Goal: Task Accomplishment & Management: Manage account settings

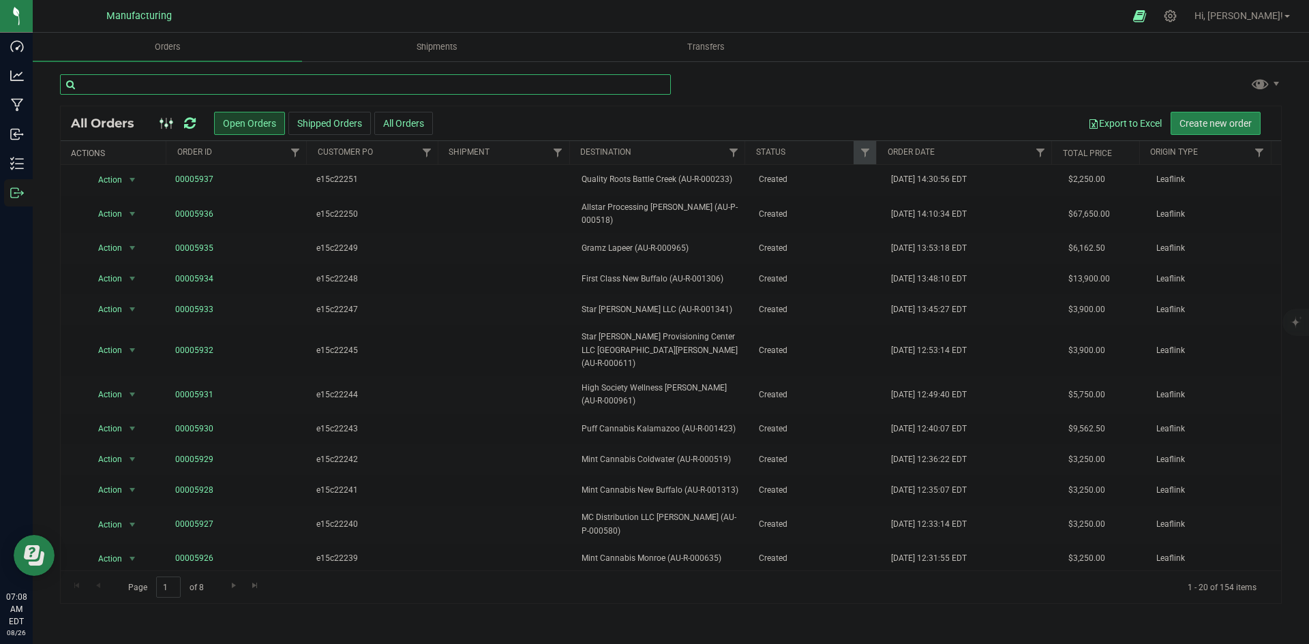
click at [256, 83] on input "text" at bounding box center [365, 84] width 611 height 20
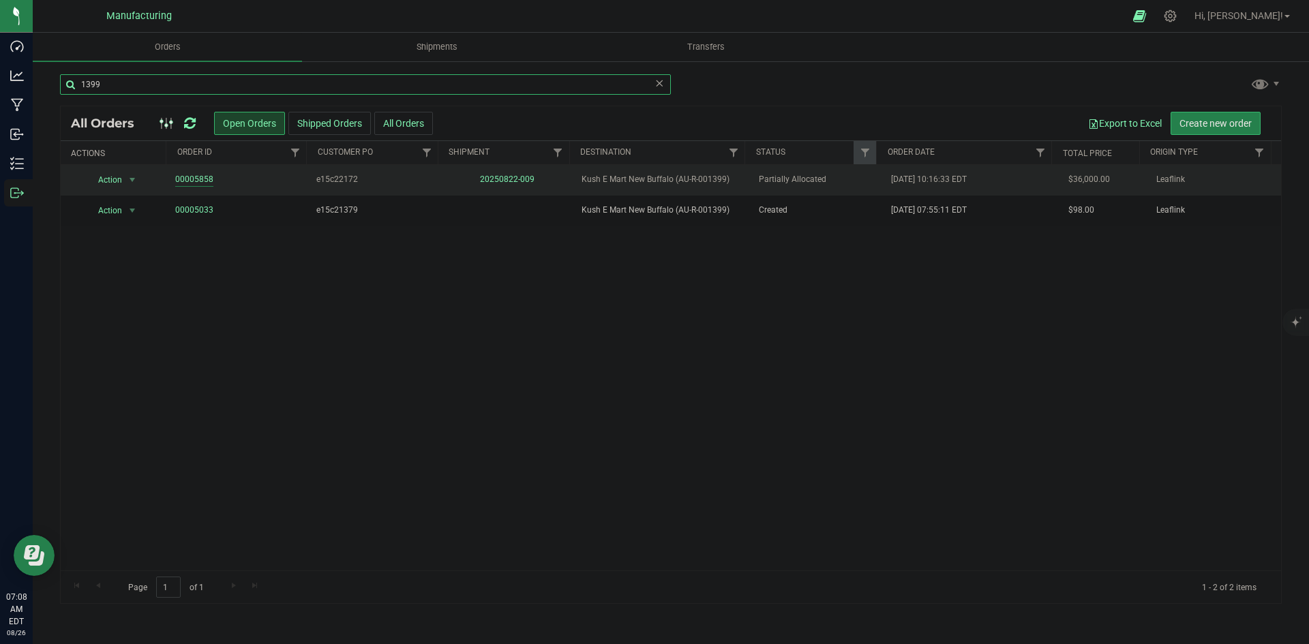
type input "1399"
click at [189, 181] on link "00005858" at bounding box center [194, 179] width 38 height 13
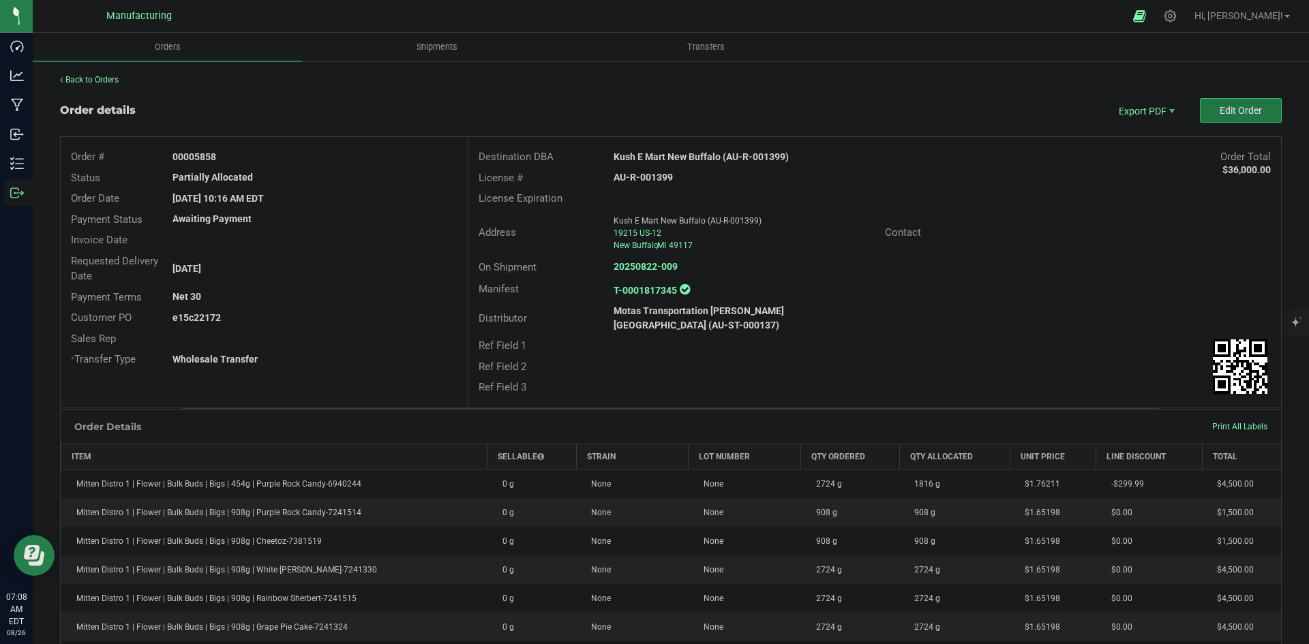
click at [1219, 110] on span "Edit Order" at bounding box center [1240, 110] width 42 height 11
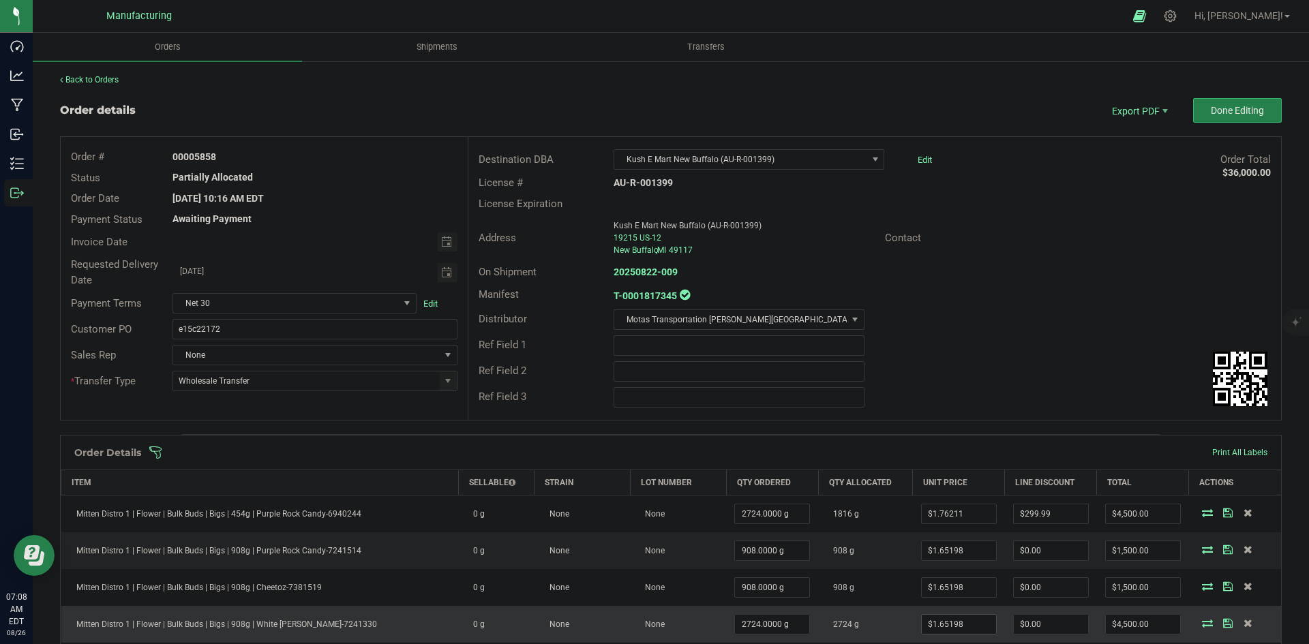
scroll to position [341, 0]
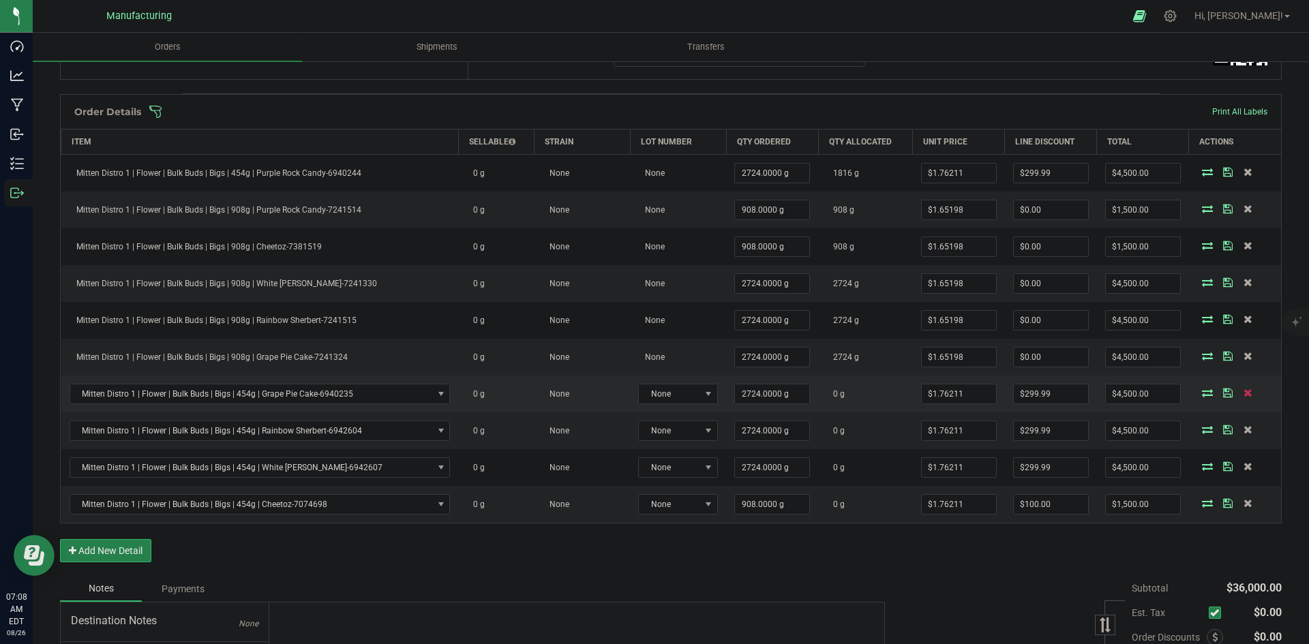
click at [1243, 393] on icon at bounding box center [1247, 393] width 9 height 8
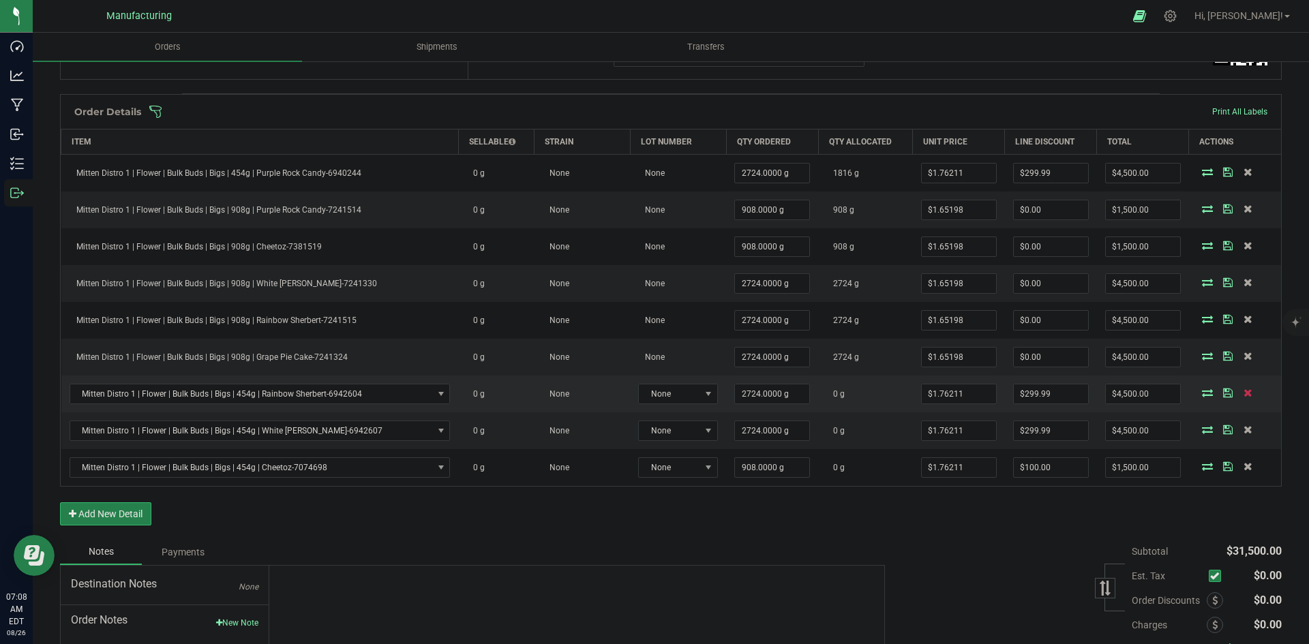
click at [1243, 395] on icon at bounding box center [1247, 393] width 9 height 8
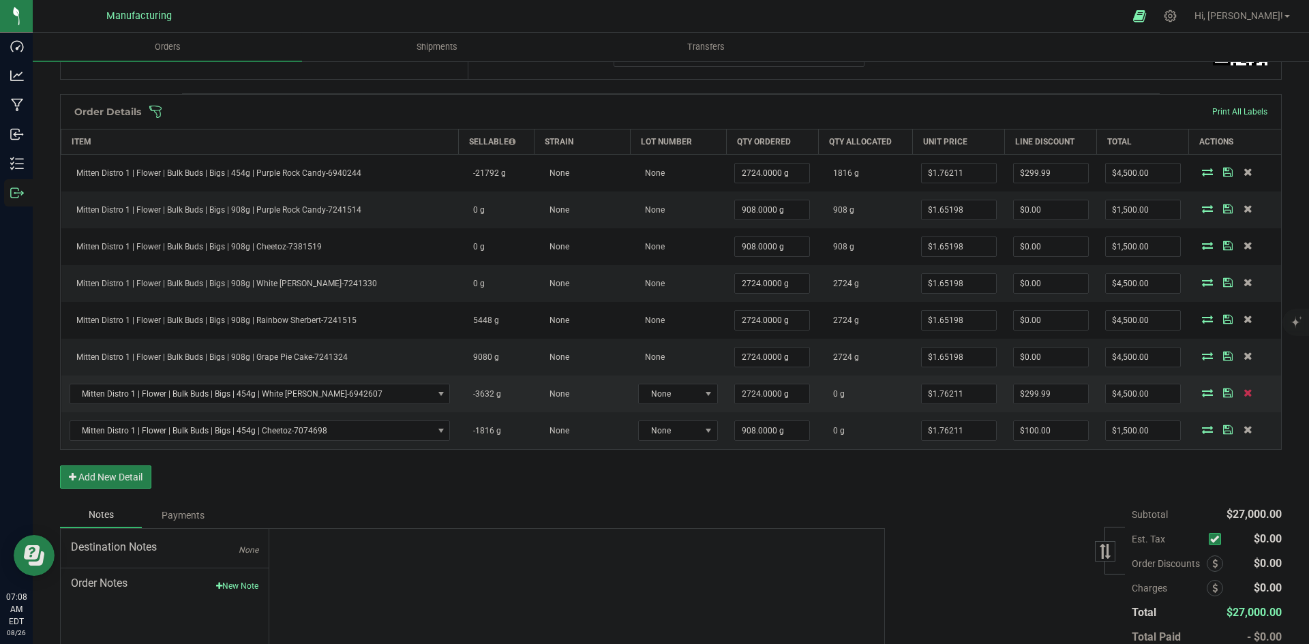
click at [1243, 395] on icon at bounding box center [1247, 393] width 9 height 8
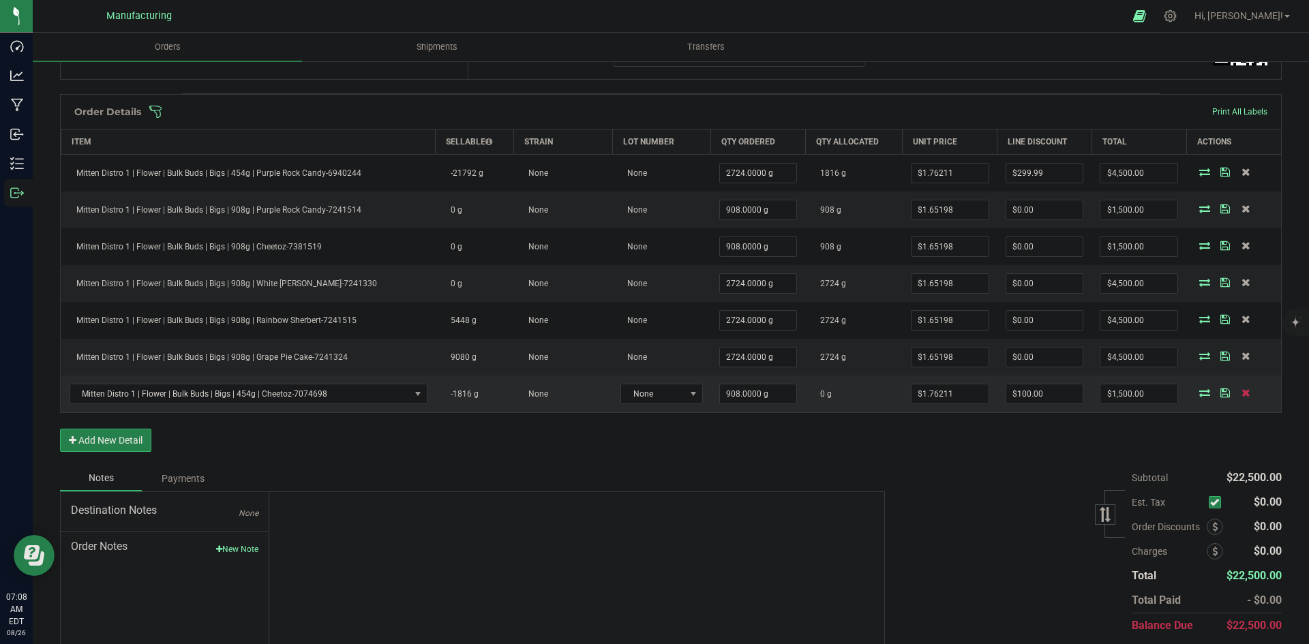
click at [1241, 397] on icon at bounding box center [1245, 393] width 9 height 8
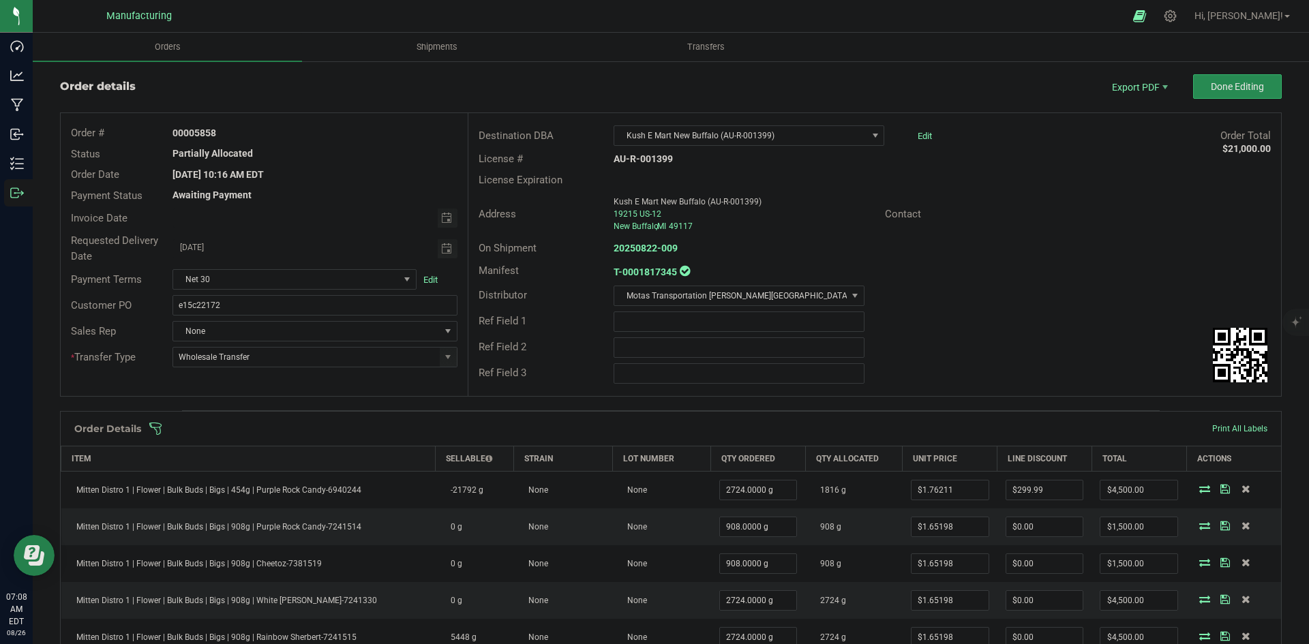
scroll to position [0, 0]
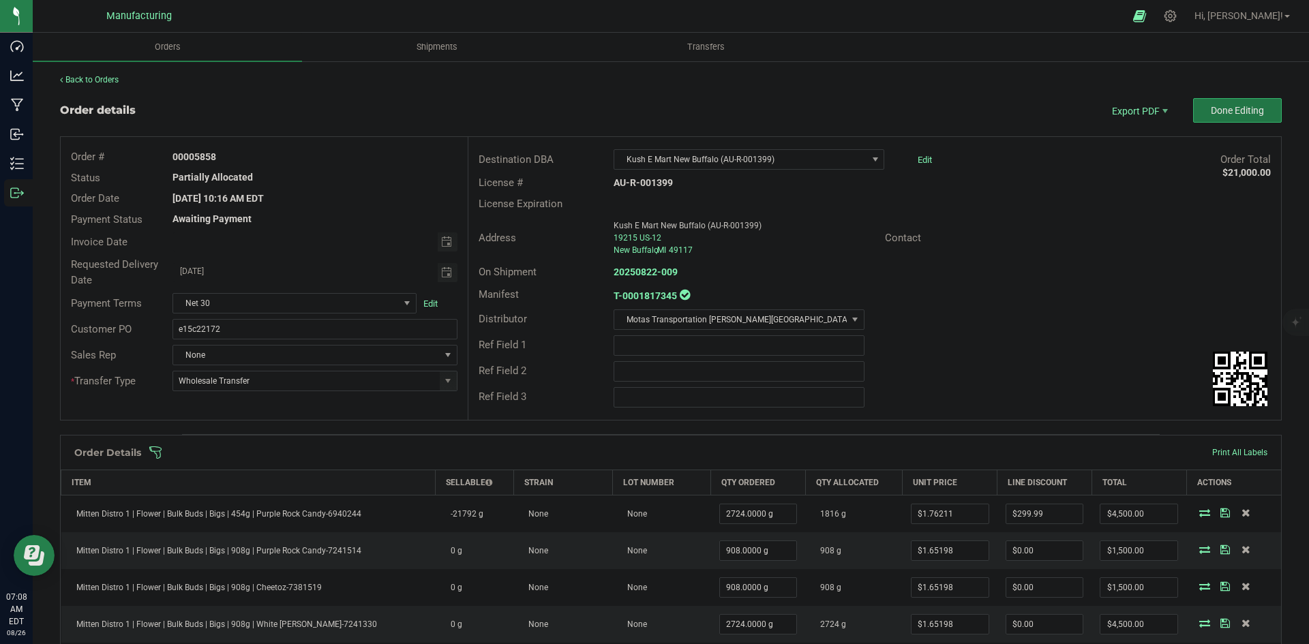
click at [1201, 110] on button "Done Editing" at bounding box center [1237, 110] width 89 height 25
click at [654, 272] on strong "20250822-009" at bounding box center [645, 272] width 64 height 11
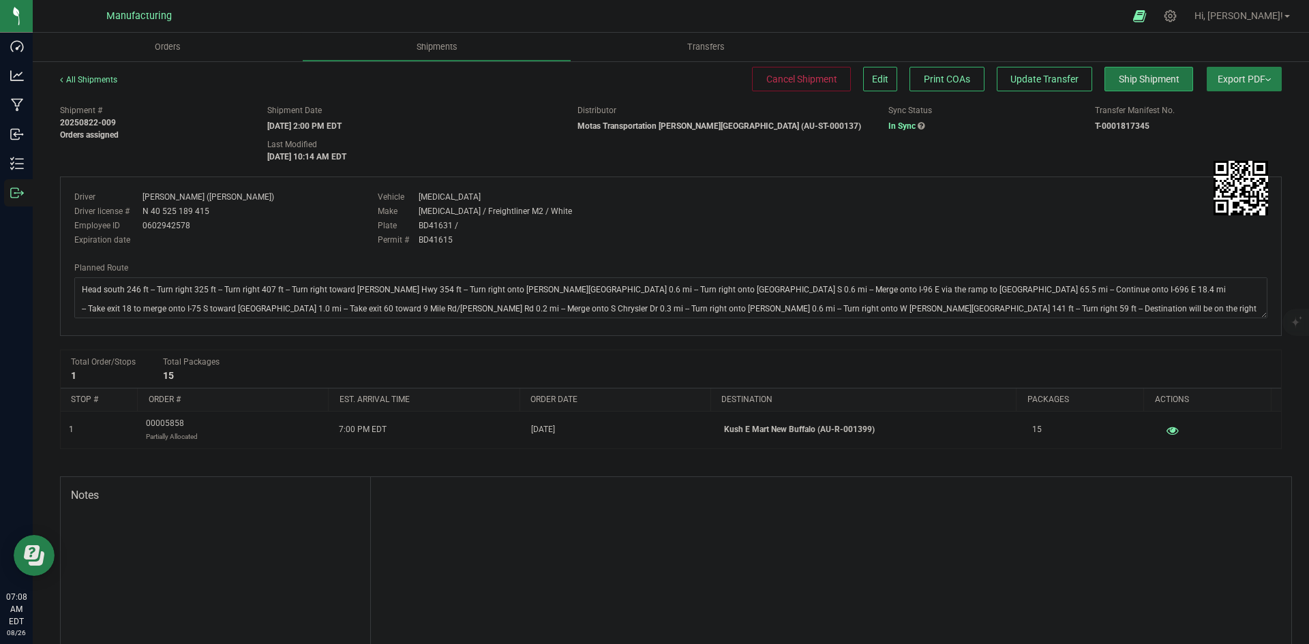
click at [1135, 74] on span "Ship Shipment" at bounding box center [1149, 79] width 61 height 11
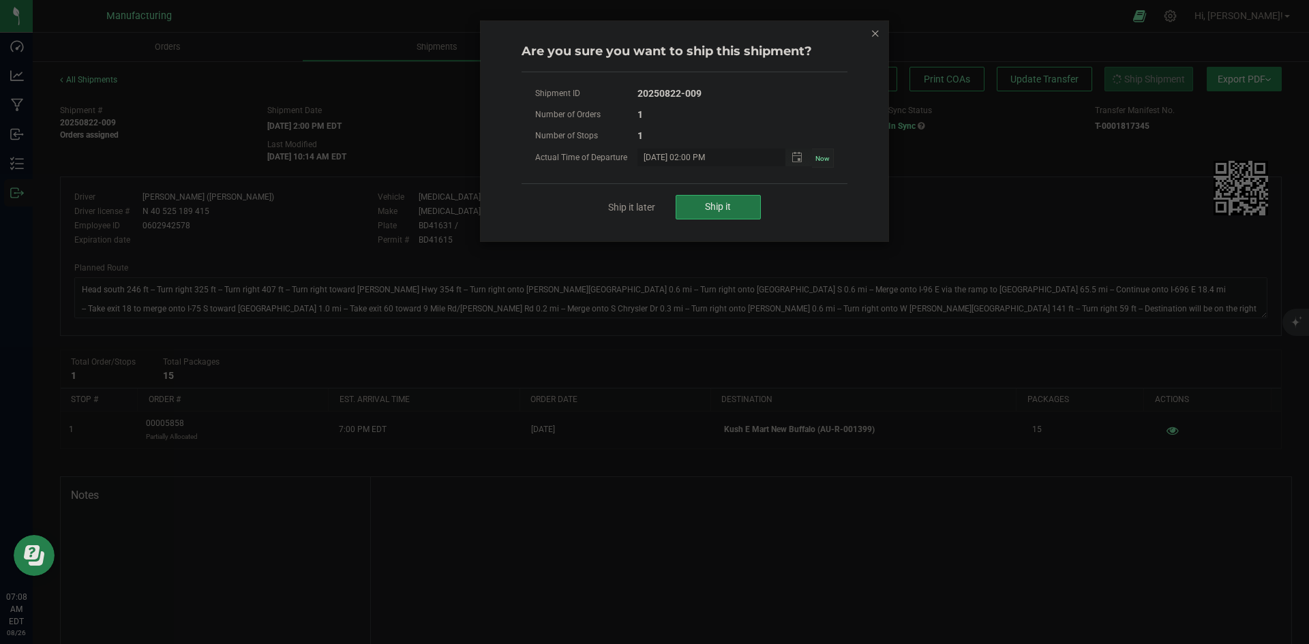
click at [734, 207] on button "Ship it" at bounding box center [717, 207] width 85 height 25
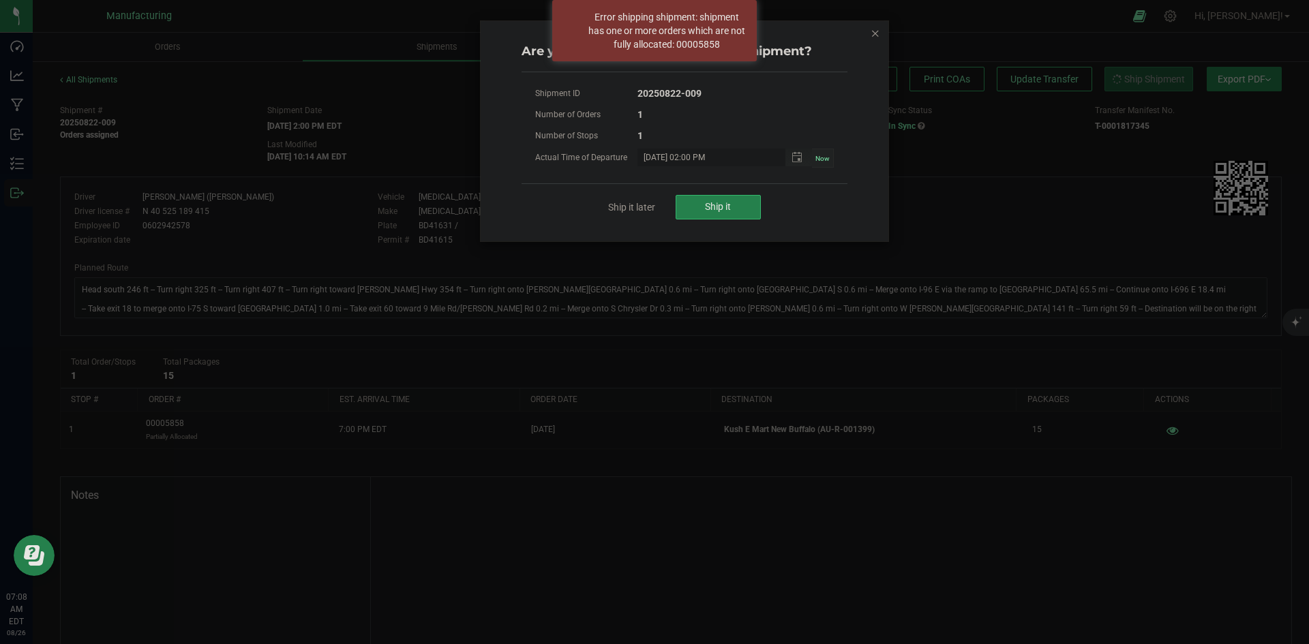
click at [870, 35] on div "Are you sure you want to ship this shipment? Shipment ID 20250822-009 Number of…" at bounding box center [685, 131] width 408 height 220
click at [872, 34] on icon "Close" at bounding box center [875, 33] width 10 height 16
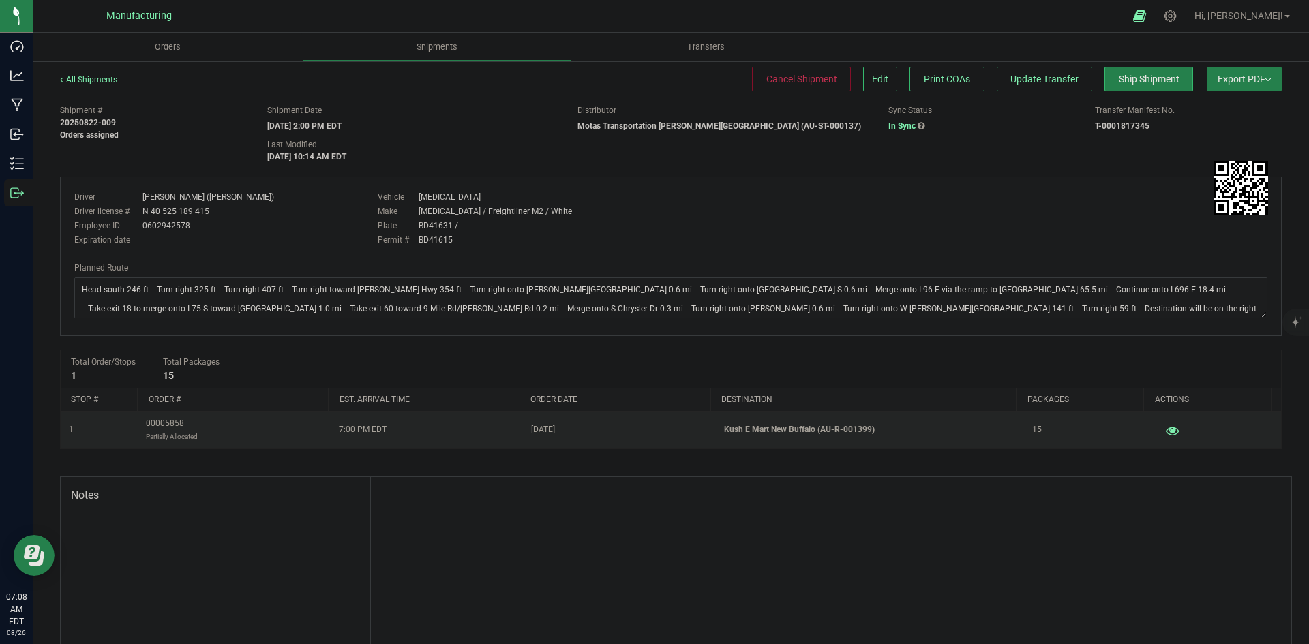
click at [1159, 436] on button "button" at bounding box center [1171, 430] width 25 height 22
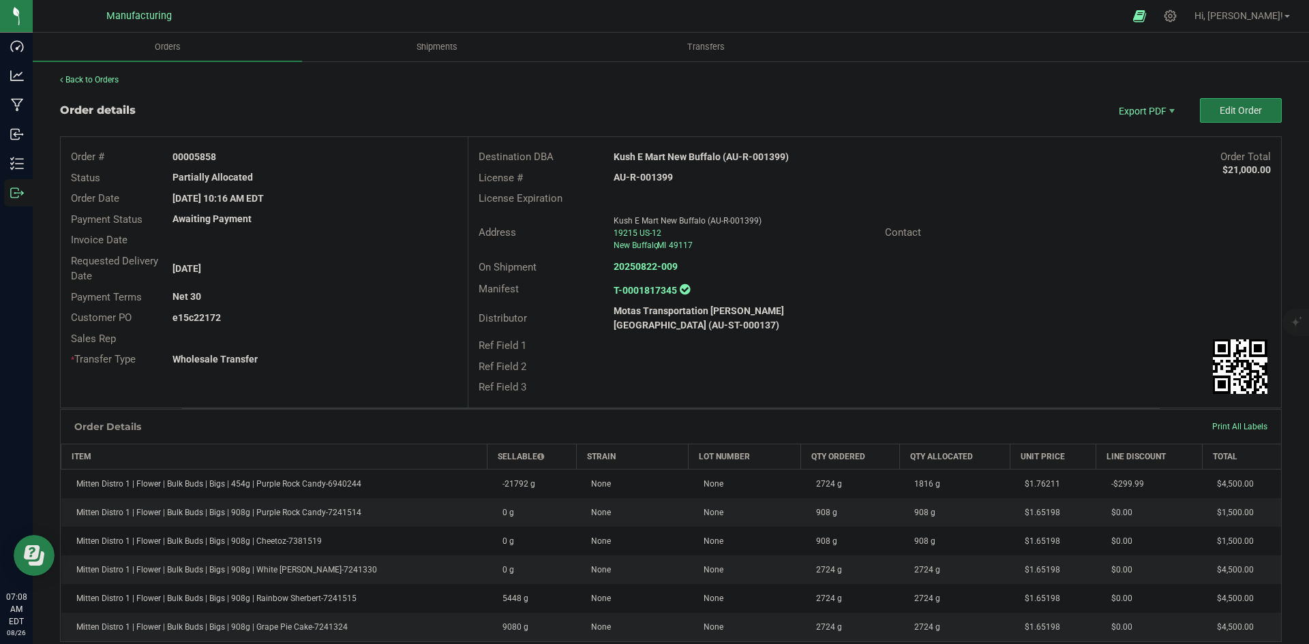
click at [1244, 107] on span "Edit Order" at bounding box center [1240, 110] width 42 height 11
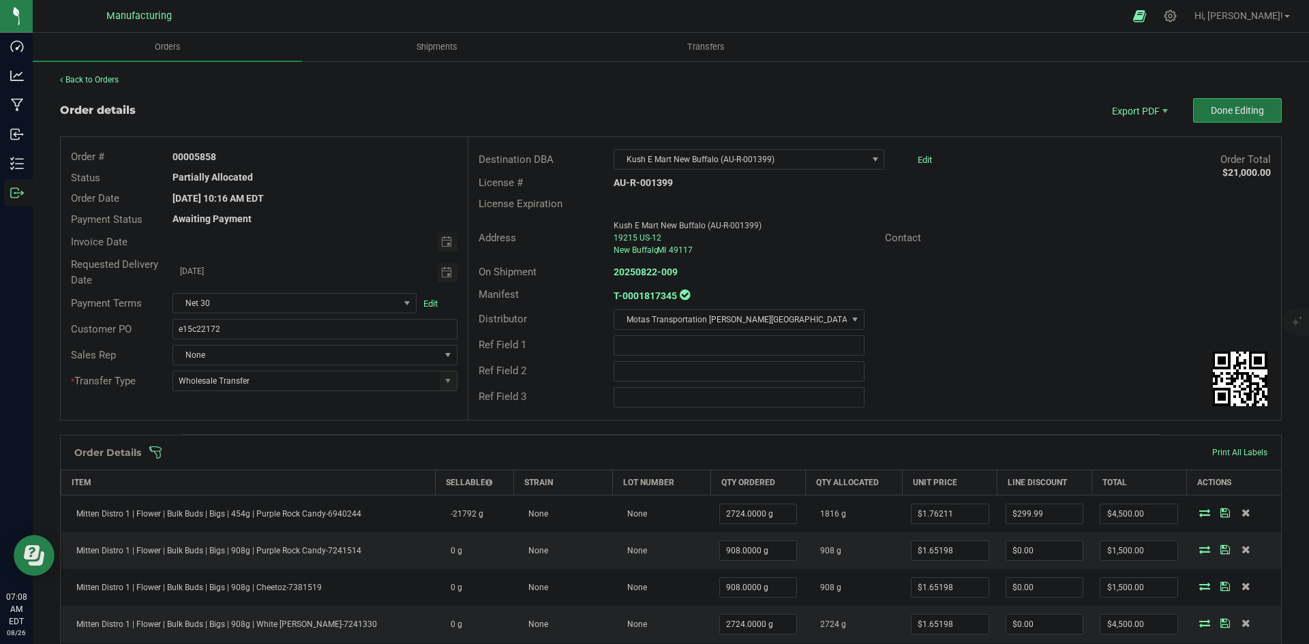
click at [1244, 108] on span "Done Editing" at bounding box center [1237, 110] width 53 height 11
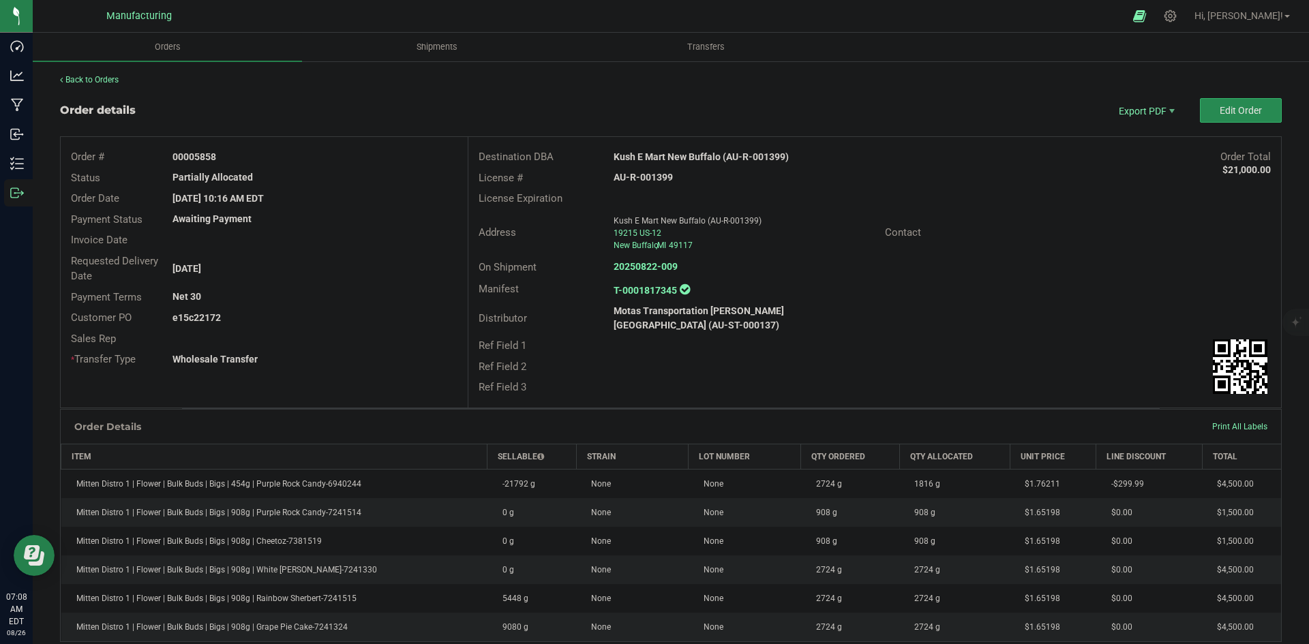
drag, startPoint x: 1231, startPoint y: 97, endPoint x: 1223, endPoint y: 110, distance: 14.7
click at [1231, 98] on div "Back to Orders Order details Export PDF Edit Order Order # 00005858 Status Part…" at bounding box center [670, 470] width 1221 height 792
click at [1200, 107] on button "Edit Order" at bounding box center [1241, 110] width 82 height 25
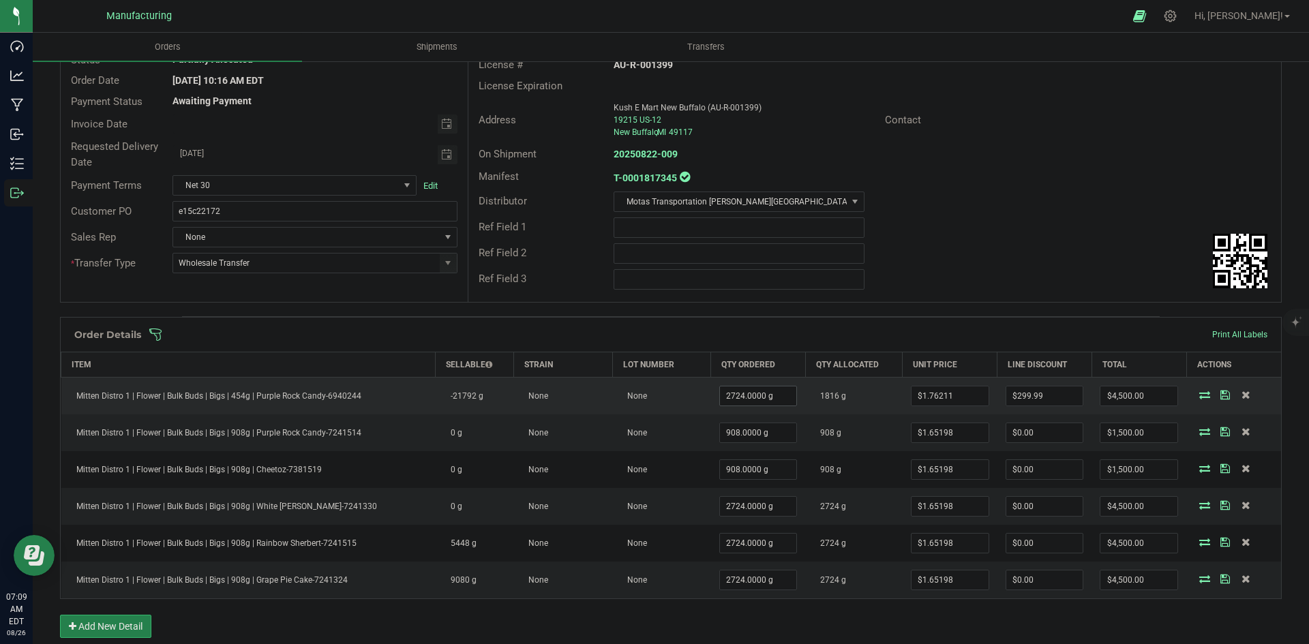
scroll to position [136, 0]
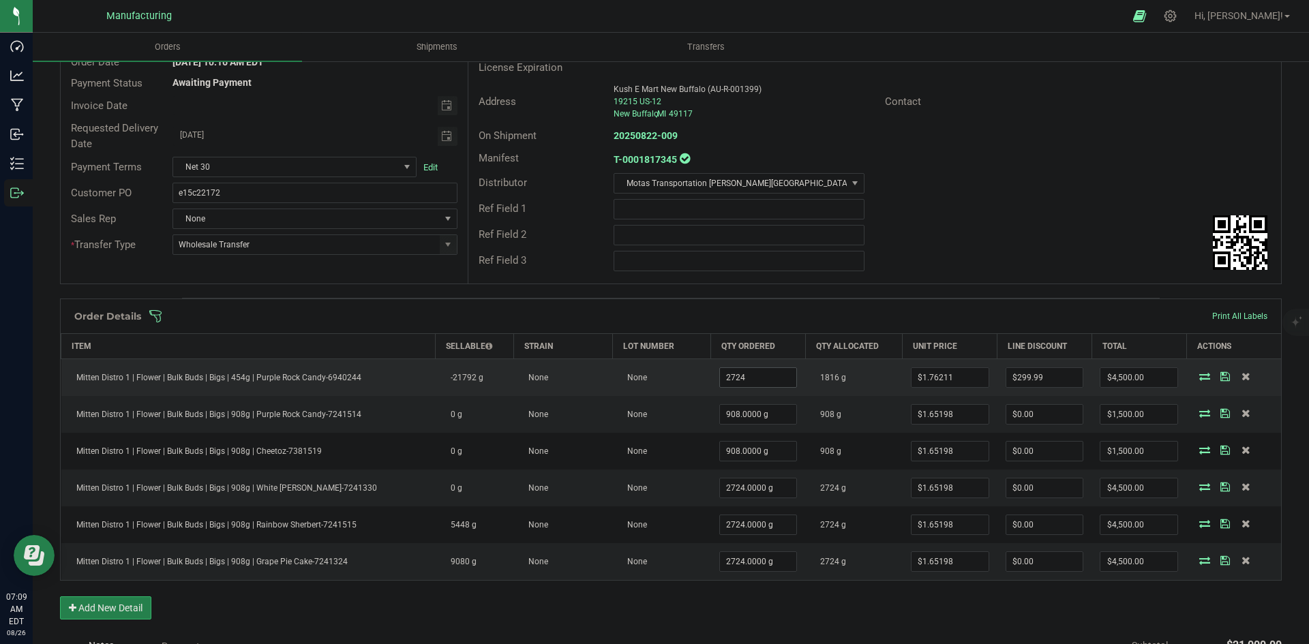
click at [752, 368] on input "2724" at bounding box center [758, 377] width 77 height 19
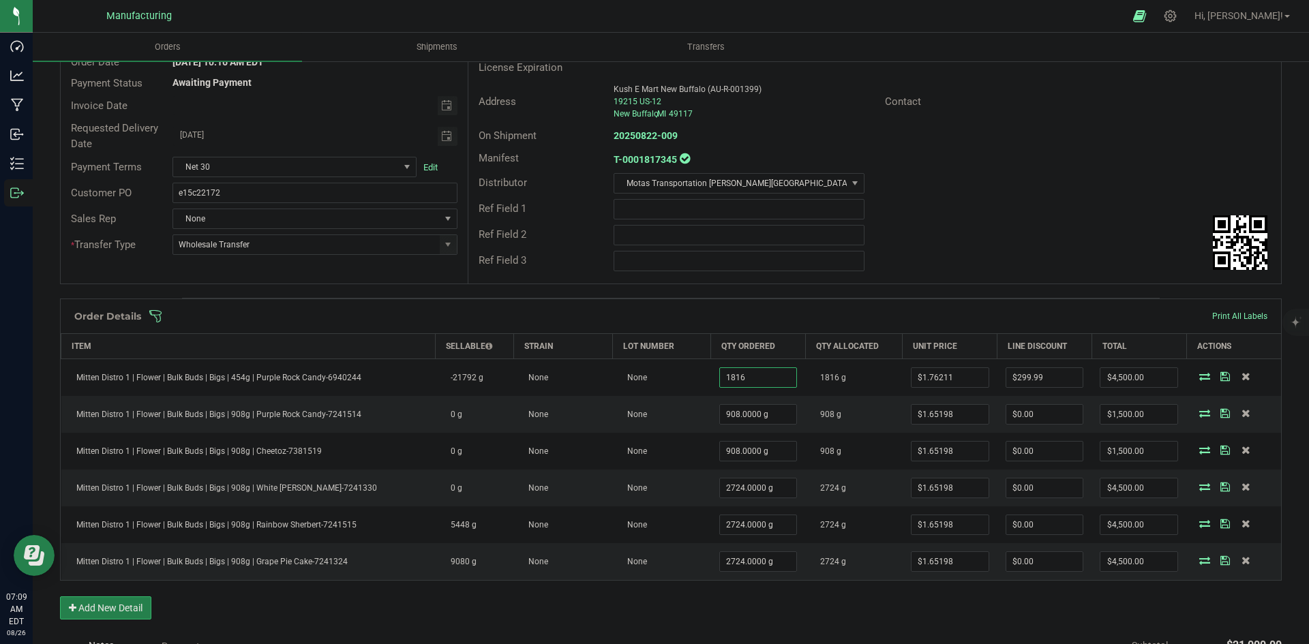
type input "1816.0000 g"
type input "$2,900.00"
drag, startPoint x: 1134, startPoint y: 232, endPoint x: 1156, endPoint y: 238, distance: 23.3
click at [1134, 232] on div "Ref Field 2" at bounding box center [874, 235] width 812 height 26
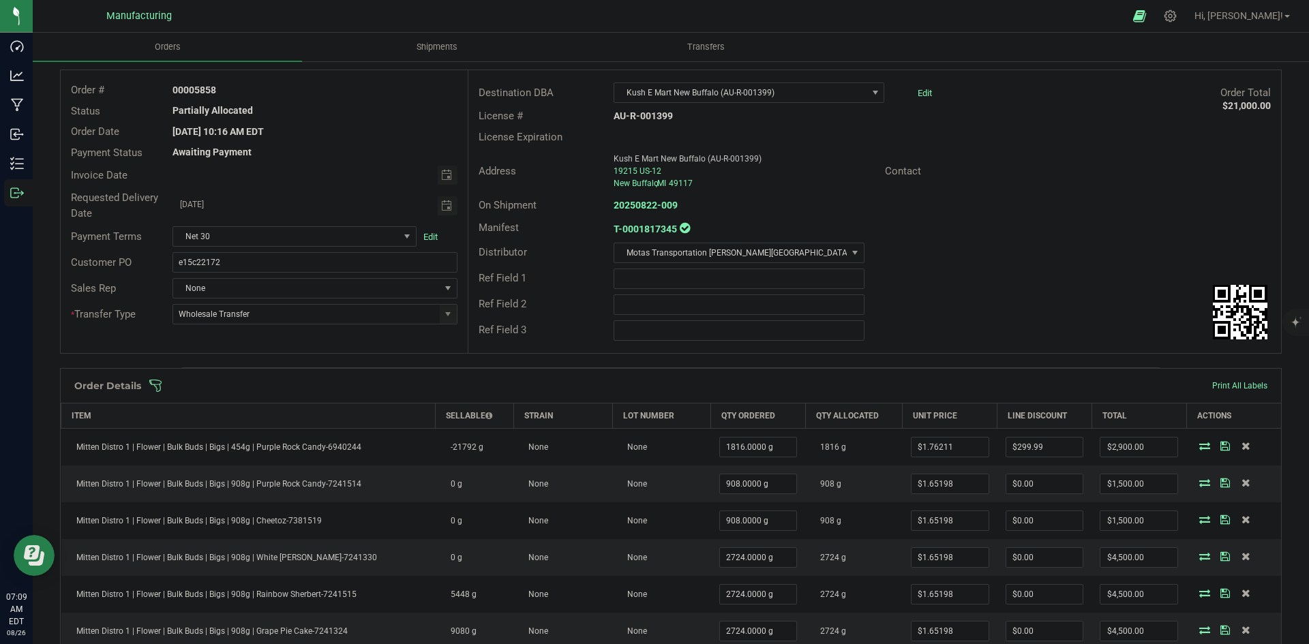
scroll to position [0, 0]
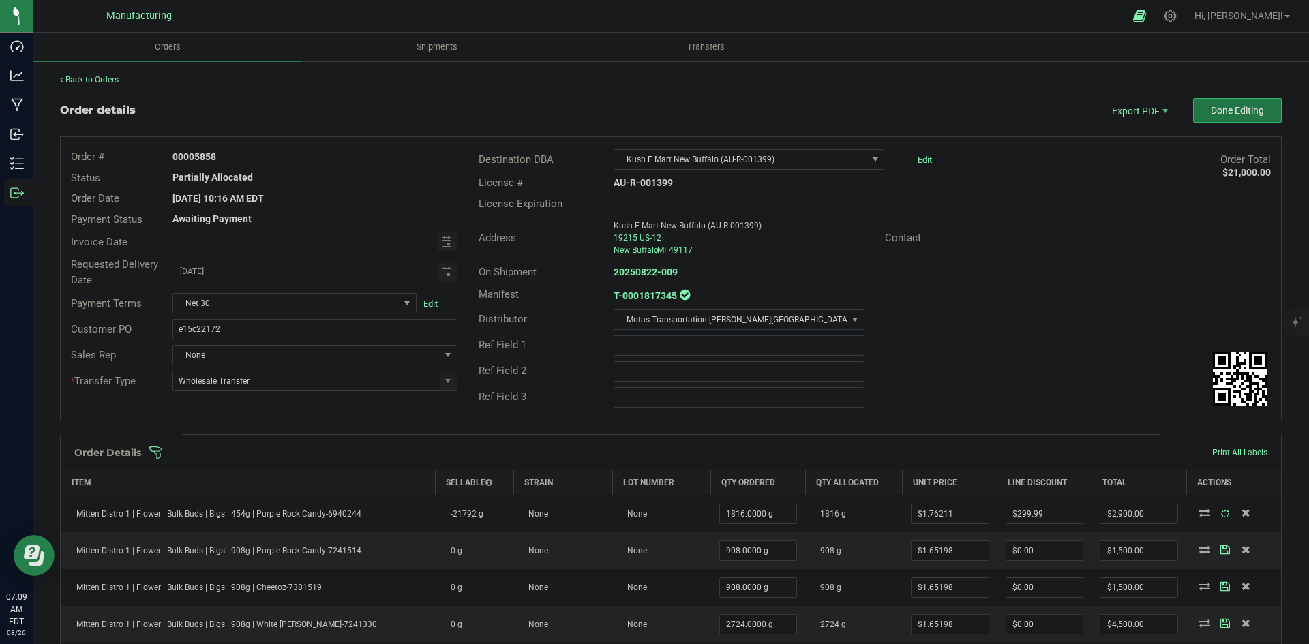
click at [1239, 115] on span "Done Editing" at bounding box center [1237, 110] width 53 height 11
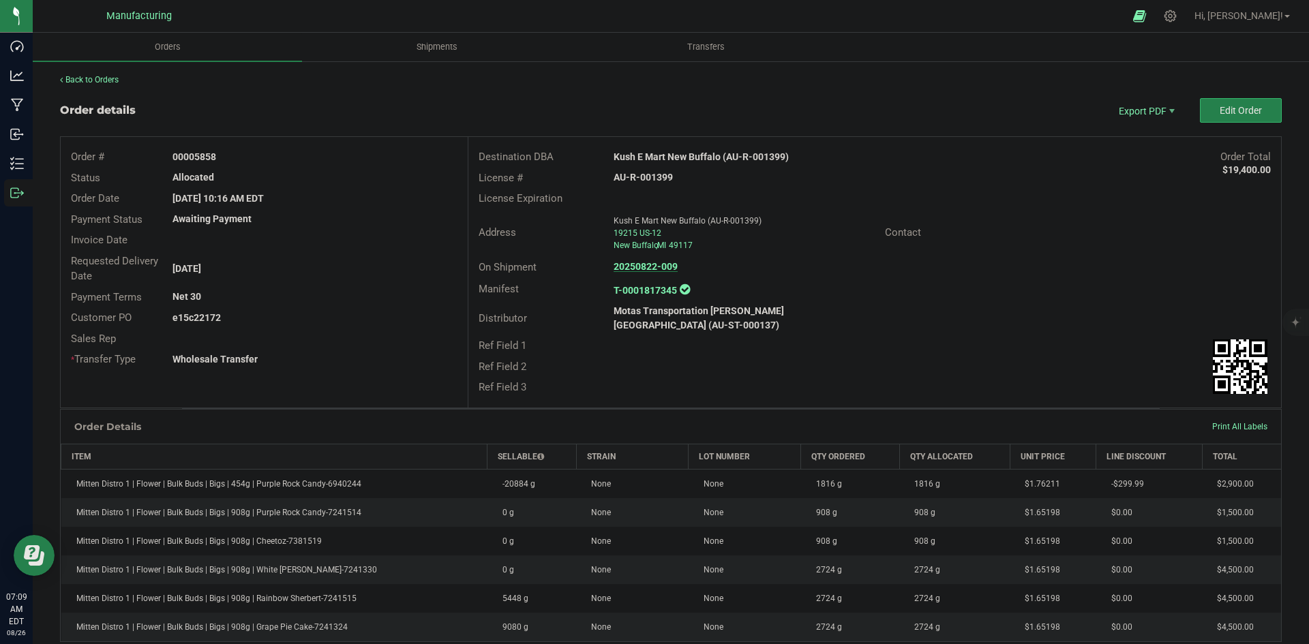
click at [623, 264] on strong "20250822-009" at bounding box center [645, 266] width 64 height 11
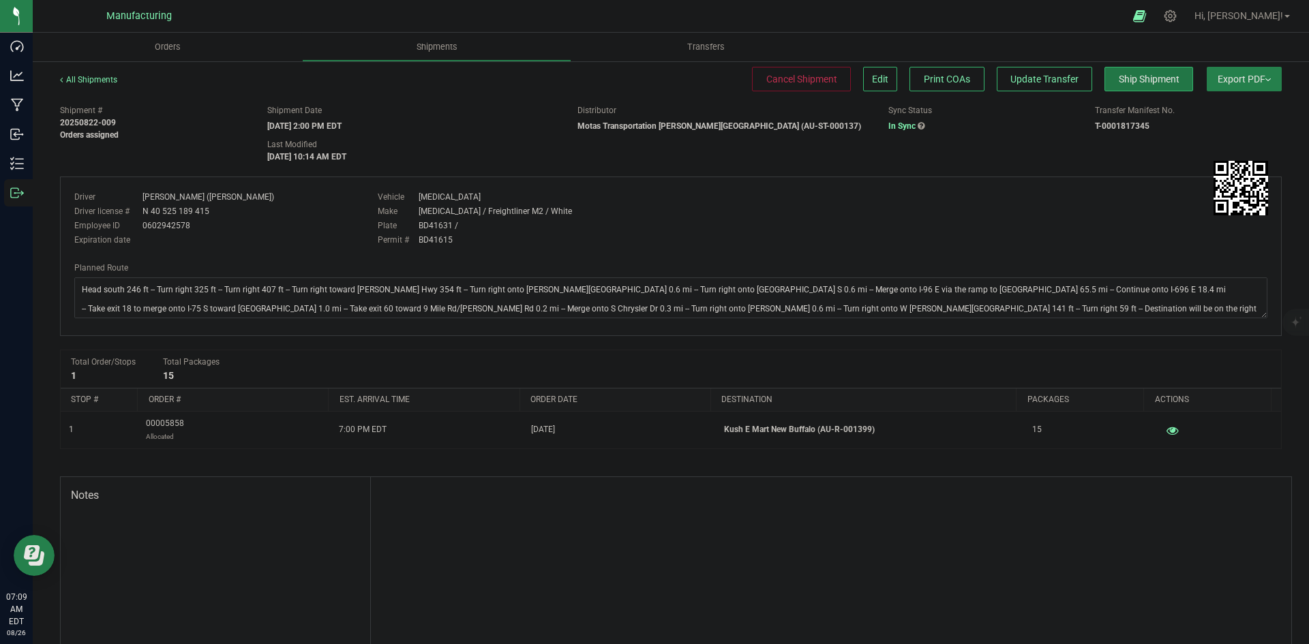
click at [1134, 89] on button "Ship Shipment" at bounding box center [1148, 79] width 89 height 25
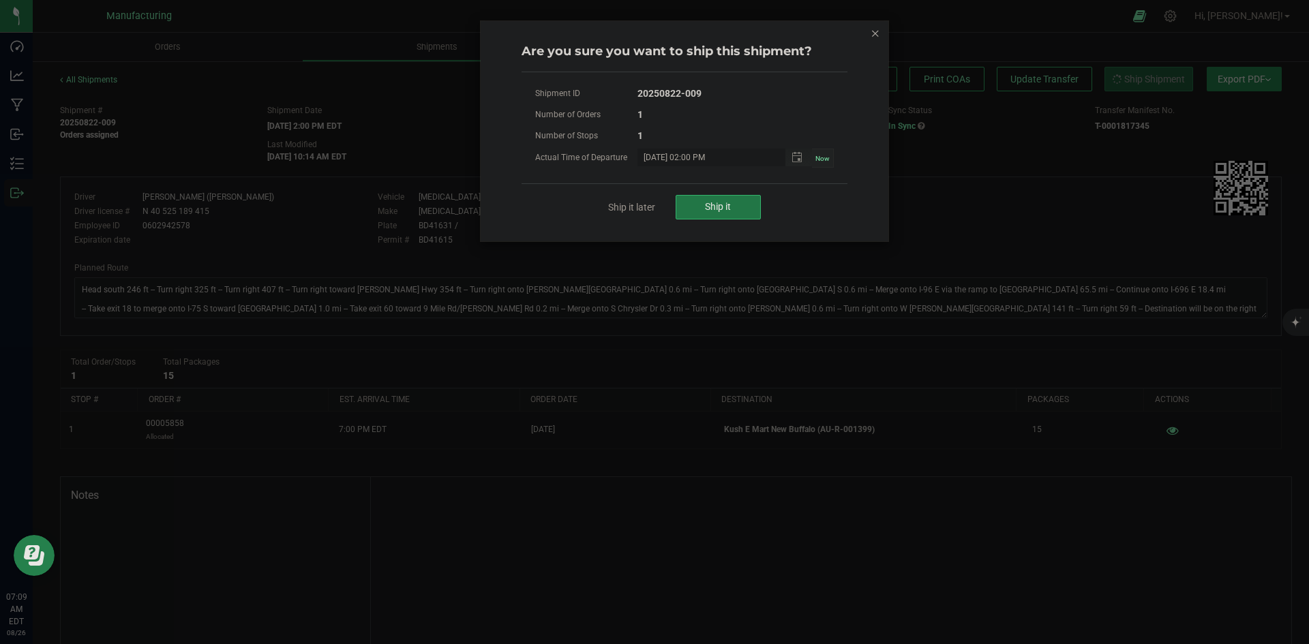
click at [705, 200] on button "Ship it" at bounding box center [717, 207] width 85 height 25
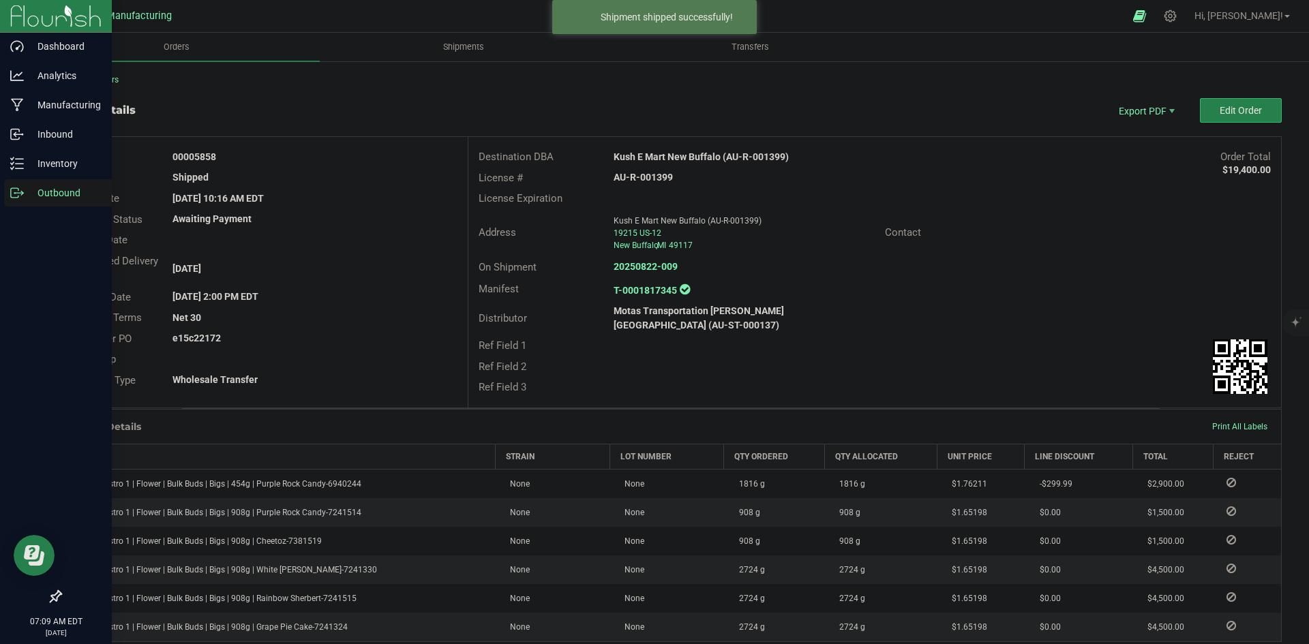
click at [23, 185] on div "Outbound" at bounding box center [58, 192] width 108 height 27
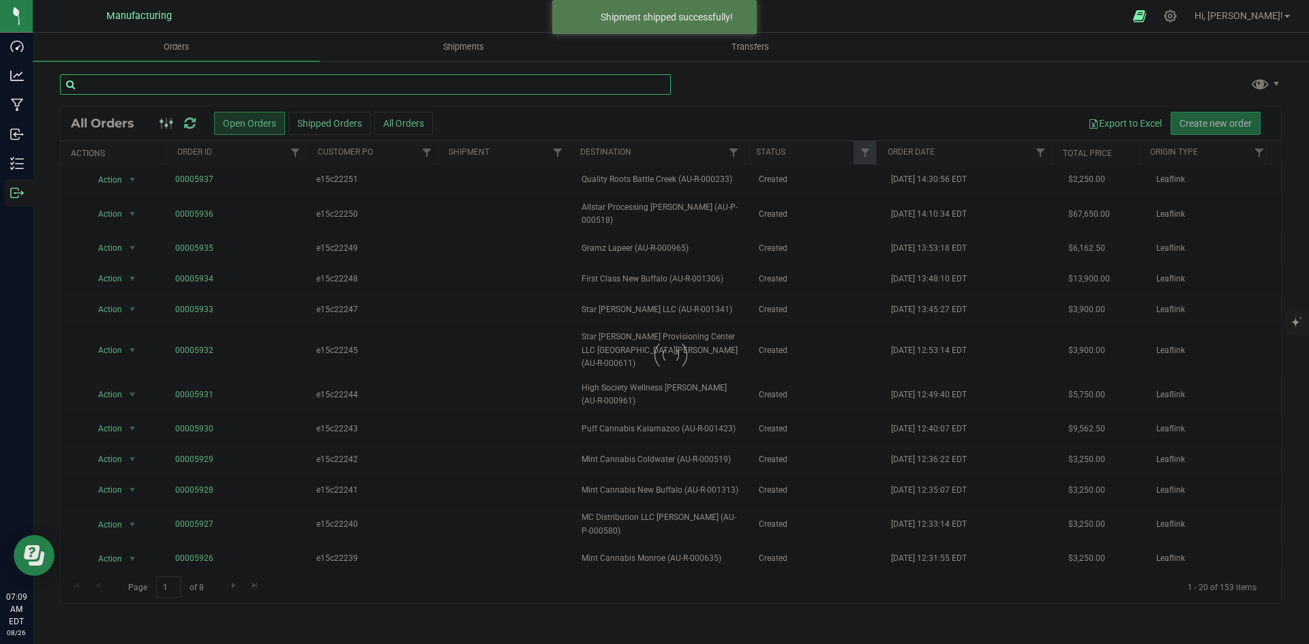
click at [129, 79] on input "text" at bounding box center [365, 84] width 611 height 20
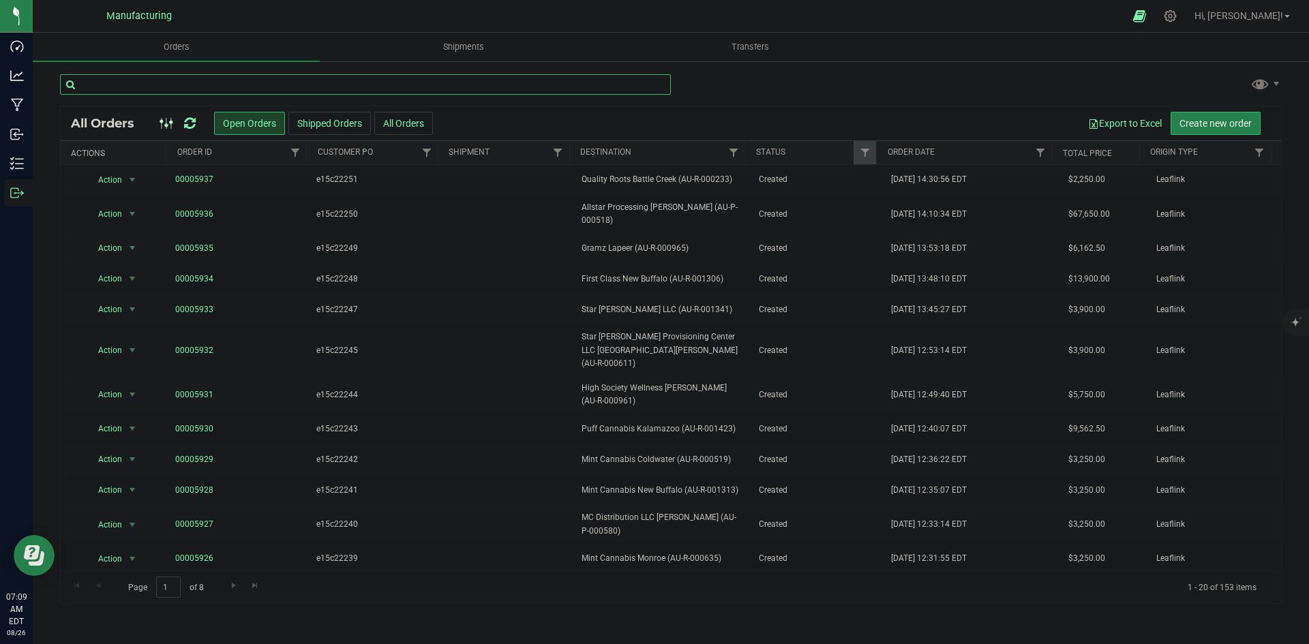
click at [346, 82] on input "text" at bounding box center [365, 84] width 611 height 20
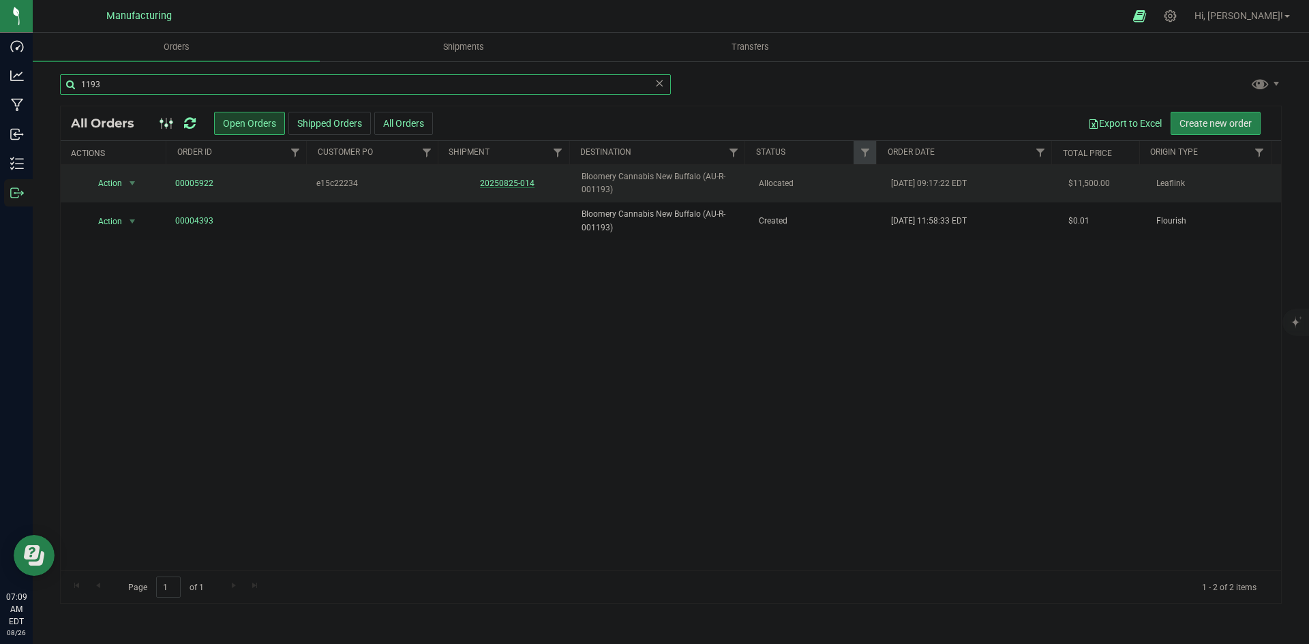
type input "1193"
click at [492, 179] on link "20250825-014" at bounding box center [507, 184] width 55 height 10
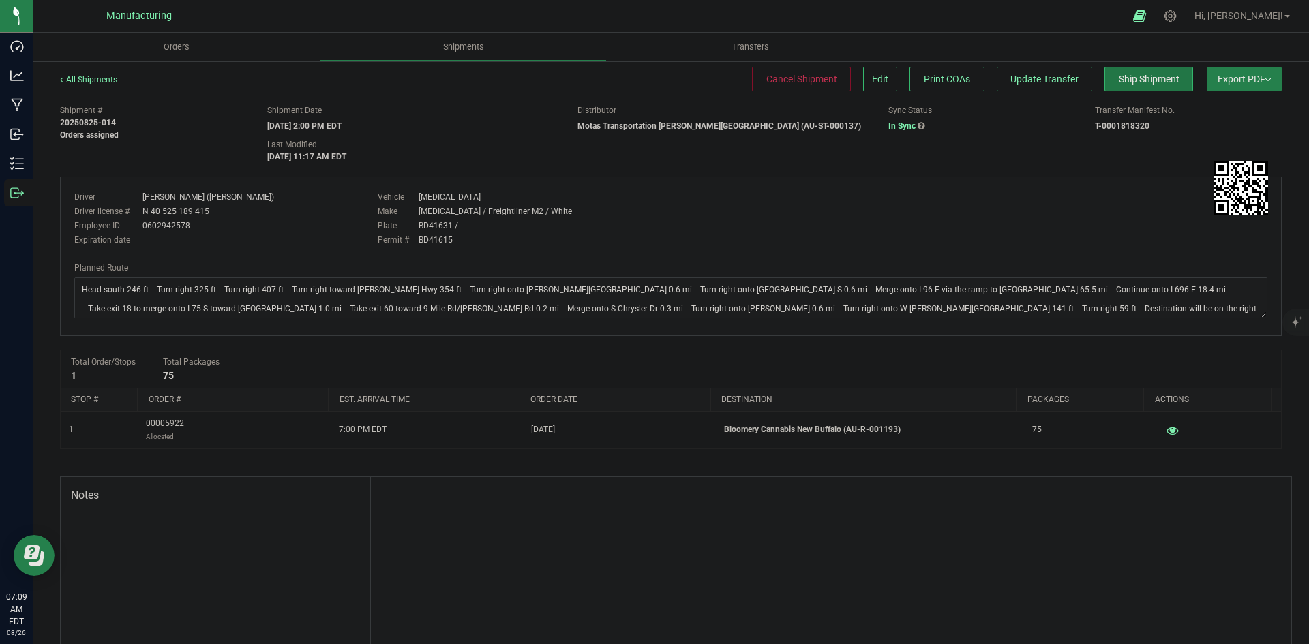
click at [1166, 75] on span "Ship Shipment" at bounding box center [1149, 79] width 61 height 11
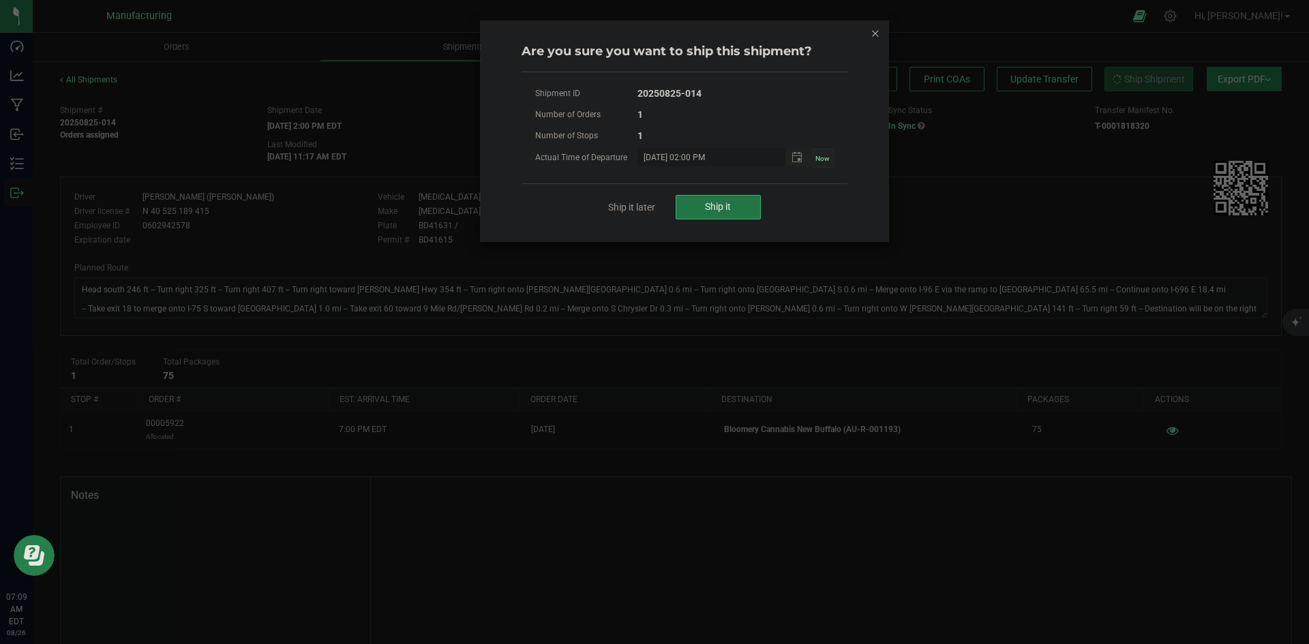
click at [706, 201] on span "Ship it" at bounding box center [718, 206] width 26 height 11
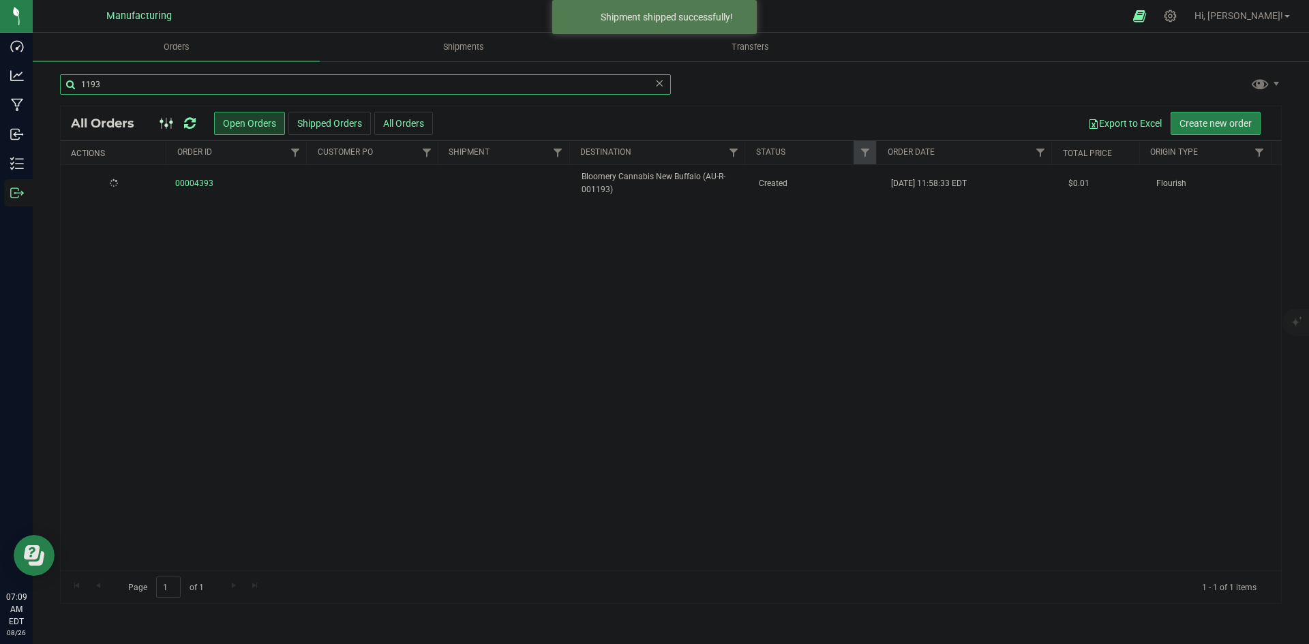
click at [131, 87] on input "1193" at bounding box center [365, 84] width 611 height 20
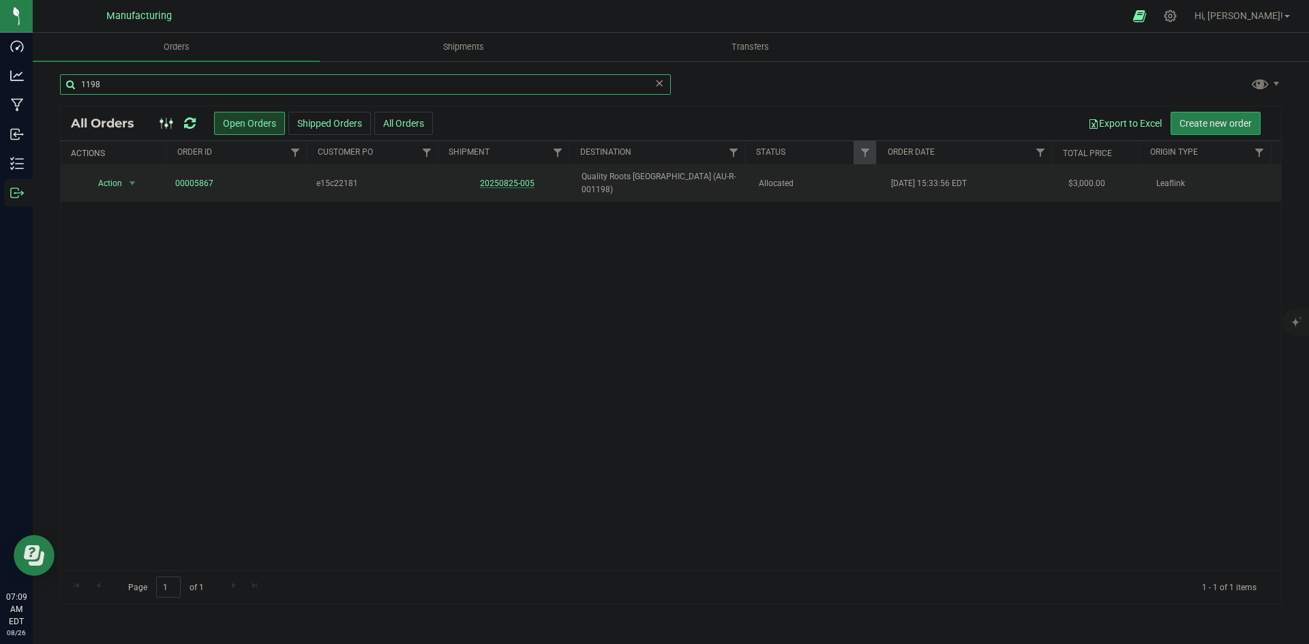
type input "1198"
click at [511, 181] on link "20250825-005" at bounding box center [507, 184] width 55 height 10
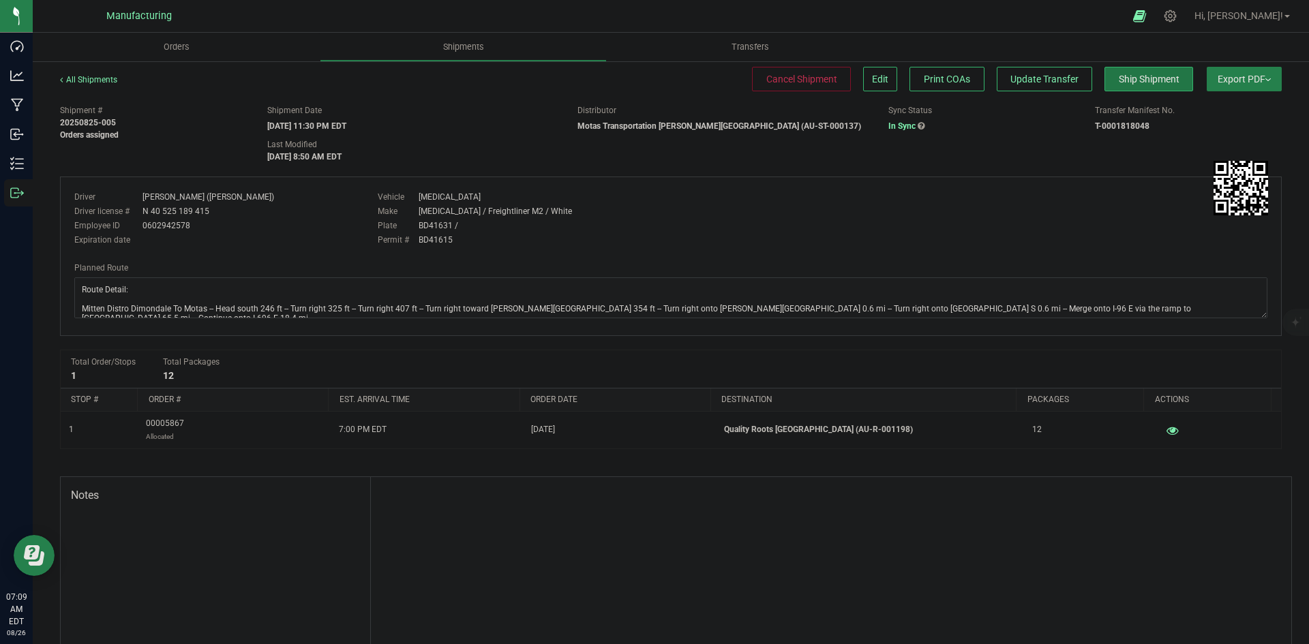
click at [1130, 88] on button "Ship Shipment" at bounding box center [1148, 79] width 89 height 25
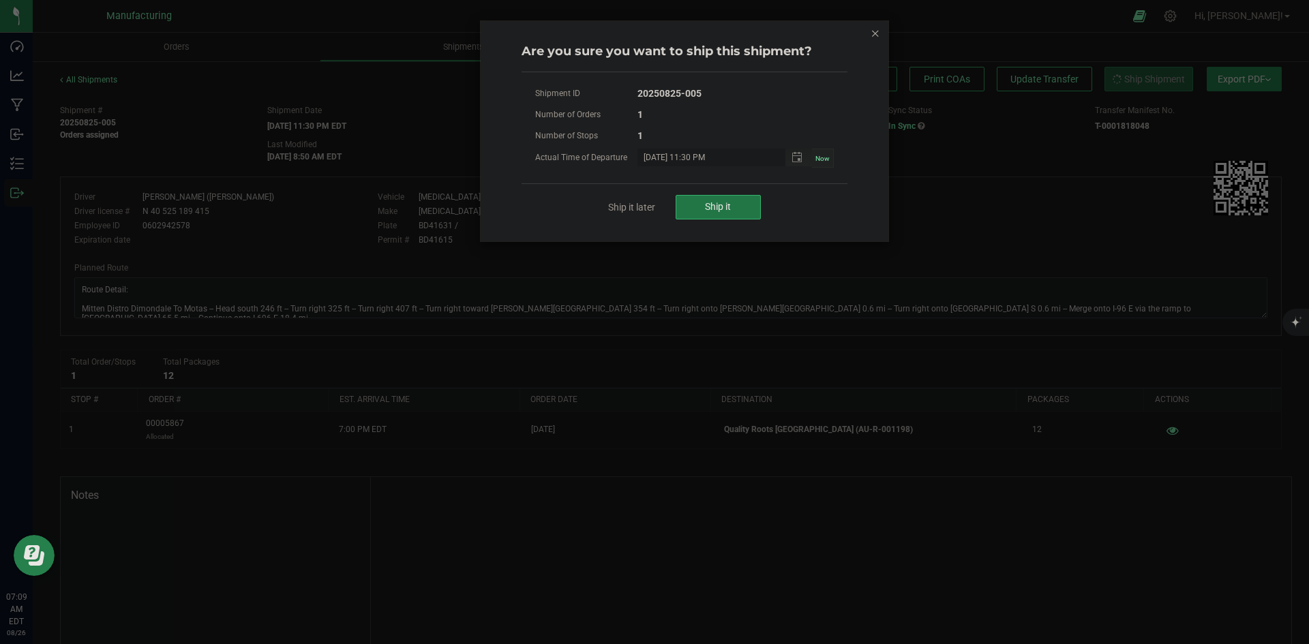
click at [682, 205] on button "Ship it" at bounding box center [717, 207] width 85 height 25
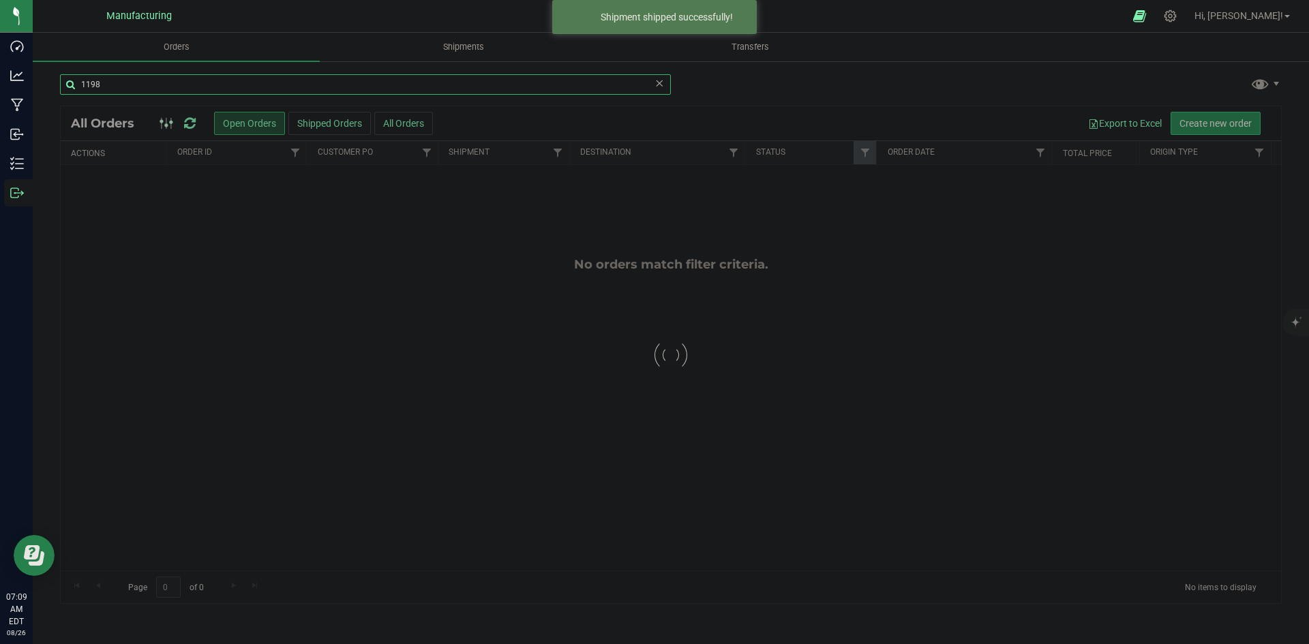
click at [145, 85] on input "1198" at bounding box center [365, 84] width 611 height 20
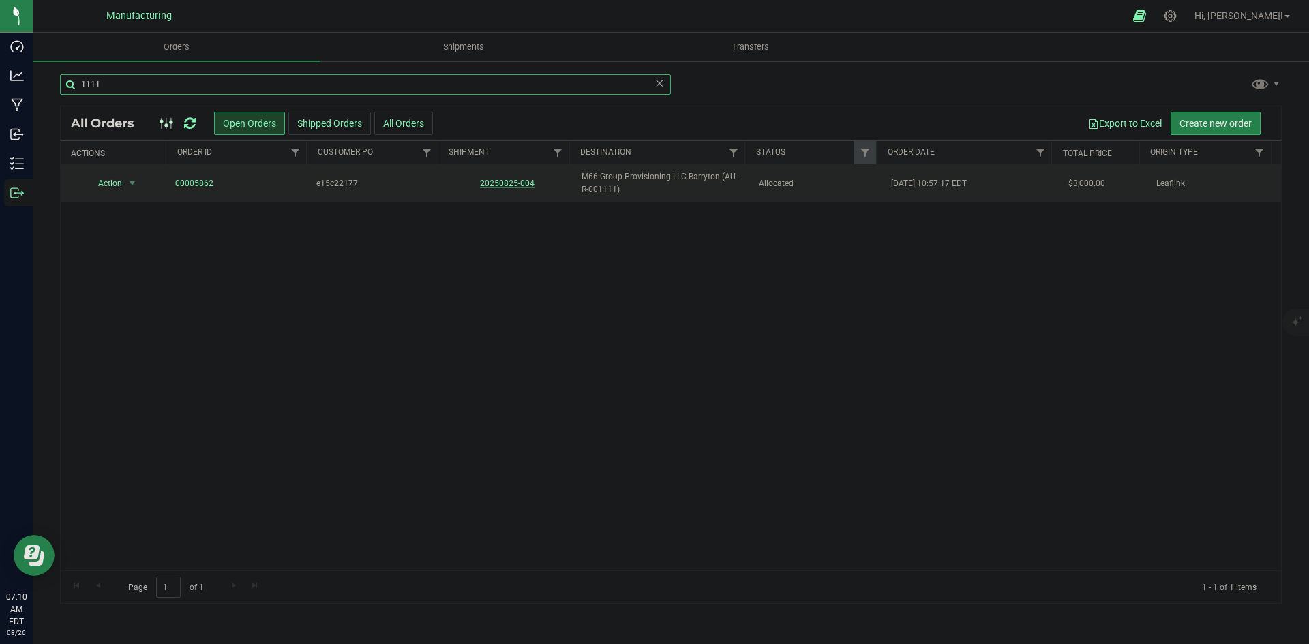
type input "1111"
click at [489, 181] on link "20250825-004" at bounding box center [507, 184] width 55 height 10
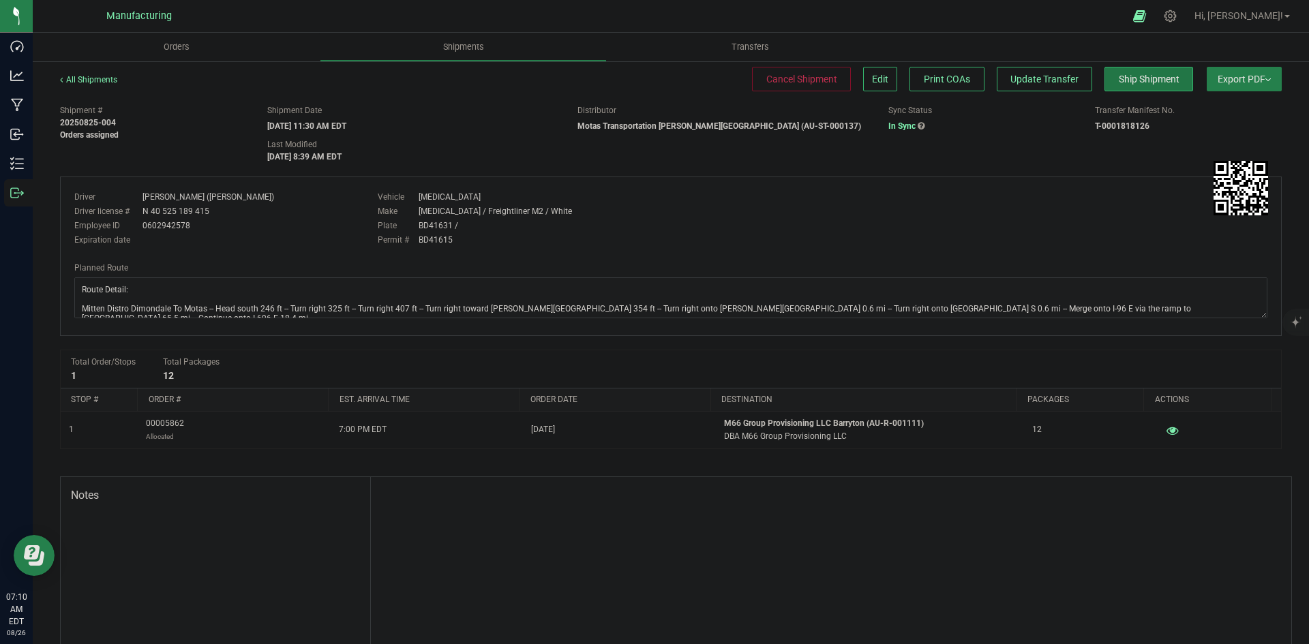
click at [1123, 81] on span "Ship Shipment" at bounding box center [1149, 79] width 61 height 11
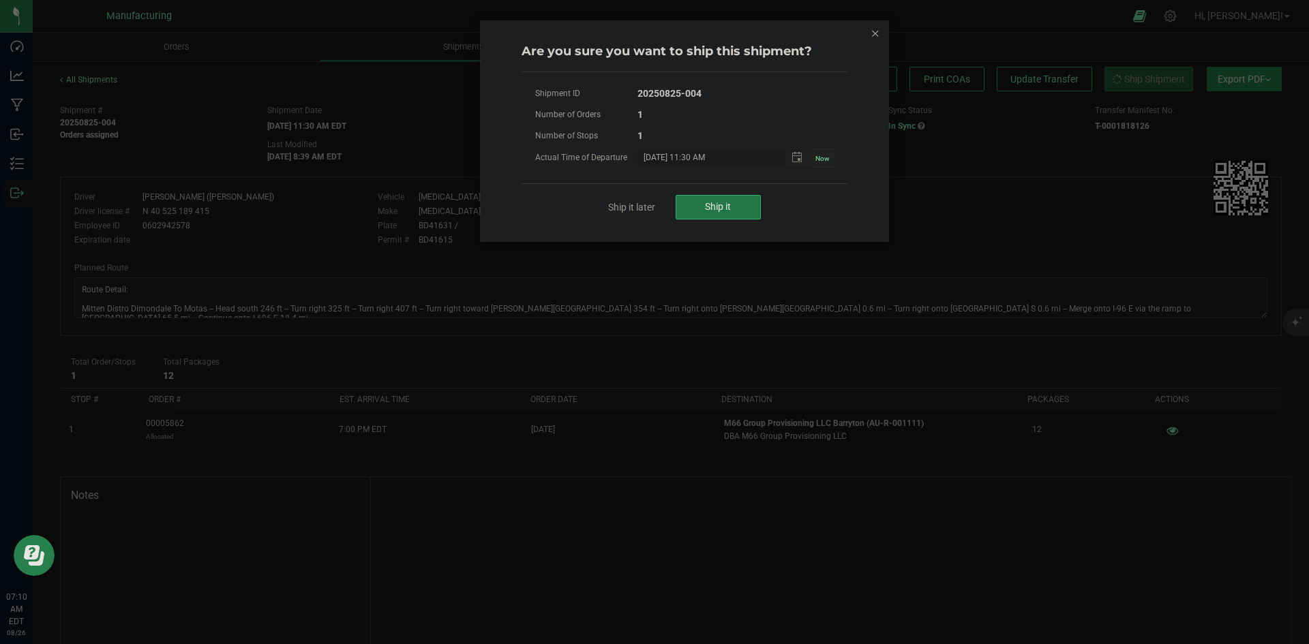
click at [742, 203] on button "Ship it" at bounding box center [717, 207] width 85 height 25
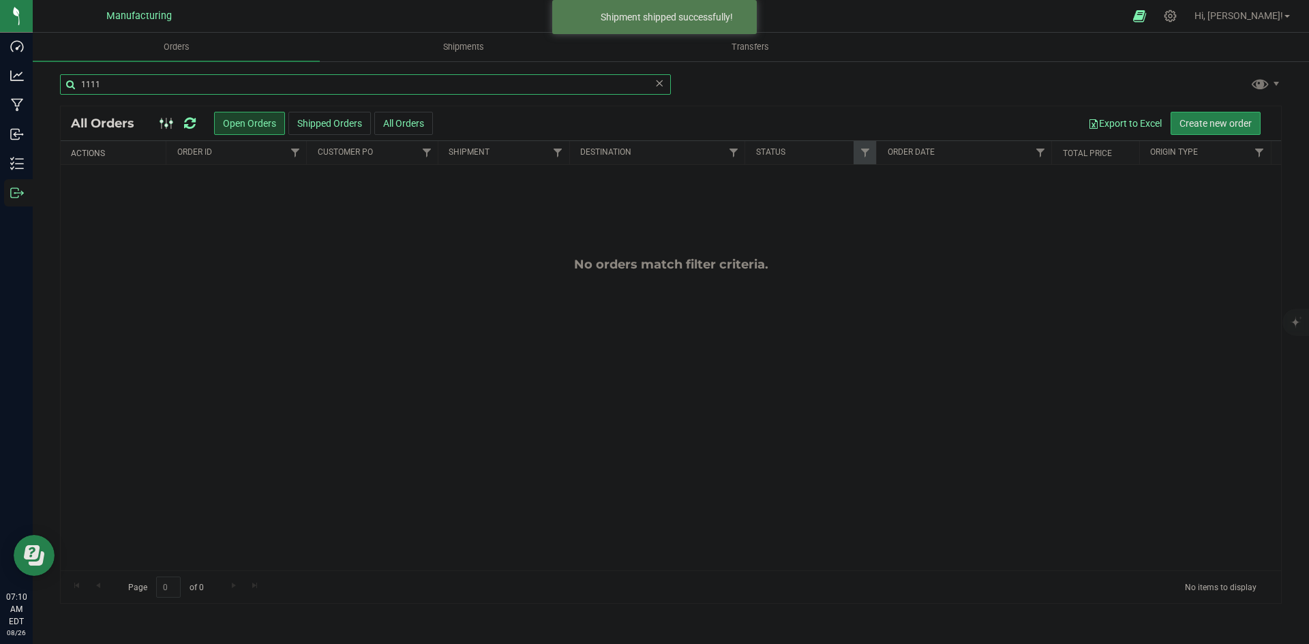
click at [100, 84] on input "1111" at bounding box center [365, 84] width 611 height 20
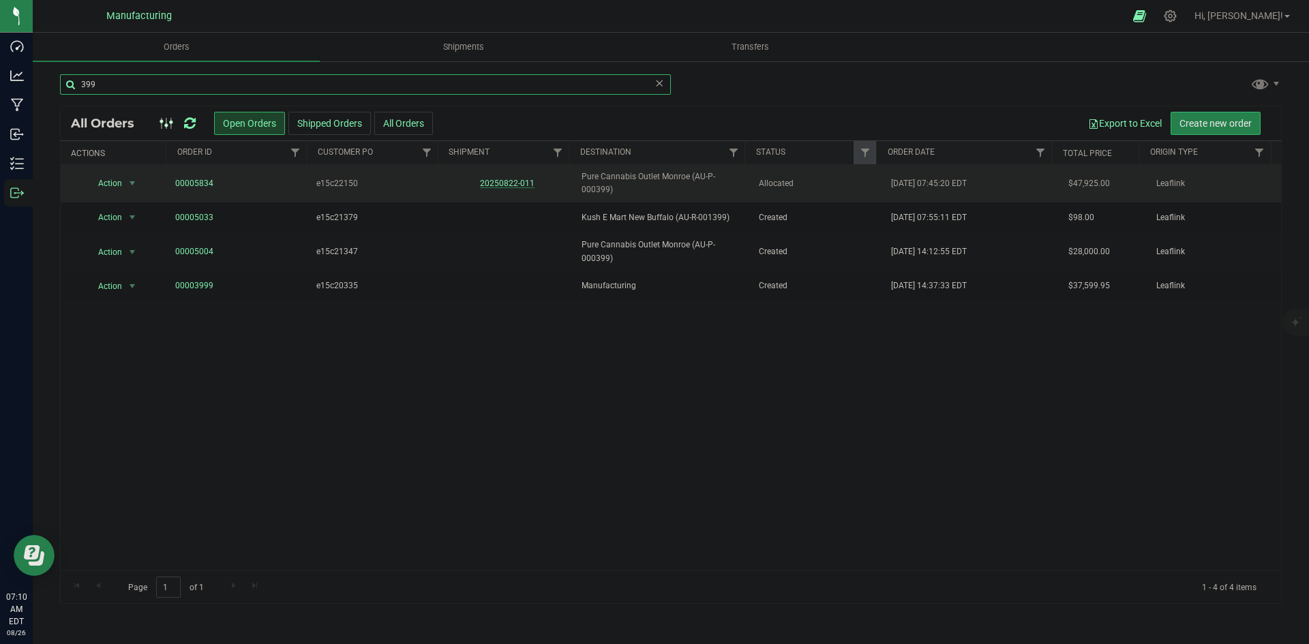
type input "399"
click at [499, 180] on link "20250822-011" at bounding box center [507, 184] width 55 height 10
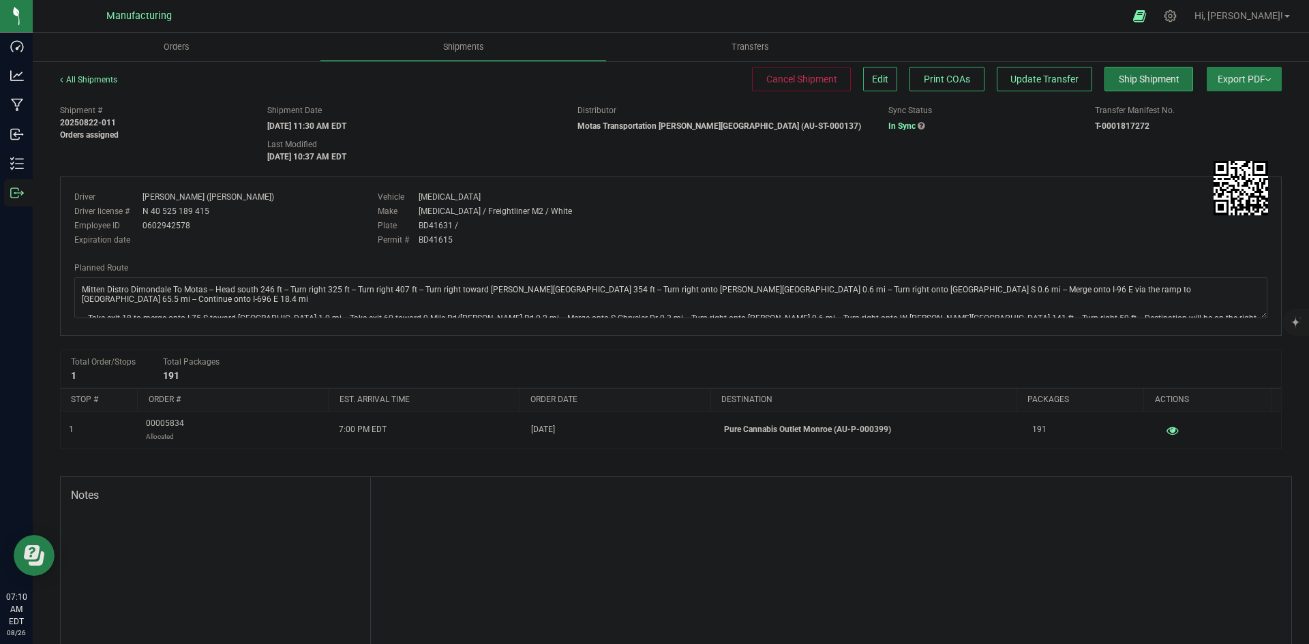
click at [1154, 83] on span "Ship Shipment" at bounding box center [1149, 79] width 61 height 11
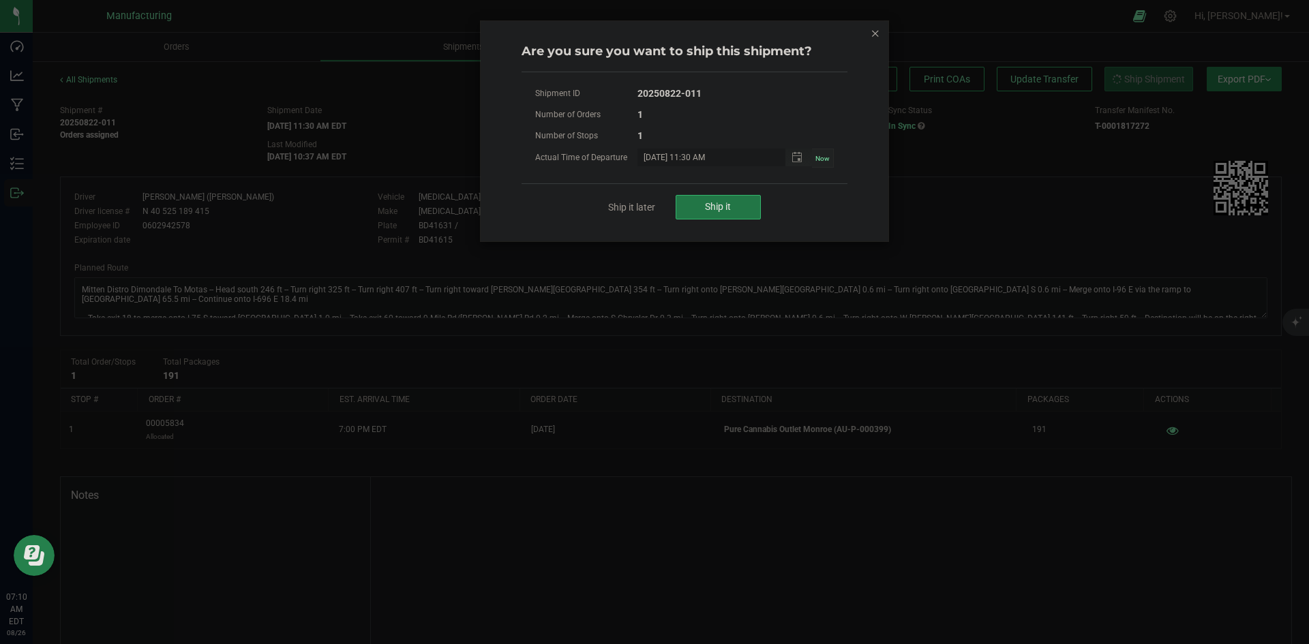
click at [741, 196] on button "Ship it" at bounding box center [717, 207] width 85 height 25
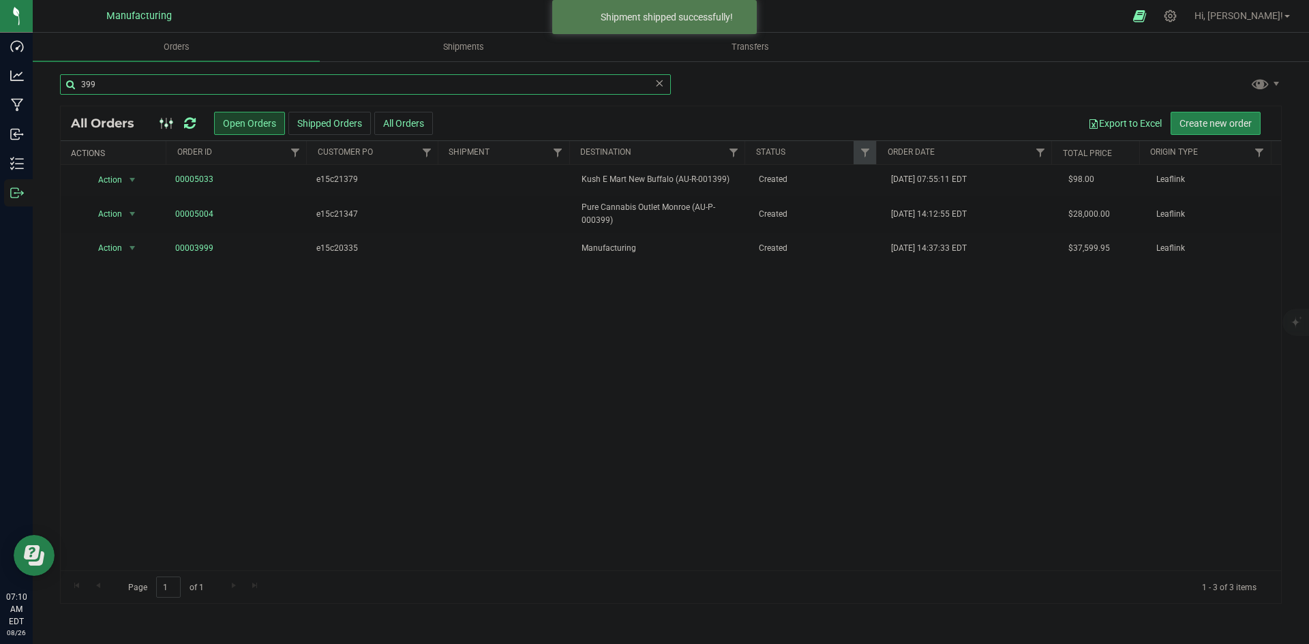
click at [175, 79] on input "399" at bounding box center [365, 84] width 611 height 20
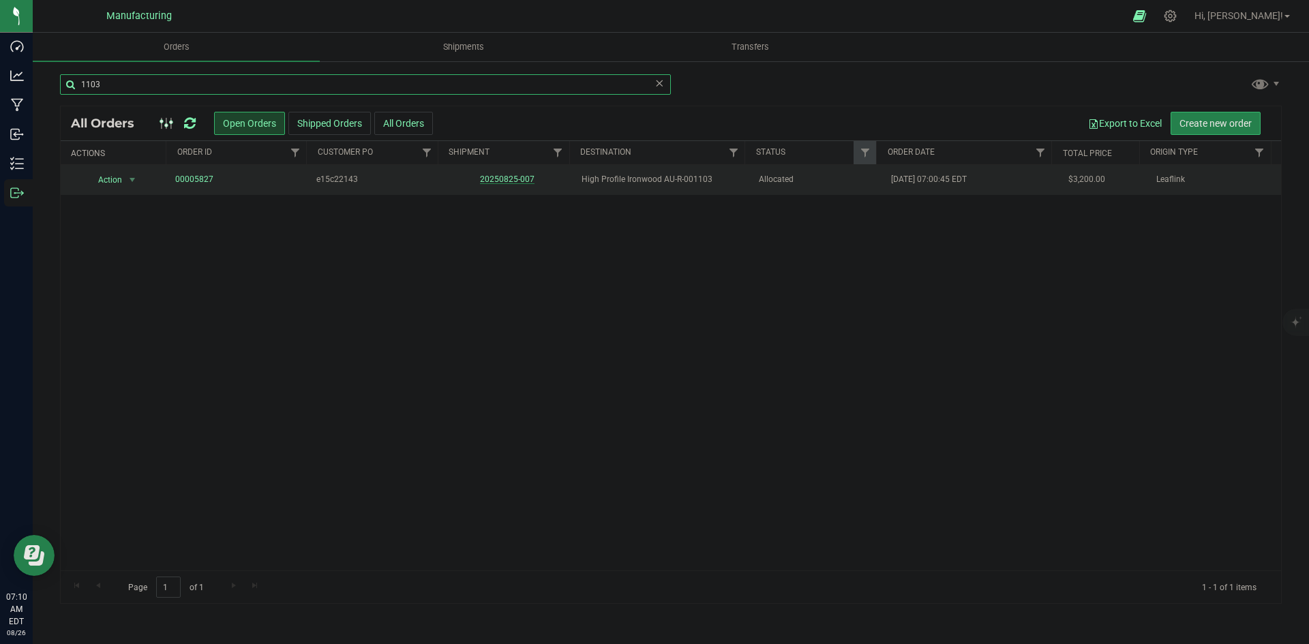
type input "1103"
click at [525, 179] on link "20250825-007" at bounding box center [507, 179] width 55 height 10
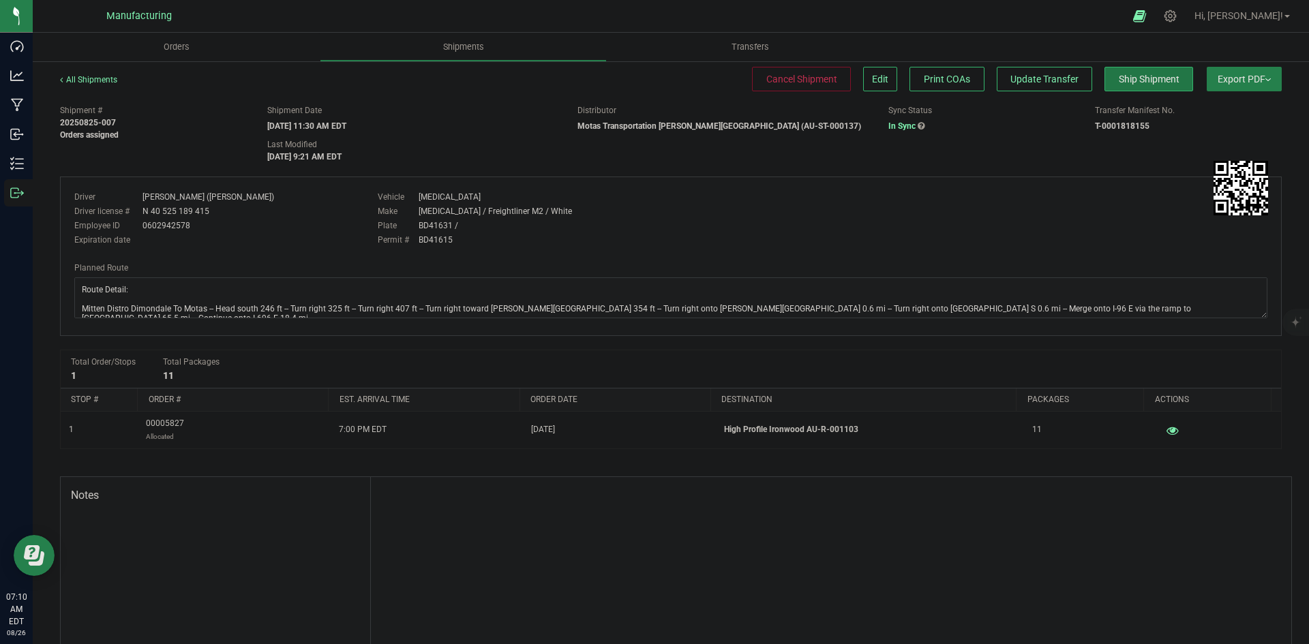
click at [1143, 79] on span "Ship Shipment" at bounding box center [1149, 79] width 61 height 11
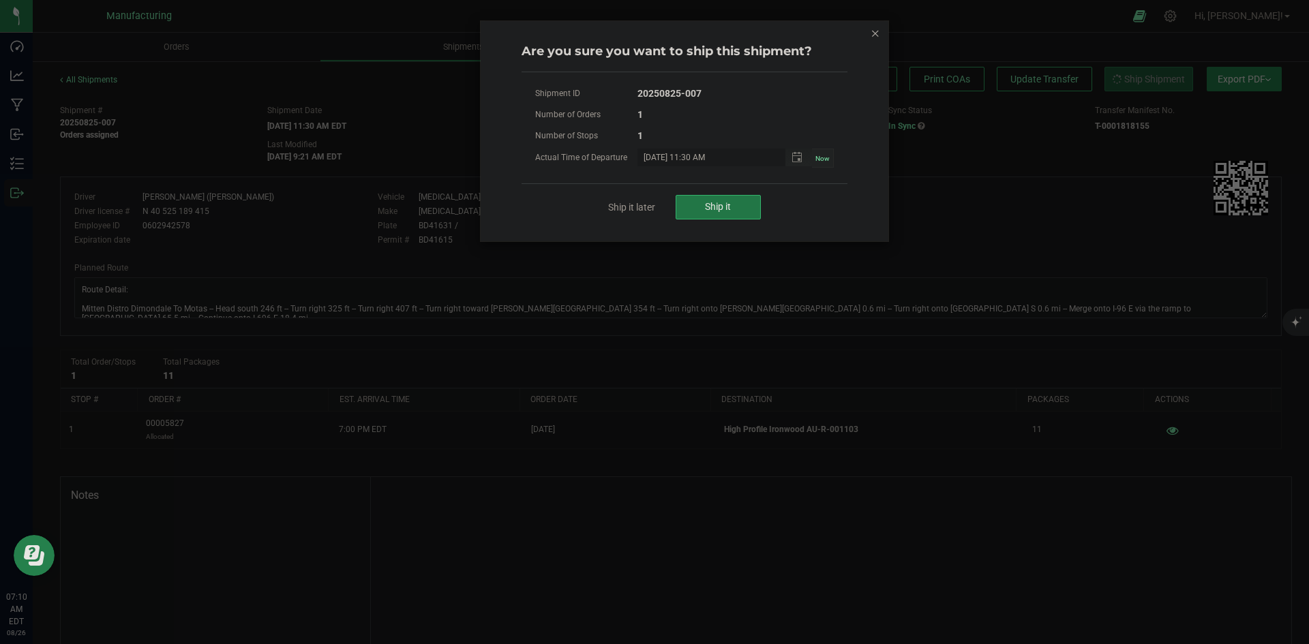
click at [727, 201] on span "Ship it" at bounding box center [718, 206] width 26 height 11
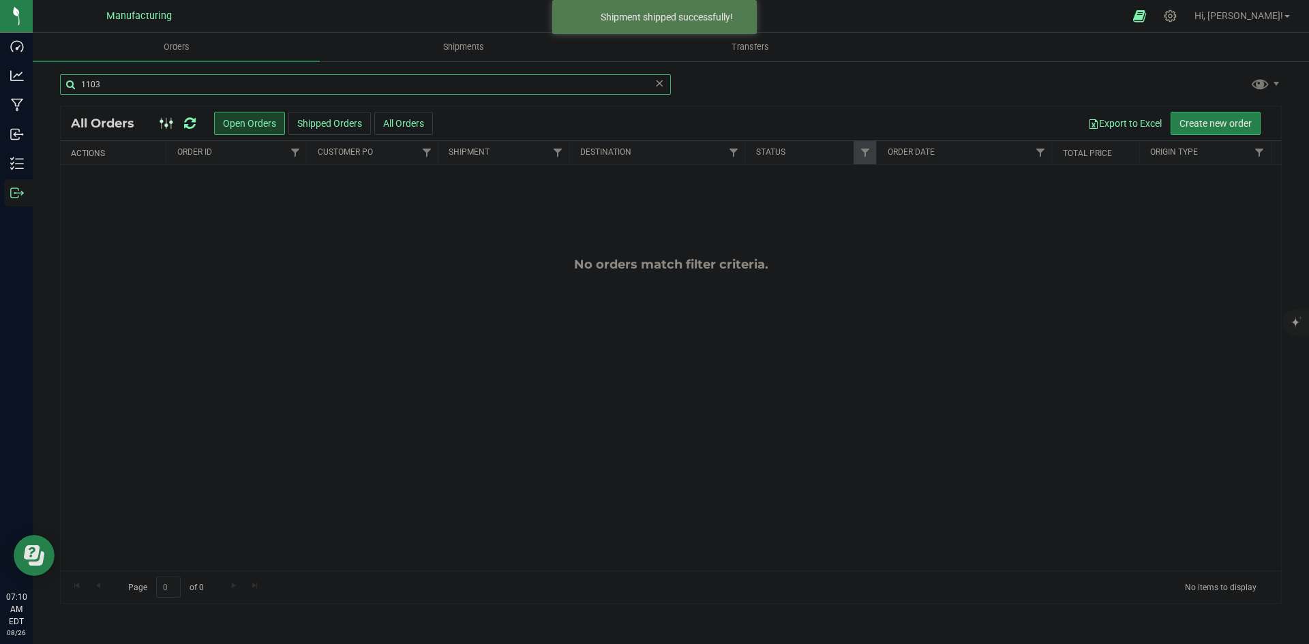
click at [185, 87] on input "1103" at bounding box center [365, 84] width 611 height 20
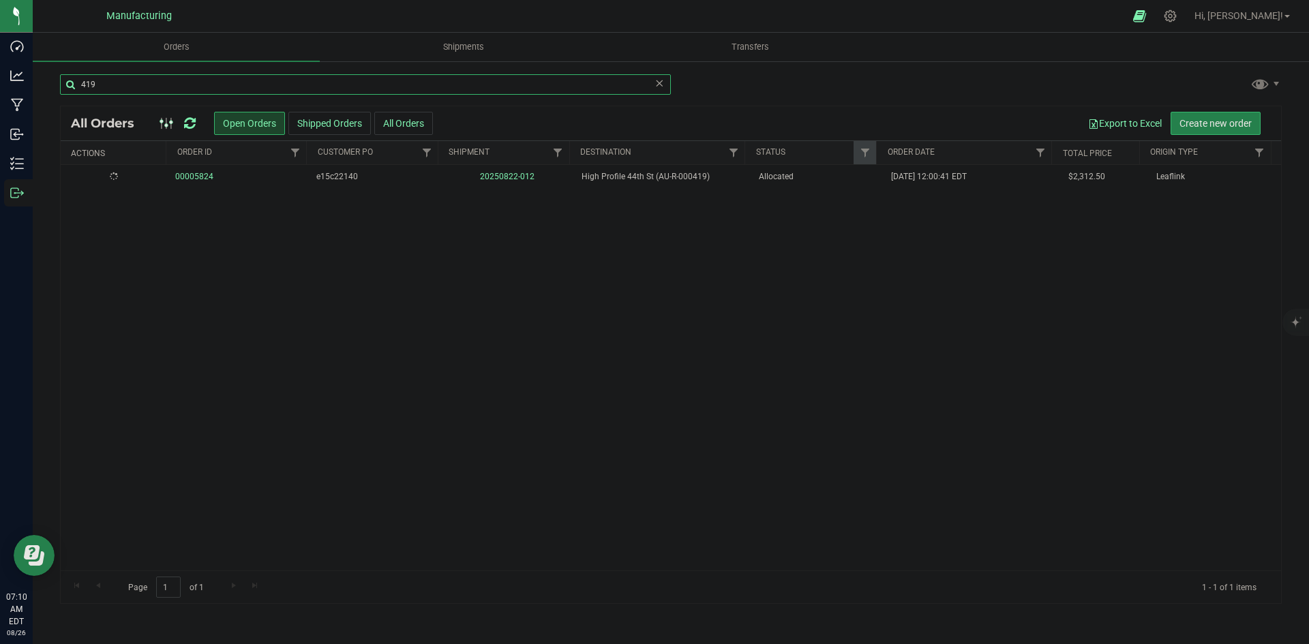
type input "419"
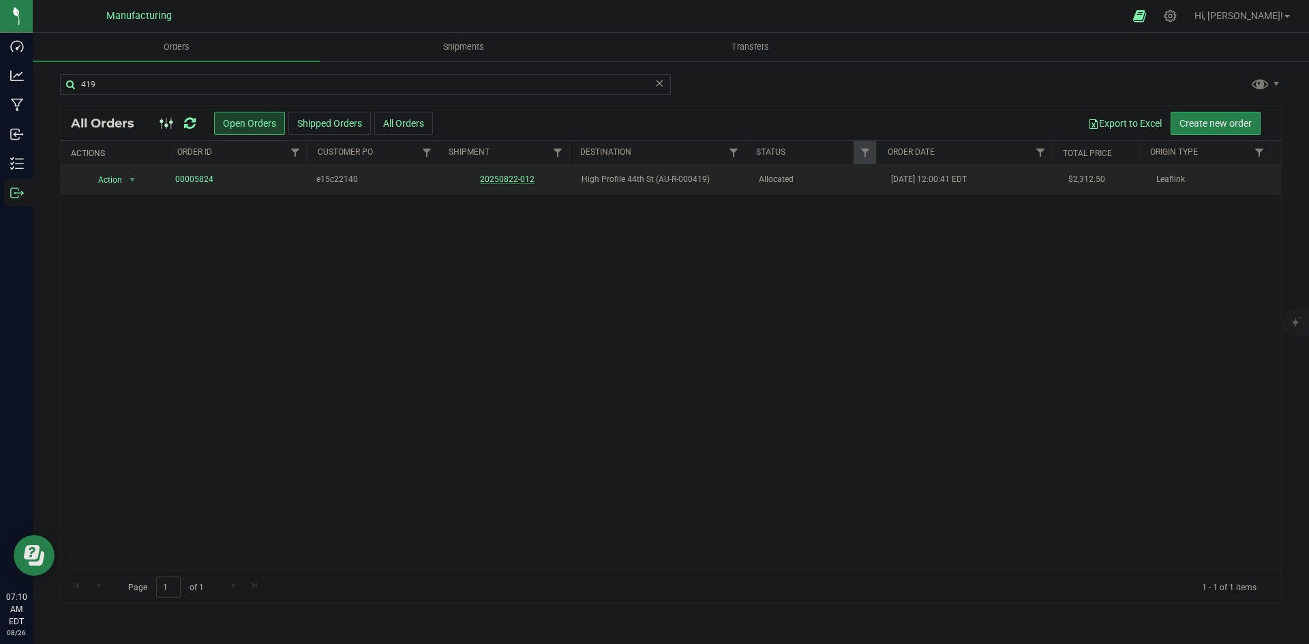
click at [508, 177] on link "20250822-012" at bounding box center [507, 179] width 55 height 10
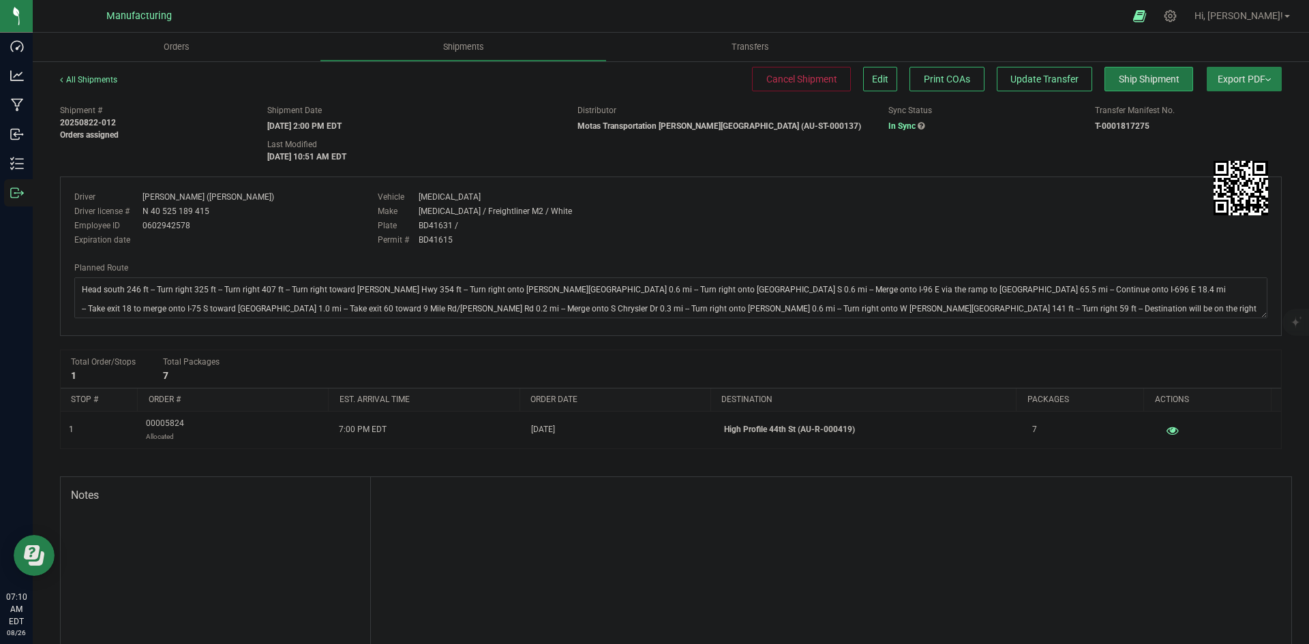
click at [1150, 82] on span "Ship Shipment" at bounding box center [1149, 79] width 61 height 11
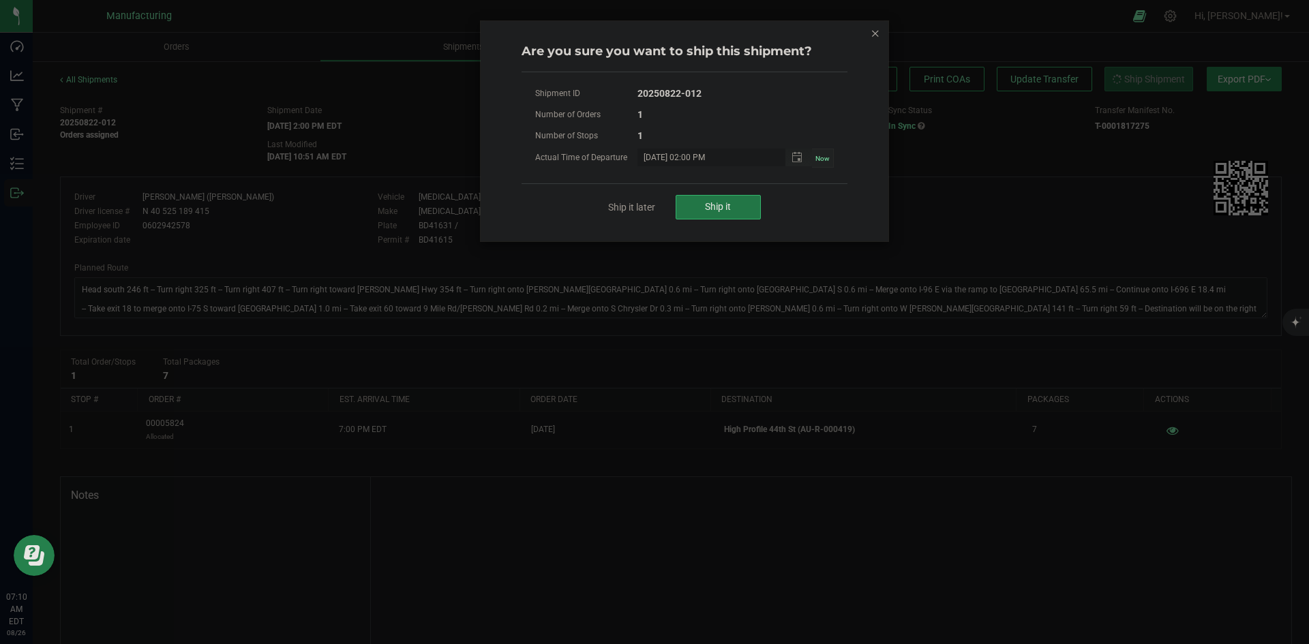
click at [720, 207] on span "Ship it" at bounding box center [718, 206] width 26 height 11
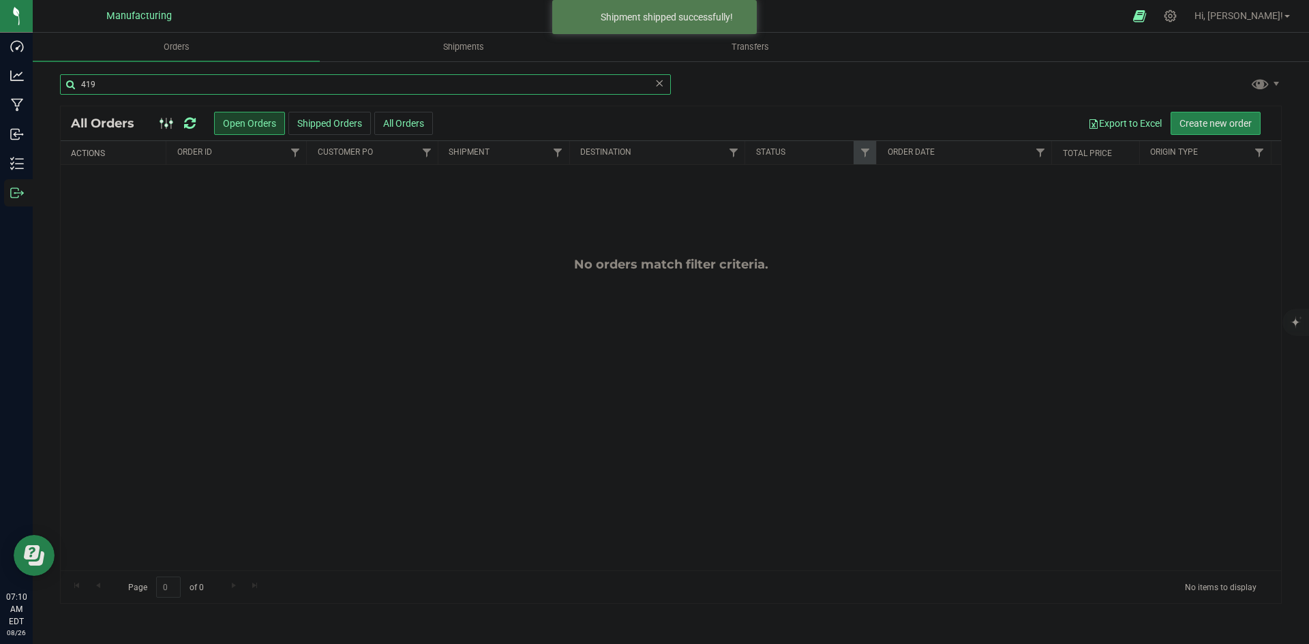
click at [128, 84] on input "419" at bounding box center [365, 84] width 611 height 20
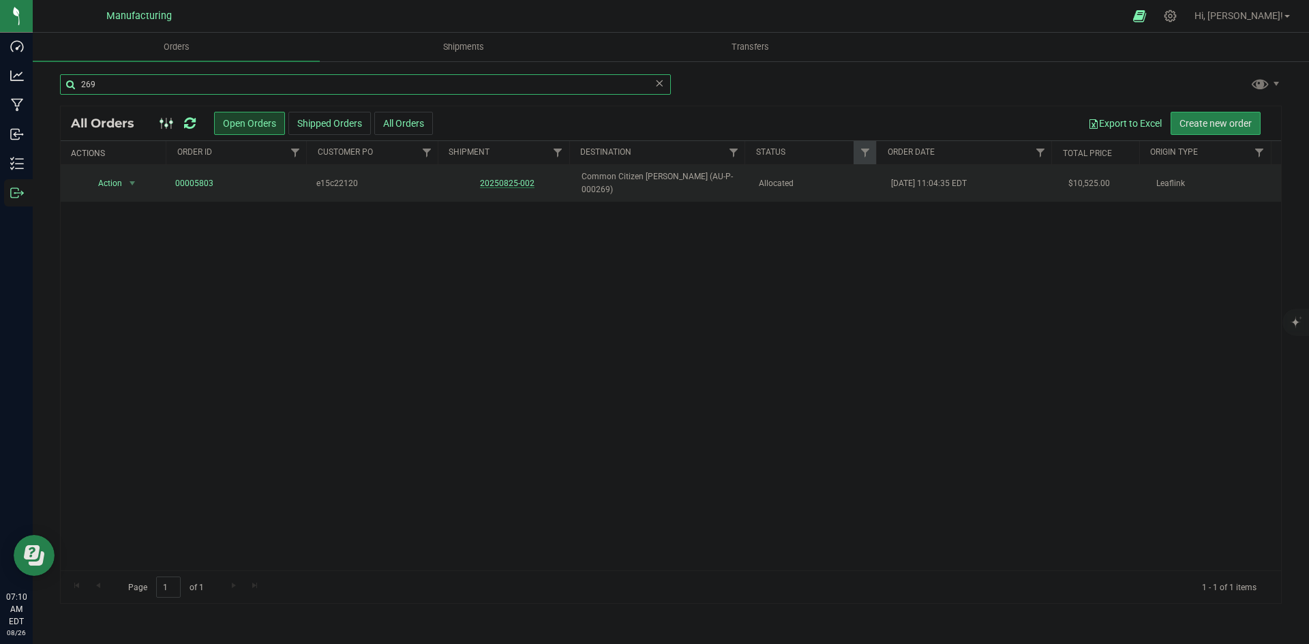
type input "269"
click at [503, 180] on link "20250825-002" at bounding box center [507, 184] width 55 height 10
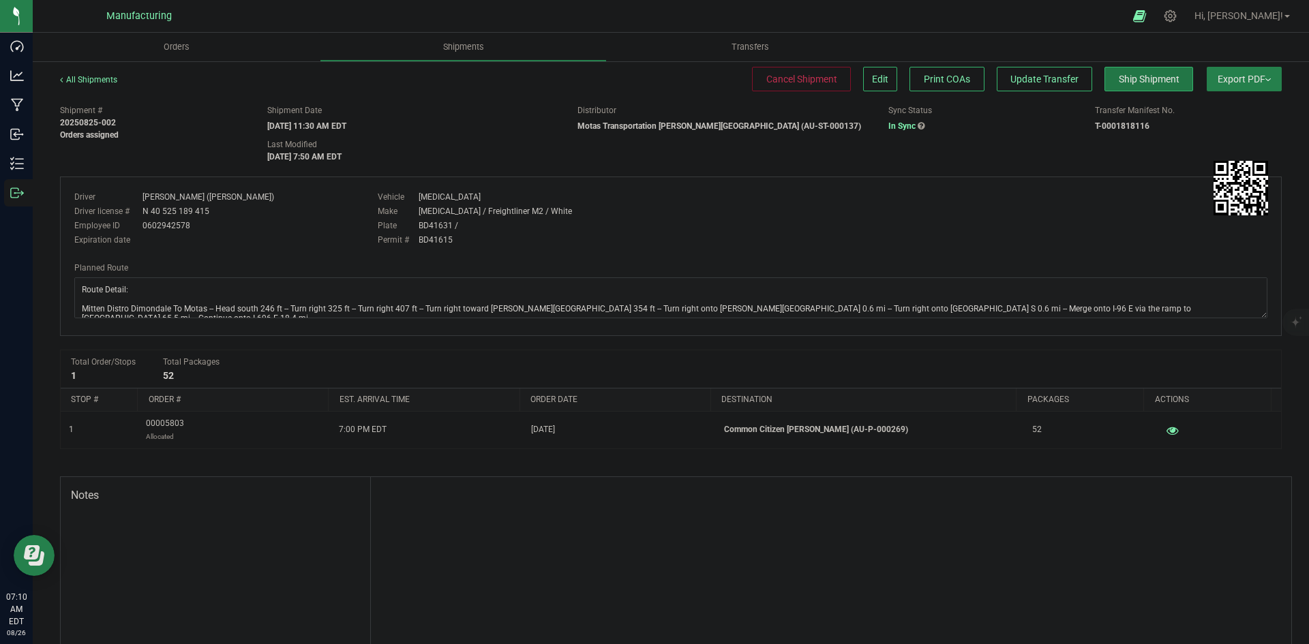
click at [1158, 82] on span "Ship Shipment" at bounding box center [1149, 79] width 61 height 11
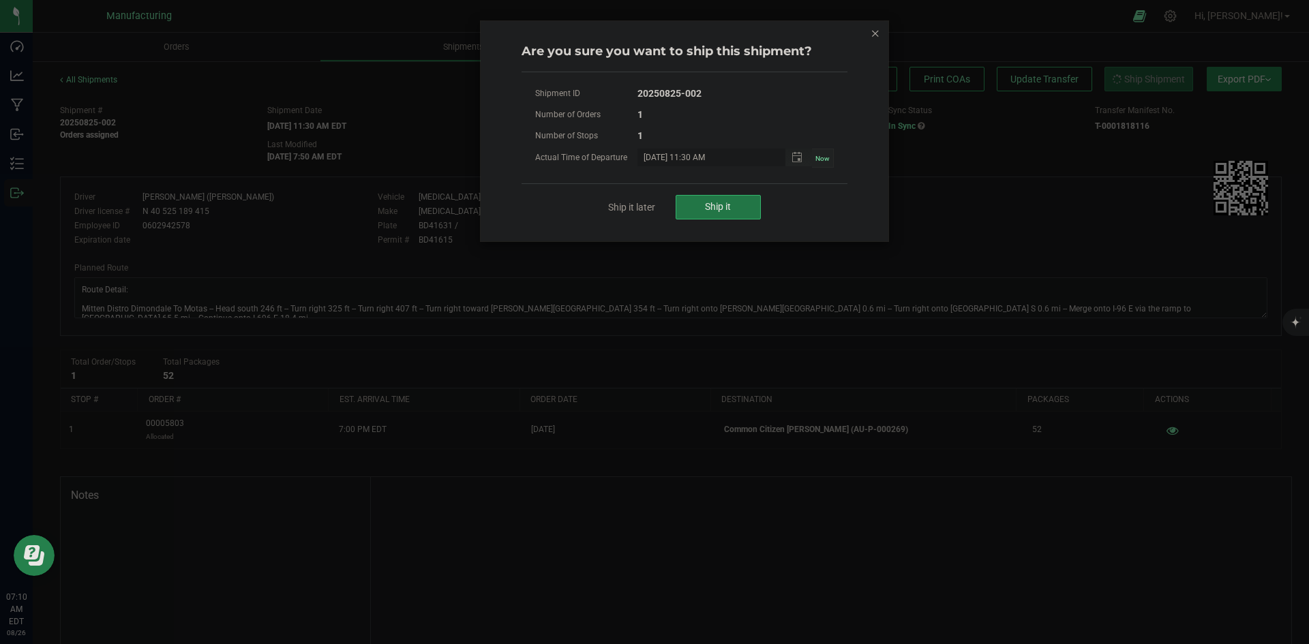
click at [684, 211] on button "Ship it" at bounding box center [717, 207] width 85 height 25
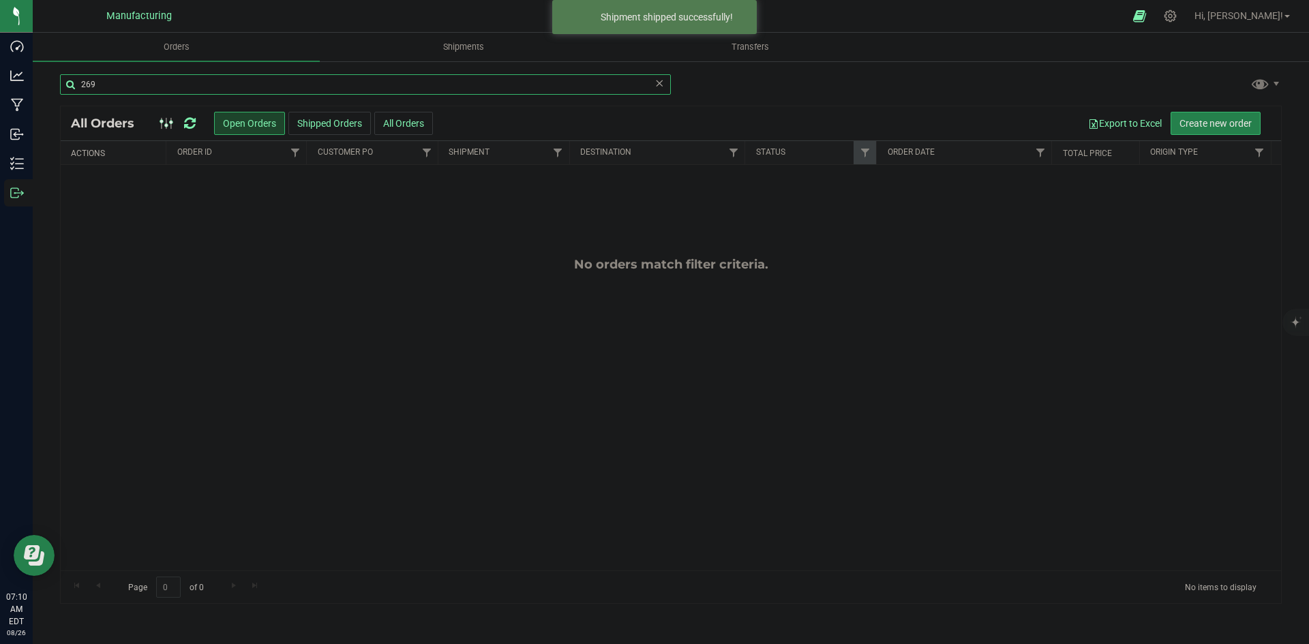
click at [134, 78] on input "269" at bounding box center [365, 84] width 611 height 20
click at [132, 78] on input "269" at bounding box center [365, 84] width 611 height 20
click at [131, 78] on input "269" at bounding box center [365, 84] width 611 height 20
click at [129, 79] on input "269" at bounding box center [365, 84] width 611 height 20
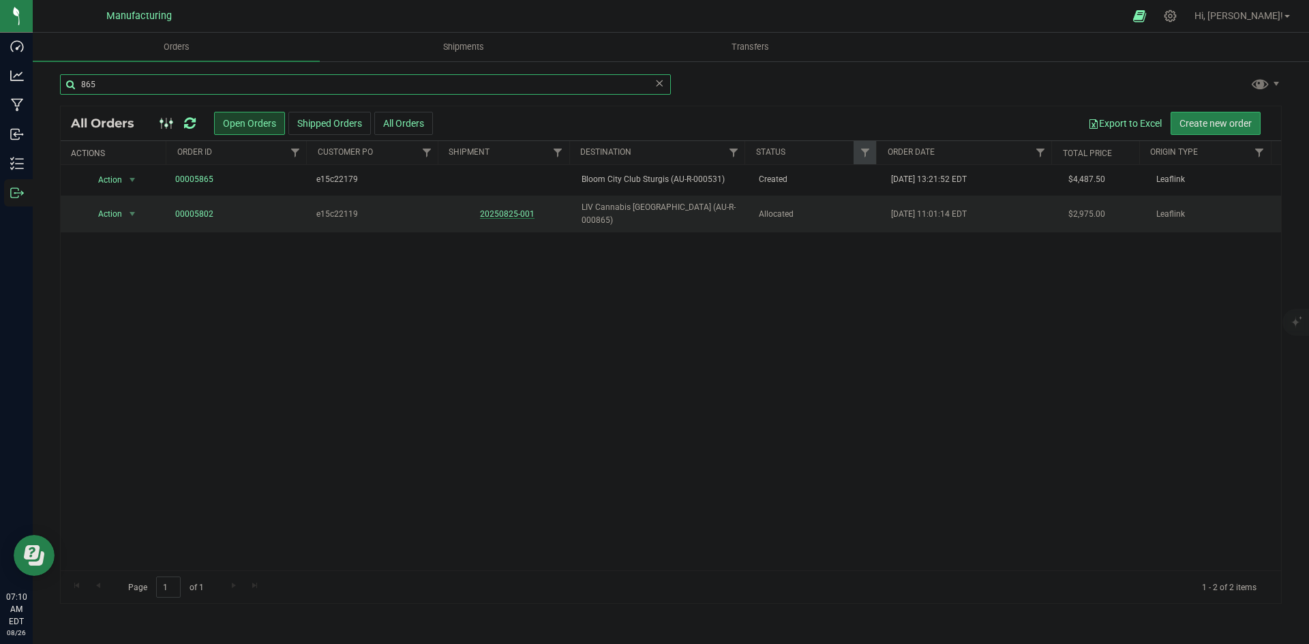
type input "865"
click at [493, 213] on link "20250825-001" at bounding box center [507, 214] width 55 height 10
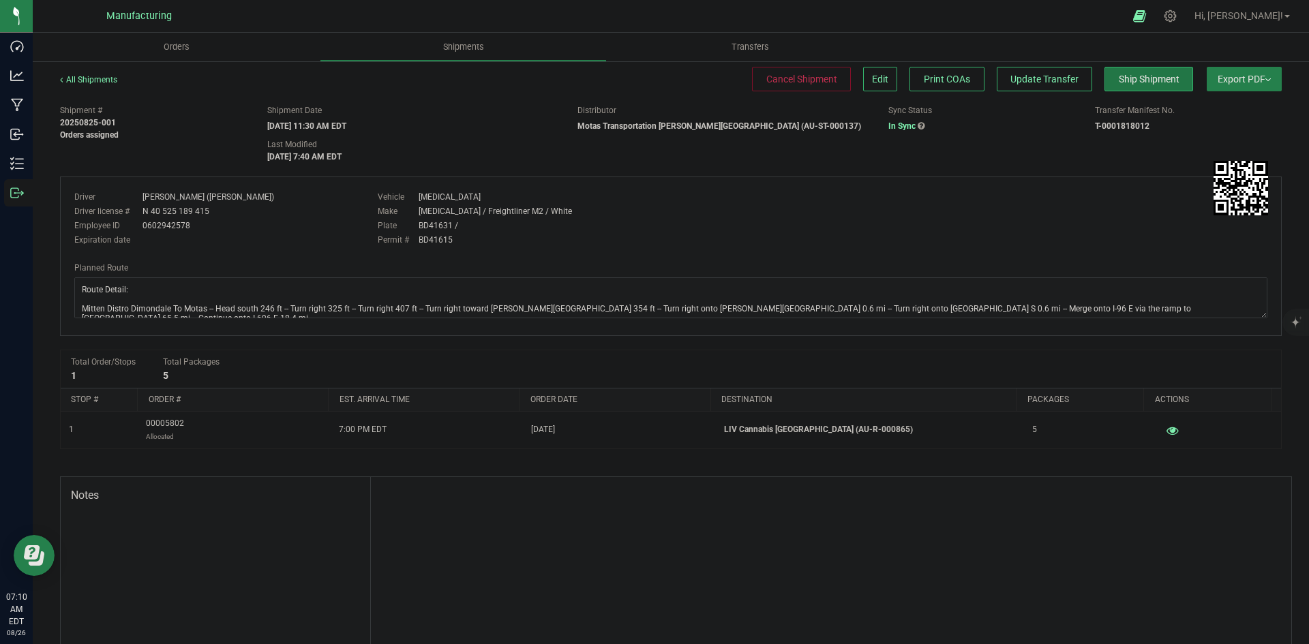
click at [1159, 82] on span "Ship Shipment" at bounding box center [1149, 79] width 61 height 11
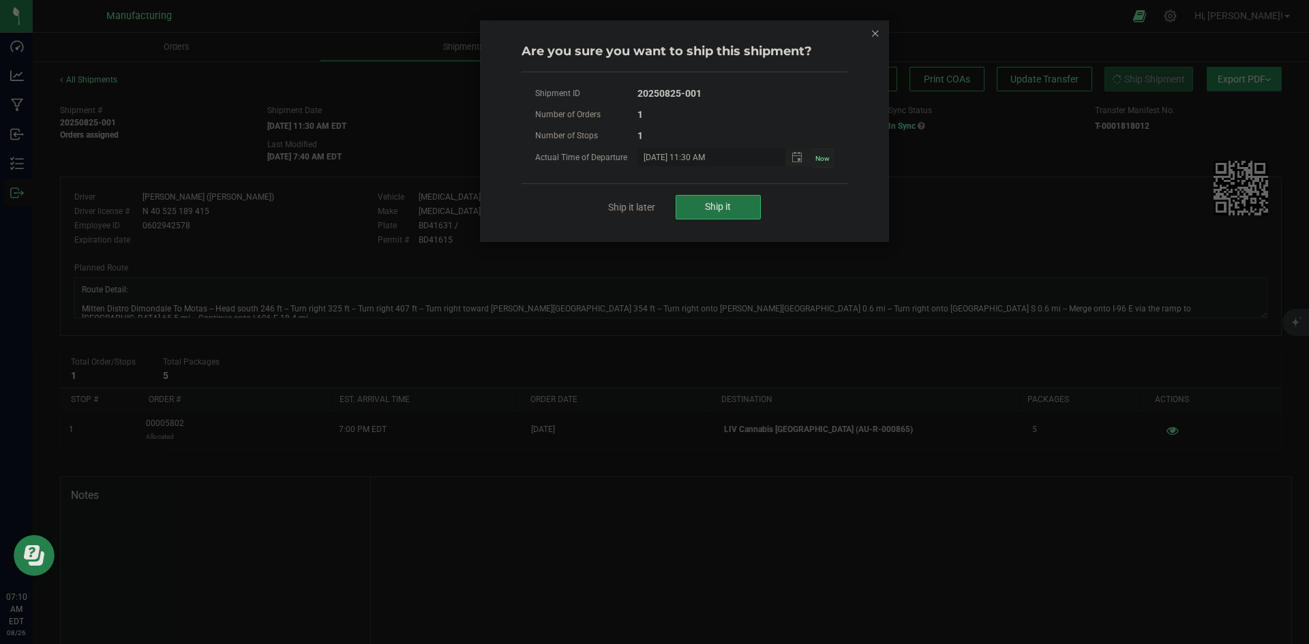
click at [725, 203] on span "Ship it" at bounding box center [718, 206] width 26 height 11
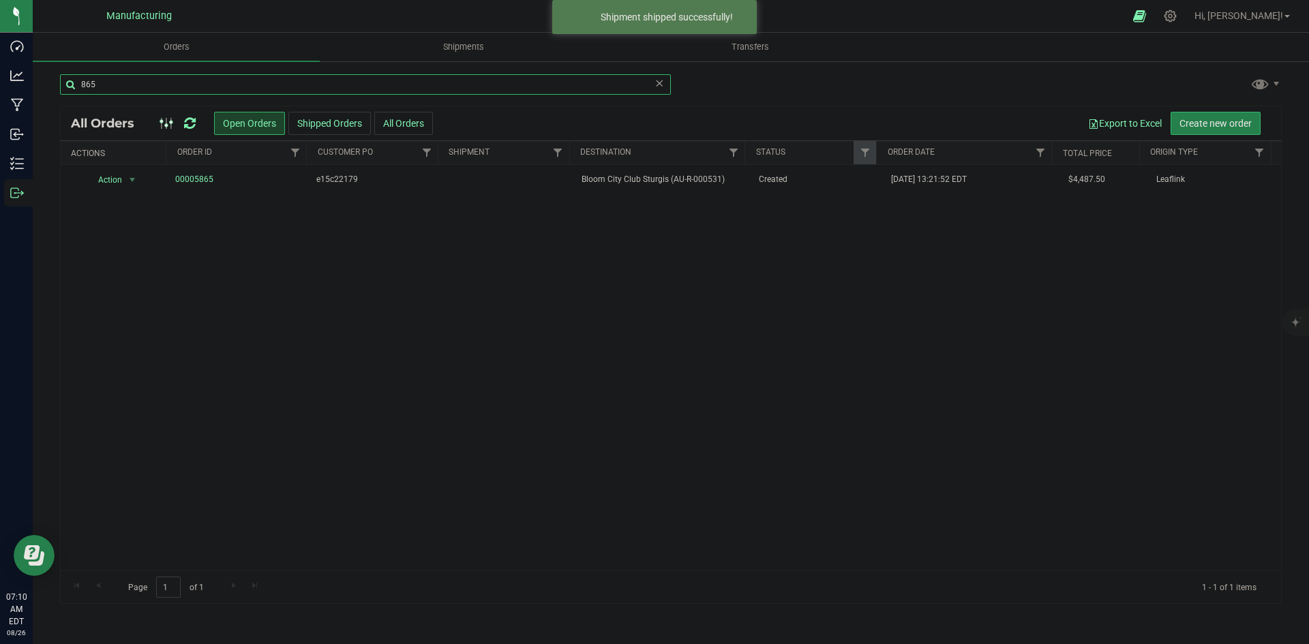
click at [151, 87] on input "865" at bounding box center [365, 84] width 611 height 20
click at [152, 87] on input "865" at bounding box center [365, 84] width 611 height 20
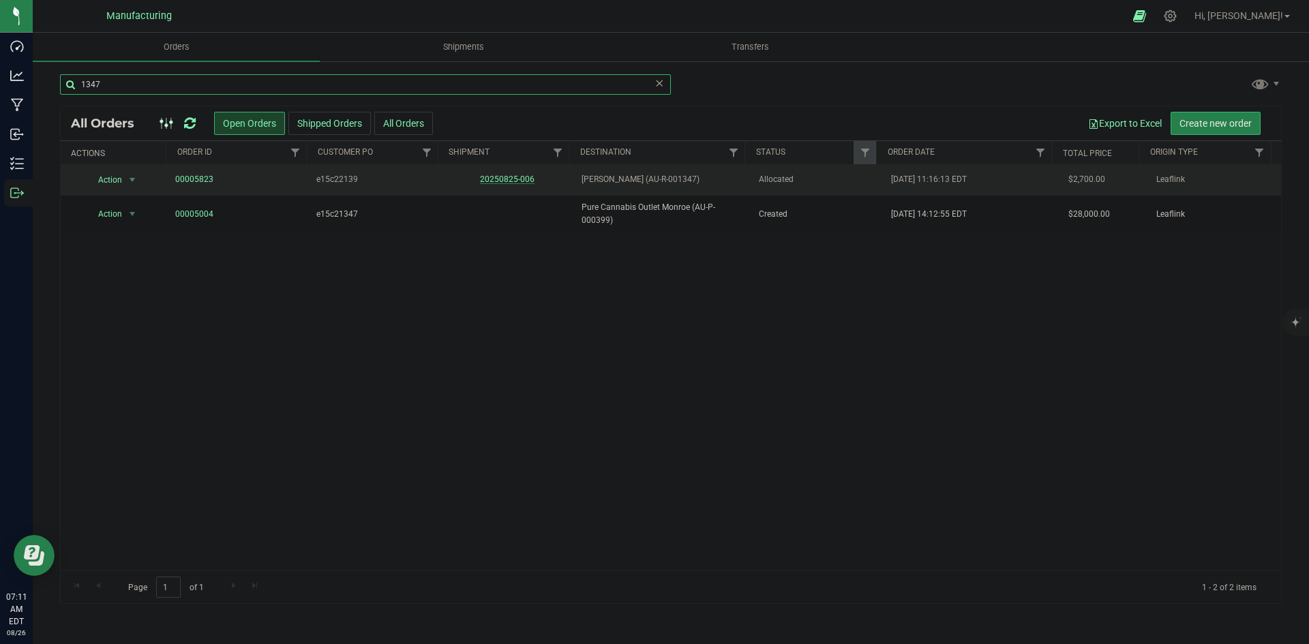
type input "1347"
click at [492, 179] on link "20250825-006" at bounding box center [507, 179] width 55 height 10
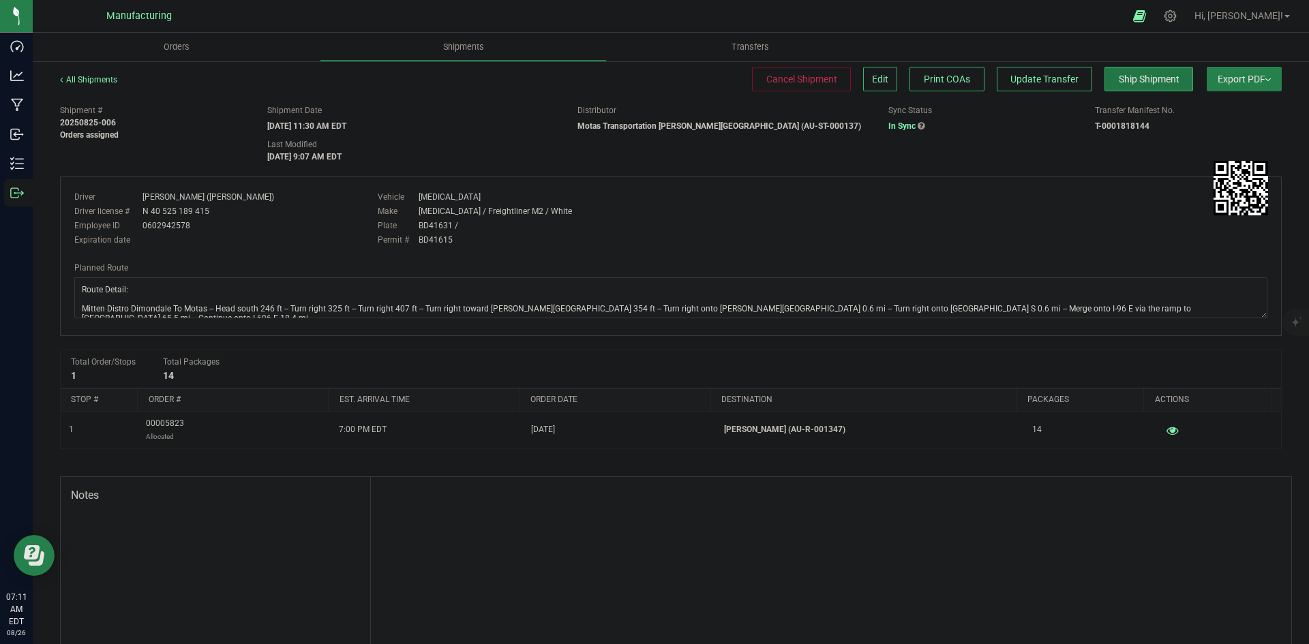
click at [1123, 74] on span "Ship Shipment" at bounding box center [1149, 79] width 61 height 11
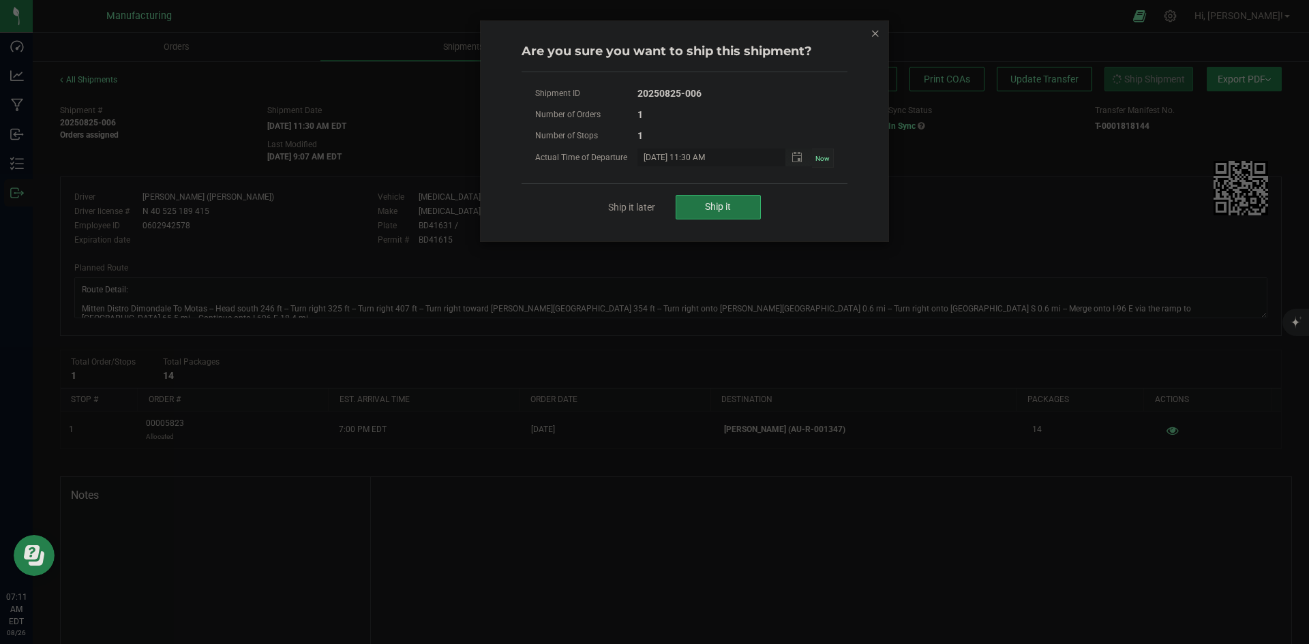
click at [710, 201] on span "Ship it" at bounding box center [718, 206] width 26 height 11
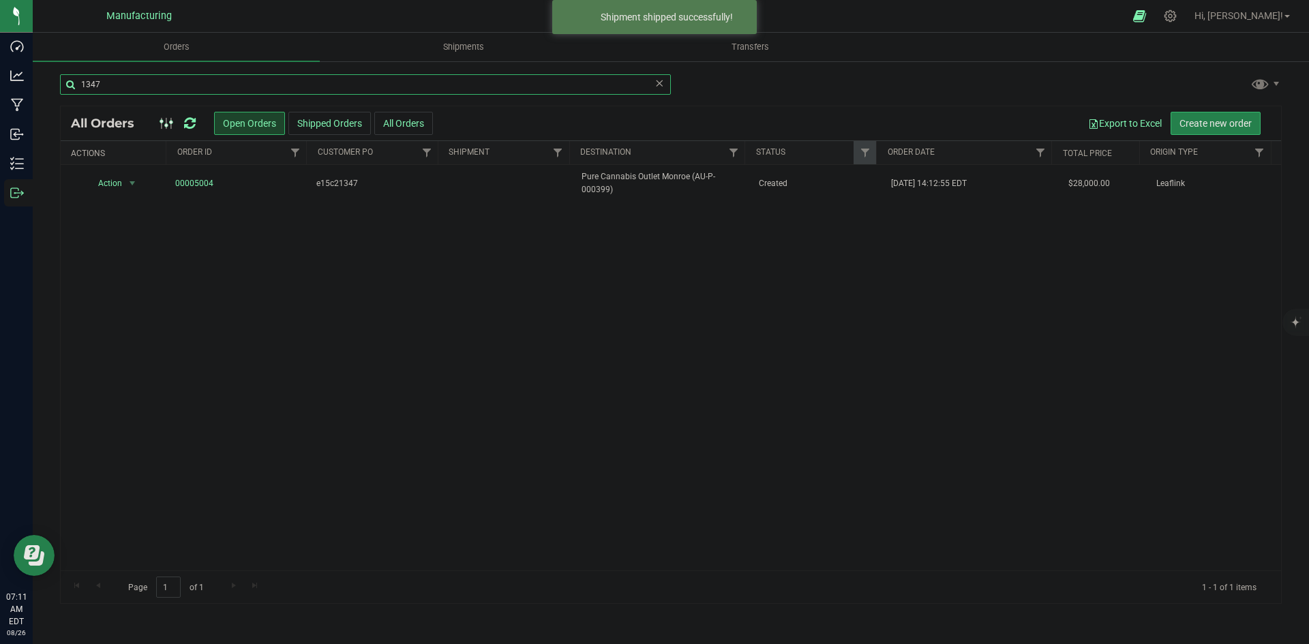
click at [117, 84] on input "1347" at bounding box center [365, 84] width 611 height 20
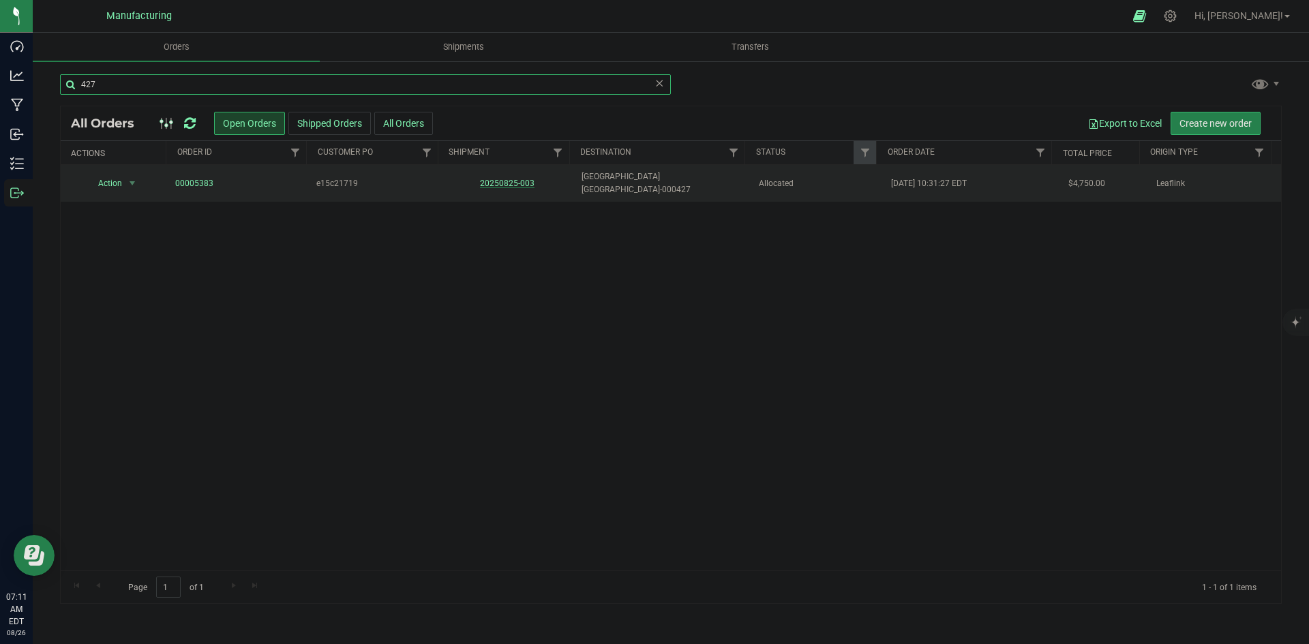
type input "427"
click at [512, 179] on link "20250825-003" at bounding box center [507, 184] width 55 height 10
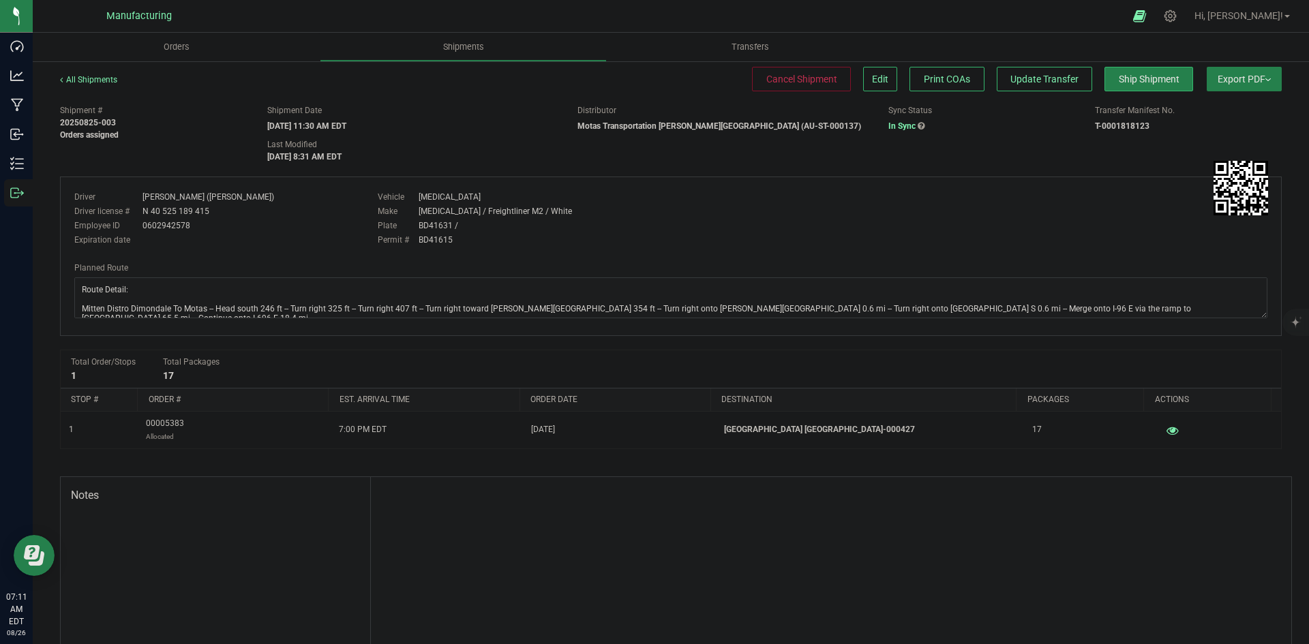
click at [1115, 91] on div "All Shipments Cancel Shipment Edit Print COAs Update Transfer Ship Shipment Exp…" at bounding box center [670, 86] width 1221 height 25
click at [1119, 84] on span "Ship Shipment" at bounding box center [1149, 79] width 61 height 11
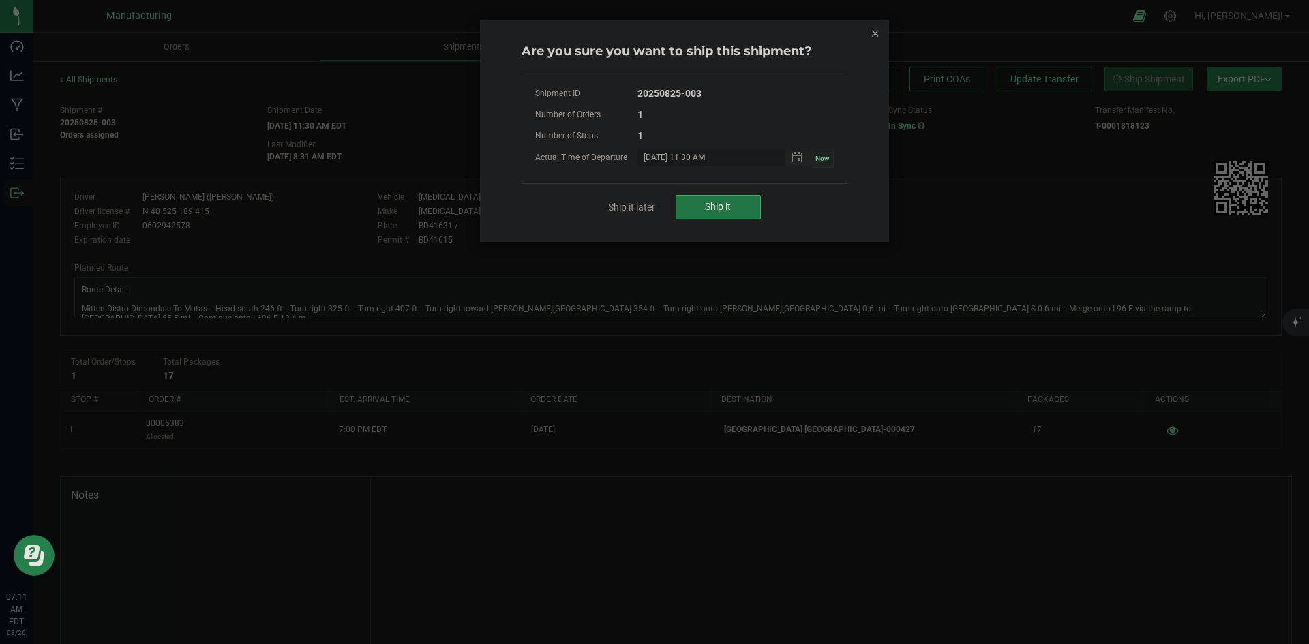
click at [732, 211] on button "Ship it" at bounding box center [717, 207] width 85 height 25
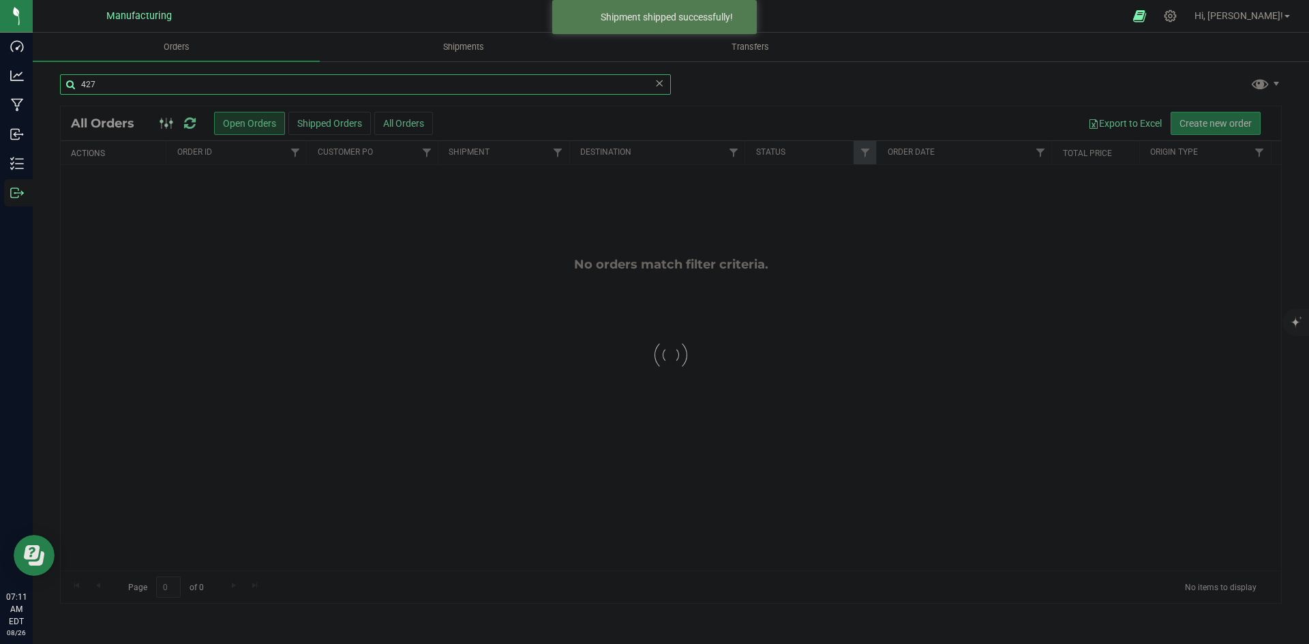
click at [115, 93] on input "427" at bounding box center [365, 84] width 611 height 20
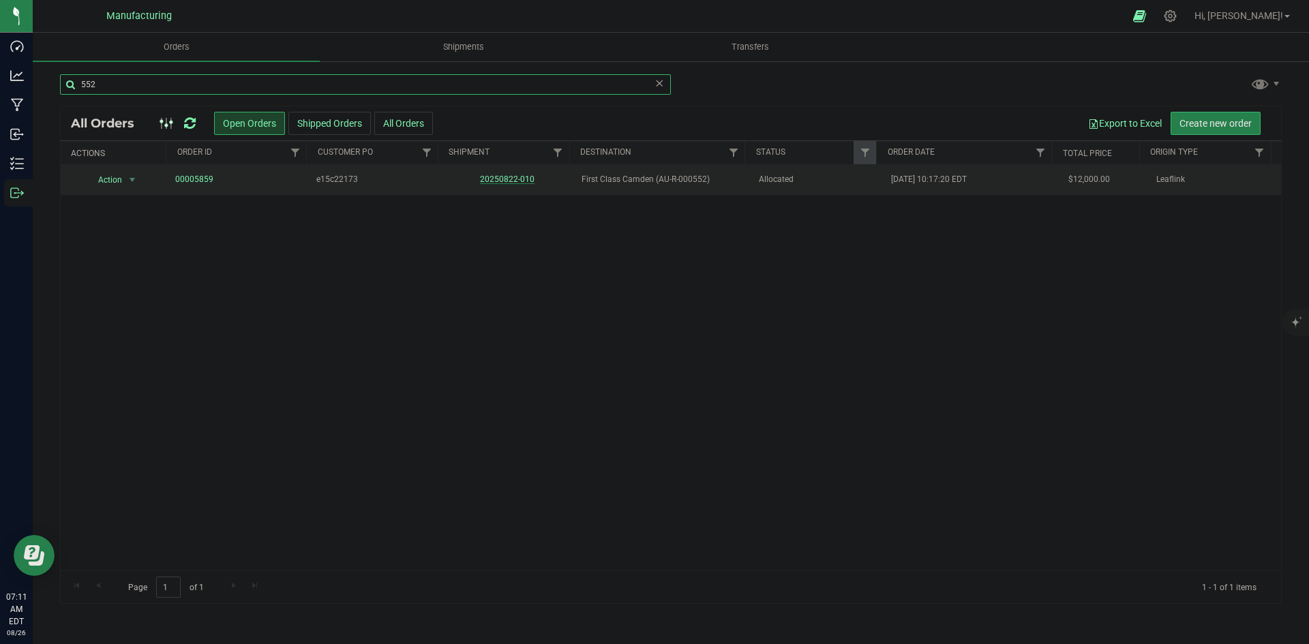
type input "552"
click at [525, 174] on link "20250822-010" at bounding box center [507, 179] width 55 height 10
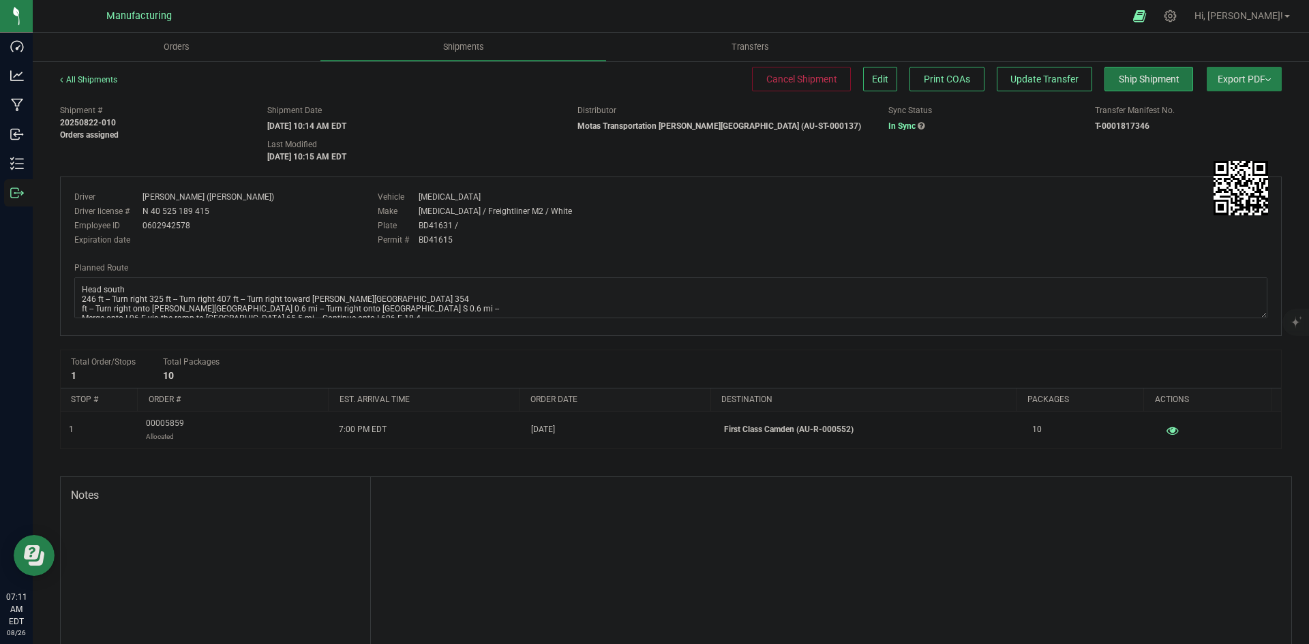
click at [1175, 72] on button "Ship Shipment" at bounding box center [1148, 79] width 89 height 25
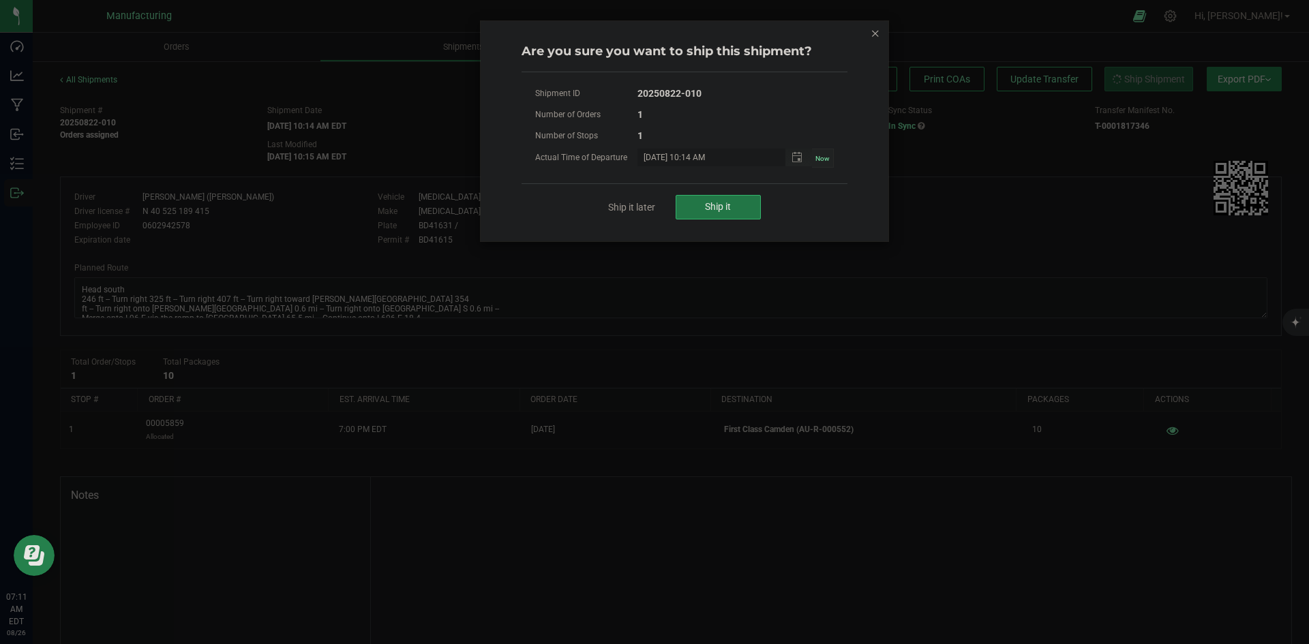
click at [712, 204] on span "Ship it" at bounding box center [718, 206] width 26 height 11
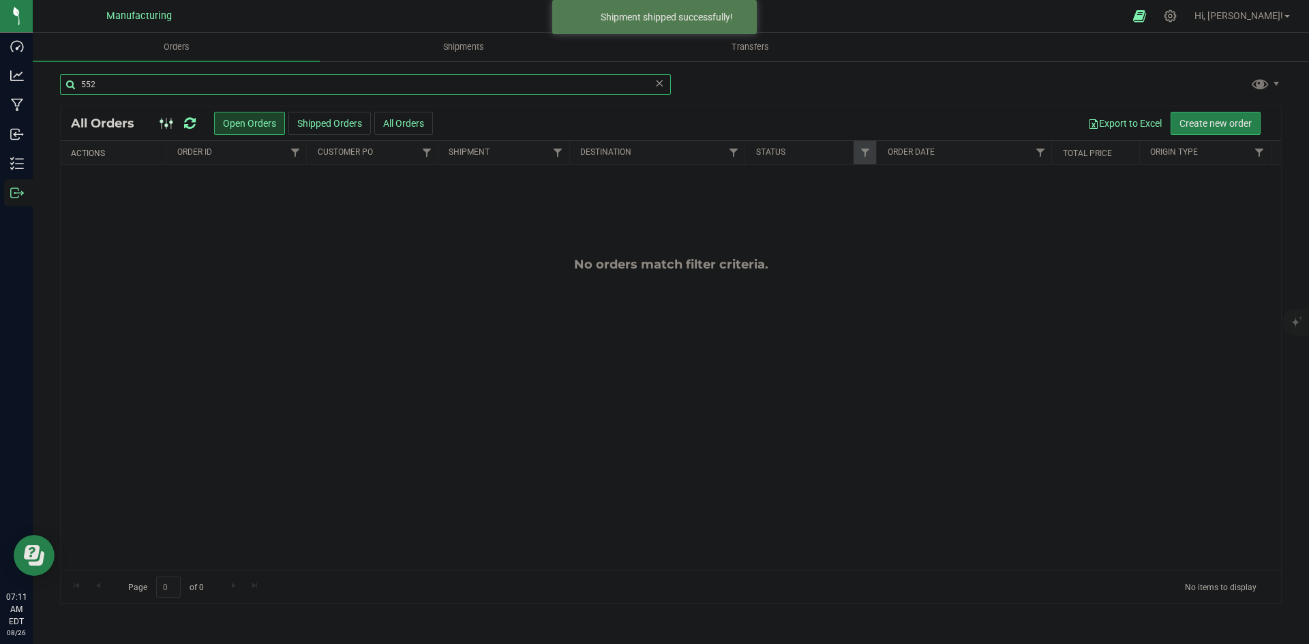
click at [101, 78] on input "552" at bounding box center [365, 84] width 611 height 20
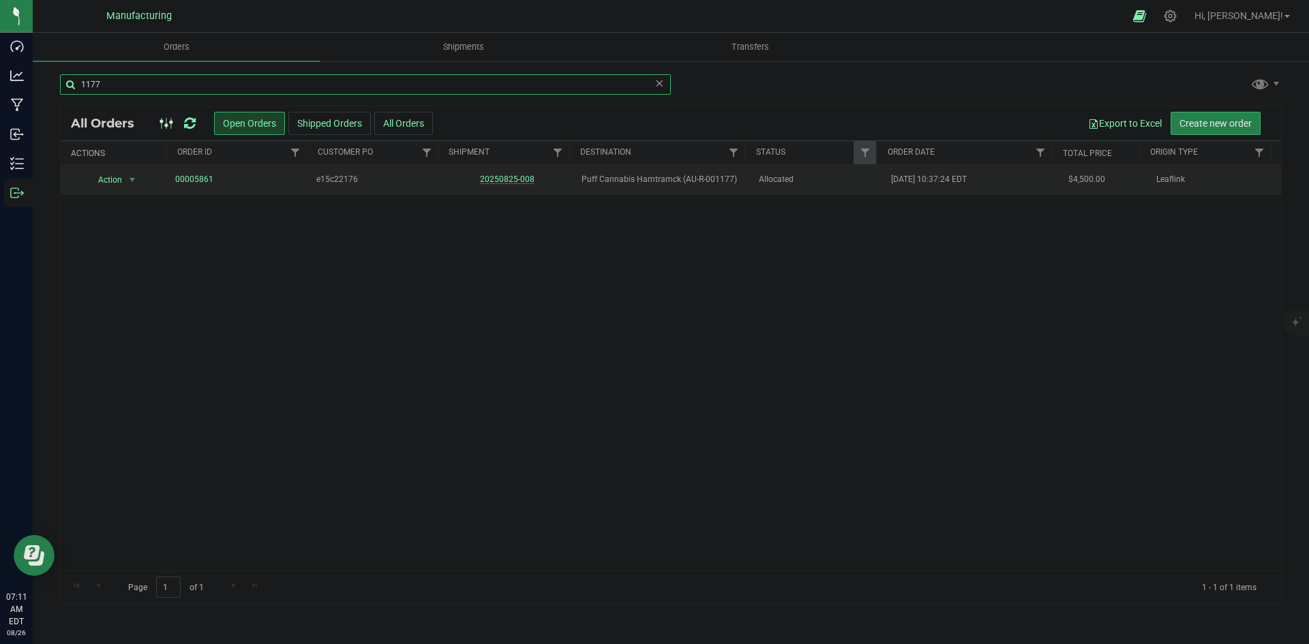
type input "1177"
click at [513, 174] on link "20250825-008" at bounding box center [507, 179] width 55 height 10
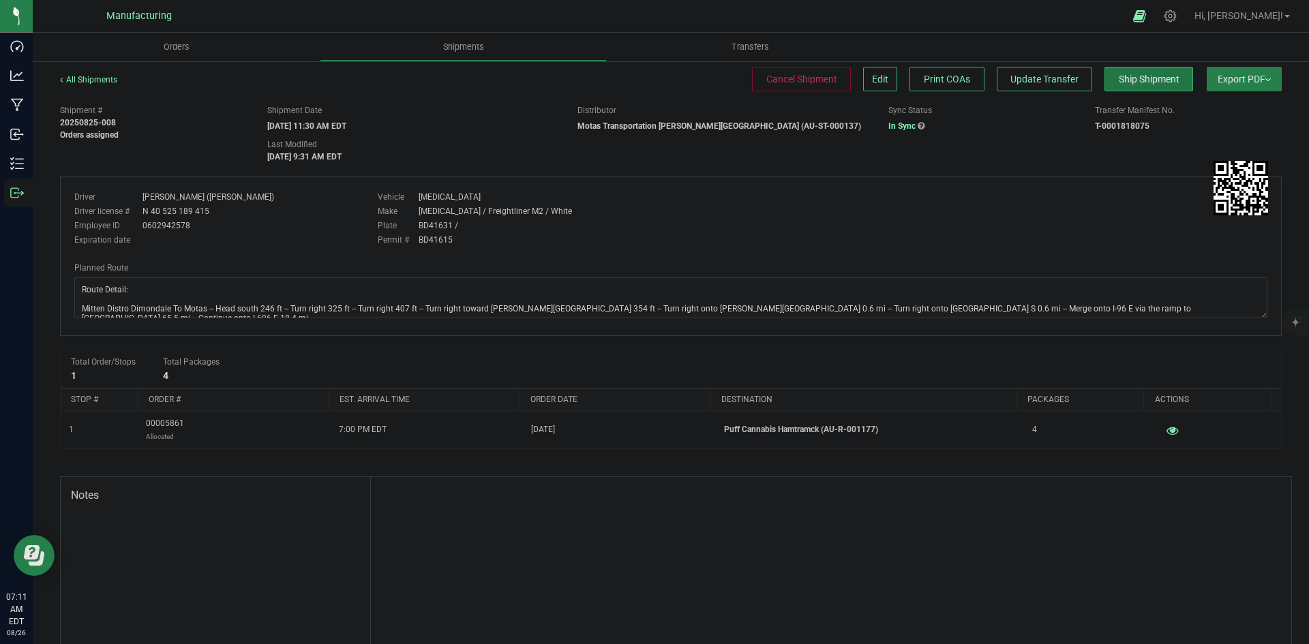
click at [1119, 74] on span "Ship Shipment" at bounding box center [1149, 79] width 61 height 11
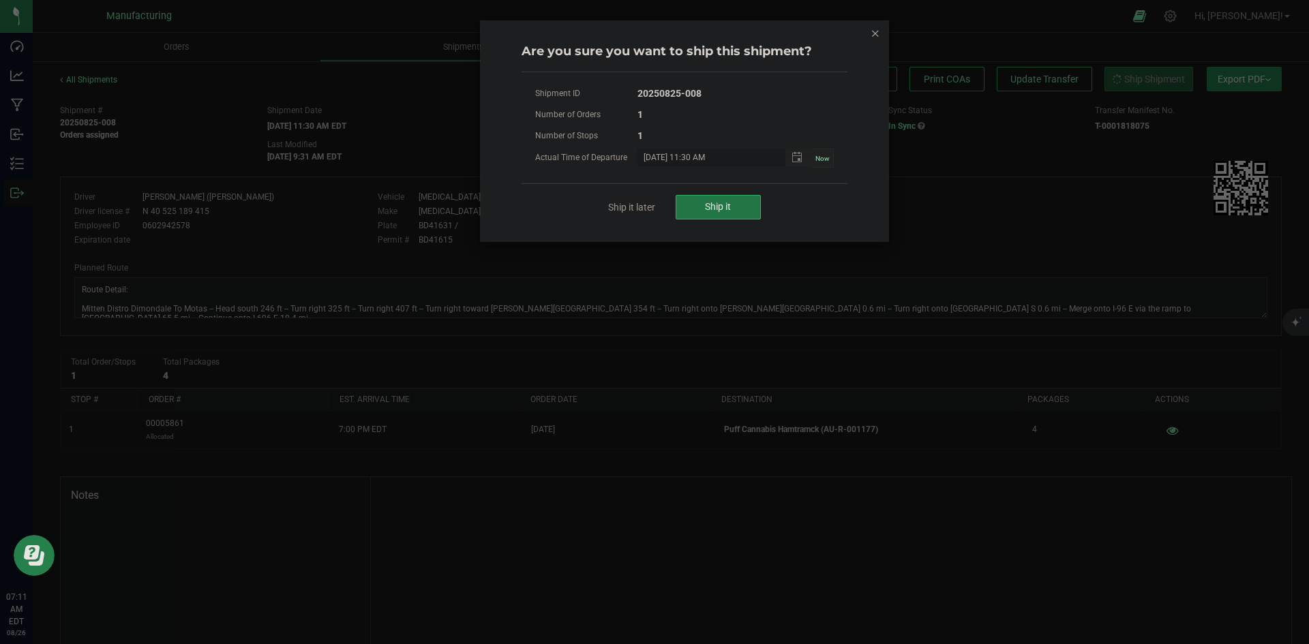
click at [719, 208] on span "Ship it" at bounding box center [718, 206] width 26 height 11
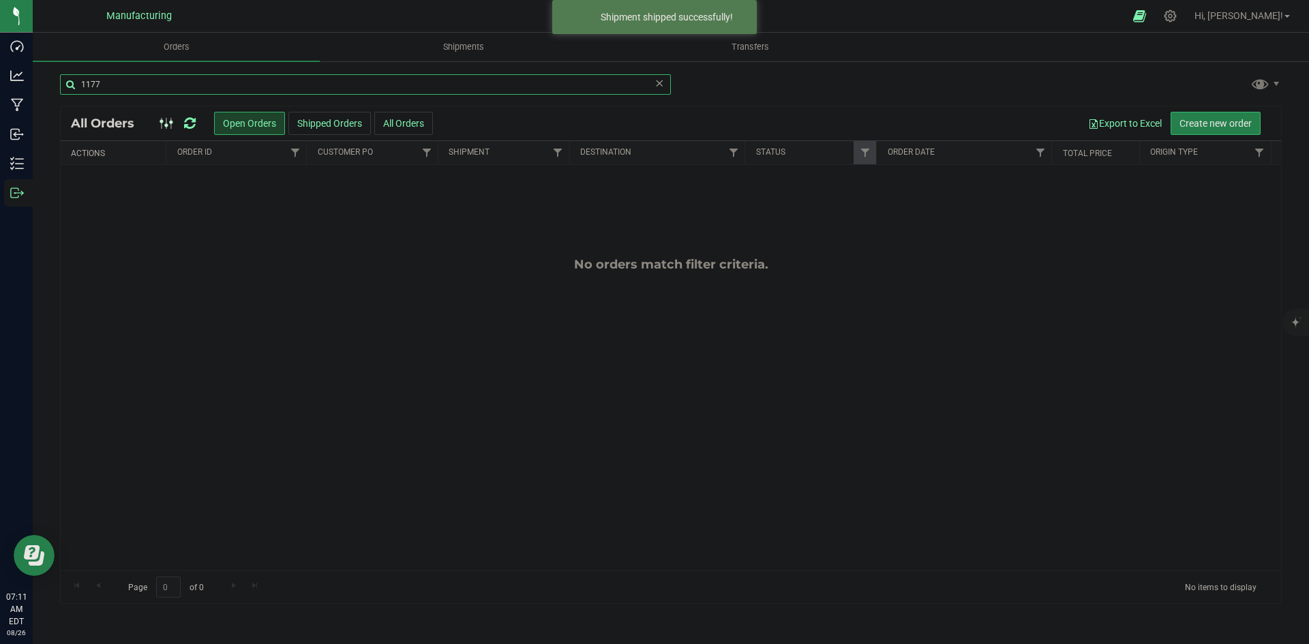
click at [126, 85] on input "1177" at bounding box center [365, 84] width 611 height 20
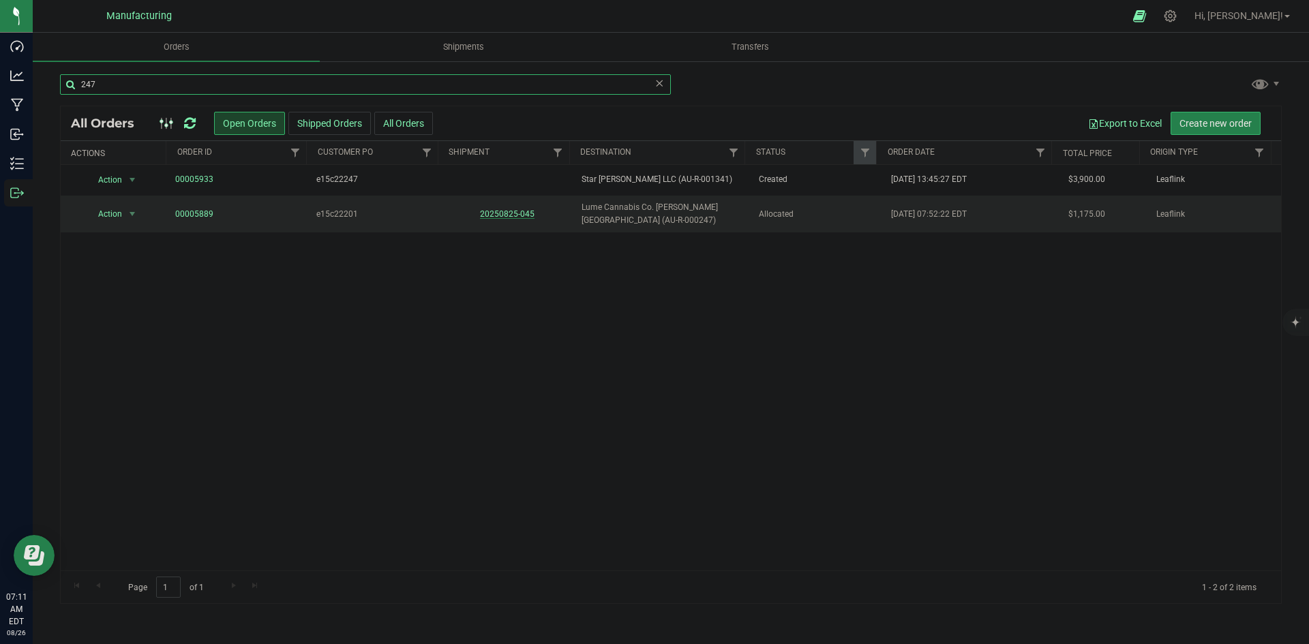
type input "247"
click at [491, 212] on link "20250825-045" at bounding box center [507, 214] width 55 height 10
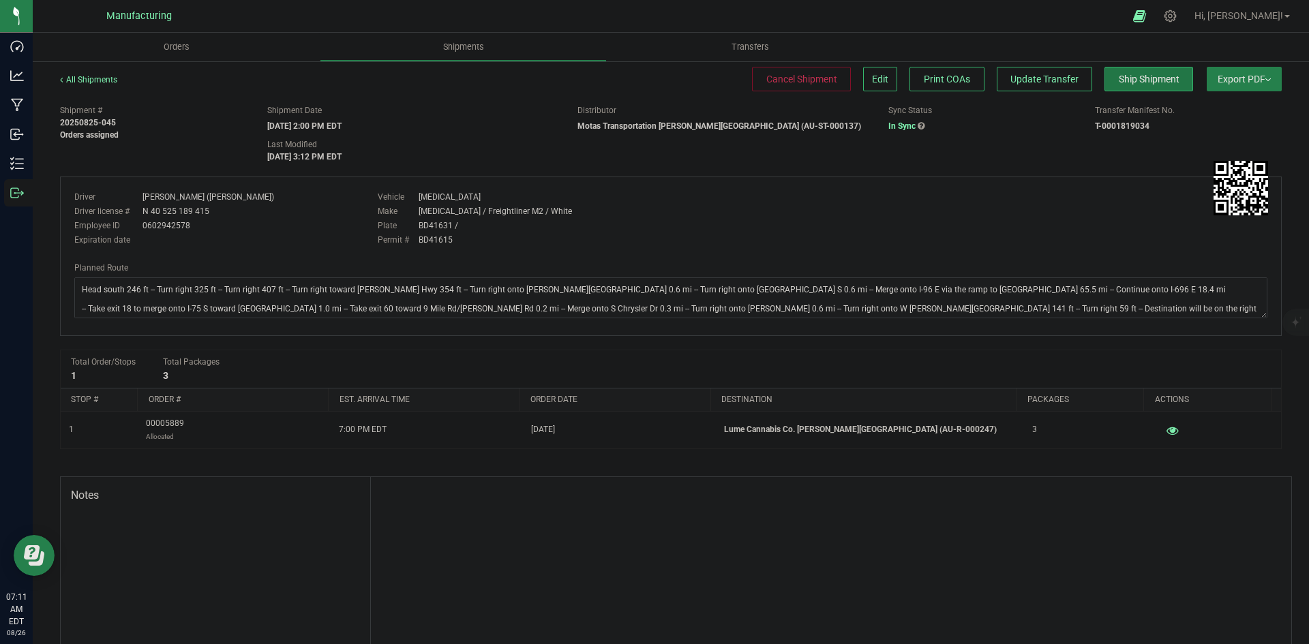
click at [1136, 72] on button "Ship Shipment" at bounding box center [1148, 79] width 89 height 25
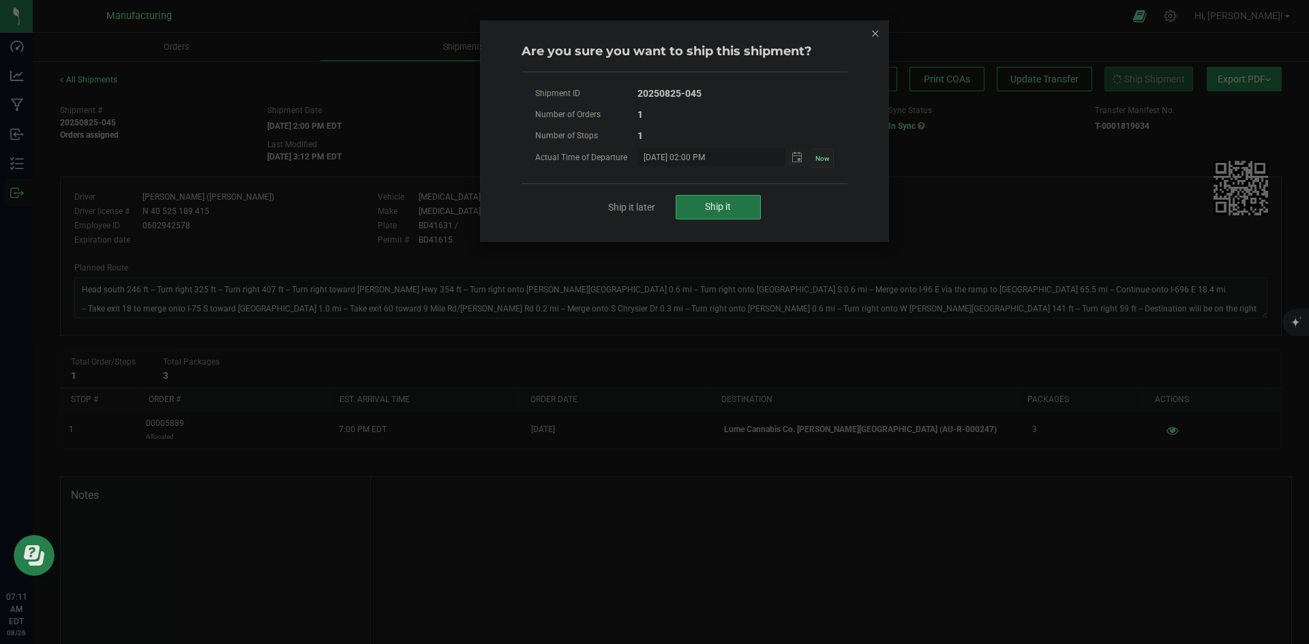
click at [748, 211] on button "Ship it" at bounding box center [717, 207] width 85 height 25
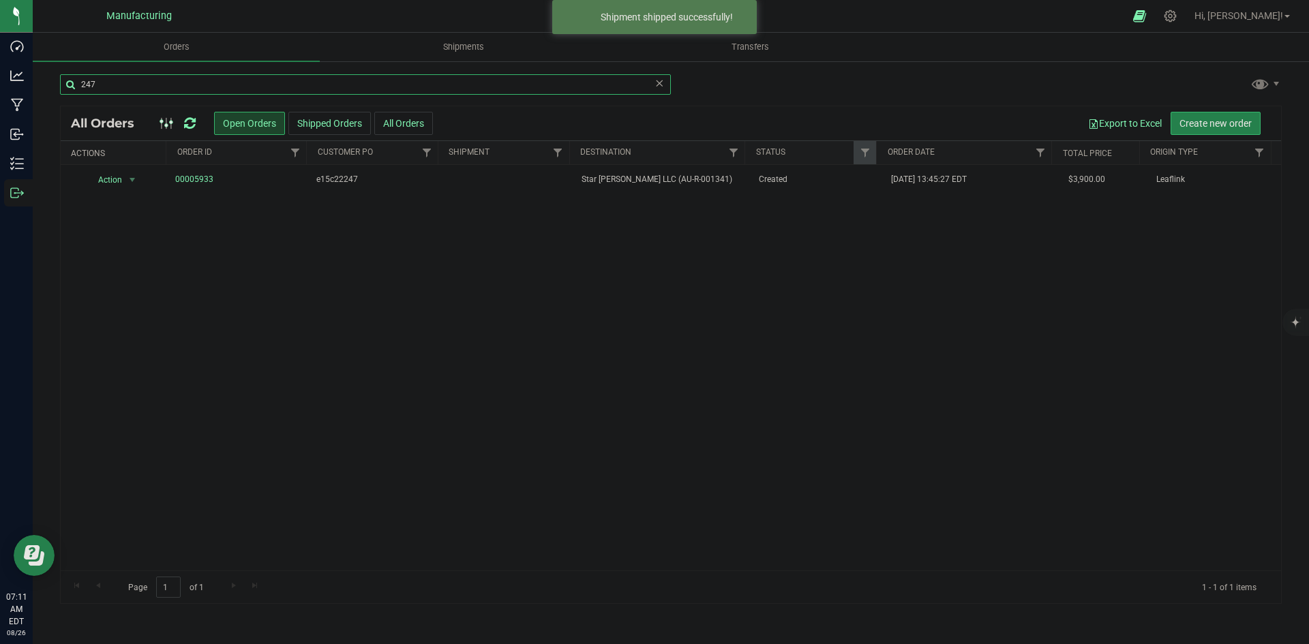
click at [376, 89] on input "247" at bounding box center [365, 84] width 611 height 20
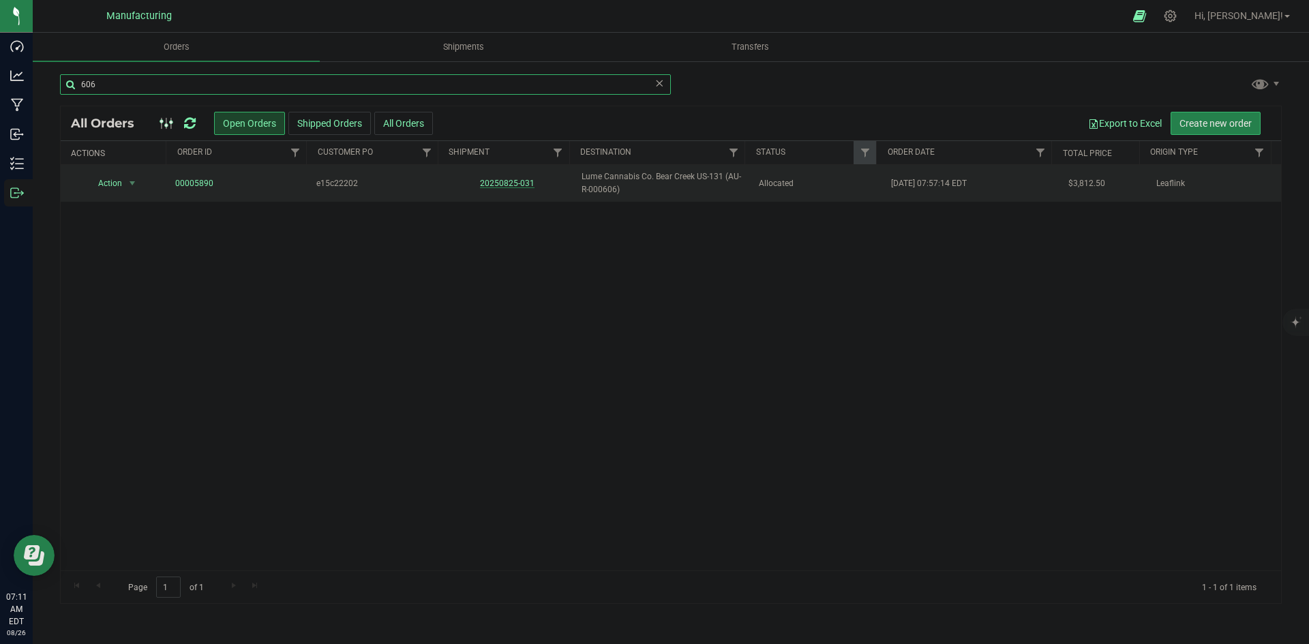
type input "606"
click at [512, 184] on link "20250825-031" at bounding box center [507, 184] width 55 height 10
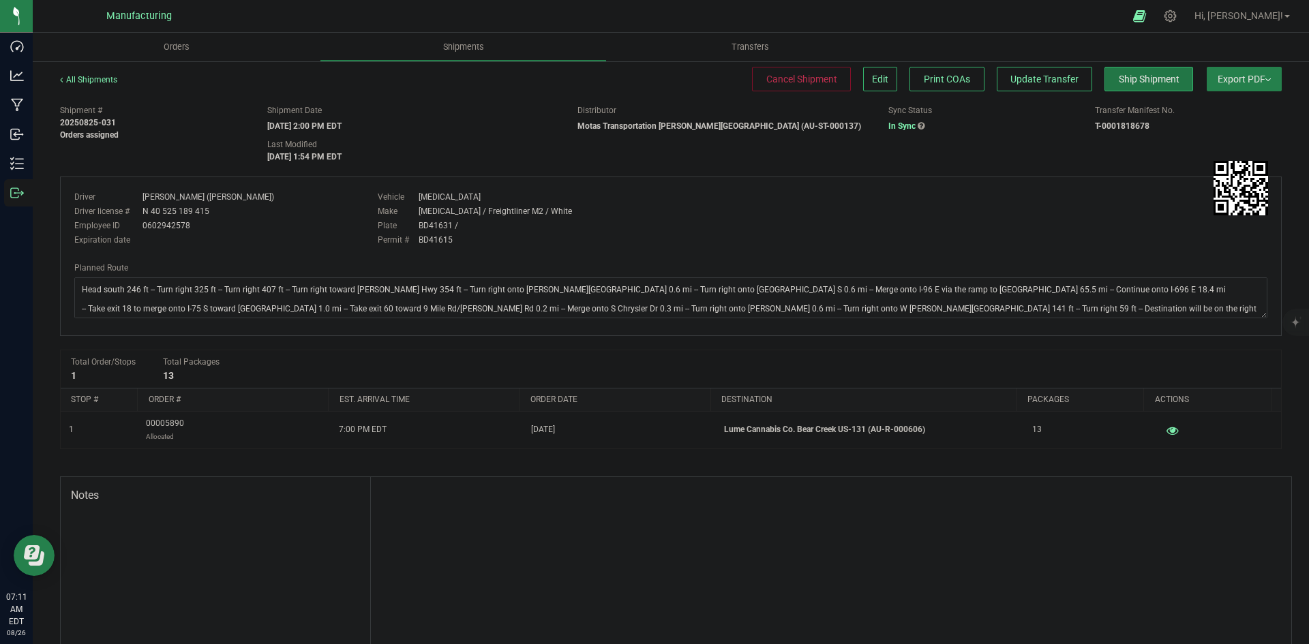
click at [1125, 83] on span "Ship Shipment" at bounding box center [1149, 79] width 61 height 11
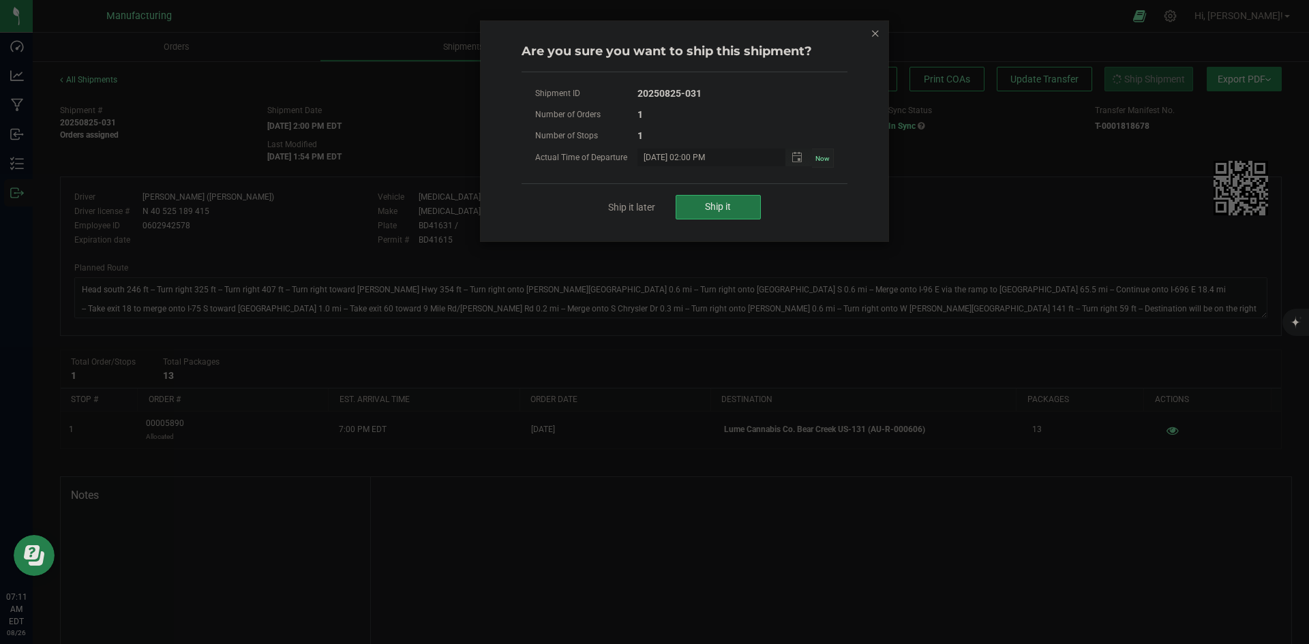
click at [717, 208] on span "Ship it" at bounding box center [718, 206] width 26 height 11
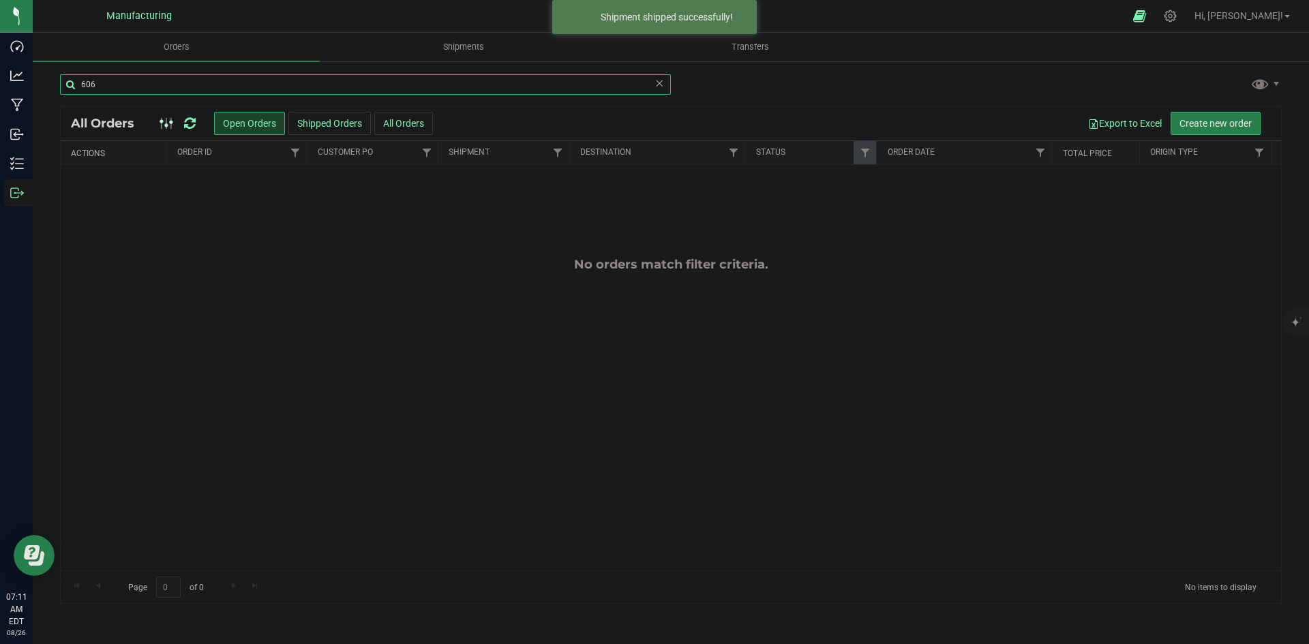
click at [109, 78] on input "606" at bounding box center [365, 84] width 611 height 20
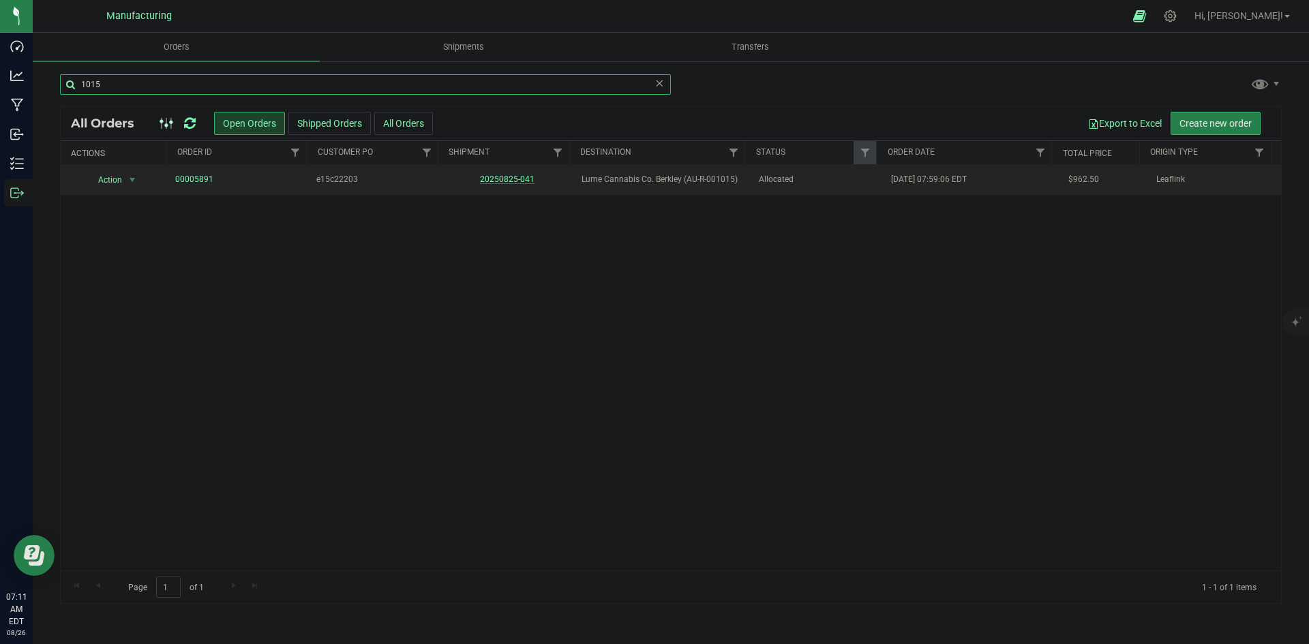
type input "1015"
click at [519, 182] on link "20250825-041" at bounding box center [507, 179] width 55 height 10
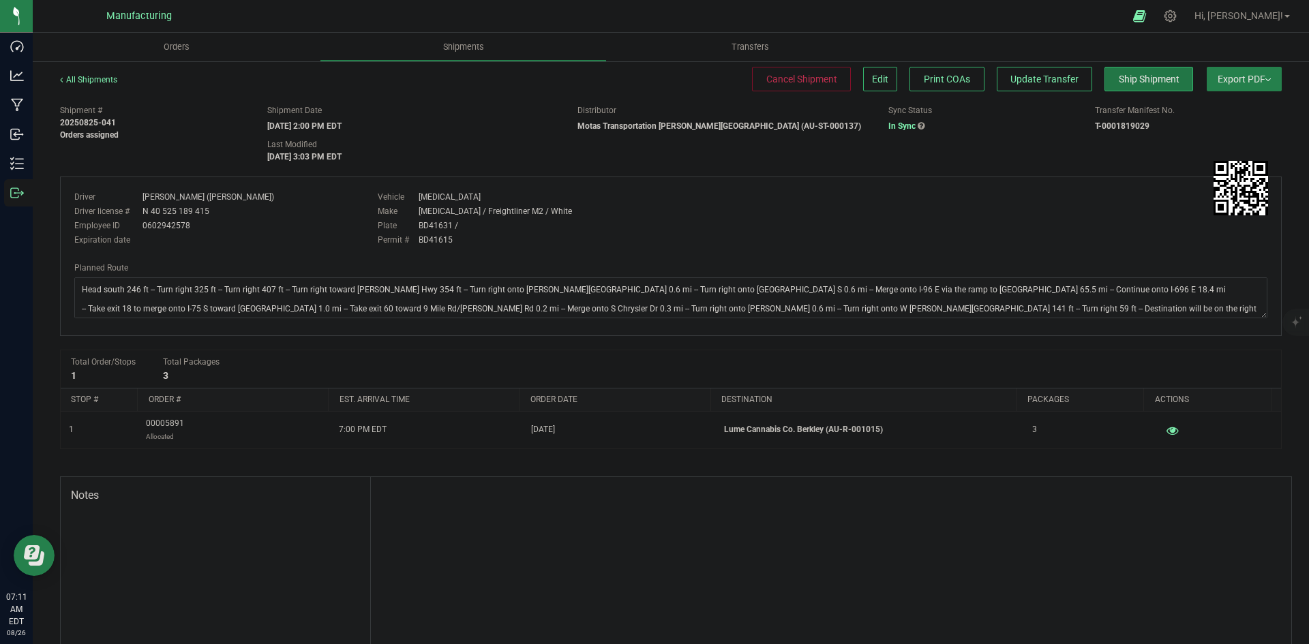
click at [1119, 77] on span "Ship Shipment" at bounding box center [1149, 79] width 61 height 11
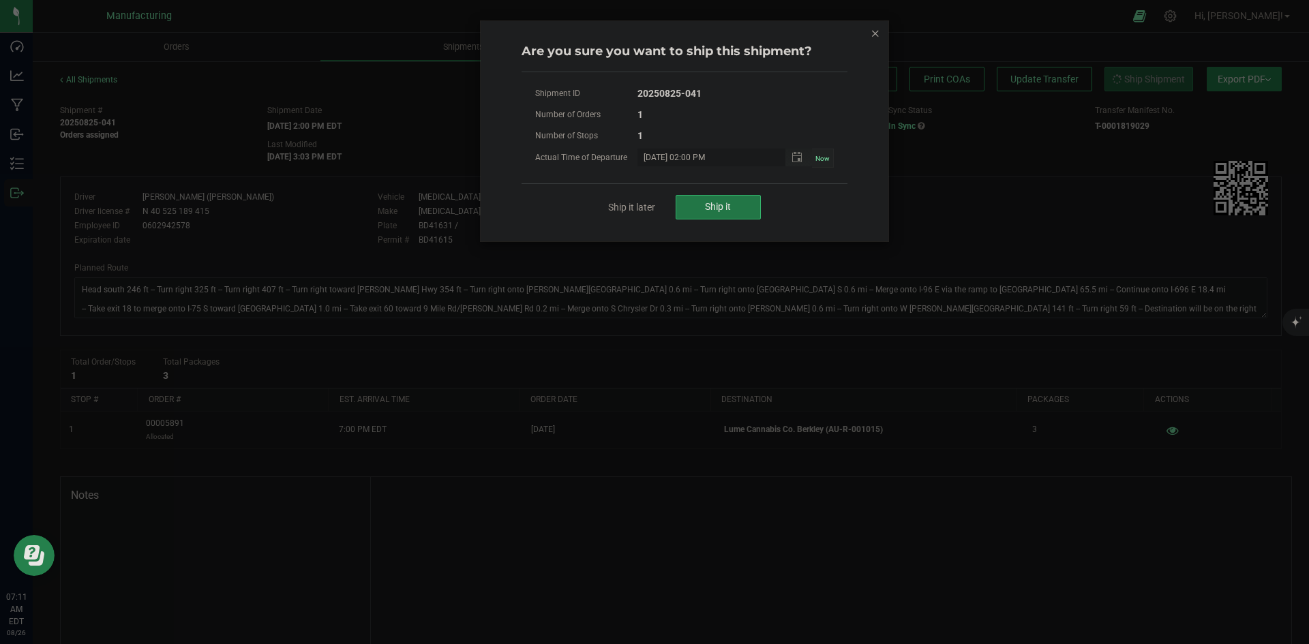
click at [693, 199] on button "Ship it" at bounding box center [717, 207] width 85 height 25
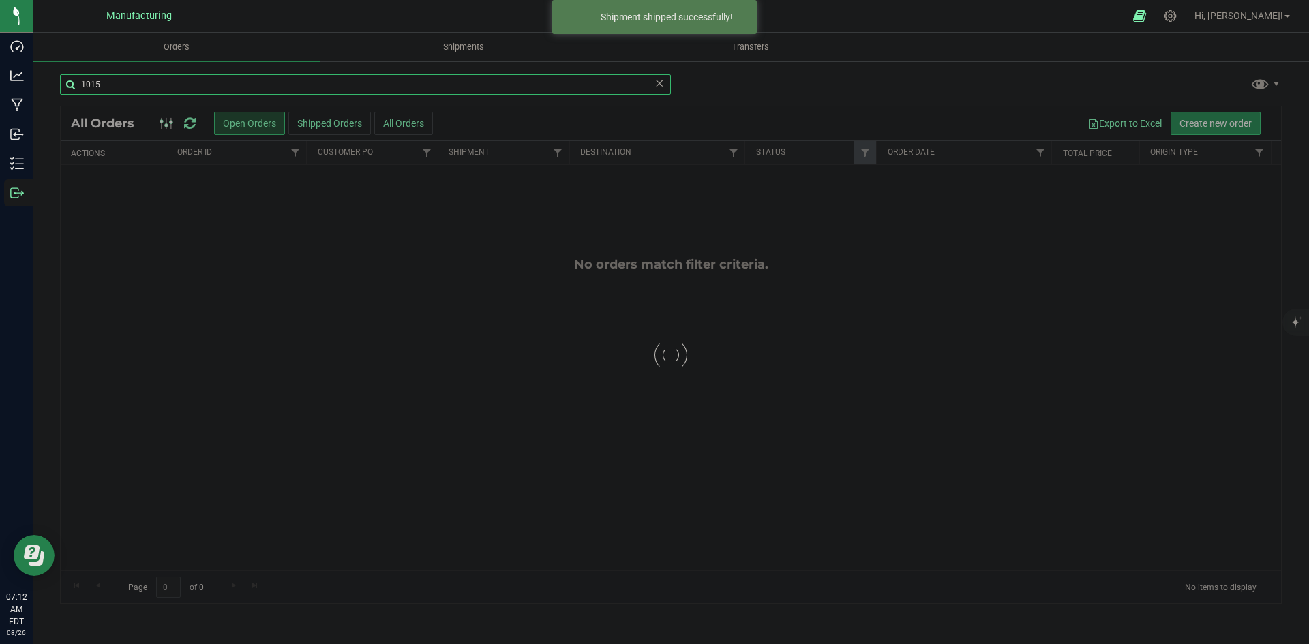
click at [145, 89] on input "1015" at bounding box center [365, 84] width 611 height 20
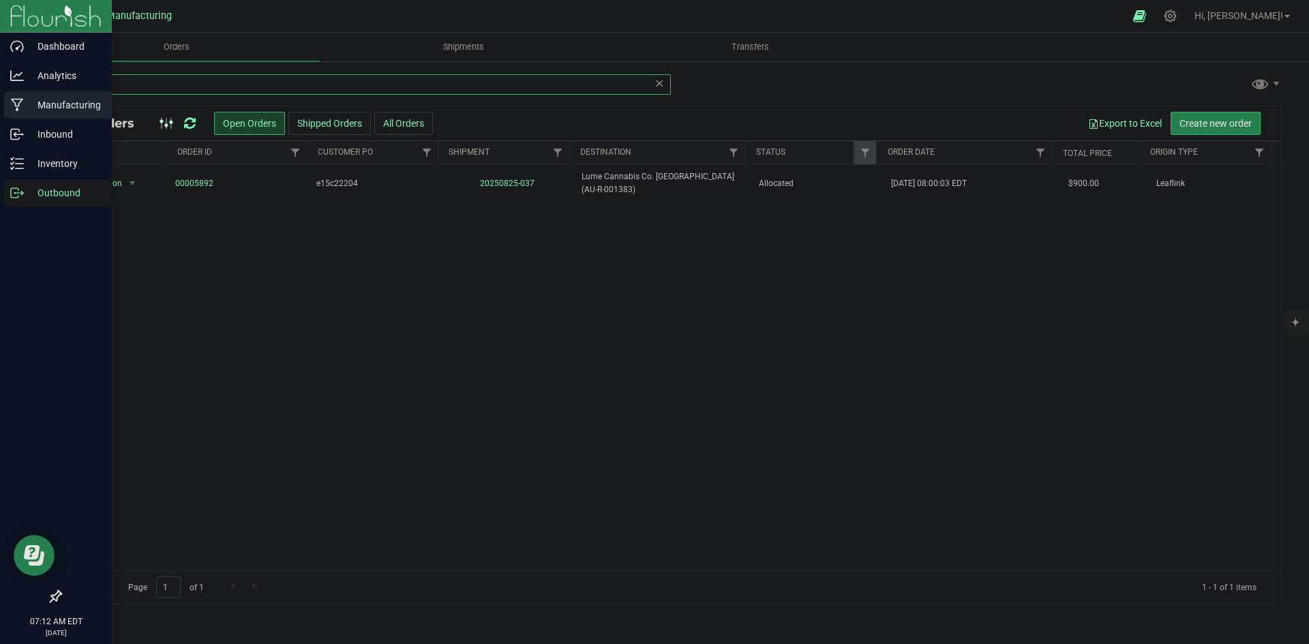
drag, startPoint x: 346, startPoint y: 86, endPoint x: 0, endPoint y: 97, distance: 345.8
click at [0, 97] on div "Dashboard Analytics Manufacturing Inbound Inventory Outbound 07:12 AM EDT 08/26…" at bounding box center [654, 322] width 1309 height 644
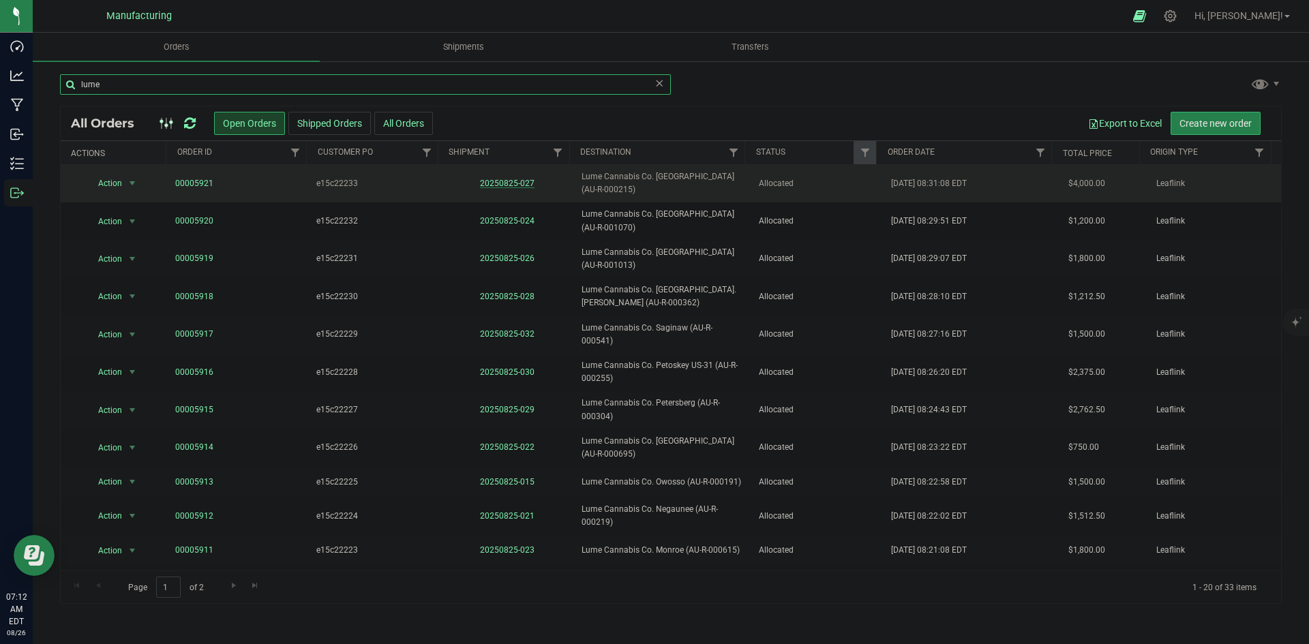
type input "lume"
click at [508, 180] on link "20250825-027" at bounding box center [507, 184] width 55 height 10
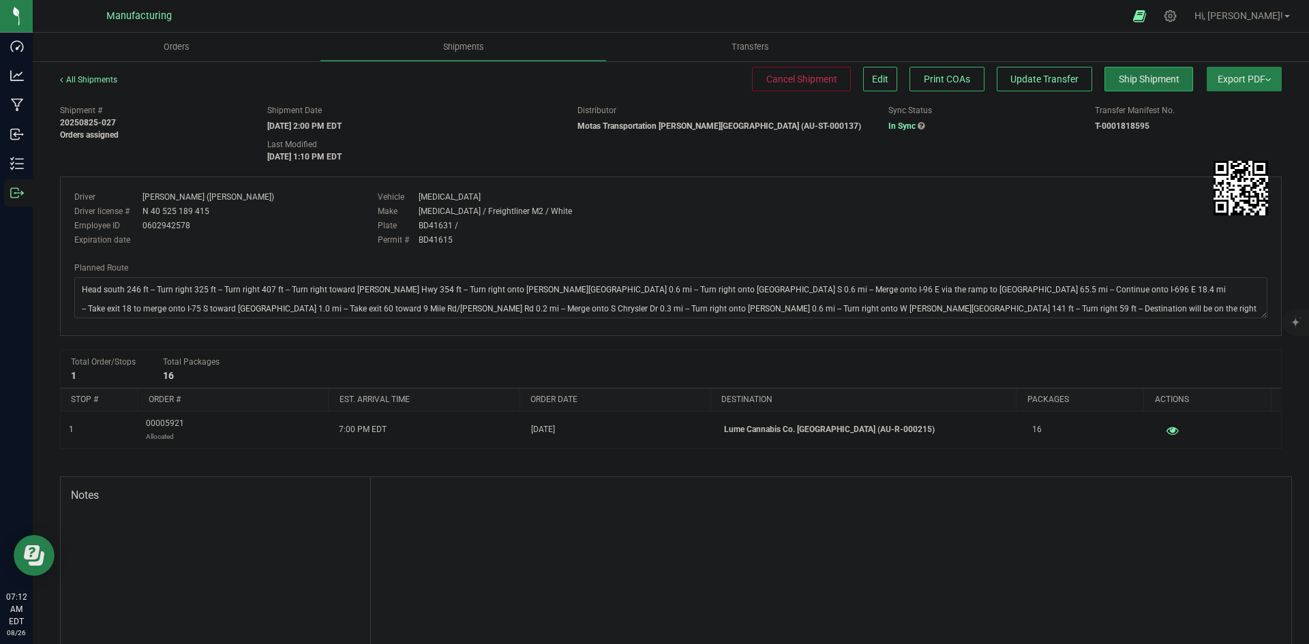
click at [1146, 74] on span "Ship Shipment" at bounding box center [1149, 79] width 61 height 11
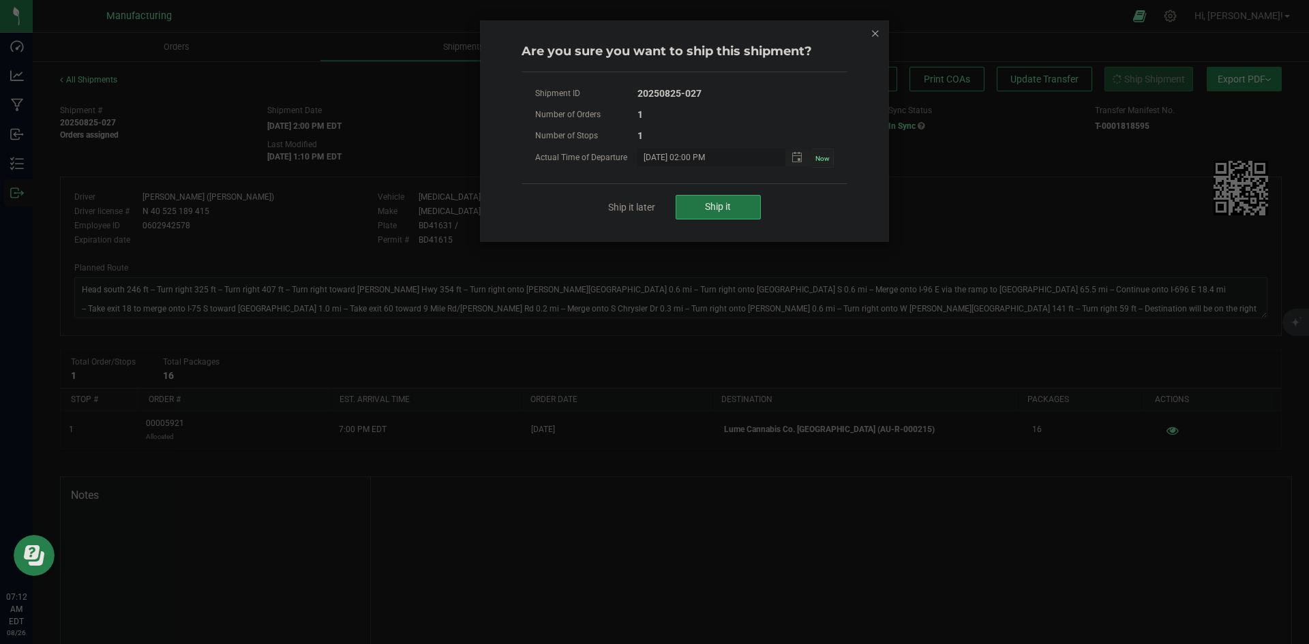
click at [705, 210] on span "Ship it" at bounding box center [718, 206] width 26 height 11
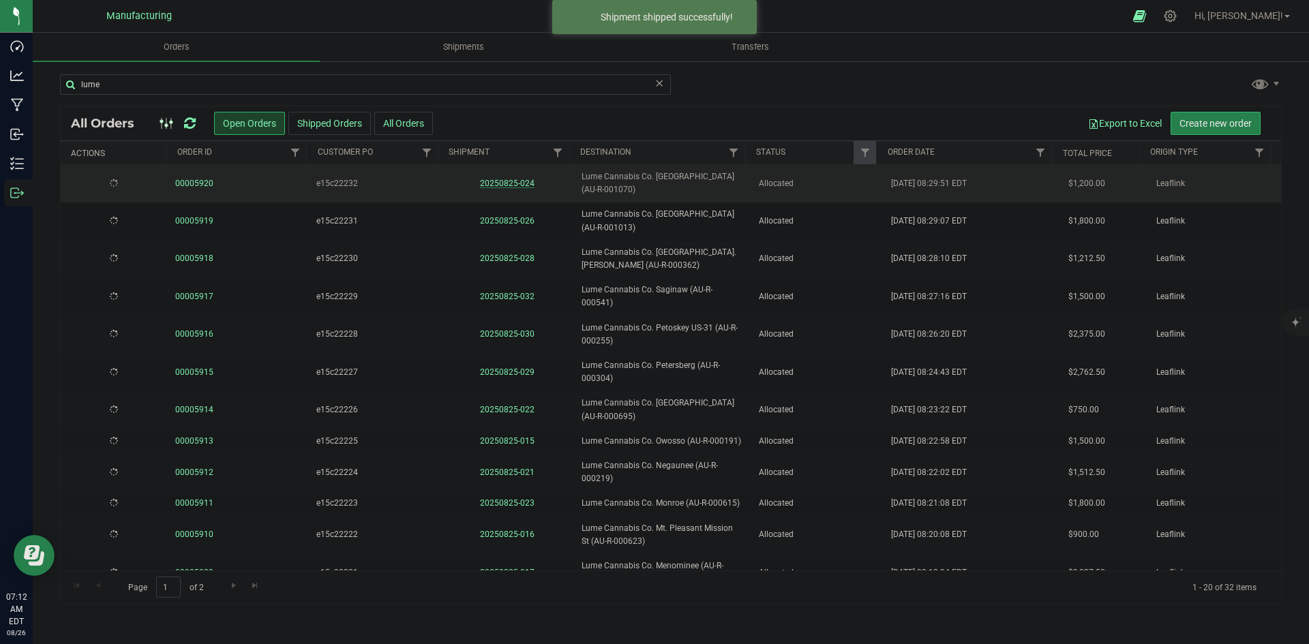
click at [508, 185] on link "20250825-024" at bounding box center [507, 184] width 55 height 10
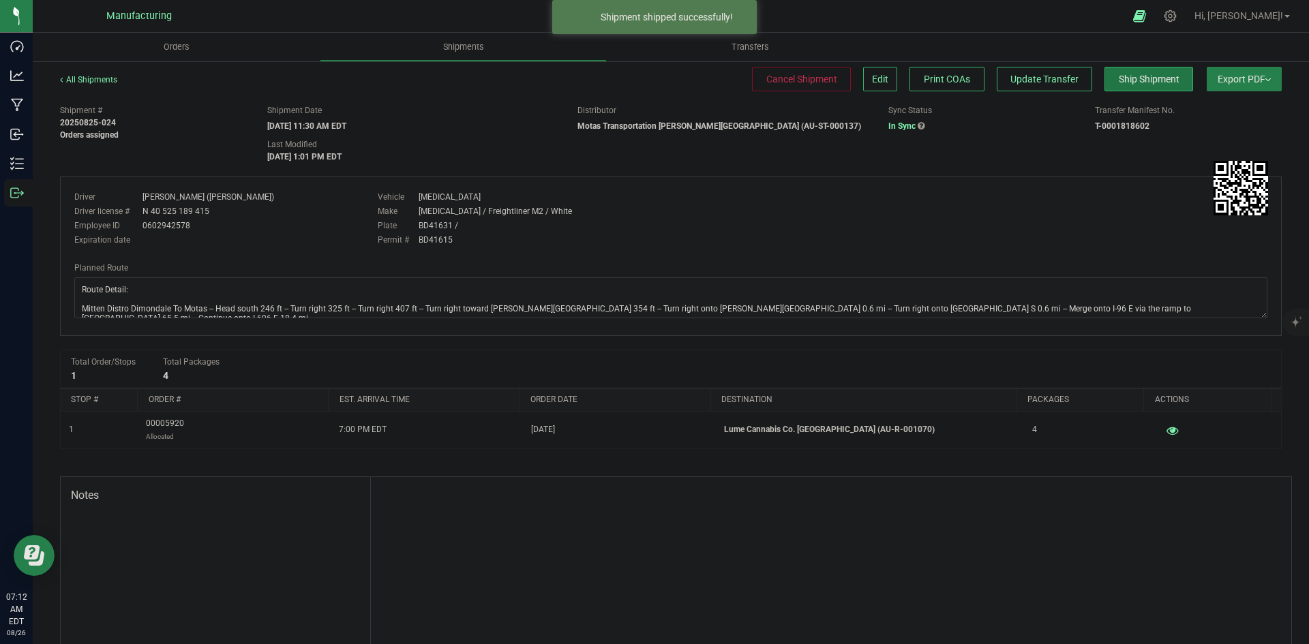
click at [1131, 82] on span "Ship Shipment" at bounding box center [1149, 79] width 61 height 11
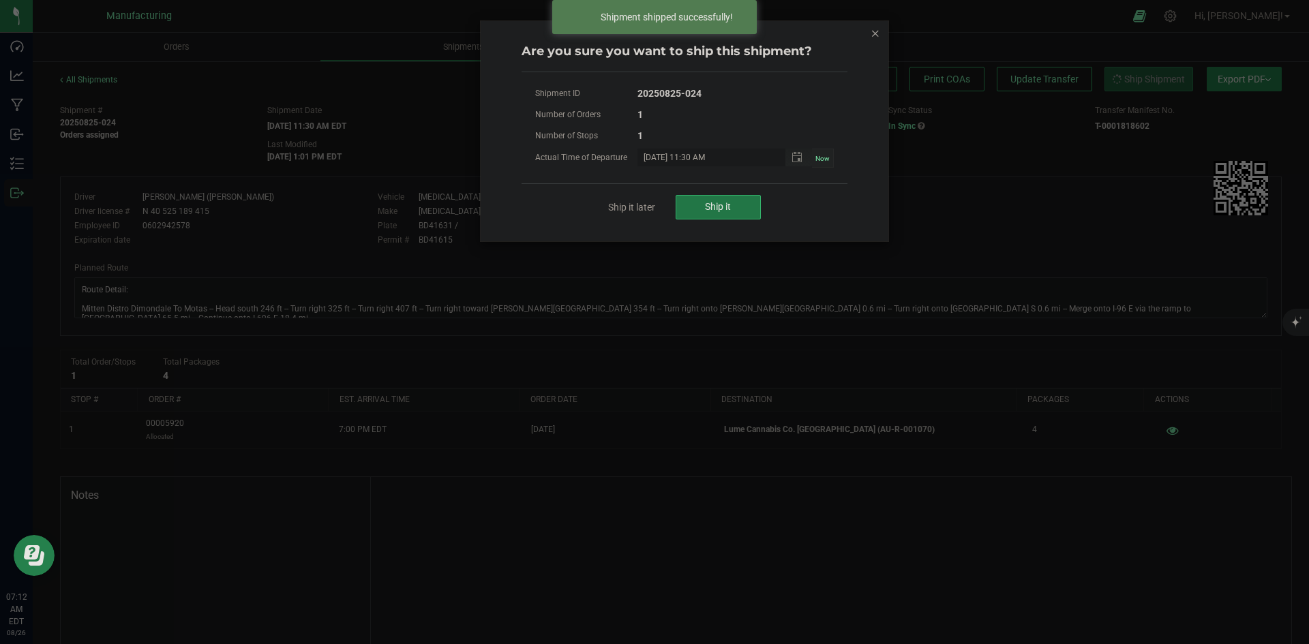
click at [737, 198] on button "Ship it" at bounding box center [717, 207] width 85 height 25
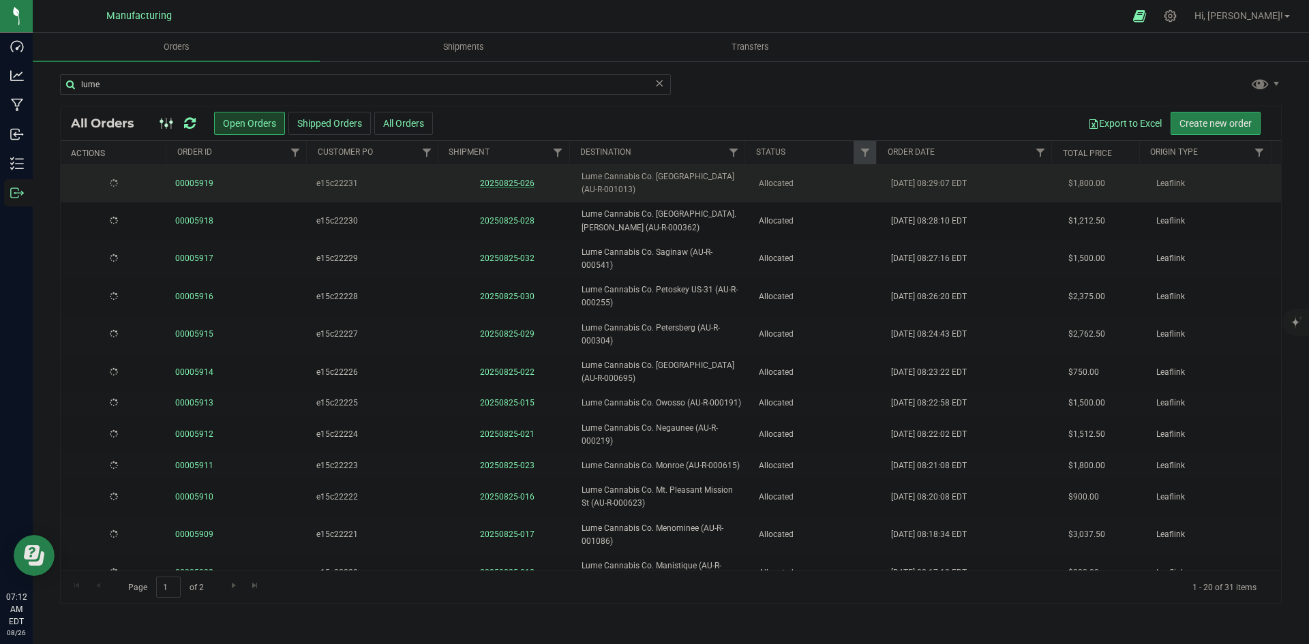
click at [511, 179] on link "20250825-026" at bounding box center [507, 184] width 55 height 10
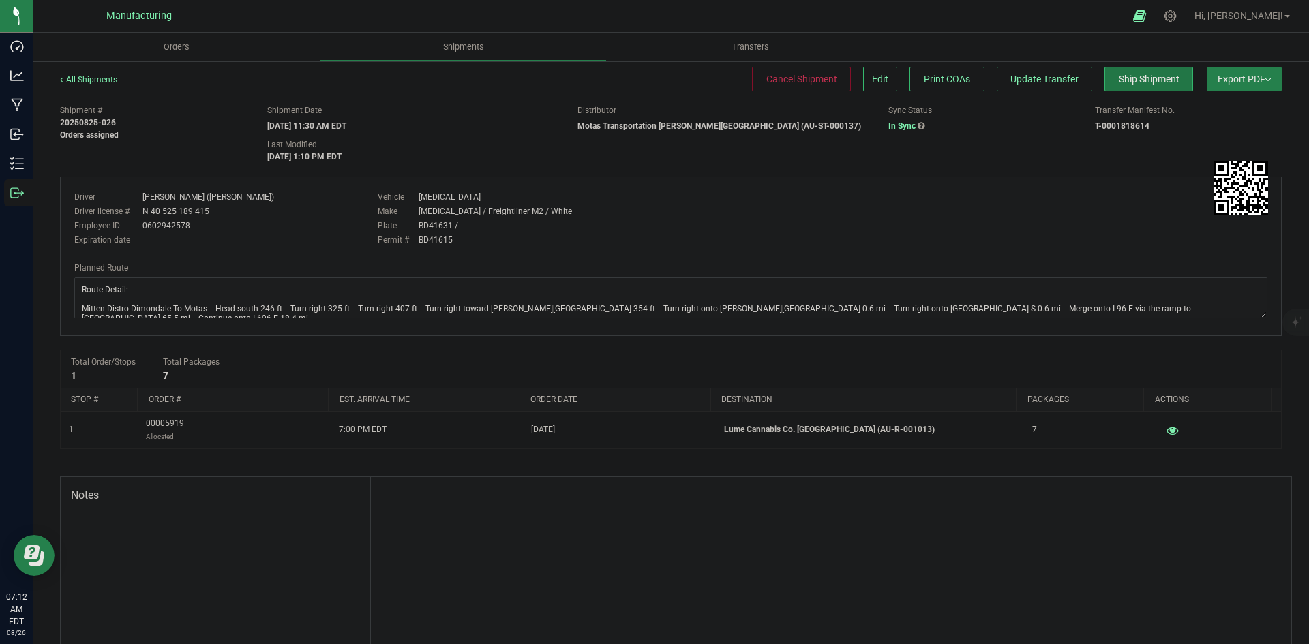
click at [1124, 81] on span "Ship Shipment" at bounding box center [1149, 79] width 61 height 11
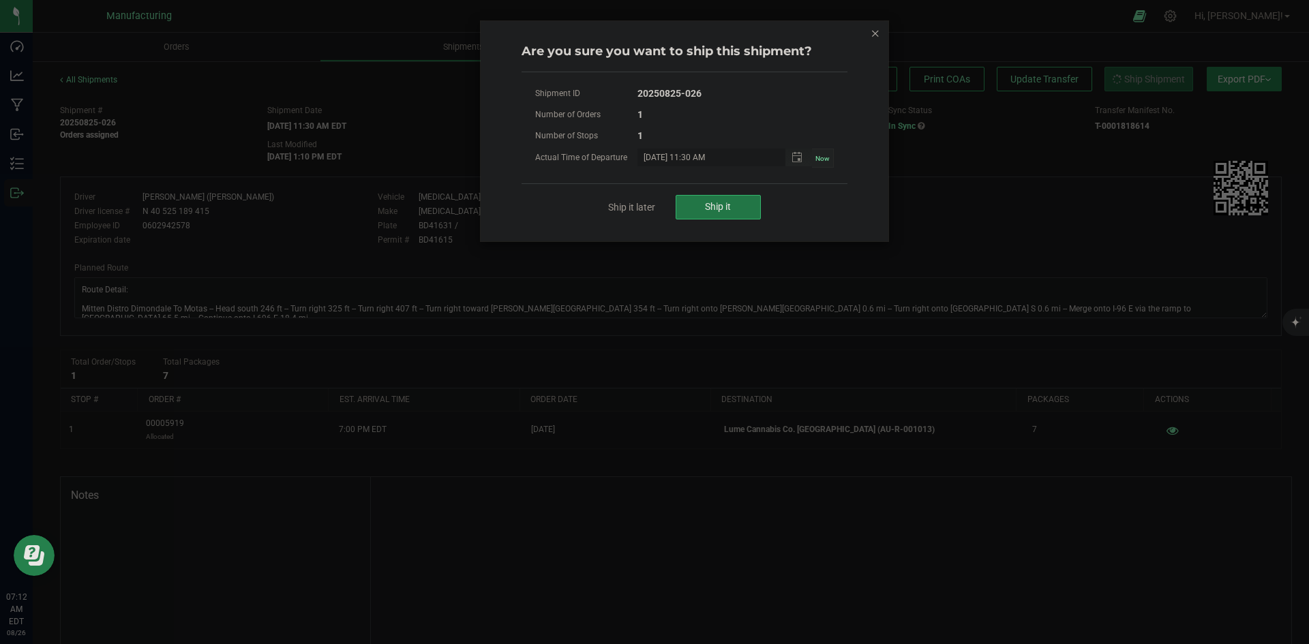
click at [713, 205] on span "Ship it" at bounding box center [718, 206] width 26 height 11
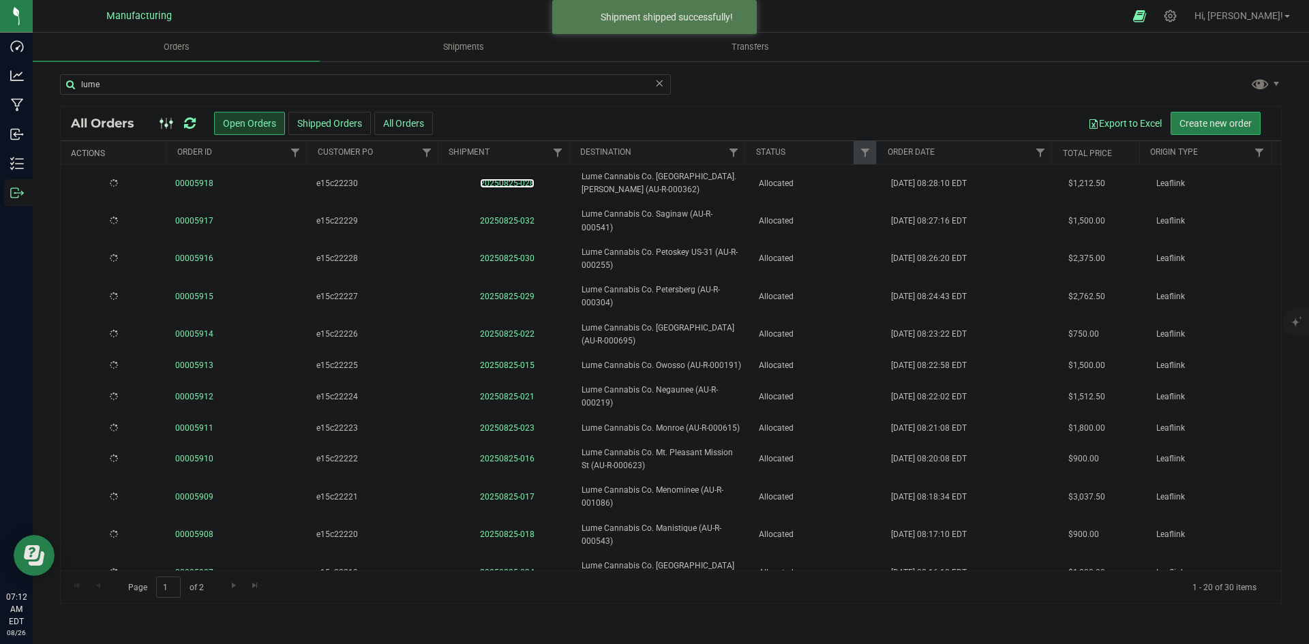
click at [515, 185] on link "20250825-028" at bounding box center [507, 184] width 55 height 10
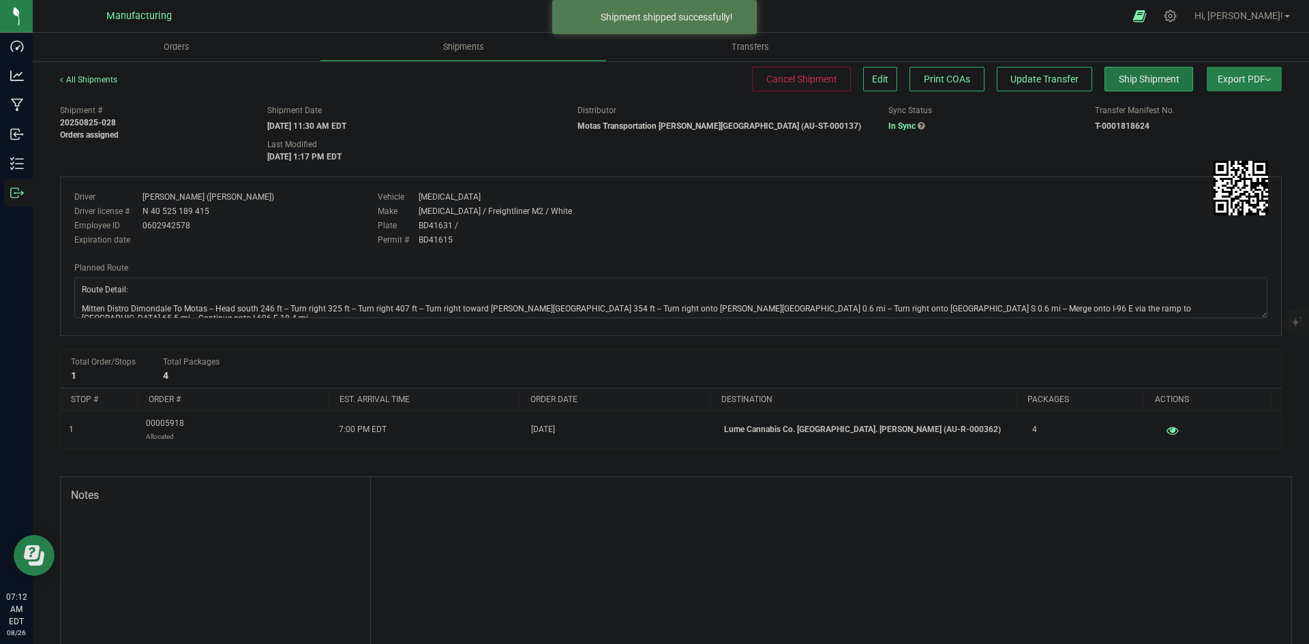
click at [1126, 77] on span "Ship Shipment" at bounding box center [1149, 79] width 61 height 11
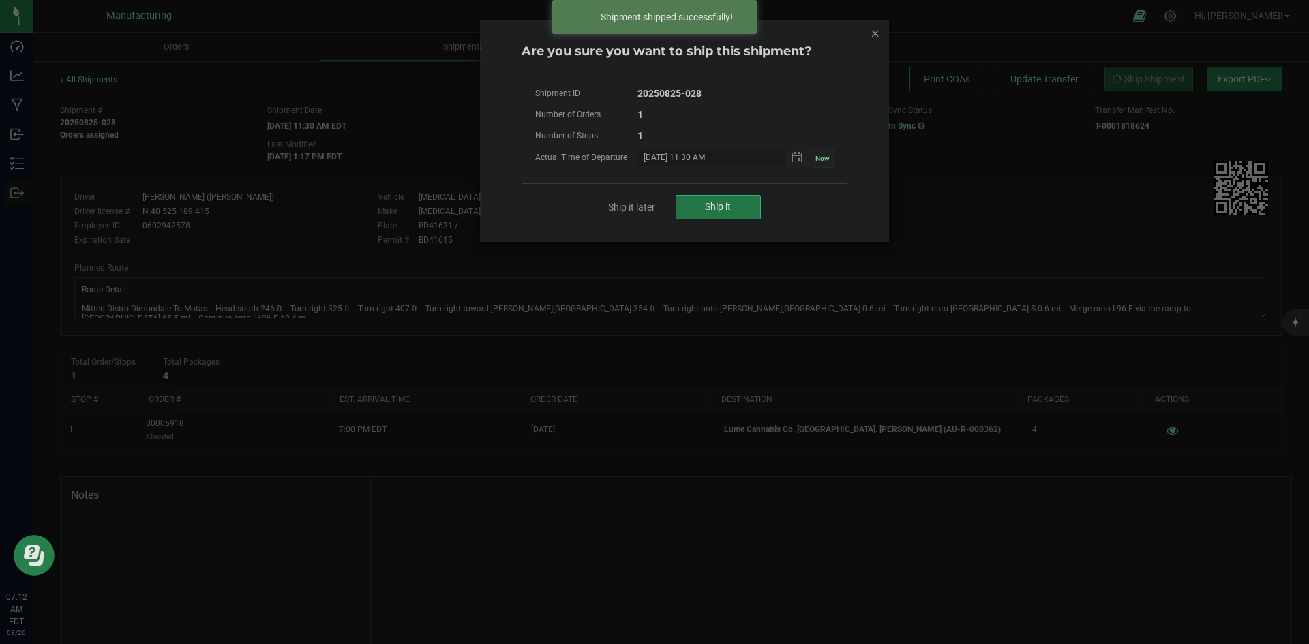
click at [754, 199] on button "Ship it" at bounding box center [717, 207] width 85 height 25
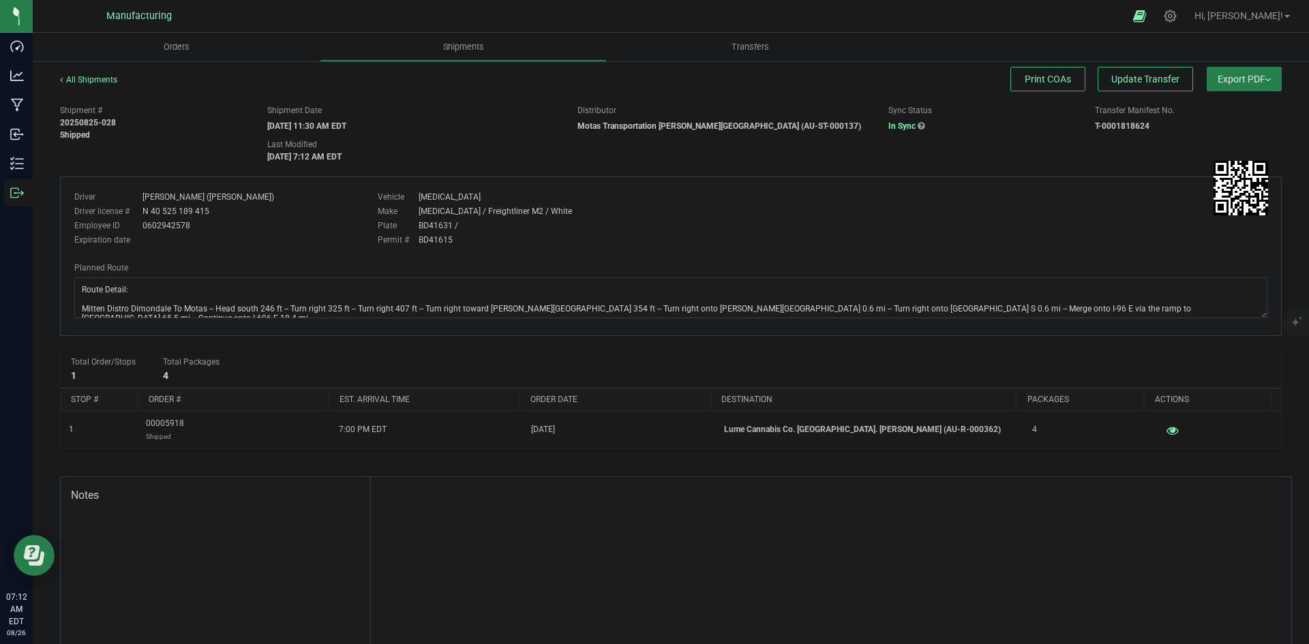
drag, startPoint x: 843, startPoint y: 213, endPoint x: 857, endPoint y: 209, distance: 14.2
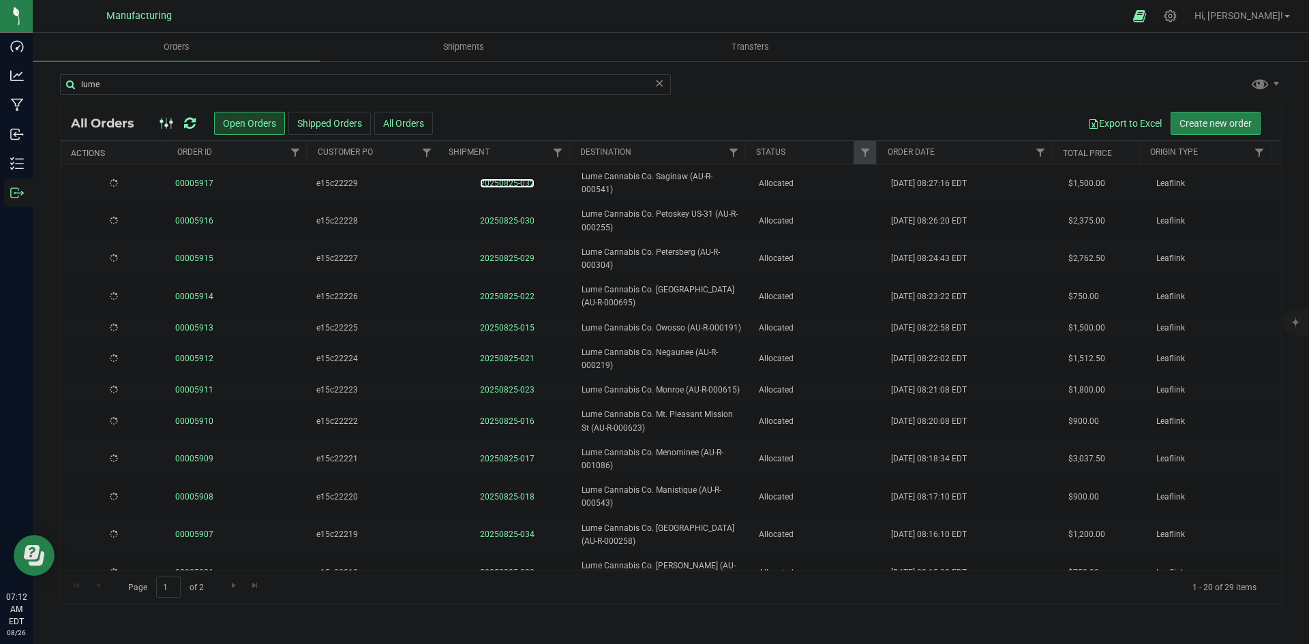
click at [511, 179] on link "20250825-032" at bounding box center [507, 184] width 55 height 10
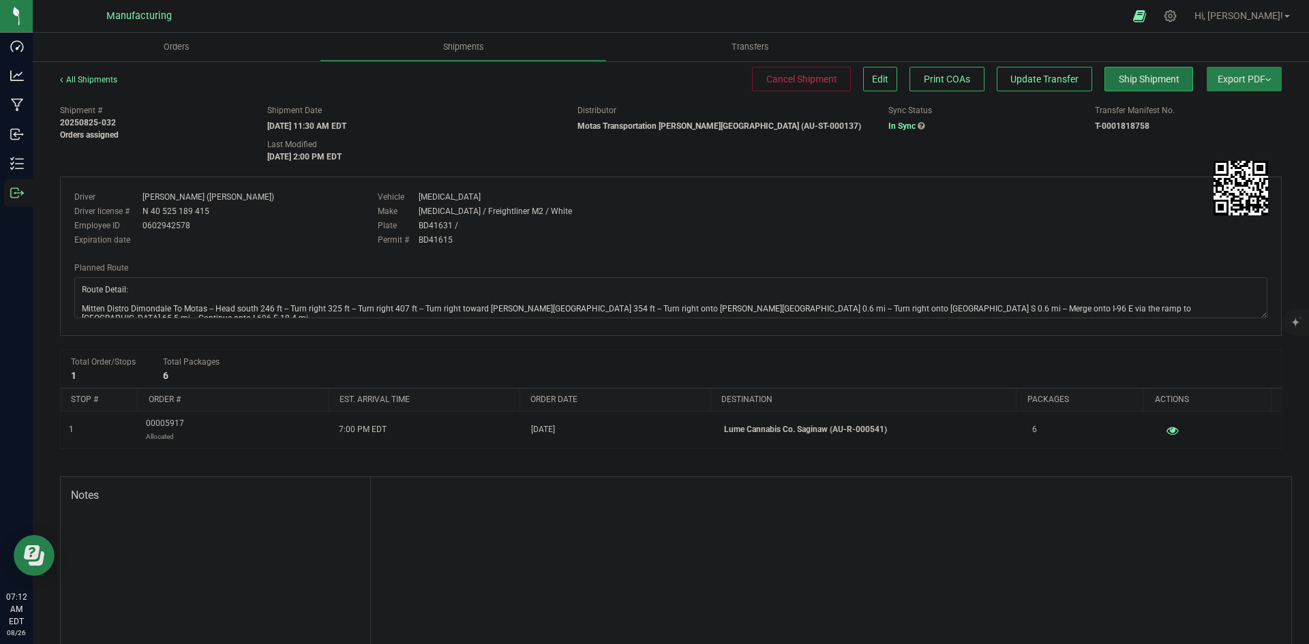
click at [1130, 72] on button "Ship Shipment" at bounding box center [1148, 79] width 89 height 25
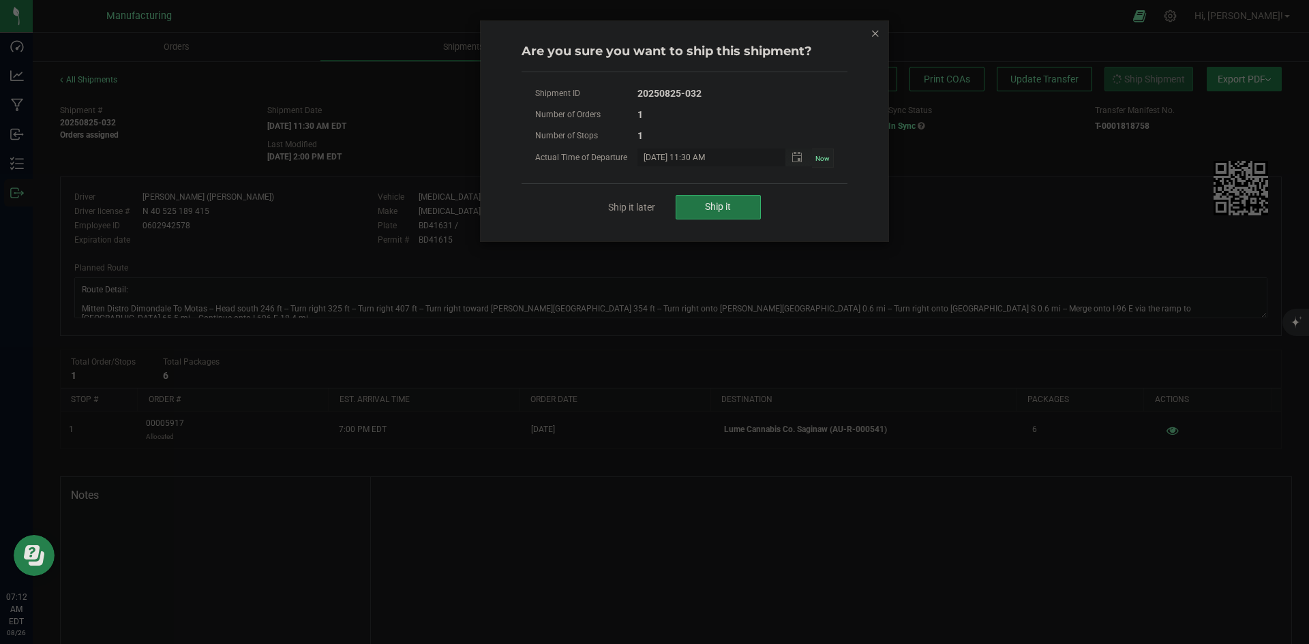
click at [735, 198] on button "Ship it" at bounding box center [717, 207] width 85 height 25
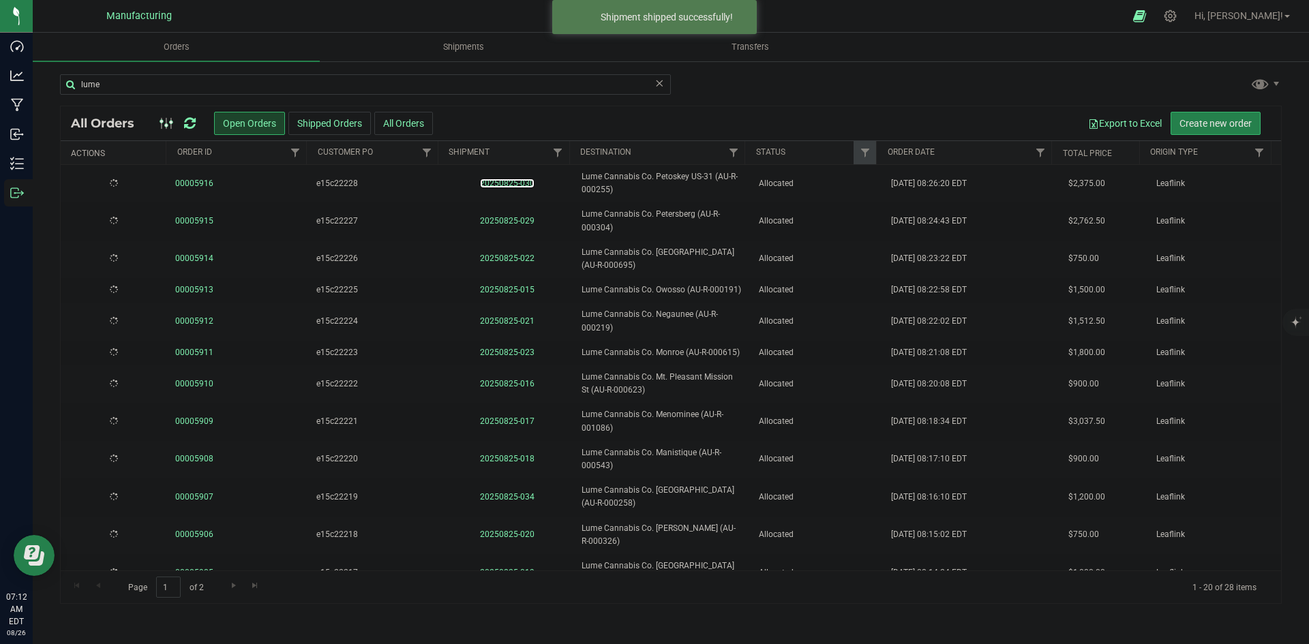
click at [507, 185] on link "20250825-030" at bounding box center [507, 184] width 55 height 10
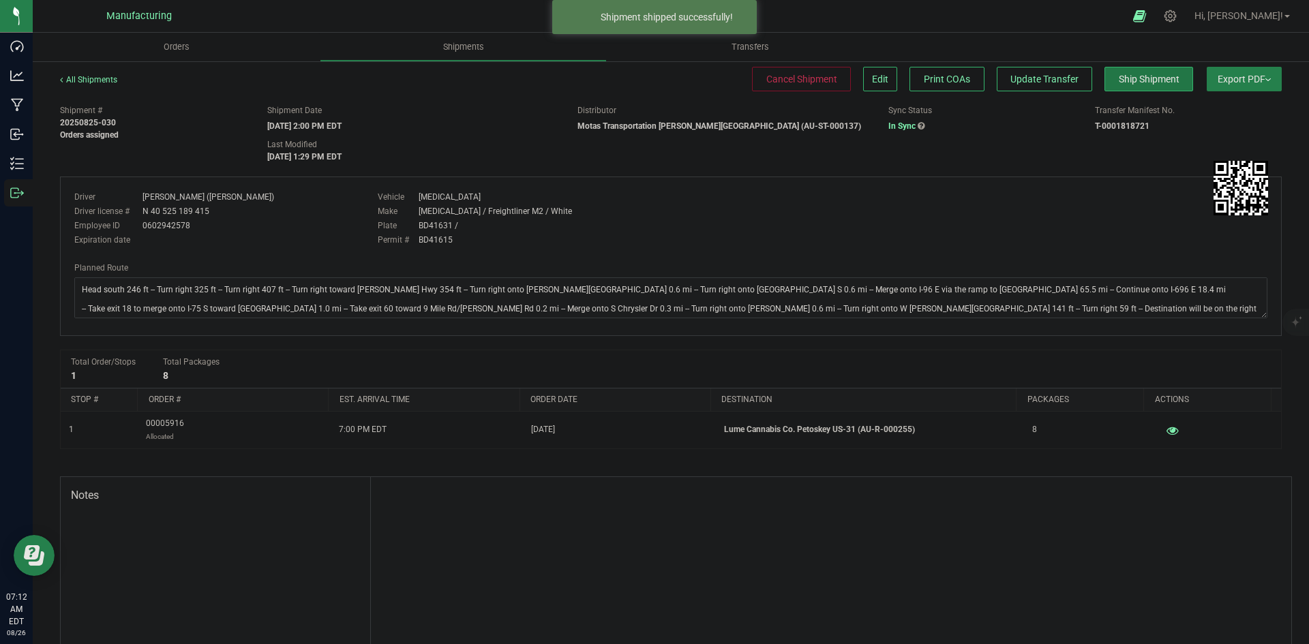
click at [1138, 77] on span "Ship Shipment" at bounding box center [1149, 79] width 61 height 11
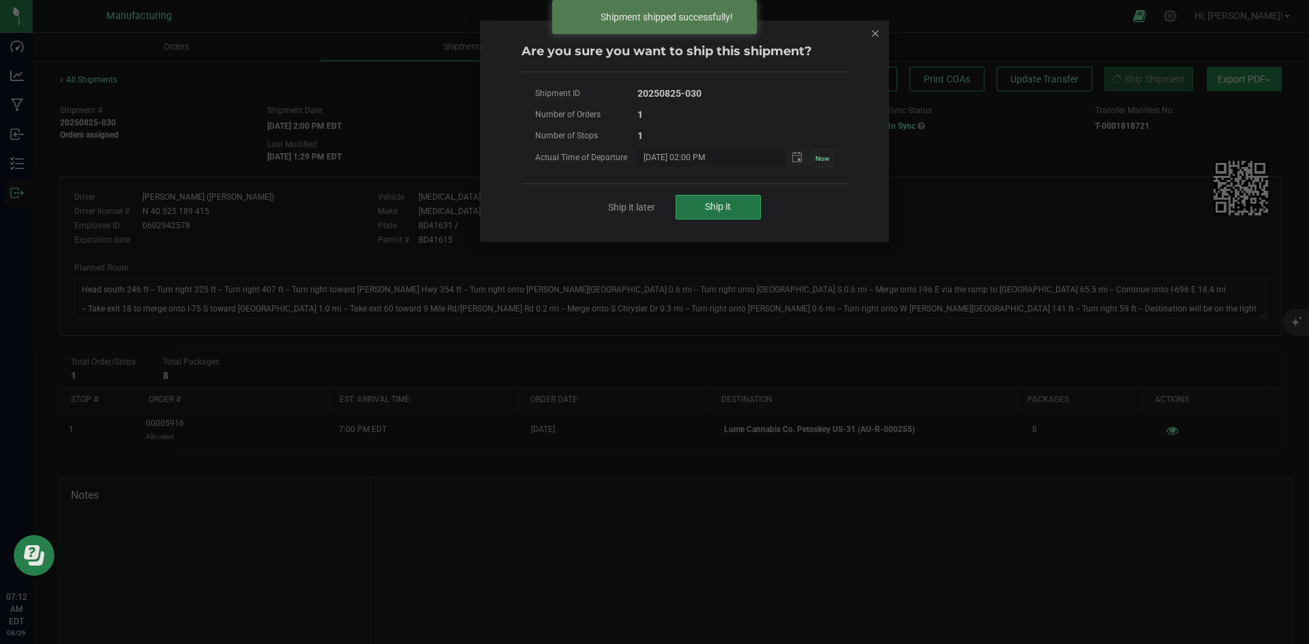
click at [735, 198] on button "Ship it" at bounding box center [717, 207] width 85 height 25
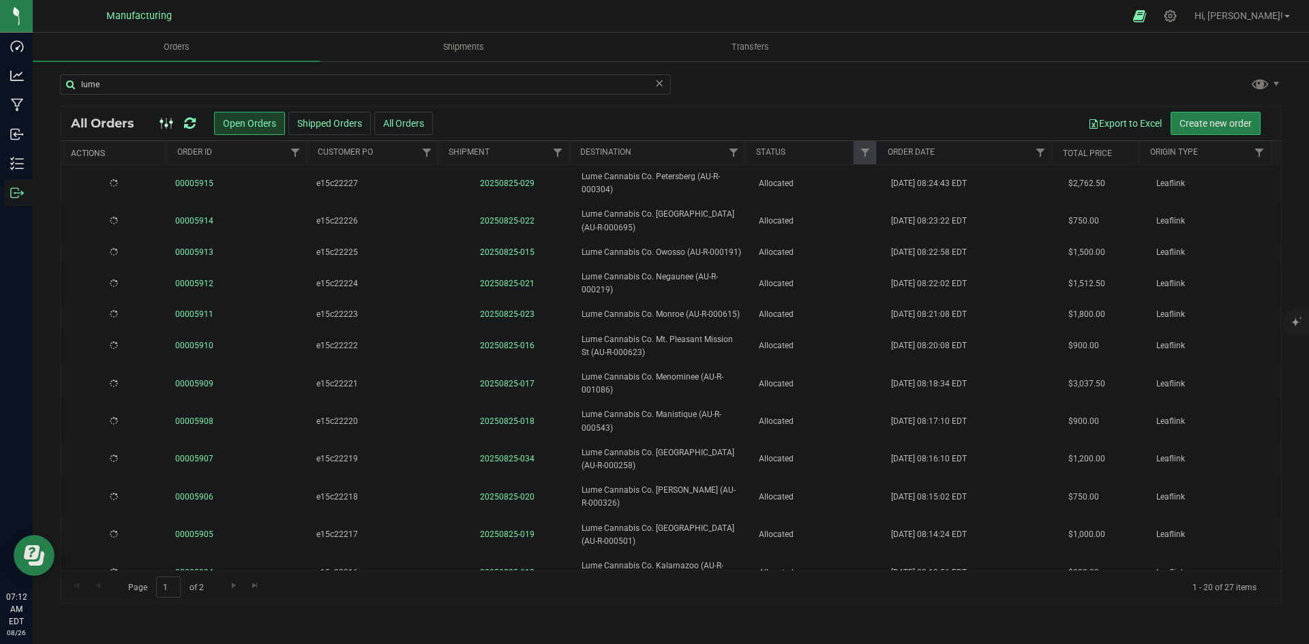
click at [510, 186] on link "20250825-029" at bounding box center [507, 184] width 55 height 10
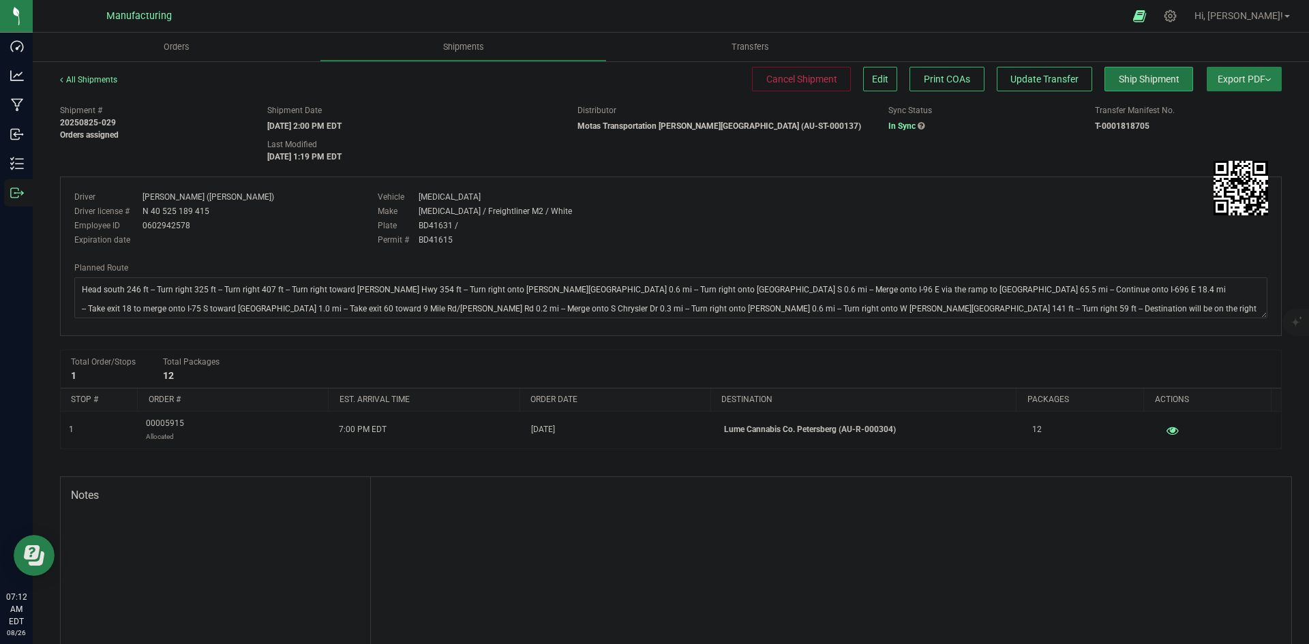
click at [1125, 74] on span "Ship Shipment" at bounding box center [1149, 79] width 61 height 11
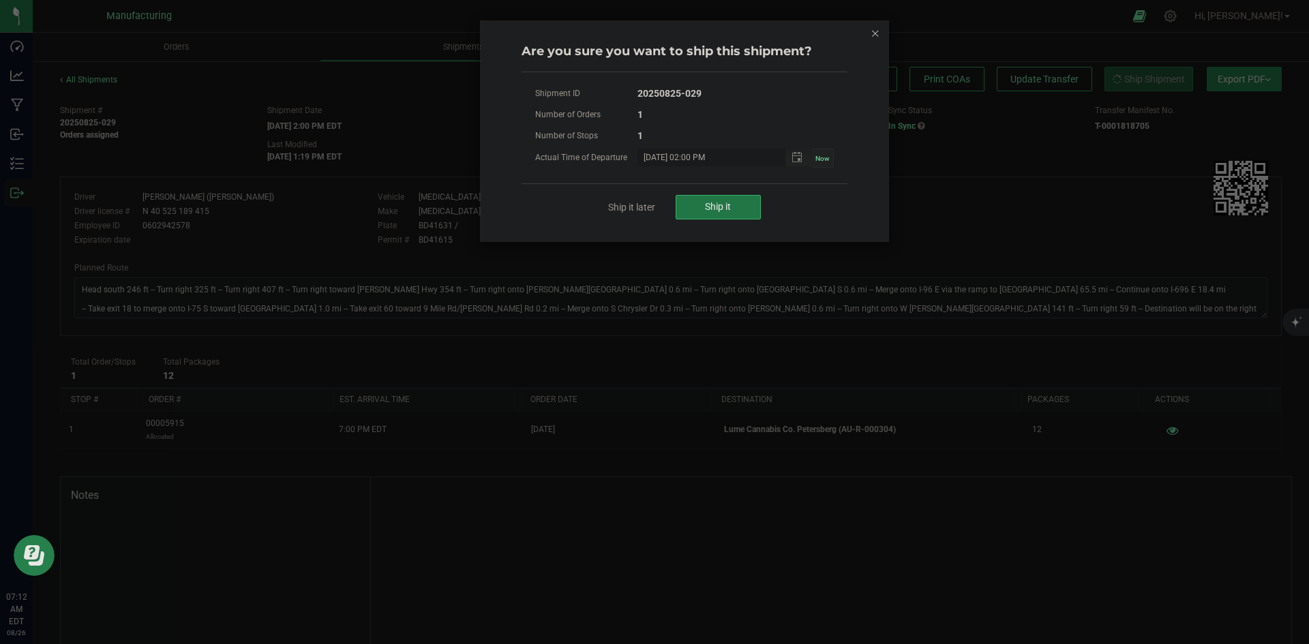
click at [716, 205] on span "Ship it" at bounding box center [718, 206] width 26 height 11
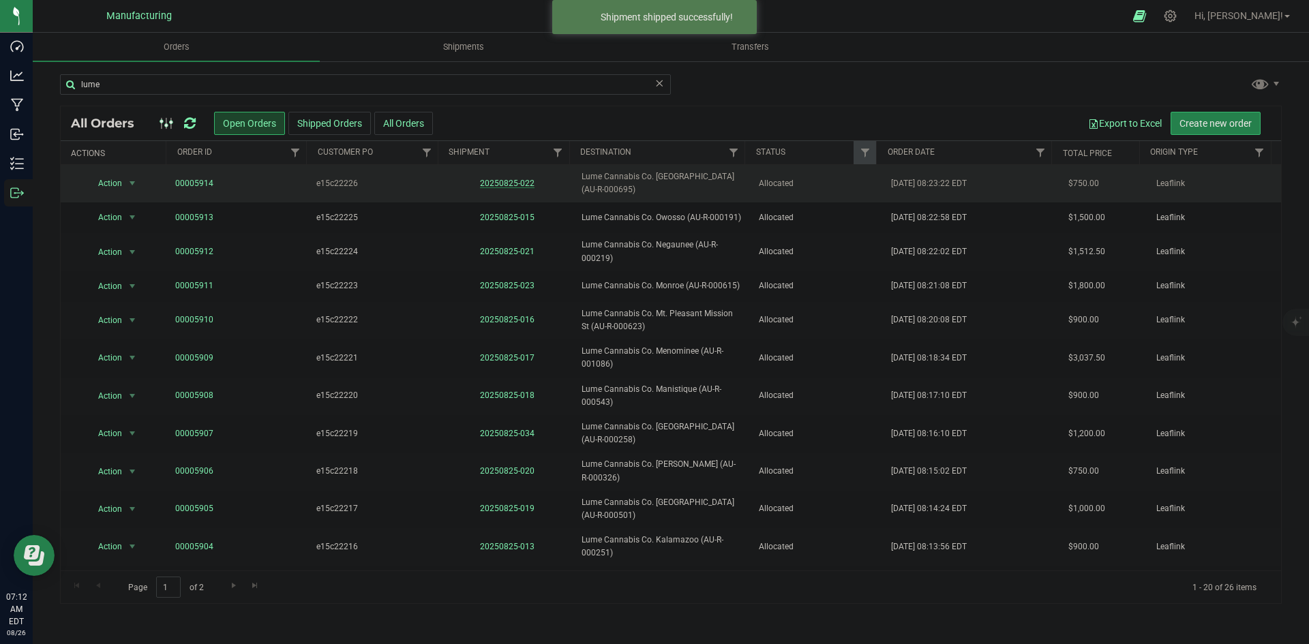
click at [511, 180] on link "20250825-022" at bounding box center [507, 184] width 55 height 10
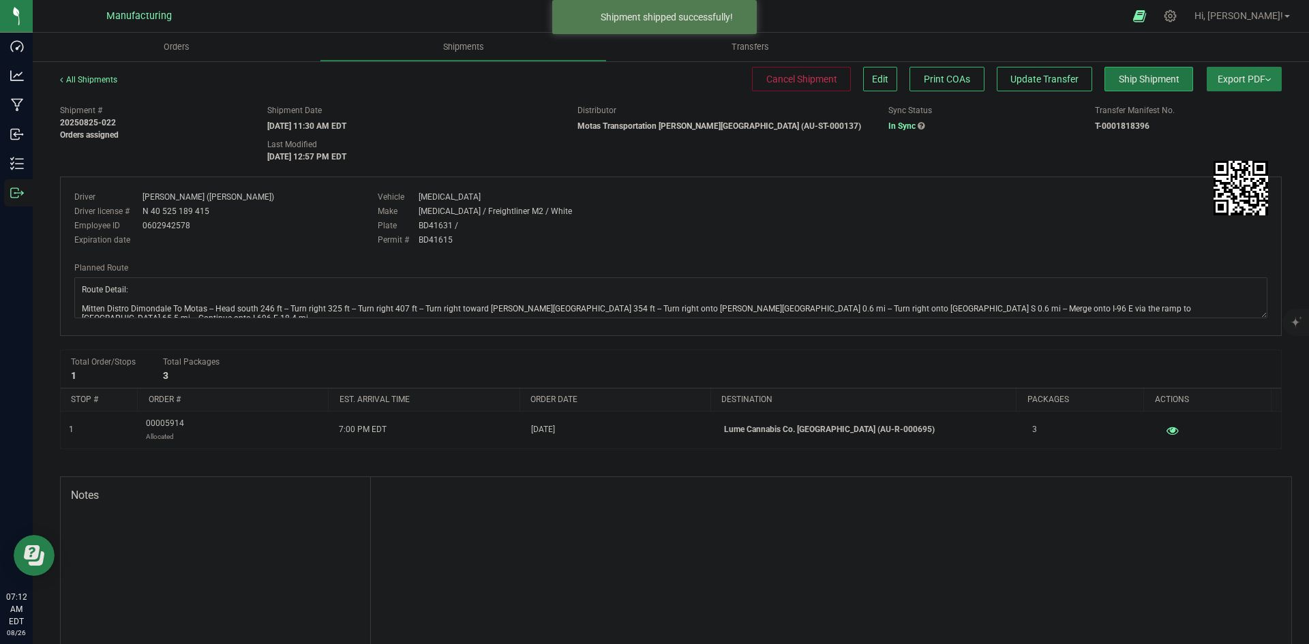
click at [1121, 84] on span "Ship Shipment" at bounding box center [1149, 79] width 61 height 11
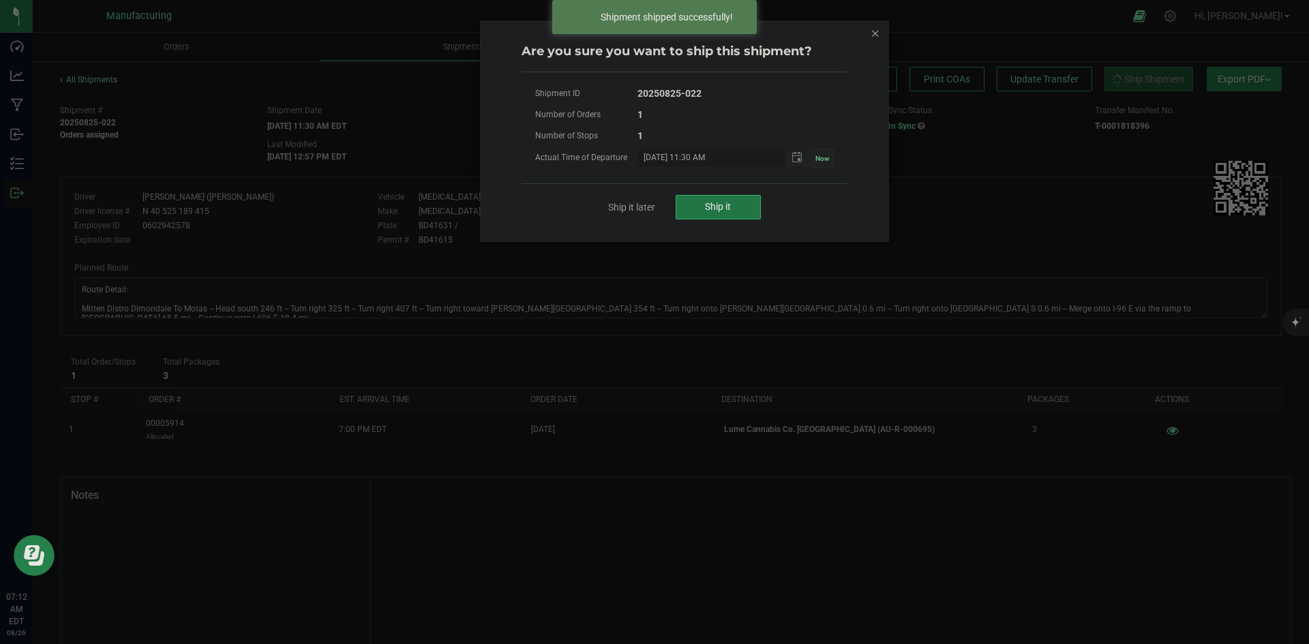
drag, startPoint x: 707, startPoint y: 210, endPoint x: 724, endPoint y: 208, distance: 17.2
click at [708, 210] on span "Ship it" at bounding box center [718, 206] width 26 height 11
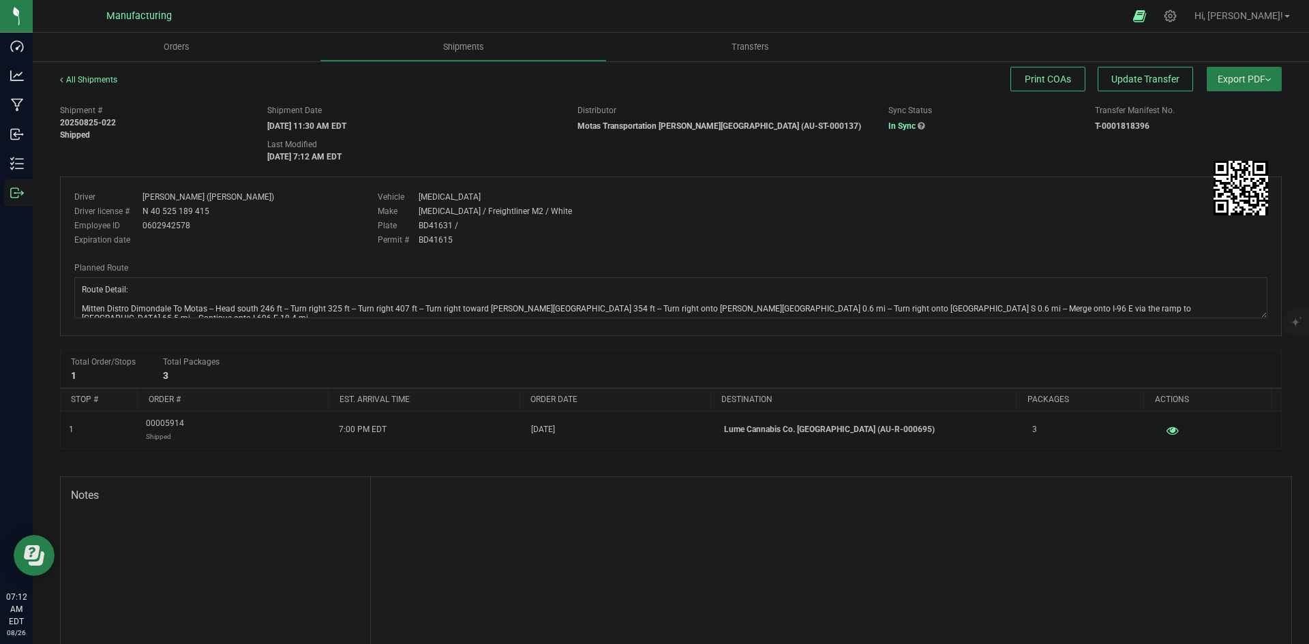
drag, startPoint x: 765, startPoint y: 210, endPoint x: 772, endPoint y: 210, distance: 7.5
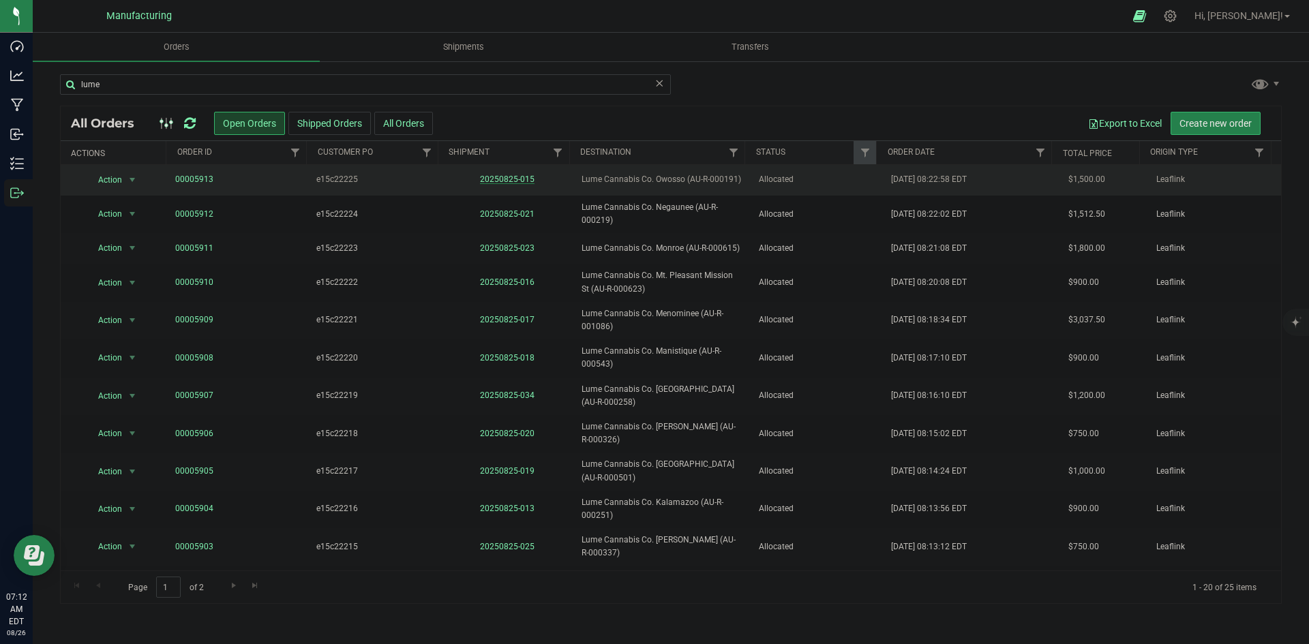
click at [504, 179] on link "20250825-015" at bounding box center [507, 179] width 55 height 10
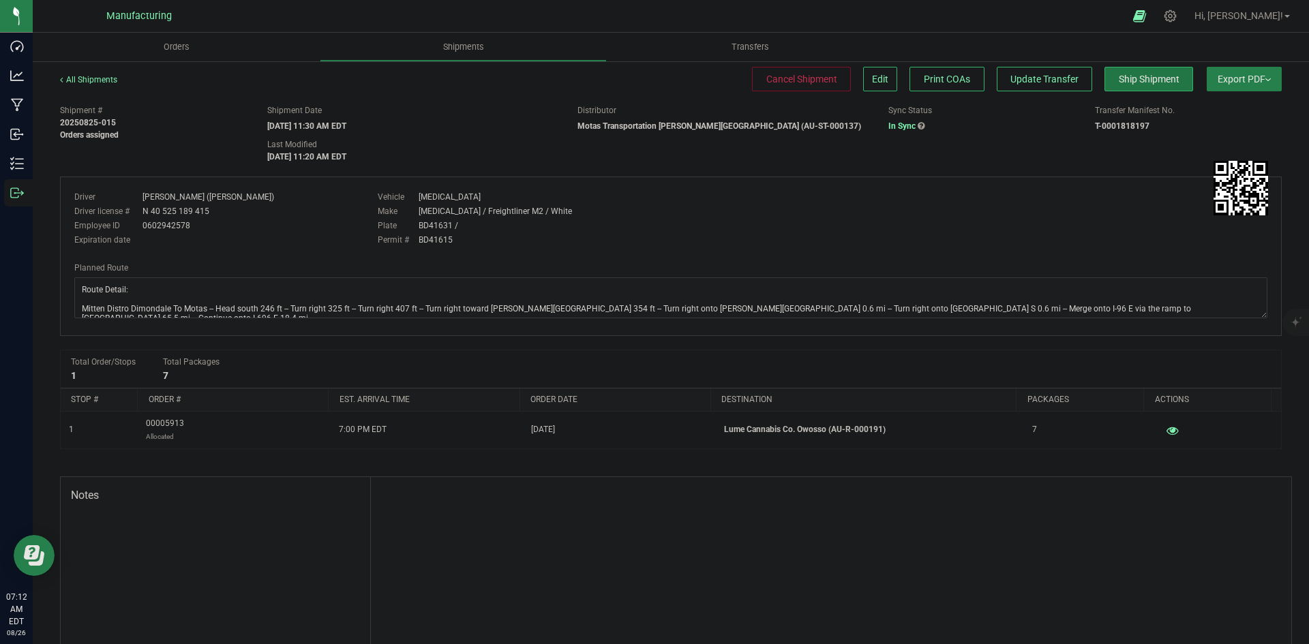
click at [1104, 80] on button "Ship Shipment" at bounding box center [1148, 79] width 89 height 25
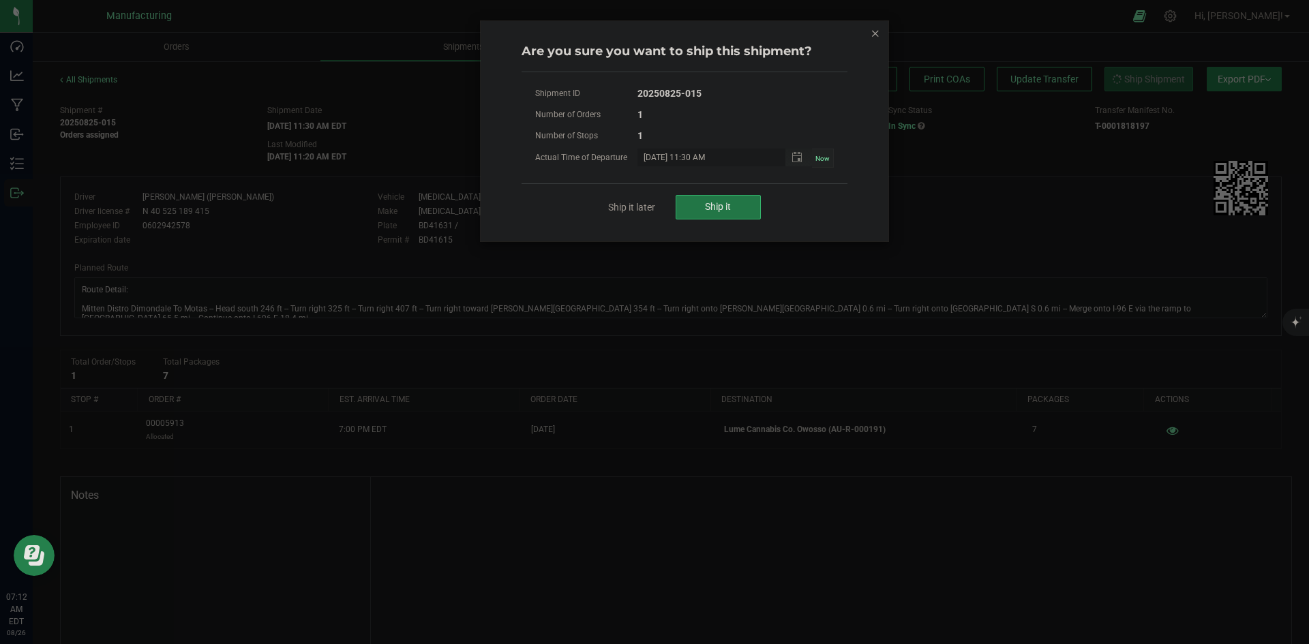
click at [691, 212] on button "Ship it" at bounding box center [717, 207] width 85 height 25
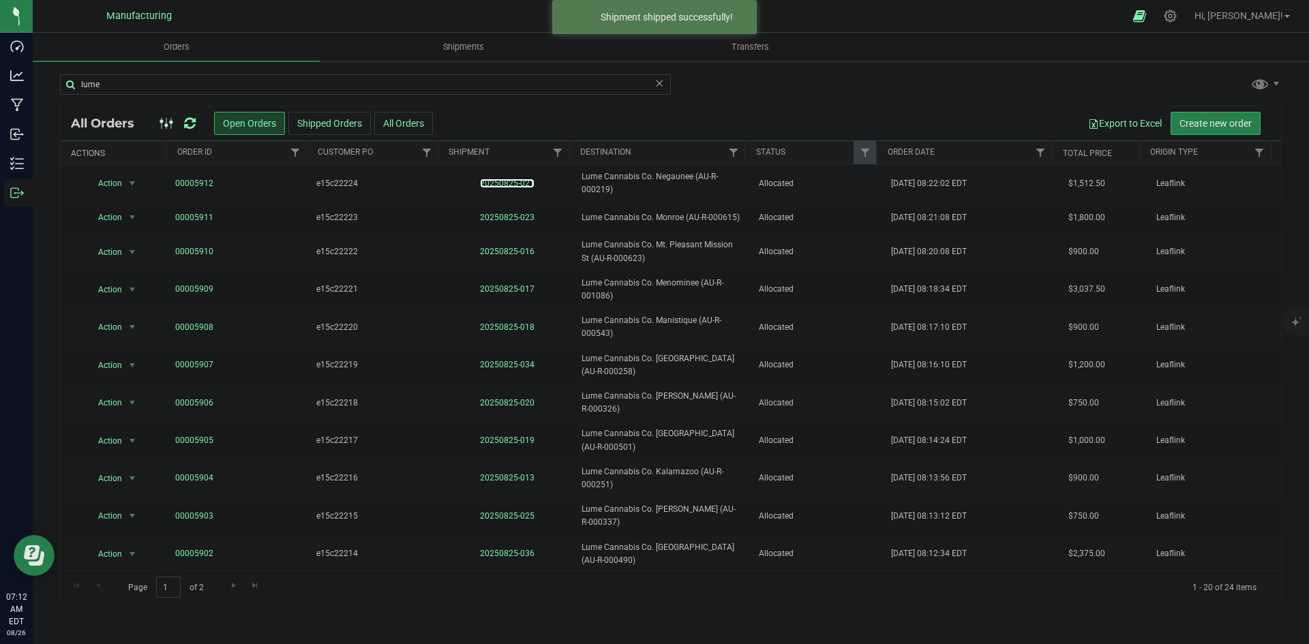
click at [508, 185] on link "20250825-021" at bounding box center [507, 184] width 55 height 10
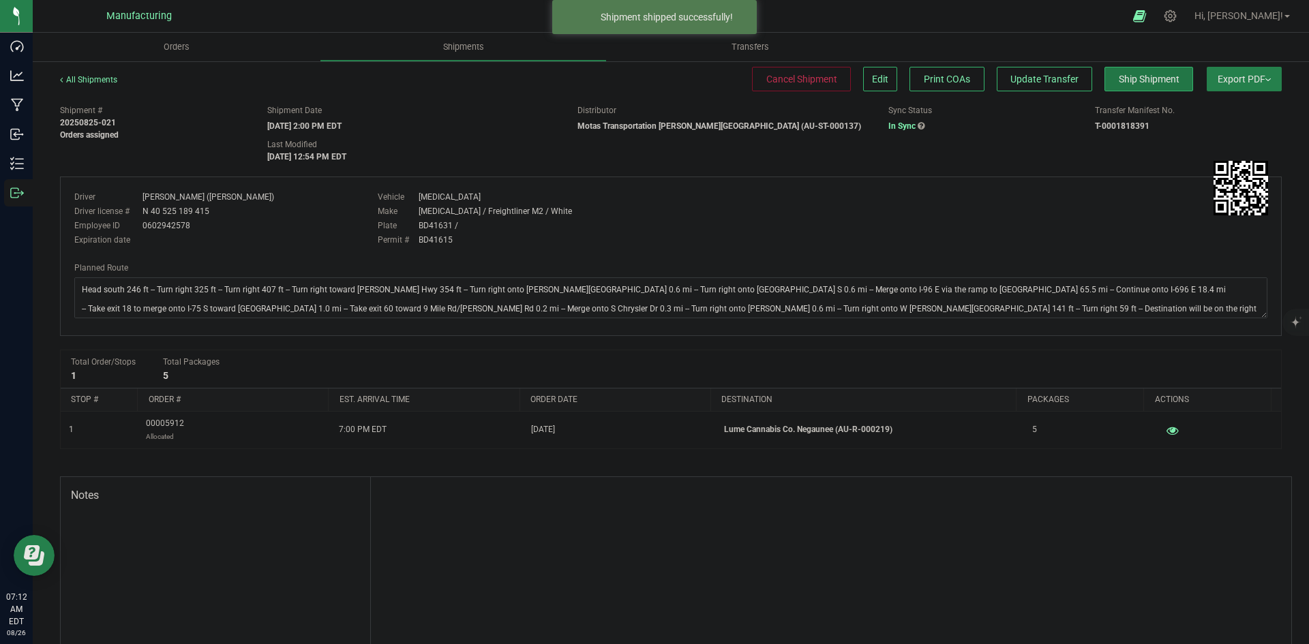
click at [1125, 78] on span "Ship Shipment" at bounding box center [1149, 79] width 61 height 11
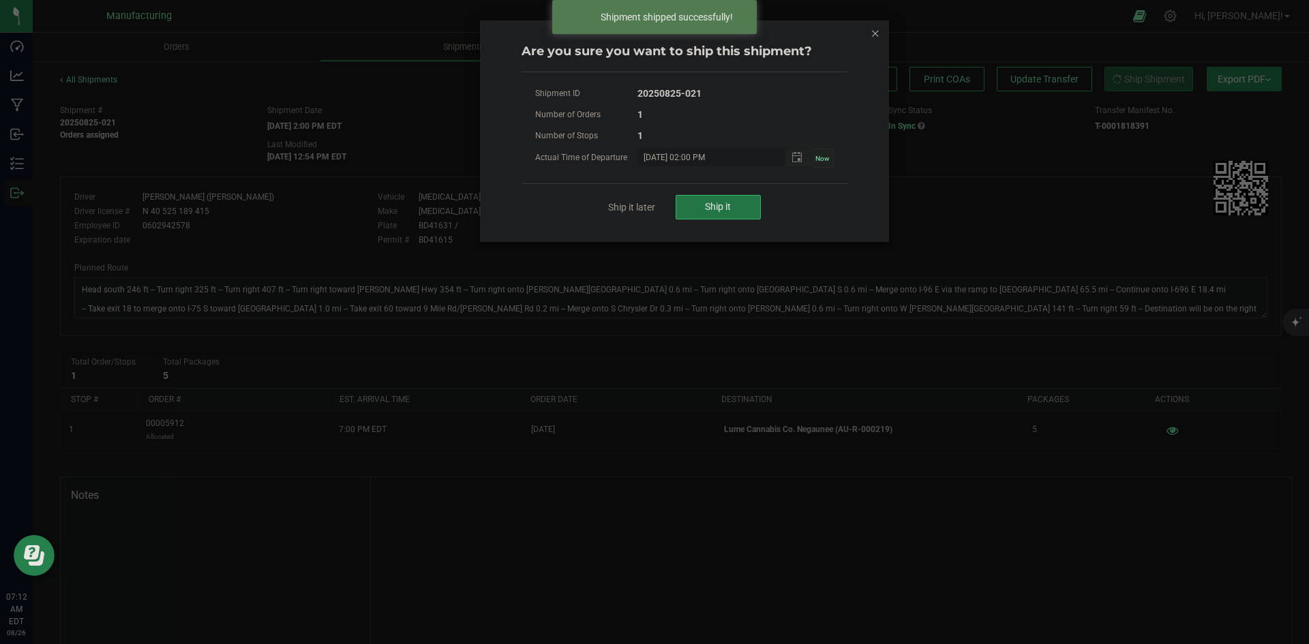
click at [727, 202] on span "Ship it" at bounding box center [718, 206] width 26 height 11
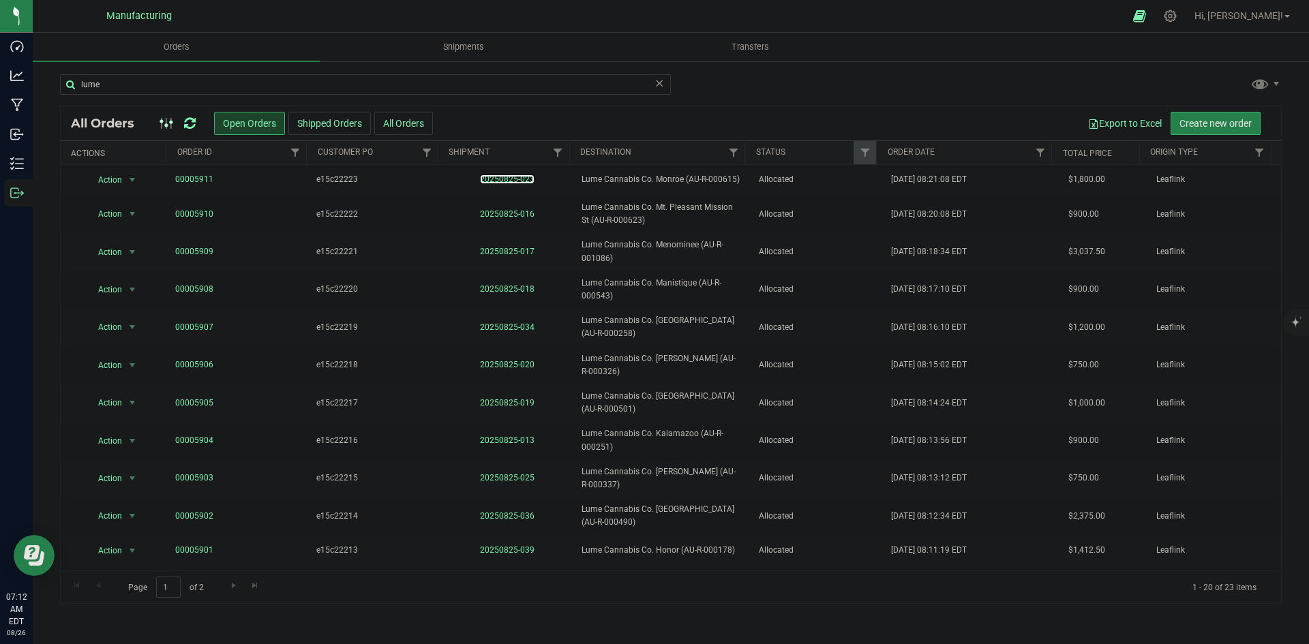
click at [507, 177] on link "20250825-023" at bounding box center [507, 179] width 55 height 10
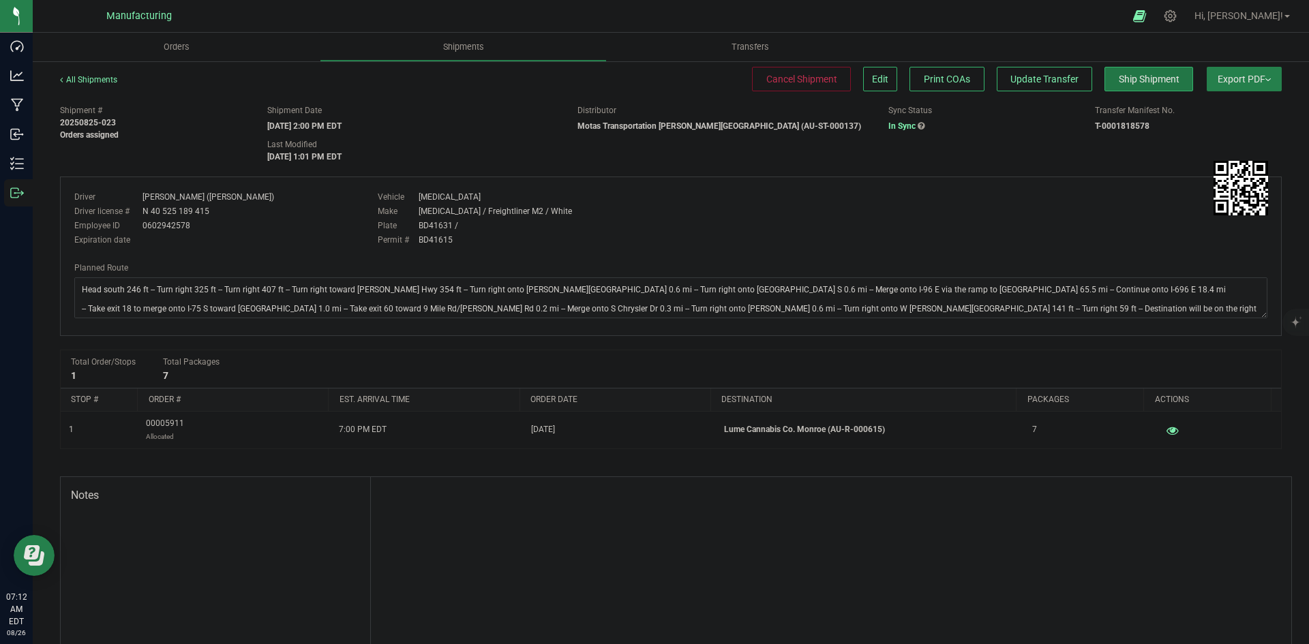
click at [1134, 79] on span "Ship Shipment" at bounding box center [1149, 79] width 61 height 11
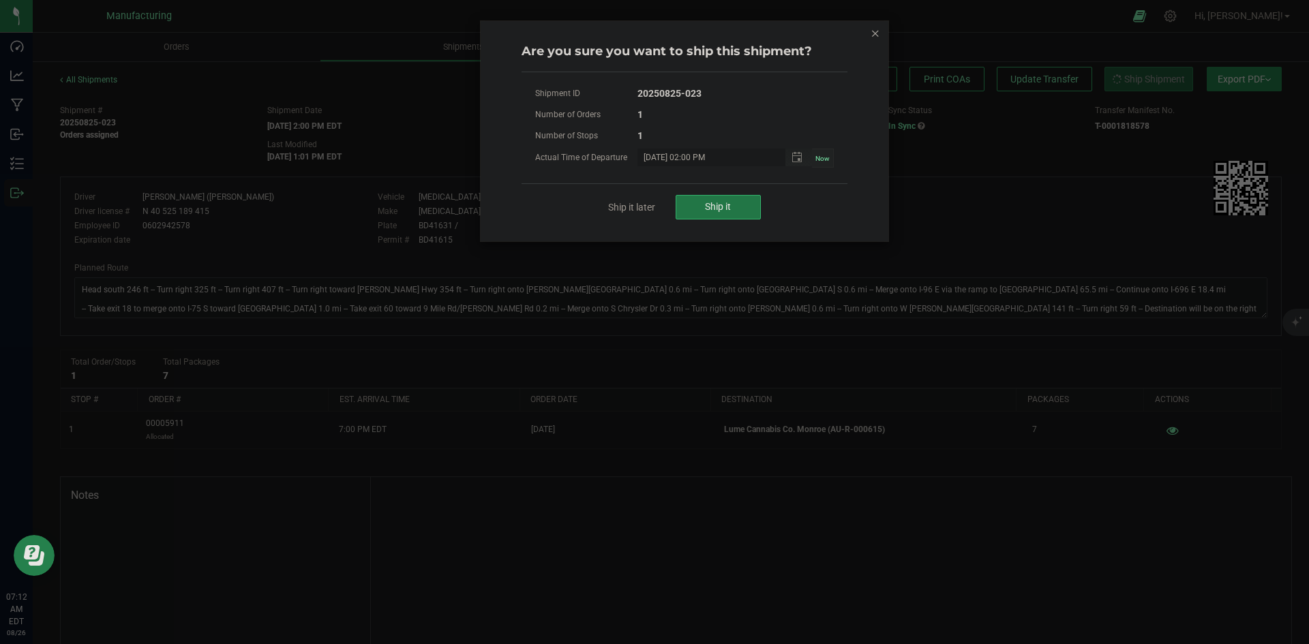
click at [684, 216] on button "Ship it" at bounding box center [717, 207] width 85 height 25
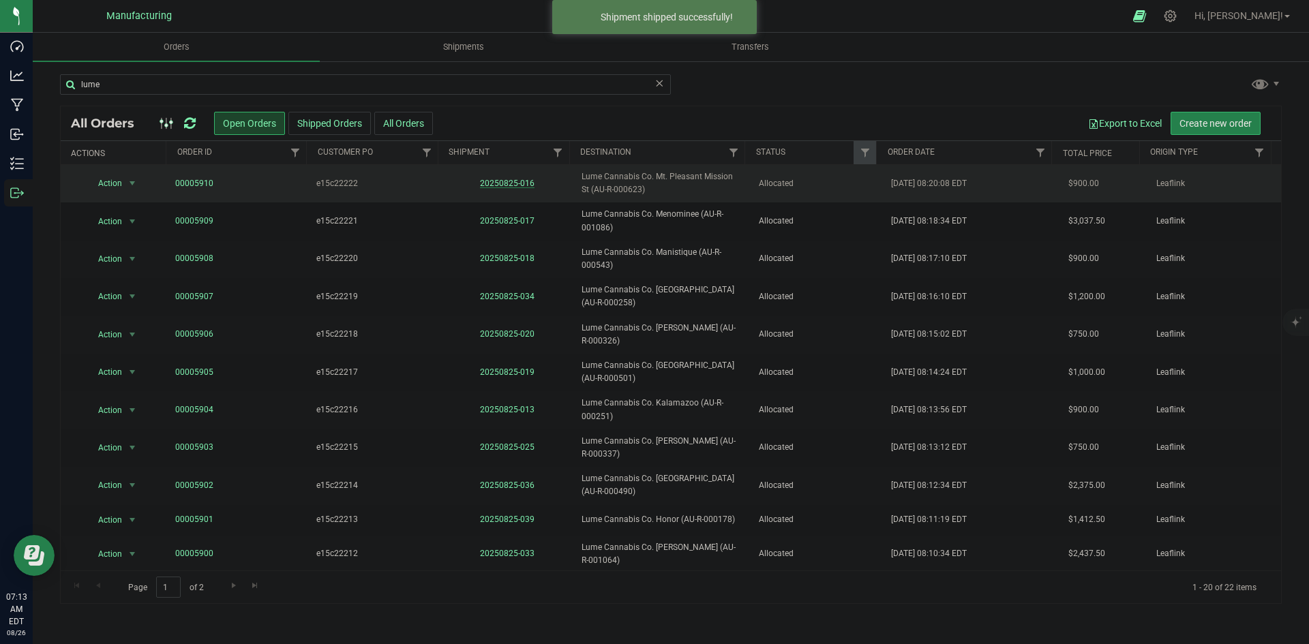
click at [514, 183] on link "20250825-016" at bounding box center [507, 184] width 55 height 10
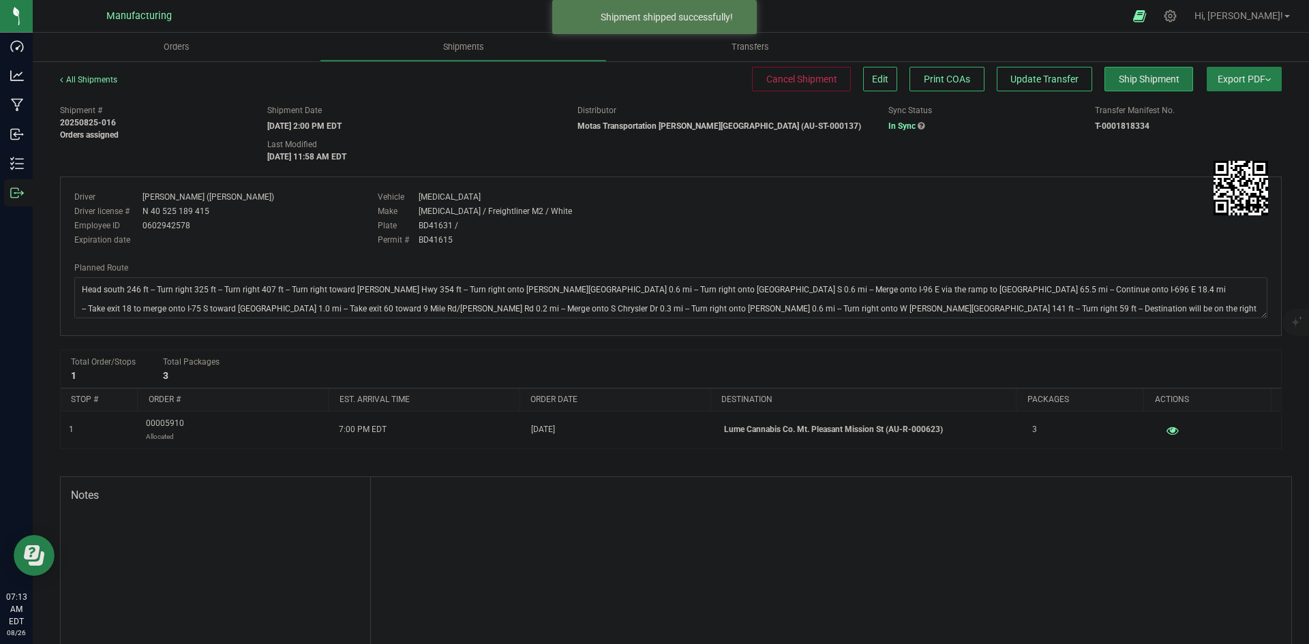
click at [1119, 79] on span "Ship Shipment" at bounding box center [1149, 79] width 61 height 11
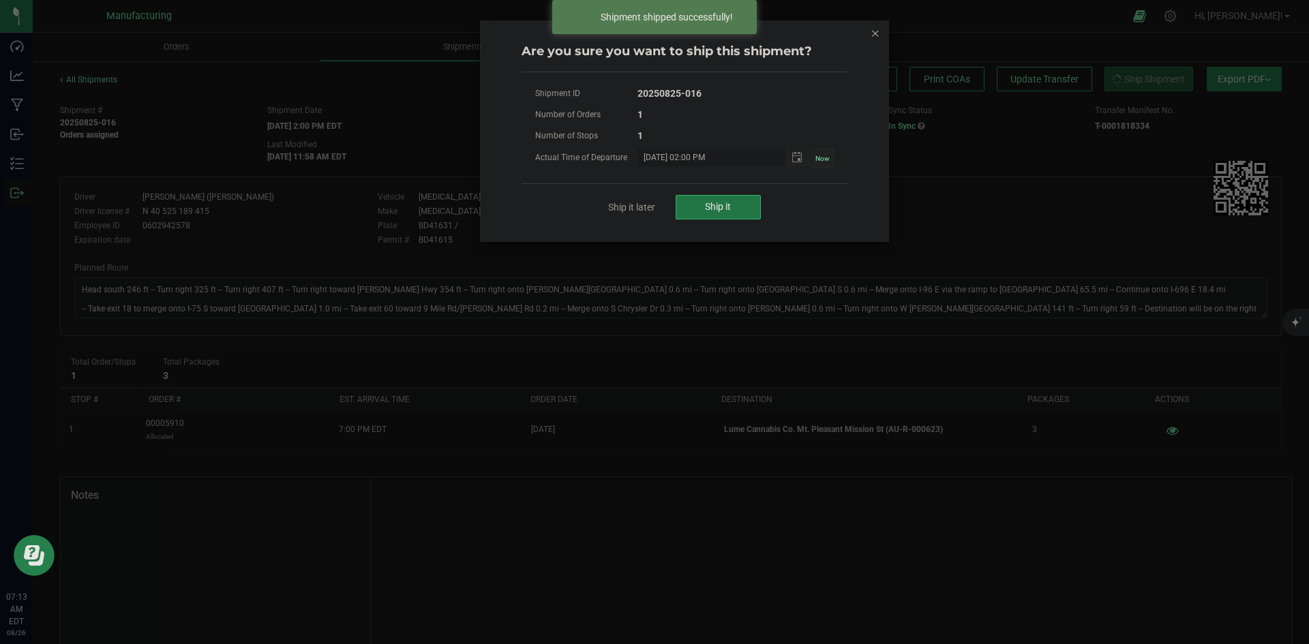
click at [746, 202] on button "Ship it" at bounding box center [717, 207] width 85 height 25
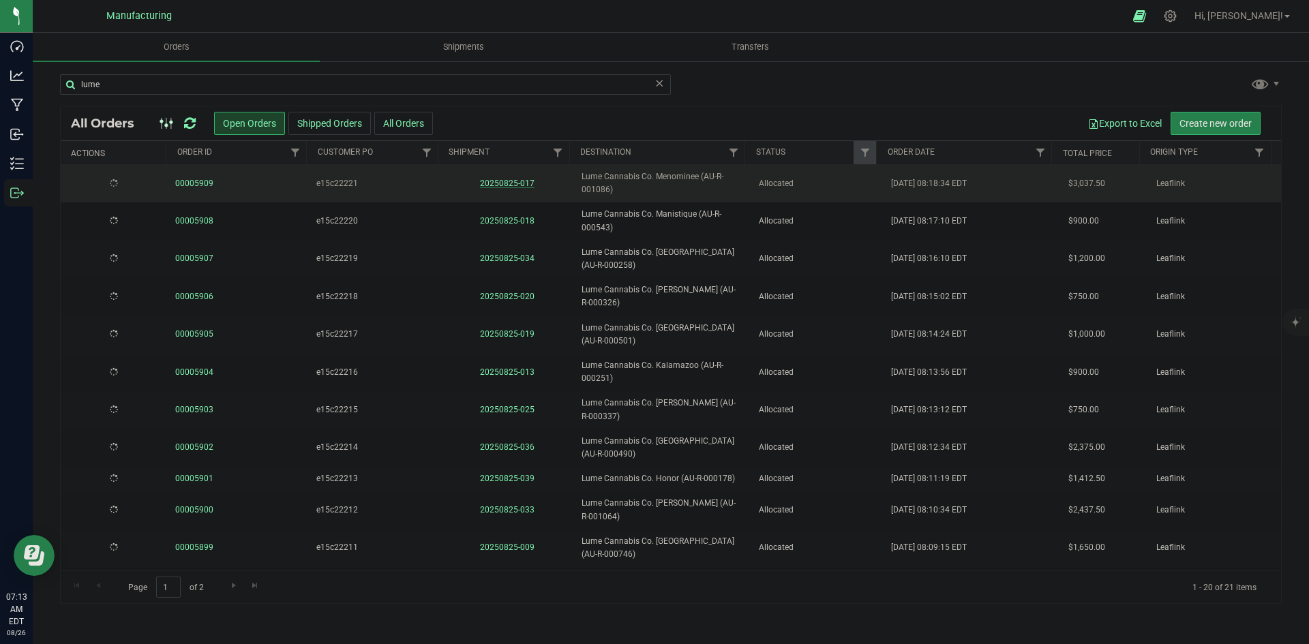
click at [514, 181] on link "20250825-017" at bounding box center [507, 184] width 55 height 10
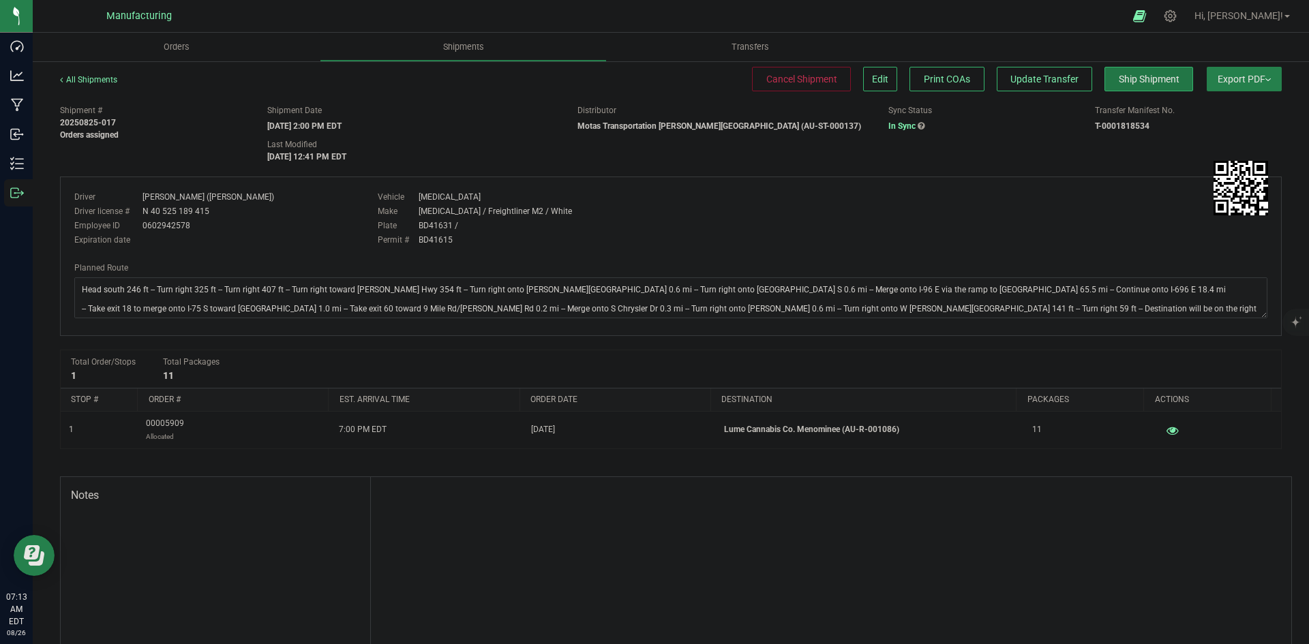
click at [1134, 83] on span "Ship Shipment" at bounding box center [1149, 79] width 61 height 11
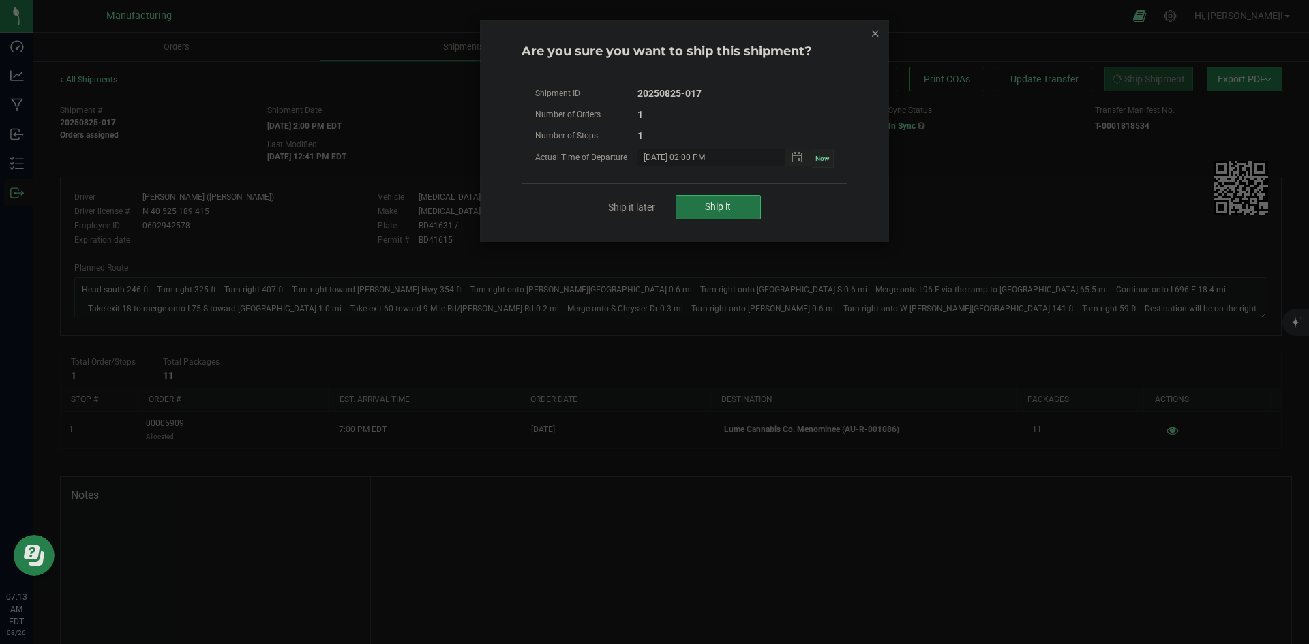
click at [721, 212] on span "Ship it" at bounding box center [718, 206] width 26 height 11
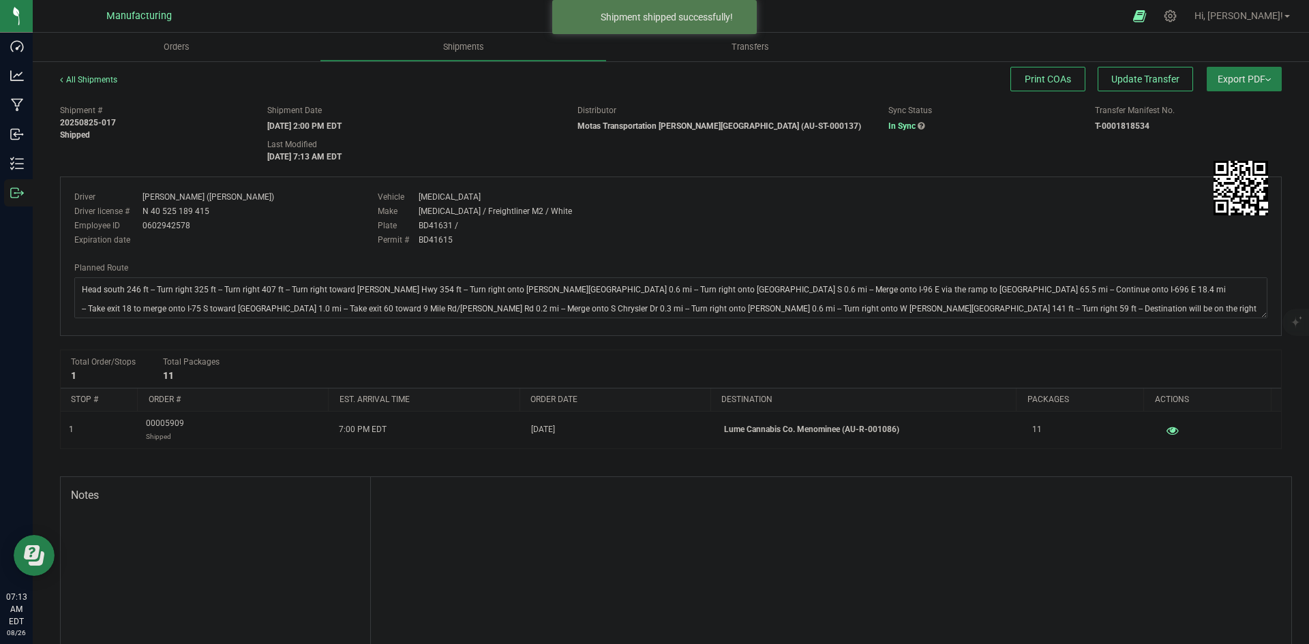
drag, startPoint x: 685, startPoint y: 254, endPoint x: 669, endPoint y: 256, distance: 16.4
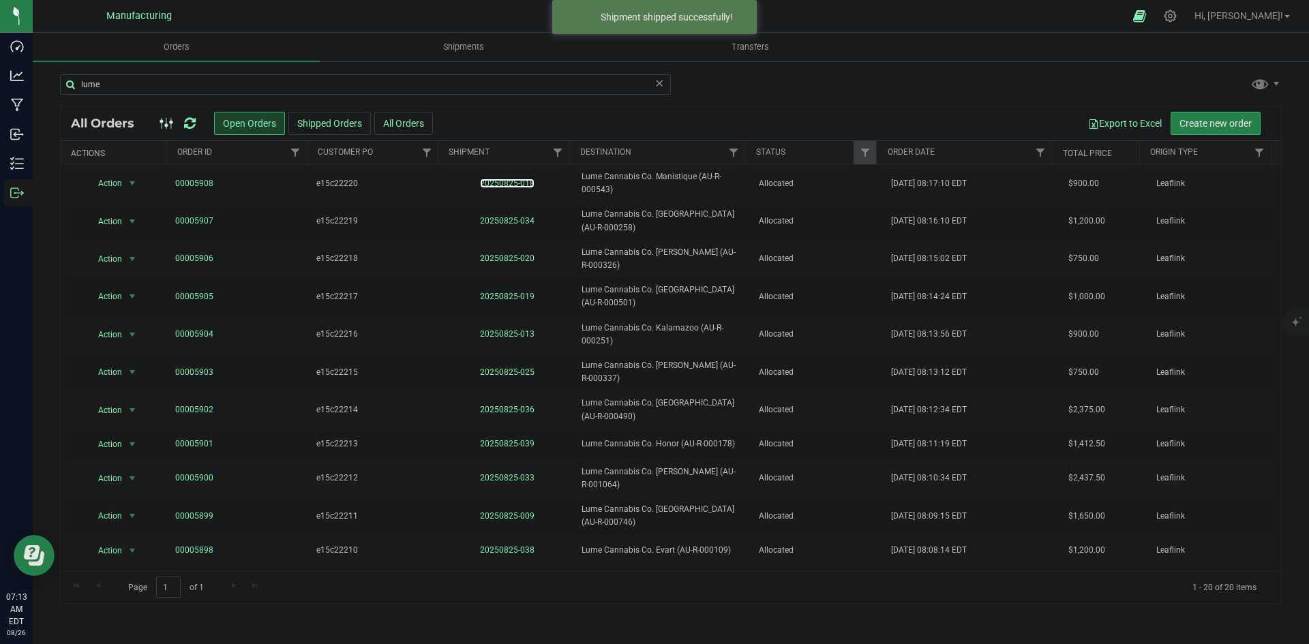
click at [512, 184] on link "20250825-018" at bounding box center [507, 184] width 55 height 10
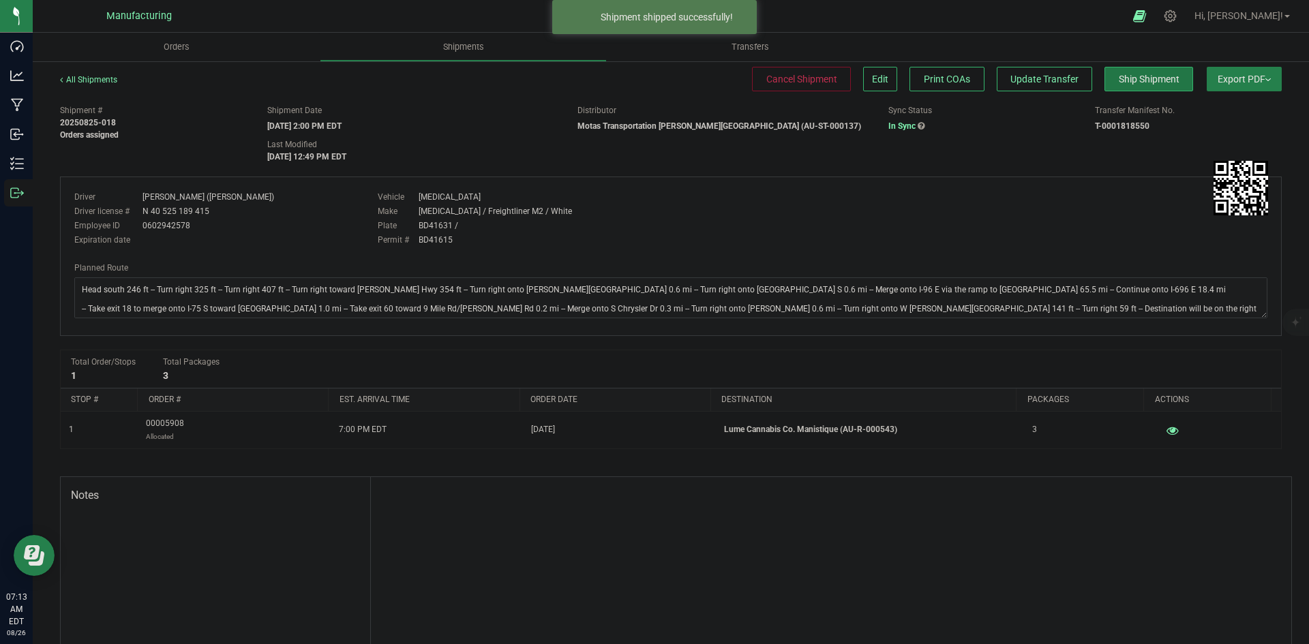
click at [1120, 77] on span "Ship Shipment" at bounding box center [1149, 79] width 61 height 11
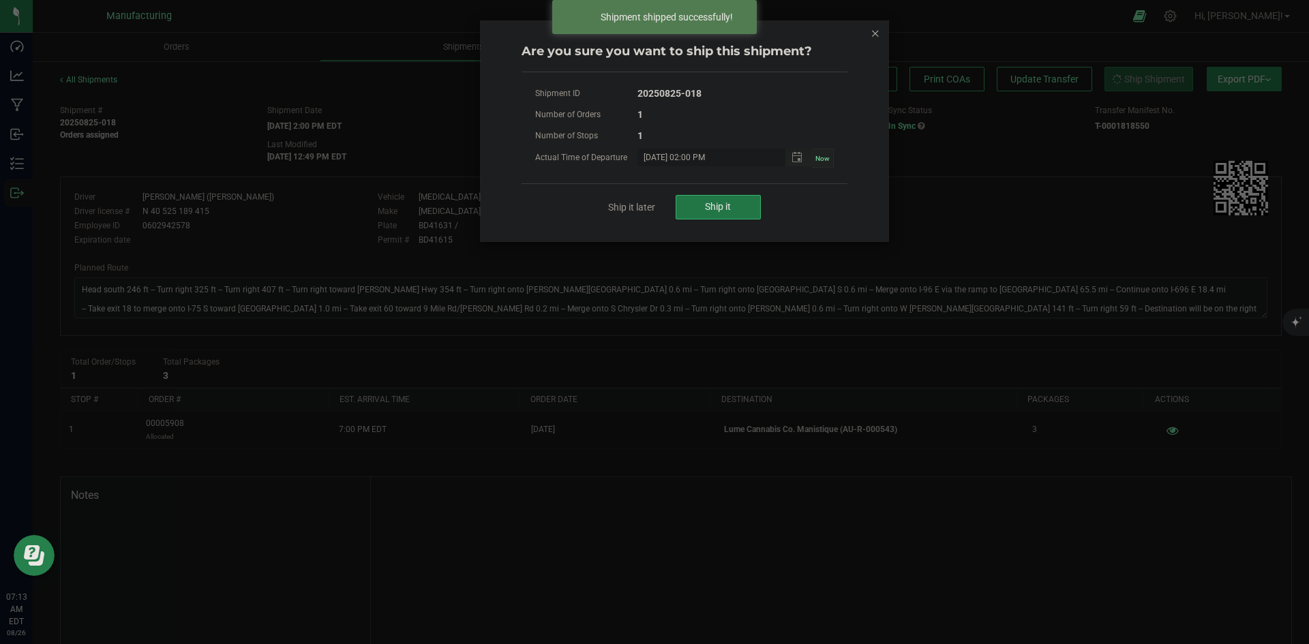
click at [750, 211] on button "Ship it" at bounding box center [717, 207] width 85 height 25
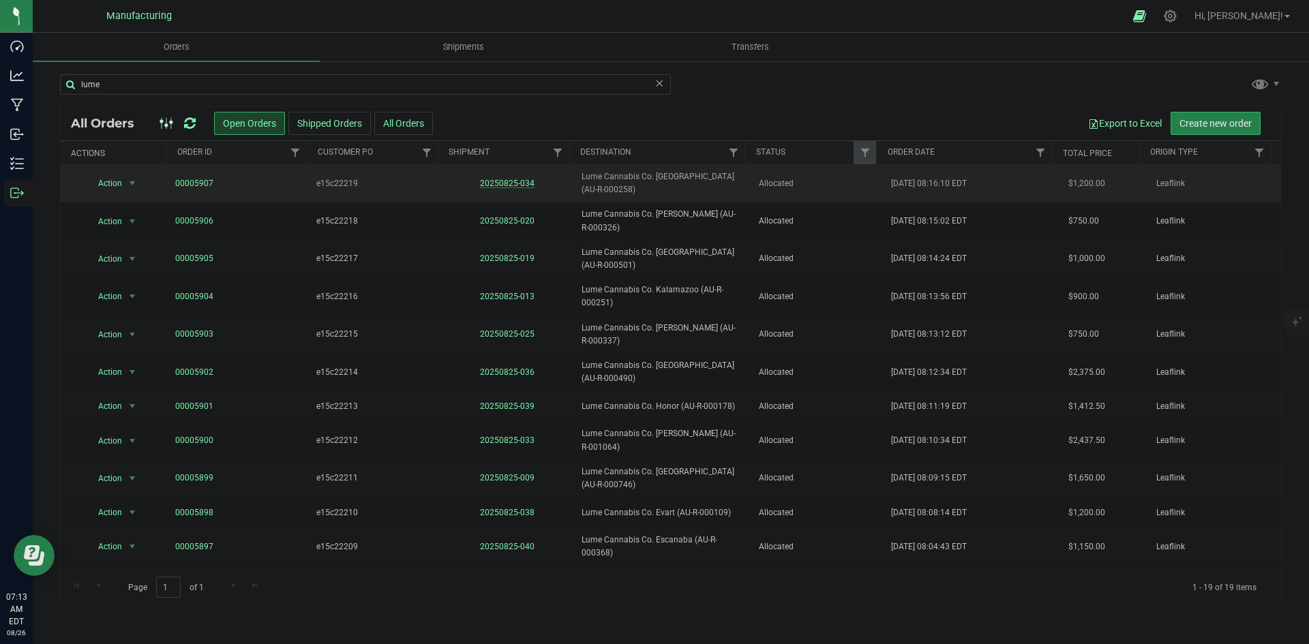
click at [513, 185] on link "20250825-034" at bounding box center [507, 184] width 55 height 10
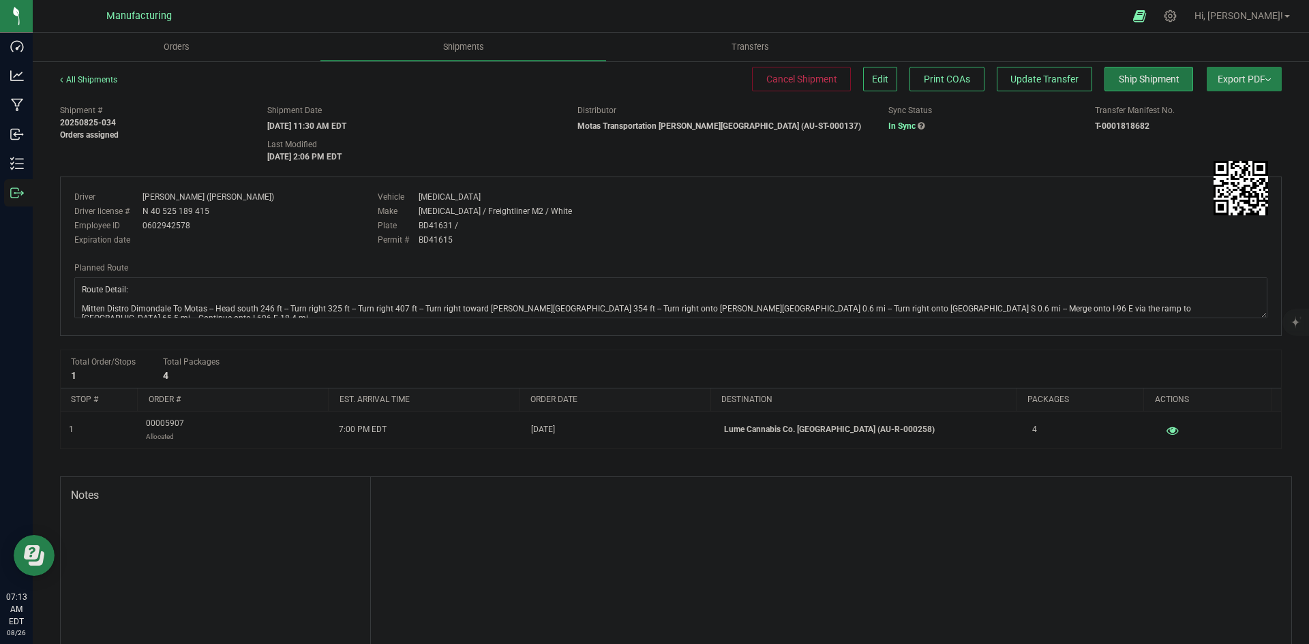
click at [1111, 90] on button "Ship Shipment" at bounding box center [1148, 79] width 89 height 25
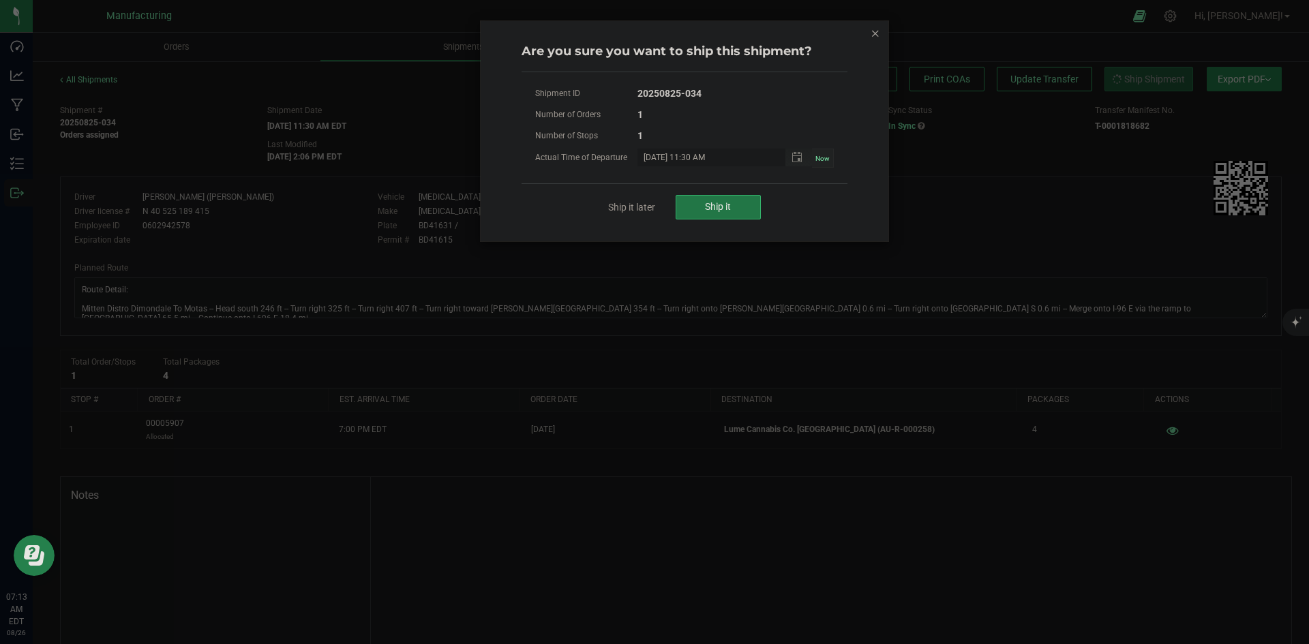
click at [723, 200] on button "Ship it" at bounding box center [717, 207] width 85 height 25
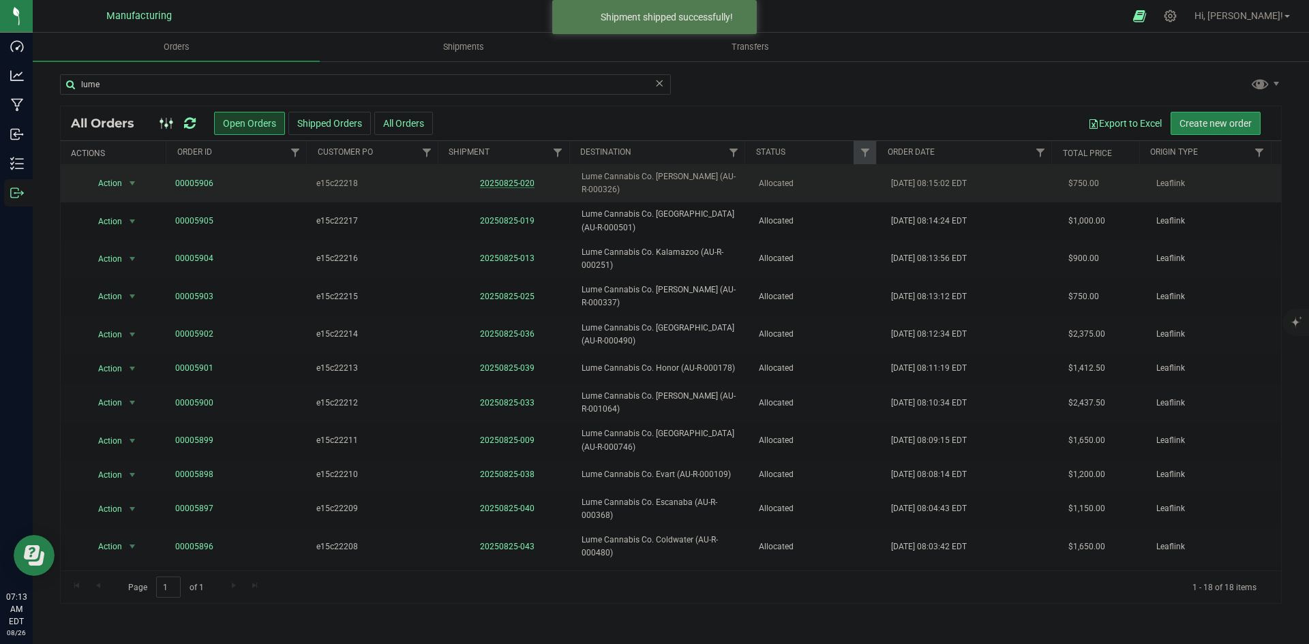
click at [515, 182] on link "20250825-020" at bounding box center [507, 184] width 55 height 10
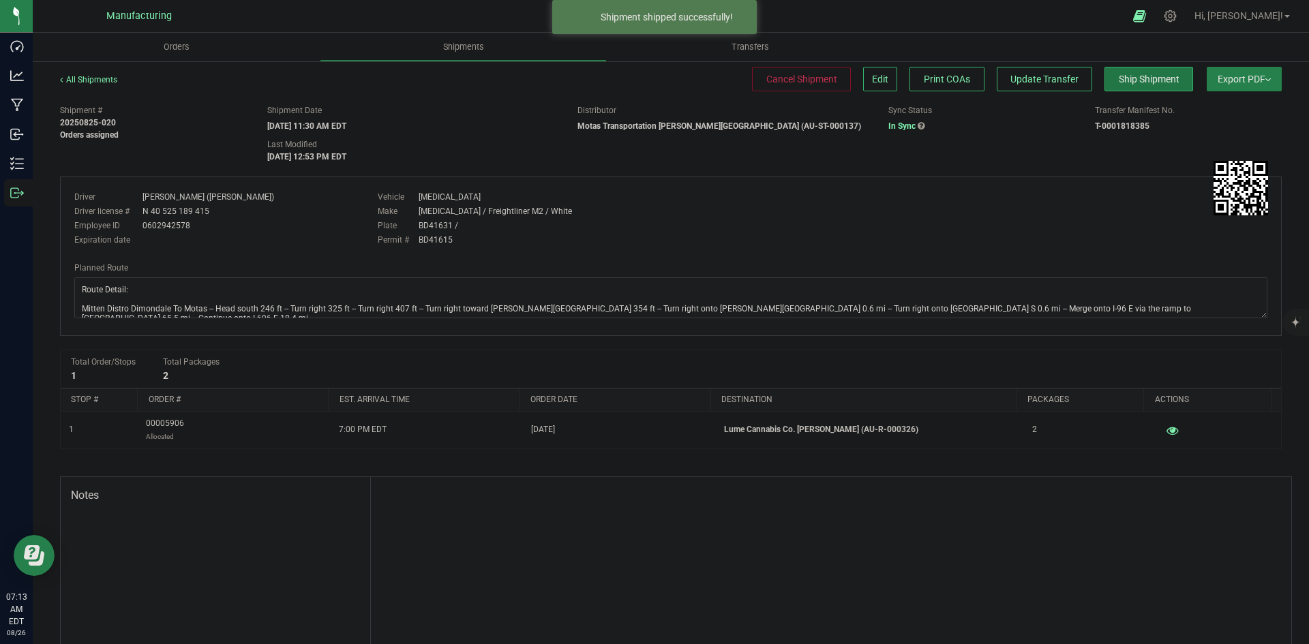
click at [1126, 85] on button "Ship Shipment" at bounding box center [1148, 79] width 89 height 25
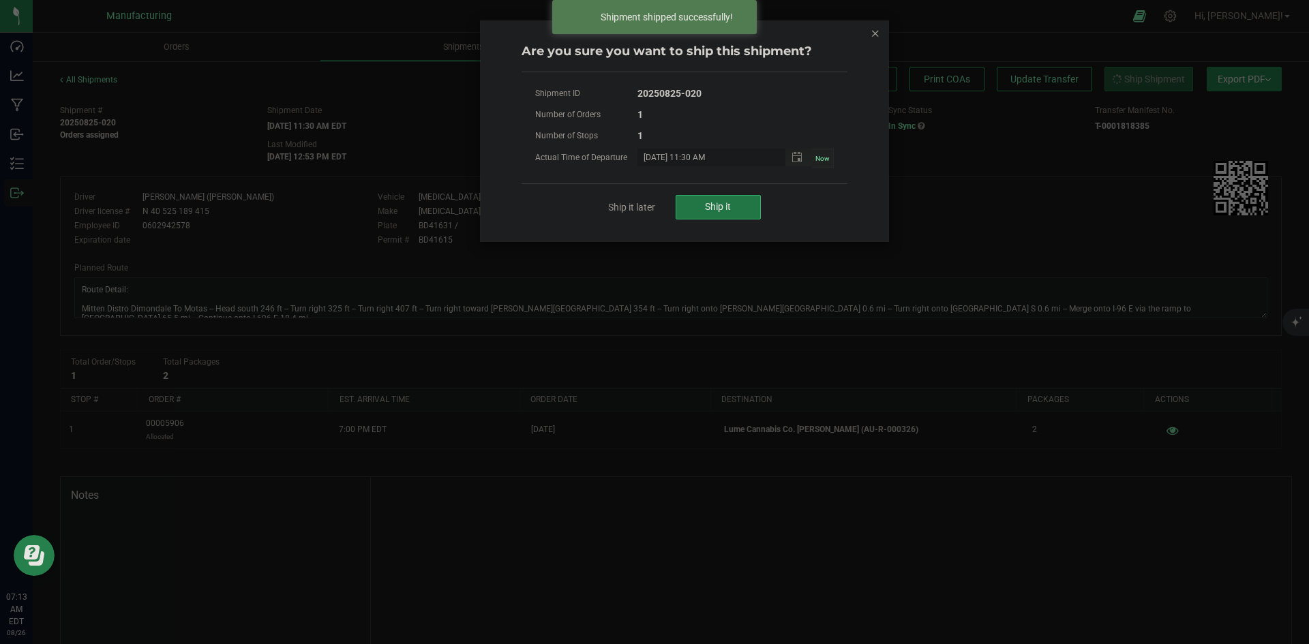
click at [737, 205] on button "Ship it" at bounding box center [717, 207] width 85 height 25
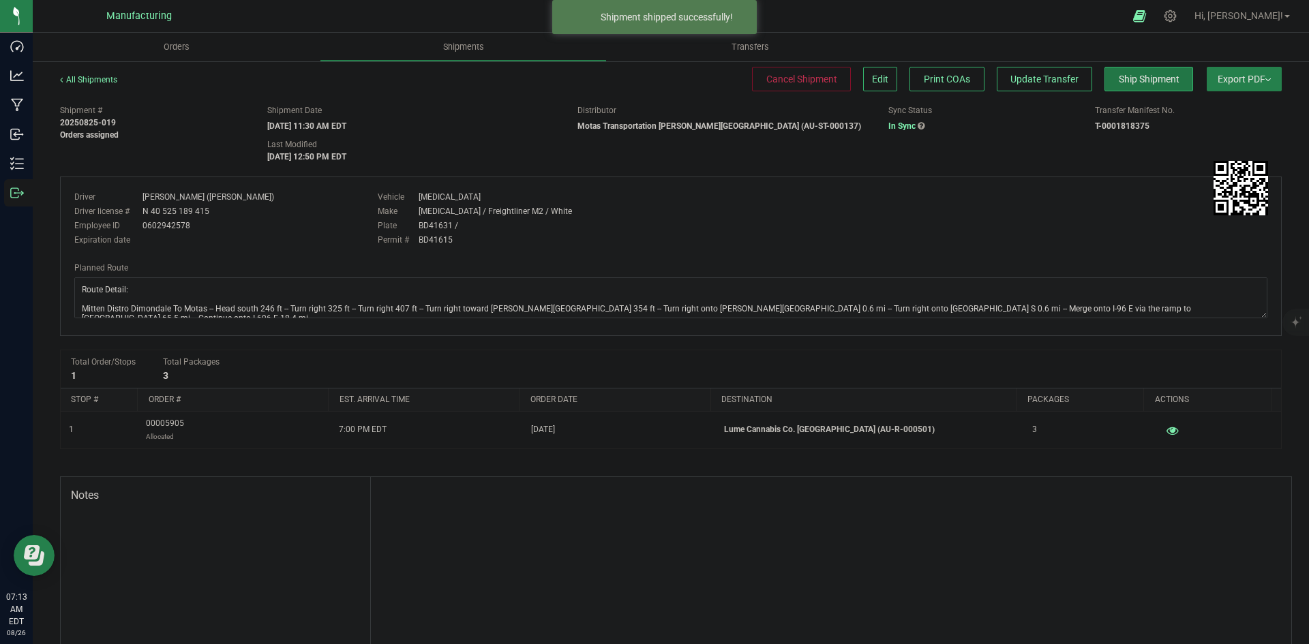
click at [1119, 78] on span "Ship Shipment" at bounding box center [1149, 79] width 61 height 11
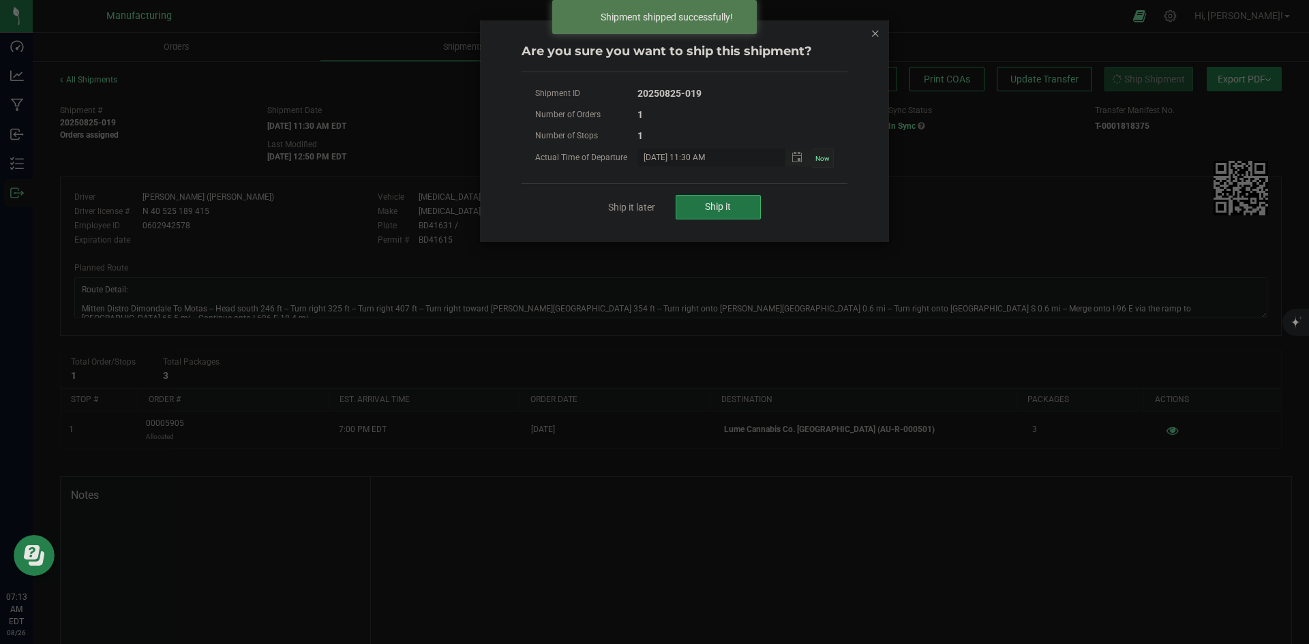
click at [705, 196] on button "Ship it" at bounding box center [717, 207] width 85 height 25
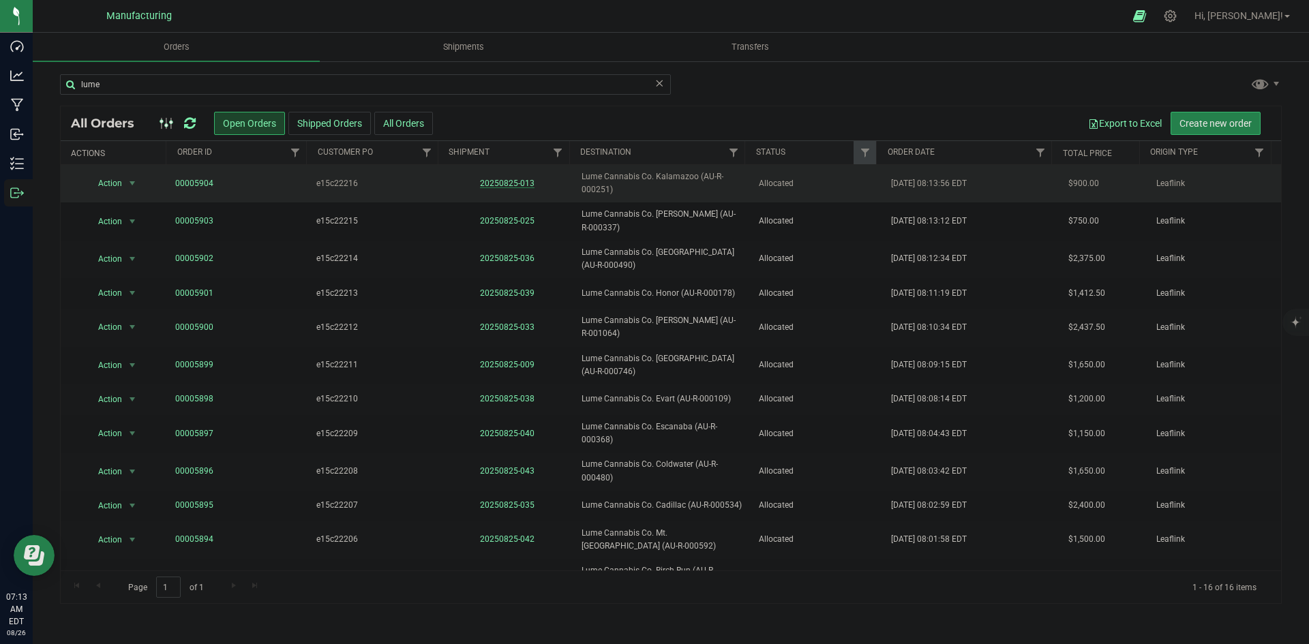
click at [518, 180] on link "20250825-013" at bounding box center [507, 184] width 55 height 10
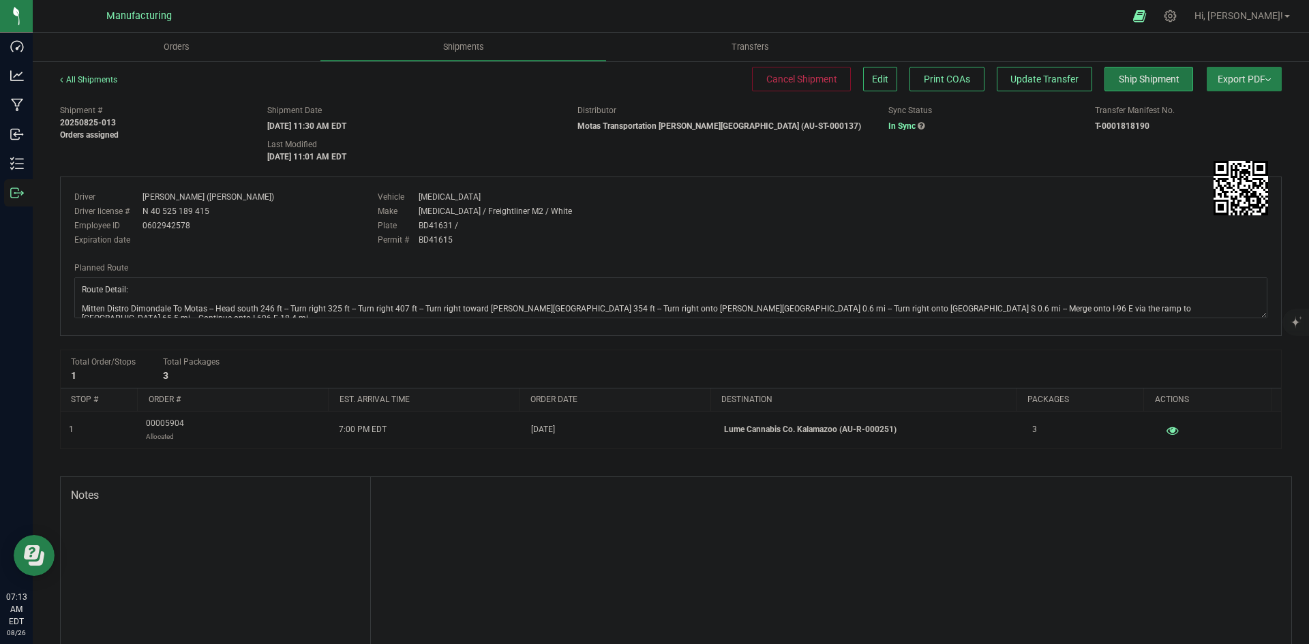
click at [1111, 70] on button "Ship Shipment" at bounding box center [1148, 79] width 89 height 25
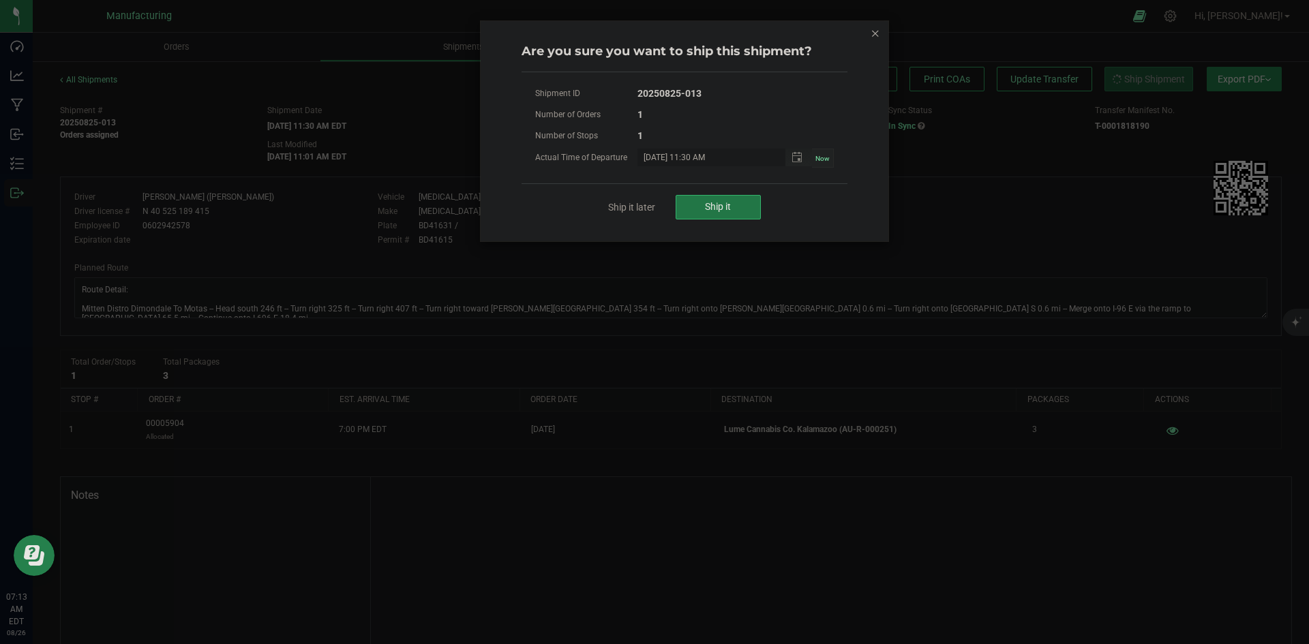
click at [727, 205] on span "Ship it" at bounding box center [718, 206] width 26 height 11
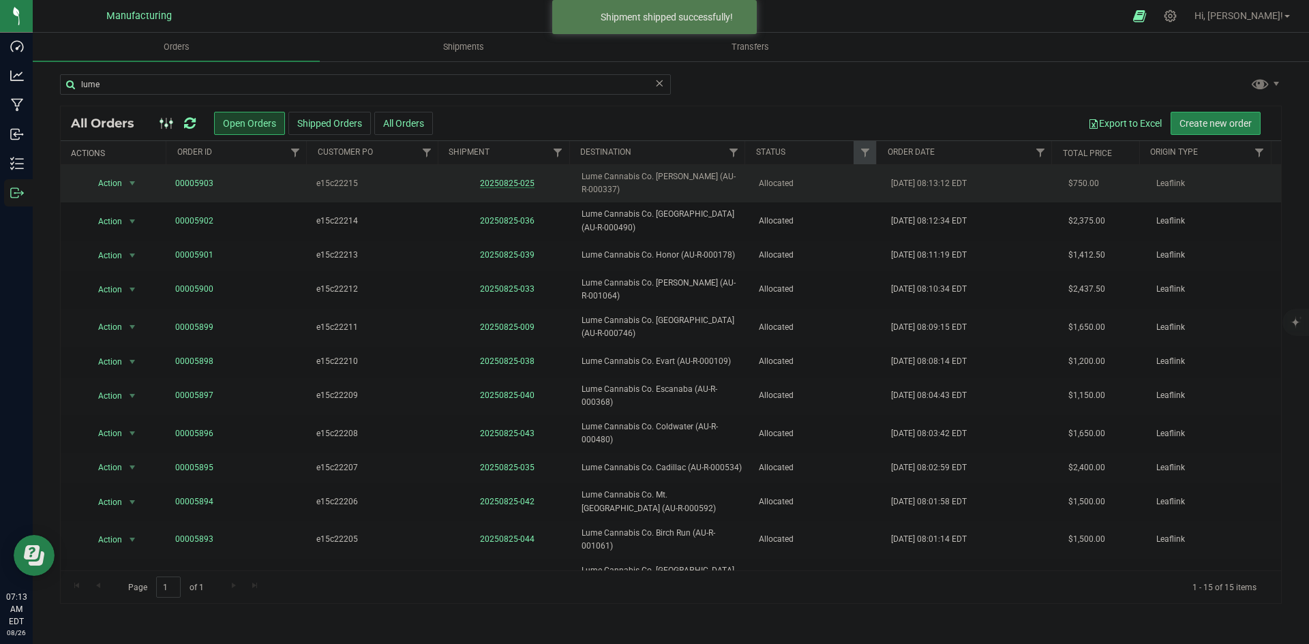
click at [503, 179] on link "20250825-025" at bounding box center [507, 184] width 55 height 10
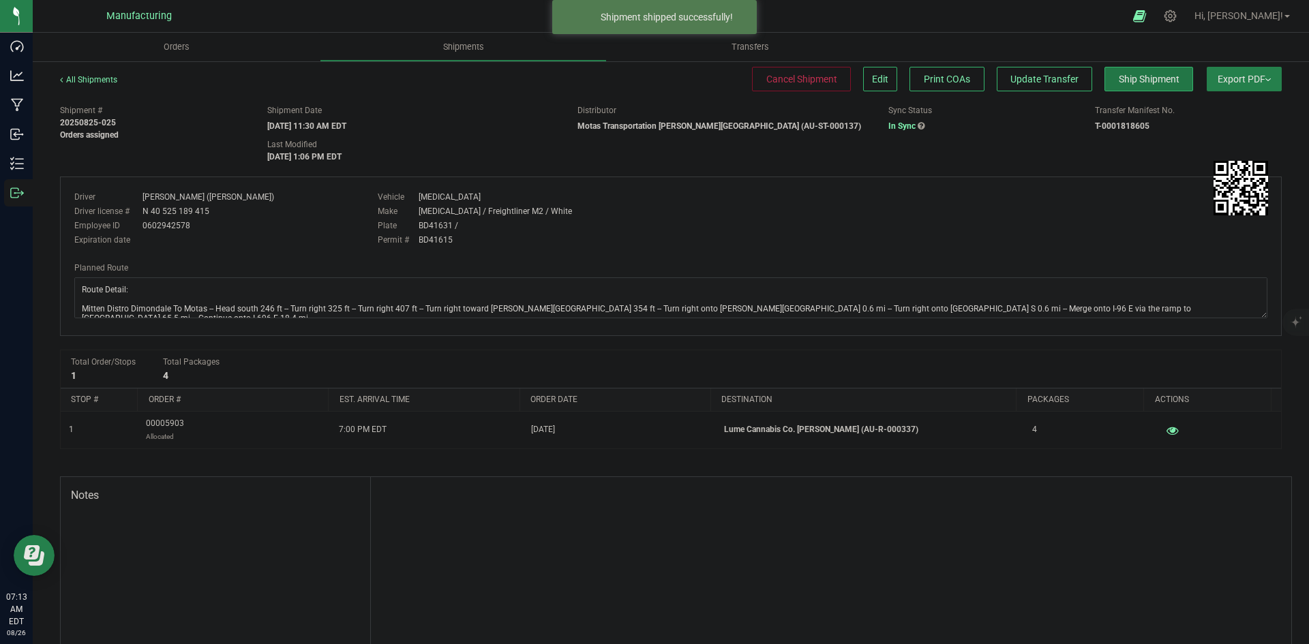
click at [1129, 80] on span "Ship Shipment" at bounding box center [1149, 79] width 61 height 11
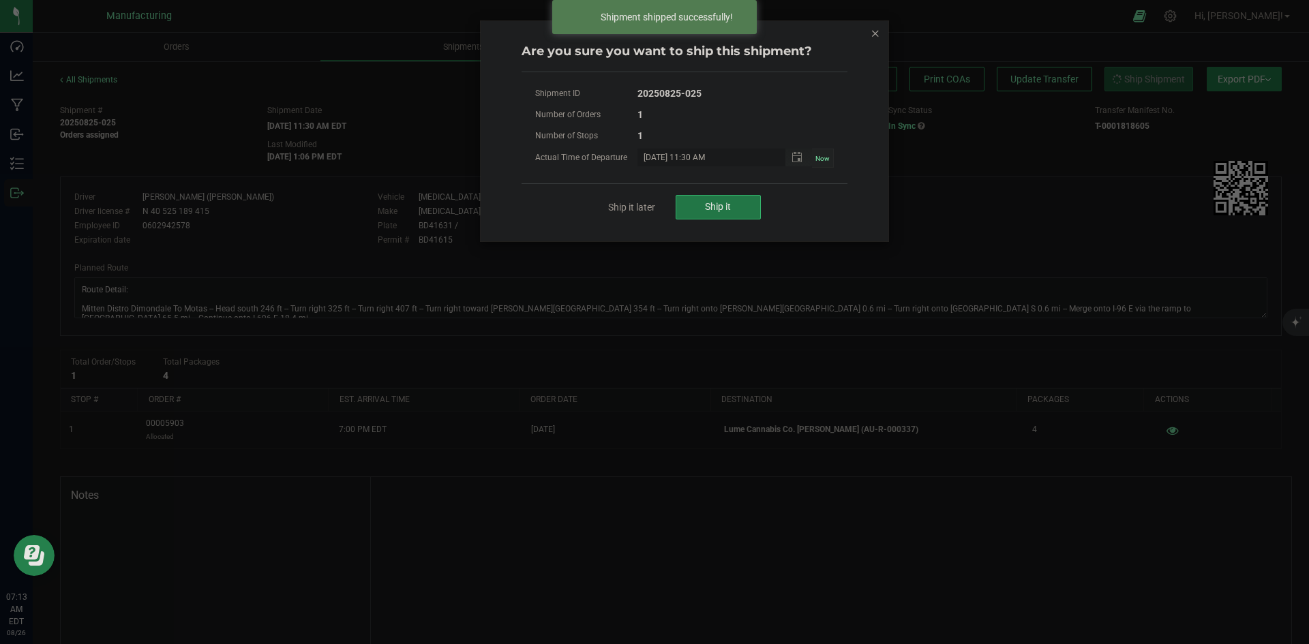
click at [725, 200] on button "Ship it" at bounding box center [717, 207] width 85 height 25
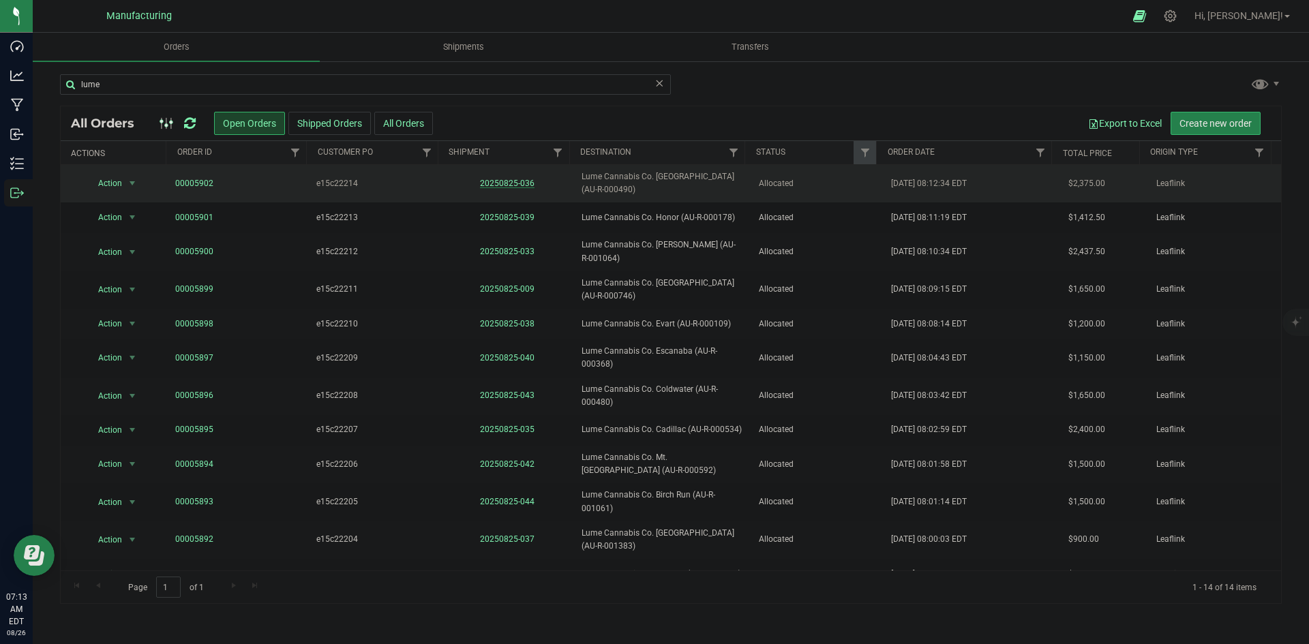
click at [517, 187] on link "20250825-036" at bounding box center [507, 184] width 55 height 10
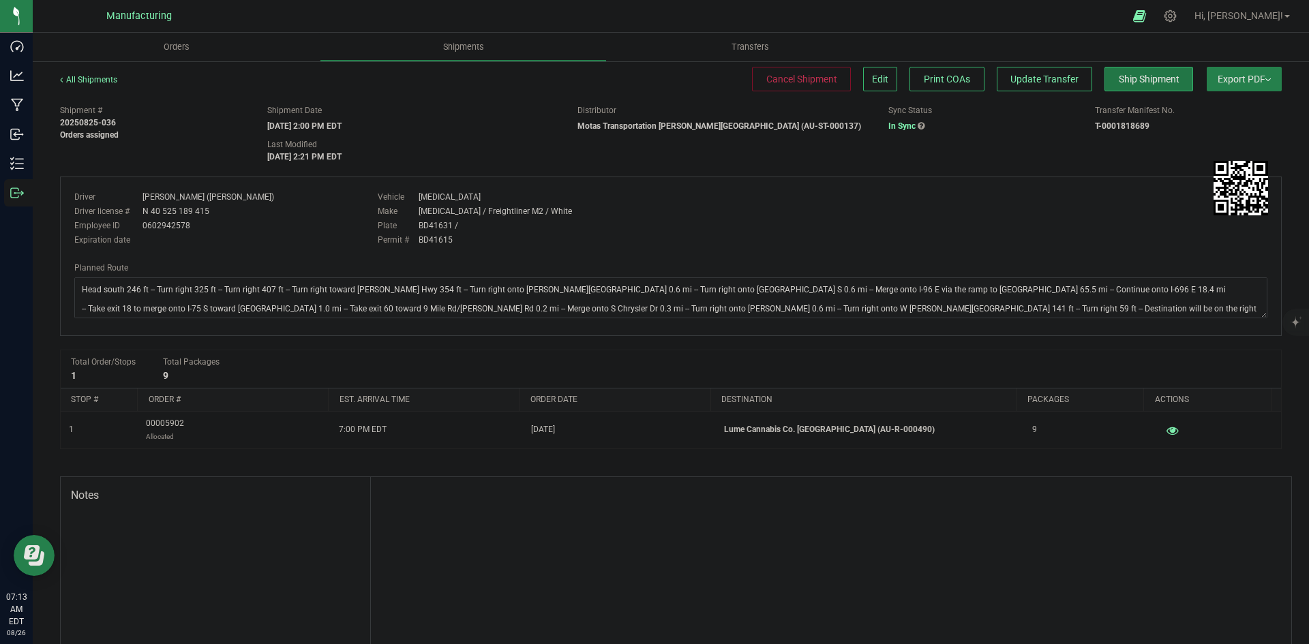
click at [1149, 80] on span "Ship Shipment" at bounding box center [1149, 79] width 61 height 11
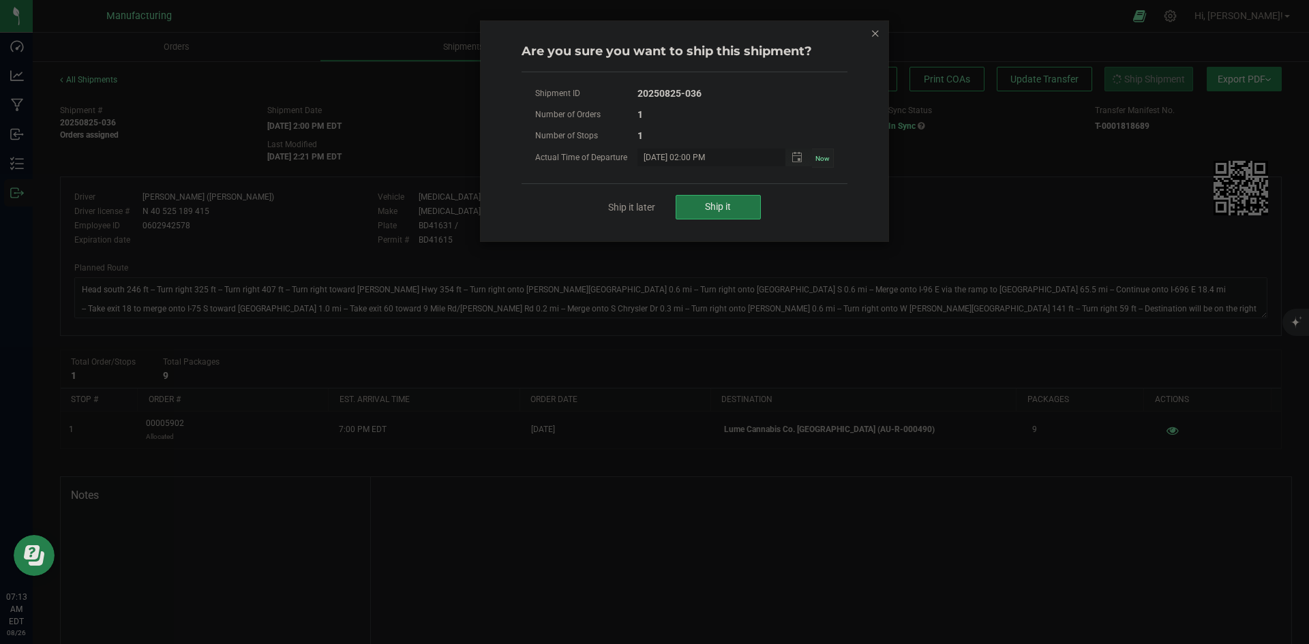
click at [719, 209] on span "Ship it" at bounding box center [718, 206] width 26 height 11
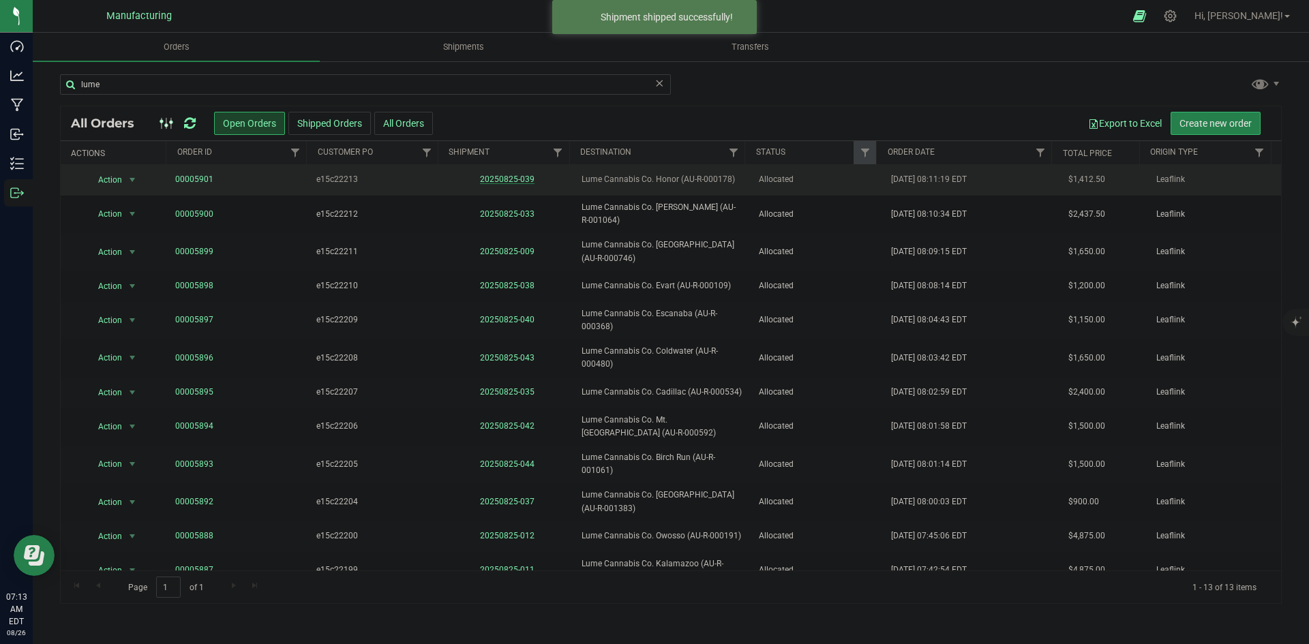
click at [517, 174] on link "20250825-039" at bounding box center [507, 179] width 55 height 10
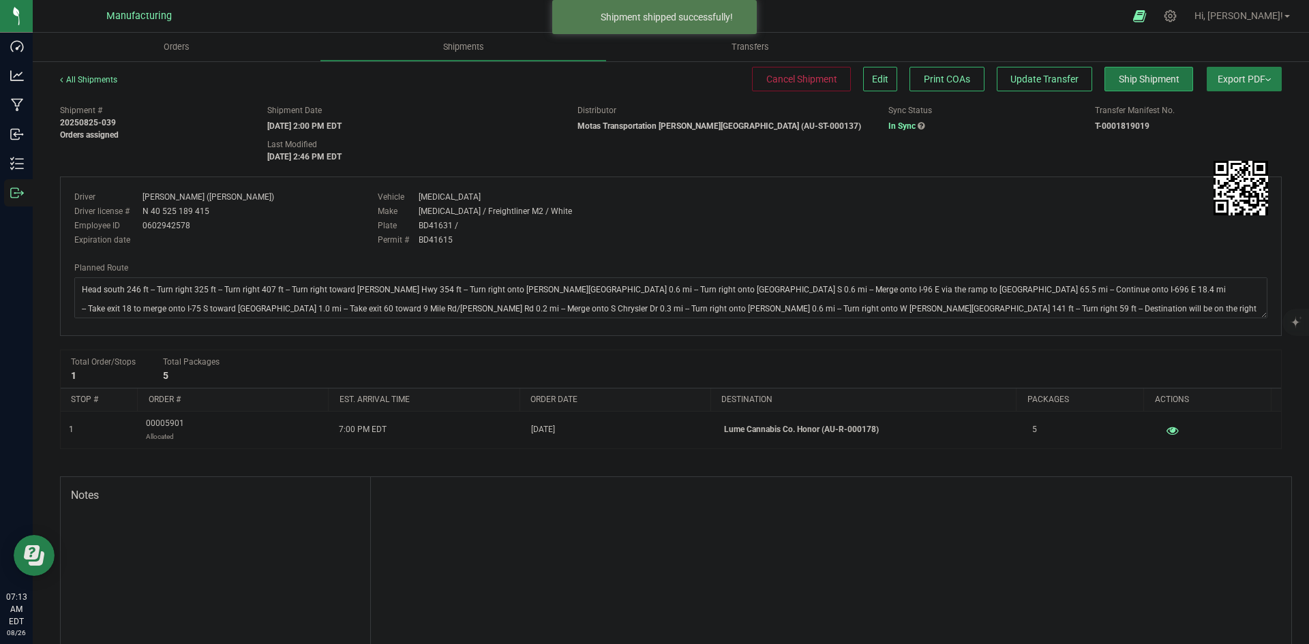
click at [1126, 81] on span "Ship Shipment" at bounding box center [1149, 79] width 61 height 11
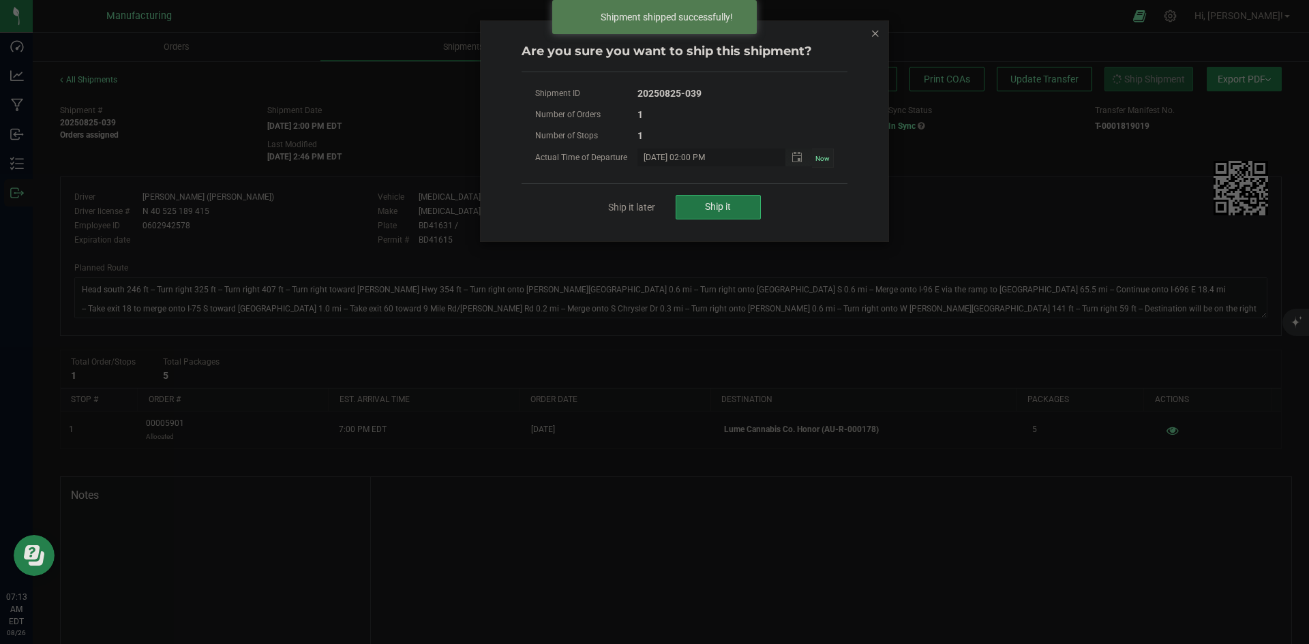
click at [729, 202] on span "Ship it" at bounding box center [718, 206] width 26 height 11
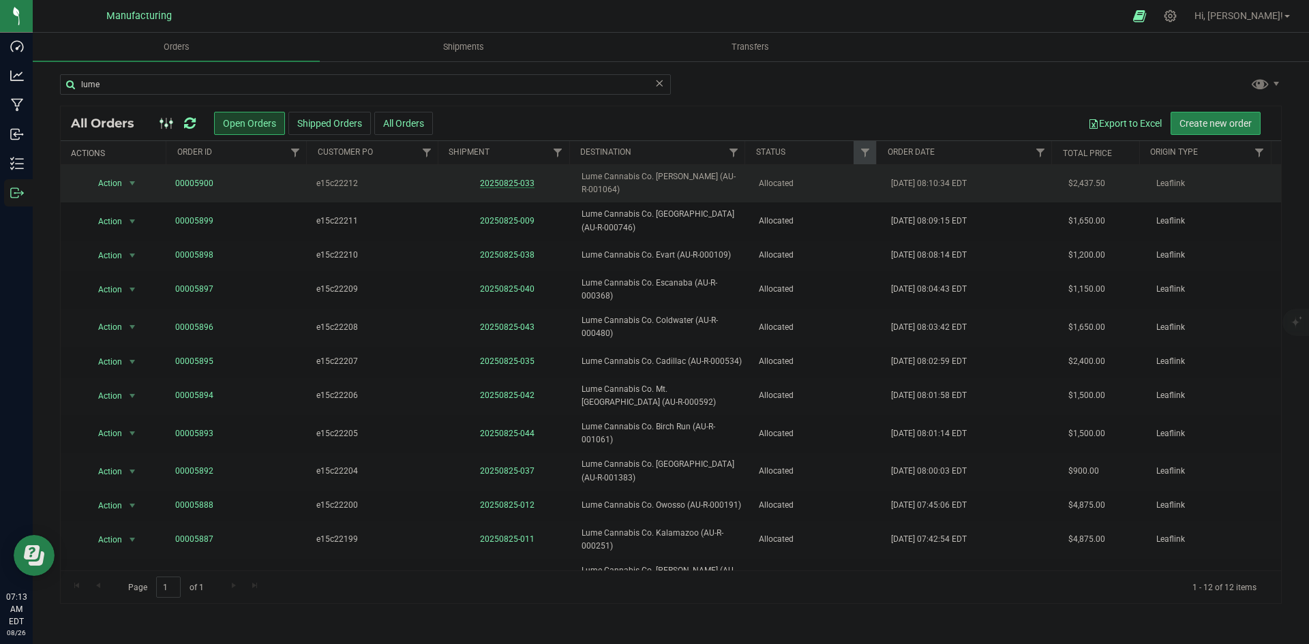
click at [504, 179] on link "20250825-033" at bounding box center [507, 184] width 55 height 10
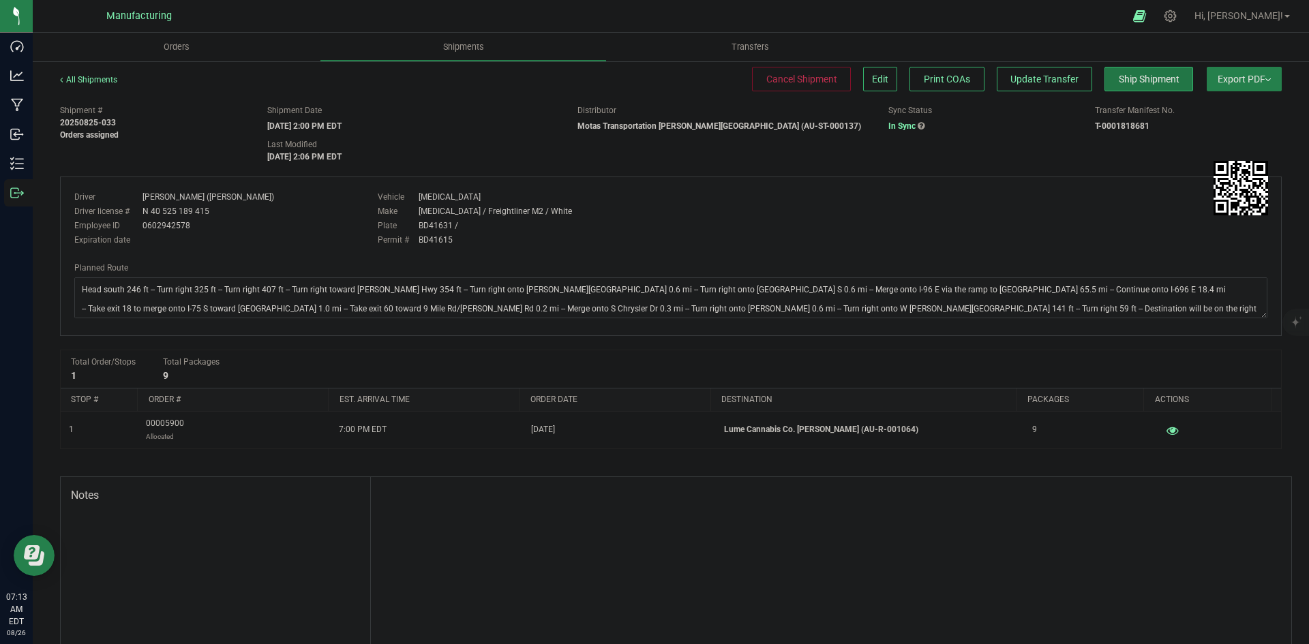
click at [1141, 72] on button "Ship Shipment" at bounding box center [1148, 79] width 89 height 25
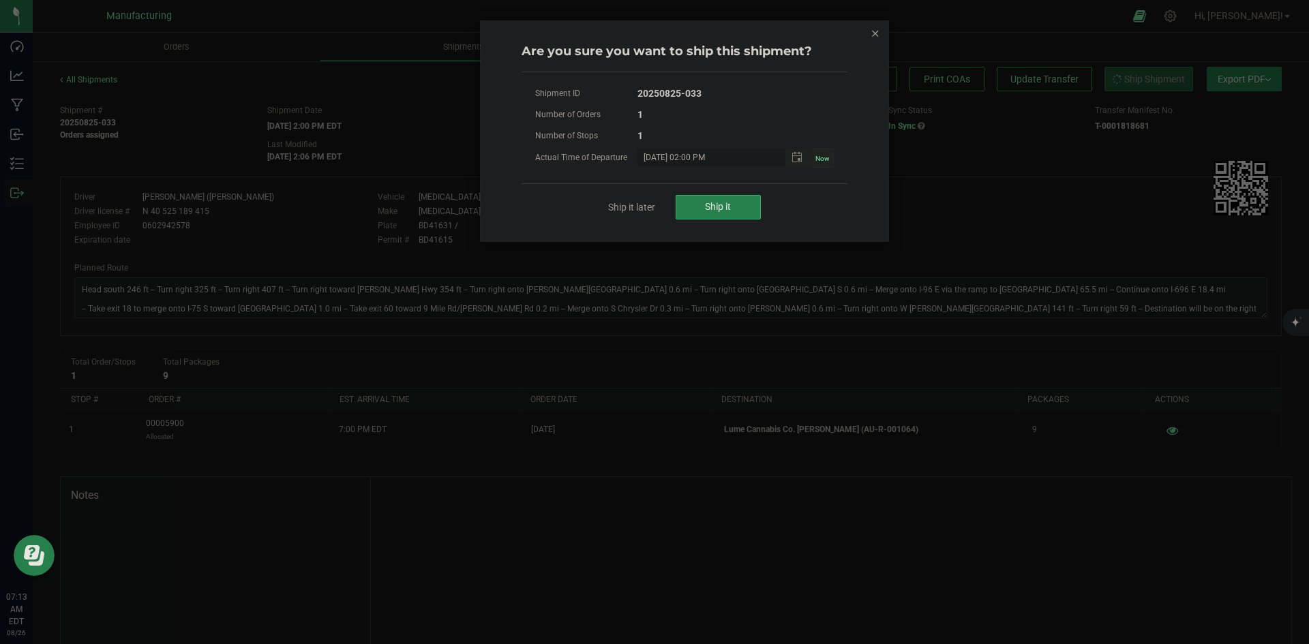
click at [725, 194] on div "Ship it later Ship it" at bounding box center [684, 206] width 326 height 47
click at [718, 200] on button "Ship it" at bounding box center [717, 207] width 85 height 25
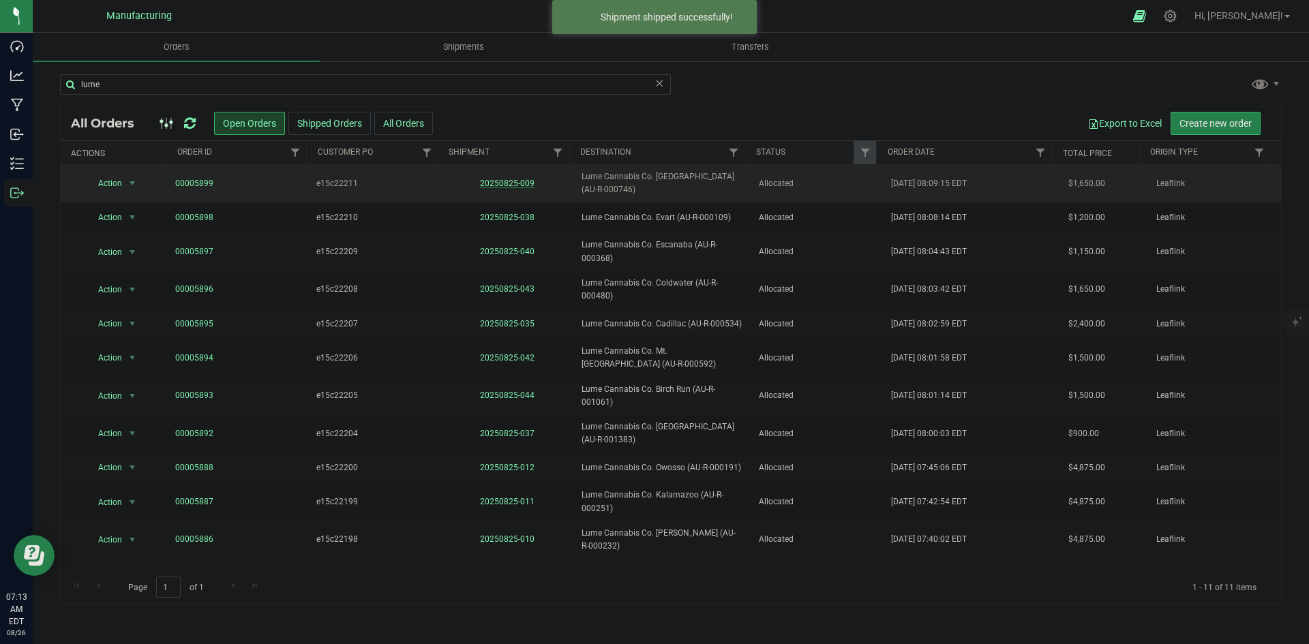
click at [520, 185] on link "20250825-009" at bounding box center [507, 184] width 55 height 10
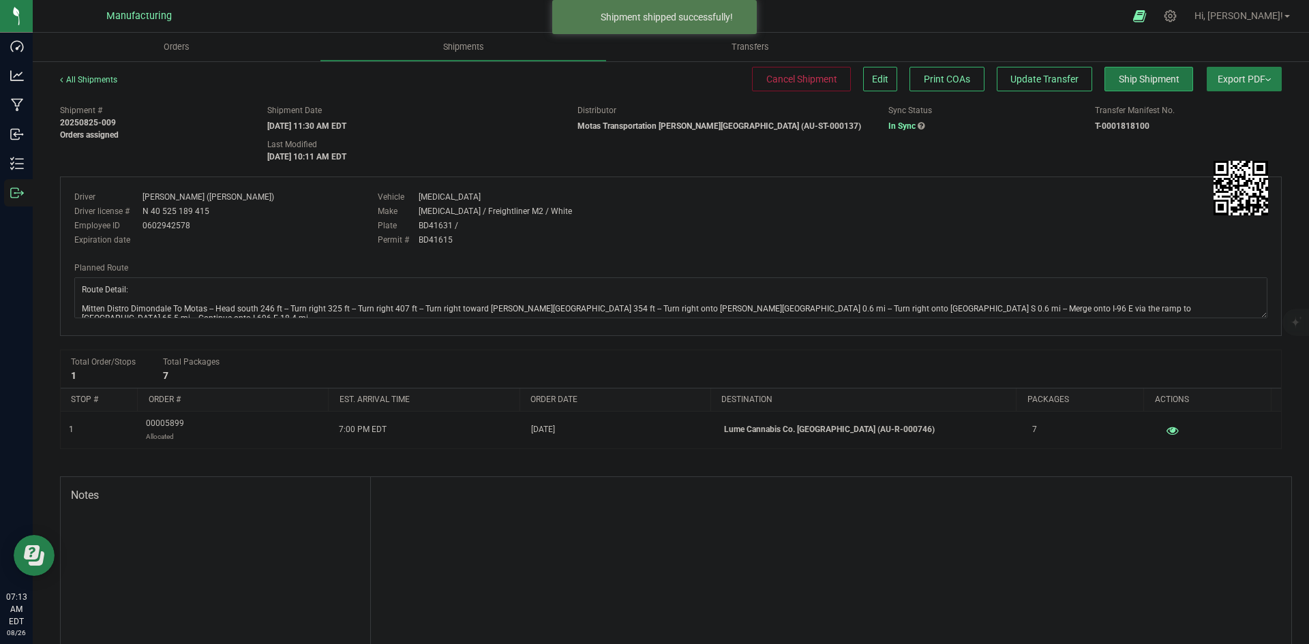
click at [1142, 74] on span "Ship Shipment" at bounding box center [1149, 79] width 61 height 11
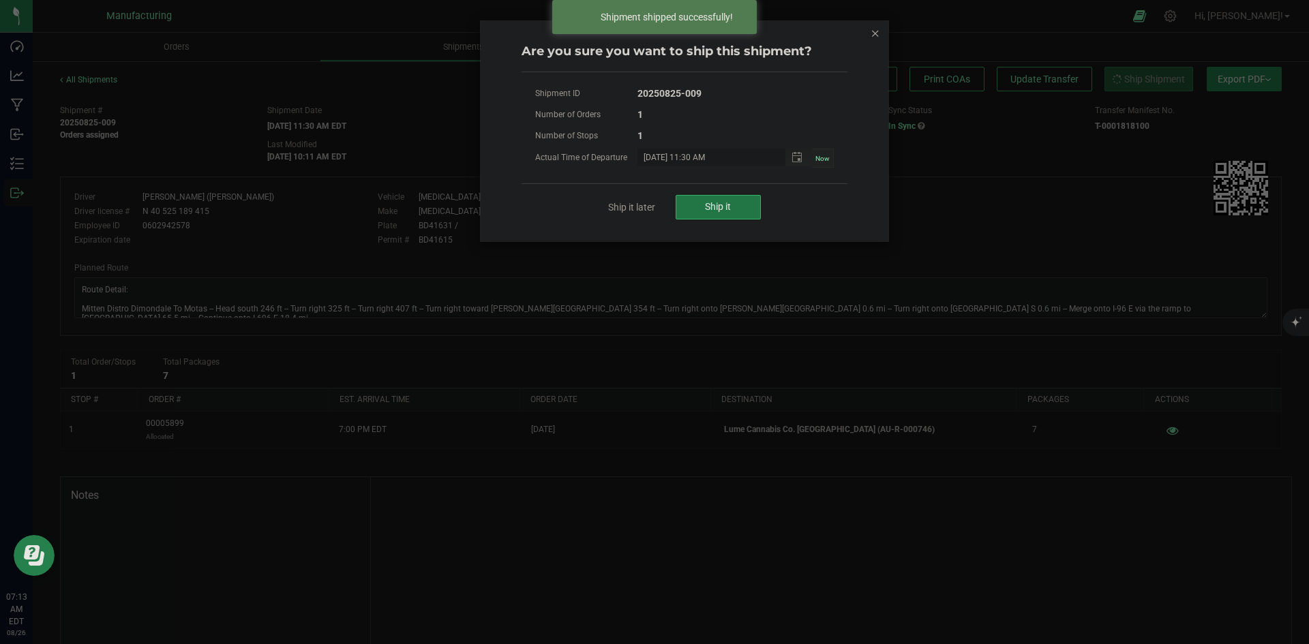
click at [748, 209] on button "Ship it" at bounding box center [717, 207] width 85 height 25
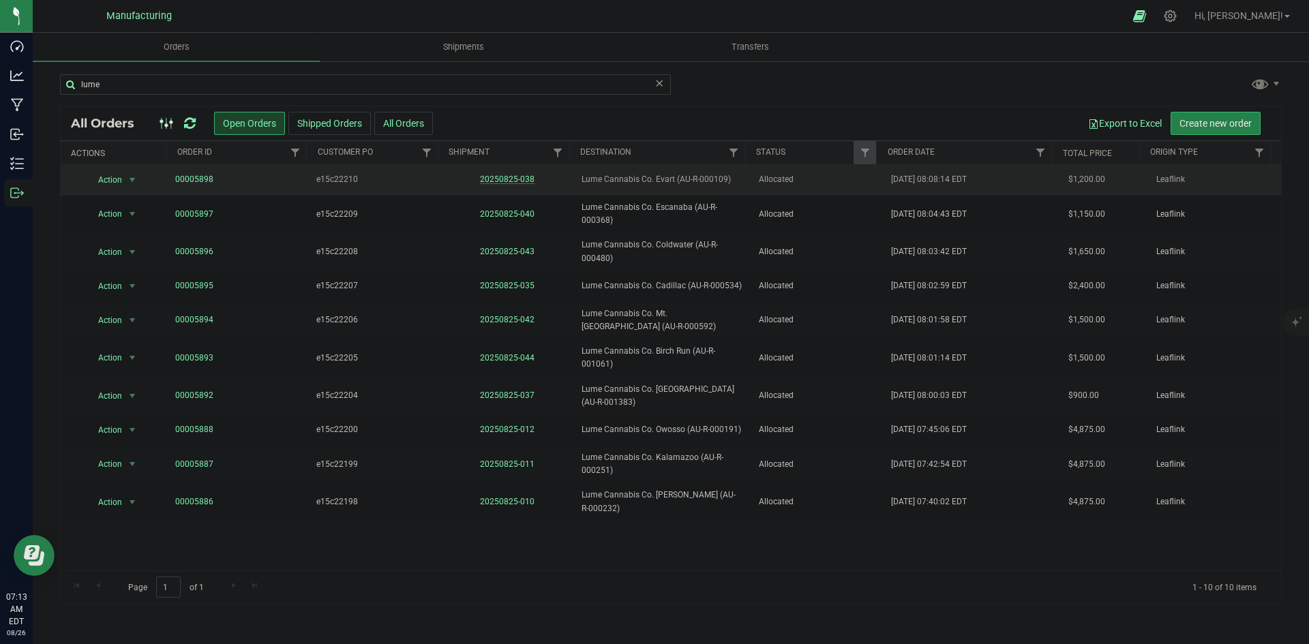
click at [521, 179] on link "20250825-038" at bounding box center [507, 179] width 55 height 10
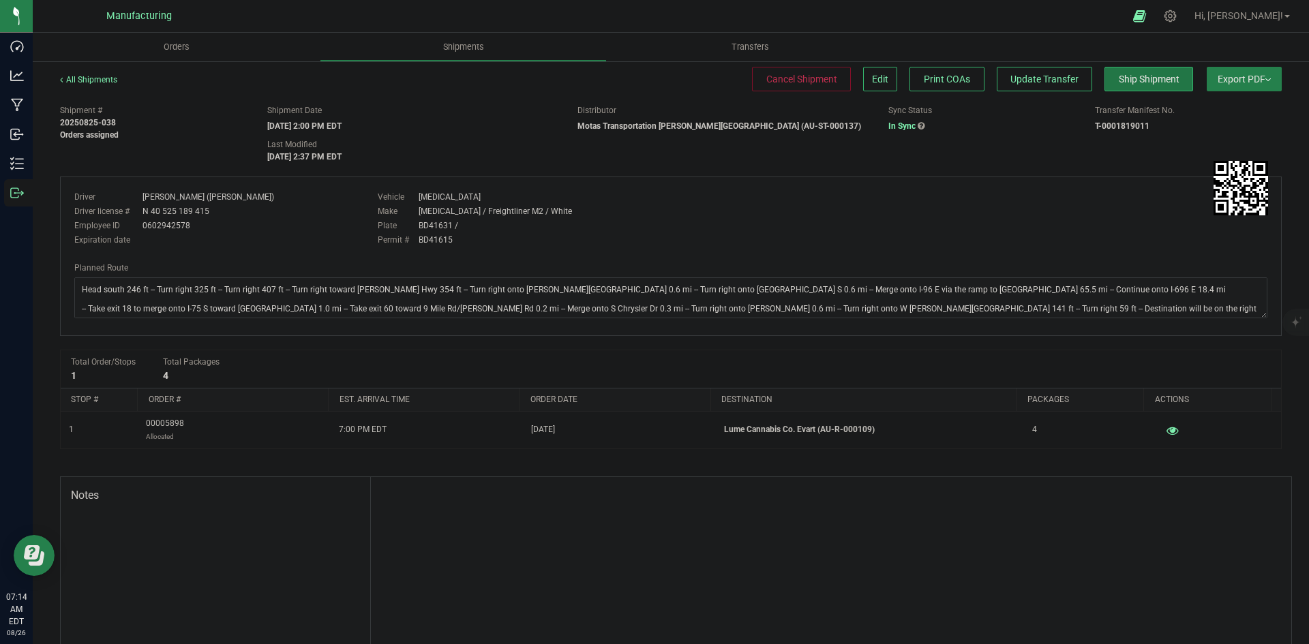
click at [1154, 81] on span "Ship Shipment" at bounding box center [1149, 79] width 61 height 11
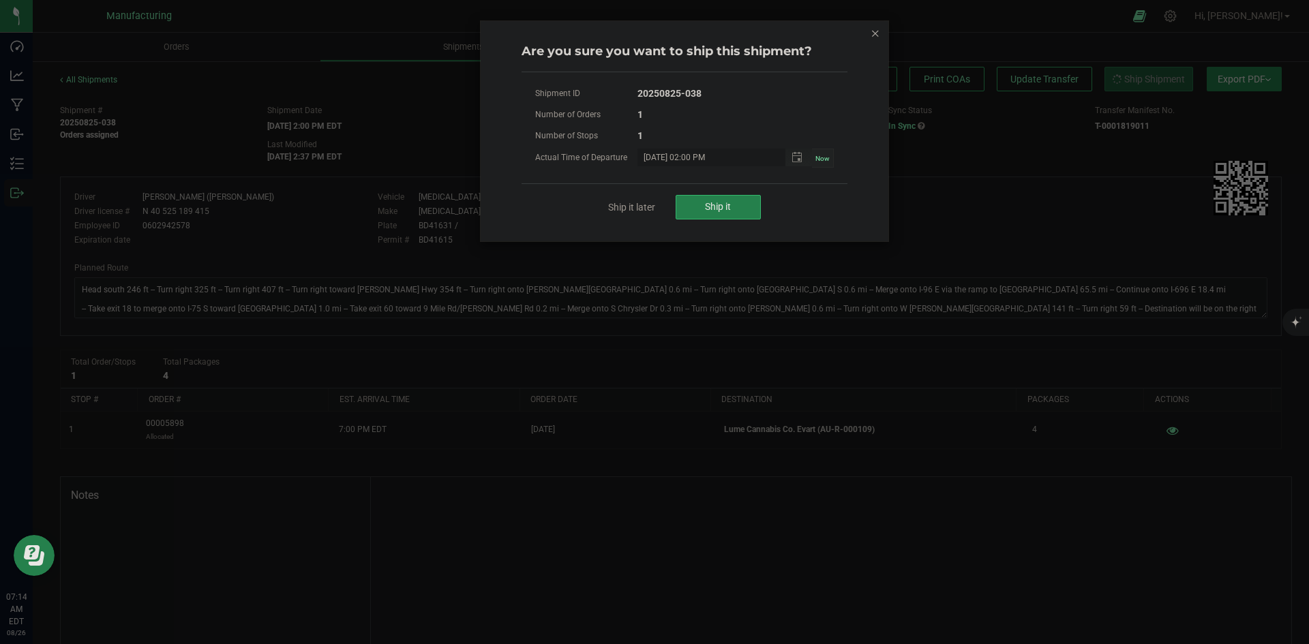
click at [718, 220] on div "Ship it later Ship it" at bounding box center [684, 206] width 326 height 47
click at [722, 209] on span "Ship it" at bounding box center [718, 206] width 26 height 11
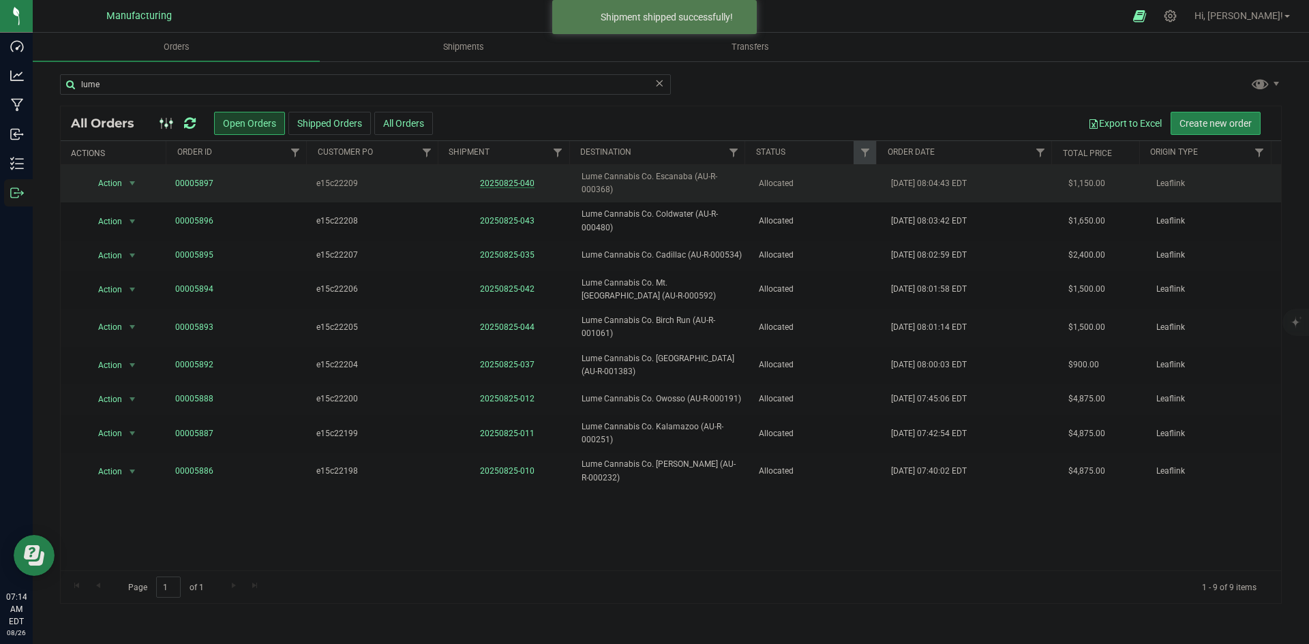
click at [511, 185] on link "20250825-040" at bounding box center [507, 184] width 55 height 10
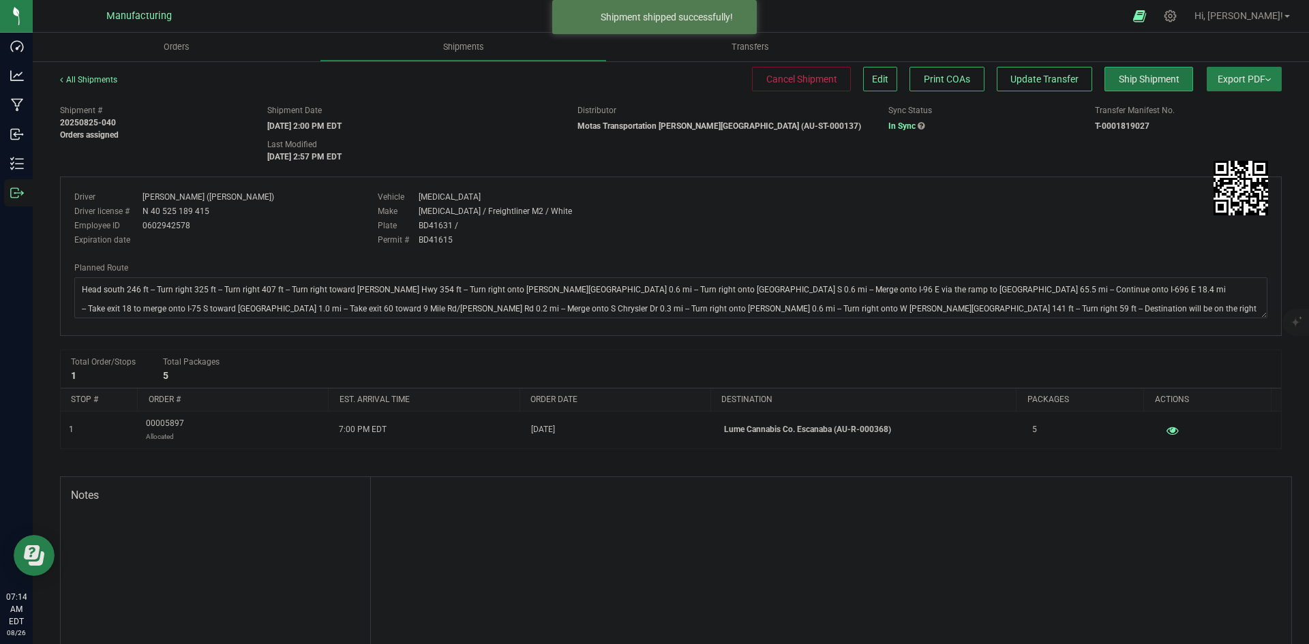
click at [1148, 69] on button "Ship Shipment" at bounding box center [1148, 79] width 89 height 25
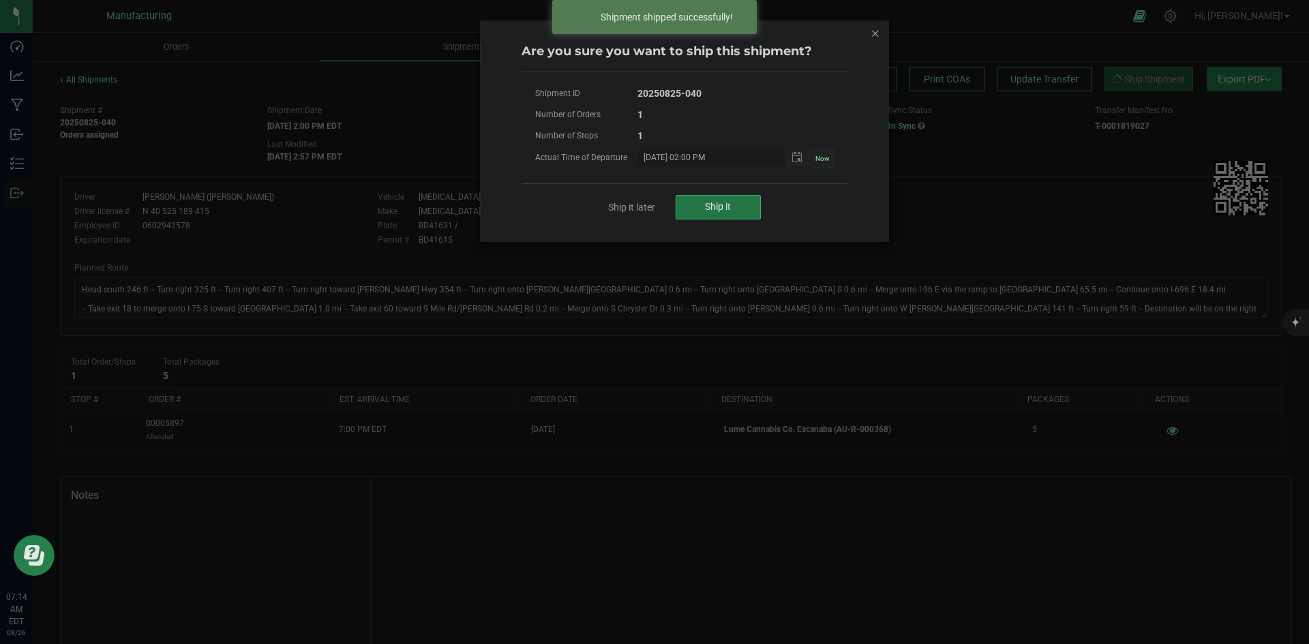
click at [727, 214] on button "Ship it" at bounding box center [717, 207] width 85 height 25
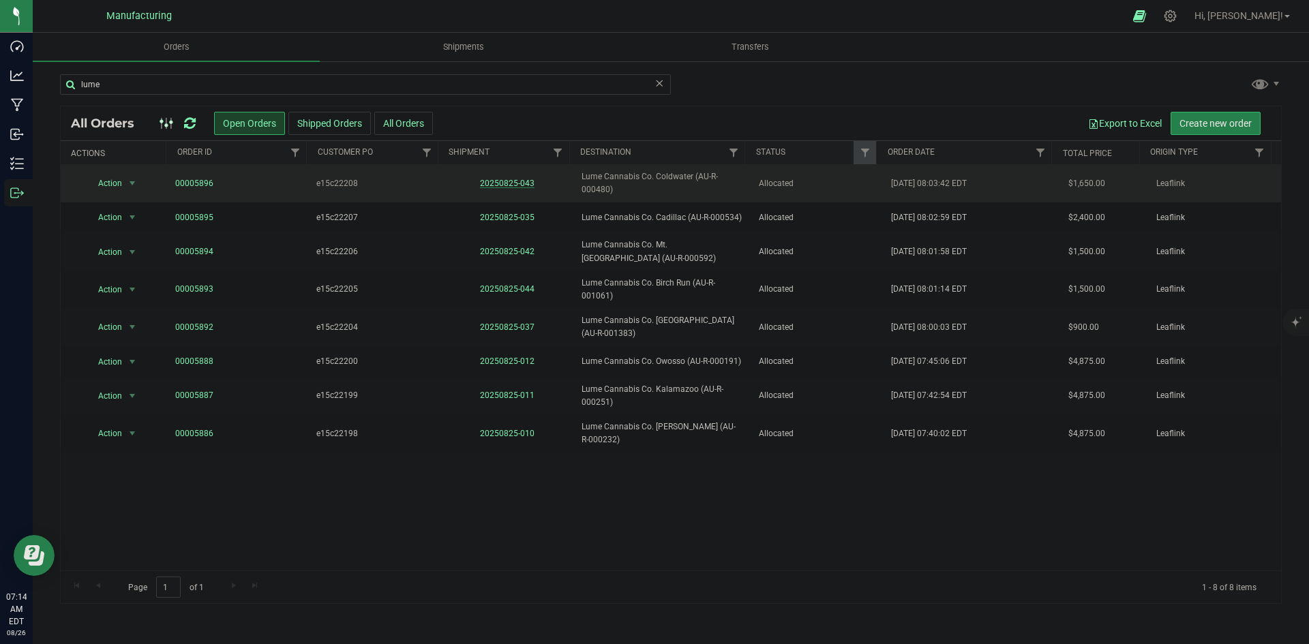
click at [520, 184] on link "20250825-043" at bounding box center [507, 184] width 55 height 10
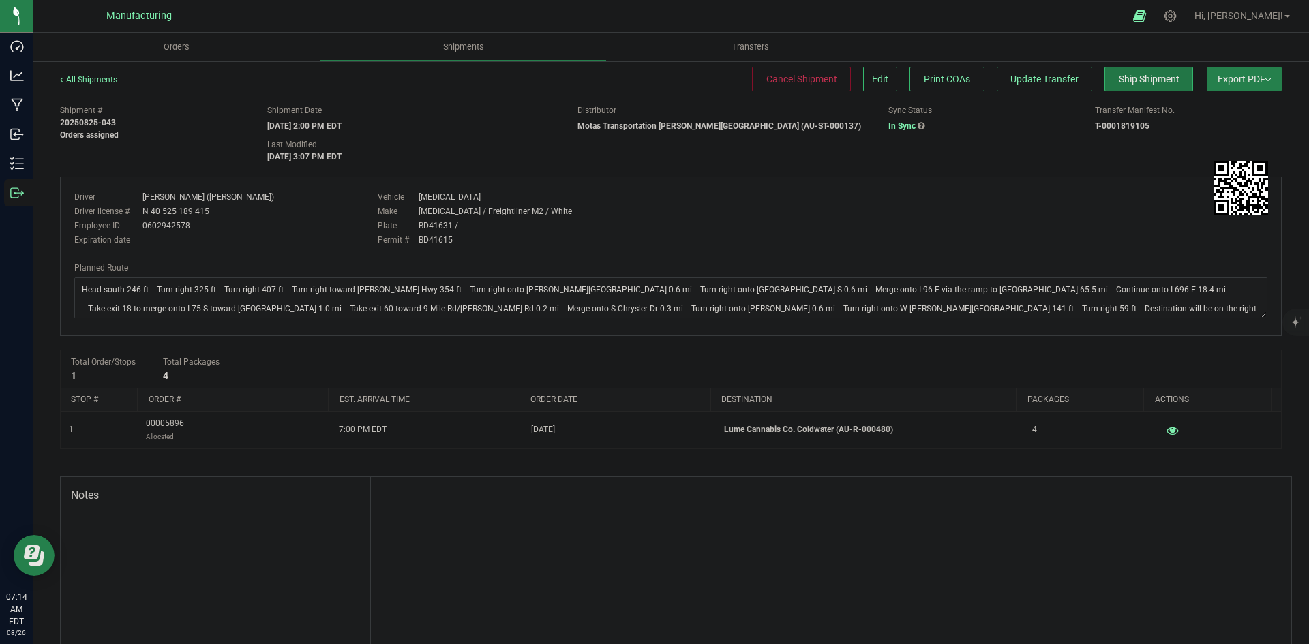
click at [1143, 85] on button "Ship Shipment" at bounding box center [1148, 79] width 89 height 25
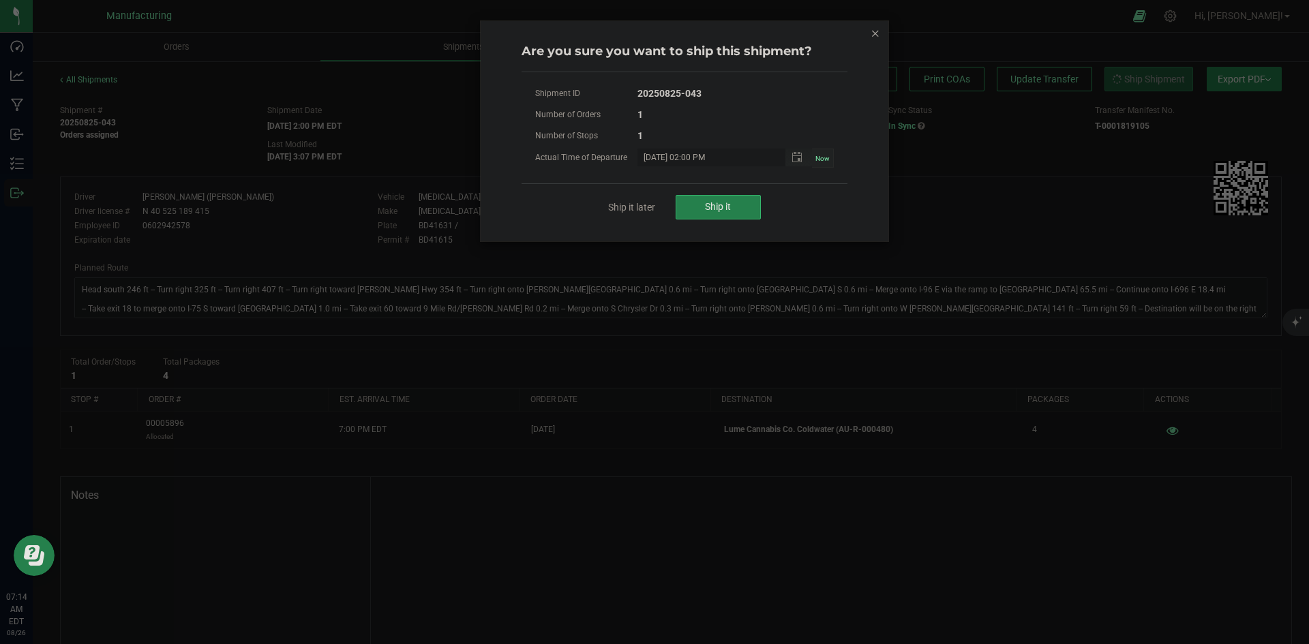
click at [763, 213] on div "Ship it later Ship it" at bounding box center [684, 206] width 326 height 47
click at [746, 212] on button "Ship it" at bounding box center [717, 207] width 85 height 25
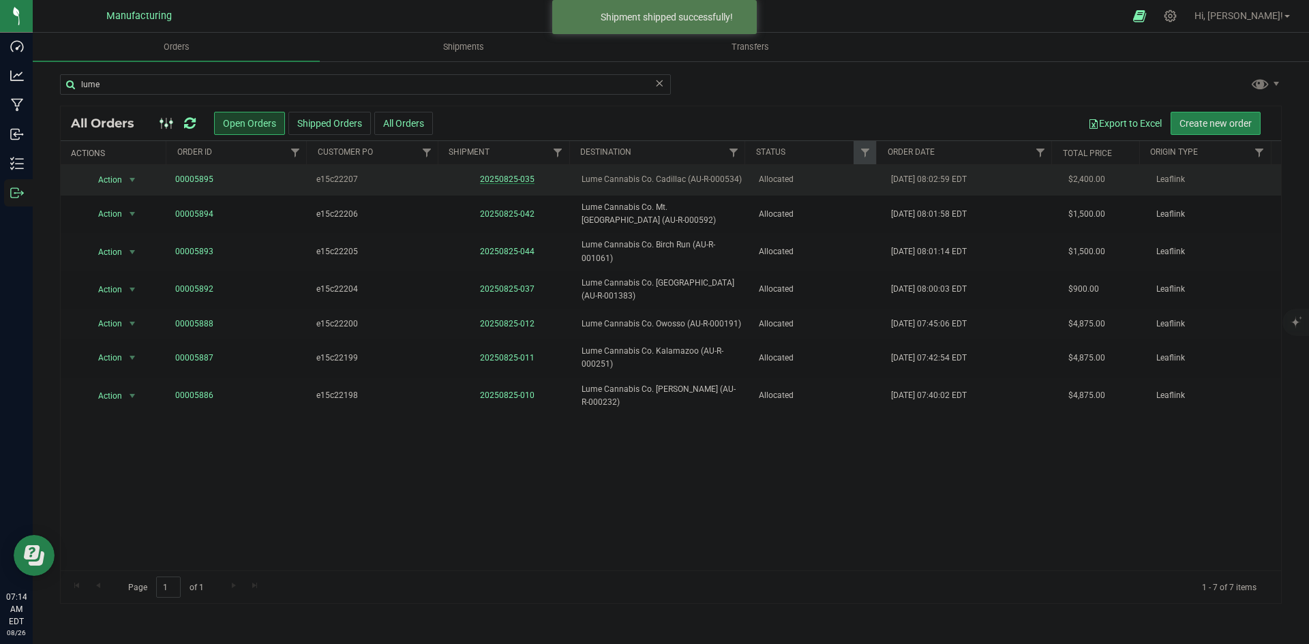
click at [498, 181] on link "20250825-035" at bounding box center [507, 179] width 55 height 10
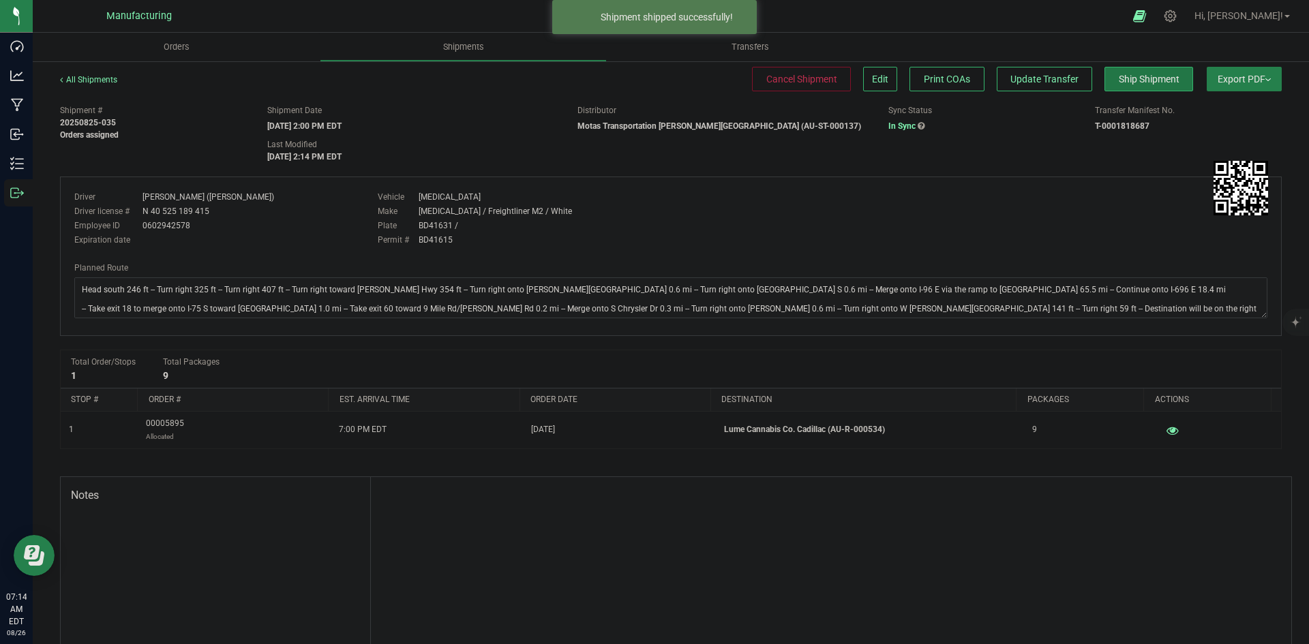
click at [1153, 72] on button "Ship Shipment" at bounding box center [1148, 79] width 89 height 25
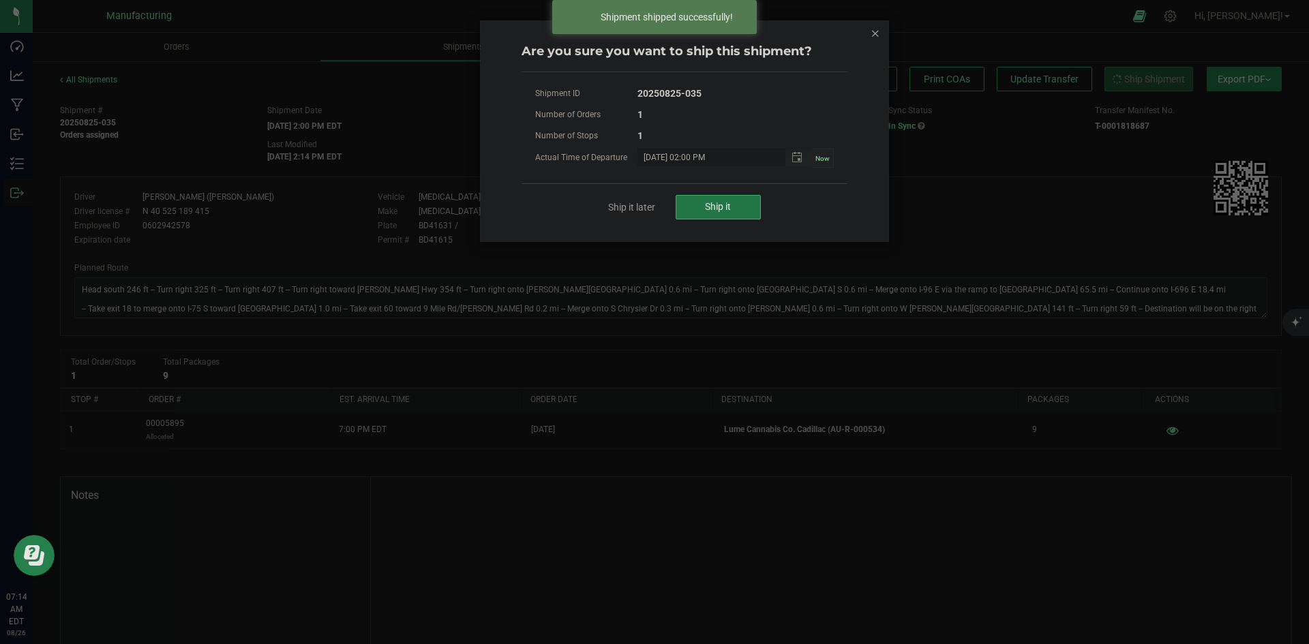
click at [703, 195] on button "Ship it" at bounding box center [717, 207] width 85 height 25
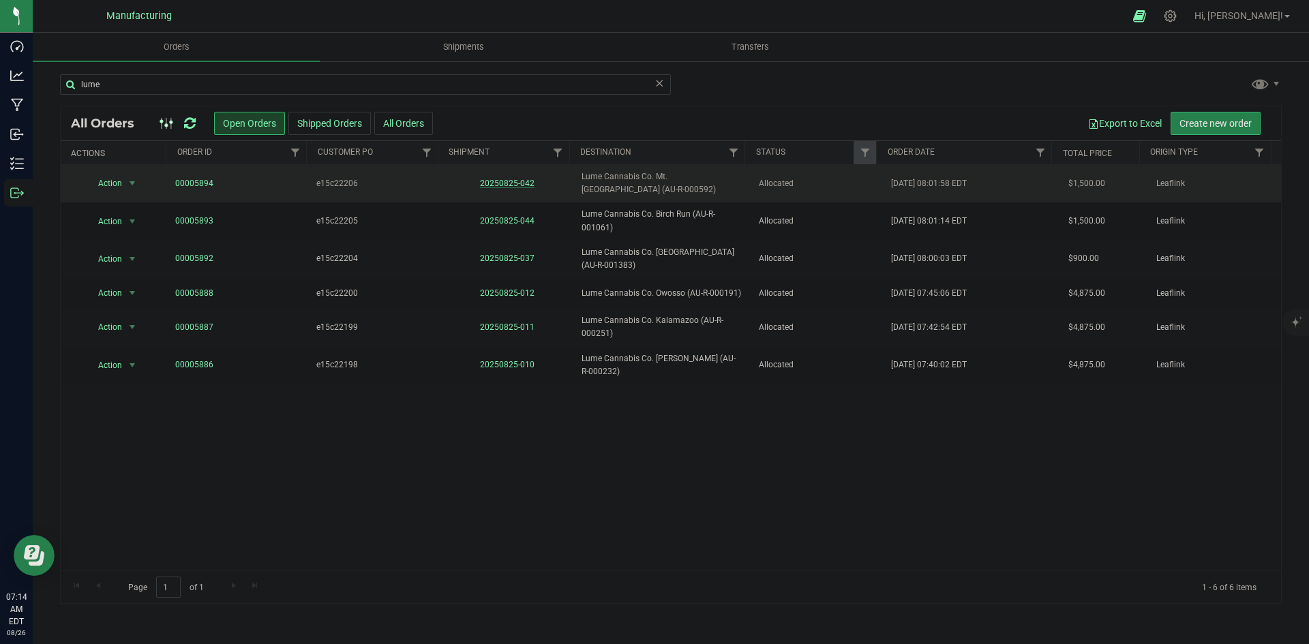
click at [506, 185] on link "20250825-042" at bounding box center [507, 184] width 55 height 10
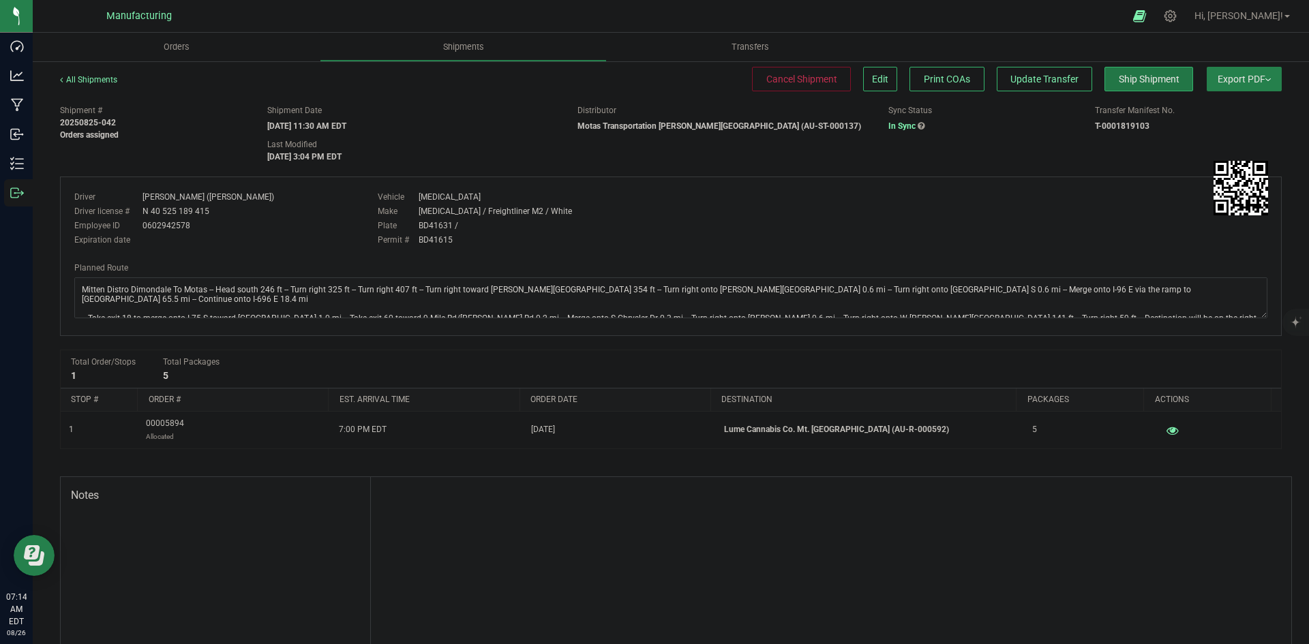
click at [1144, 81] on span "Ship Shipment" at bounding box center [1149, 79] width 61 height 11
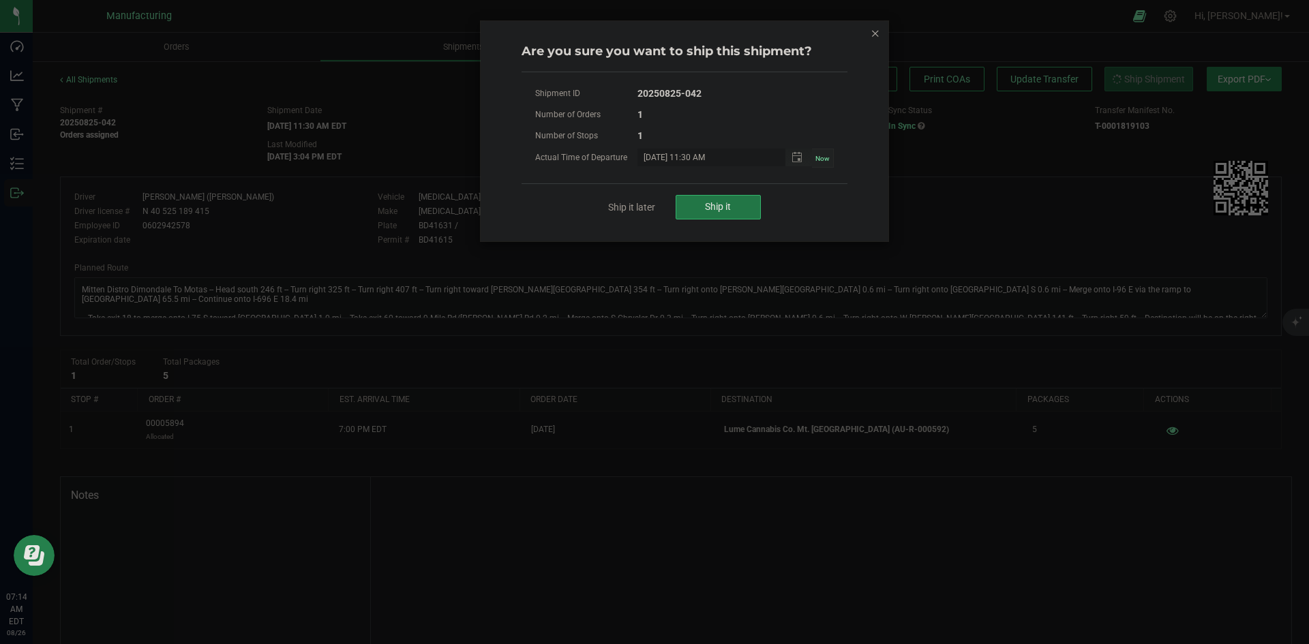
click at [710, 207] on span "Ship it" at bounding box center [718, 206] width 26 height 11
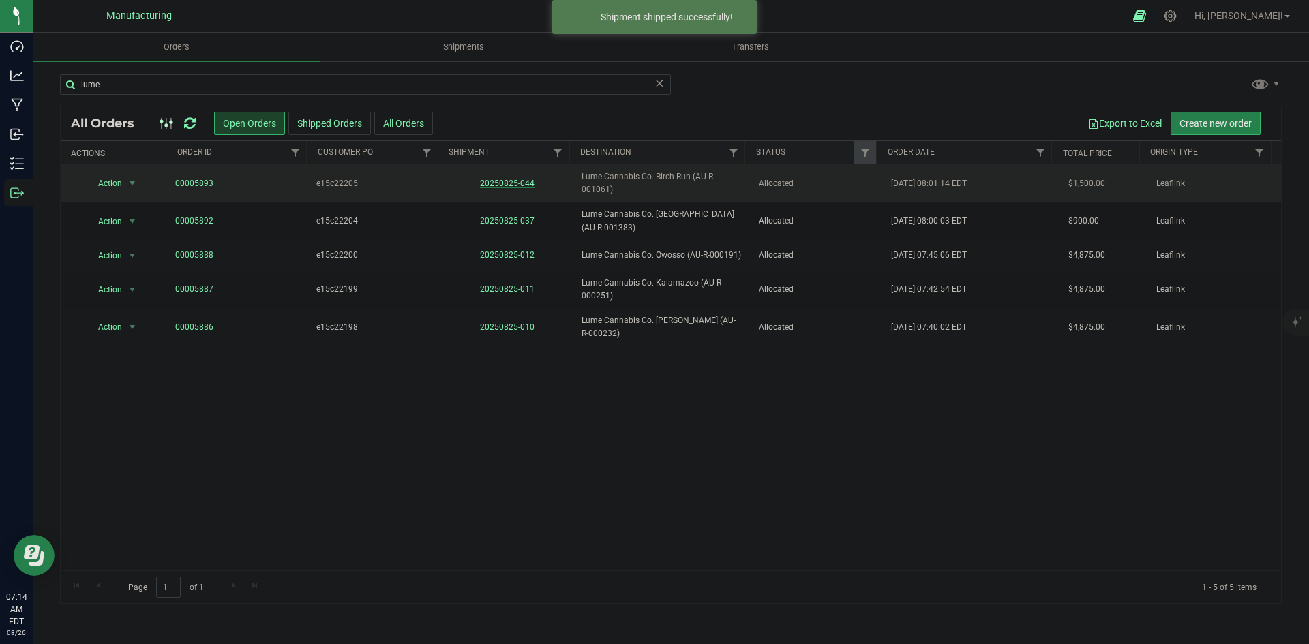
click at [501, 181] on link "20250825-044" at bounding box center [507, 184] width 55 height 10
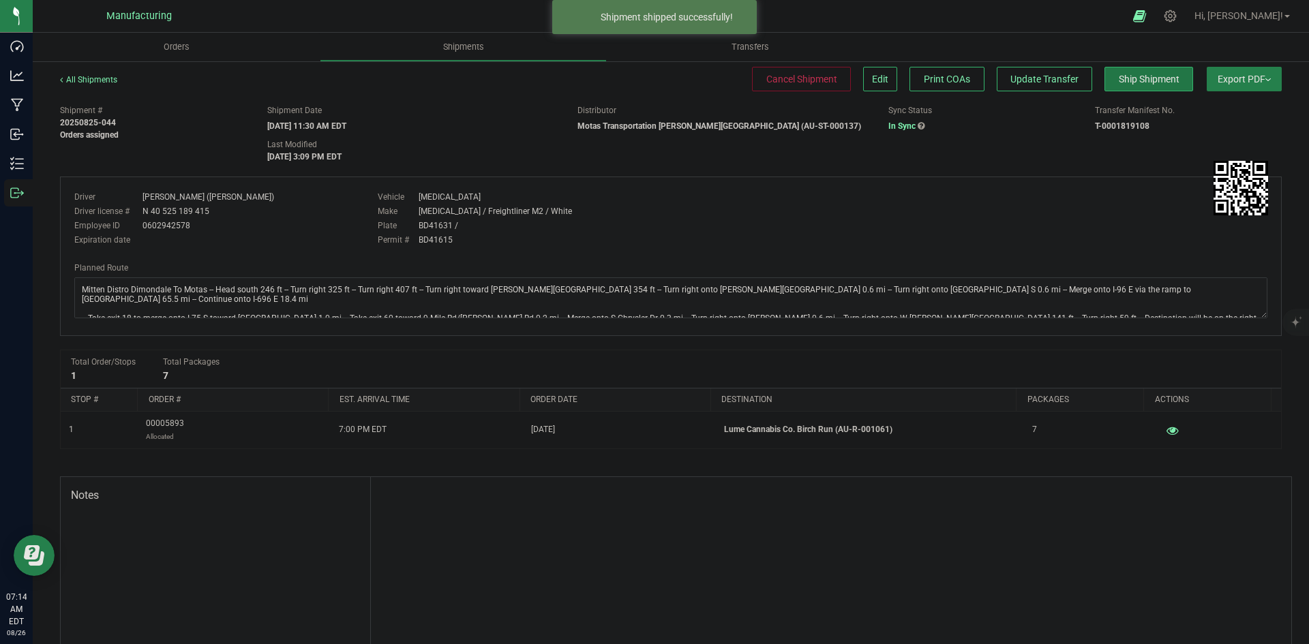
click at [1111, 72] on button "Ship Shipment" at bounding box center [1148, 79] width 89 height 25
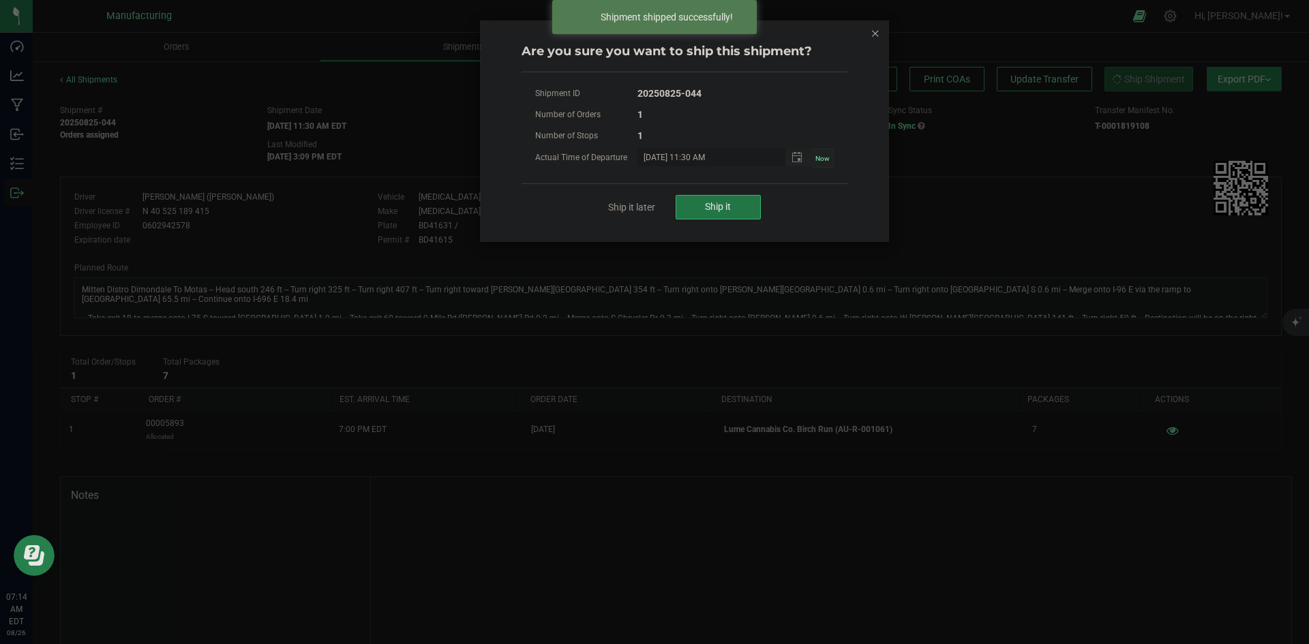
click at [742, 200] on button "Ship it" at bounding box center [717, 207] width 85 height 25
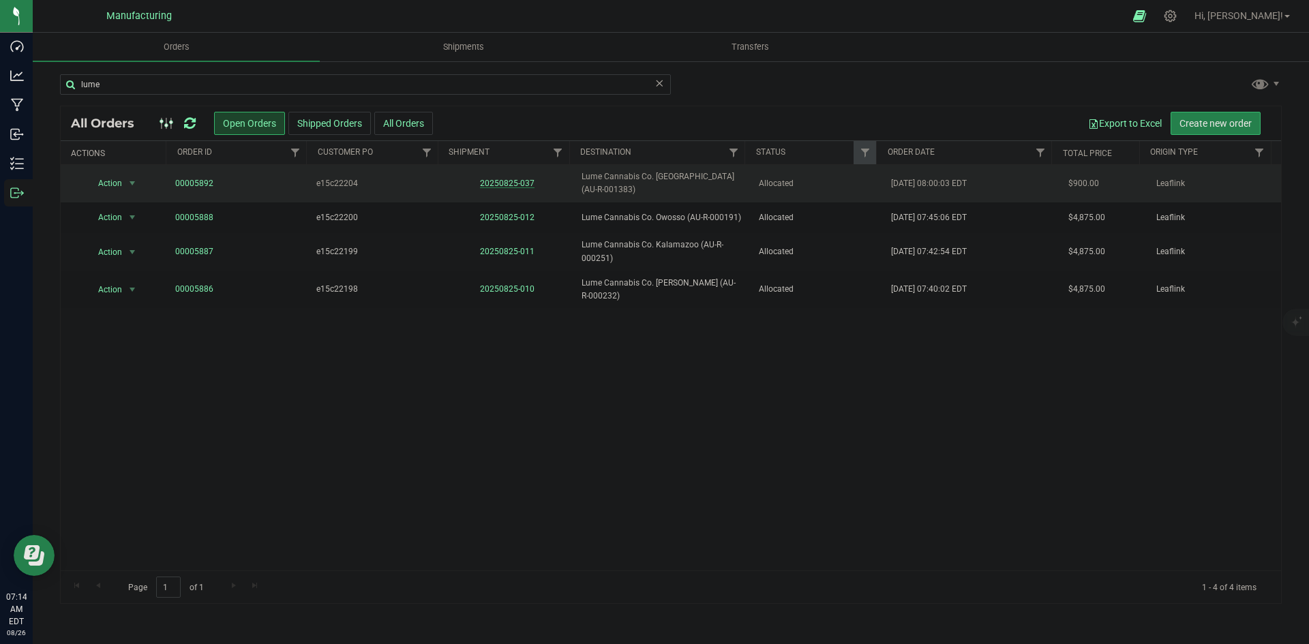
click at [513, 185] on link "20250825-037" at bounding box center [507, 184] width 55 height 10
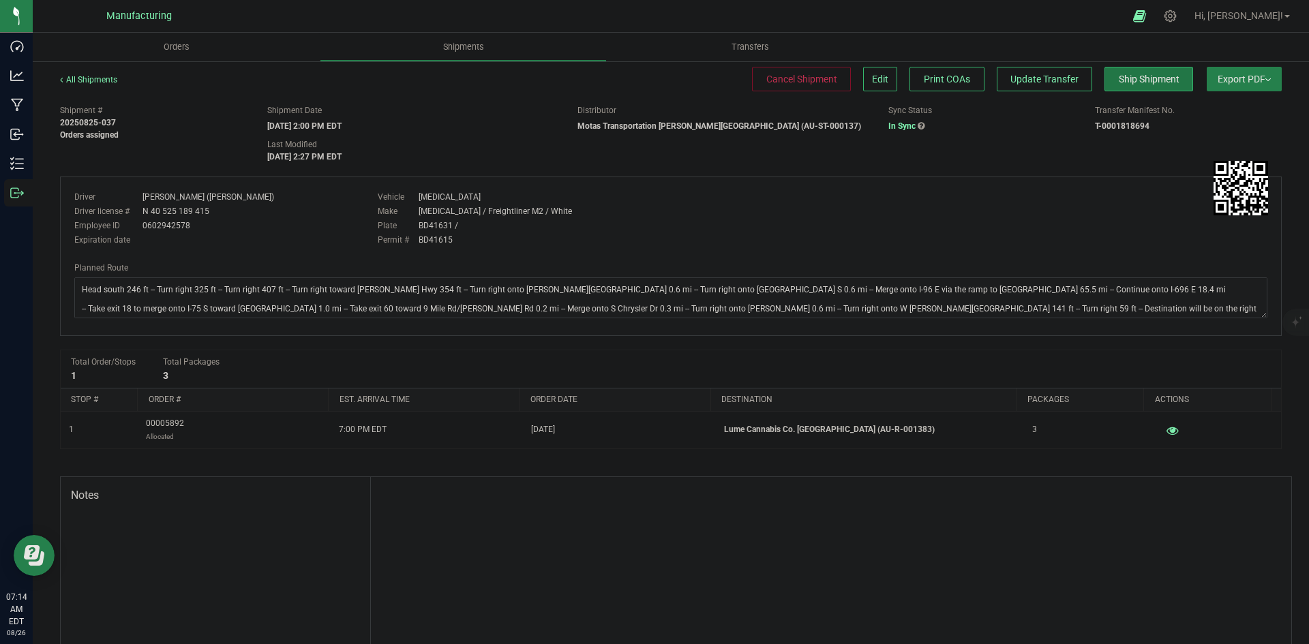
click at [1152, 83] on span "Ship Shipment" at bounding box center [1149, 79] width 61 height 11
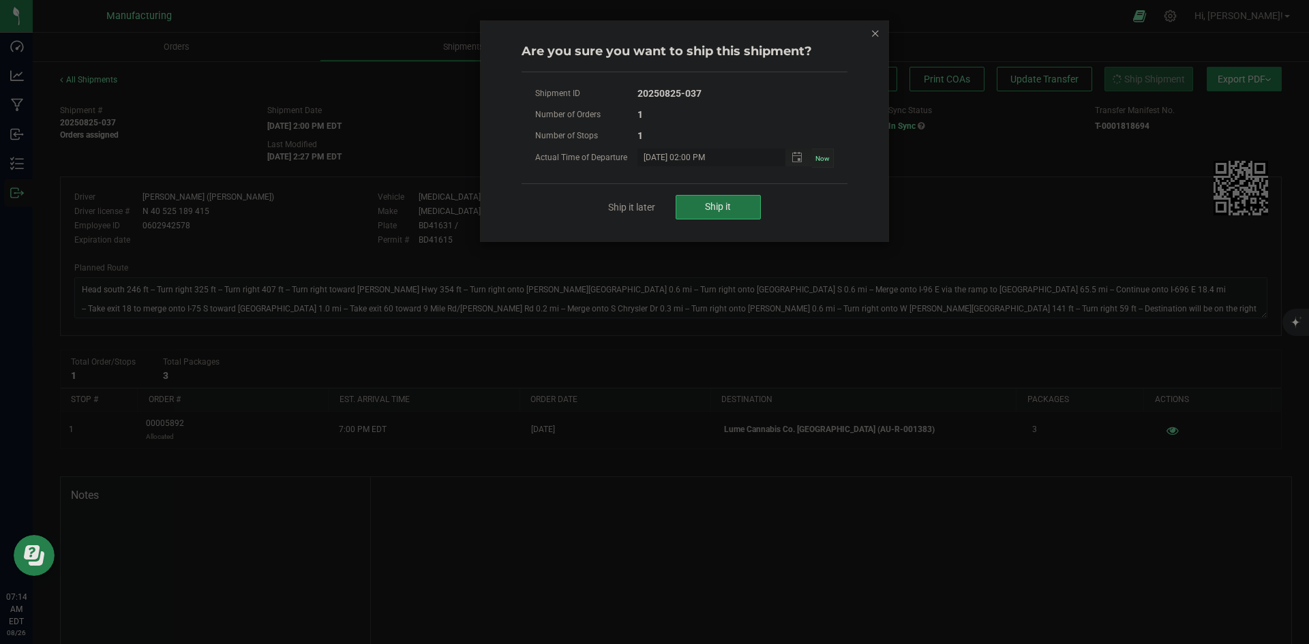
click at [740, 199] on button "Ship it" at bounding box center [717, 207] width 85 height 25
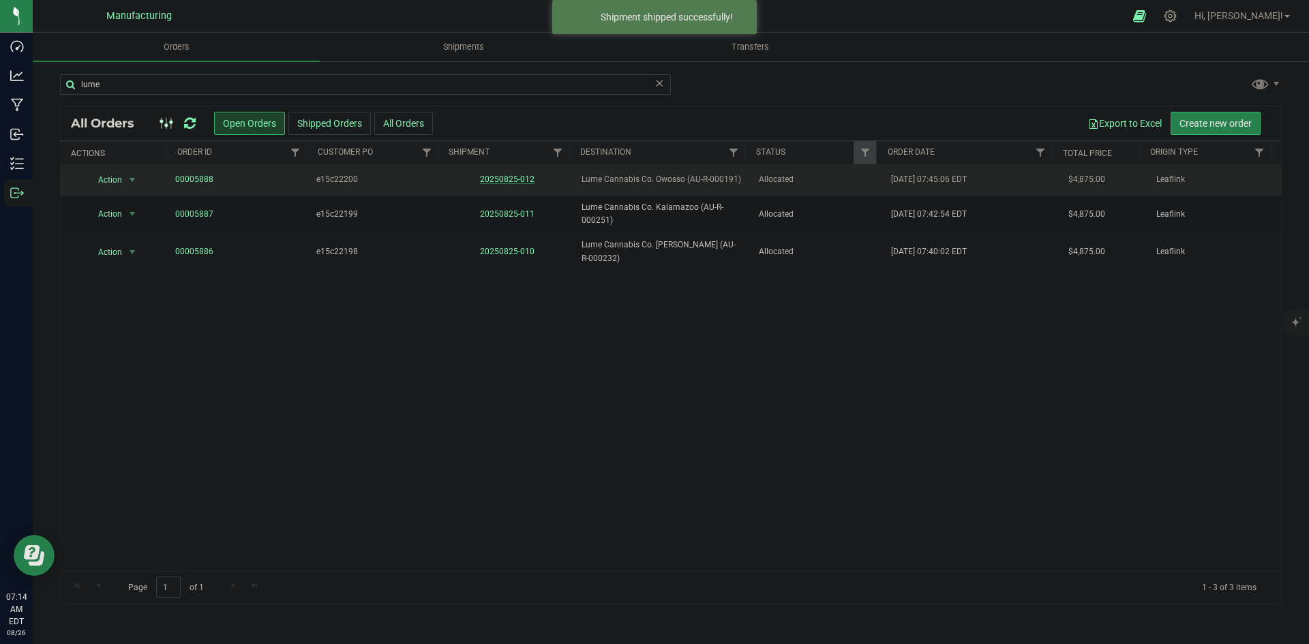
click at [517, 174] on link "20250825-012" at bounding box center [507, 179] width 55 height 10
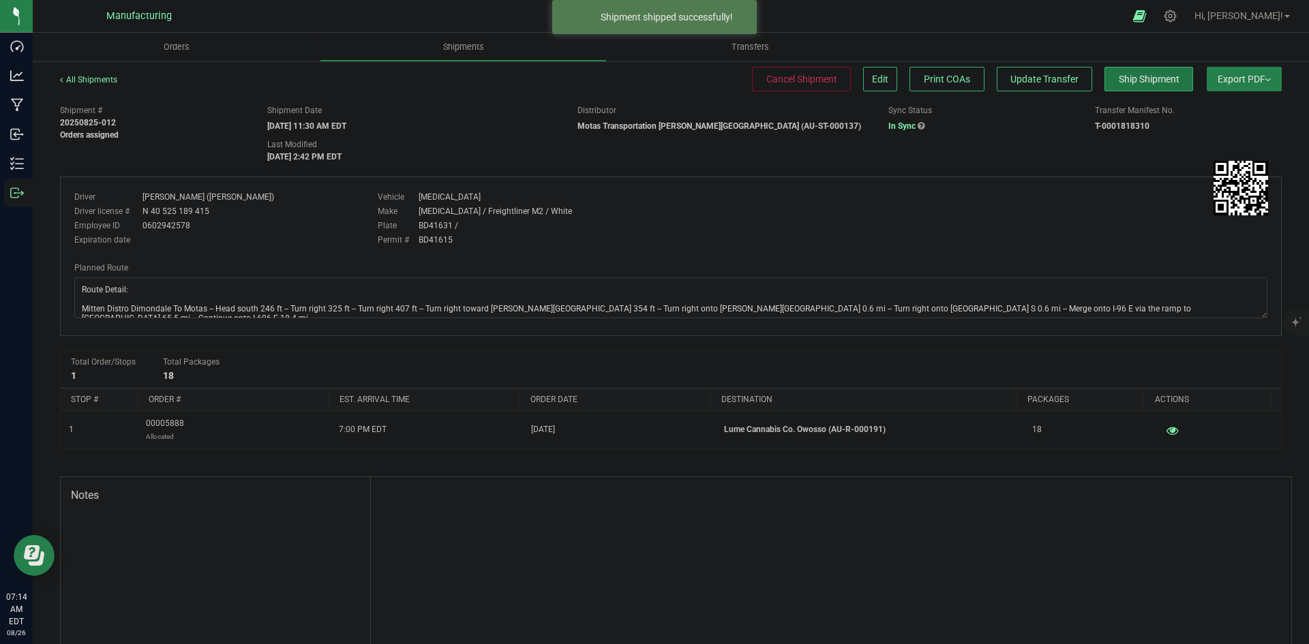
click at [1164, 69] on button "Ship Shipment" at bounding box center [1148, 79] width 89 height 25
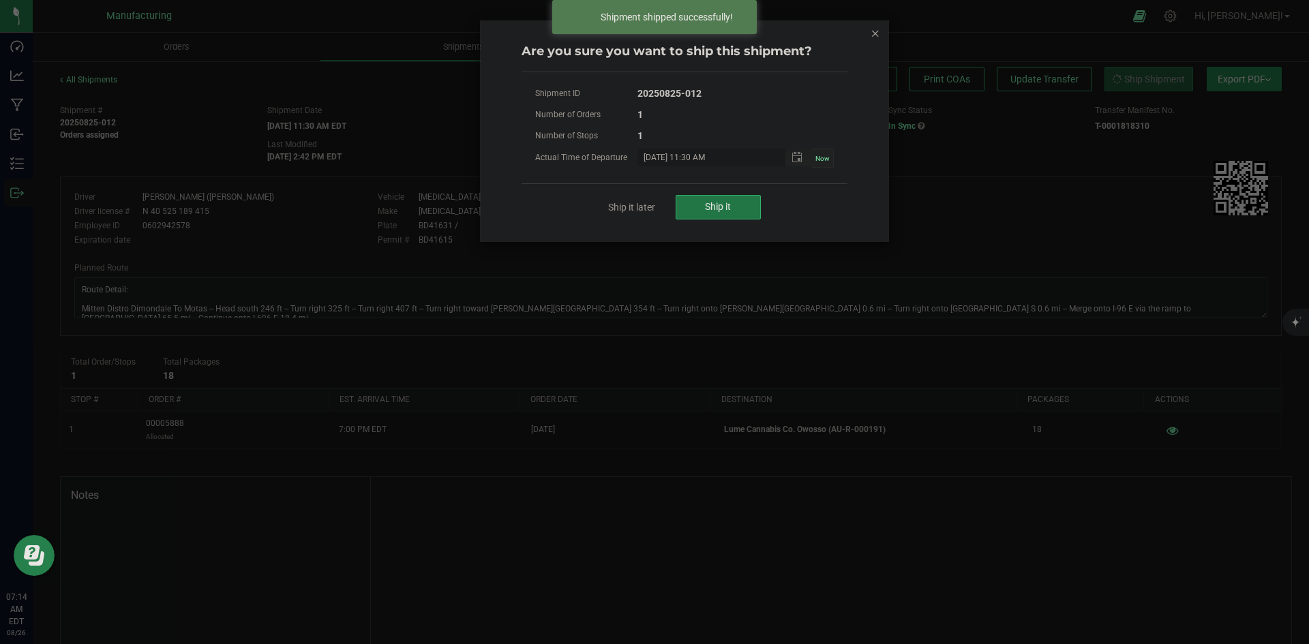
click at [748, 204] on button "Ship it" at bounding box center [717, 207] width 85 height 25
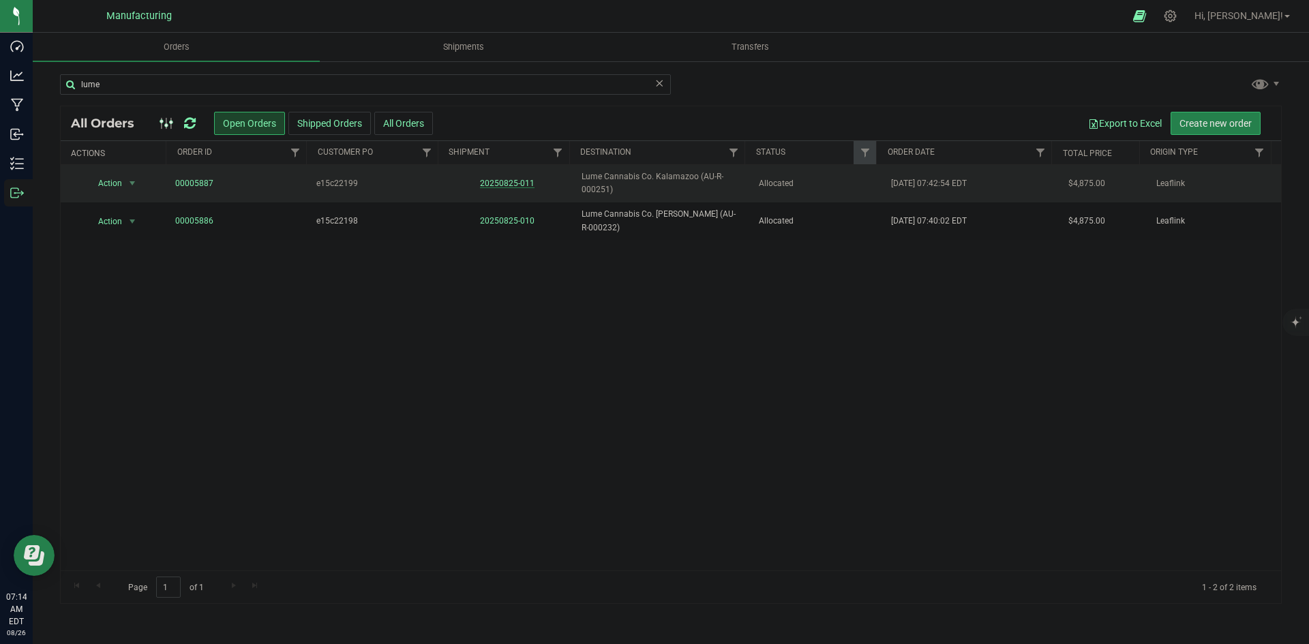
click at [505, 182] on link "20250825-011" at bounding box center [507, 184] width 55 height 10
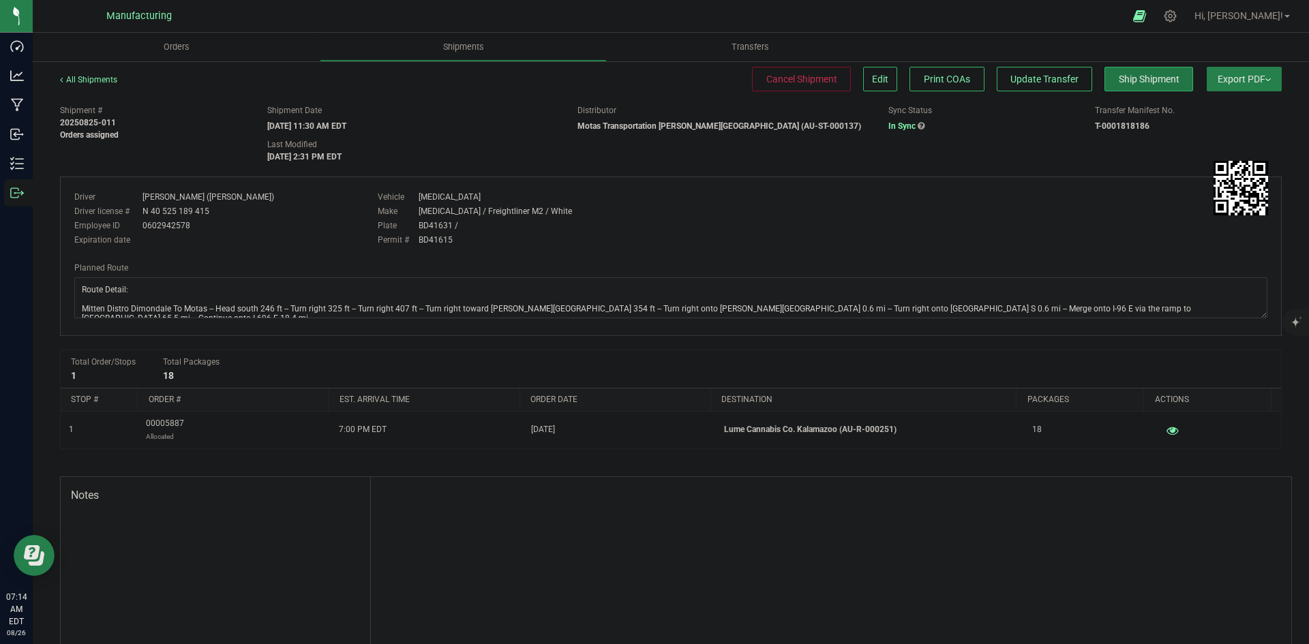
click at [1111, 89] on button "Ship Shipment" at bounding box center [1148, 79] width 89 height 25
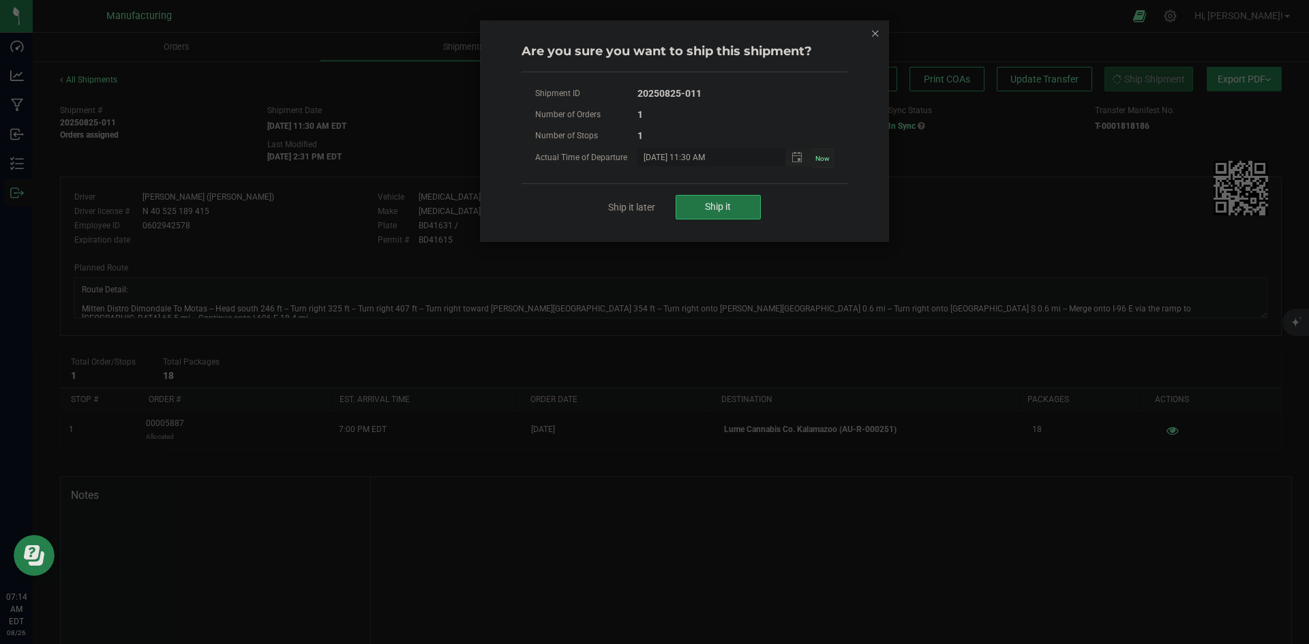
click at [759, 196] on button "Ship it" at bounding box center [717, 207] width 85 height 25
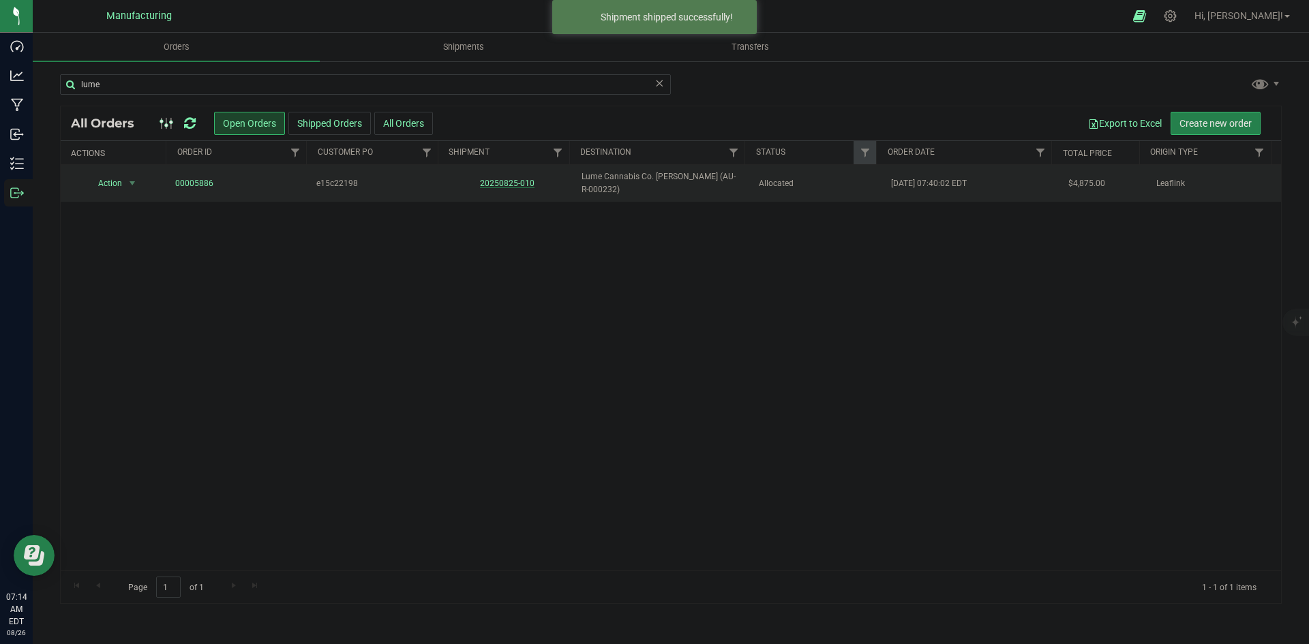
click at [506, 182] on link "20250825-010" at bounding box center [507, 184] width 55 height 10
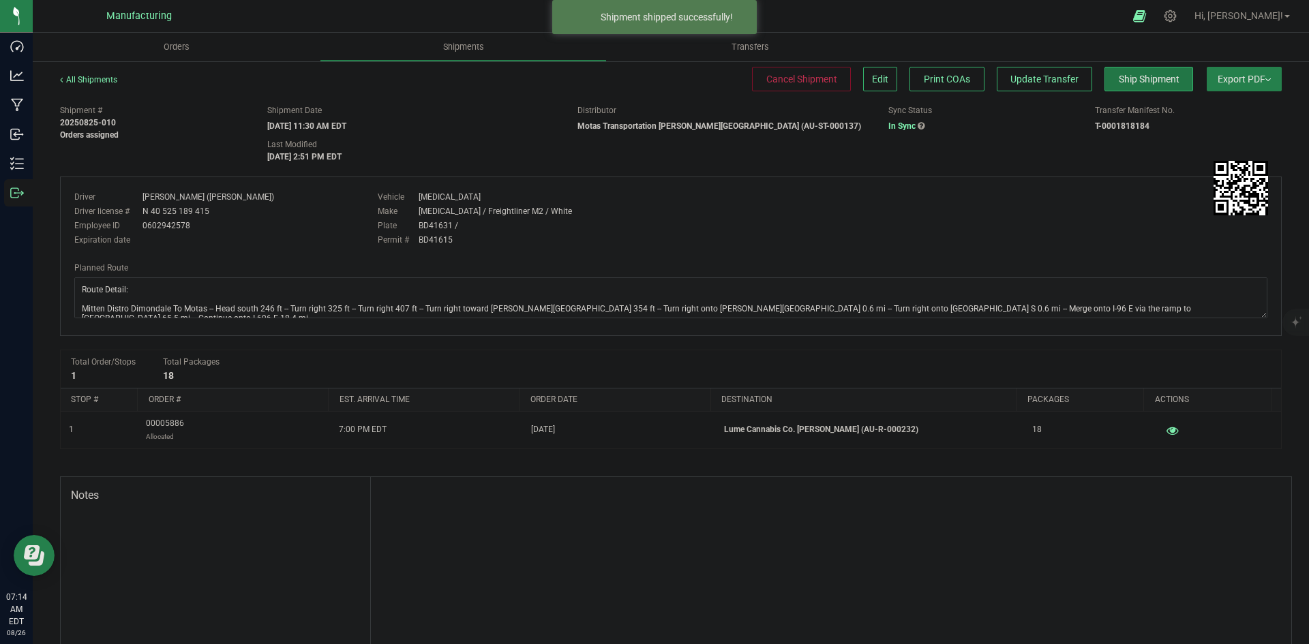
click at [1162, 79] on span "Ship Shipment" at bounding box center [1149, 79] width 61 height 11
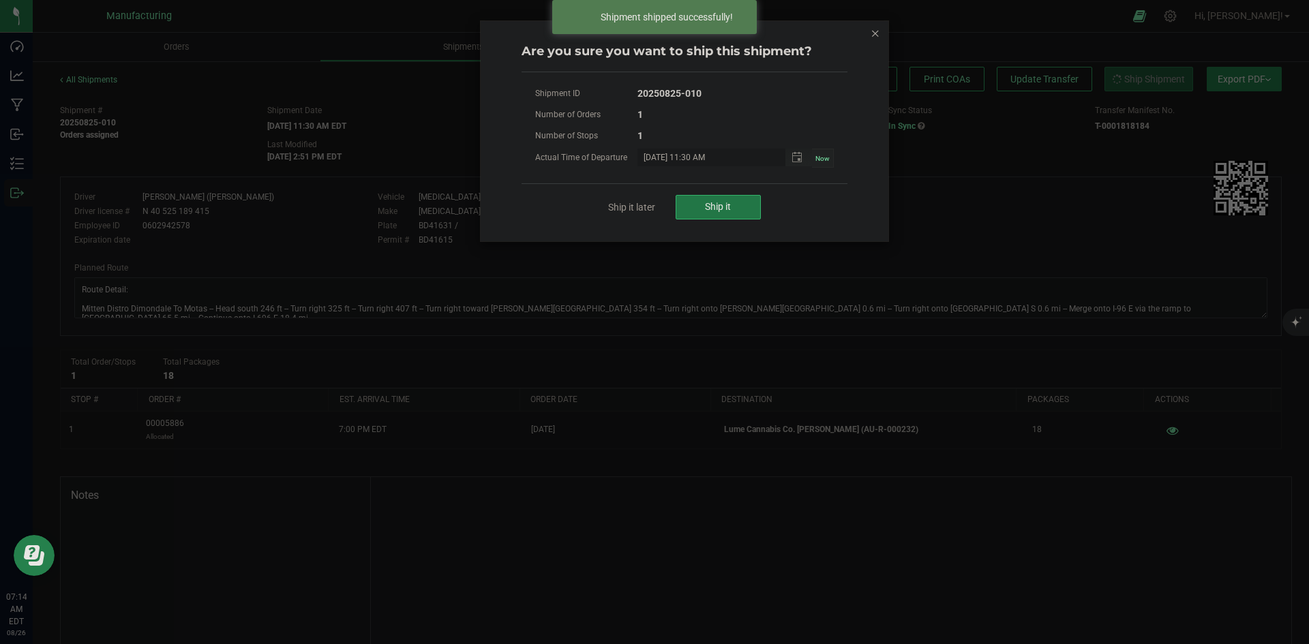
click at [693, 207] on button "Ship it" at bounding box center [717, 207] width 85 height 25
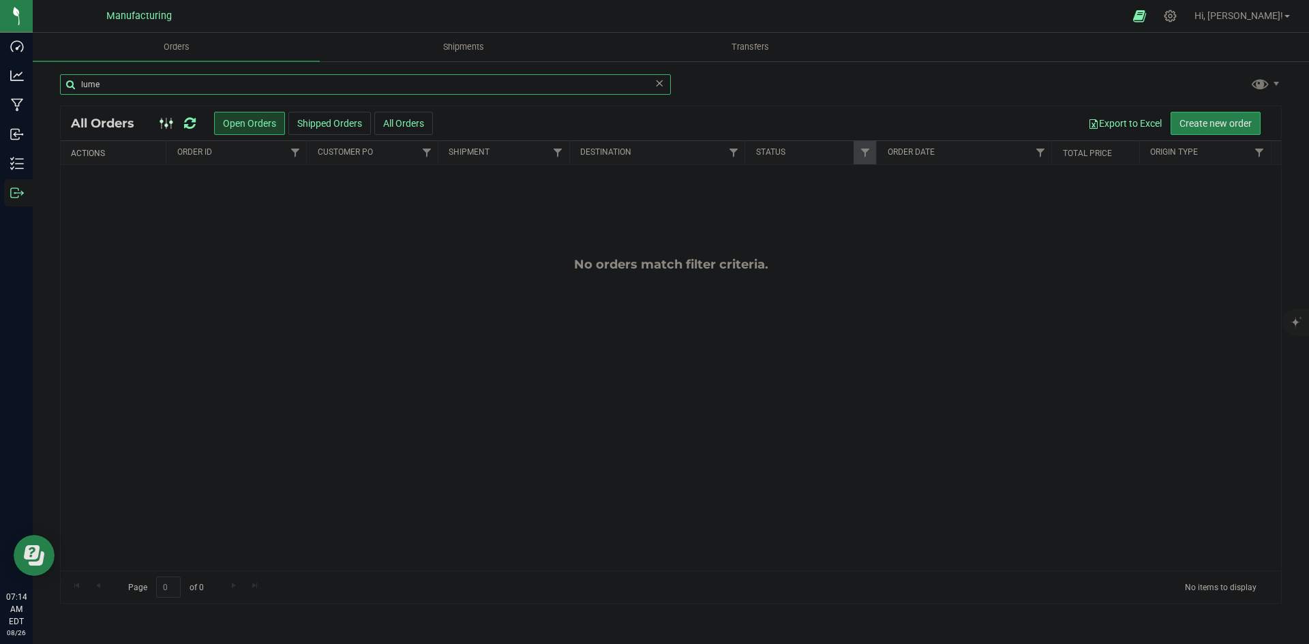
click at [394, 85] on input "lume" at bounding box center [365, 84] width 611 height 20
click at [656, 80] on icon at bounding box center [659, 82] width 10 height 16
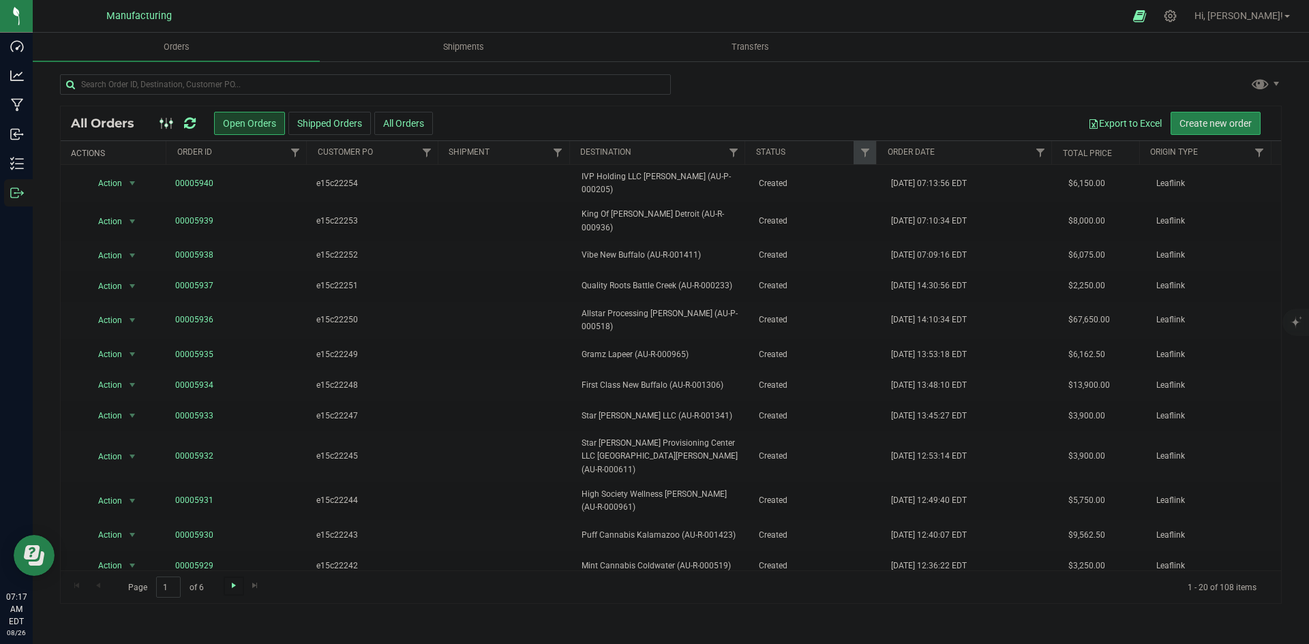
click at [236, 590] on span "Go to the next page" at bounding box center [233, 585] width 11 height 11
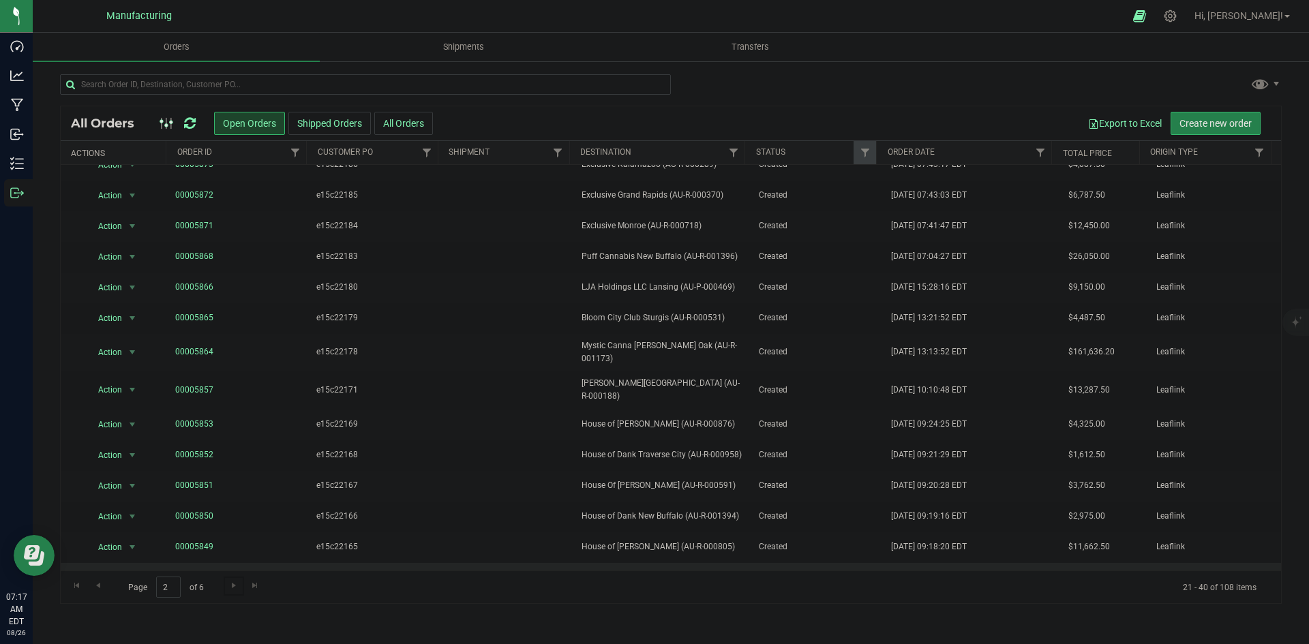
scroll to position [222, 0]
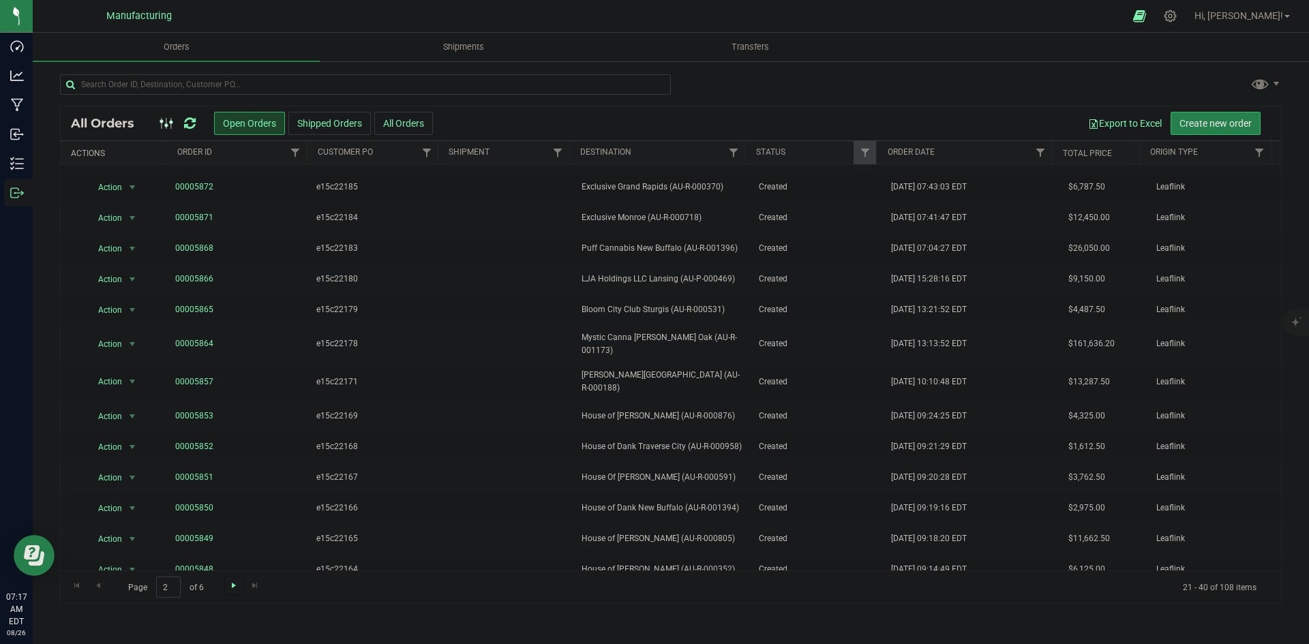
click at [238, 586] on span "Go to the next page" at bounding box center [233, 585] width 11 height 11
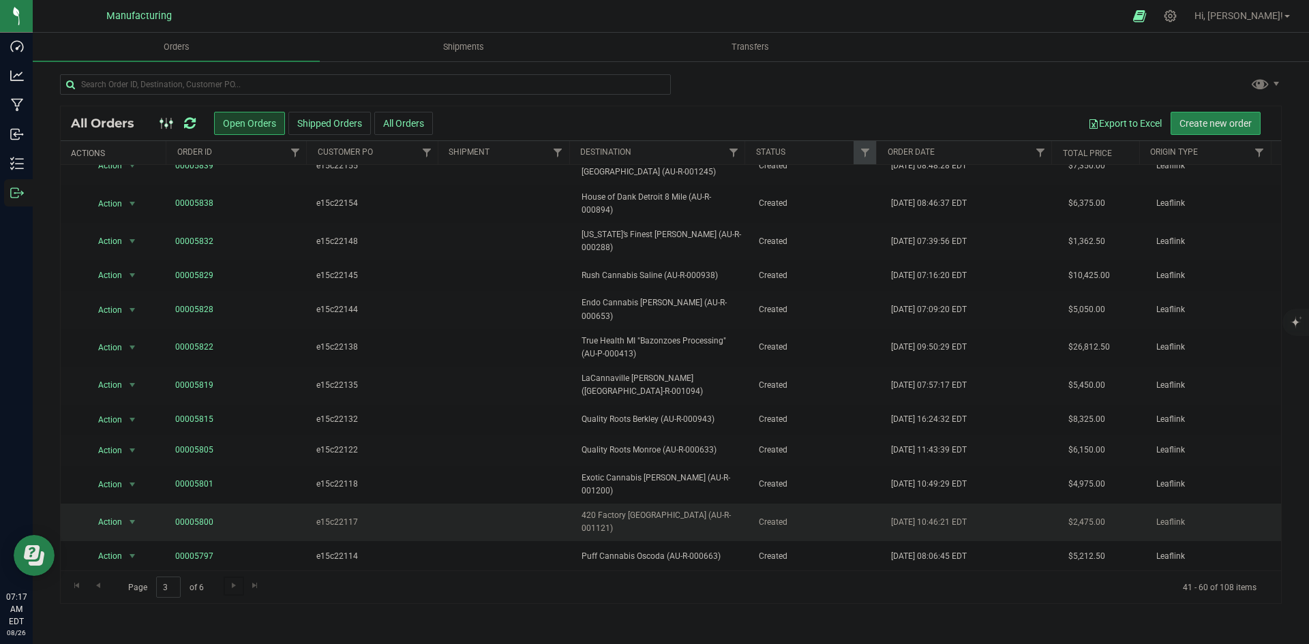
scroll to position [236, 0]
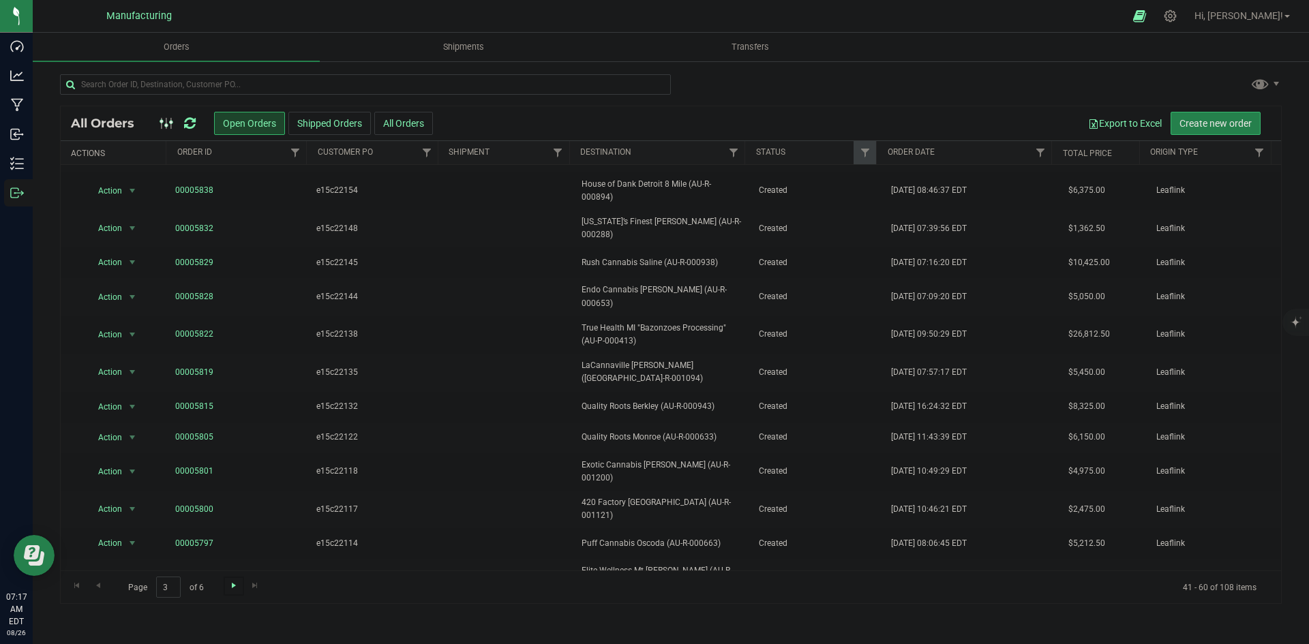
click at [236, 581] on span "Go to the next page" at bounding box center [233, 585] width 11 height 11
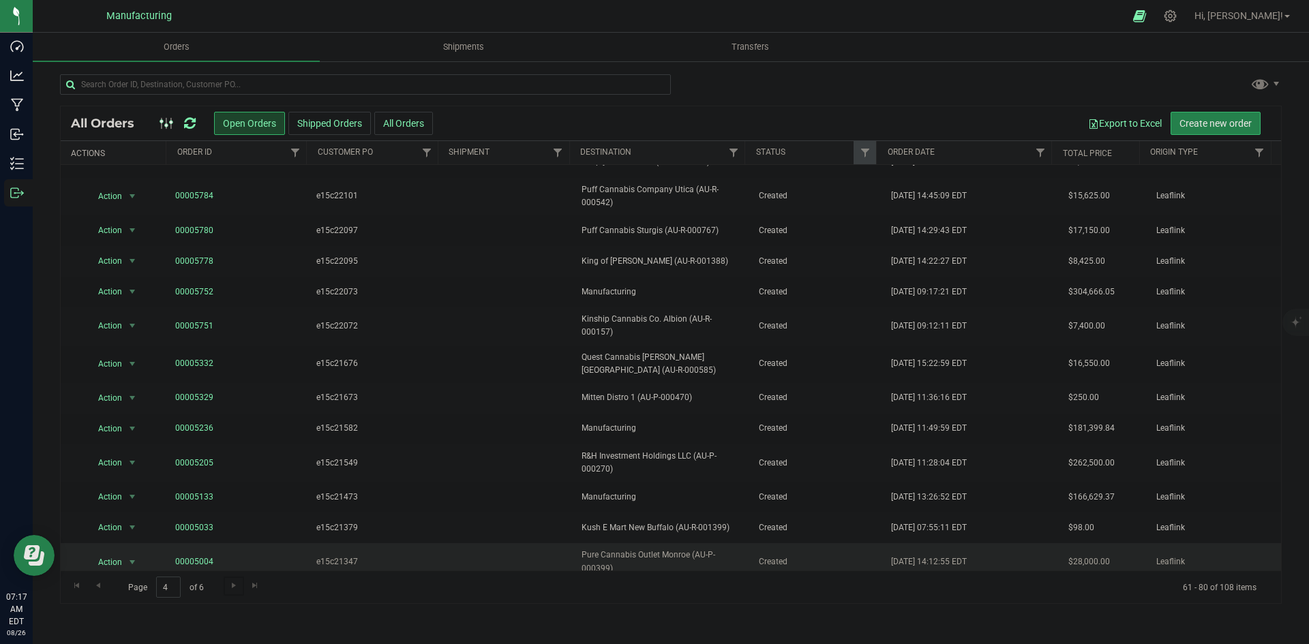
scroll to position [249, 0]
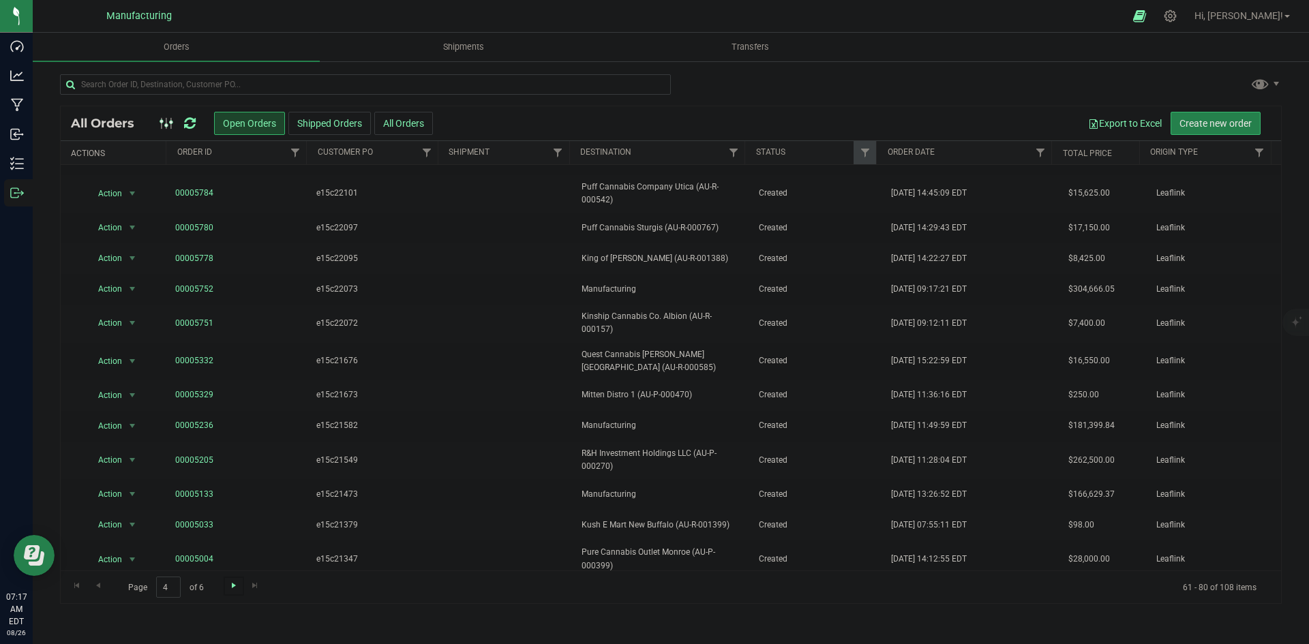
click at [236, 588] on span "Go to the next page" at bounding box center [233, 585] width 11 height 11
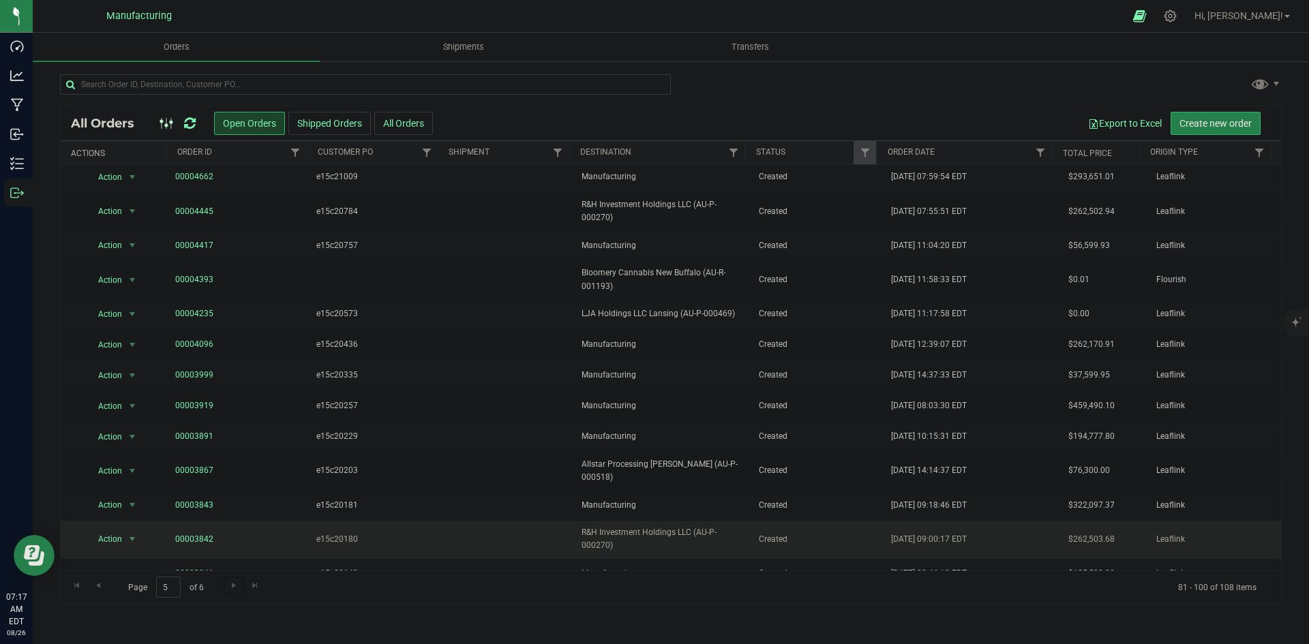
scroll to position [228, 0]
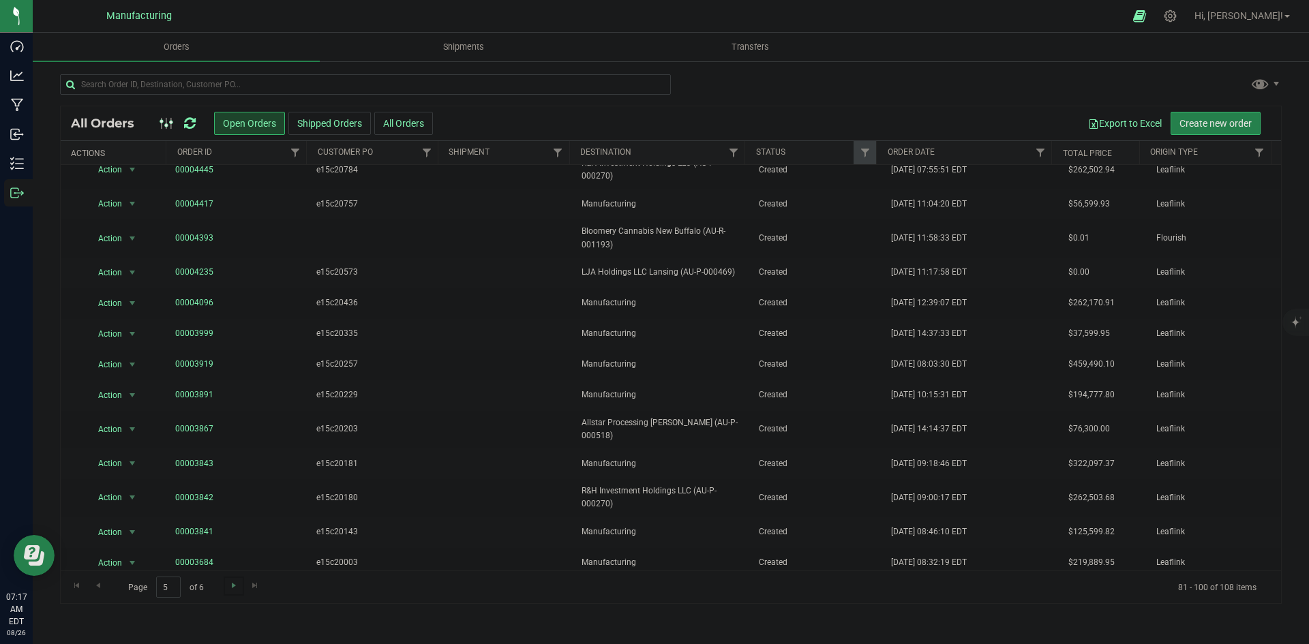
click at [234, 591] on link "Go to the next page" at bounding box center [234, 586] width 20 height 18
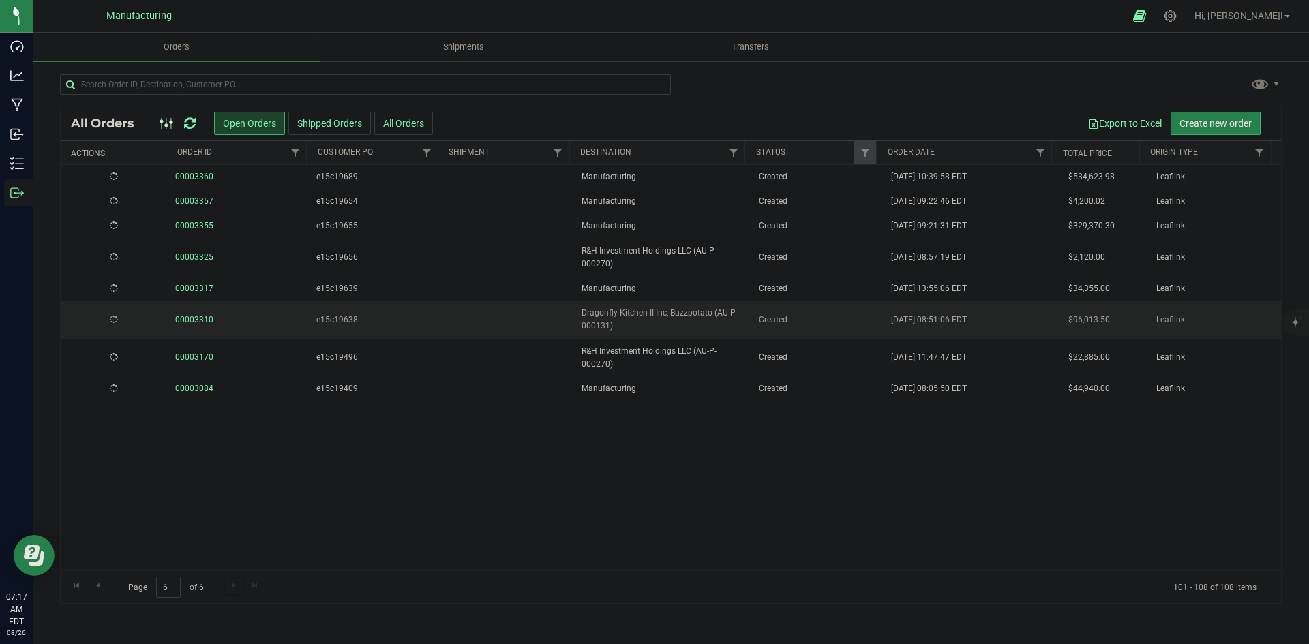
scroll to position [0, 0]
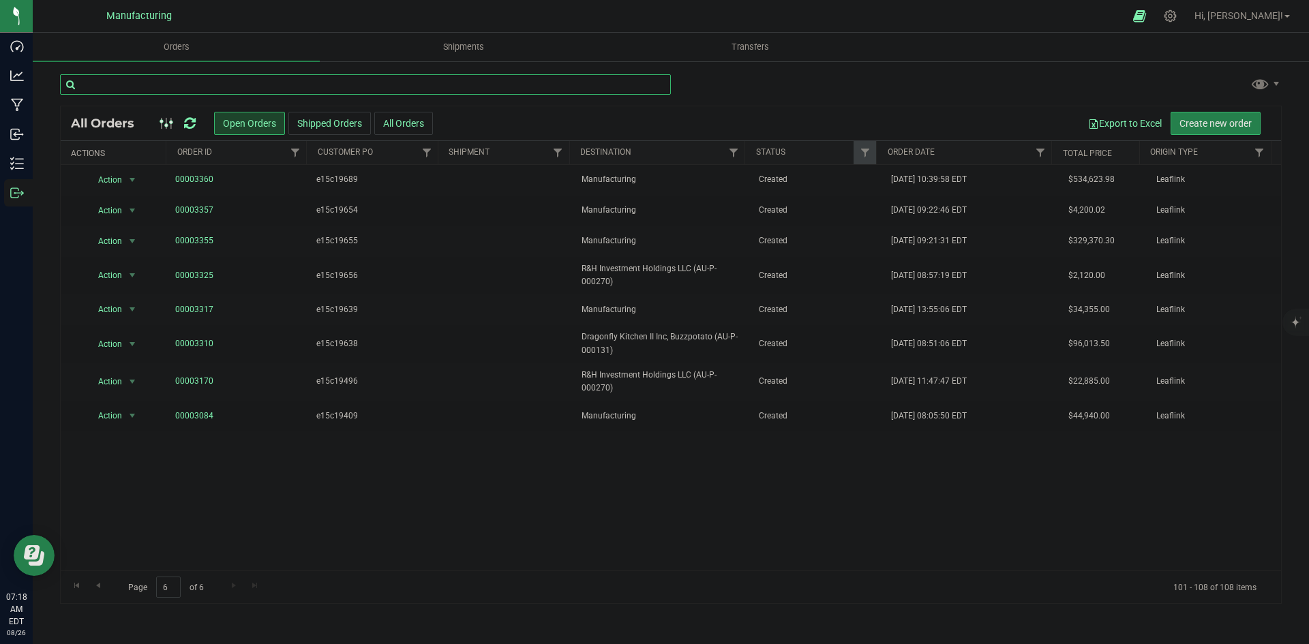
click at [305, 79] on input "text" at bounding box center [365, 84] width 611 height 20
click at [140, 85] on input "text" at bounding box center [365, 84] width 611 height 20
click at [304, 88] on input "text" at bounding box center [365, 84] width 611 height 20
click at [396, 115] on button "All Orders" at bounding box center [403, 123] width 59 height 23
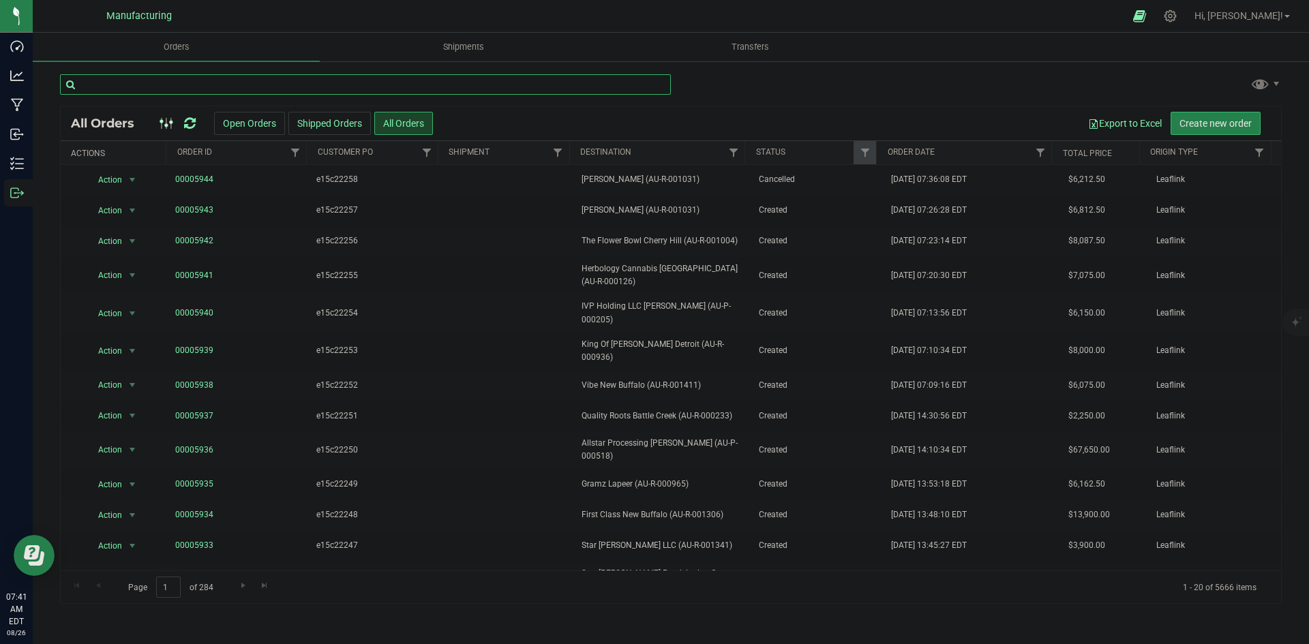
click at [415, 82] on input "text" at bounding box center [365, 84] width 611 height 20
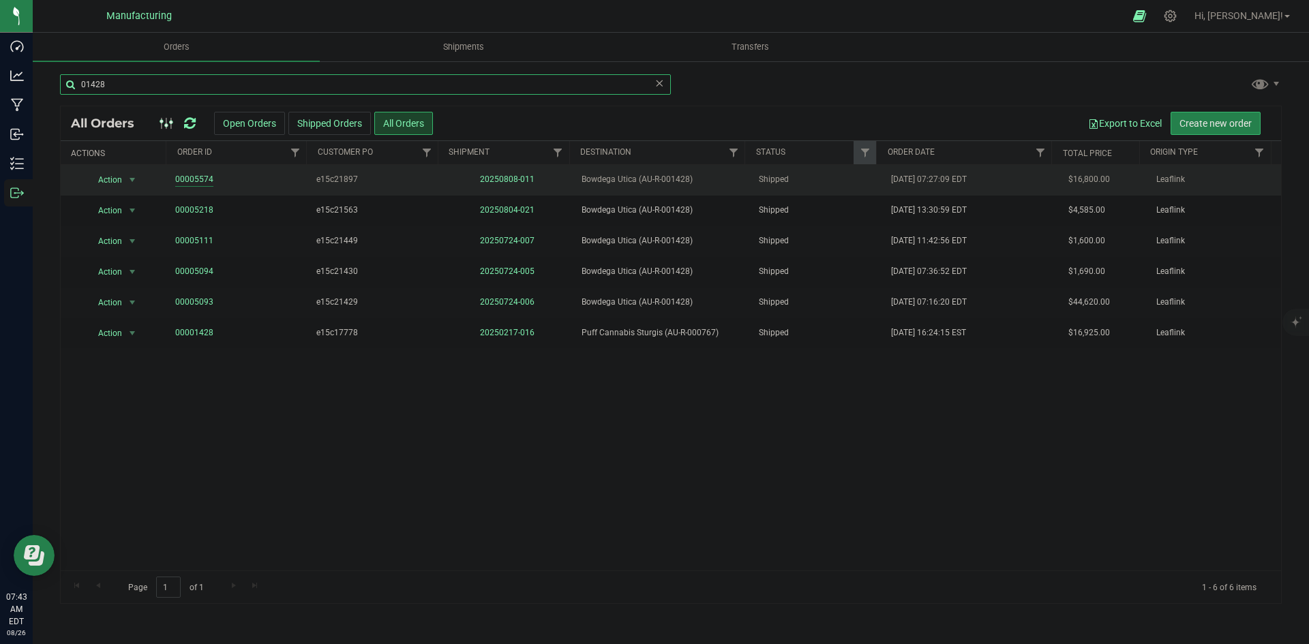
type input "01428"
click at [187, 175] on link "00005574" at bounding box center [194, 179] width 38 height 13
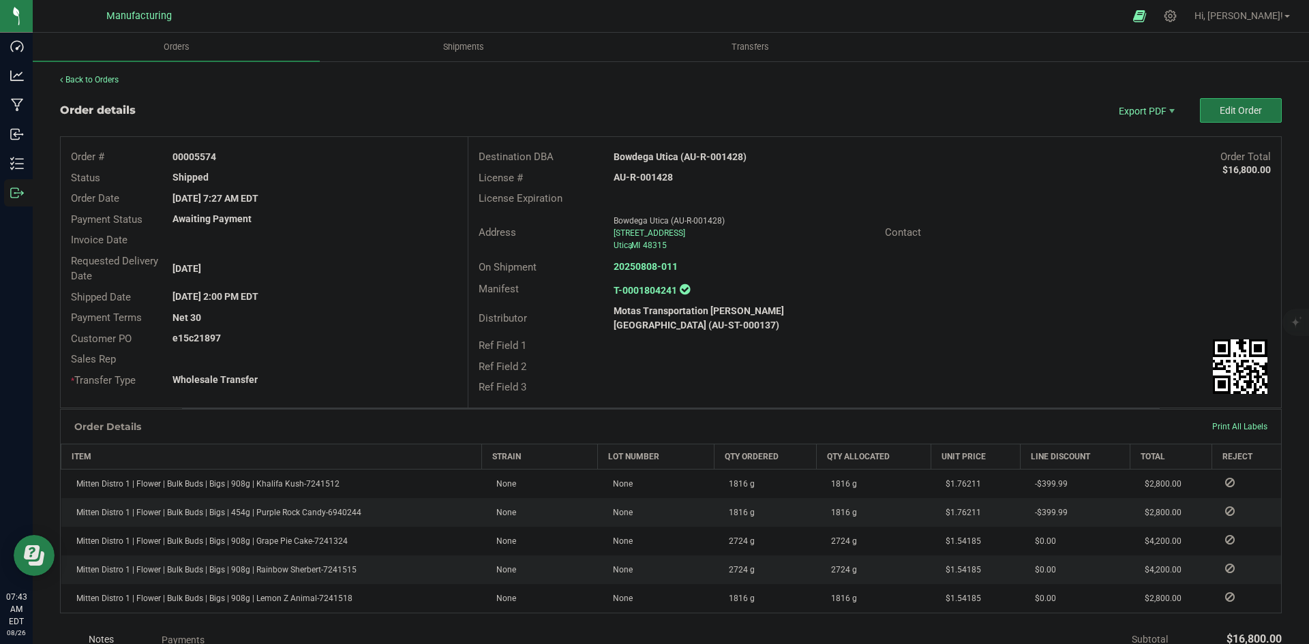
click at [1218, 97] on div "Back to Orders Order details Export PDF Edit Order Order # 00005574 Status Ship…" at bounding box center [670, 455] width 1221 height 763
click at [1200, 119] on button "Edit Order" at bounding box center [1241, 110] width 82 height 25
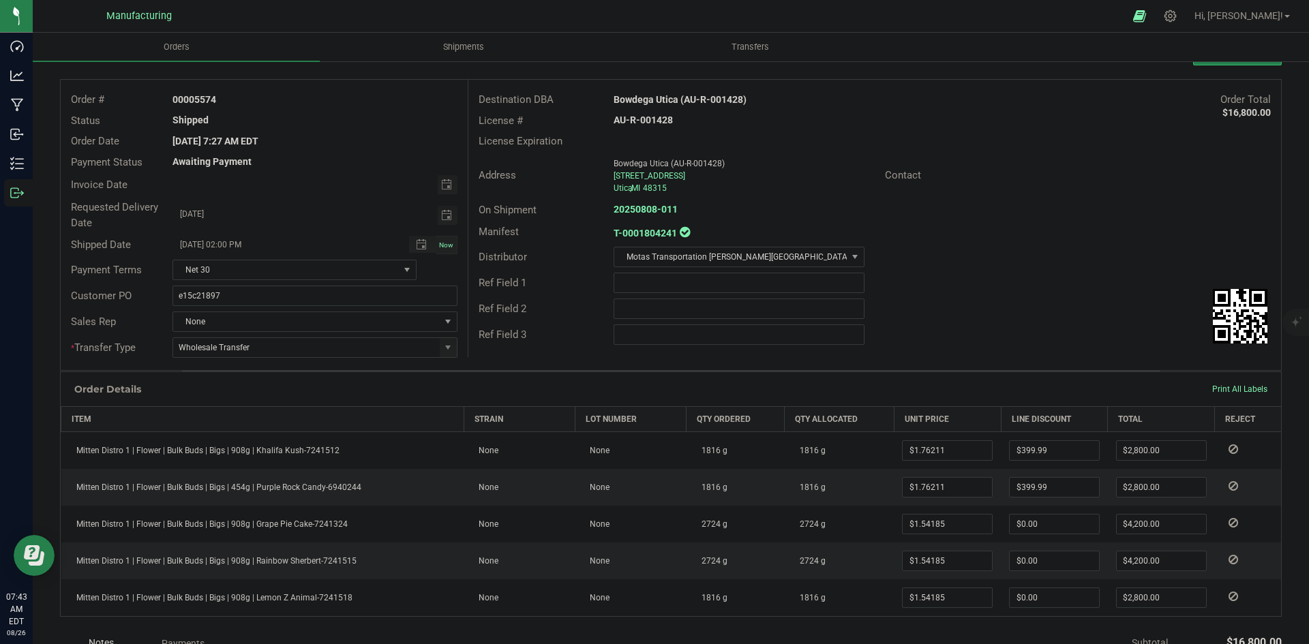
scroll to position [136, 0]
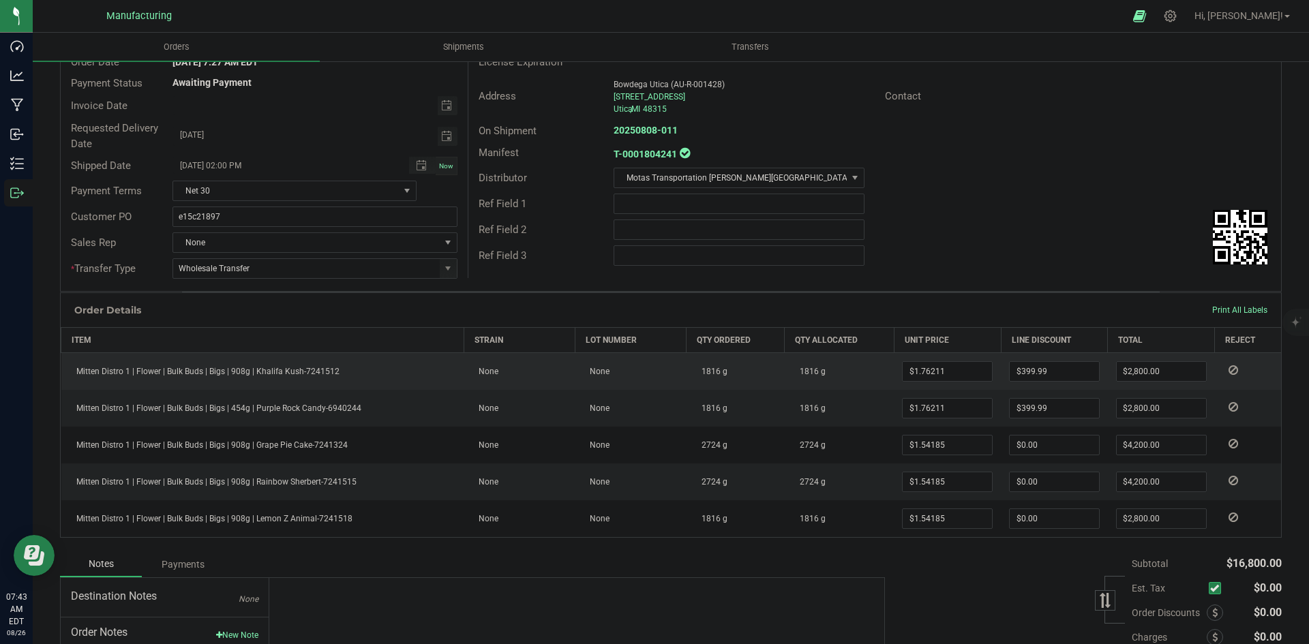
click at [1228, 369] on icon at bounding box center [1233, 370] width 10 height 8
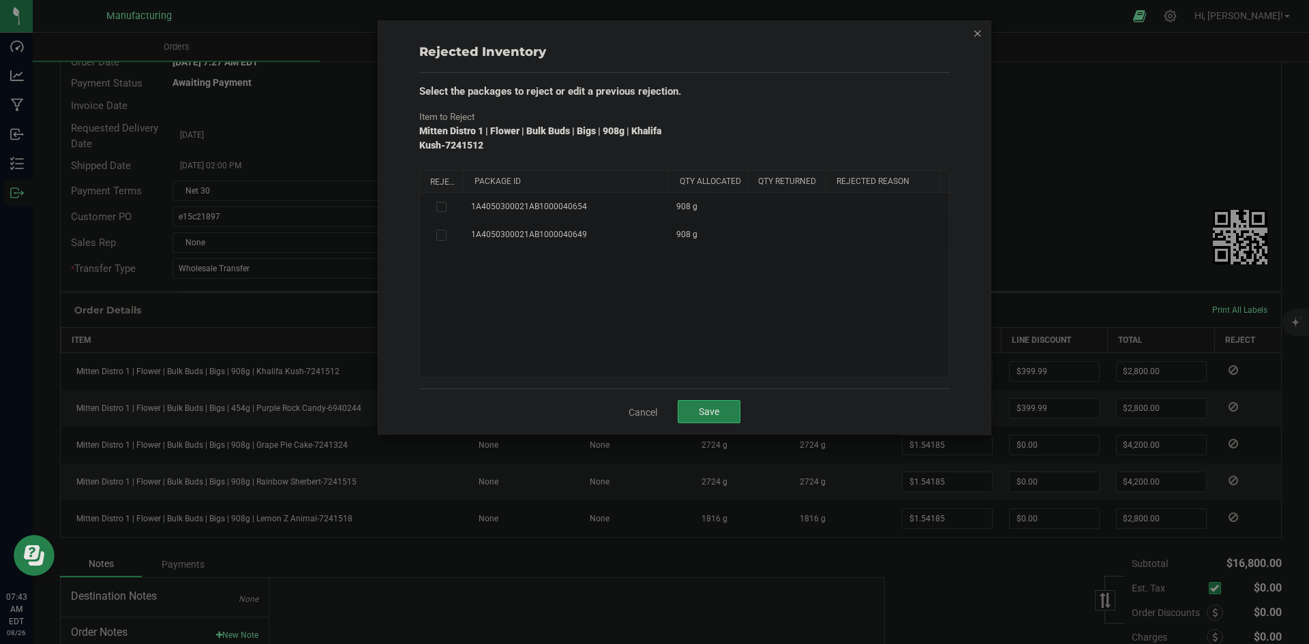
drag, startPoint x: 563, startPoint y: 183, endPoint x: 669, endPoint y: 181, distance: 105.7
click at [669, 181] on div "Reject Package Id Qty Allocated Qty Returned Rejected Reason" at bounding box center [679, 181] width 519 height 22
click at [437, 236] on span at bounding box center [441, 235] width 11 height 11
click at [444, 235] on icon at bounding box center [440, 235] width 7 height 0
click at [0, 0] on input "checkbox" at bounding box center [0, 0] width 0 height 0
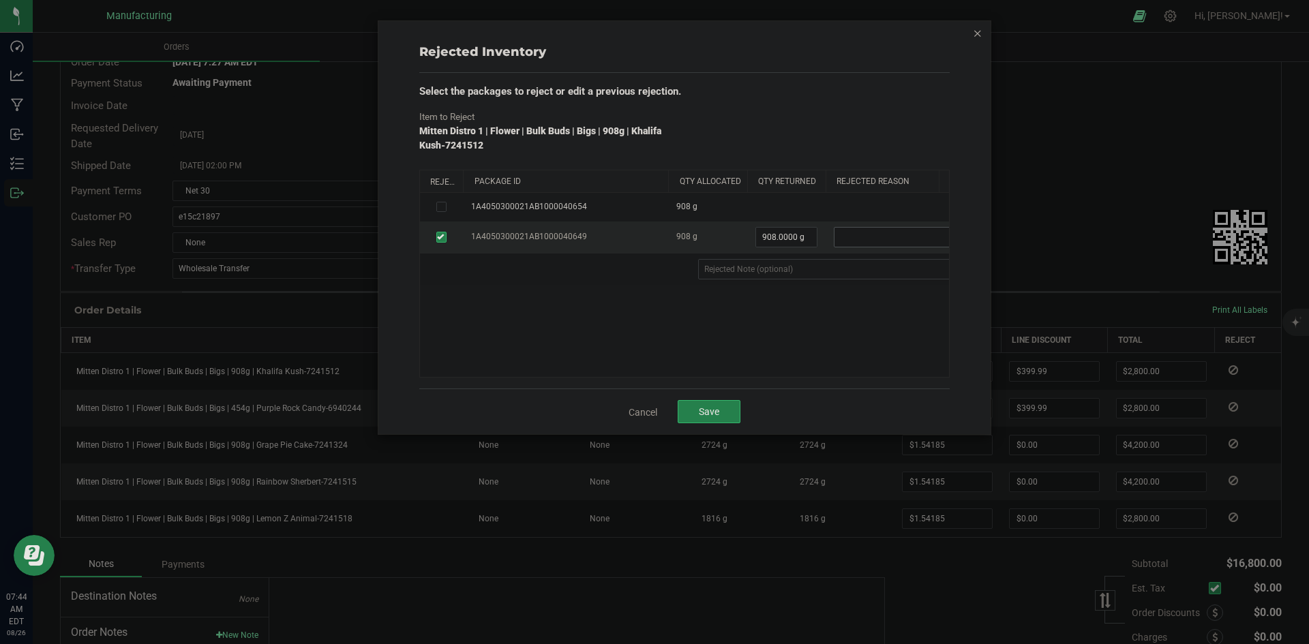
click at [888, 245] on span at bounding box center [925, 237] width 183 height 19
click at [870, 282] on li "Wrong Item" at bounding box center [934, 281] width 200 height 20
click at [822, 317] on div "1A4050300021AB1000040654 908 g 1A4050300021AB1000040649 908 g 908.0000 g 908 Wr…" at bounding box center [684, 285] width 529 height 184
click at [716, 410] on span "Save" at bounding box center [709, 411] width 20 height 11
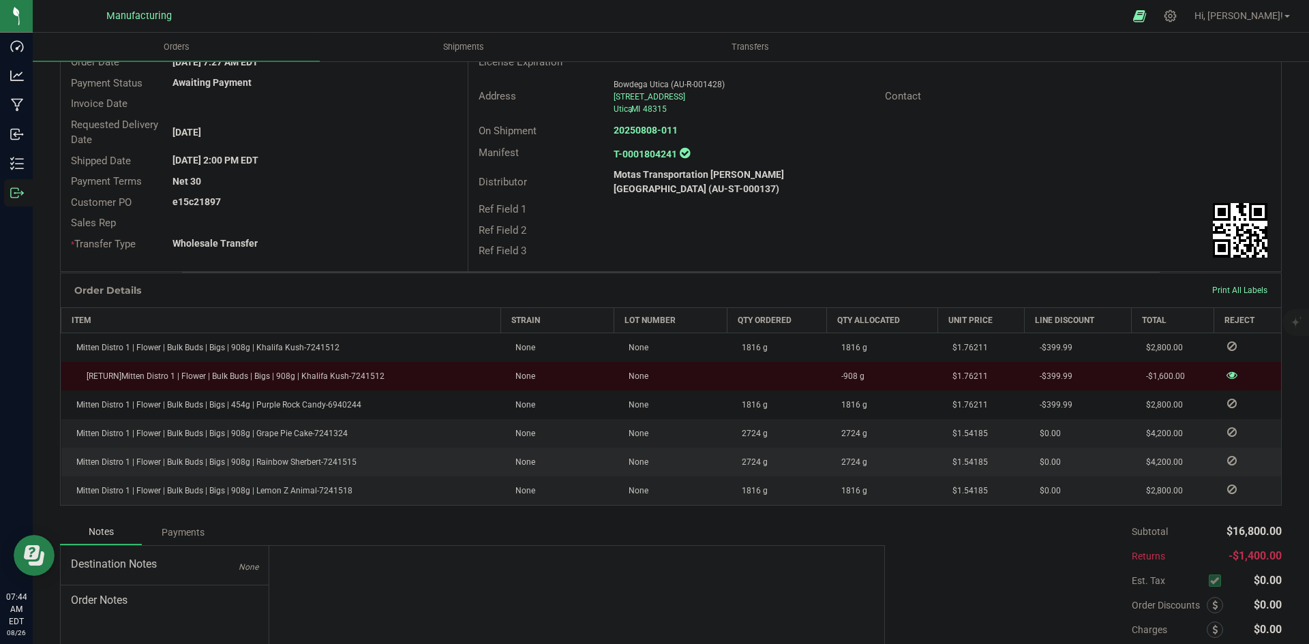
click at [1227, 457] on icon at bounding box center [1232, 461] width 10 height 8
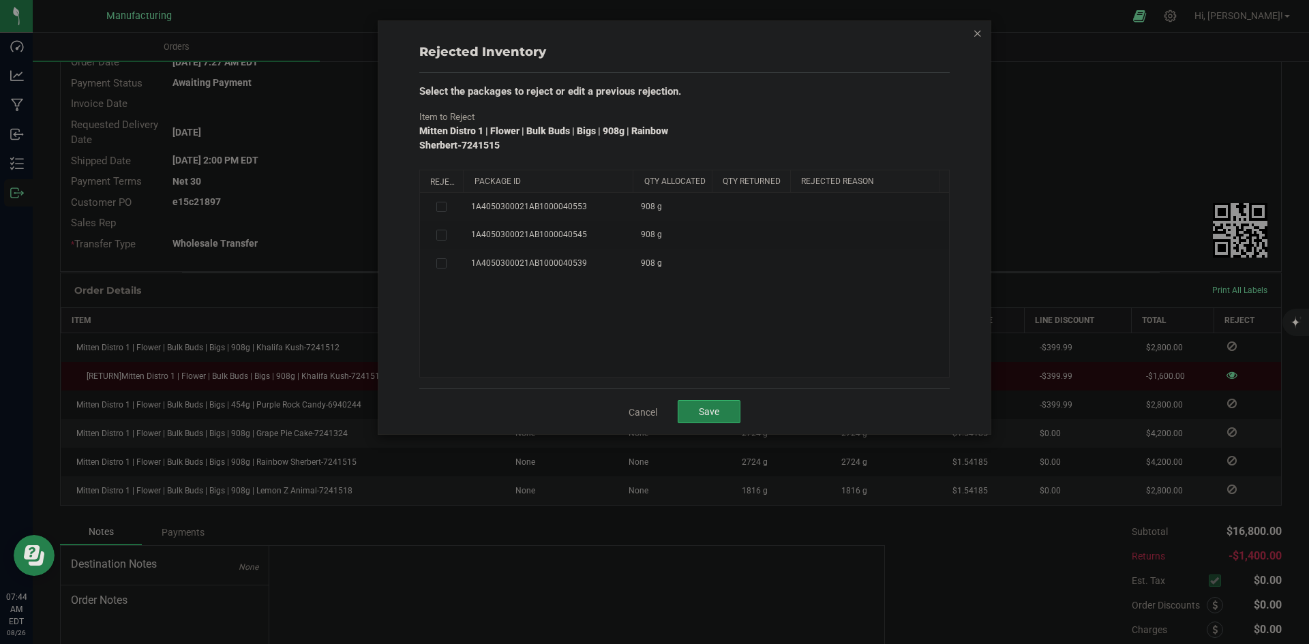
drag, startPoint x: 562, startPoint y: 178, endPoint x: 634, endPoint y: 177, distance: 72.3
click at [634, 177] on div "Reject Package Id Qty Allocated Qty Returned Rejected Reason" at bounding box center [679, 181] width 519 height 22
click at [438, 235] on icon at bounding box center [440, 235] width 7 height 0
click at [0, 0] on input "checkbox" at bounding box center [0, 0] width 0 height 0
click at [830, 232] on span at bounding box center [892, 237] width 183 height 19
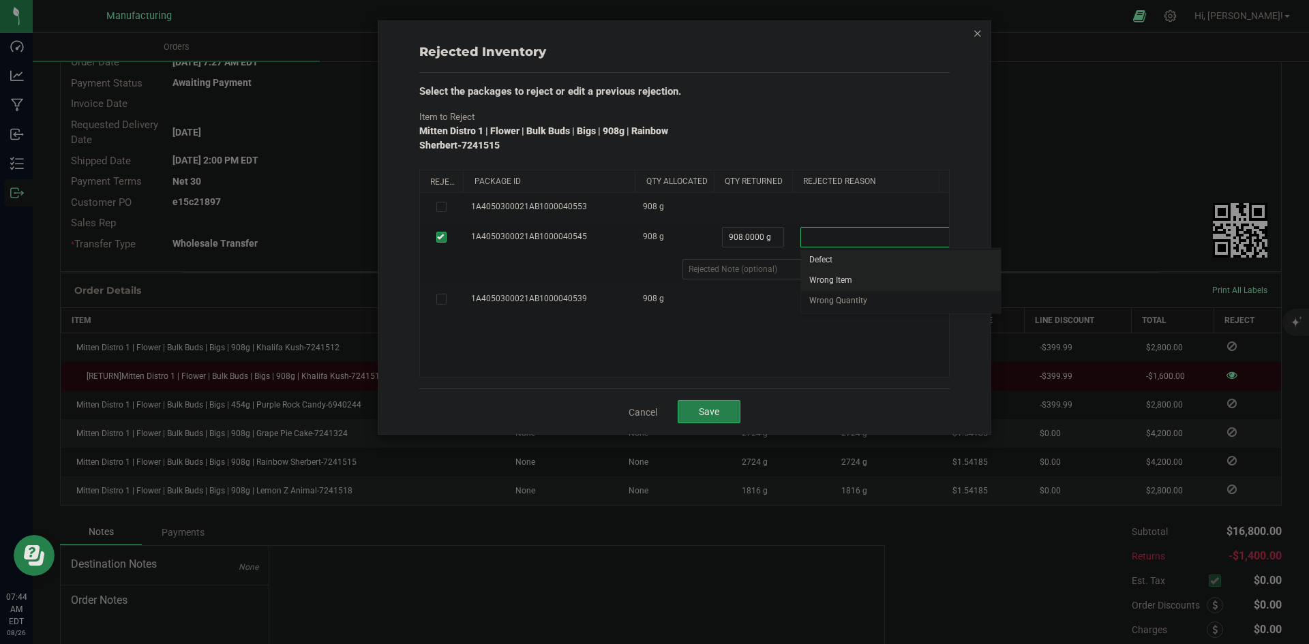
click at [825, 282] on li "Wrong Item" at bounding box center [901, 281] width 200 height 20
click at [705, 404] on button "Save" at bounding box center [709, 411] width 63 height 23
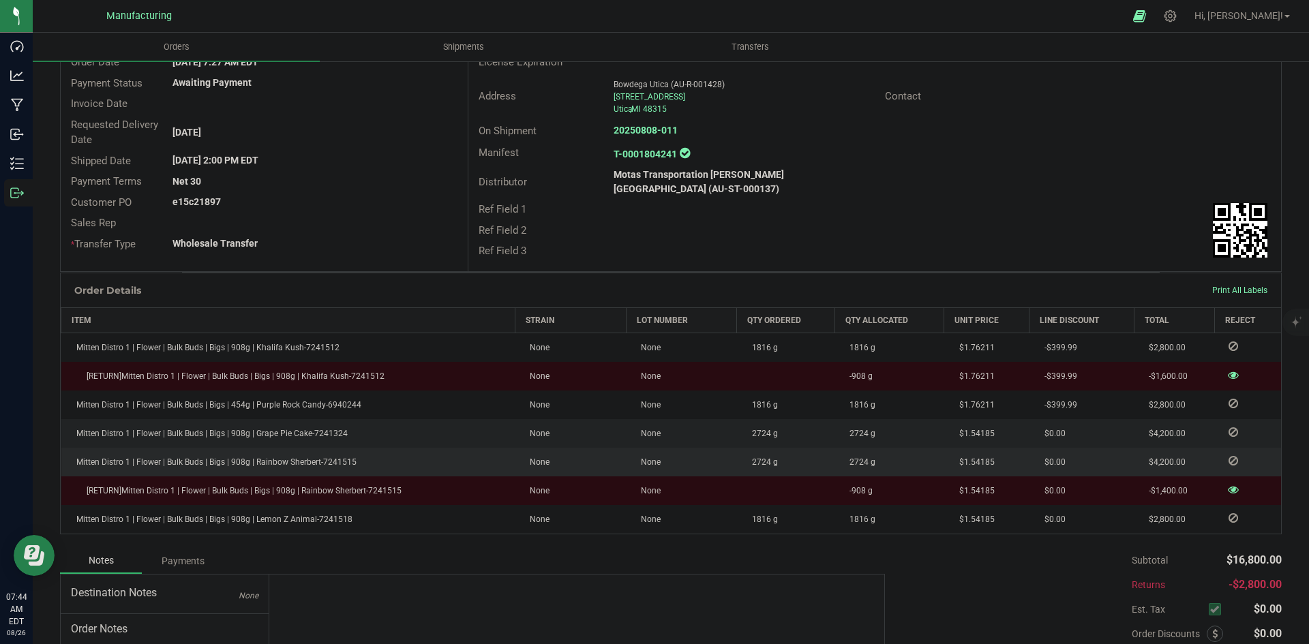
click at [1228, 457] on icon at bounding box center [1233, 461] width 10 height 8
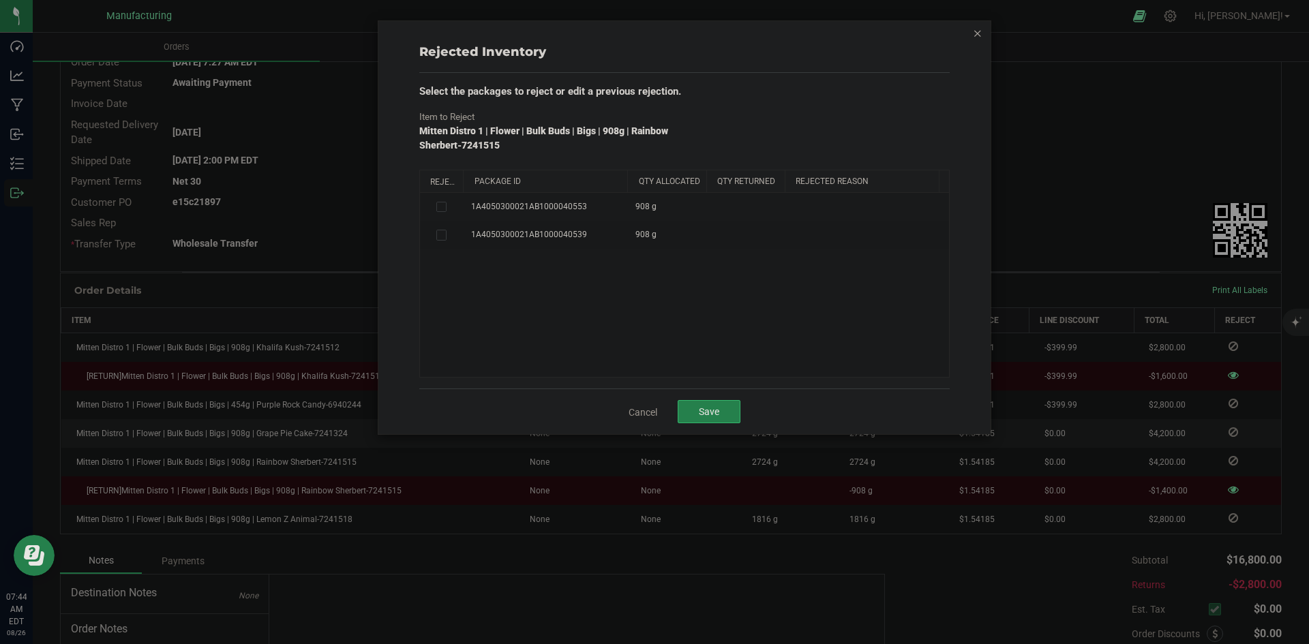
drag, startPoint x: 561, startPoint y: 181, endPoint x: 626, endPoint y: 185, distance: 65.6
click at [626, 185] on div "Reject Package Id Qty Allocated Qty Returned Rejected Reason" at bounding box center [679, 181] width 519 height 22
click at [442, 207] on icon at bounding box center [440, 207] width 7 height 0
click at [0, 0] on input "checkbox" at bounding box center [0, 0] width 0 height 0
click at [862, 212] on span at bounding box center [884, 208] width 183 height 19
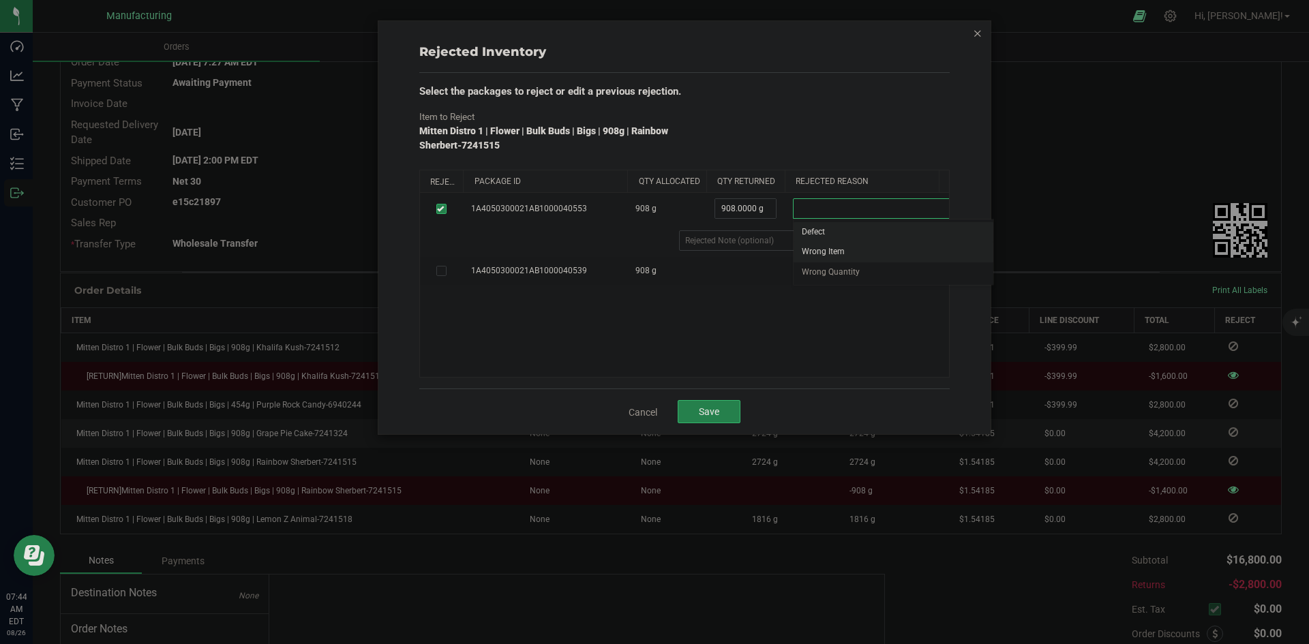
click at [827, 256] on li "Wrong Item" at bounding box center [893, 252] width 200 height 20
click at [789, 317] on div "1A4050300021AB1000040553 908 g 908.0000 g 908 Wrong Item Defect Wrong Item Wron…" at bounding box center [684, 285] width 529 height 184
click at [713, 410] on span "Save" at bounding box center [709, 411] width 20 height 11
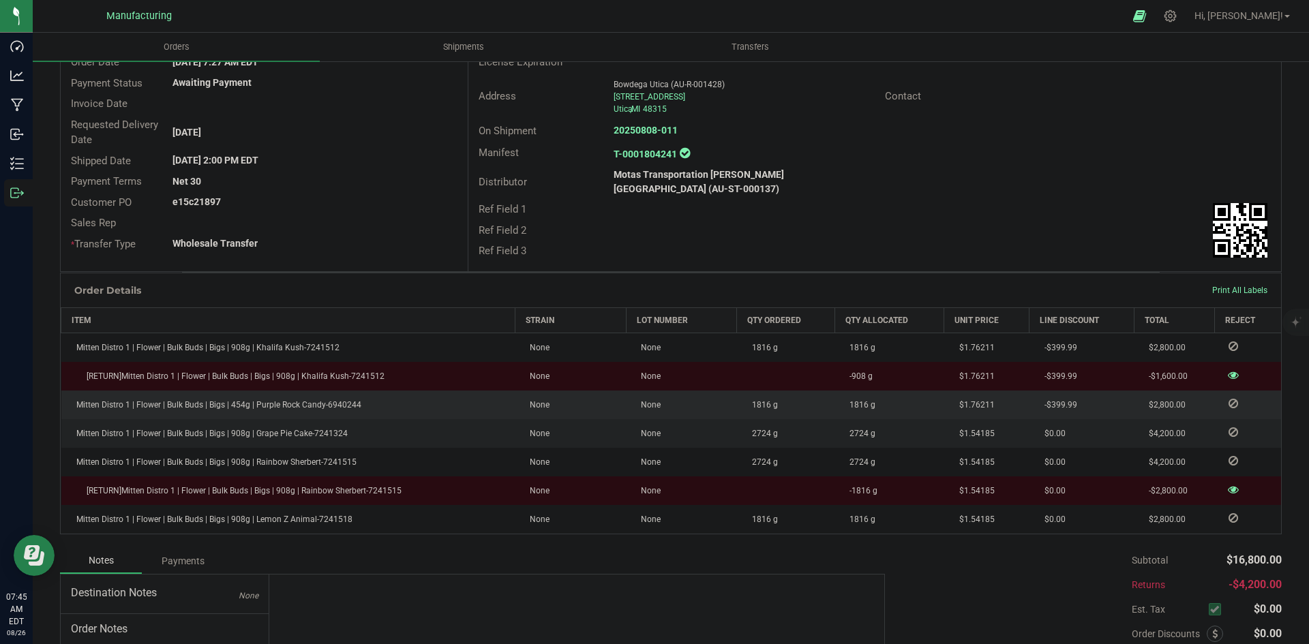
click at [1228, 399] on icon at bounding box center [1233, 403] width 10 height 8
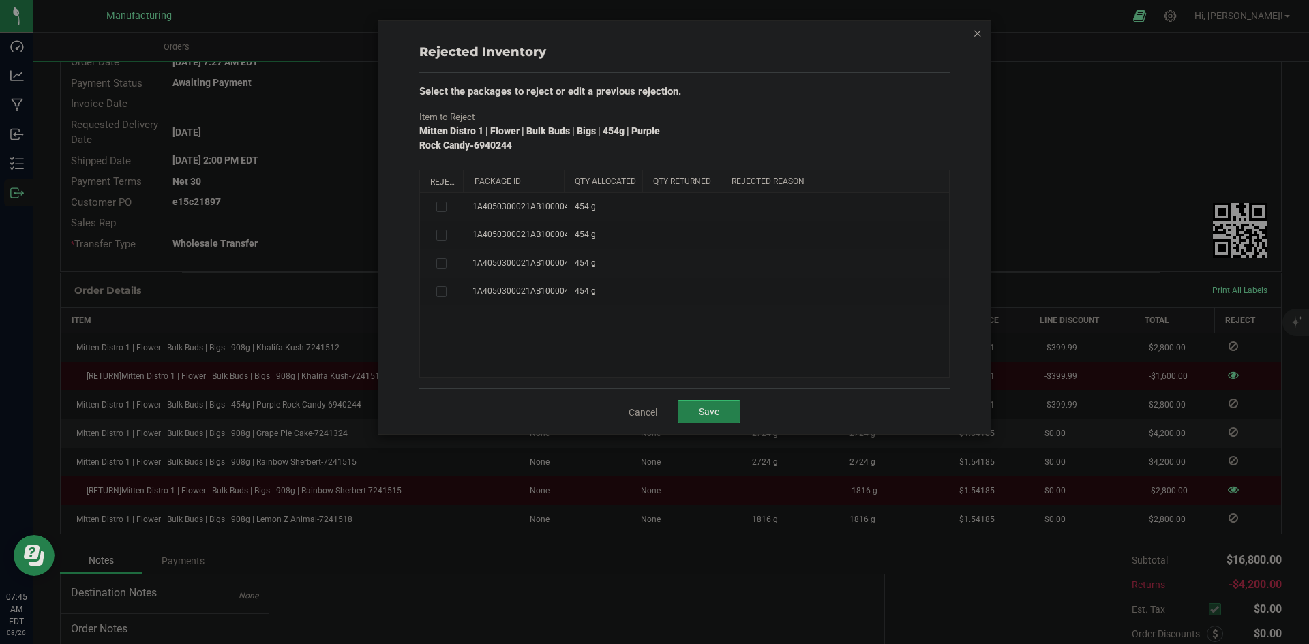
click at [559, 181] on th "Package Id" at bounding box center [513, 181] width 100 height 23
drag, startPoint x: 561, startPoint y: 180, endPoint x: 630, endPoint y: 188, distance: 69.3
click at [630, 188] on div "Reject Package Id Qty Allocated Qty Returned Rejected Reason" at bounding box center [679, 181] width 519 height 22
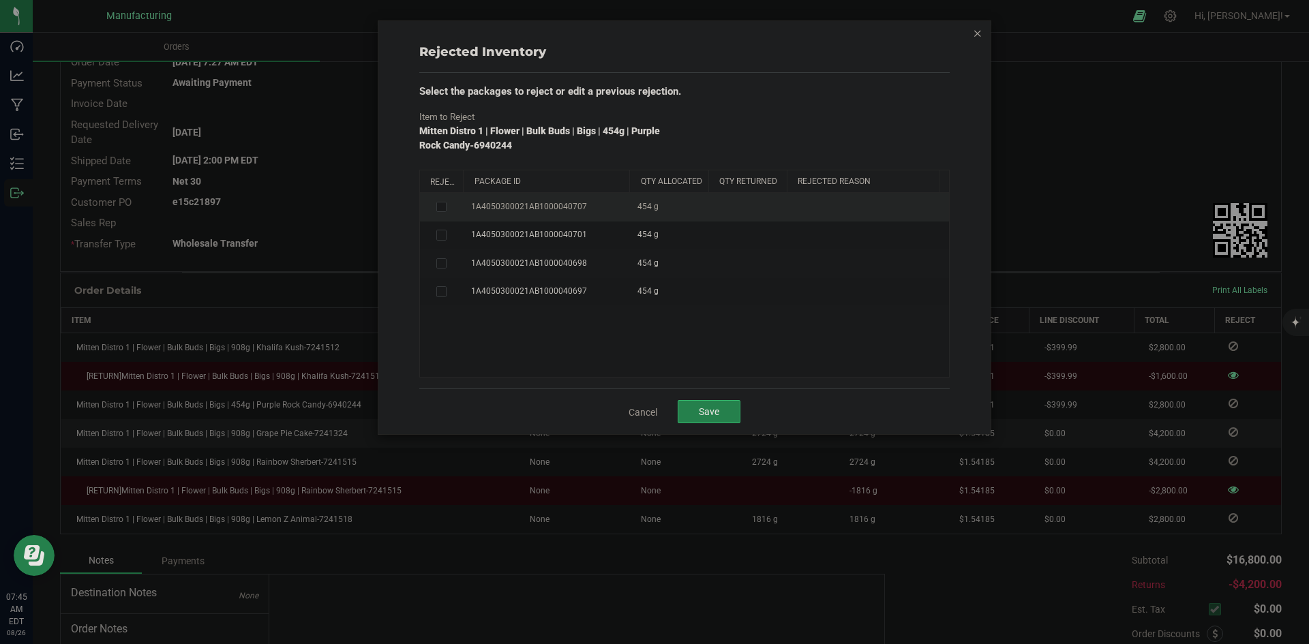
click at [443, 207] on icon at bounding box center [440, 207] width 7 height 0
click at [0, 0] on input "checkbox" at bounding box center [0, 0] width 0 height 0
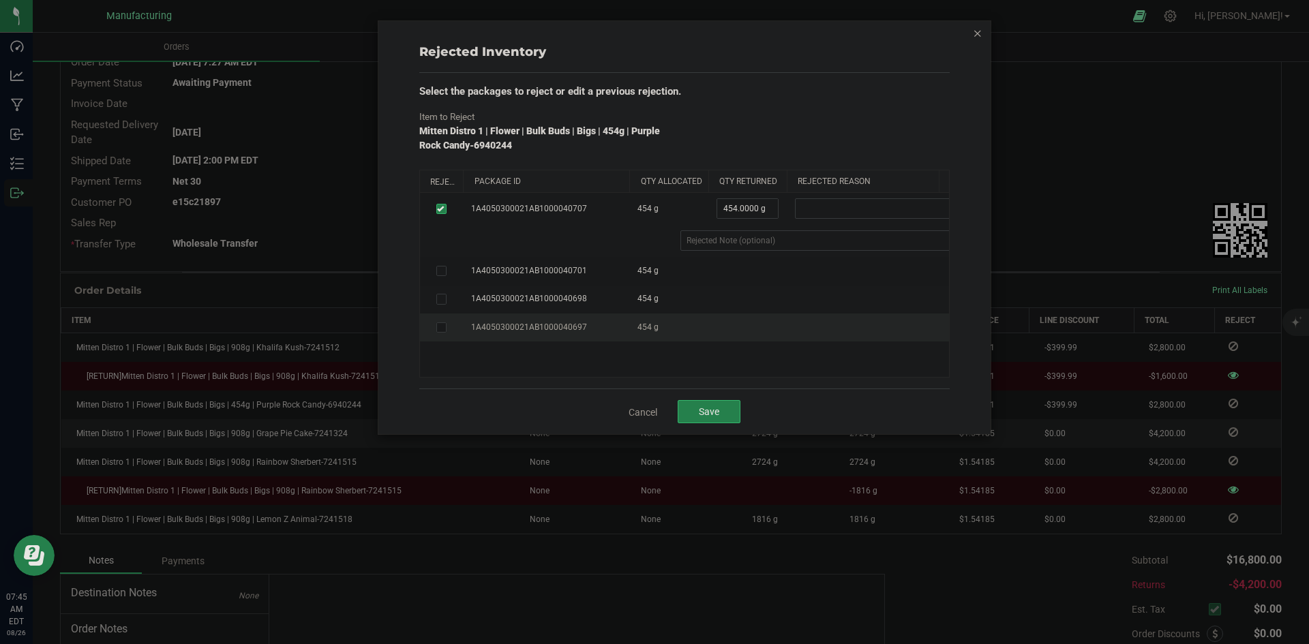
click at [442, 327] on icon at bounding box center [440, 327] width 7 height 0
click at [0, 0] on input "checkbox" at bounding box center [0, 0] width 0 height 0
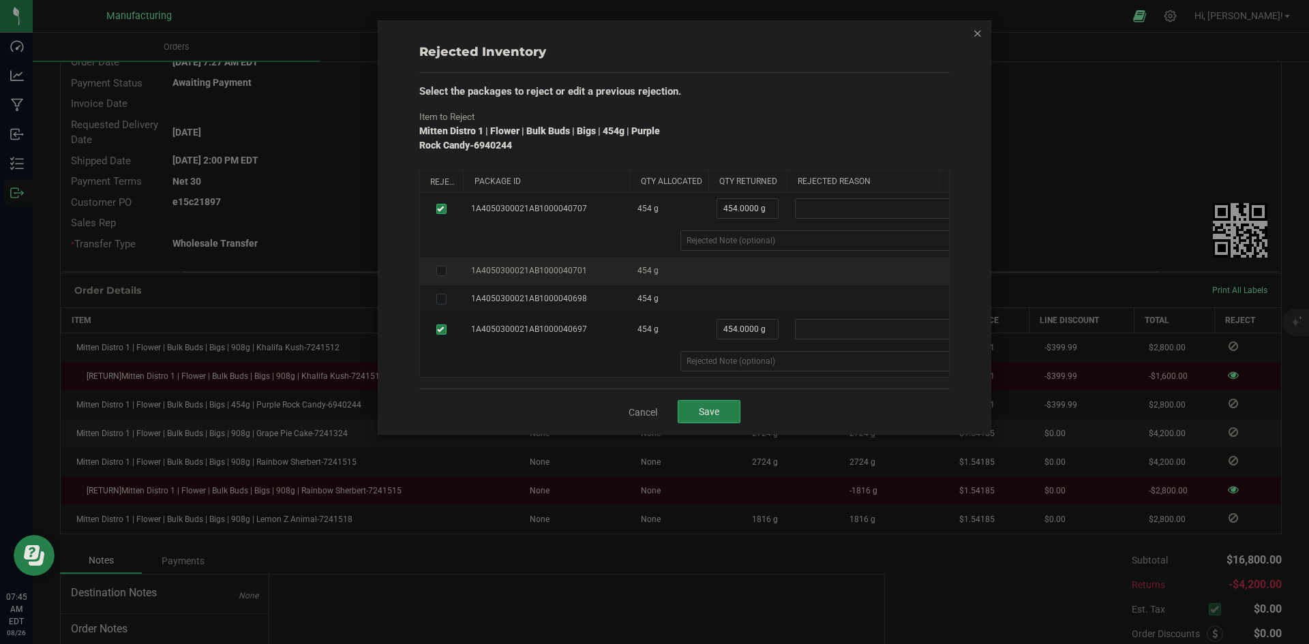
click at [434, 269] on label at bounding box center [441, 271] width 27 height 11
click at [0, 0] on input "checkbox" at bounding box center [0, 0] width 0 height 0
click at [817, 273] on span at bounding box center [886, 272] width 183 height 19
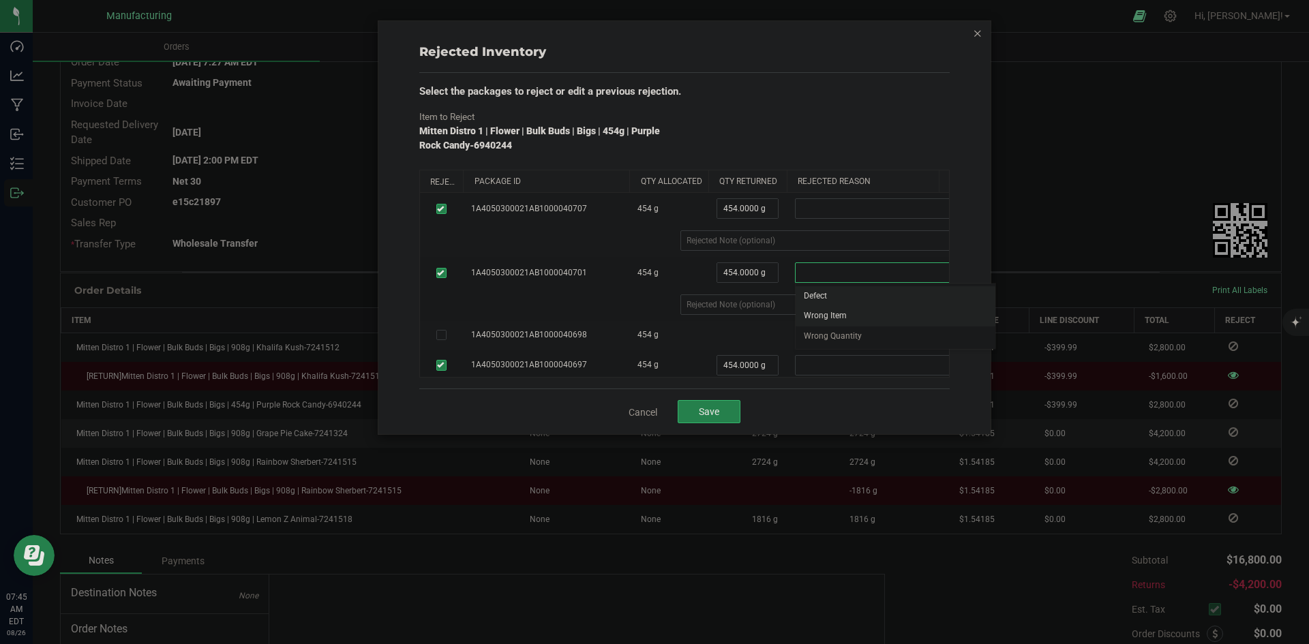
click at [826, 309] on li "Wrong Item" at bounding box center [895, 316] width 200 height 20
click at [838, 215] on span at bounding box center [886, 208] width 183 height 19
click at [824, 258] on li "Wrong Item" at bounding box center [895, 252] width 200 height 20
click at [827, 358] on span at bounding box center [886, 365] width 183 height 19
click at [834, 408] on li "Wrong Item" at bounding box center [895, 409] width 200 height 20
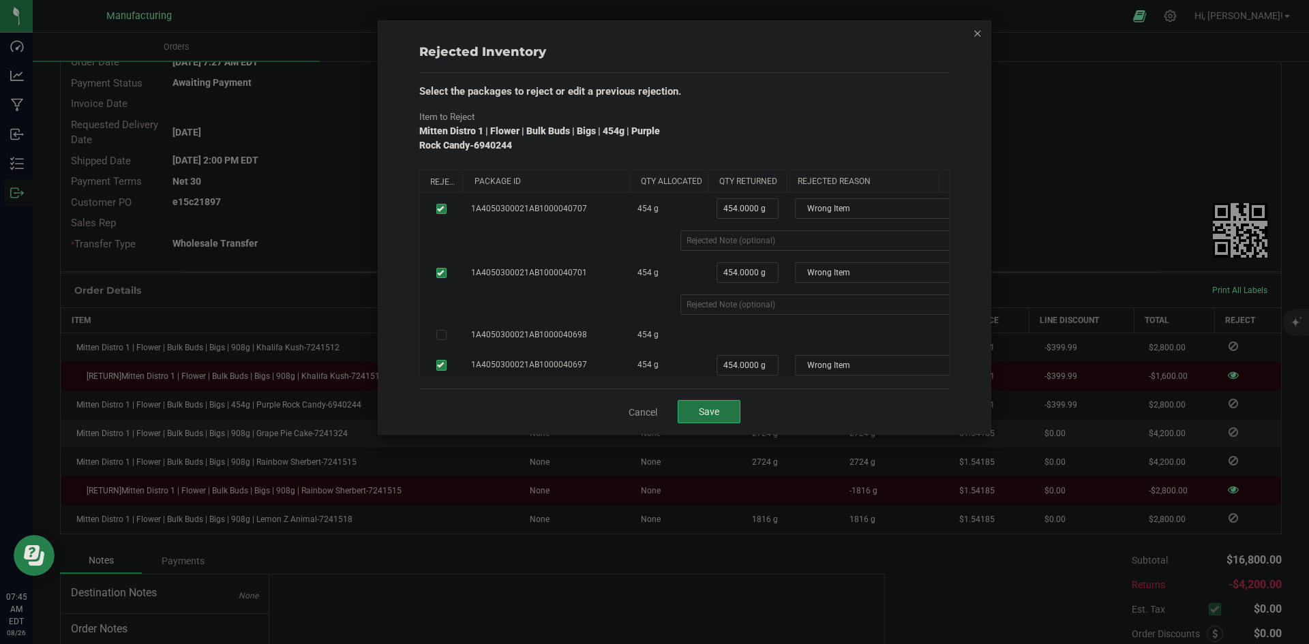
click at [712, 405] on button "Save" at bounding box center [709, 411] width 63 height 23
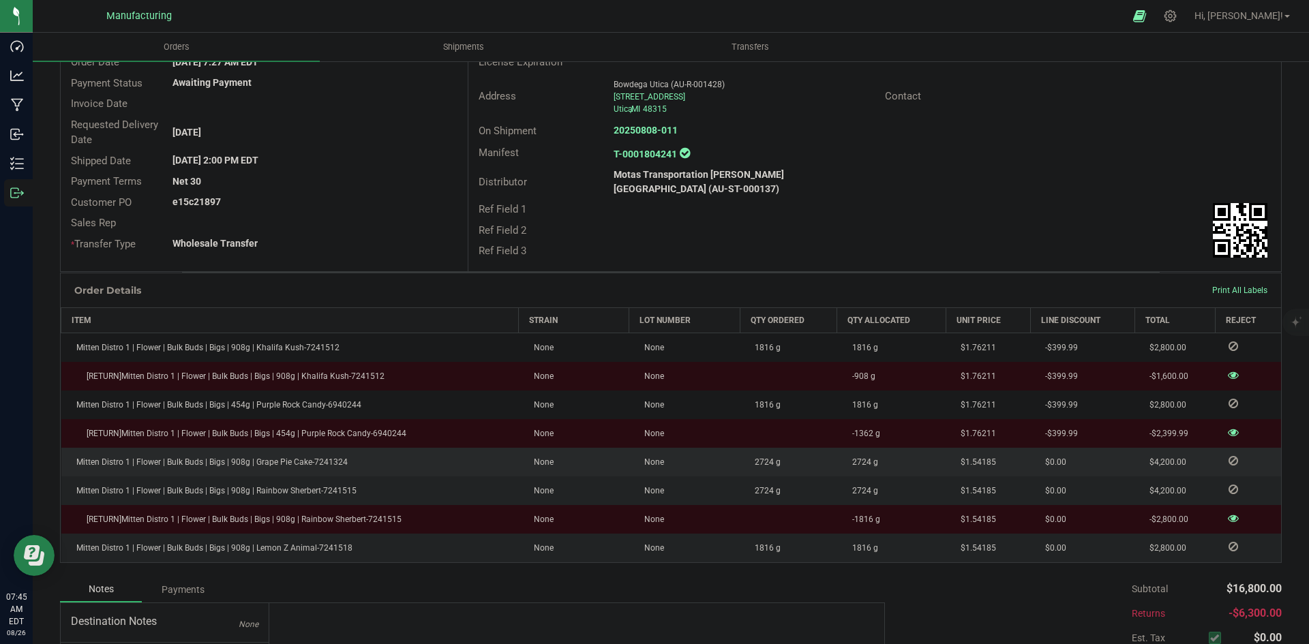
click at [1228, 457] on icon at bounding box center [1233, 461] width 10 height 8
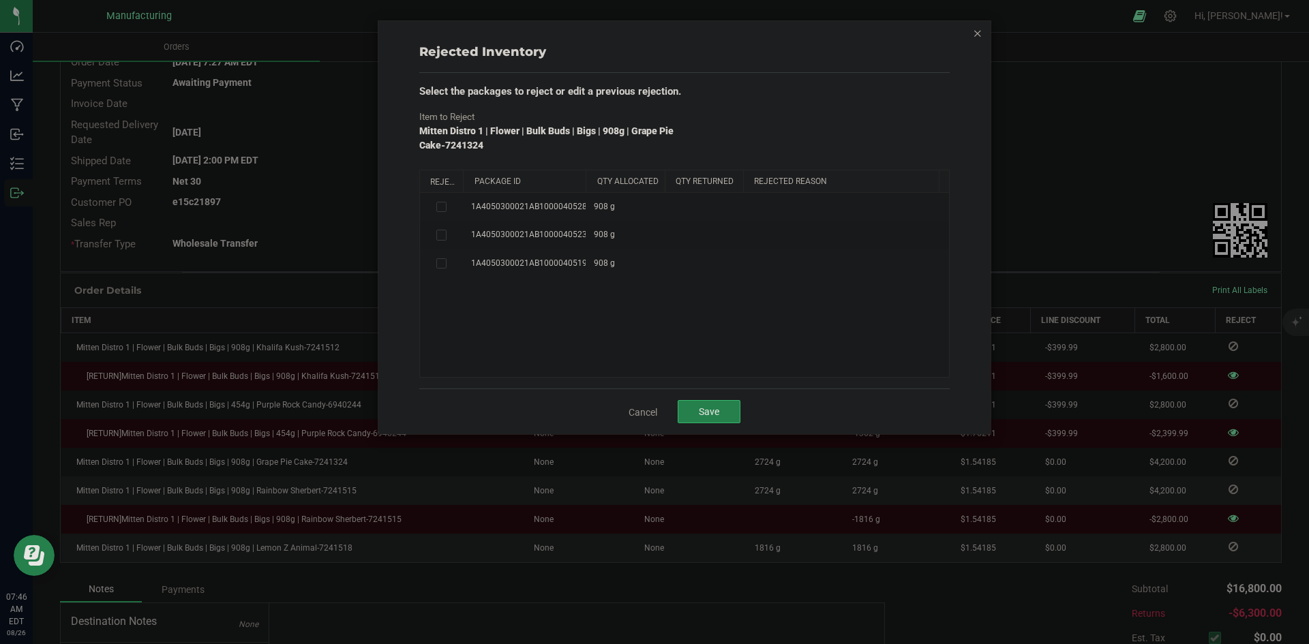
drag, startPoint x: 564, startPoint y: 174, endPoint x: 618, endPoint y: 179, distance: 53.4
click at [618, 179] on div "Reject Package Id Qty Allocated Qty Returned Rejected Reason" at bounding box center [679, 181] width 519 height 22
click at [439, 235] on icon at bounding box center [440, 235] width 7 height 0
click at [0, 0] on input "checkbox" at bounding box center [0, 0] width 0 height 0
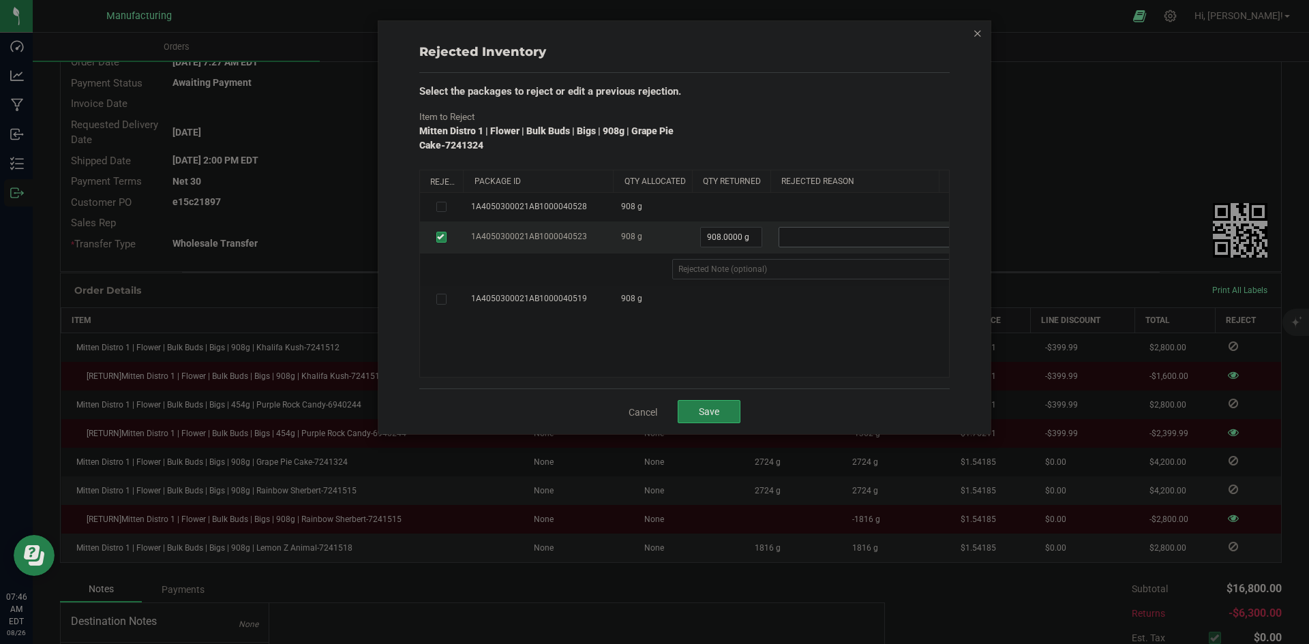
click at [855, 237] on span at bounding box center [870, 237] width 183 height 19
click at [808, 282] on li "Wrong Item" at bounding box center [879, 281] width 200 height 20
click at [789, 348] on div "1A4050300021AB1000040528 908 g 1A4050300021AB1000040523 908 g 908.0000 g 908 Wr…" at bounding box center [684, 285] width 529 height 184
click at [706, 403] on button "Save" at bounding box center [709, 411] width 63 height 23
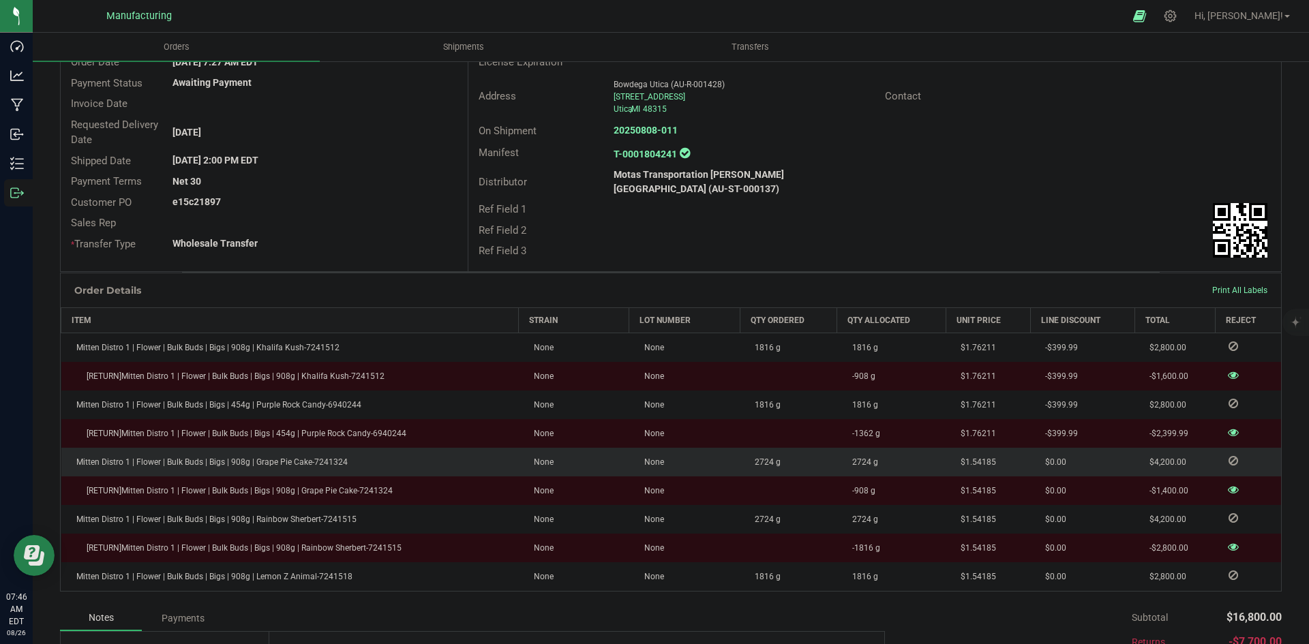
click at [1228, 457] on icon at bounding box center [1233, 461] width 10 height 8
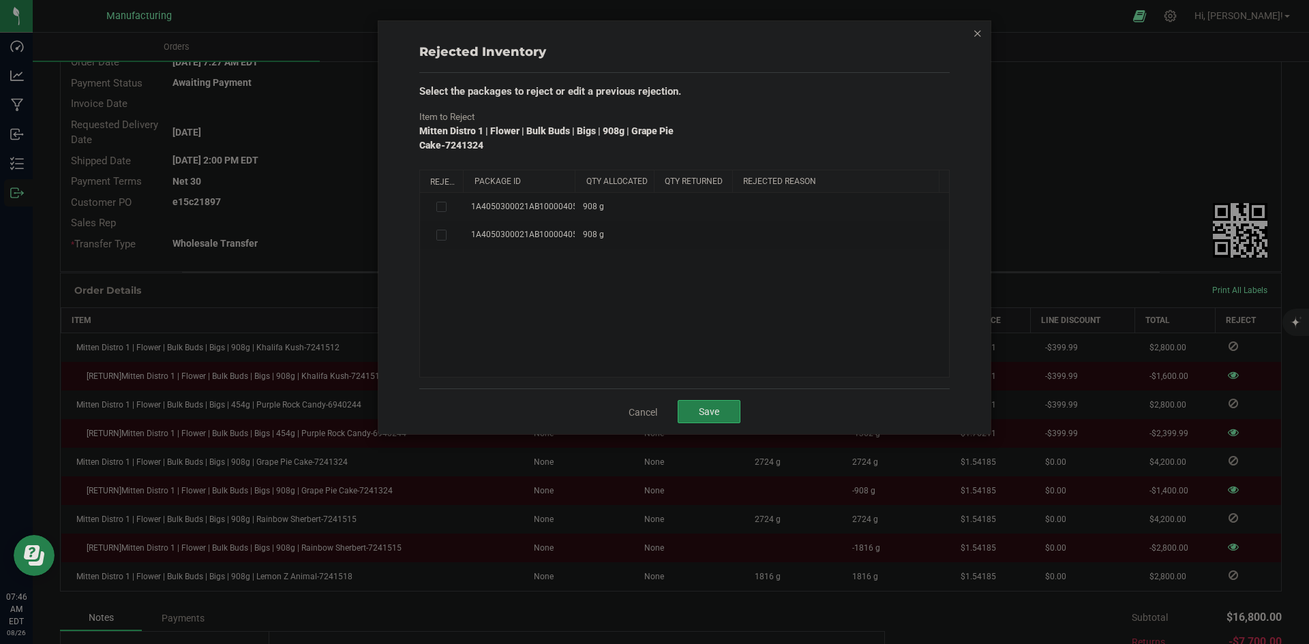
drag, startPoint x: 564, startPoint y: 177, endPoint x: 693, endPoint y: 181, distance: 129.6
click at [693, 181] on div "Reject Package Id Qty Allocated Qty Returned Rejected Reason" at bounding box center [679, 181] width 519 height 22
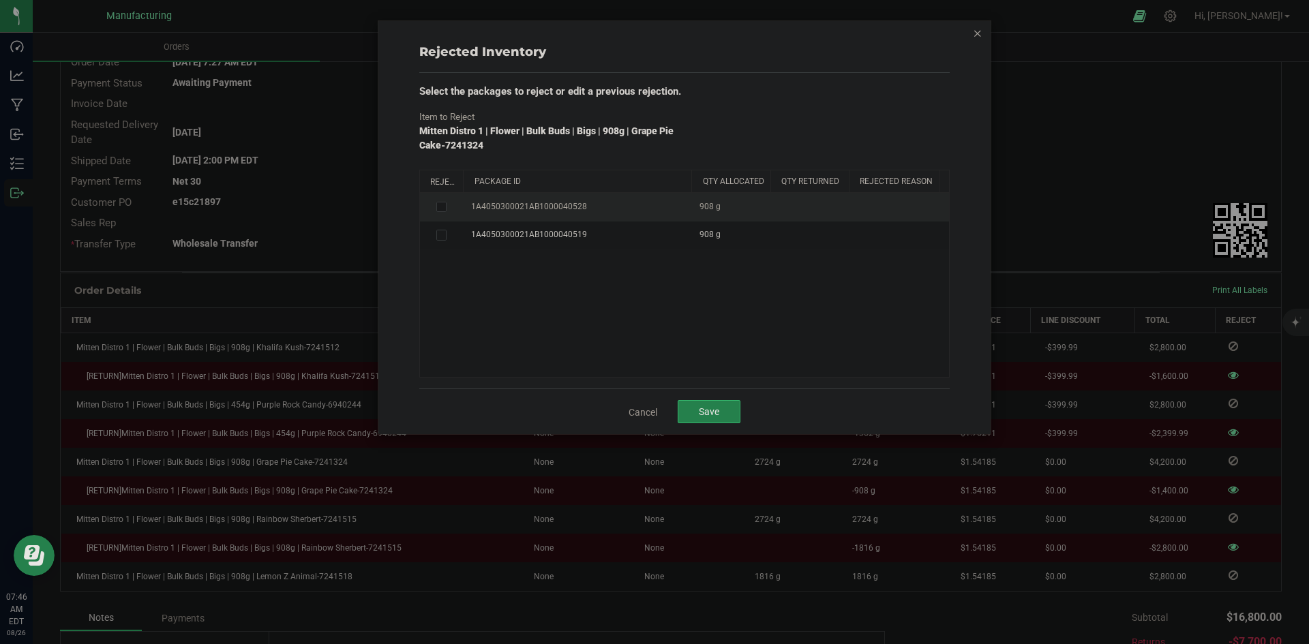
click at [438, 207] on icon at bounding box center [440, 207] width 7 height 0
click at [0, 0] on input "checkbox" at bounding box center [0, 0] width 0 height 0
click at [879, 212] on span at bounding box center [948, 208] width 183 height 19
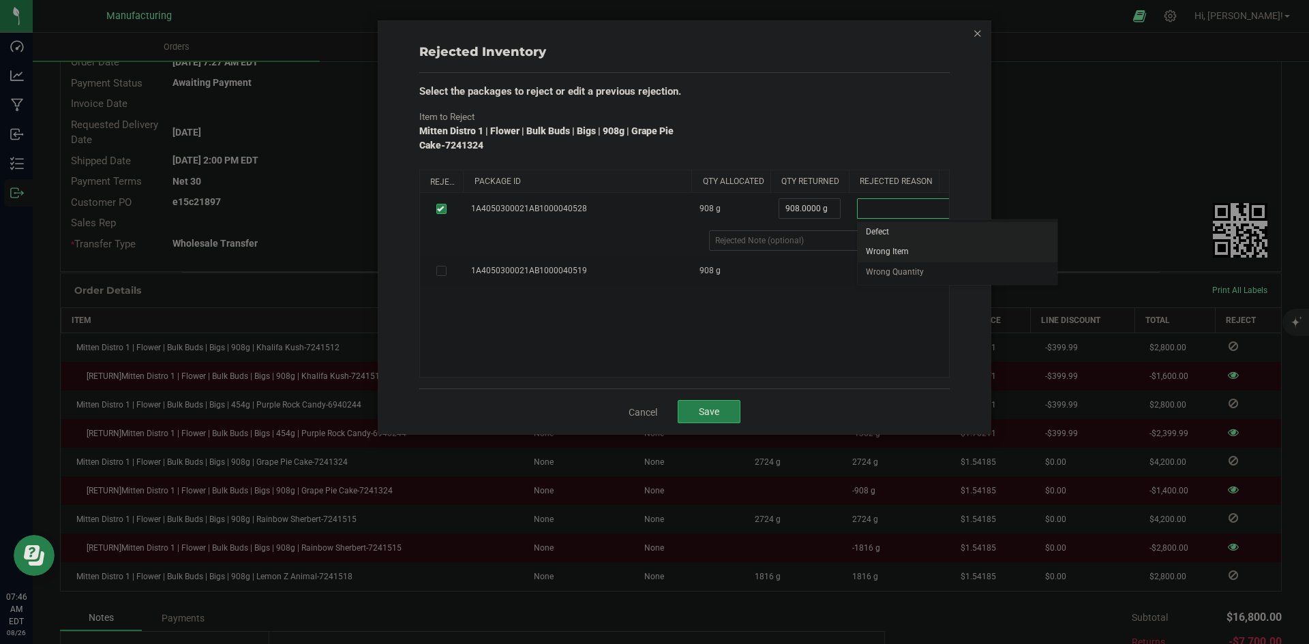
click at [870, 258] on li "Wrong Item" at bounding box center [957, 252] width 200 height 20
click at [714, 414] on span "Save" at bounding box center [709, 411] width 20 height 11
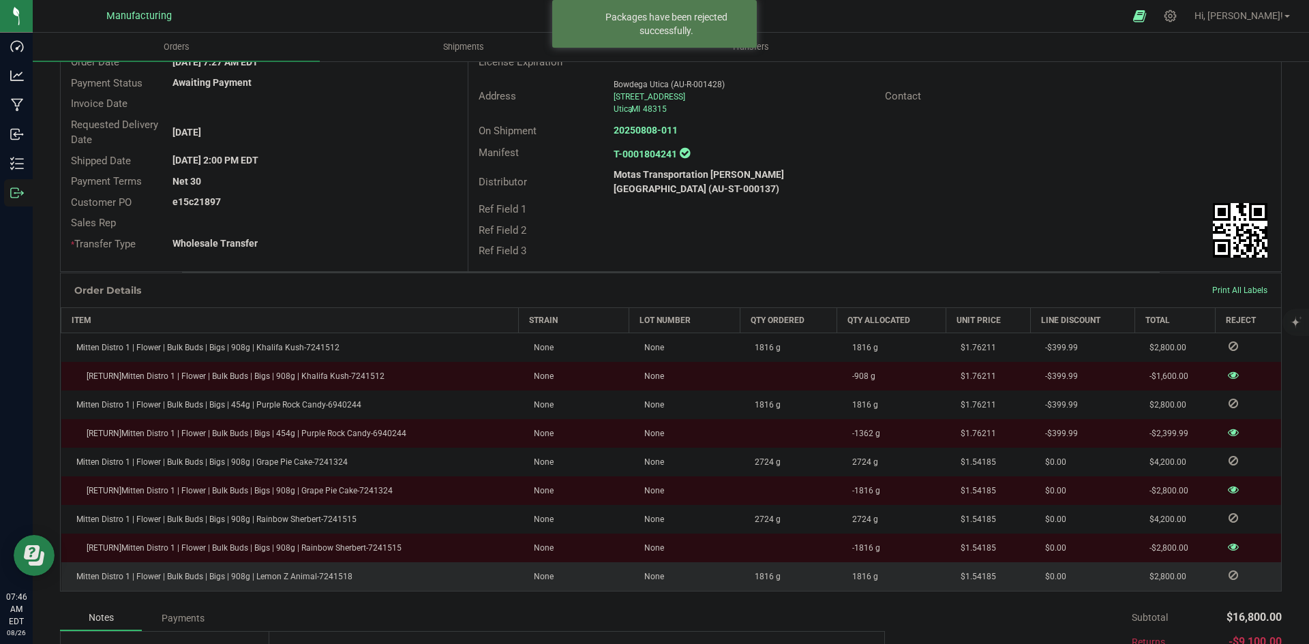
click at [1228, 571] on icon at bounding box center [1233, 575] width 10 height 8
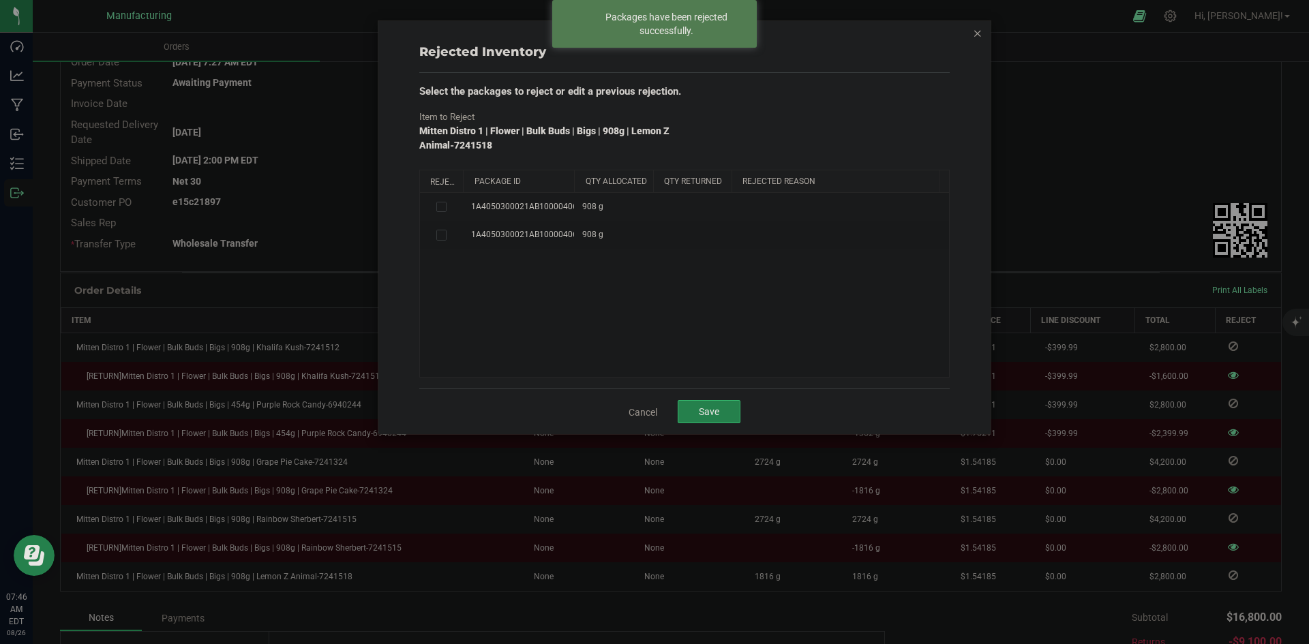
drag, startPoint x: 560, startPoint y: 178, endPoint x: 600, endPoint y: 178, distance: 40.9
click at [600, 178] on div "Reject Package Id Qty Allocated Qty Returned Rejected Reason" at bounding box center [679, 181] width 519 height 22
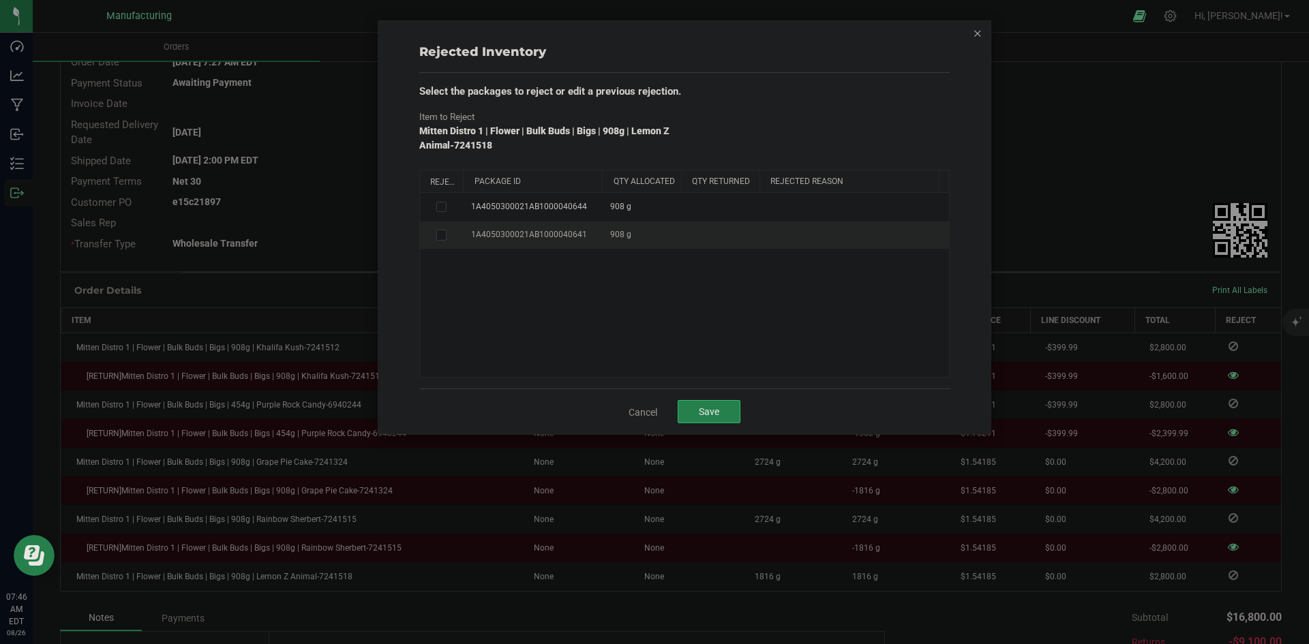
click at [439, 235] on icon at bounding box center [440, 235] width 7 height 0
click at [0, 0] on input "checkbox" at bounding box center [0, 0] width 0 height 0
click at [817, 238] on span at bounding box center [859, 237] width 183 height 19
click at [802, 282] on li "Wrong Item" at bounding box center [868, 281] width 200 height 20
click at [710, 408] on span "Save" at bounding box center [709, 411] width 20 height 11
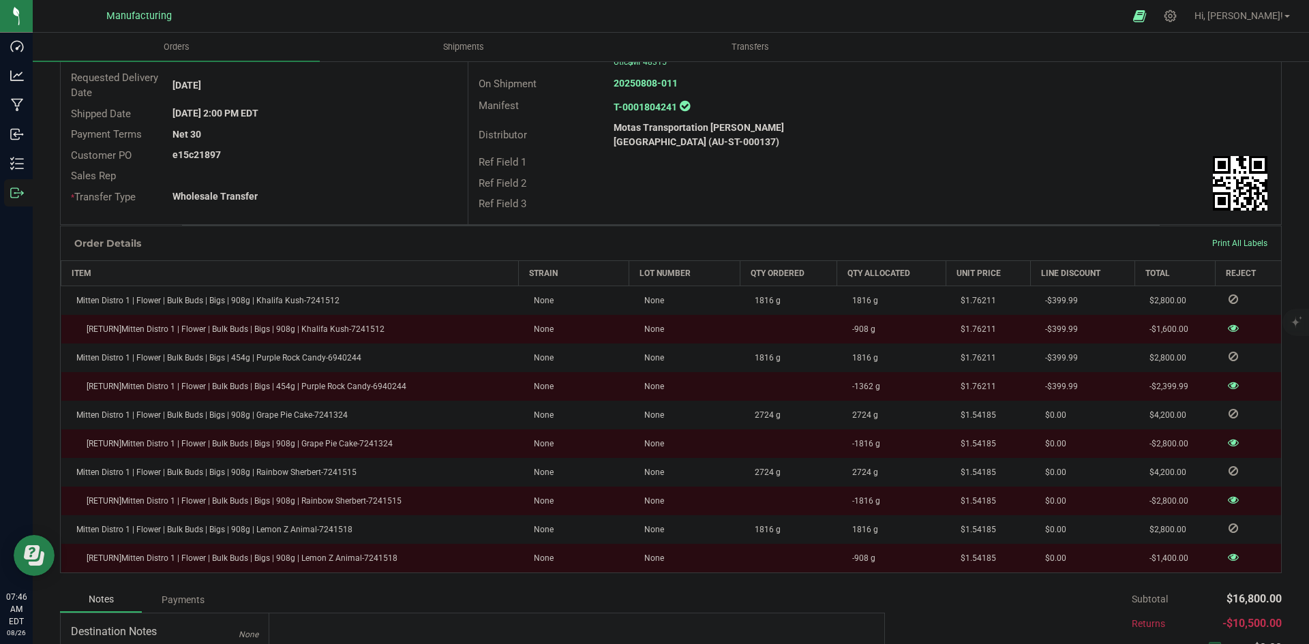
scroll to position [0, 0]
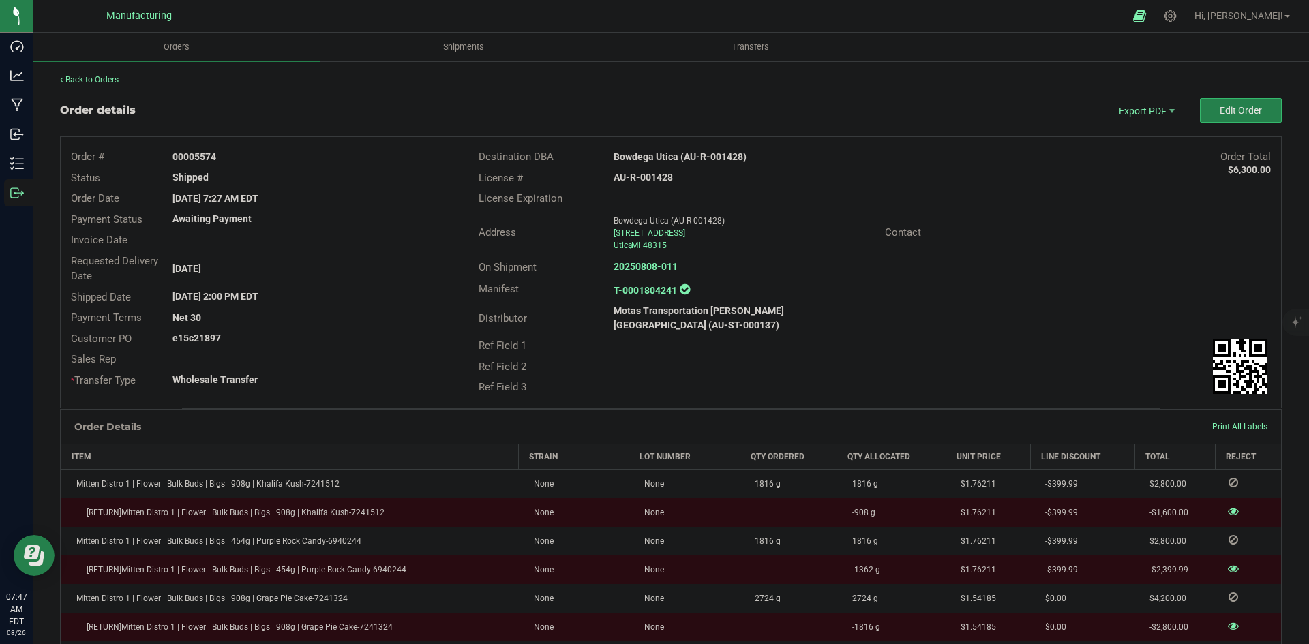
click at [1020, 225] on div "Contact" at bounding box center [1078, 232] width 406 height 21
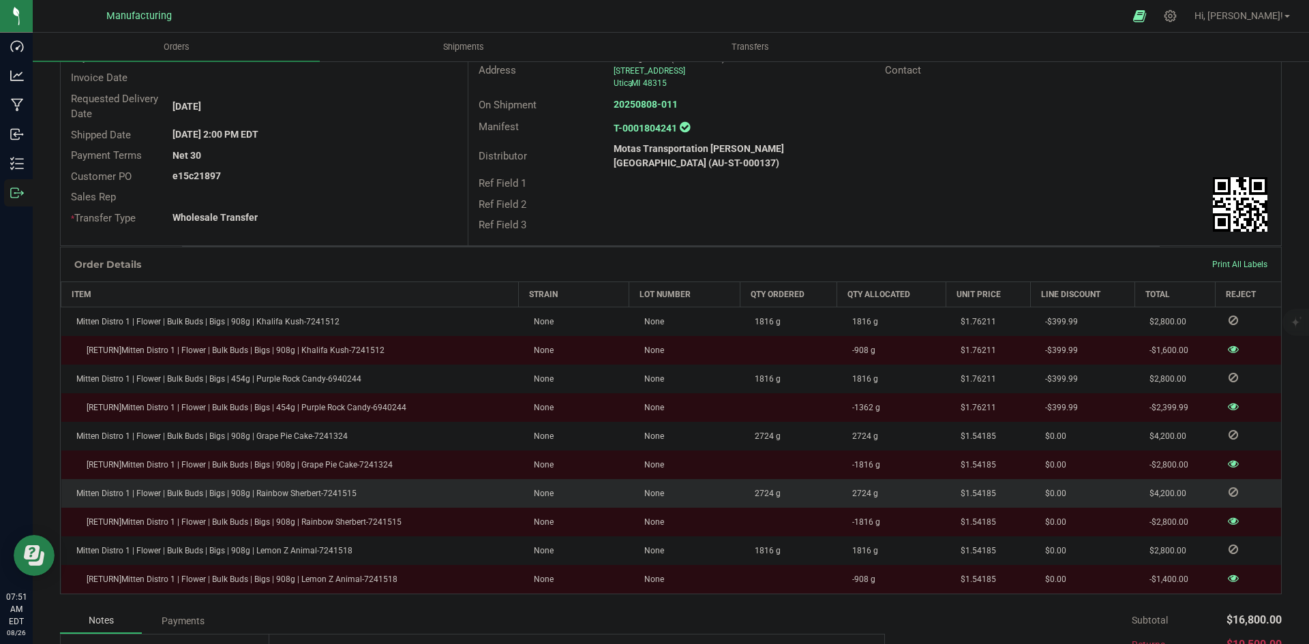
scroll to position [204, 0]
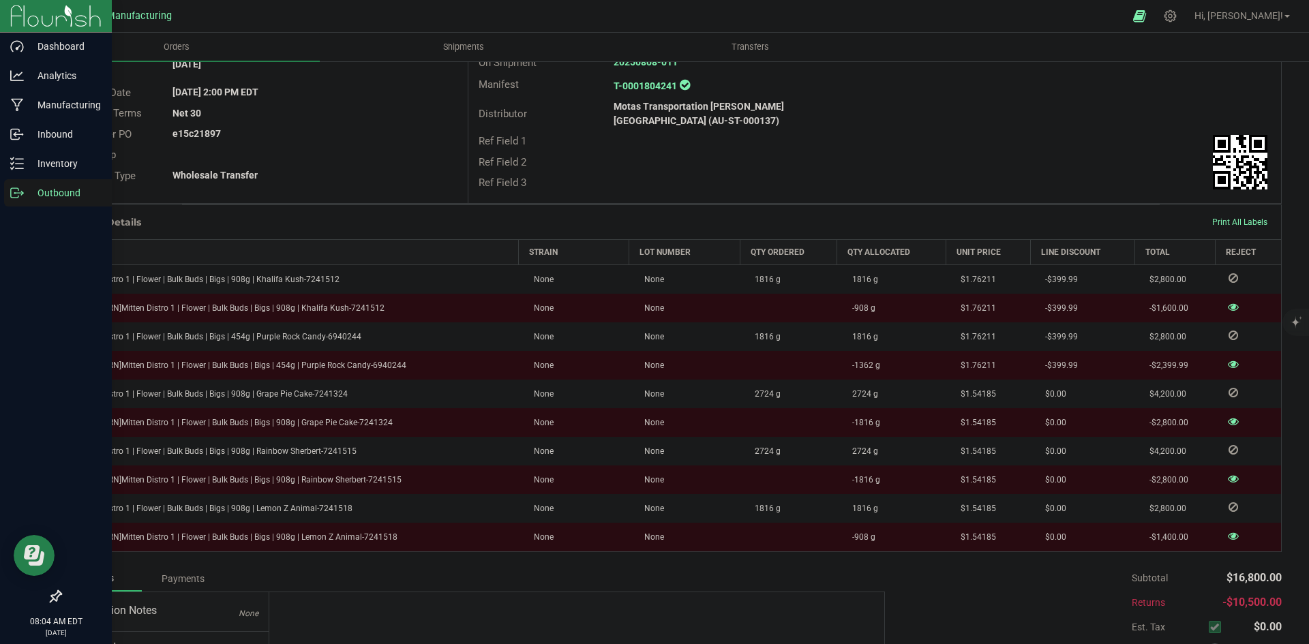
click at [20, 199] on div "Outbound" at bounding box center [58, 192] width 108 height 27
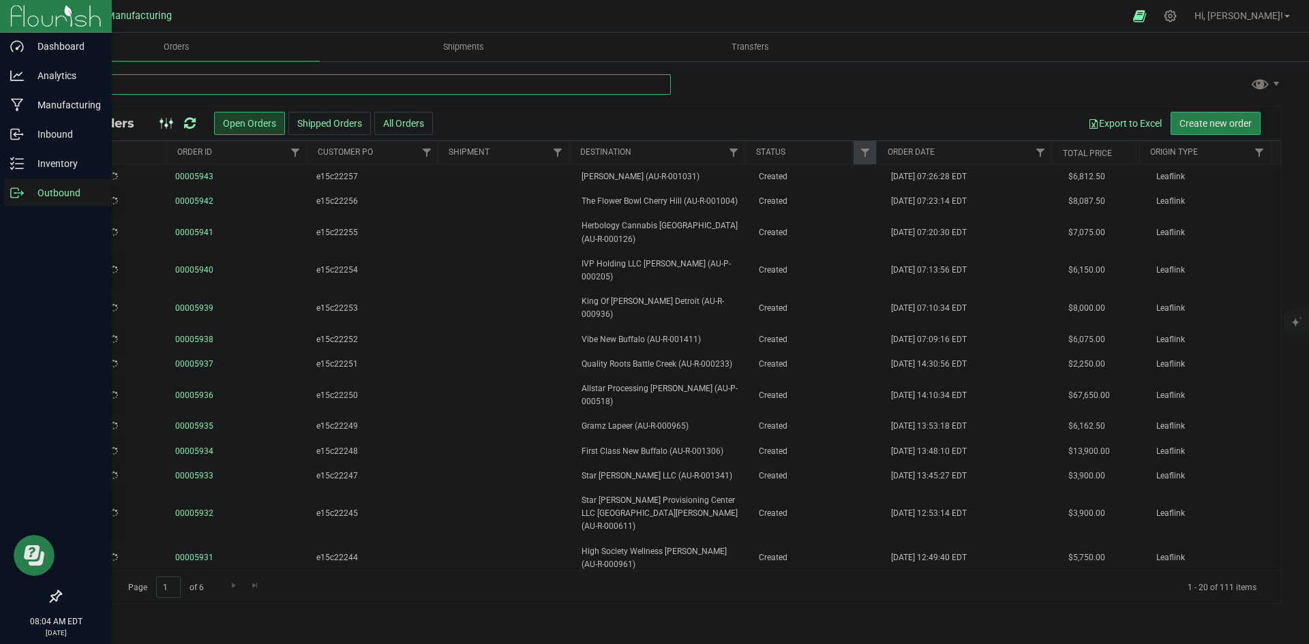
click at [326, 87] on input "text" at bounding box center [365, 84] width 611 height 20
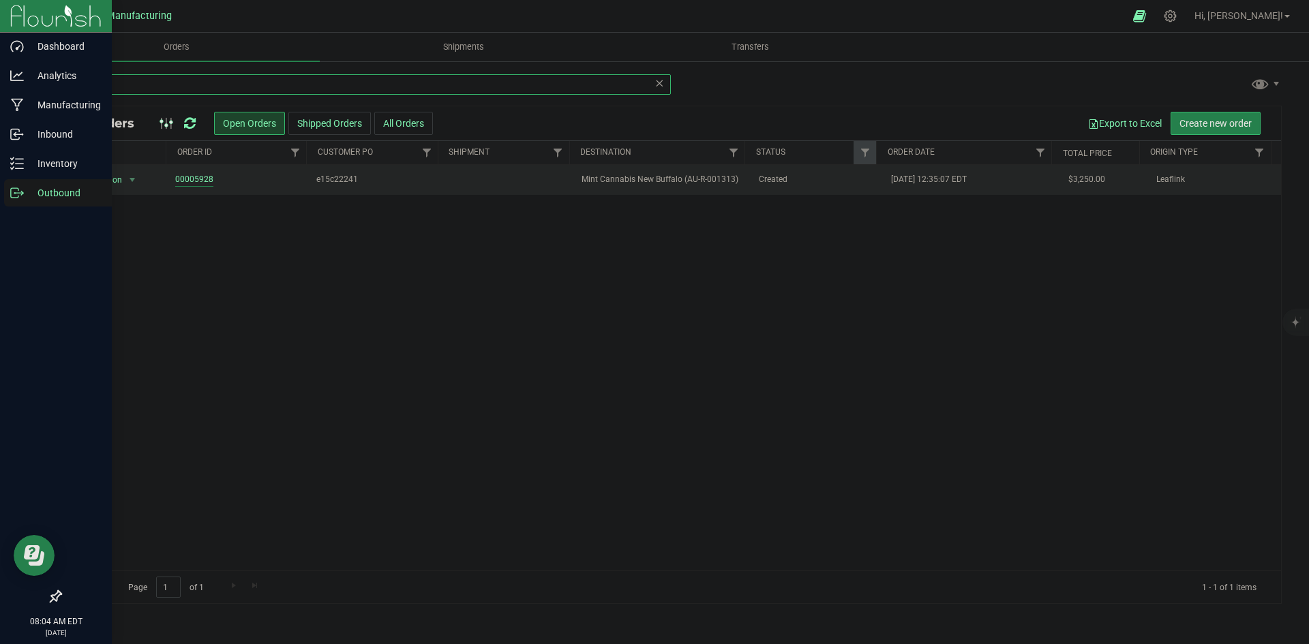
type input "1313"
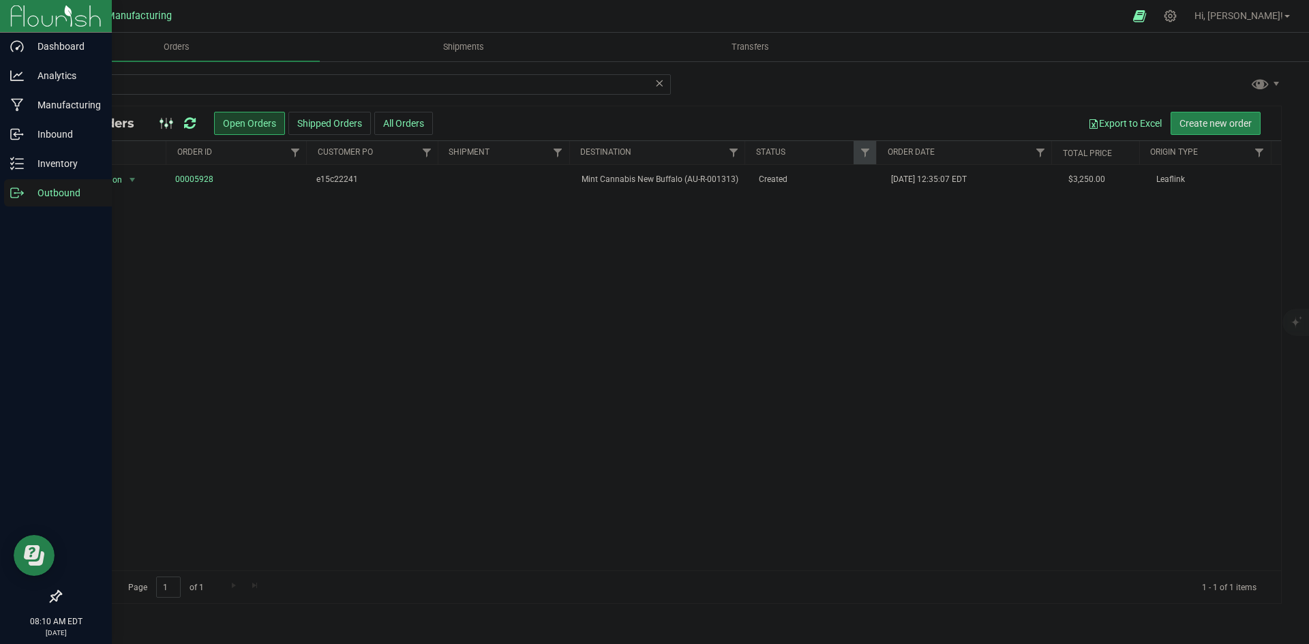
click at [185, 125] on icon at bounding box center [190, 124] width 12 height 14
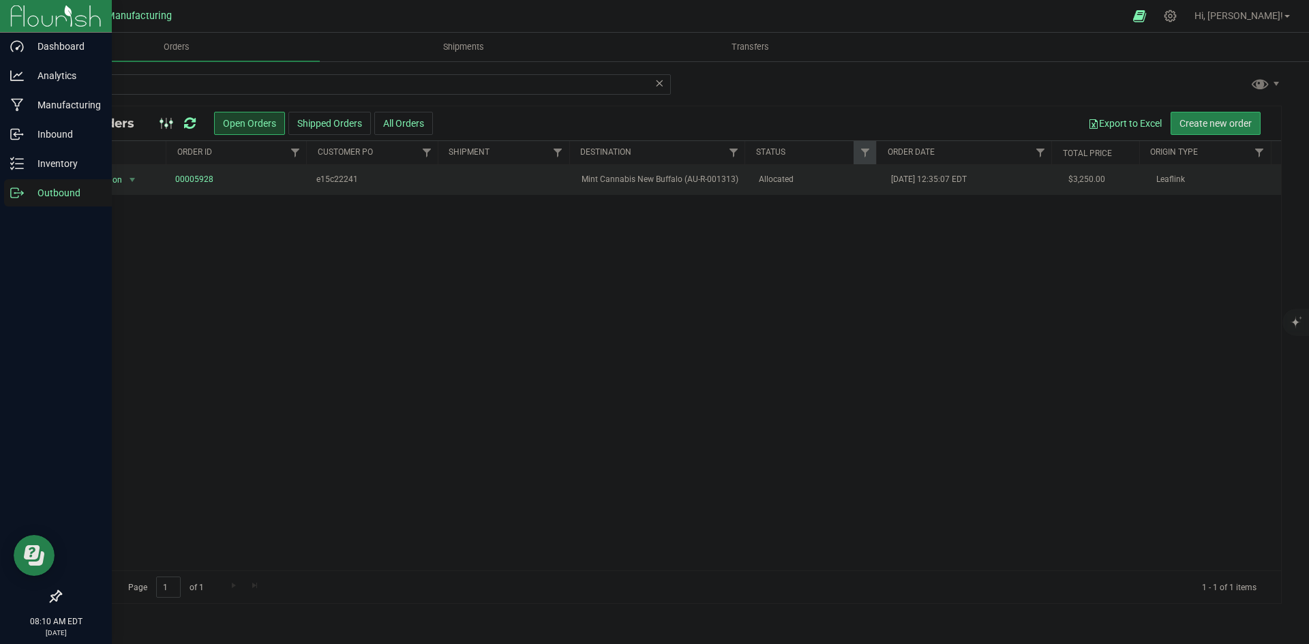
click at [891, 185] on span "Aug 25, 2025 12:35:07 EDT" at bounding box center [929, 179] width 76 height 13
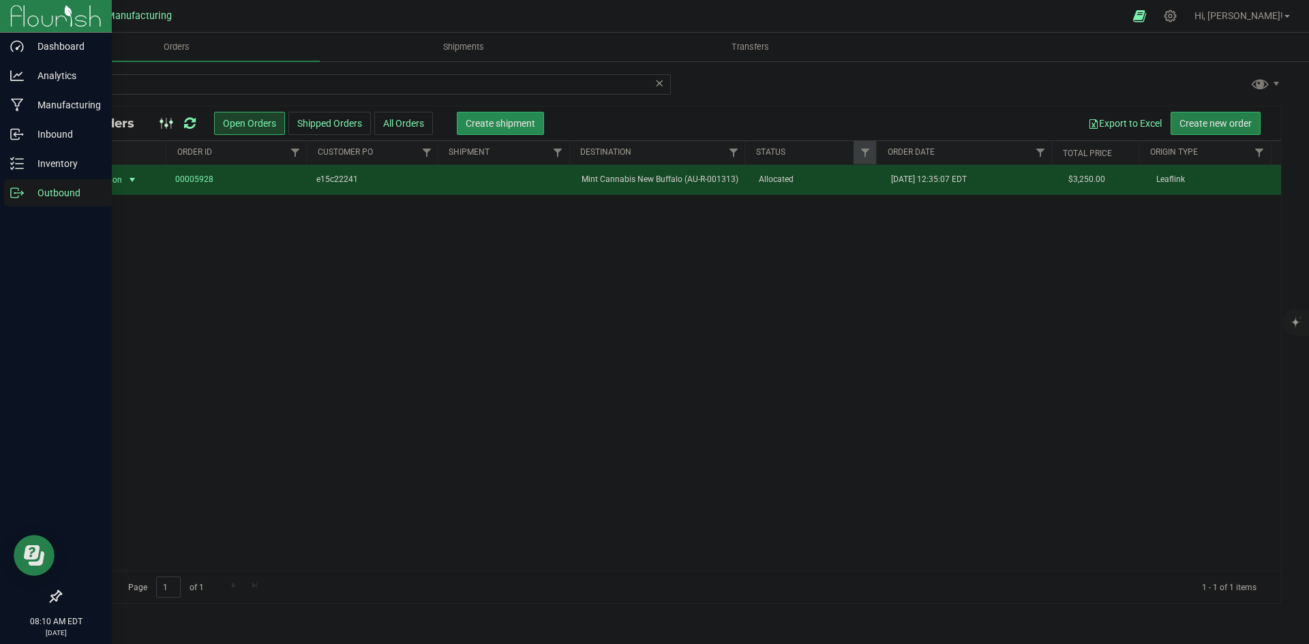
click at [505, 130] on button "Create shipment" at bounding box center [500, 123] width 87 height 23
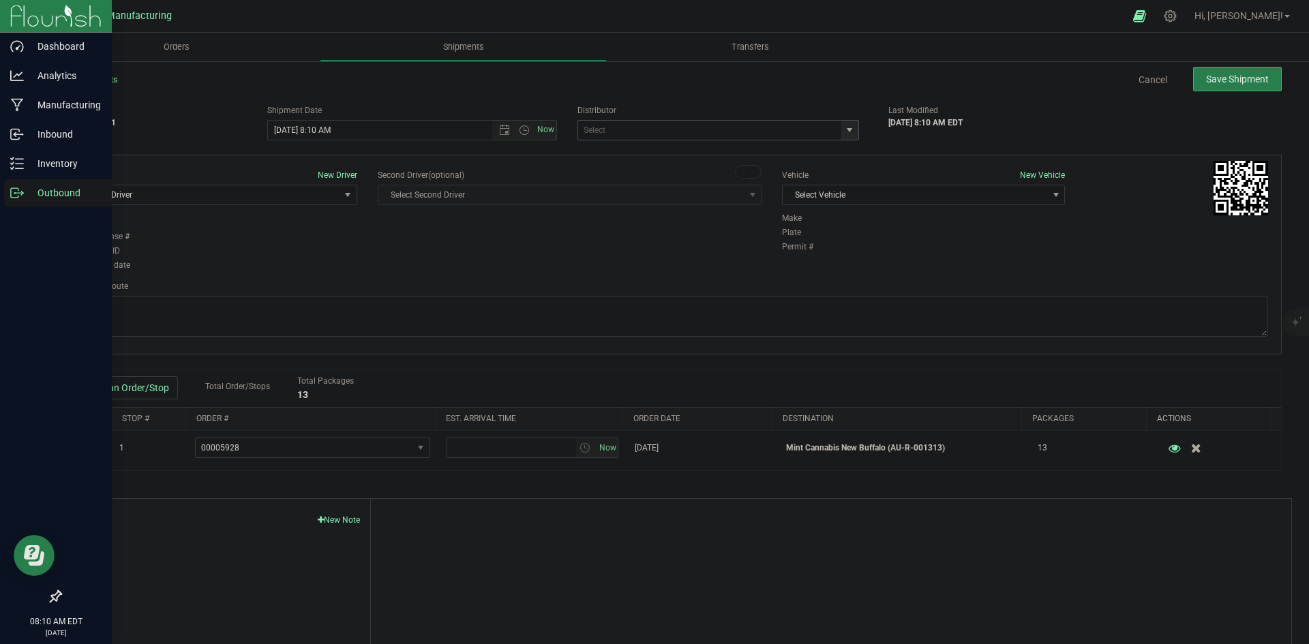
click at [845, 127] on span "select" at bounding box center [849, 130] width 11 height 11
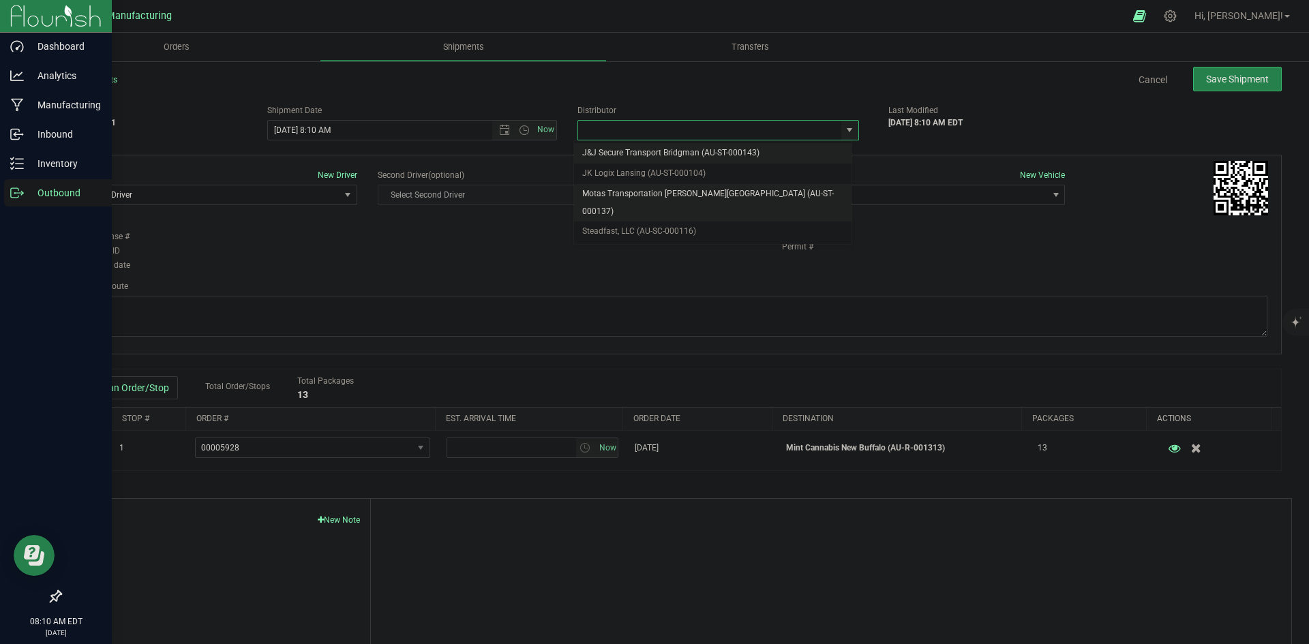
drag, startPoint x: 652, startPoint y: 192, endPoint x: 703, endPoint y: 194, distance: 51.8
click at [652, 192] on li "Motas Transportation [PERSON_NAME][GEOGRAPHIC_DATA] (AU-ST-000137)" at bounding box center [712, 202] width 277 height 37
type input "Motas Transportation [PERSON_NAME][GEOGRAPHIC_DATA] (AU-ST-000137)"
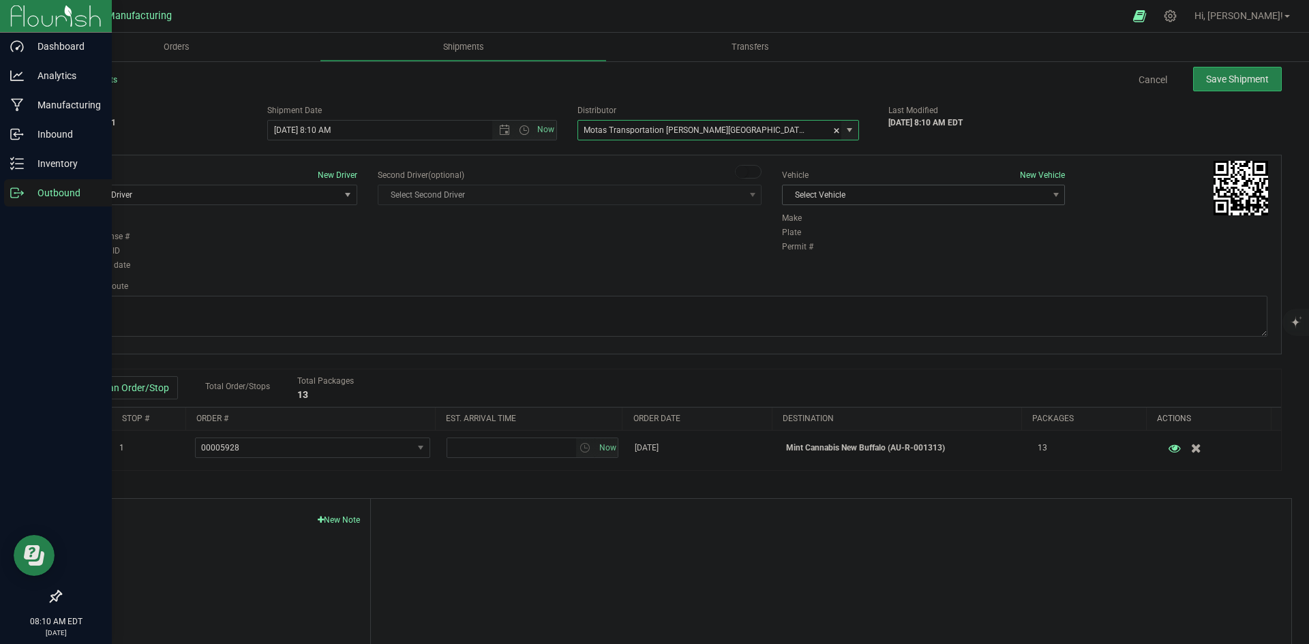
click at [907, 196] on span "Select Vehicle" at bounding box center [914, 194] width 264 height 19
click at [822, 258] on li "T3" at bounding box center [916, 259] width 279 height 20
click at [284, 200] on span "Select Driver" at bounding box center [207, 194] width 264 height 19
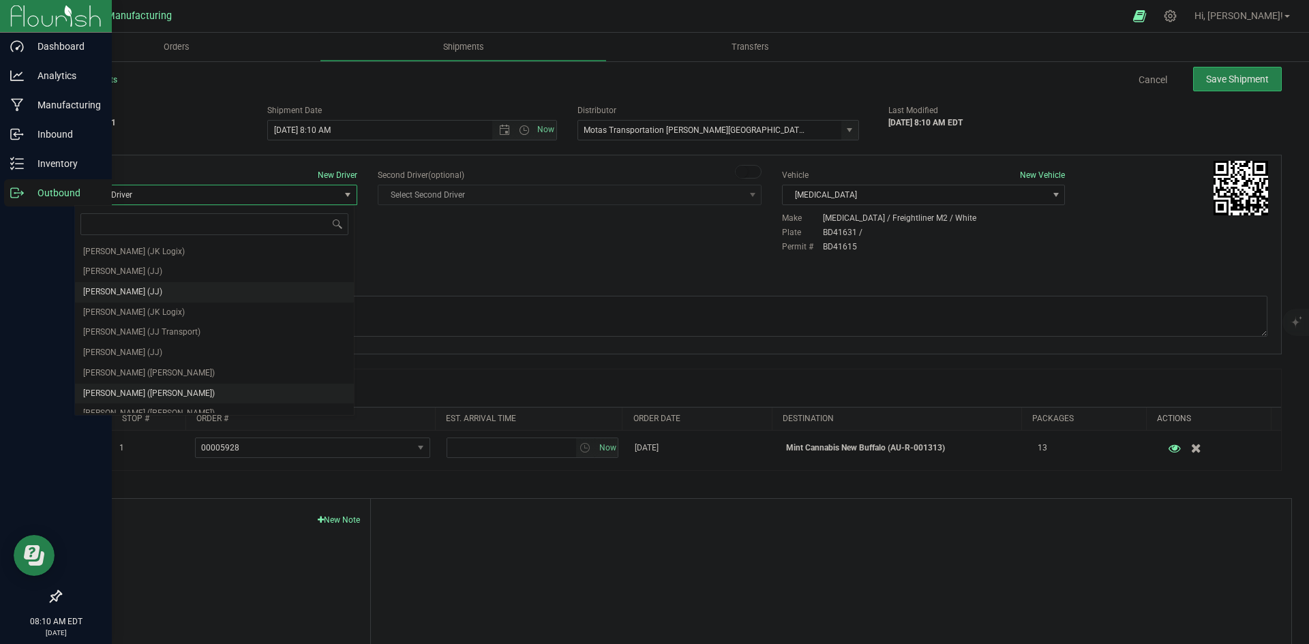
scroll to position [72, 0]
click at [145, 328] on span "Lloyd Neely (Motas)" at bounding box center [149, 323] width 132 height 18
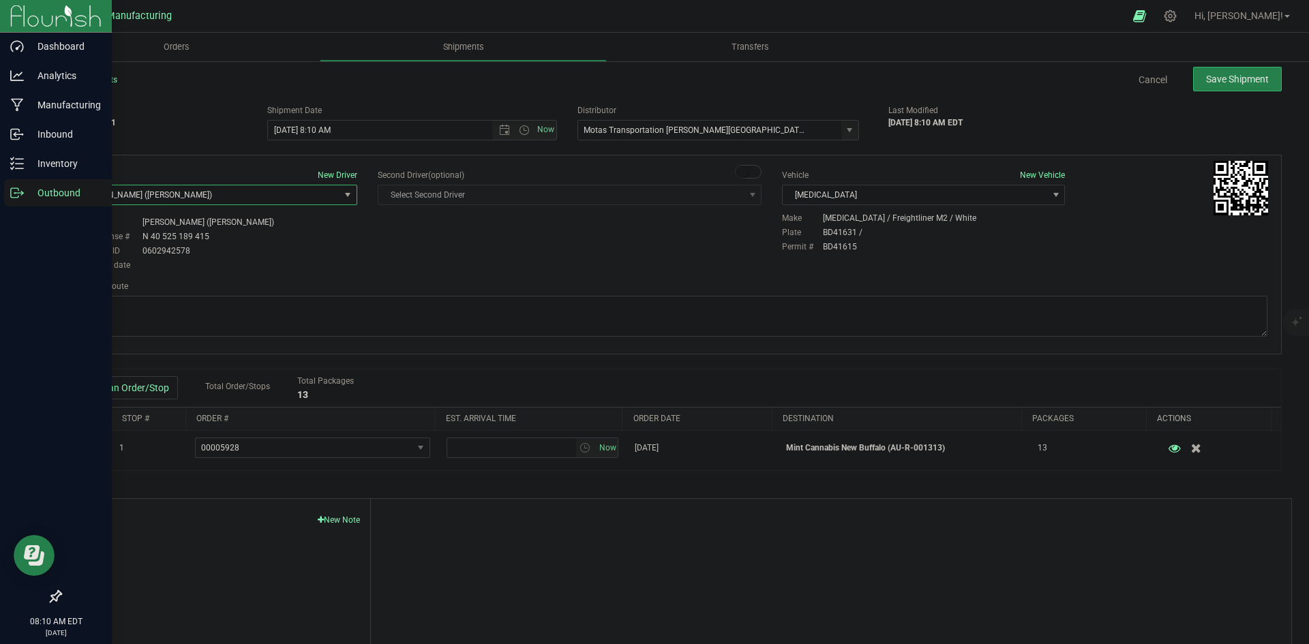
drag, startPoint x: 466, startPoint y: 258, endPoint x: 476, endPoint y: 254, distance: 11.3
click at [468, 258] on div "Driver New Driver Lloyd Neely (Motas) Select Driver Perry Black (JK Logix) Robe…" at bounding box center [670, 221] width 1213 height 104
click at [520, 130] on span "Open the time view" at bounding box center [524, 130] width 11 height 11
drag, startPoint x: 291, startPoint y: 235, endPoint x: 344, endPoint y: 240, distance: 53.4
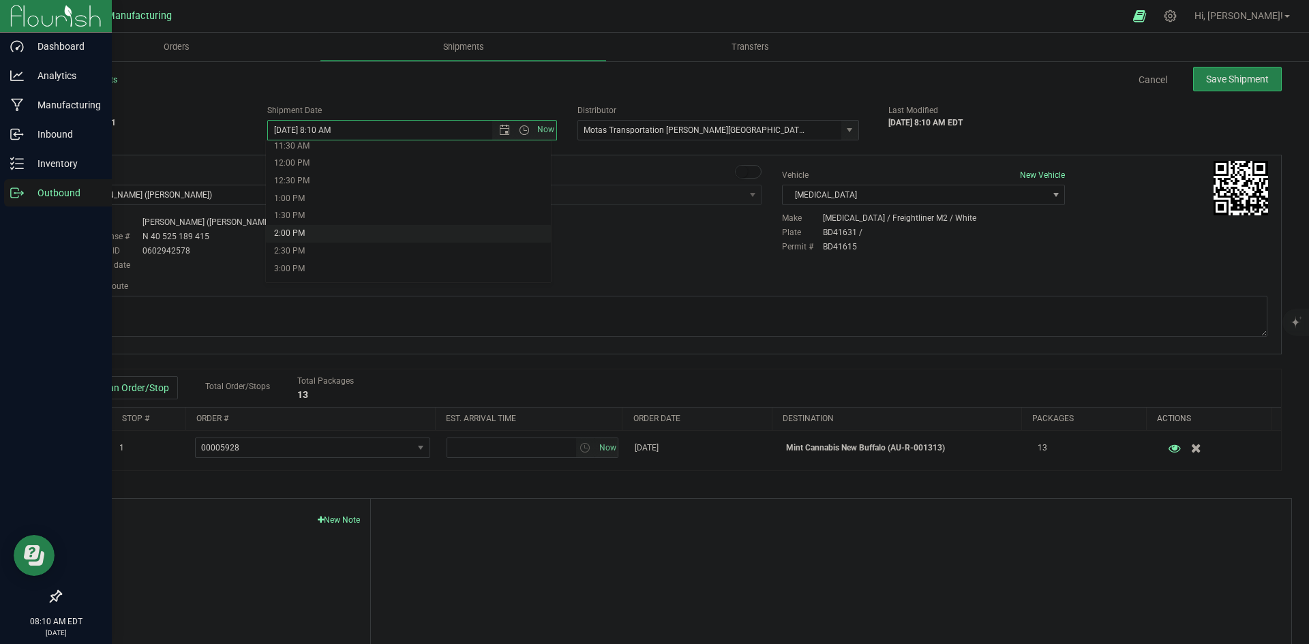
click at [292, 234] on li "2:00 PM" at bounding box center [408, 234] width 285 height 18
type input "8/26/2025 2:00 PM"
click at [446, 253] on div "Driver New Driver Lloyd Neely (Motas) Select Driver Perry Black (JK Logix) Robe…" at bounding box center [670, 221] width 1213 height 104
click at [684, 309] on textarea at bounding box center [670, 316] width 1193 height 41
paste textarea "Head south 246 ft -- Turn right 325 ft -- Turn right 407 ft -- Turn right towar…"
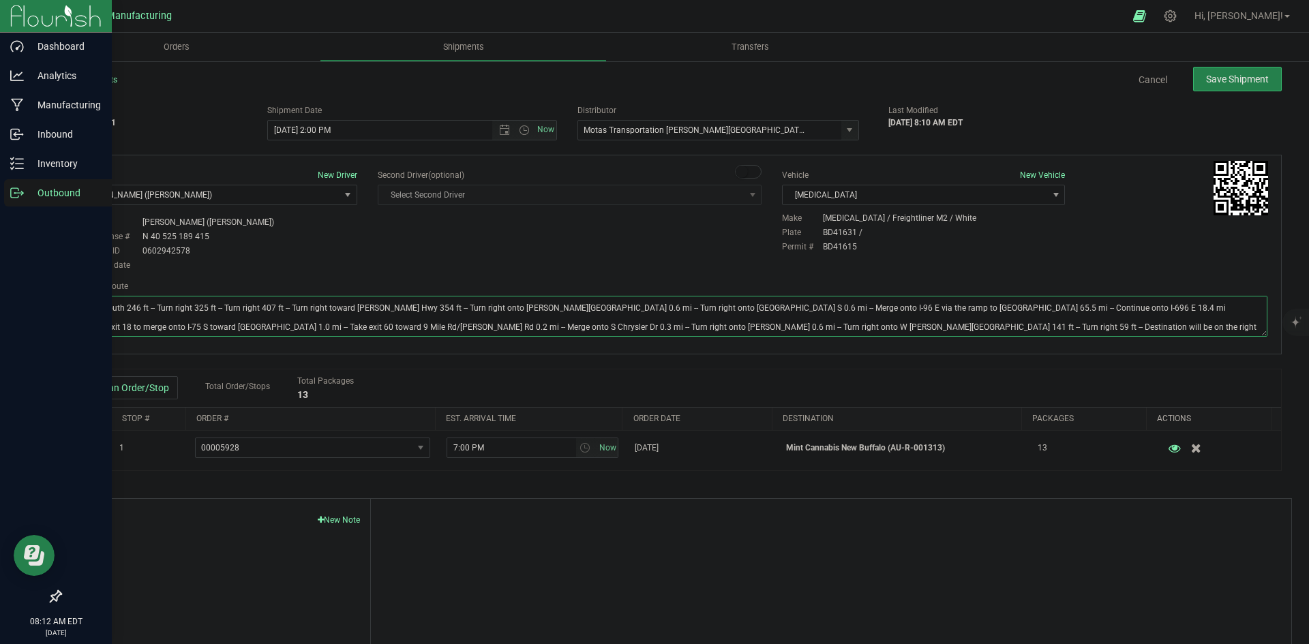
type textarea "Head south 246 ft -- Turn right 325 ft -- Turn right 407 ft -- Turn right towar…"
drag, startPoint x: 695, startPoint y: 246, endPoint x: 733, endPoint y: 234, distance: 39.9
click at [704, 244] on div "Driver New Driver Lloyd Neely (Motas) Select Driver Perry Black (JK Logix) Robe…" at bounding box center [670, 221] width 1213 height 104
click at [1219, 76] on span "Save Shipment" at bounding box center [1237, 79] width 63 height 11
type input "8/26/2025 6:00 PM"
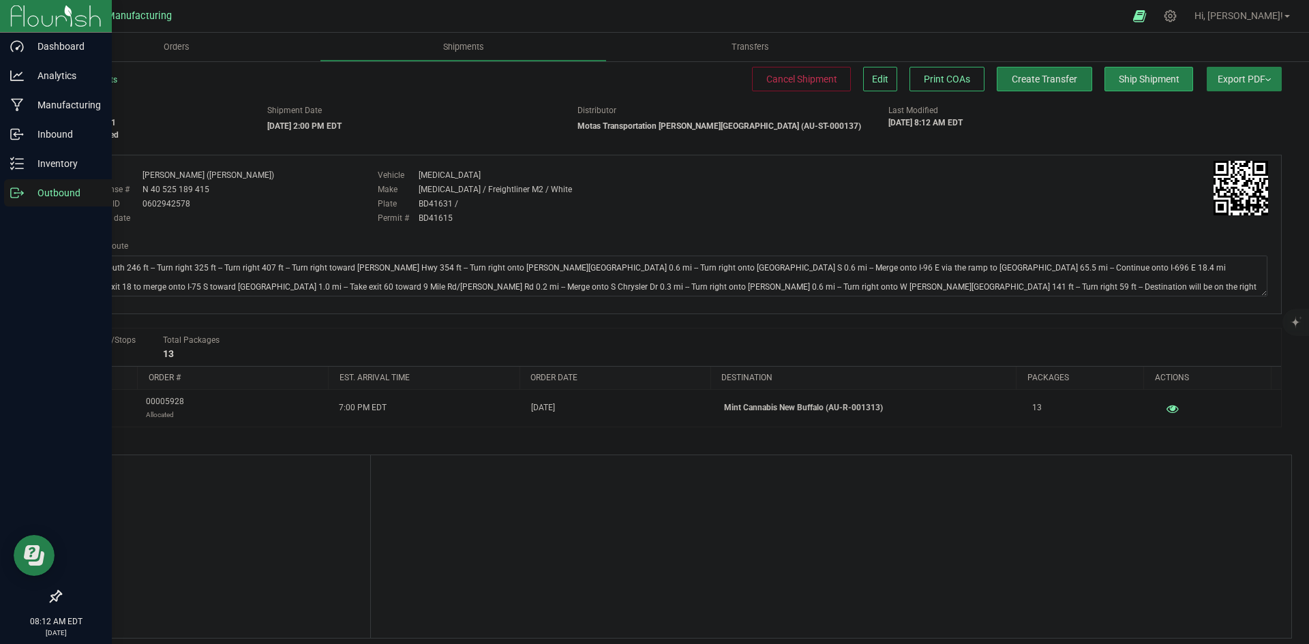
click at [1076, 76] on button "Create Transfer" at bounding box center [1044, 79] width 95 height 25
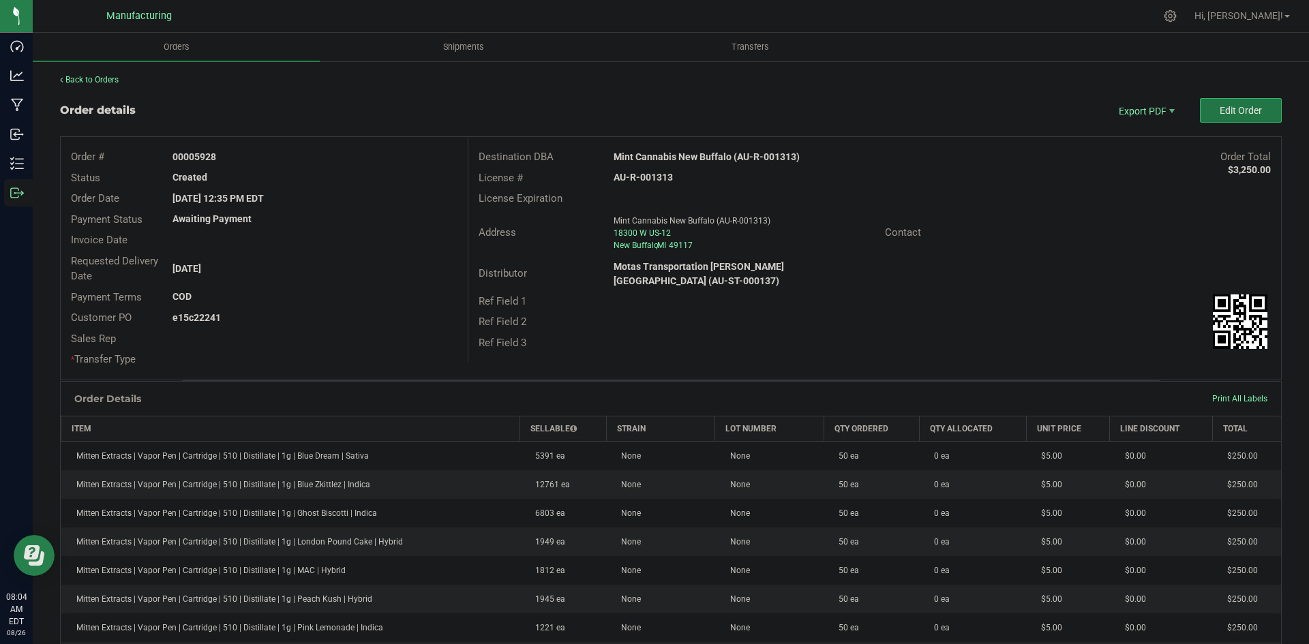
click at [1244, 98] on button "Edit Order" at bounding box center [1241, 110] width 82 height 25
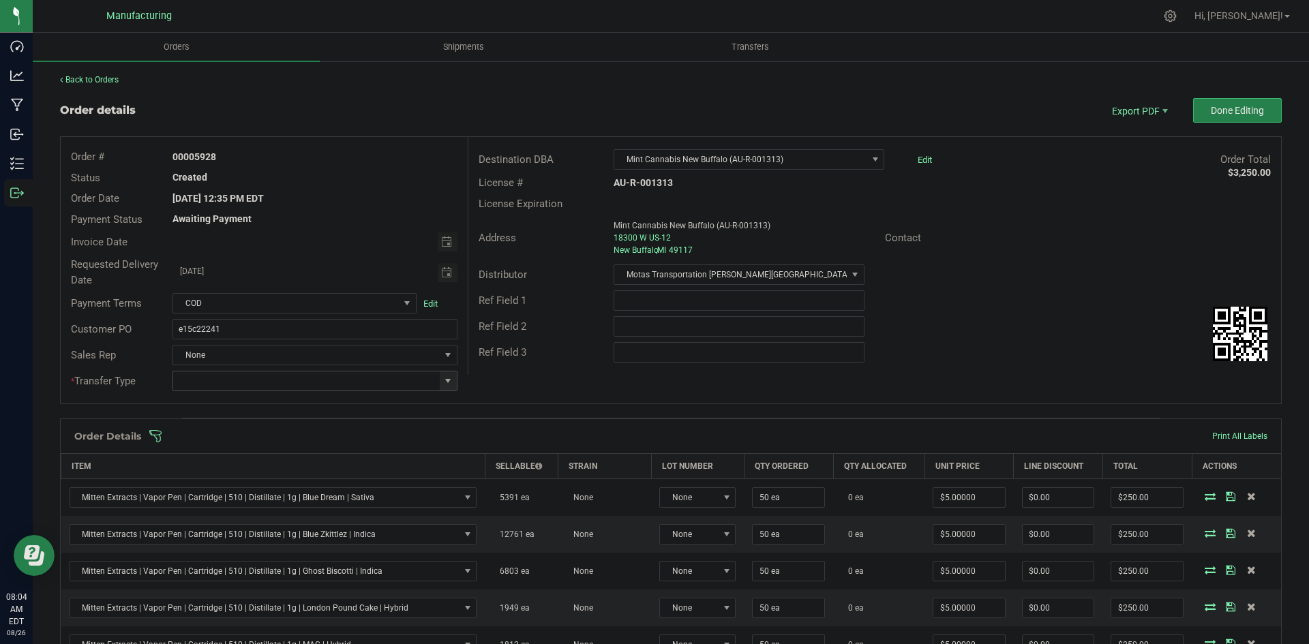
click at [442, 376] on span at bounding box center [447, 381] width 11 height 11
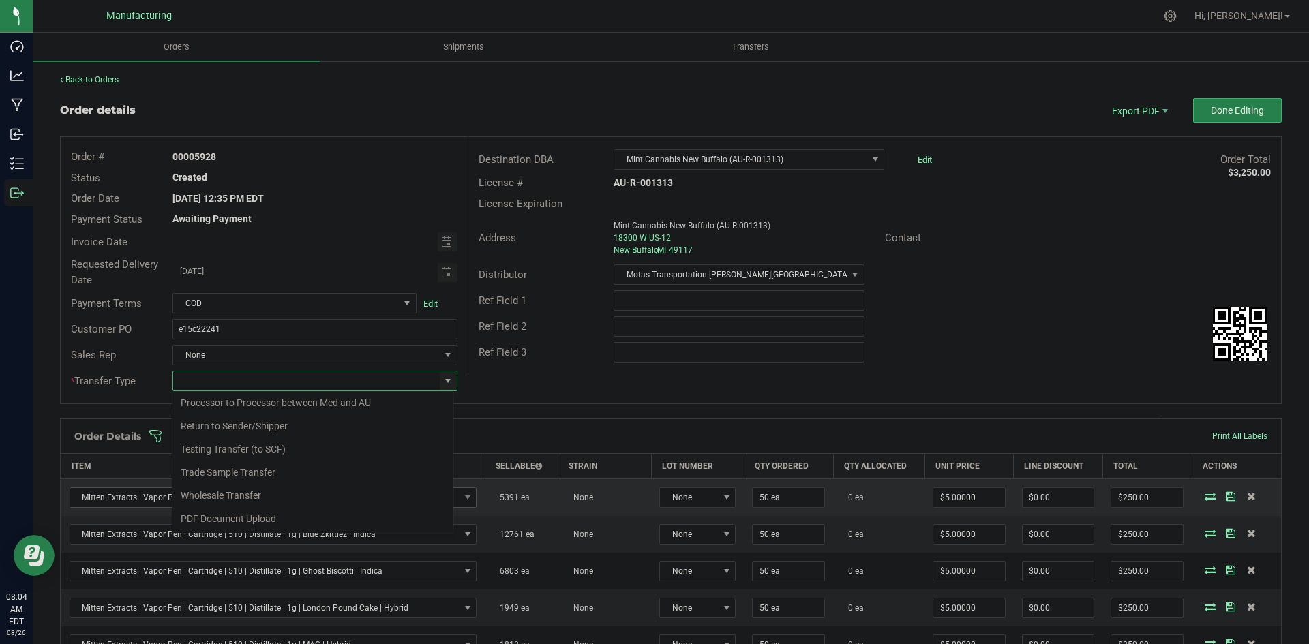
click at [221, 491] on li "Wholesale Transfer" at bounding box center [312, 495] width 281 height 23
type input "Wholesale Transfer"
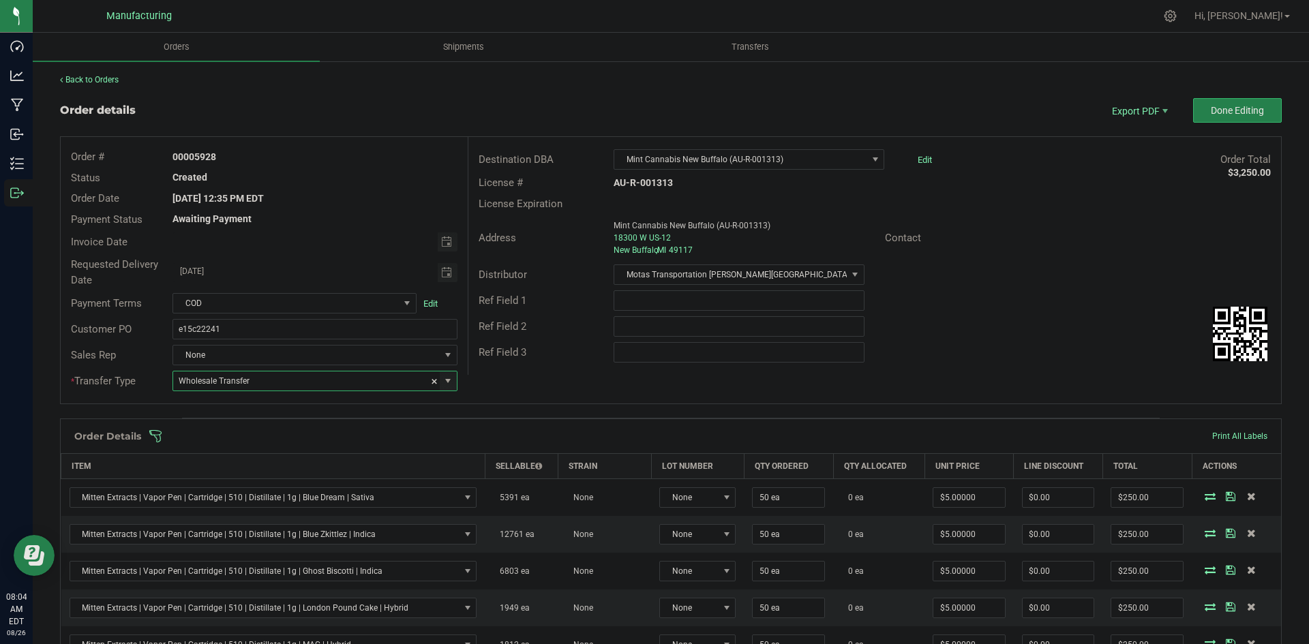
click at [554, 391] on div "Order # 00005928 Status Created Order Date Aug 25, 2025 12:35 PM EDT Payment St…" at bounding box center [671, 270] width 1220 height 267
click at [556, 437] on span at bounding box center [759, 436] width 1221 height 14
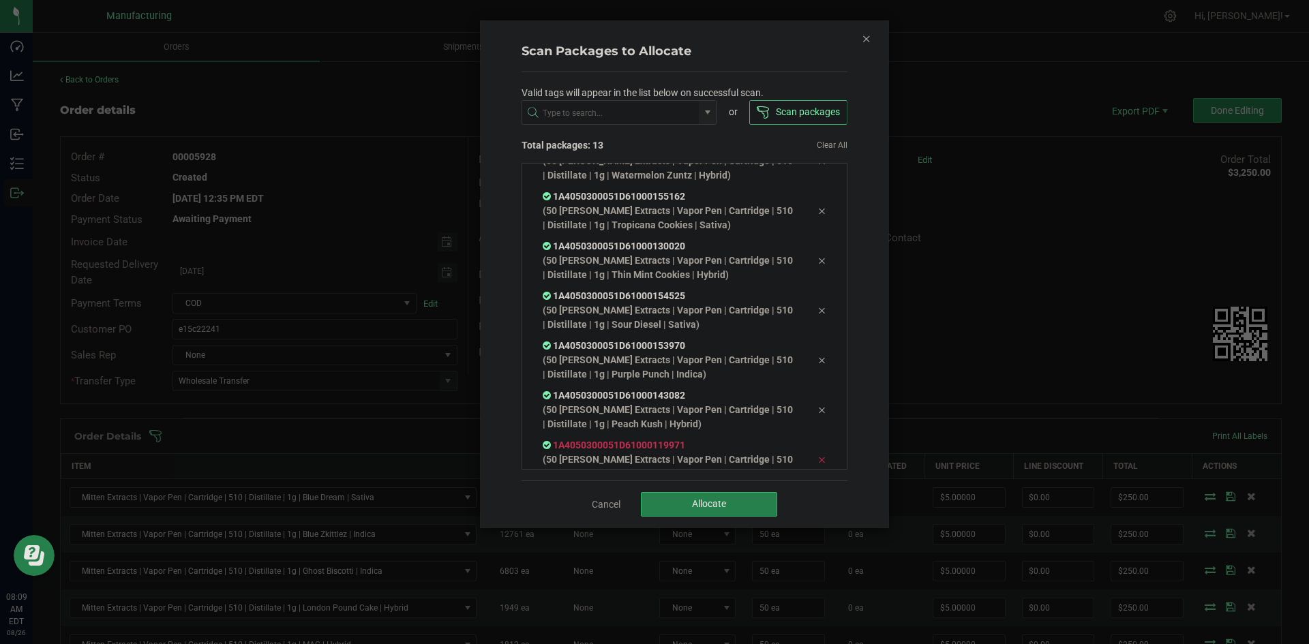
scroll to position [326, 0]
click at [710, 513] on button "Allocate" at bounding box center [709, 504] width 136 height 25
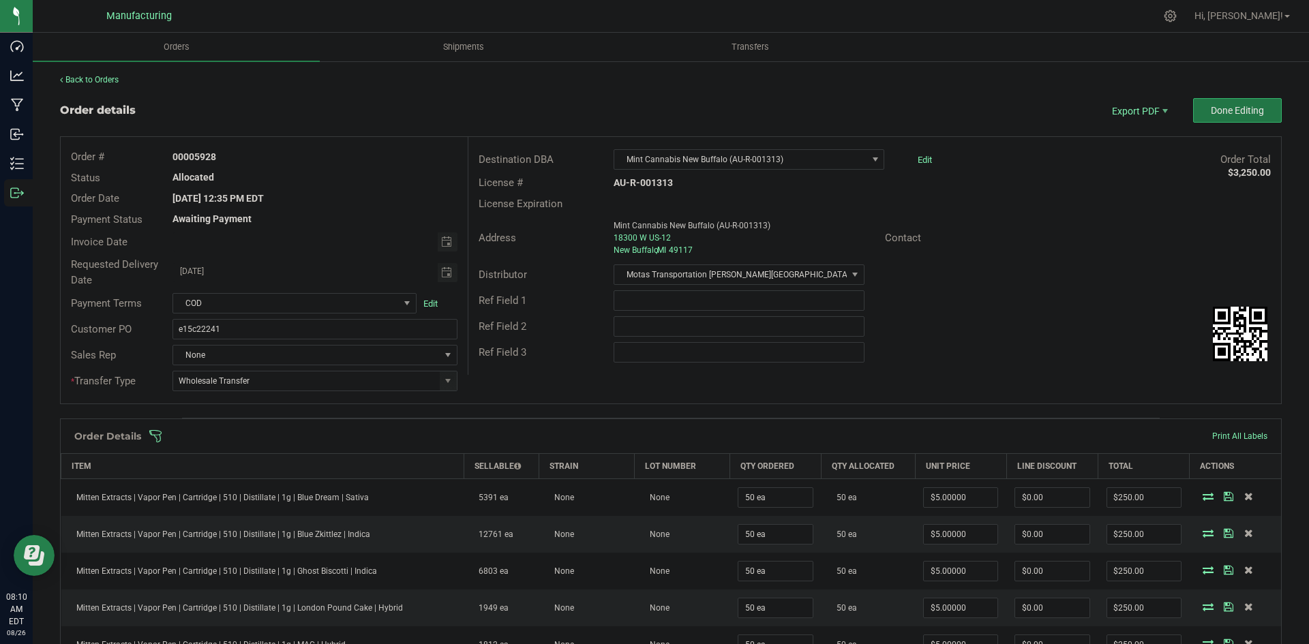
click at [1200, 116] on button "Done Editing" at bounding box center [1237, 110] width 89 height 25
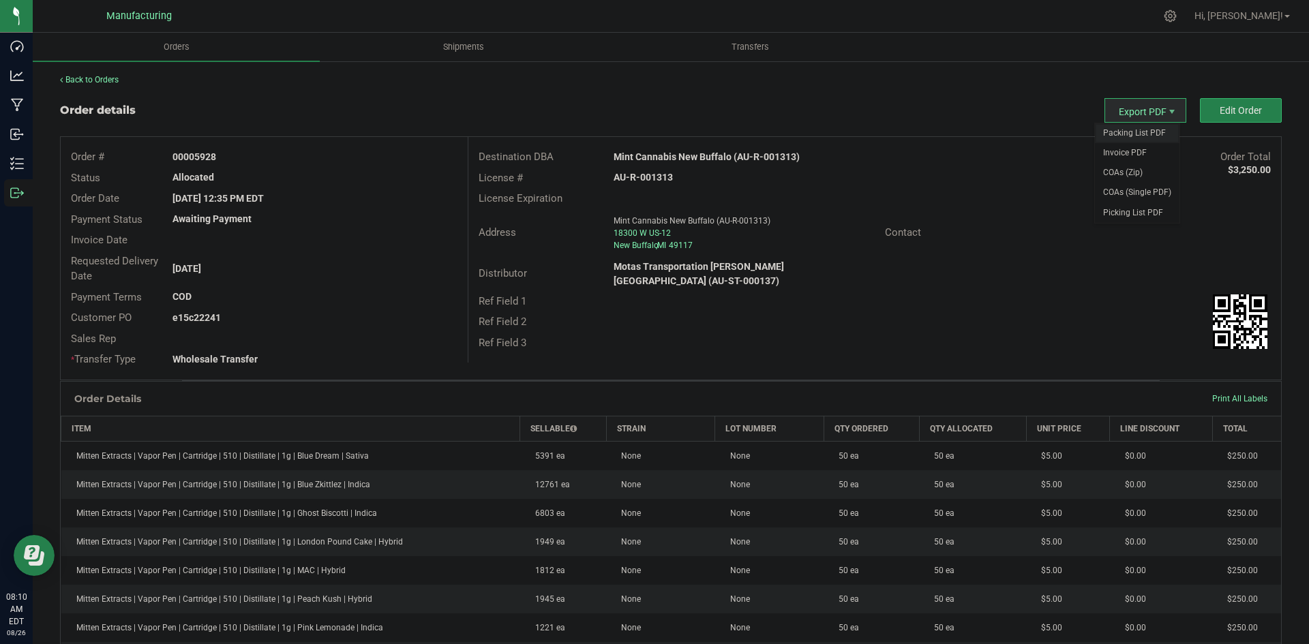
click at [1131, 128] on span "Packing List PDF" at bounding box center [1137, 133] width 85 height 20
click at [694, 154] on strong "Mint Cannabis New Buffalo (AU-R-001313)" at bounding box center [706, 156] width 186 height 11
click at [694, 153] on strong "Mint Cannabis New Buffalo (AU-R-001313)" at bounding box center [706, 156] width 186 height 11
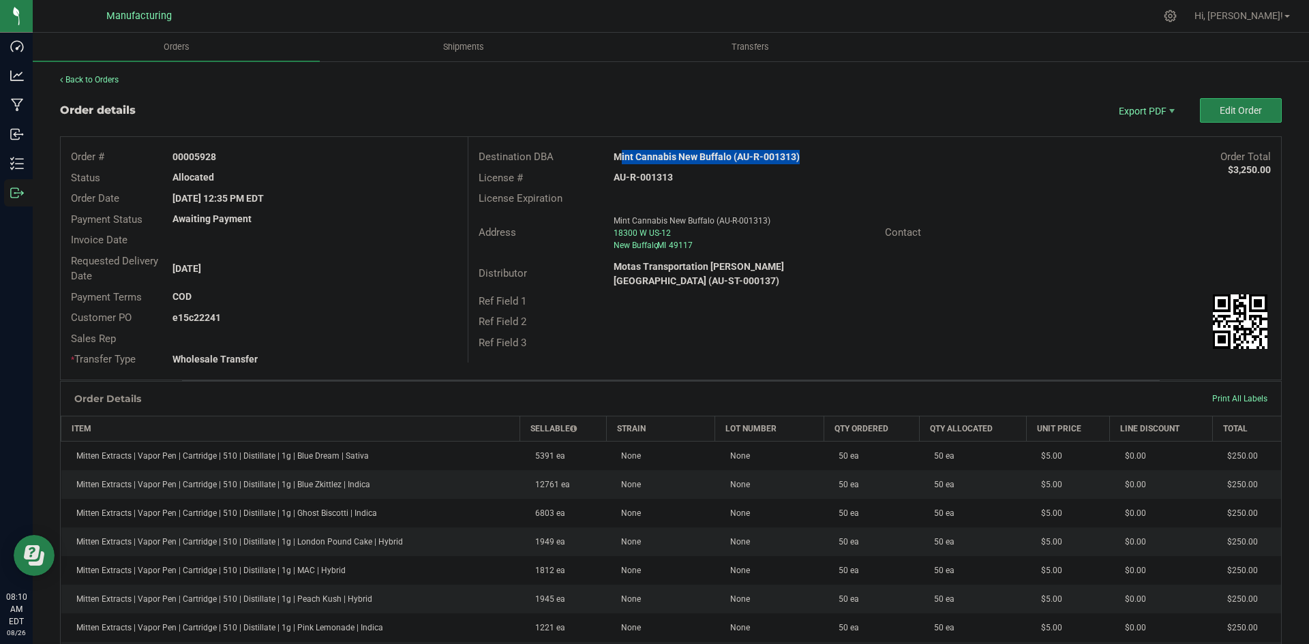
click at [694, 153] on strong "Mint Cannabis New Buffalo (AU-R-001313)" at bounding box center [706, 156] width 186 height 11
copy strong "Mint Cannabis New Buffalo (AU-R-001313)"
click at [642, 176] on strong "AU-R-001313" at bounding box center [642, 177] width 59 height 11
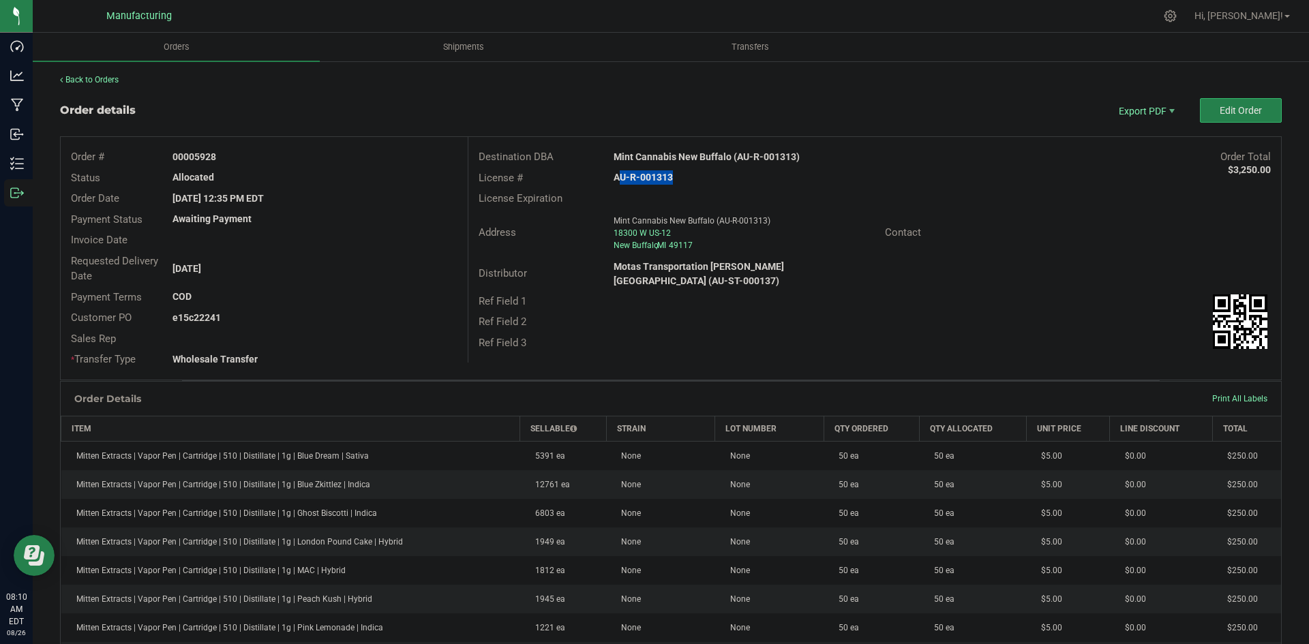
copy strong "AU-R-001313"
drag, startPoint x: 192, startPoint y: 155, endPoint x: 343, endPoint y: 155, distance: 150.6
click at [326, 155] on div "00005928" at bounding box center [314, 157] width 305 height 14
copy strong "5928"
drag, startPoint x: 192, startPoint y: 316, endPoint x: 430, endPoint y: 314, distance: 237.9
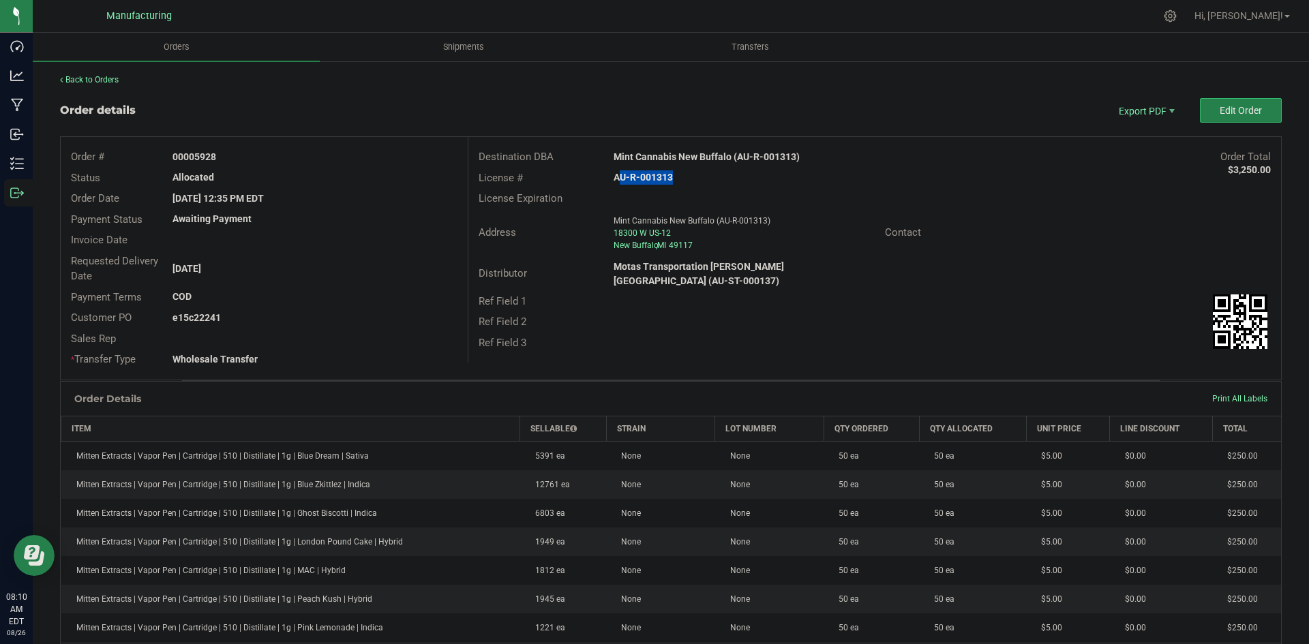
click at [412, 314] on div "e15c22241" at bounding box center [314, 318] width 305 height 14
copy strong "22241"
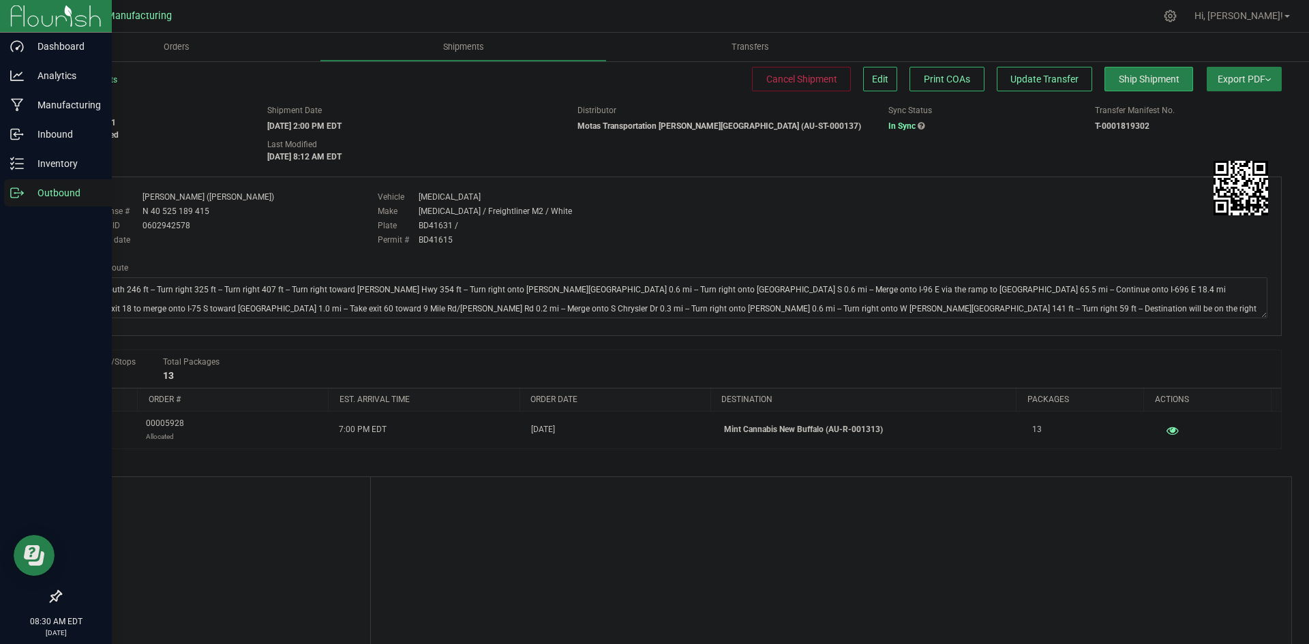
click at [24, 191] on p "Outbound" at bounding box center [65, 193] width 82 height 16
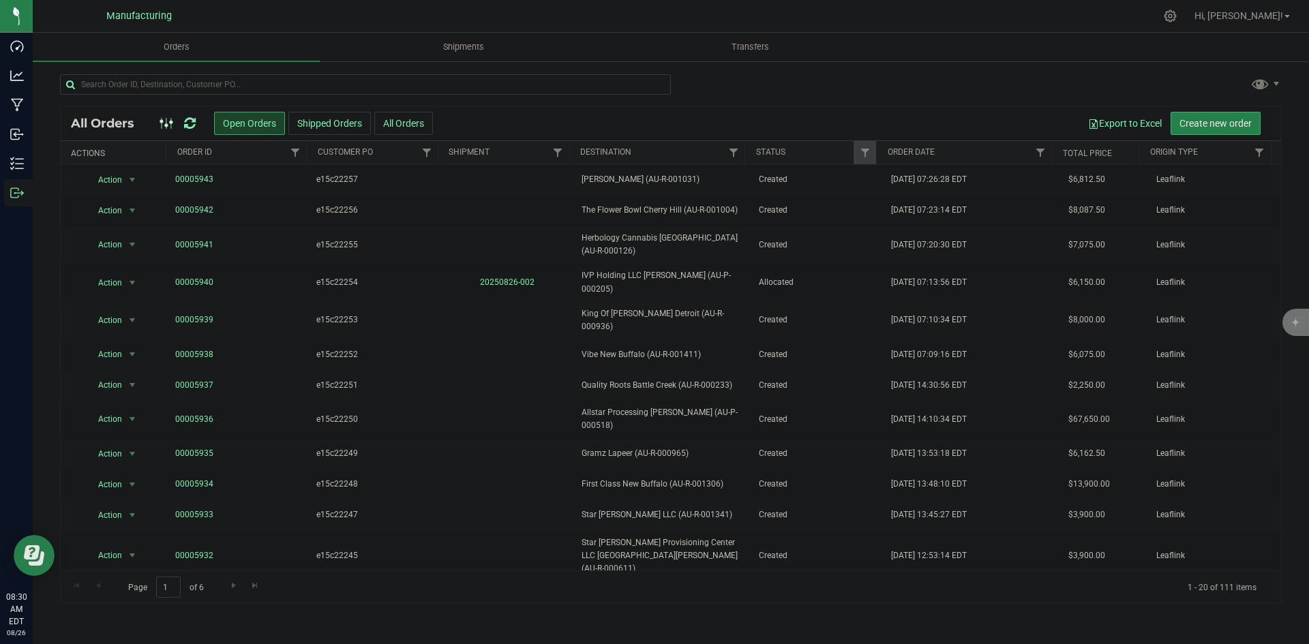
click at [748, 91] on div at bounding box center [670, 89] width 1221 height 31
click at [658, 86] on input "text" at bounding box center [365, 84] width 611 height 20
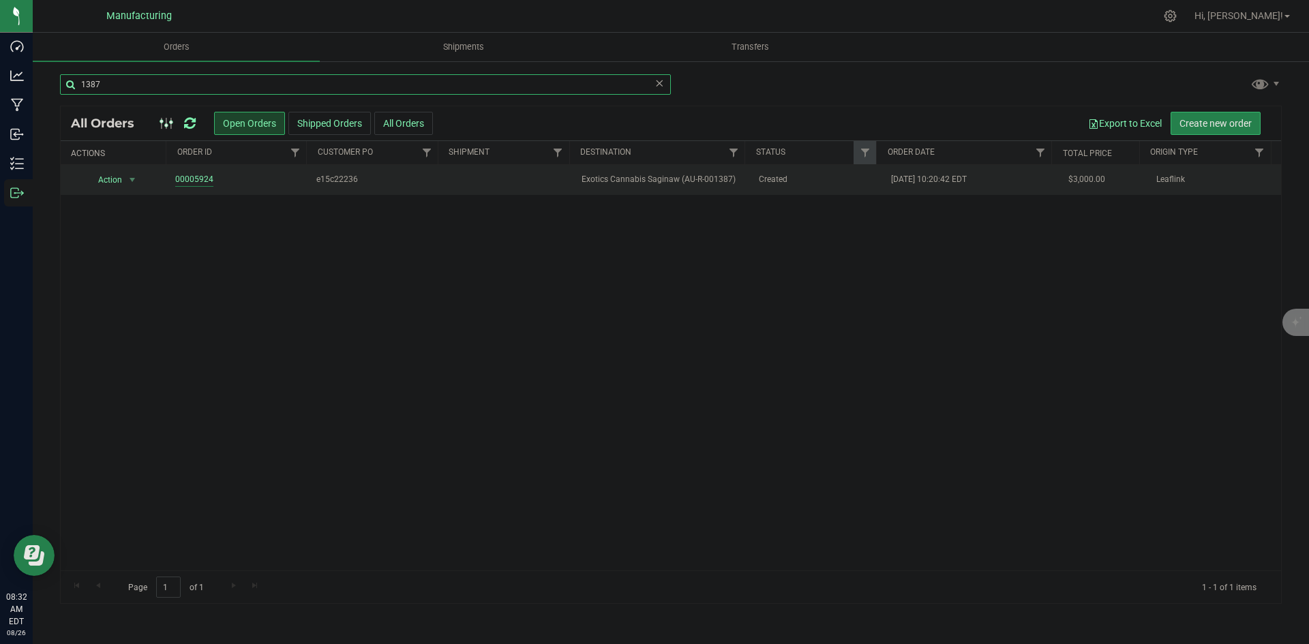
type input "1387"
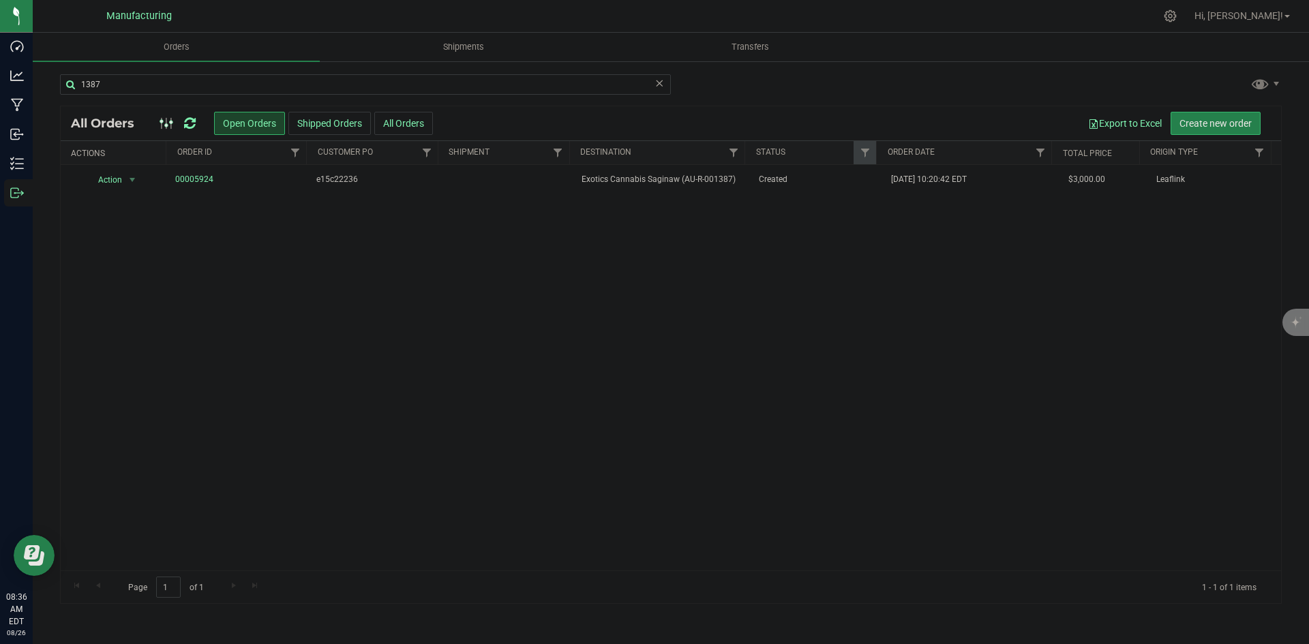
click at [192, 120] on icon at bounding box center [190, 124] width 12 height 14
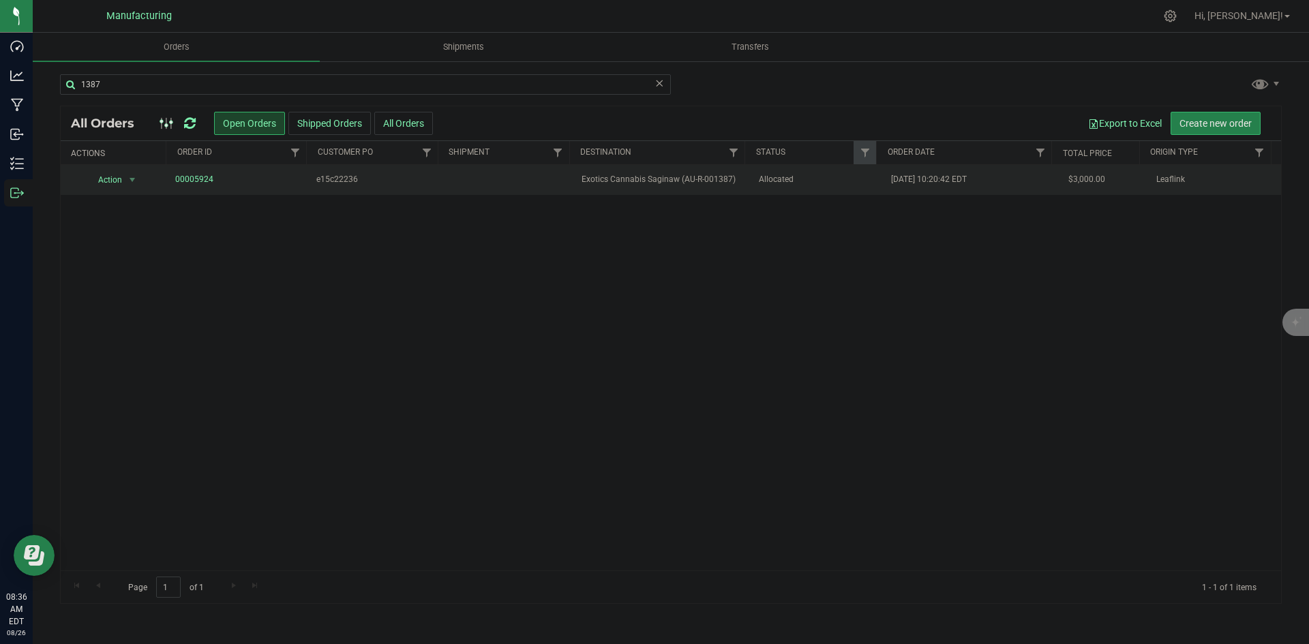
click at [662, 179] on span "Exotics Cannabis Saginaw (AU-R-001387)" at bounding box center [661, 179] width 160 height 13
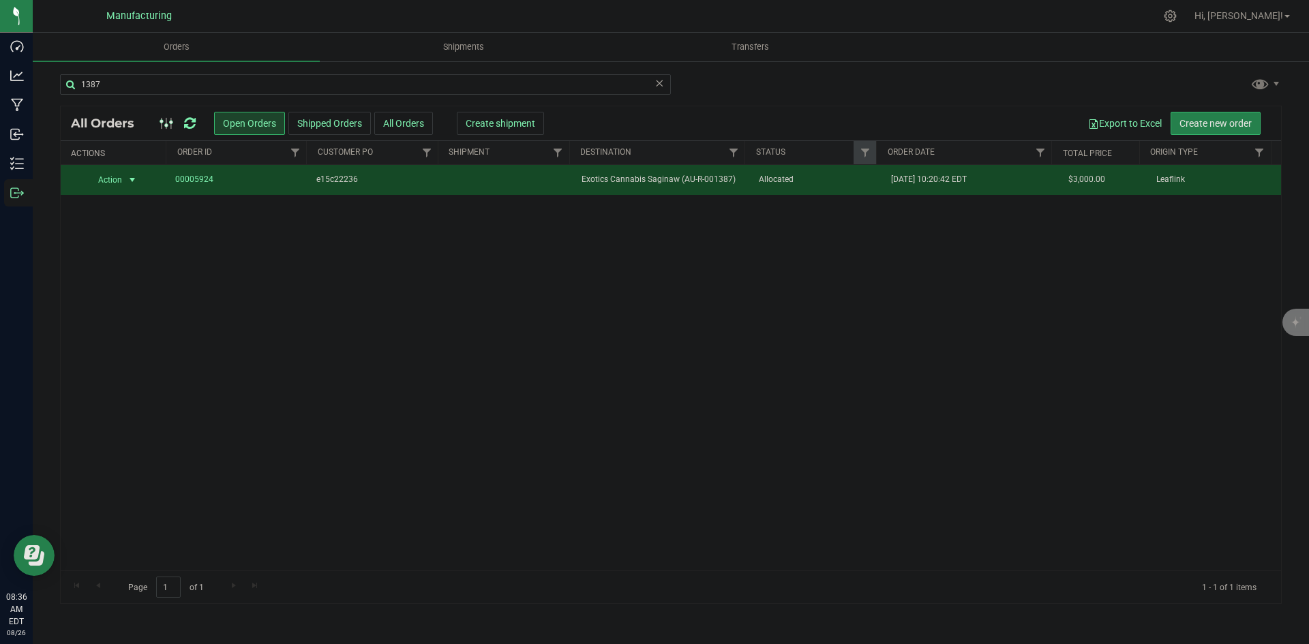
click at [539, 130] on div "Export to Excel Create new order" at bounding box center [902, 123] width 737 height 23
click at [538, 129] on div "Export to Excel Create new order" at bounding box center [902, 123] width 737 height 23
click at [524, 123] on span "Create shipment" at bounding box center [501, 123] width 70 height 11
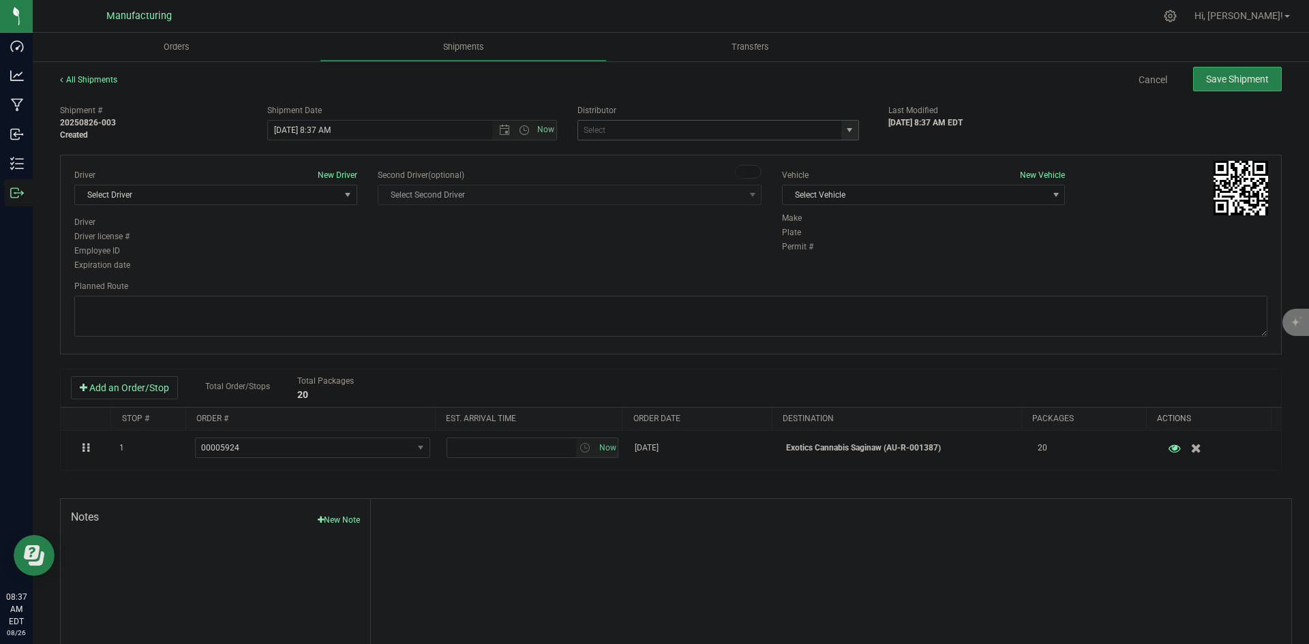
click at [844, 129] on span "select" at bounding box center [849, 130] width 11 height 11
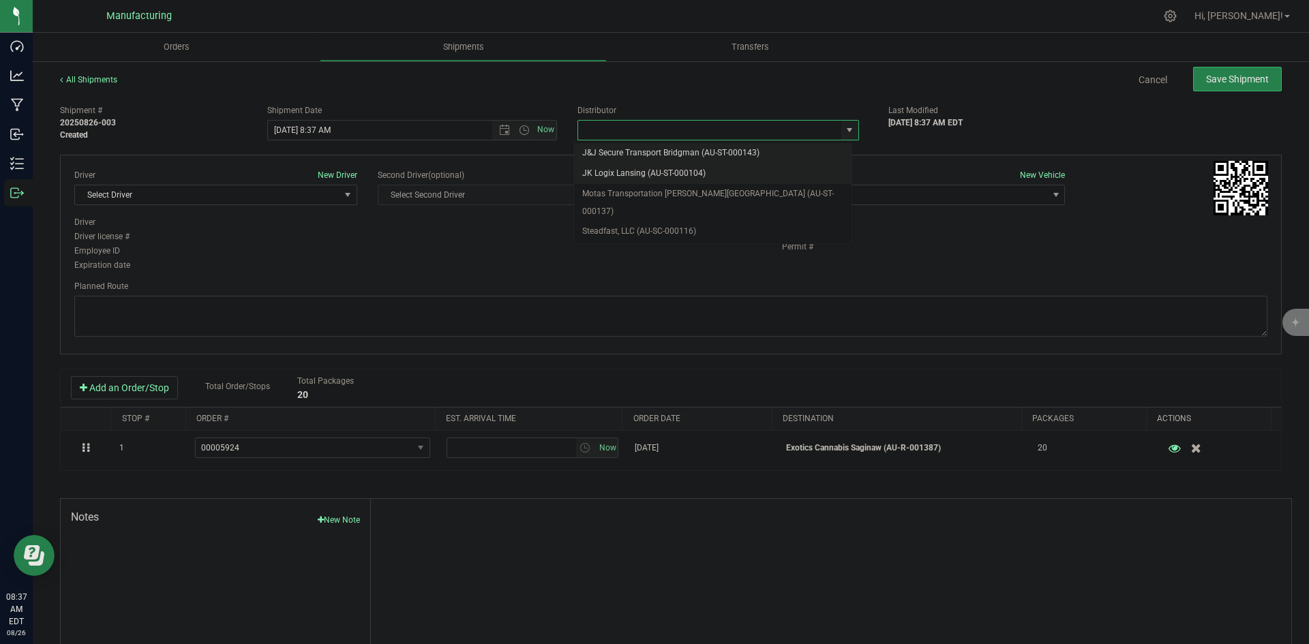
click at [681, 183] on li "JK Logix Lansing (AU-ST-000104)" at bounding box center [712, 174] width 277 height 20
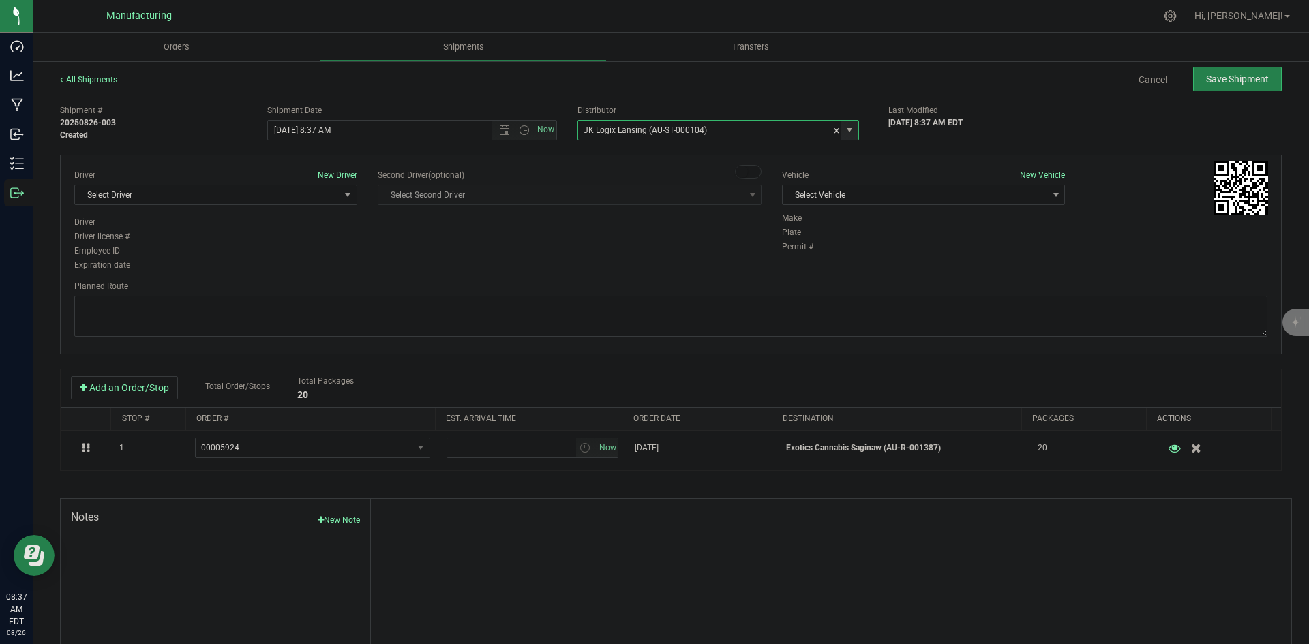
click at [847, 138] on span "select" at bounding box center [849, 130] width 17 height 19
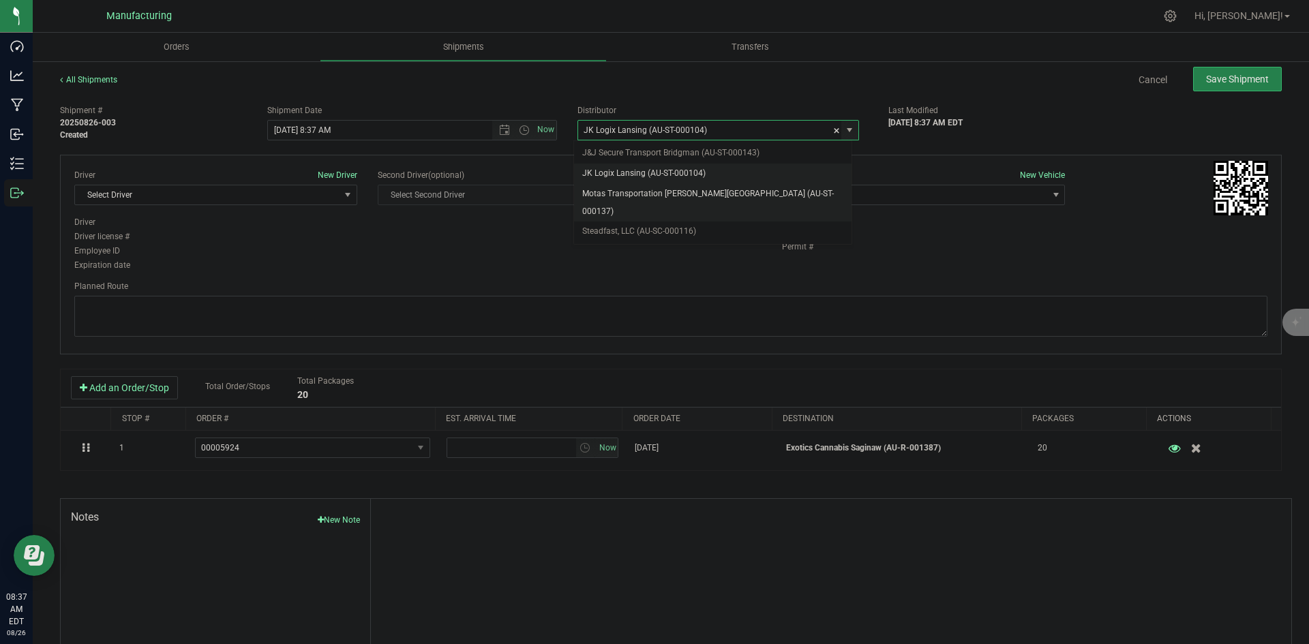
click at [666, 191] on li "Motas Transportation [PERSON_NAME][GEOGRAPHIC_DATA] (AU-ST-000137)" at bounding box center [712, 202] width 277 height 37
type input "Motas Transportation [PERSON_NAME][GEOGRAPHIC_DATA] (AU-ST-000137)"
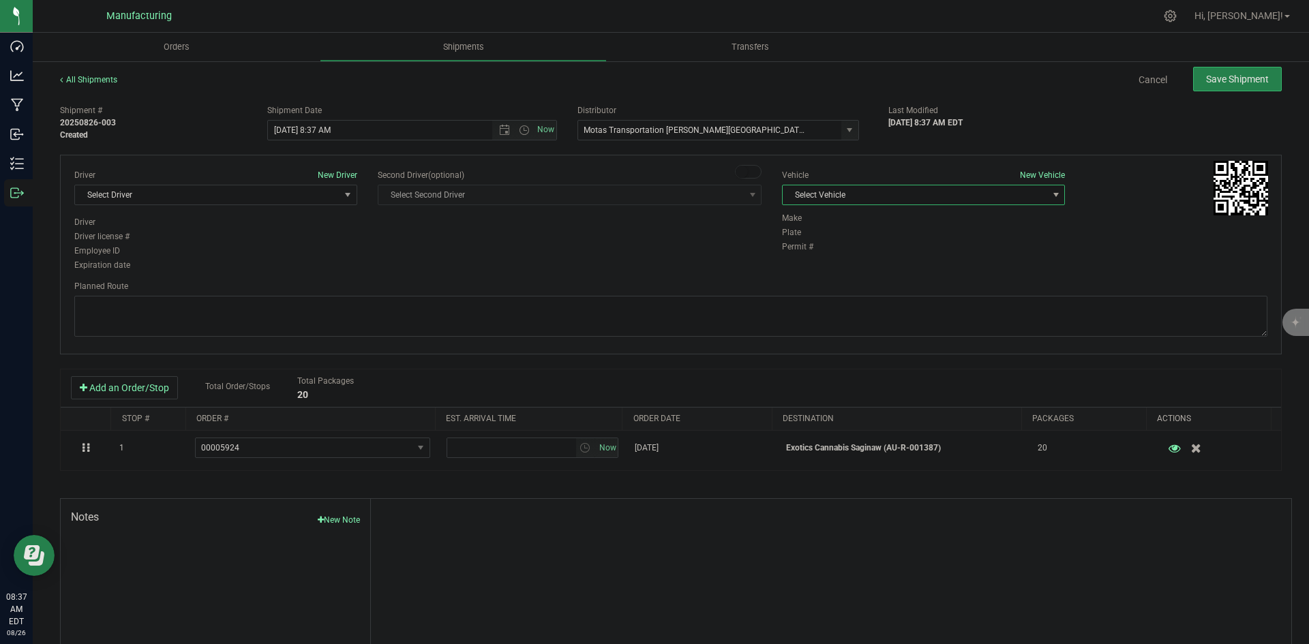
click at [874, 187] on span "Select Vehicle" at bounding box center [914, 194] width 264 height 19
click at [804, 253] on li "[MEDICAL_DATA]" at bounding box center [916, 259] width 279 height 20
click at [350, 202] on span "select" at bounding box center [347, 194] width 17 height 19
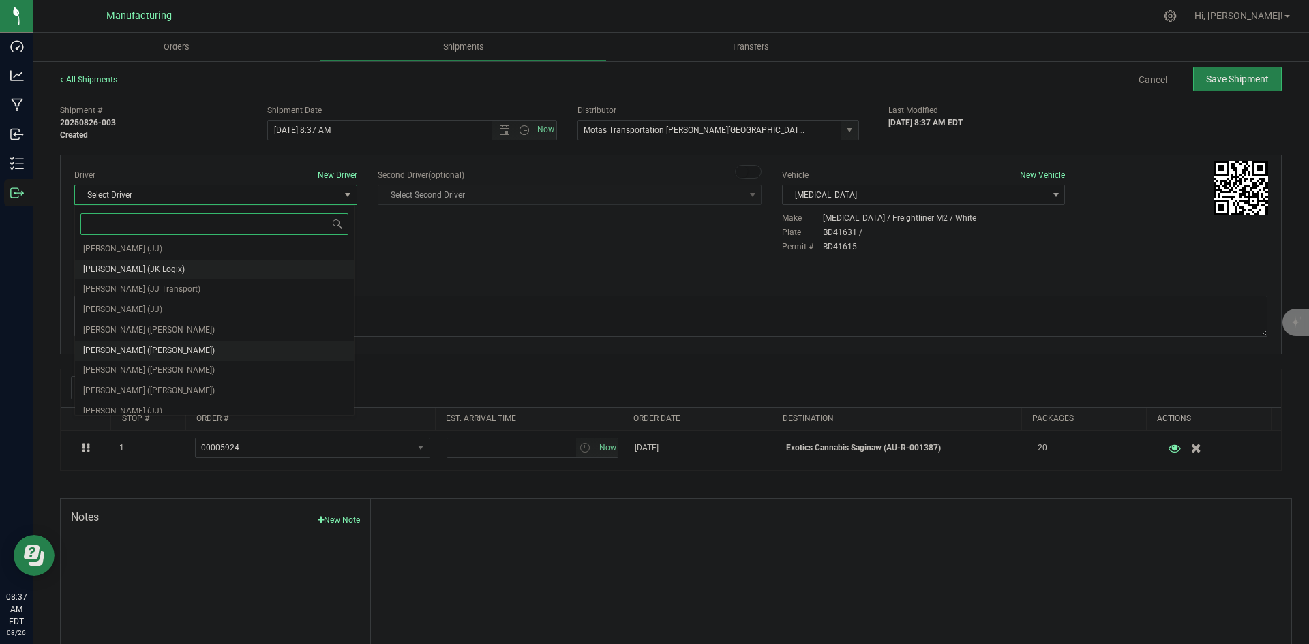
scroll to position [72, 0]
drag, startPoint x: 145, startPoint y: 322, endPoint x: 259, endPoint y: 273, distance: 124.0
click at [146, 322] on span "[PERSON_NAME] ([PERSON_NAME])" at bounding box center [149, 323] width 132 height 18
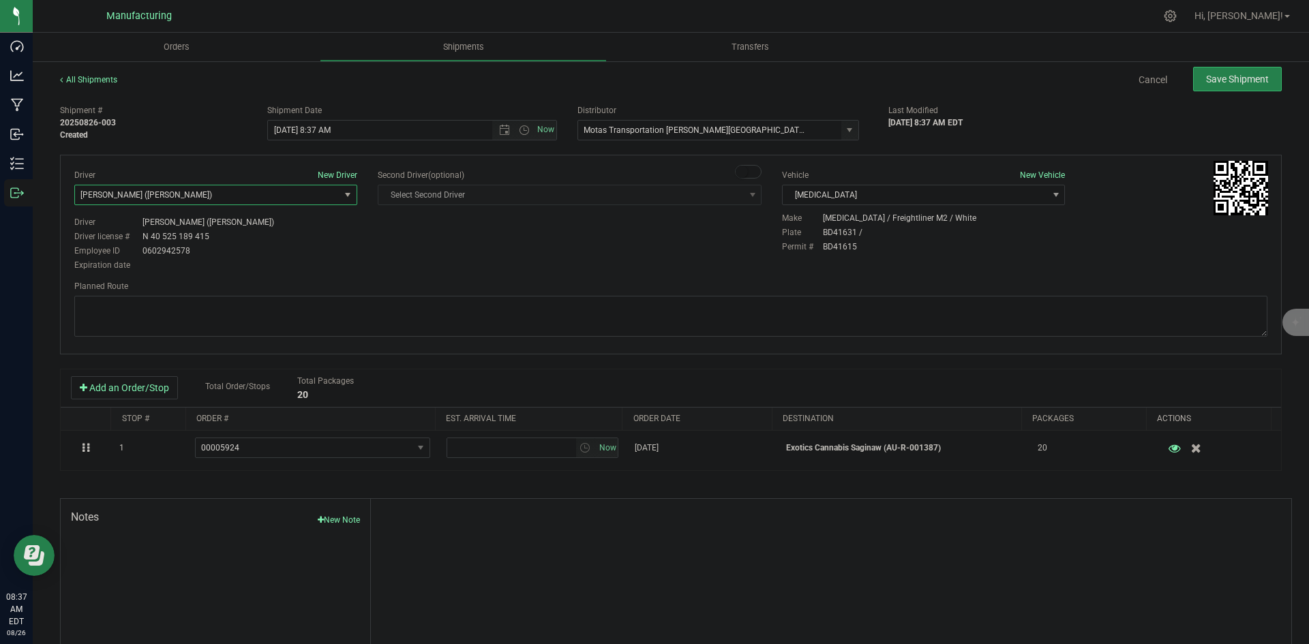
click at [351, 256] on div "Driver Lloyd Neely (Motas) Driver license # N 40 525 189 415 Employee ID 060294…" at bounding box center [215, 243] width 283 height 55
click at [523, 131] on span "Open the time view" at bounding box center [524, 130] width 11 height 11
click at [297, 232] on li "2:00 PM" at bounding box center [408, 234] width 285 height 18
type input "[DATE] 2:00 PM"
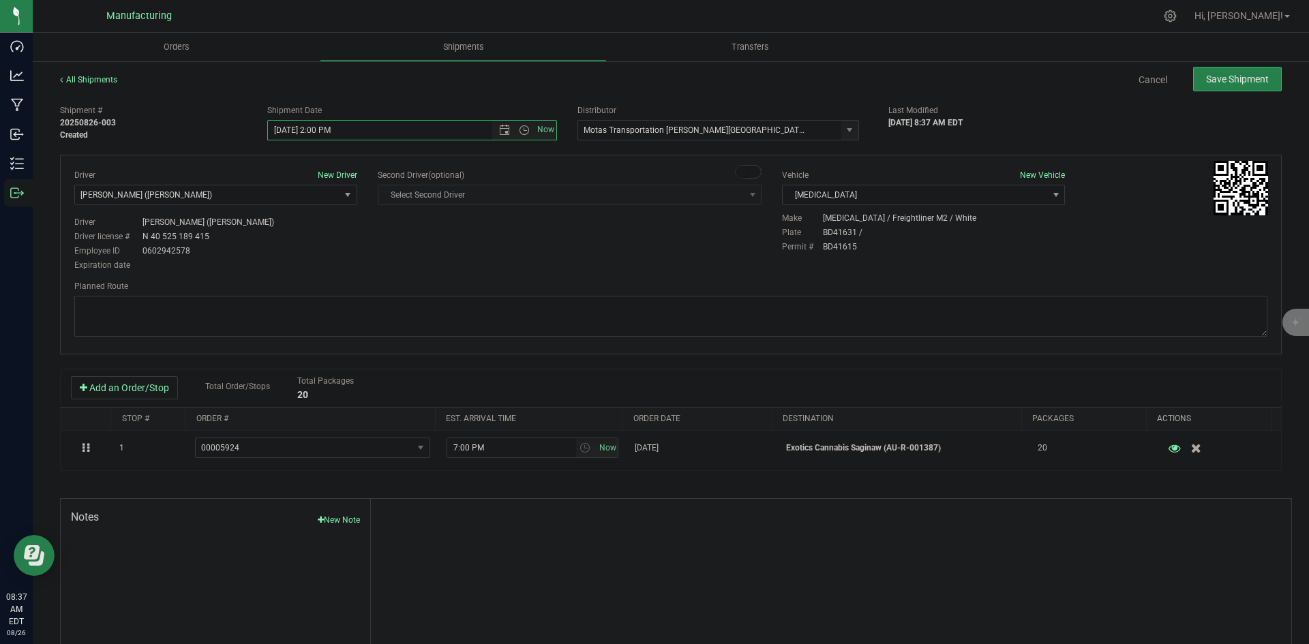
click at [444, 245] on div "Driver New Driver [PERSON_NAME] ([PERSON_NAME]) Select Driver [PERSON_NAME] (JK…" at bounding box center [670, 221] width 1213 height 104
click at [894, 325] on textarea at bounding box center [670, 316] width 1193 height 41
paste textarea "Head south 246 ft -- Turn right 325 ft -- Turn right 407 ft -- Turn right towar…"
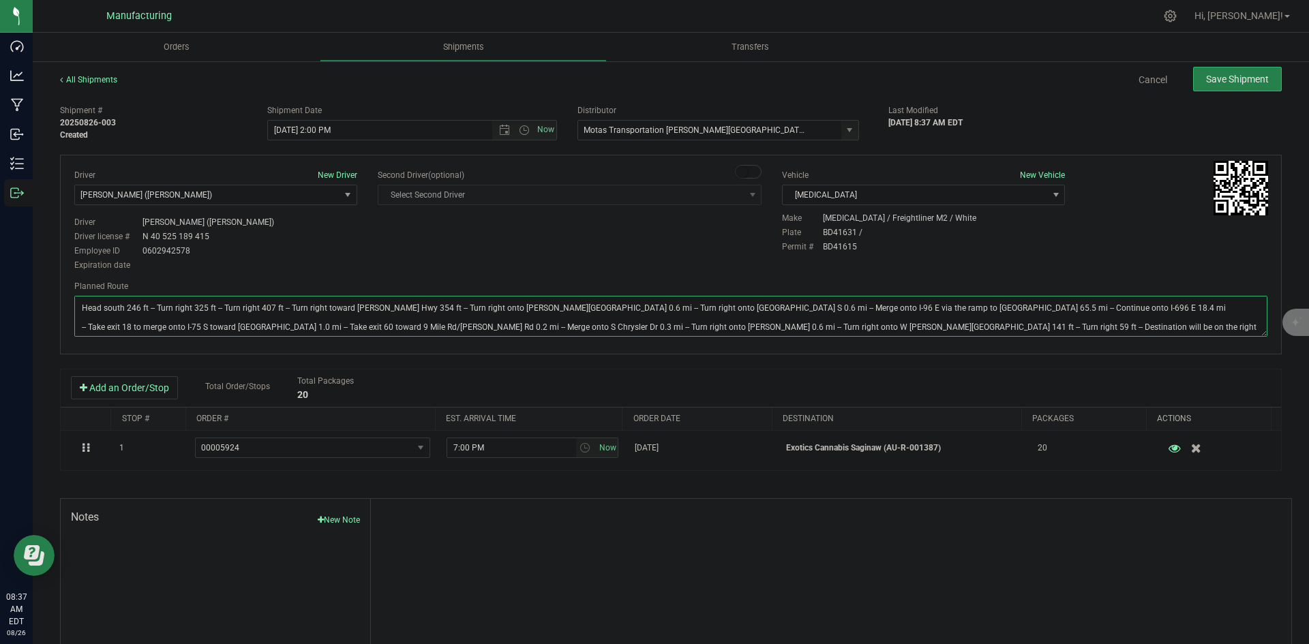
type textarea "Head south 246 ft -- Turn right 325 ft -- Turn right 407 ft -- Turn right towar…"
click at [748, 260] on div "Driver New Driver [PERSON_NAME] ([PERSON_NAME]) Select Driver [PERSON_NAME] (JK…" at bounding box center [670, 221] width 1213 height 104
click at [1209, 83] on span "Save Shipment" at bounding box center [1237, 79] width 63 height 11
type input "[DATE] 6:00 PM"
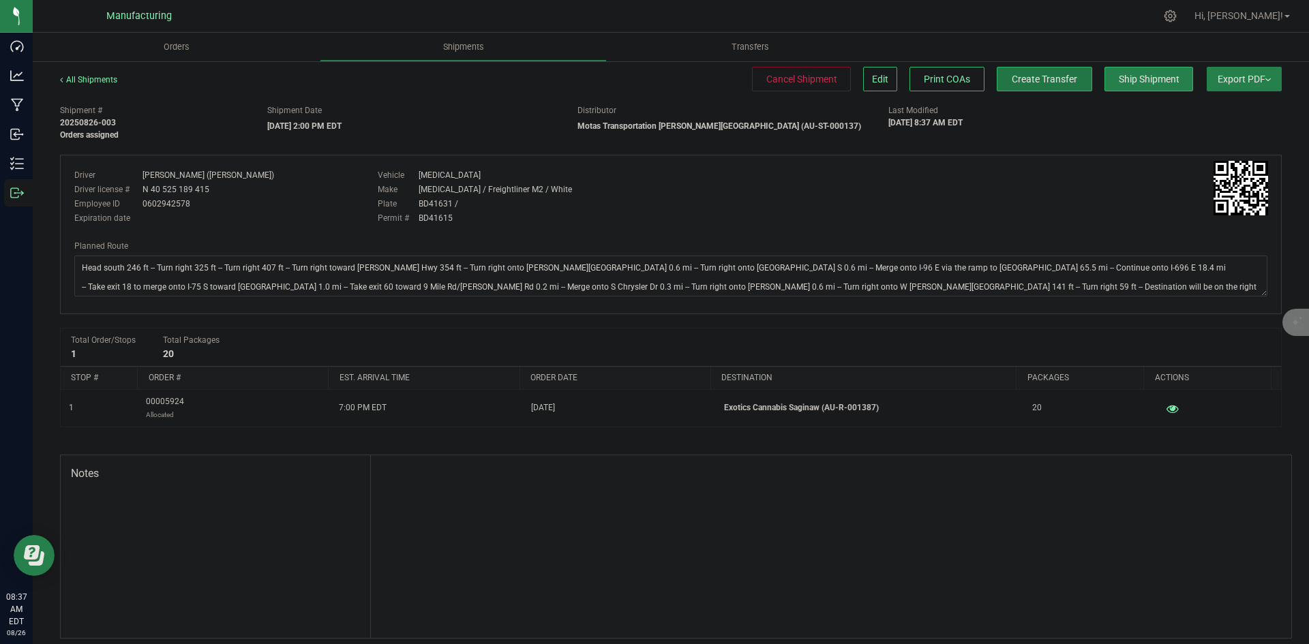
click at [1052, 74] on span "Create Transfer" at bounding box center [1044, 79] width 65 height 11
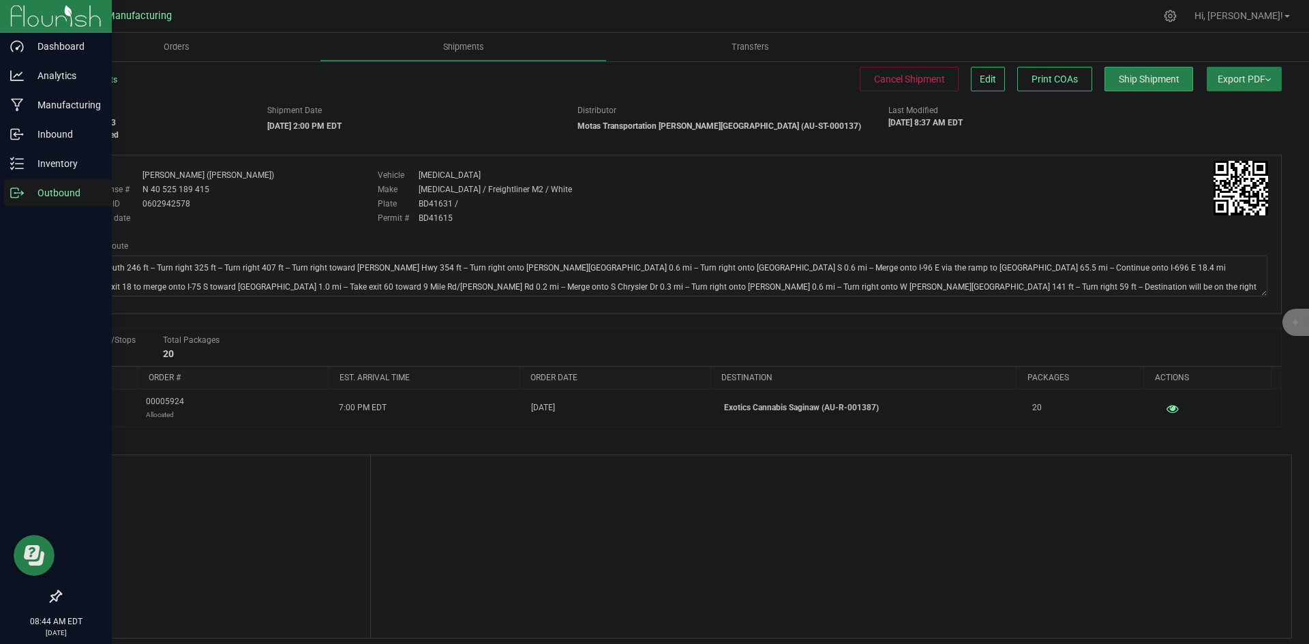
click at [16, 188] on icon at bounding box center [14, 193] width 7 height 10
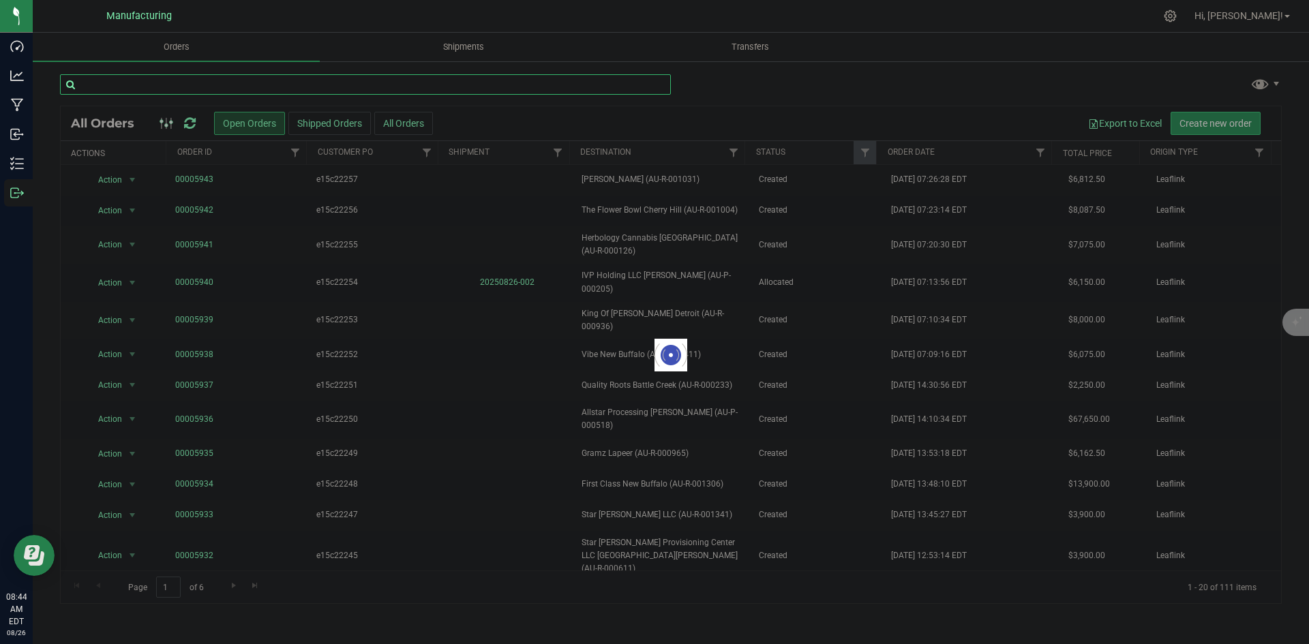
click at [254, 78] on input "text" at bounding box center [365, 84] width 611 height 20
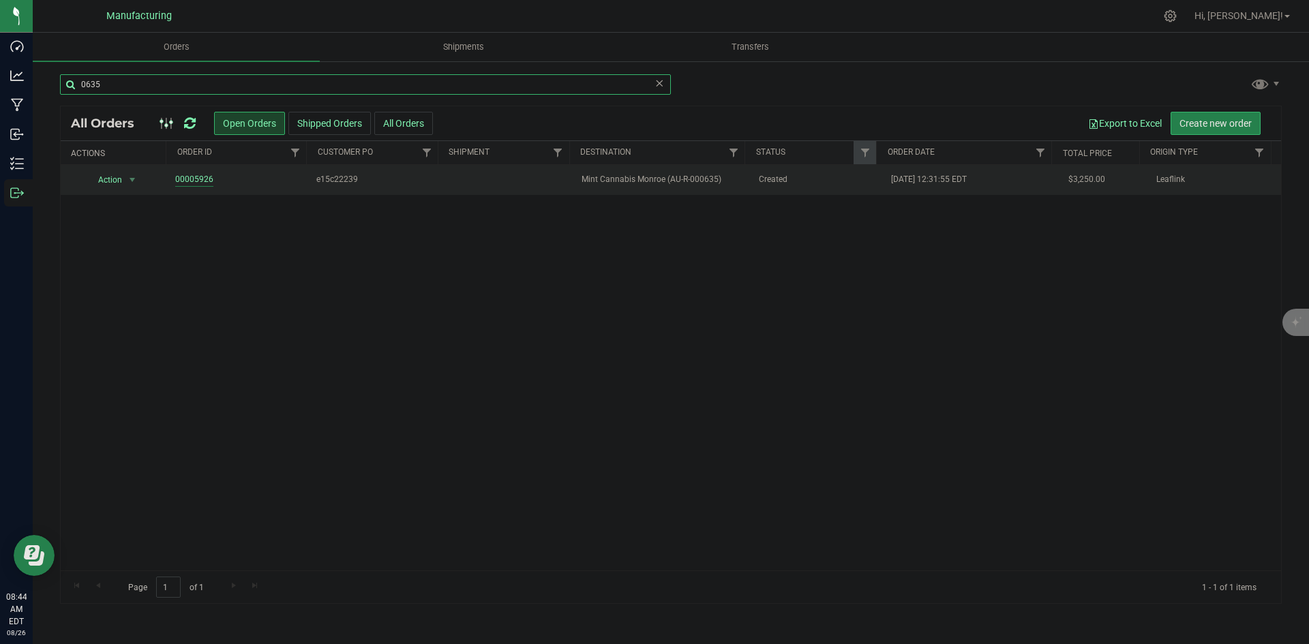
type input "0635"
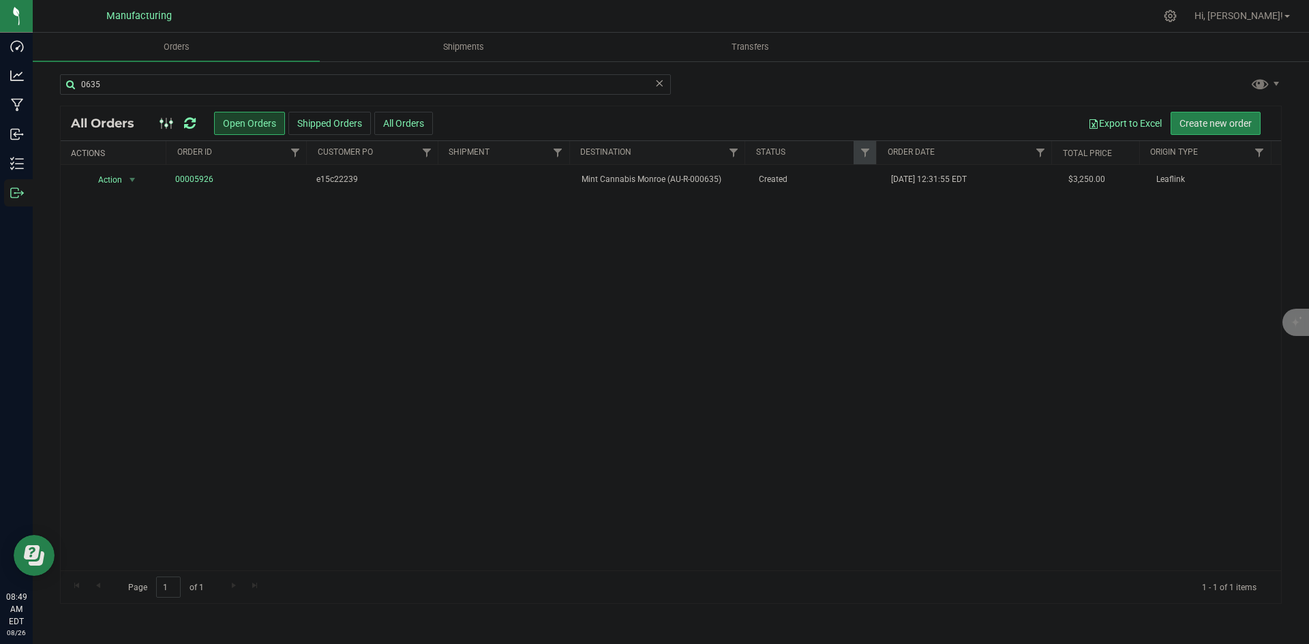
click at [192, 117] on icon at bounding box center [190, 124] width 12 height 14
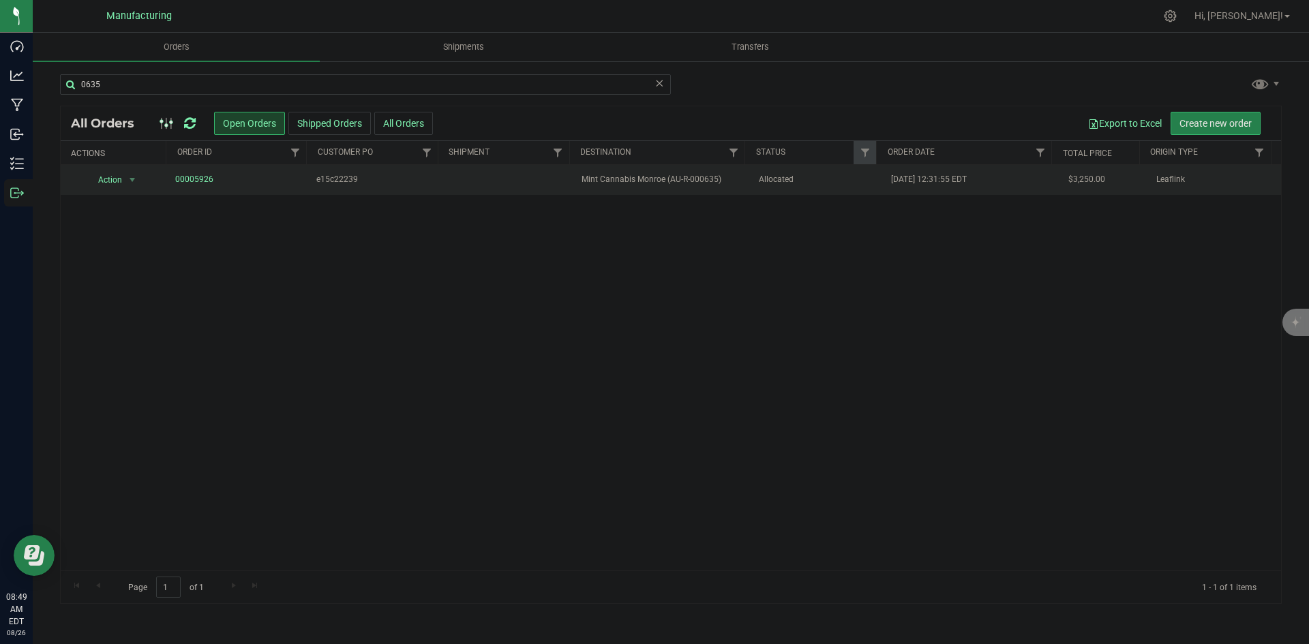
drag, startPoint x: 645, startPoint y: 181, endPoint x: 630, endPoint y: 178, distance: 14.7
click at [645, 181] on span "Mint Cannabis Monroe (AU-R-000635)" at bounding box center [661, 179] width 160 height 13
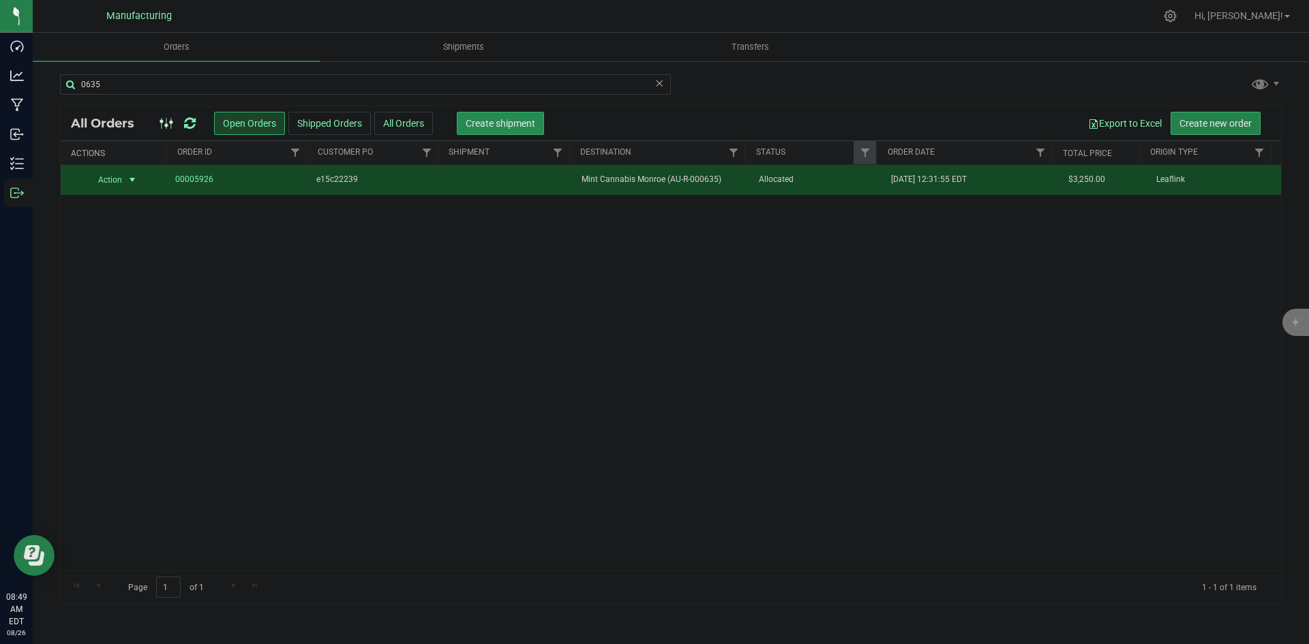
click at [513, 121] on span "Create shipment" at bounding box center [501, 123] width 70 height 11
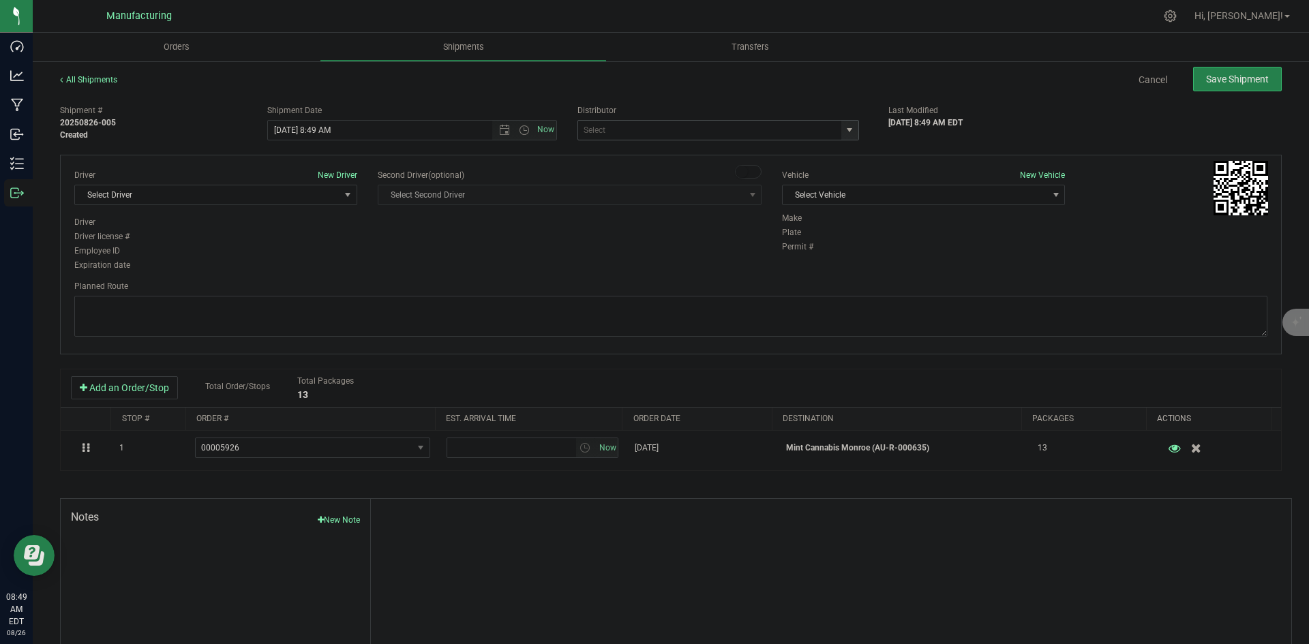
click at [848, 124] on span "select" at bounding box center [849, 130] width 17 height 19
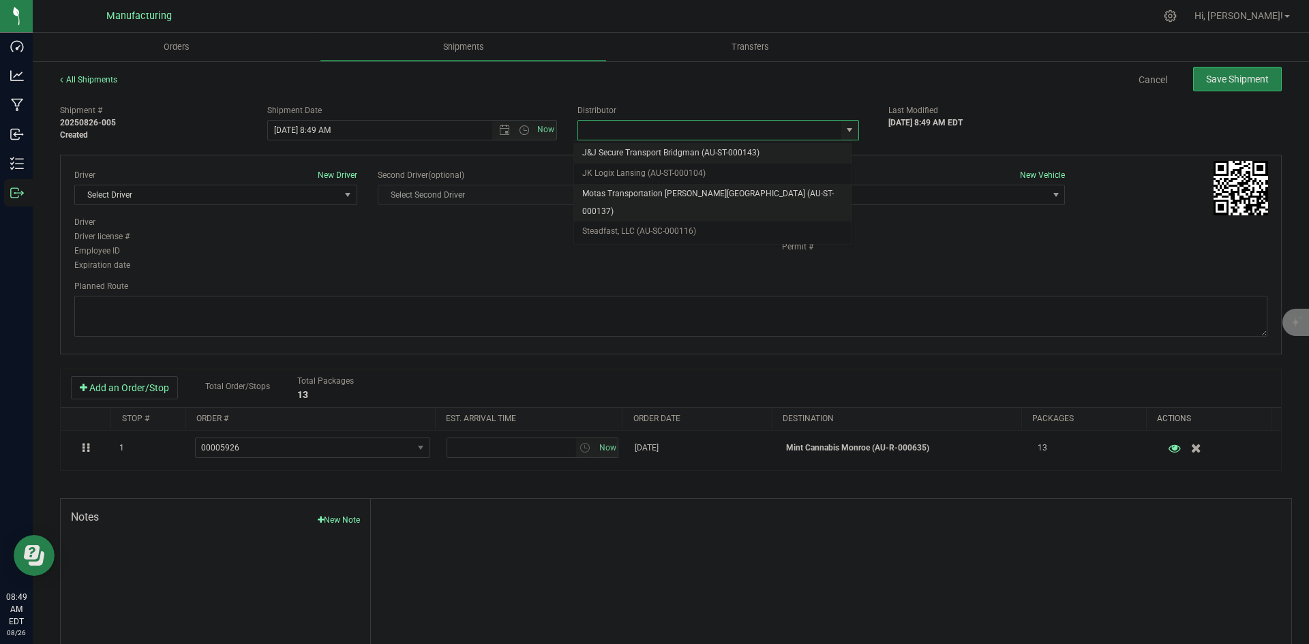
click at [693, 185] on li "Motas Transportation [PERSON_NAME][GEOGRAPHIC_DATA] (AU-ST-000137)" at bounding box center [712, 202] width 277 height 37
type input "Motas Transportation [PERSON_NAME][GEOGRAPHIC_DATA] (AU-ST-000137)"
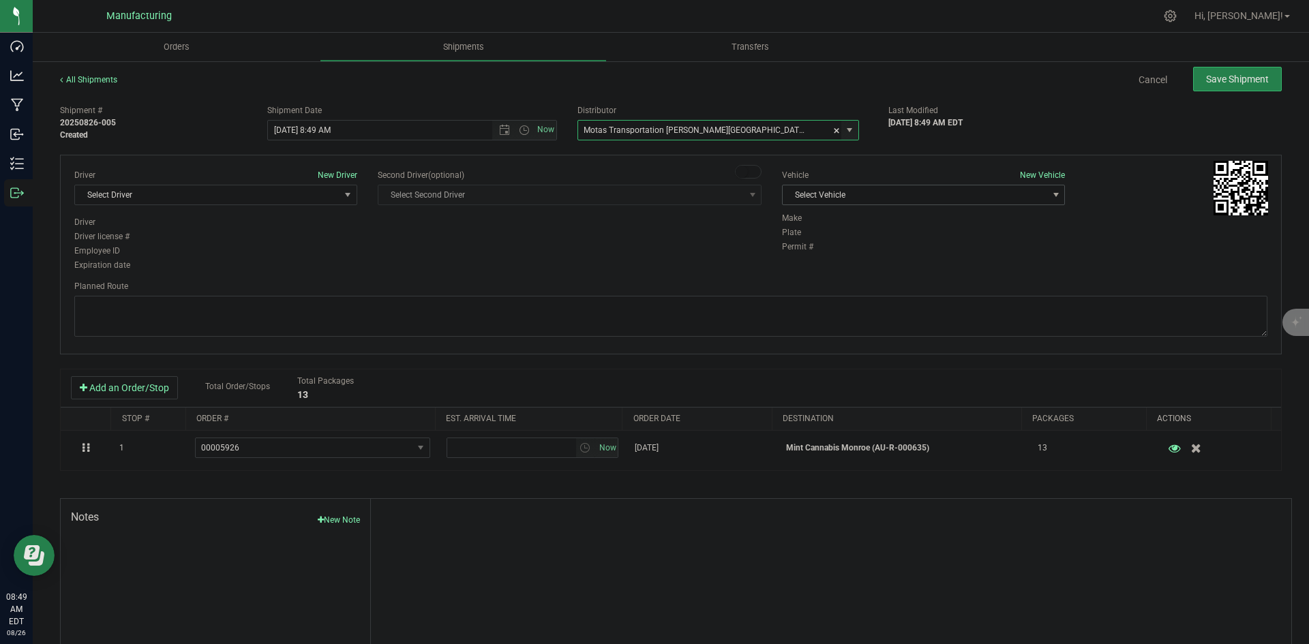
drag, startPoint x: 879, startPoint y: 197, endPoint x: 879, endPoint y: 204, distance: 7.5
click at [879, 197] on span "Select Vehicle" at bounding box center [914, 194] width 264 height 19
click at [833, 252] on li "[MEDICAL_DATA]" at bounding box center [916, 259] width 279 height 20
click at [321, 198] on span "Select Driver" at bounding box center [207, 194] width 264 height 19
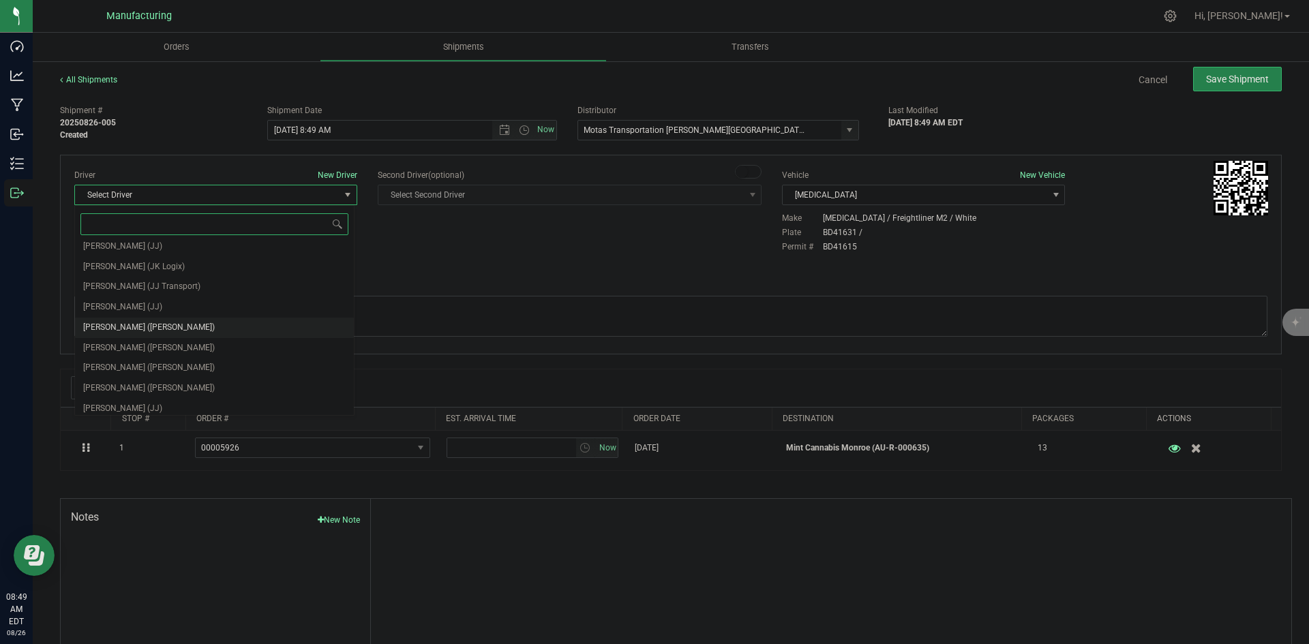
scroll to position [72, 0]
click at [125, 324] on span "[PERSON_NAME] ([PERSON_NAME])" at bounding box center [149, 323] width 132 height 18
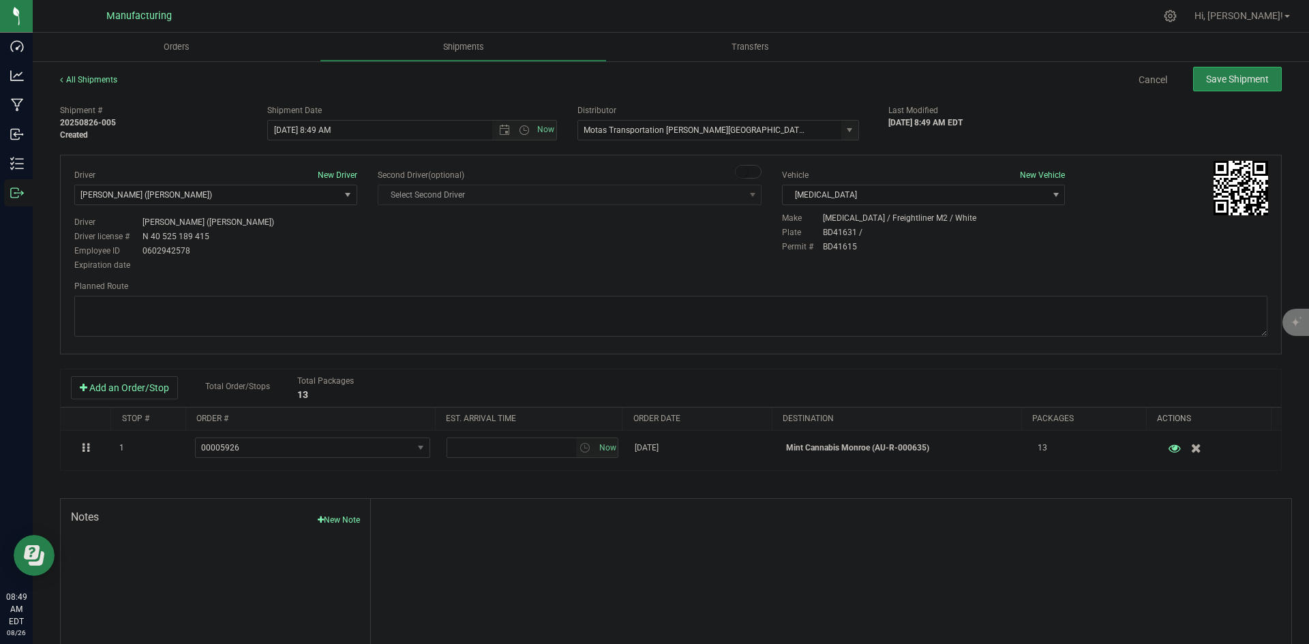
click at [340, 262] on div "Expiration date" at bounding box center [215, 265] width 283 height 12
click at [524, 128] on span "Open the time view" at bounding box center [524, 130] width 11 height 11
click at [294, 227] on li "2:00 PM" at bounding box center [408, 234] width 285 height 18
type input "8/26/2025 2:00 PM"
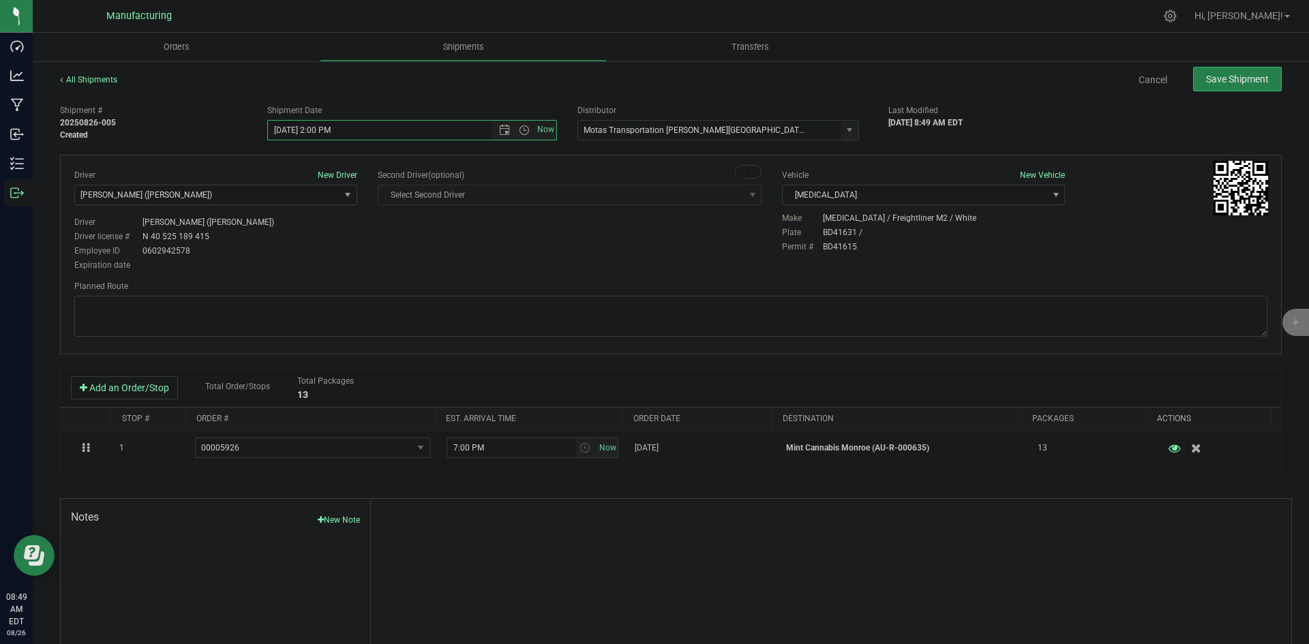
click at [454, 245] on div "Driver New Driver Lloyd Neely (Motas) Select Driver Perry Black (JK Logix) Robe…" at bounding box center [670, 221] width 1213 height 104
click at [729, 307] on textarea at bounding box center [670, 316] width 1193 height 41
paste textarea "Head south 246 ft -- Turn right 325 ft -- Turn right 407 ft -- Turn right towar…"
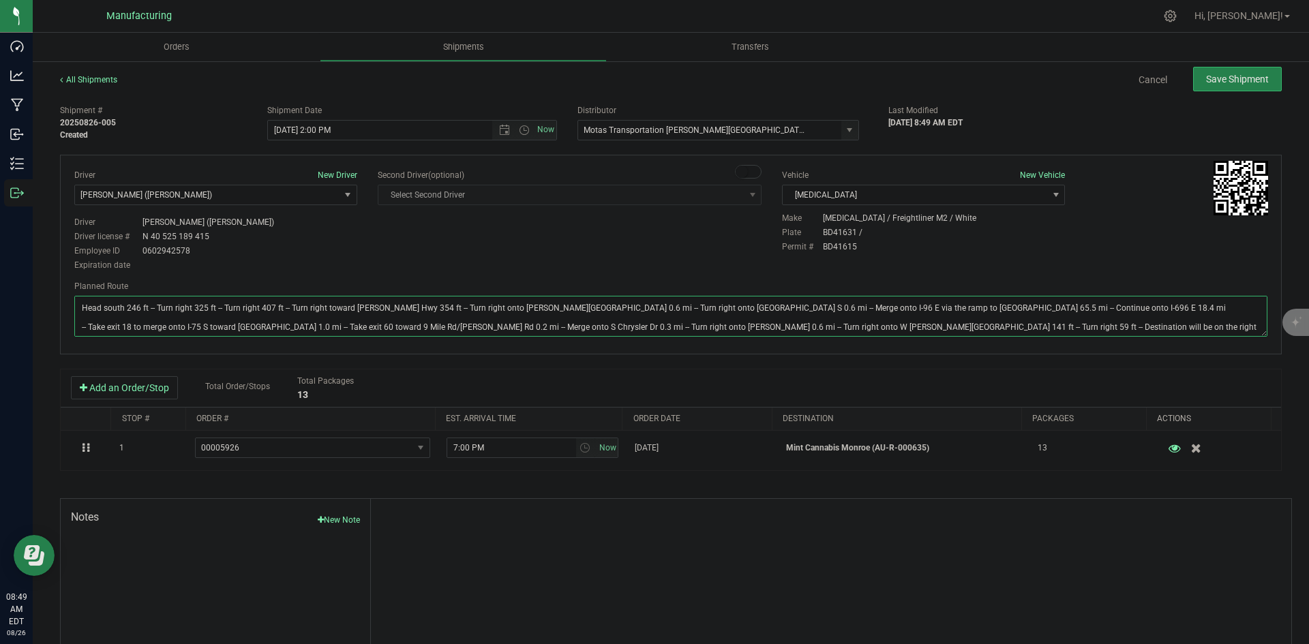
type textarea "Head south 246 ft -- Turn right 325 ft -- Turn right 407 ft -- Turn right towar…"
click at [725, 254] on div "Driver New Driver Lloyd Neely (Motas) Select Driver Perry Black (JK Logix) Robe…" at bounding box center [670, 221] width 1213 height 104
click at [1217, 87] on button "Save Shipment" at bounding box center [1237, 79] width 89 height 25
type input "8/26/2025 6:00 PM"
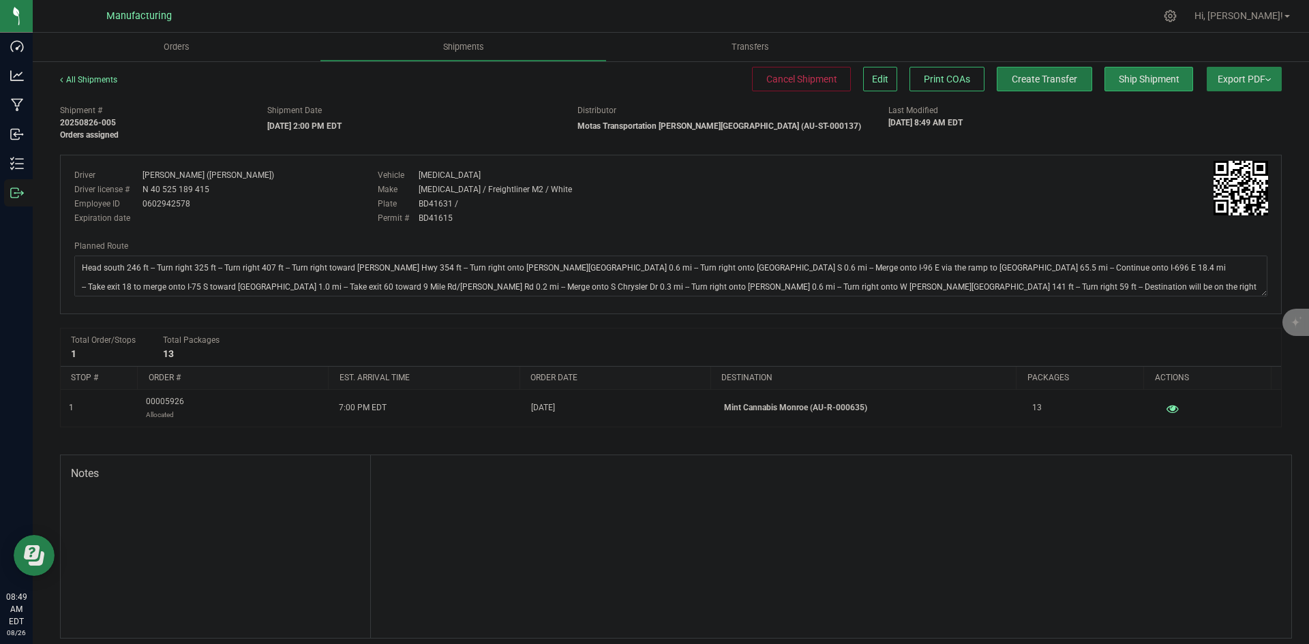
click at [1068, 78] on button "Create Transfer" at bounding box center [1044, 79] width 95 height 25
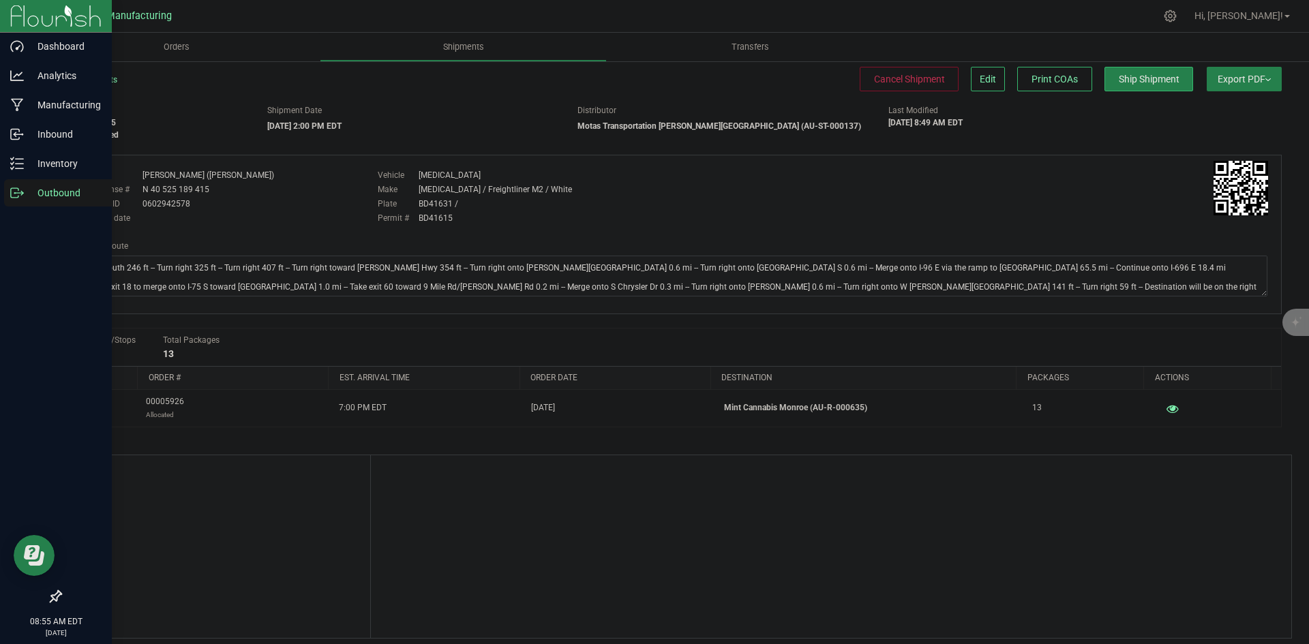
click at [27, 194] on p "Outbound" at bounding box center [65, 193] width 82 height 16
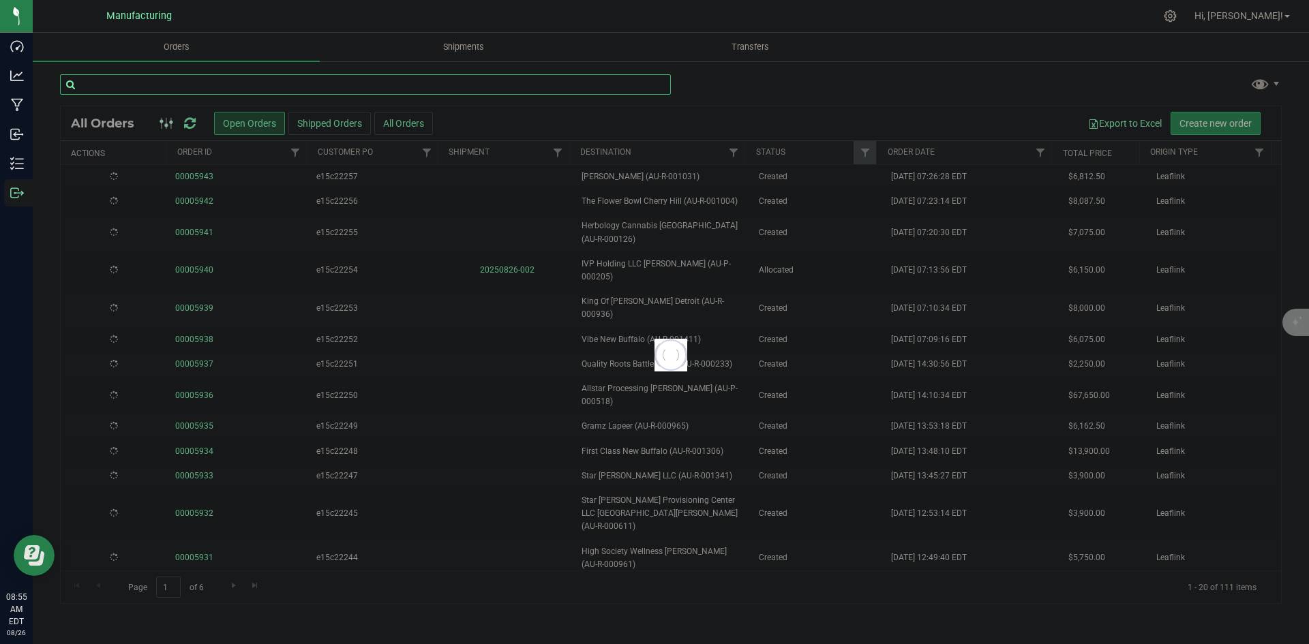
click at [159, 78] on input "text" at bounding box center [365, 84] width 611 height 20
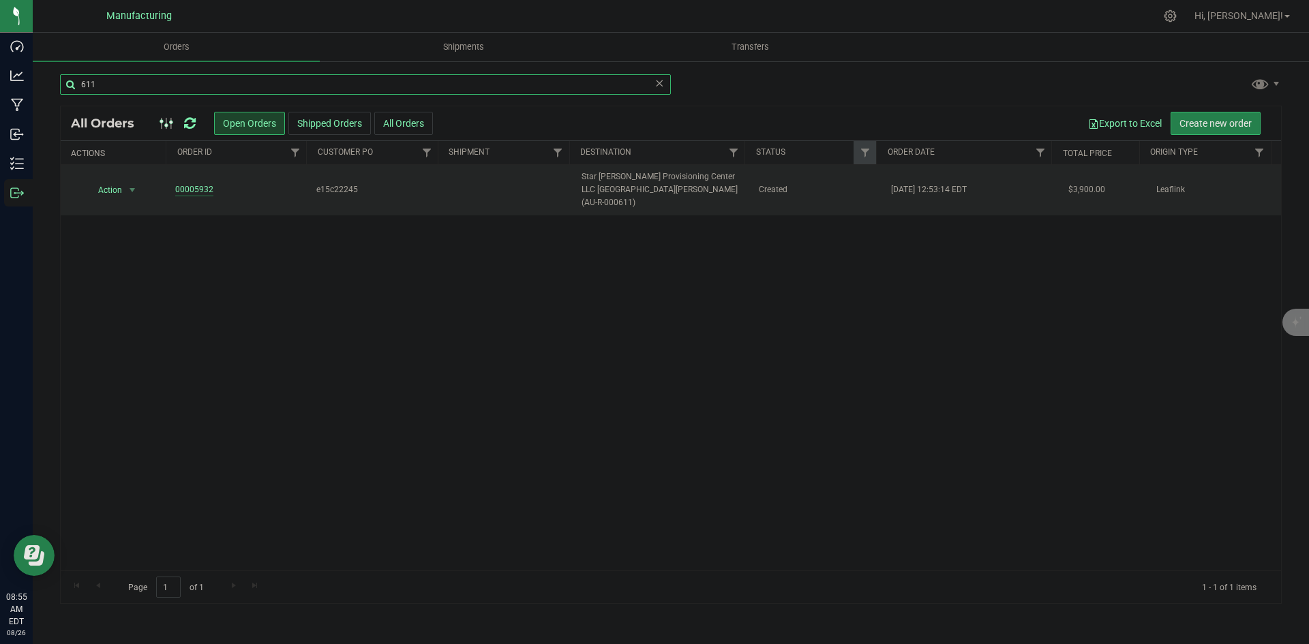
type input "611"
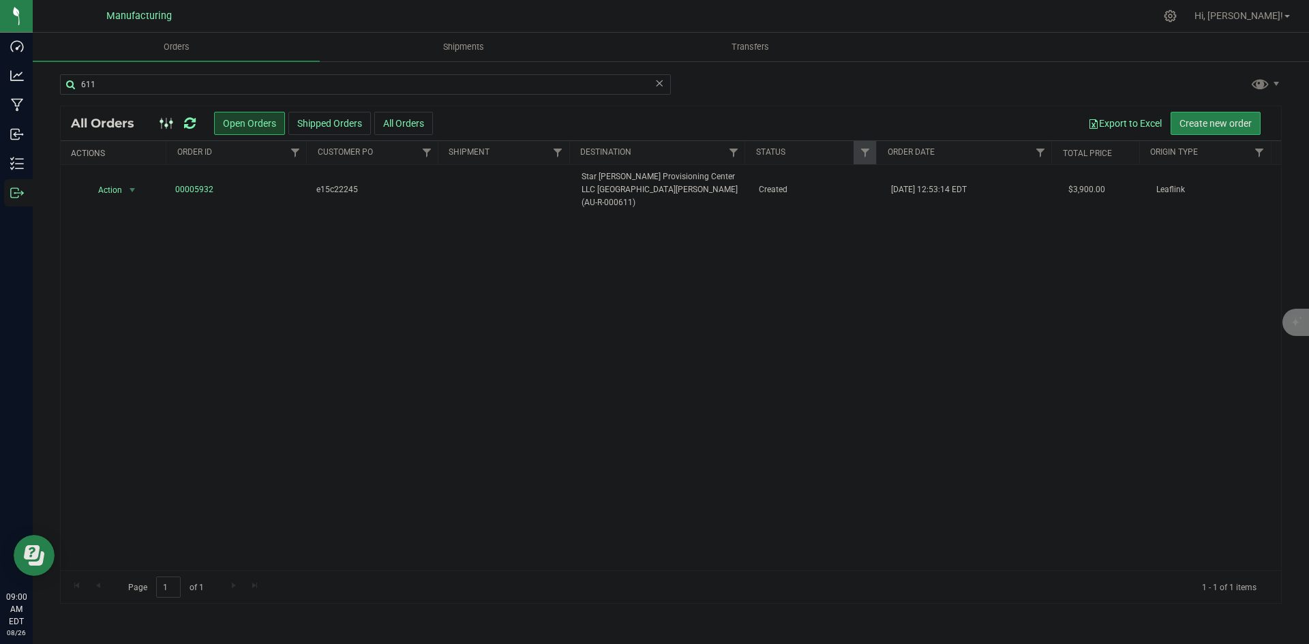
click at [189, 121] on icon at bounding box center [190, 124] width 12 height 14
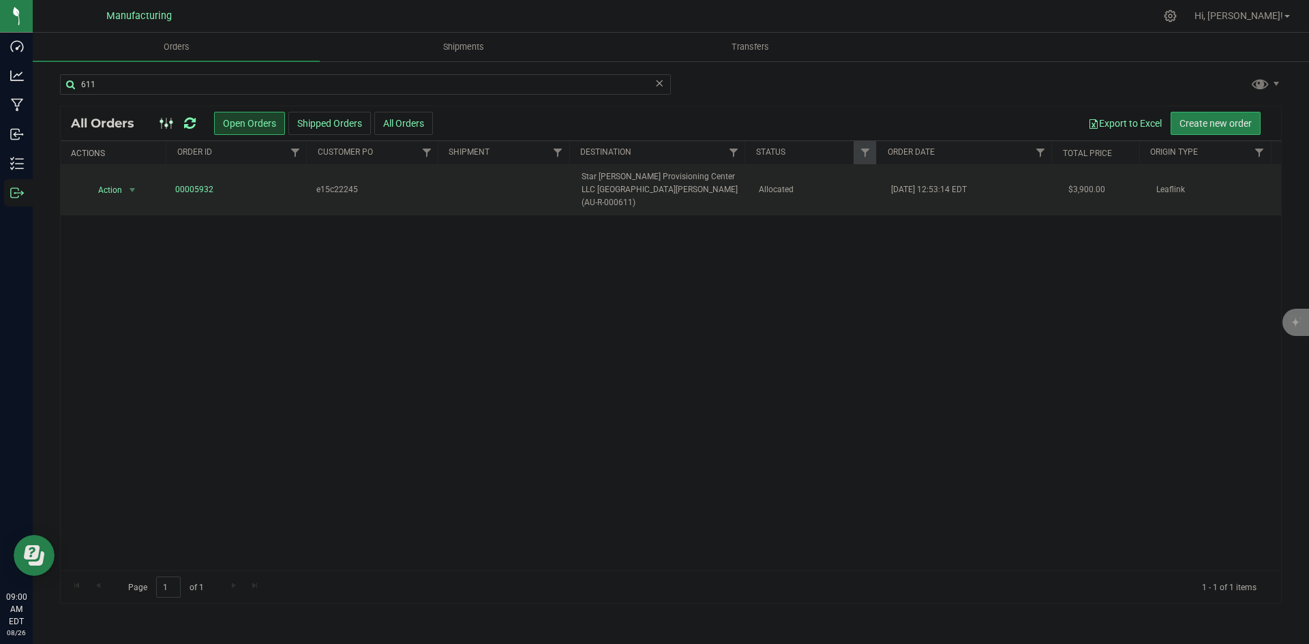
click at [714, 181] on span "Star Budz Provisioning Center LLC Mount Morris (AU-R-000611)" at bounding box center [661, 190] width 160 height 40
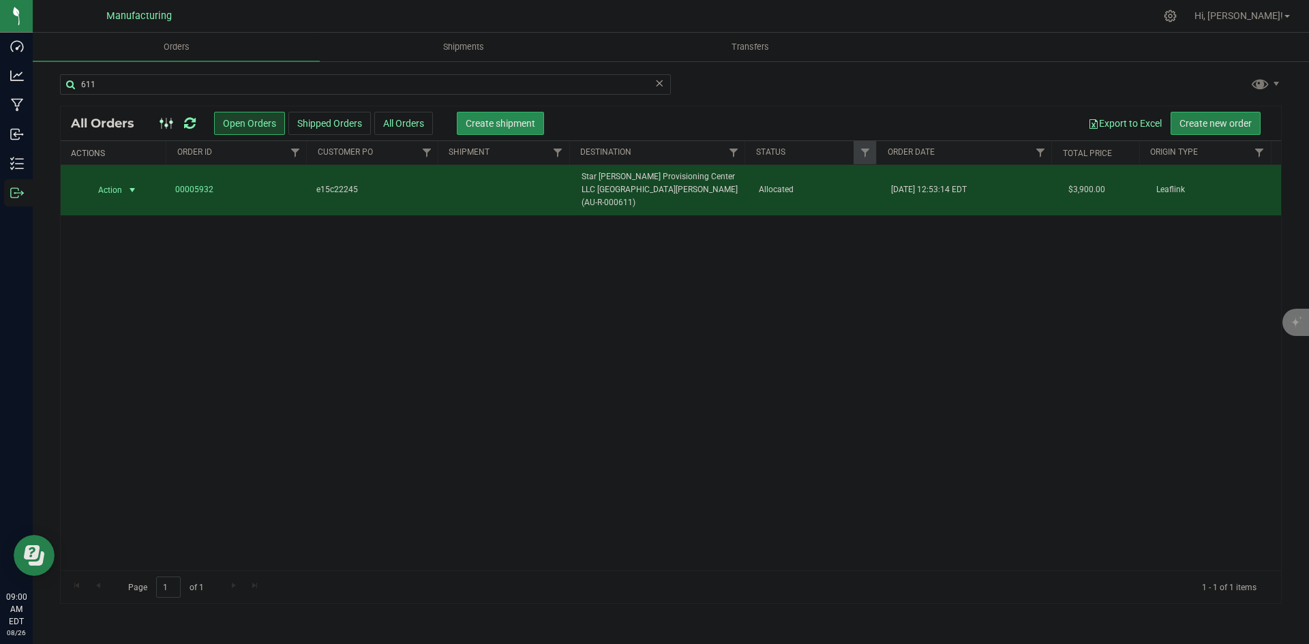
click at [506, 127] on span "Create shipment" at bounding box center [501, 123] width 70 height 11
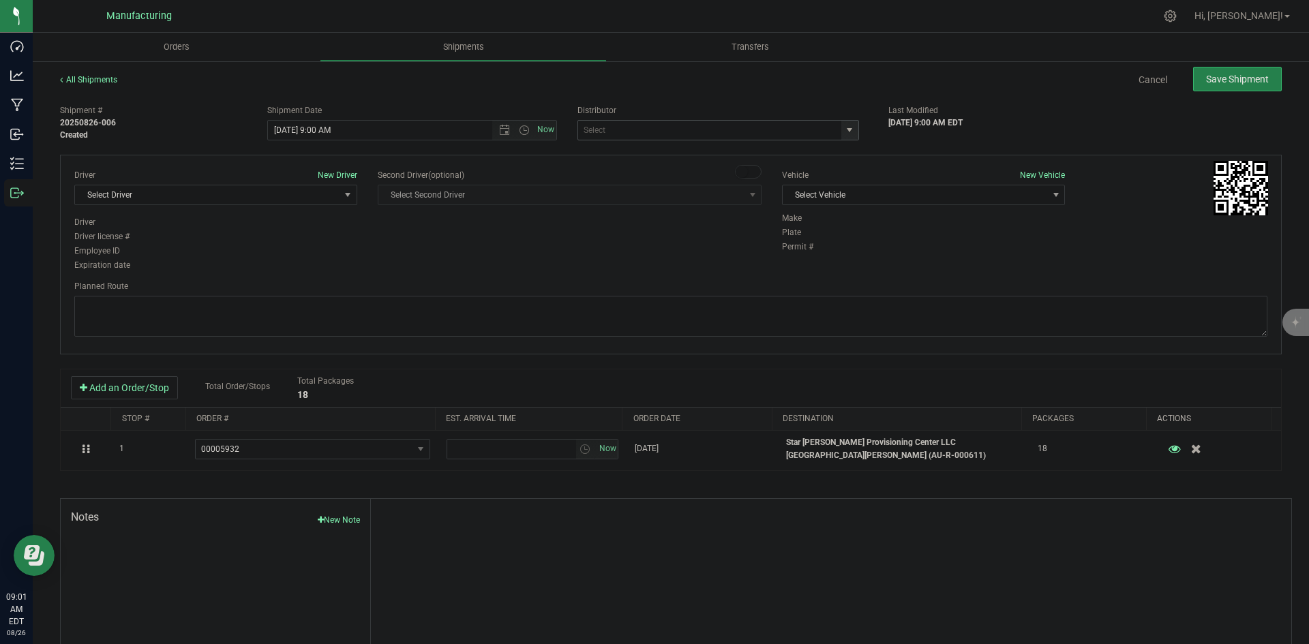
click at [845, 127] on span "select" at bounding box center [849, 130] width 11 height 11
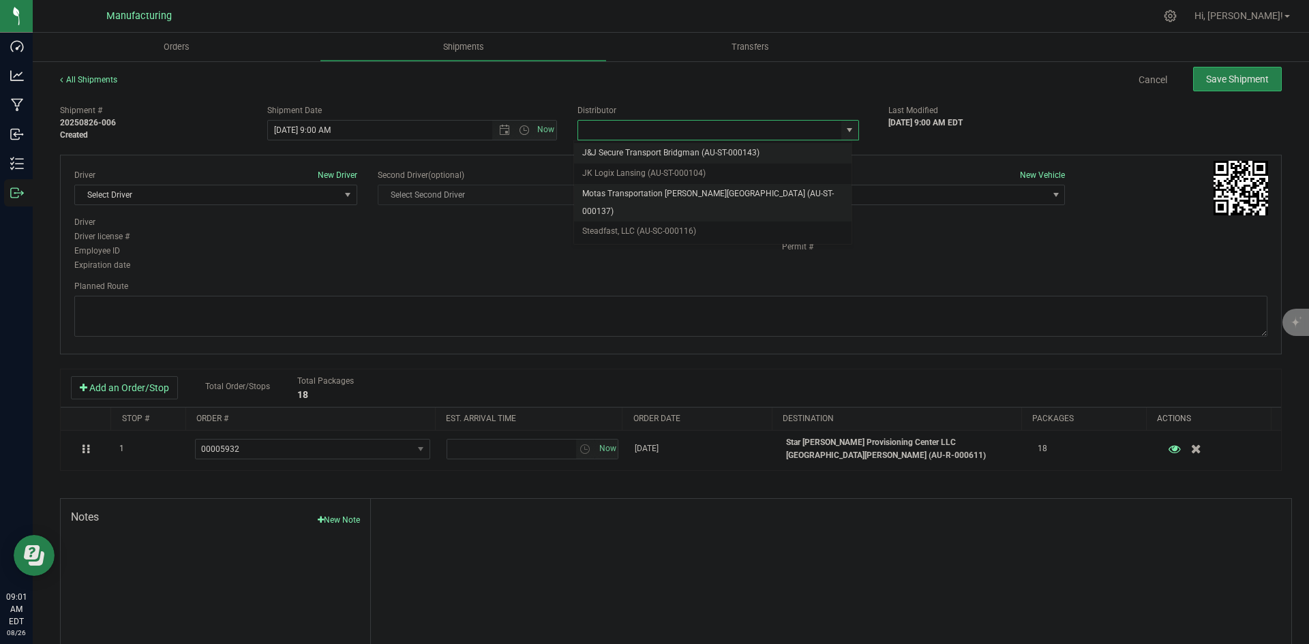
click at [731, 189] on li "Motas Transportation [PERSON_NAME][GEOGRAPHIC_DATA] (AU-ST-000137)" at bounding box center [712, 202] width 277 height 37
type input "Motas Transportation [PERSON_NAME][GEOGRAPHIC_DATA] (AU-ST-000137)"
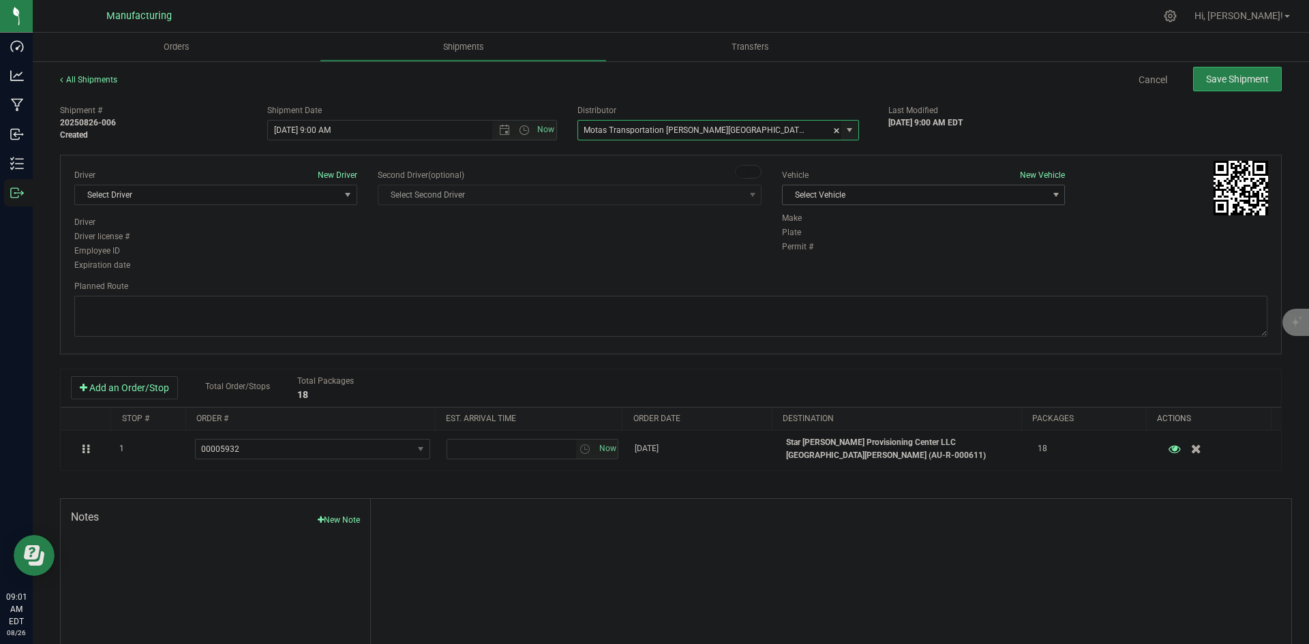
click at [941, 202] on span "Select Vehicle" at bounding box center [914, 194] width 264 height 19
click at [811, 259] on li "T3" at bounding box center [916, 259] width 279 height 20
click at [331, 196] on span "Select Driver" at bounding box center [207, 194] width 264 height 19
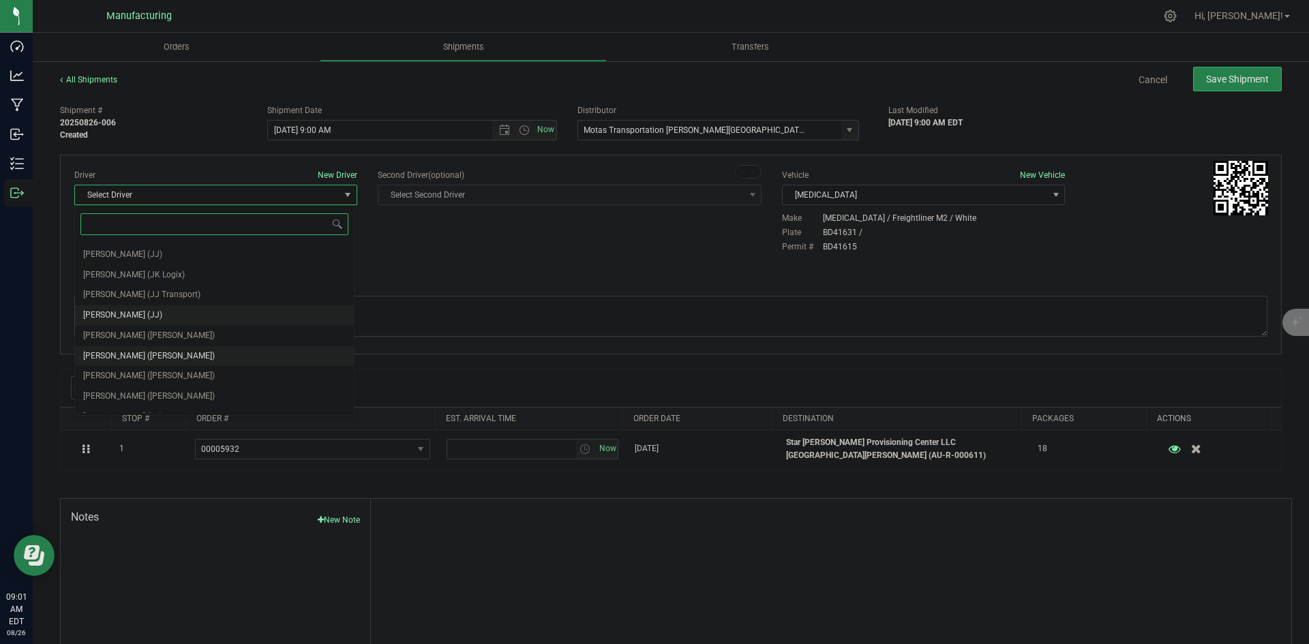
scroll to position [72, 0]
click at [139, 326] on span "Lloyd Neely (Motas)" at bounding box center [149, 323] width 132 height 18
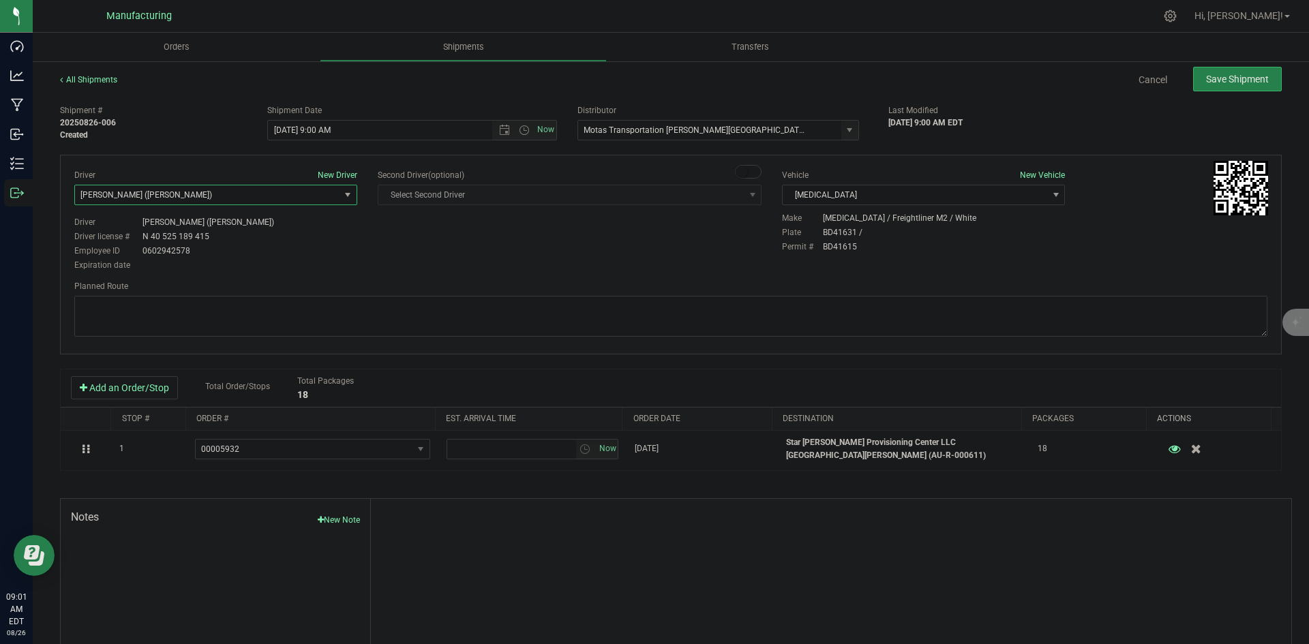
click at [352, 277] on div "Driver New Driver Lloyd Neely (Motas) Select Driver Perry Black (JK Logix) Robe…" at bounding box center [670, 255] width 1221 height 200
click at [519, 134] on span "Open the time view" at bounding box center [524, 130] width 11 height 11
click at [289, 183] on li "2:00 PM" at bounding box center [408, 178] width 285 height 18
type input "8/26/2025 2:00 PM"
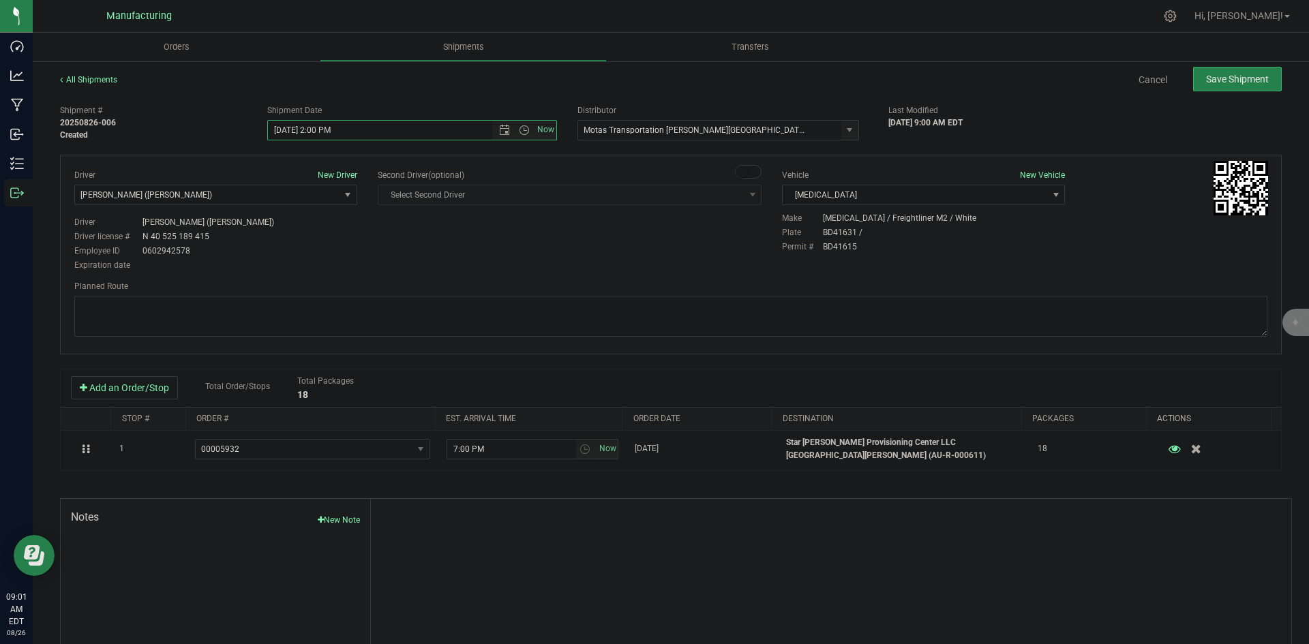
click at [364, 234] on div "Driver New Driver Lloyd Neely (Motas) Select Driver Perry Black (JK Logix) Robe…" at bounding box center [215, 221] width 303 height 104
drag, startPoint x: 757, startPoint y: 324, endPoint x: 749, endPoint y: 314, distance: 13.1
click at [757, 324] on textarea at bounding box center [670, 316] width 1193 height 41
paste textarea "Head south 246 ft -- Turn right 325 ft -- Turn right 407 ft -- Turn right towar…"
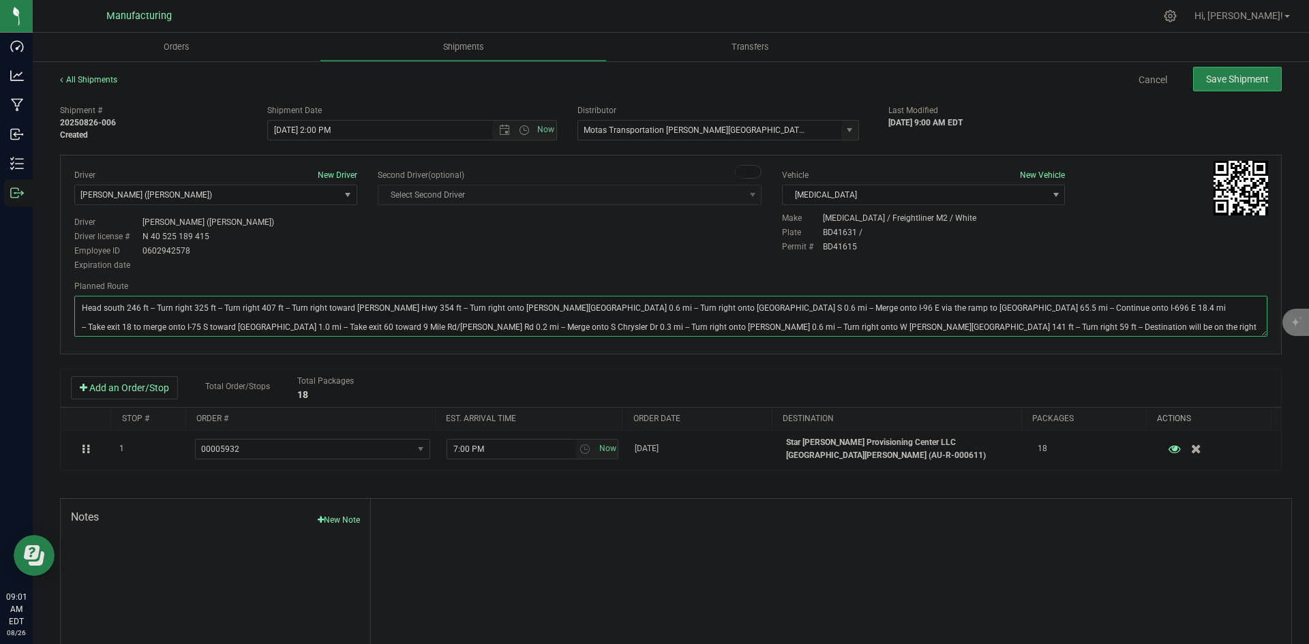
type textarea "Head south 246 ft -- Turn right 325 ft -- Turn right 407 ft -- Turn right towar…"
drag, startPoint x: 712, startPoint y: 275, endPoint x: 841, endPoint y: 216, distance: 141.5
click at [712, 274] on div "Driver New Driver Lloyd Neely (Motas) Select Driver Perry Black (JK Logix) Robe…" at bounding box center [670, 255] width 1221 height 200
click at [1206, 84] on span "Save Shipment" at bounding box center [1237, 79] width 63 height 11
type input "8/26/2025 6:00 PM"
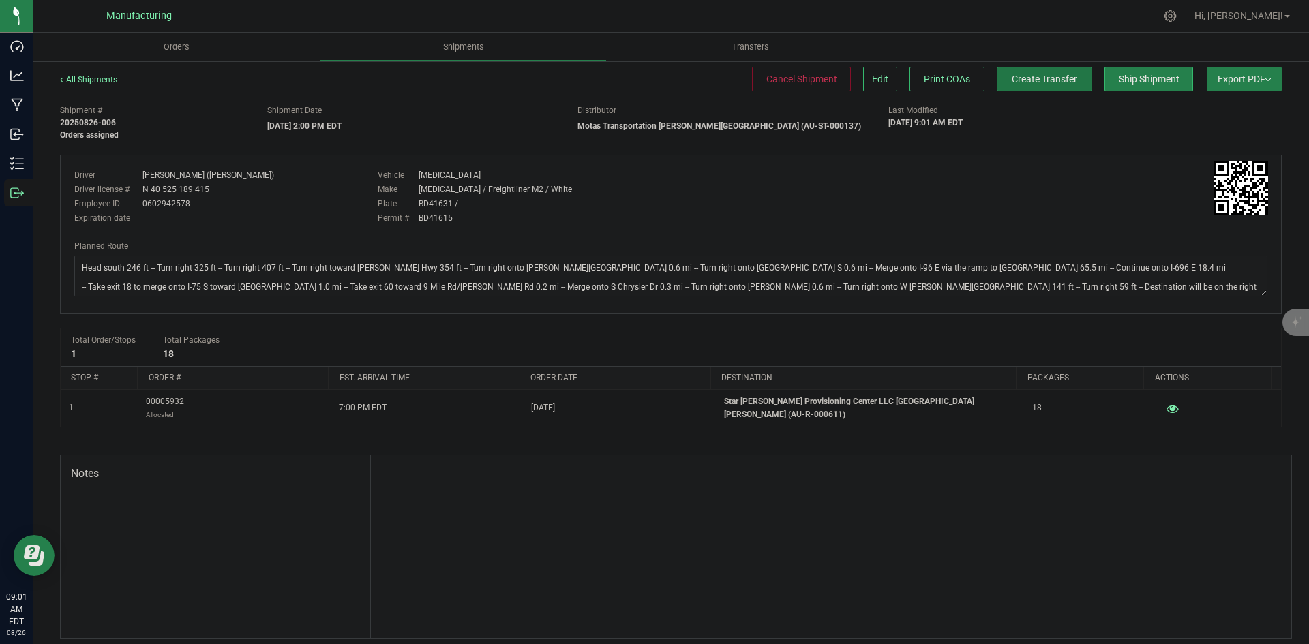
click at [1041, 77] on span "Create Transfer" at bounding box center [1044, 79] width 65 height 11
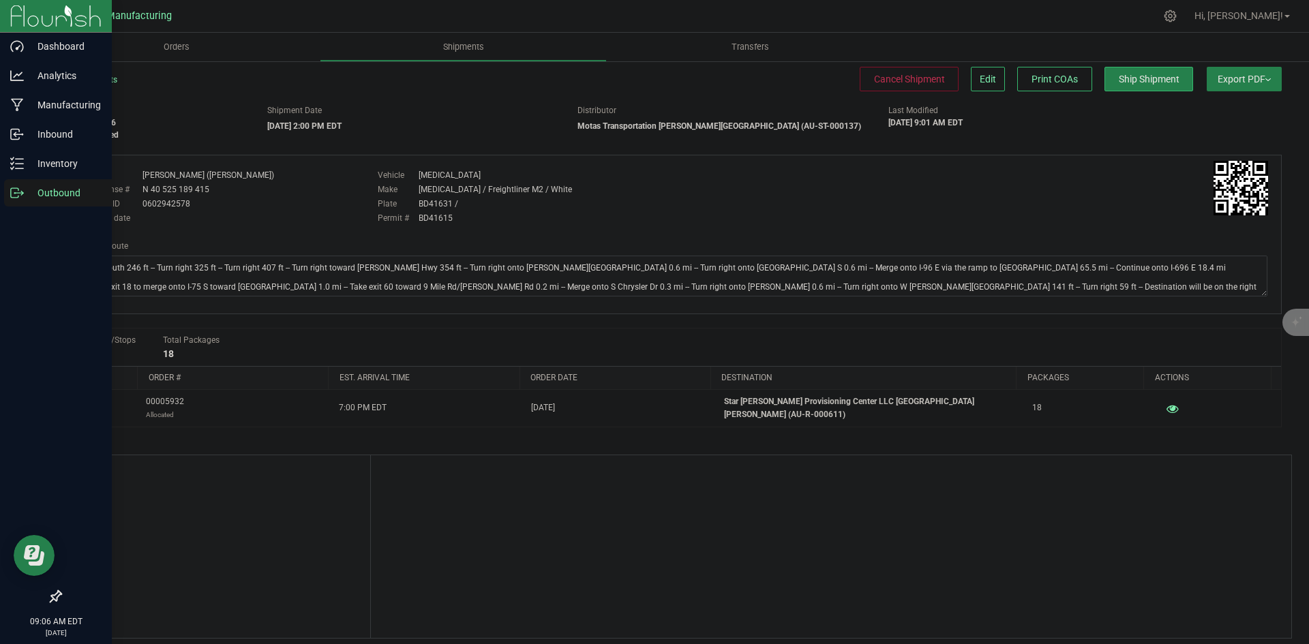
click at [19, 188] on icon at bounding box center [17, 193] width 14 height 14
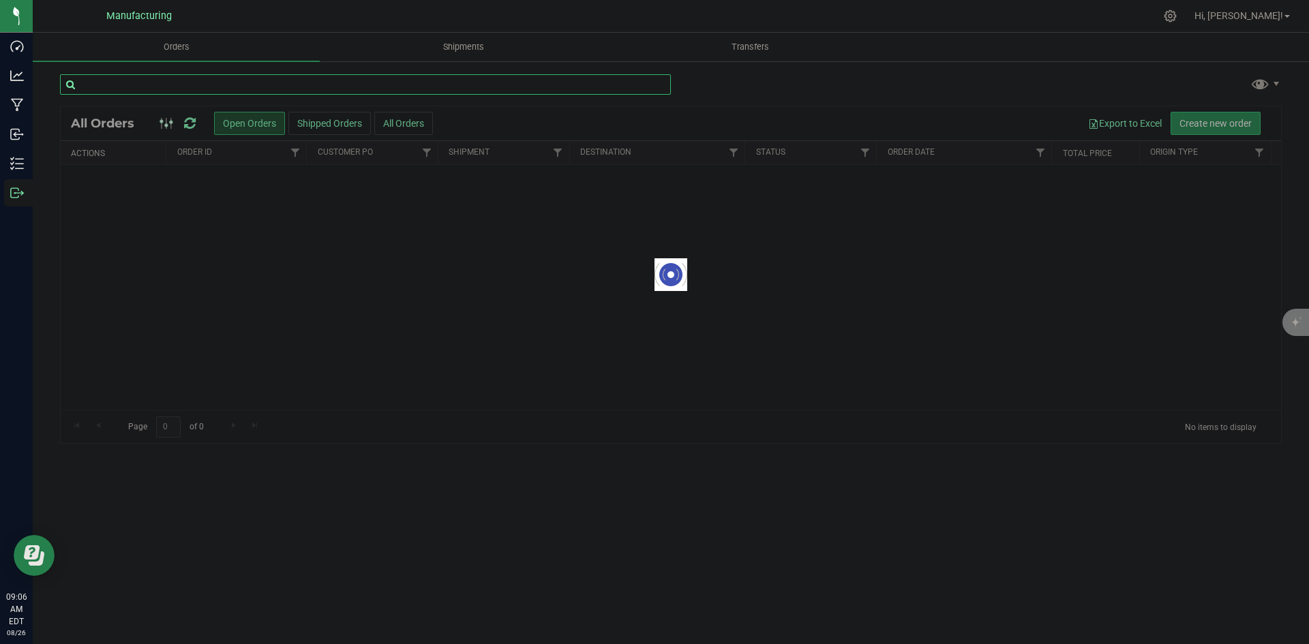
click at [209, 85] on input "text" at bounding box center [365, 84] width 611 height 20
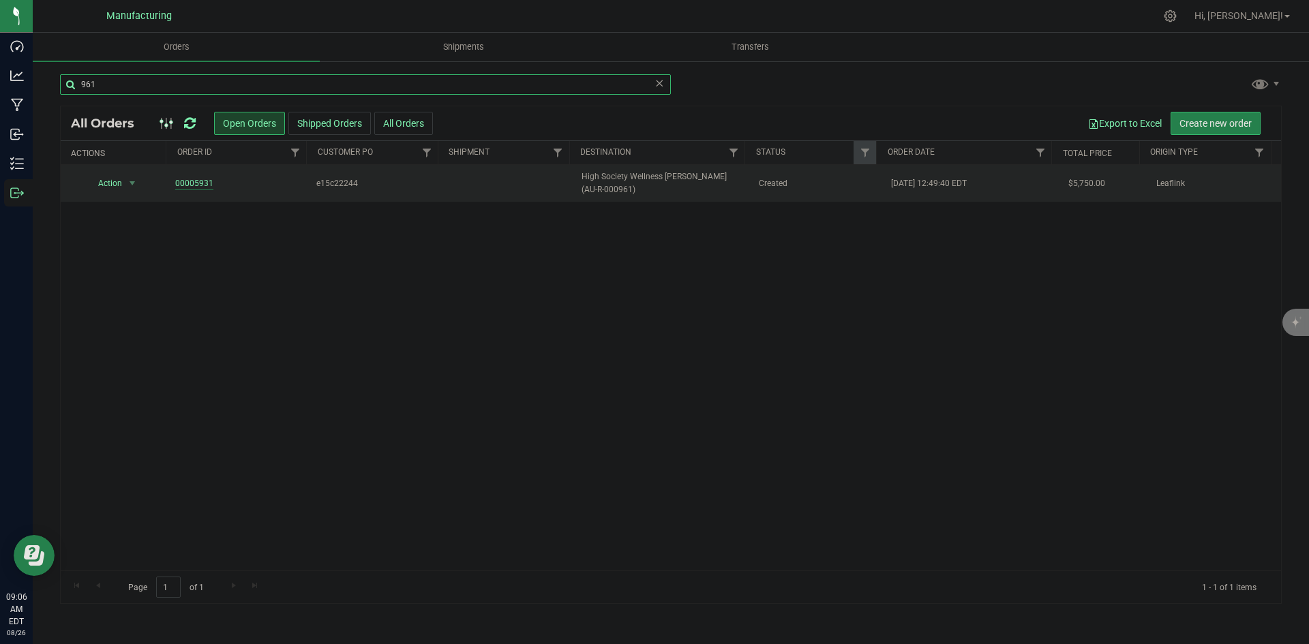
type input "961"
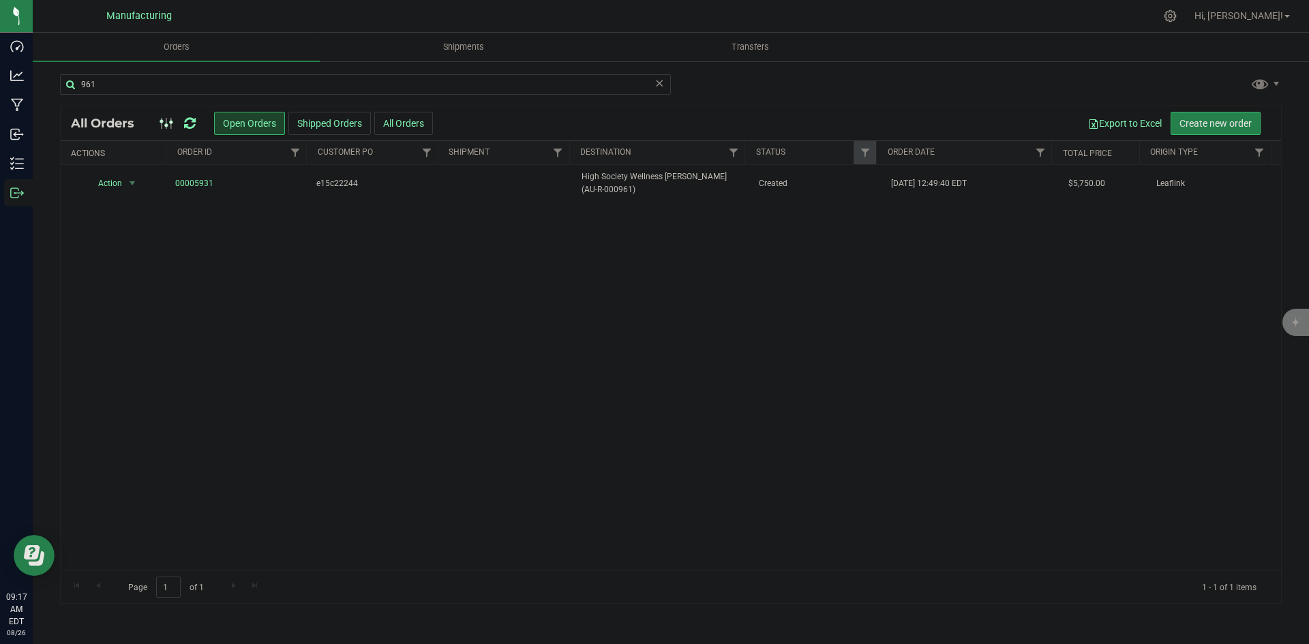
click at [185, 121] on div at bounding box center [178, 123] width 46 height 16
click at [187, 121] on icon at bounding box center [190, 124] width 12 height 14
click at [727, 188] on span "High Society Wellness Davison (AU-R-000961)" at bounding box center [661, 183] width 160 height 26
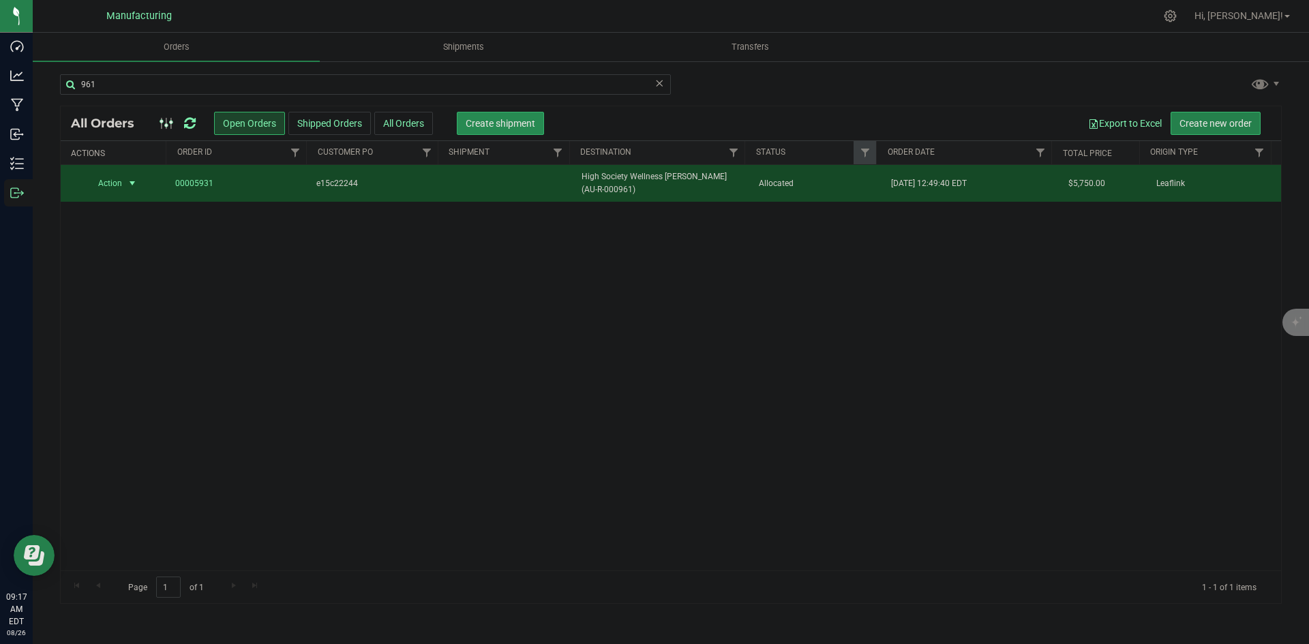
click at [530, 127] on span "Create shipment" at bounding box center [501, 123] width 70 height 11
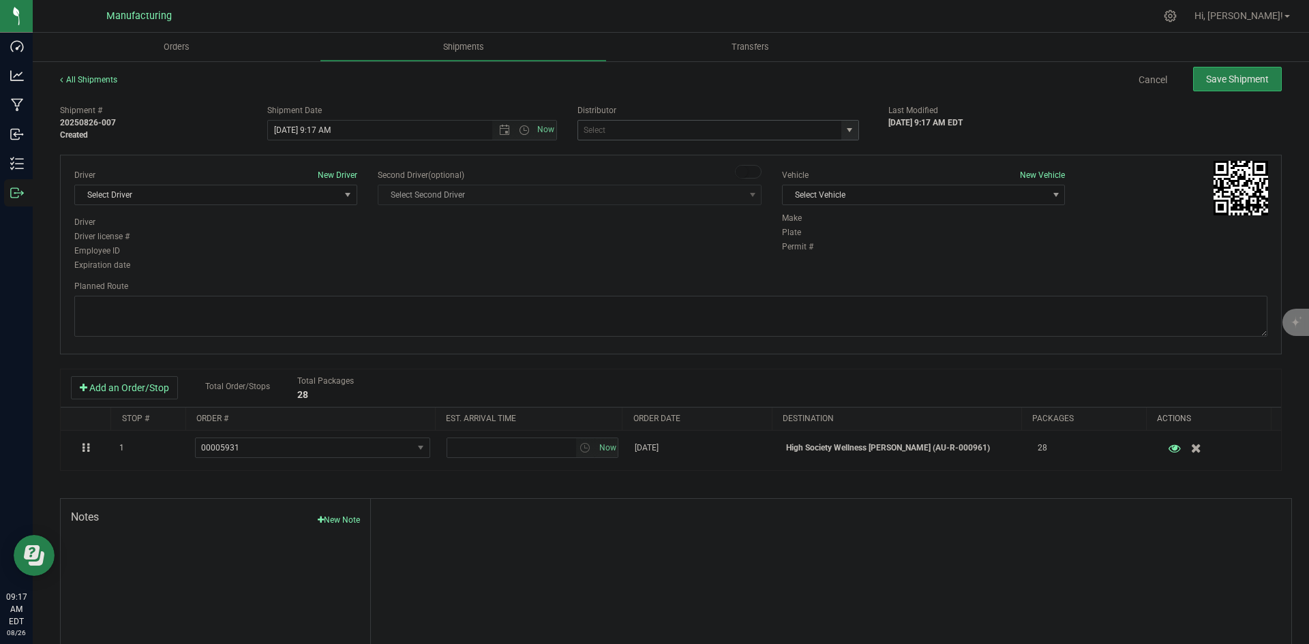
click at [848, 126] on span "select" at bounding box center [849, 130] width 11 height 11
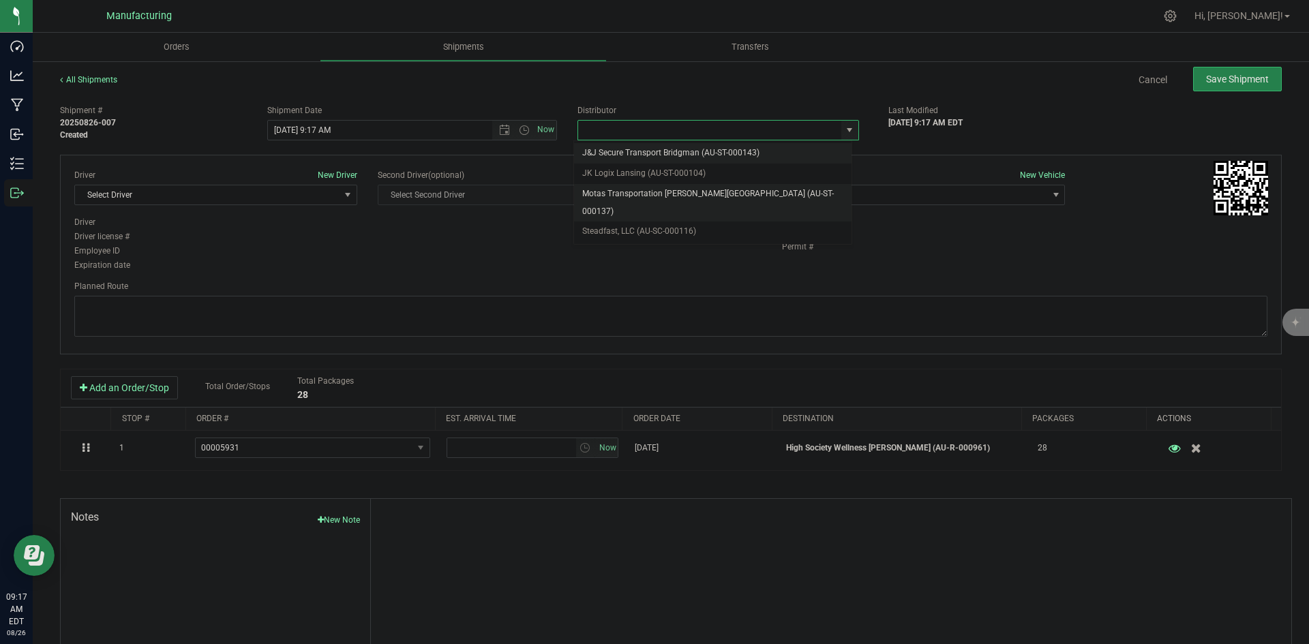
click at [675, 190] on li "Motas Transportation [PERSON_NAME][GEOGRAPHIC_DATA] (AU-ST-000137)" at bounding box center [712, 202] width 277 height 37
type input "Motas Transportation [PERSON_NAME][GEOGRAPHIC_DATA] (AU-ST-000137)"
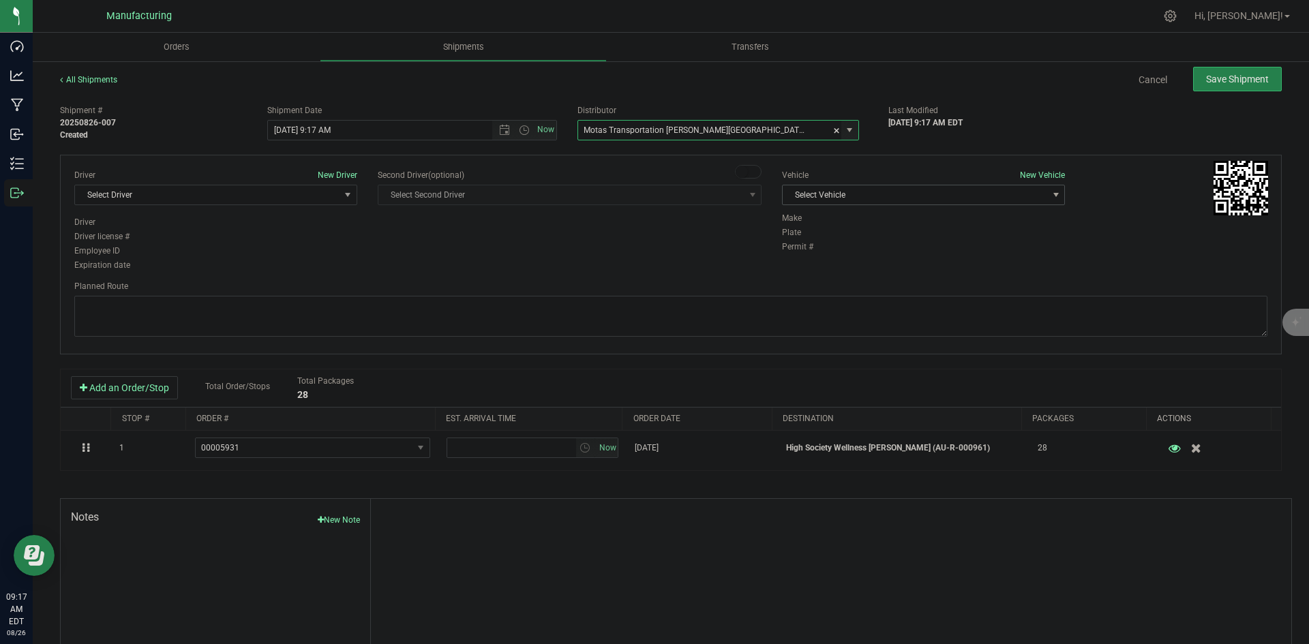
click at [871, 193] on span "Select Vehicle" at bounding box center [914, 194] width 264 height 19
drag, startPoint x: 810, startPoint y: 257, endPoint x: 748, endPoint y: 258, distance: 61.4
click at [809, 257] on li "T3" at bounding box center [916, 259] width 279 height 20
click at [309, 203] on span "Select Driver" at bounding box center [207, 194] width 264 height 19
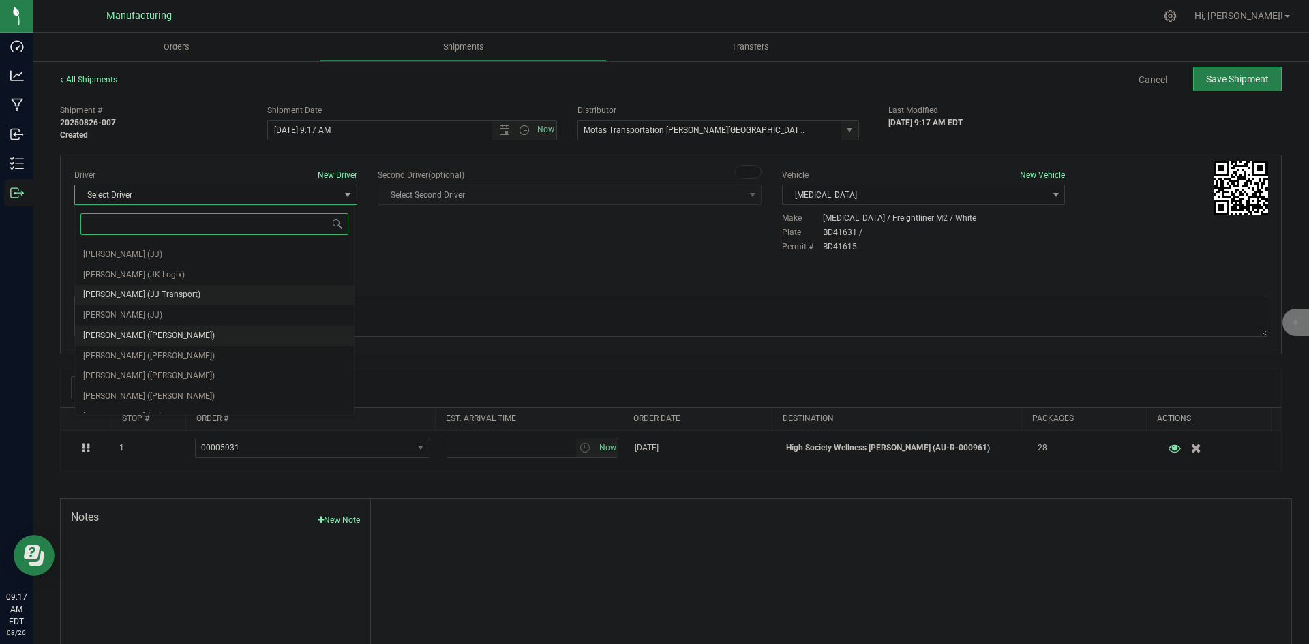
scroll to position [72, 0]
click at [159, 318] on li "Lloyd Neely (Motas)" at bounding box center [214, 322] width 279 height 20
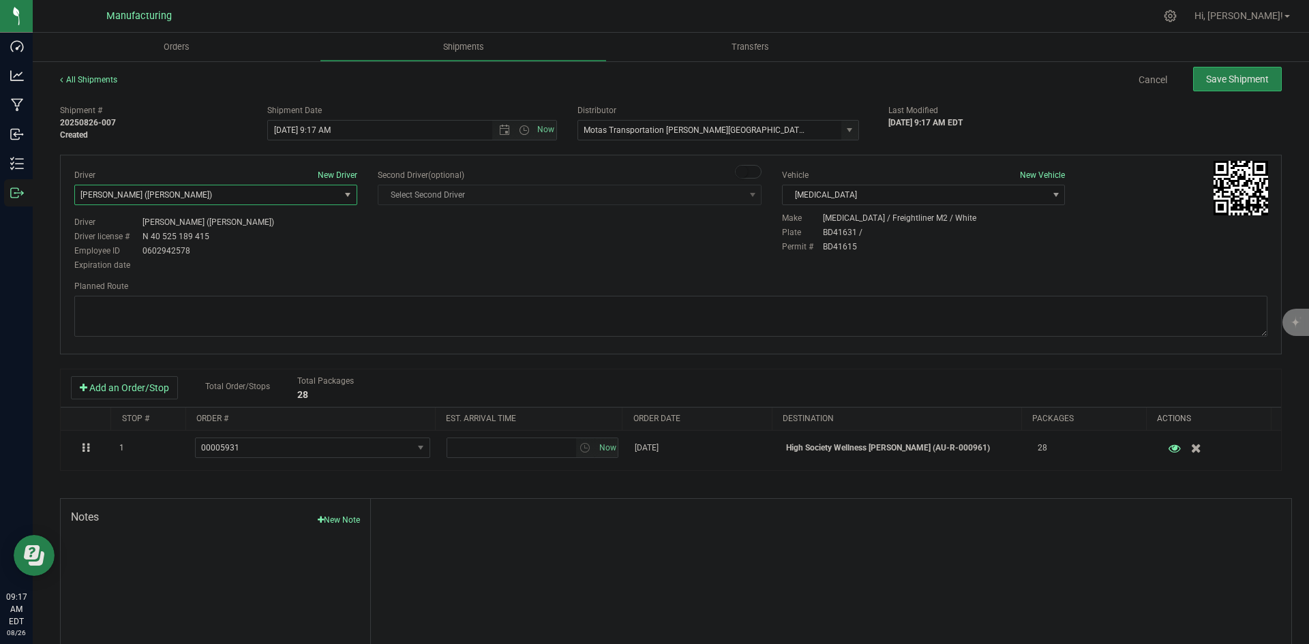
drag, startPoint x: 385, startPoint y: 247, endPoint x: 402, endPoint y: 213, distance: 38.1
click at [386, 246] on div "Driver New Driver Lloyd Neely (Motas) Select Driver Perry Black (JK Logix) Robe…" at bounding box center [670, 221] width 1213 height 104
click at [519, 127] on span "Open the time view" at bounding box center [524, 130] width 11 height 11
click at [289, 231] on li "2:00 PM" at bounding box center [408, 234] width 285 height 18
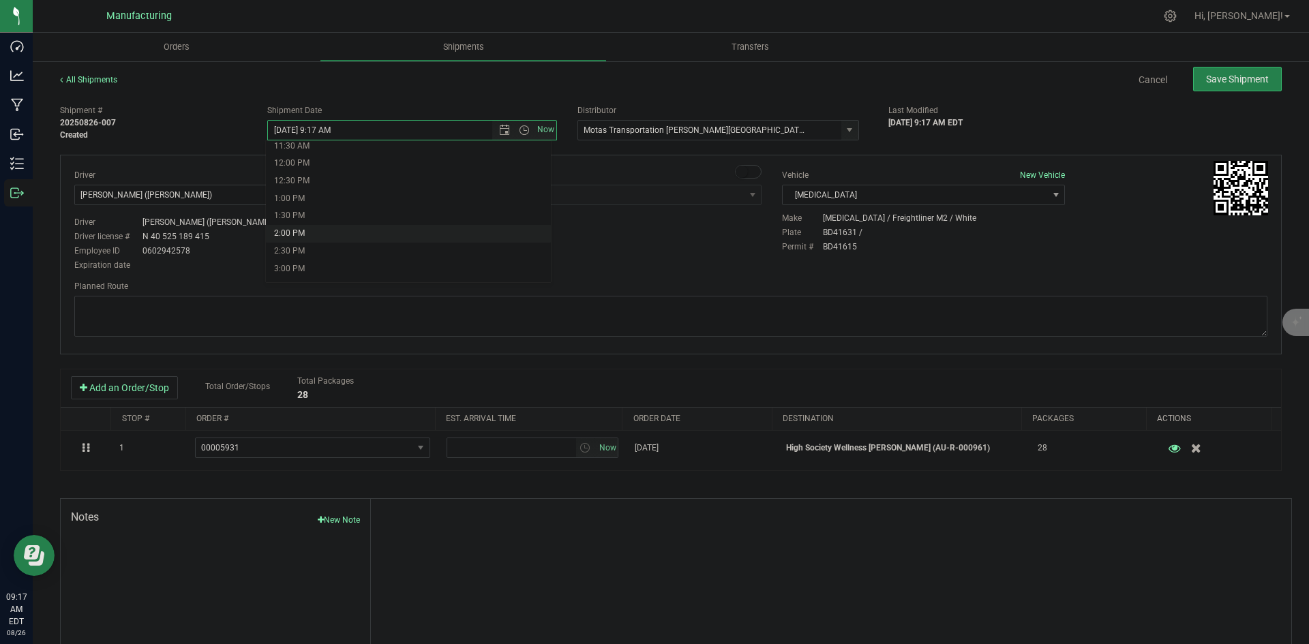
type input "8/26/2025 2:00 PM"
click at [387, 242] on div "Driver New Driver Lloyd Neely (Motas) Select Driver Perry Black (JK Logix) Robe…" at bounding box center [670, 221] width 1213 height 104
click at [885, 304] on textarea at bounding box center [670, 316] width 1193 height 41
paste textarea "Head south 246 ft -- Turn right 325 ft -- Turn right 407 ft -- Turn right towar…"
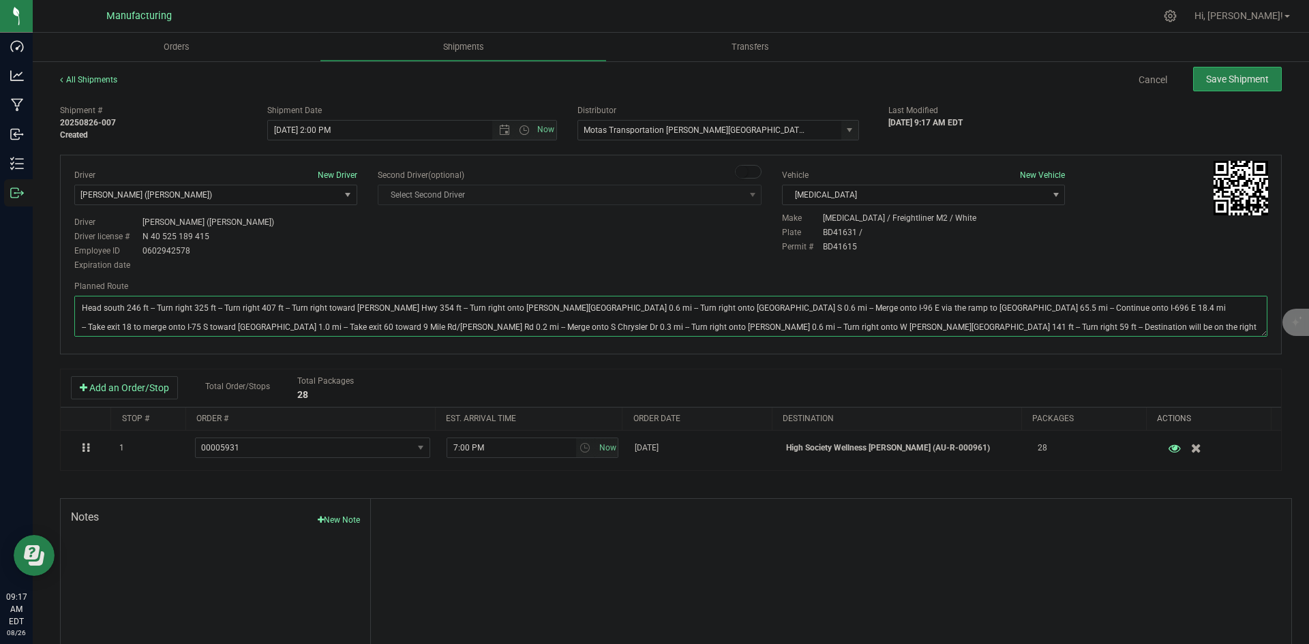
type textarea "Head south 246 ft -- Turn right 325 ft -- Turn right 407 ft -- Turn right towar…"
click at [763, 253] on div "Driver New Driver Lloyd Neely (Motas) Select Driver Perry Black (JK Logix) Robe…" at bounding box center [670, 221] width 1213 height 104
click at [1218, 85] on button "Save Shipment" at bounding box center [1237, 79] width 89 height 25
type input "8/26/2025 6:00 PM"
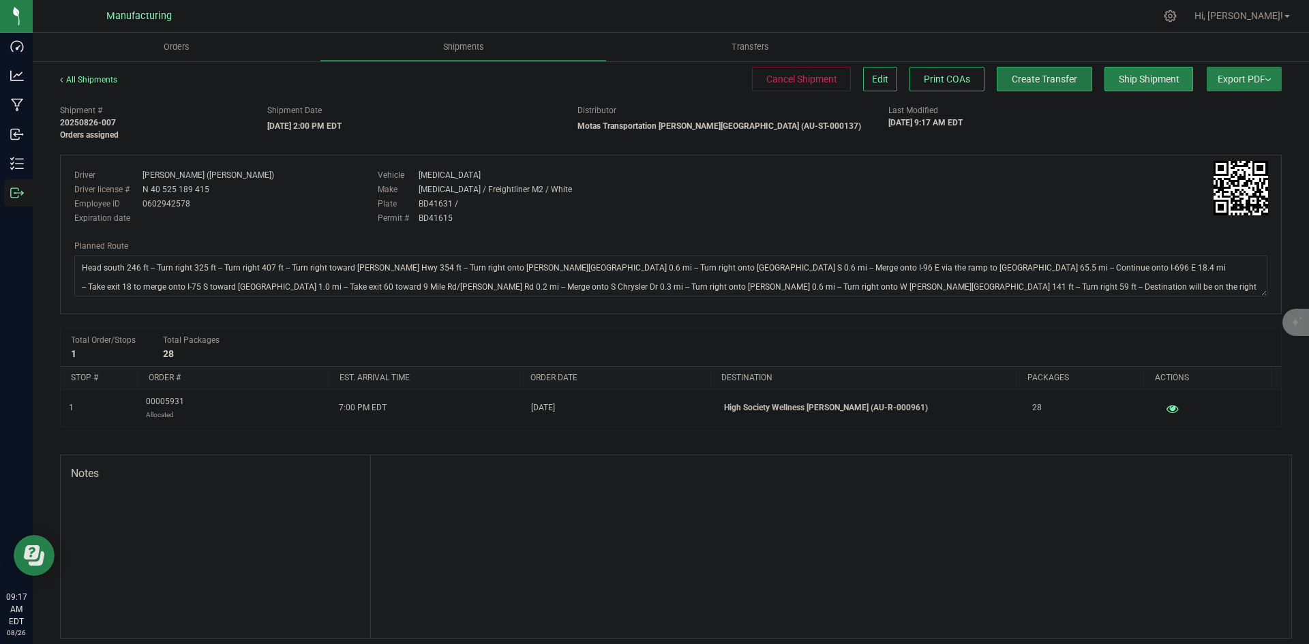
click at [1026, 81] on span "Create Transfer" at bounding box center [1044, 79] width 65 height 11
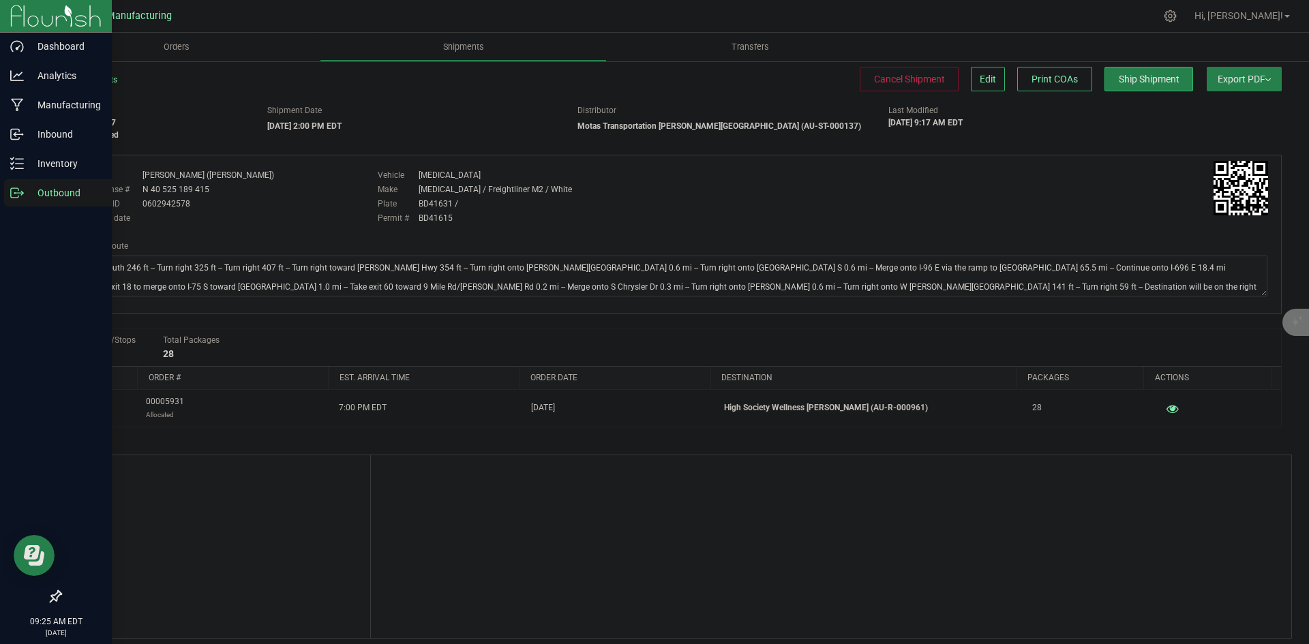
click at [24, 200] on p "Outbound" at bounding box center [65, 193] width 82 height 16
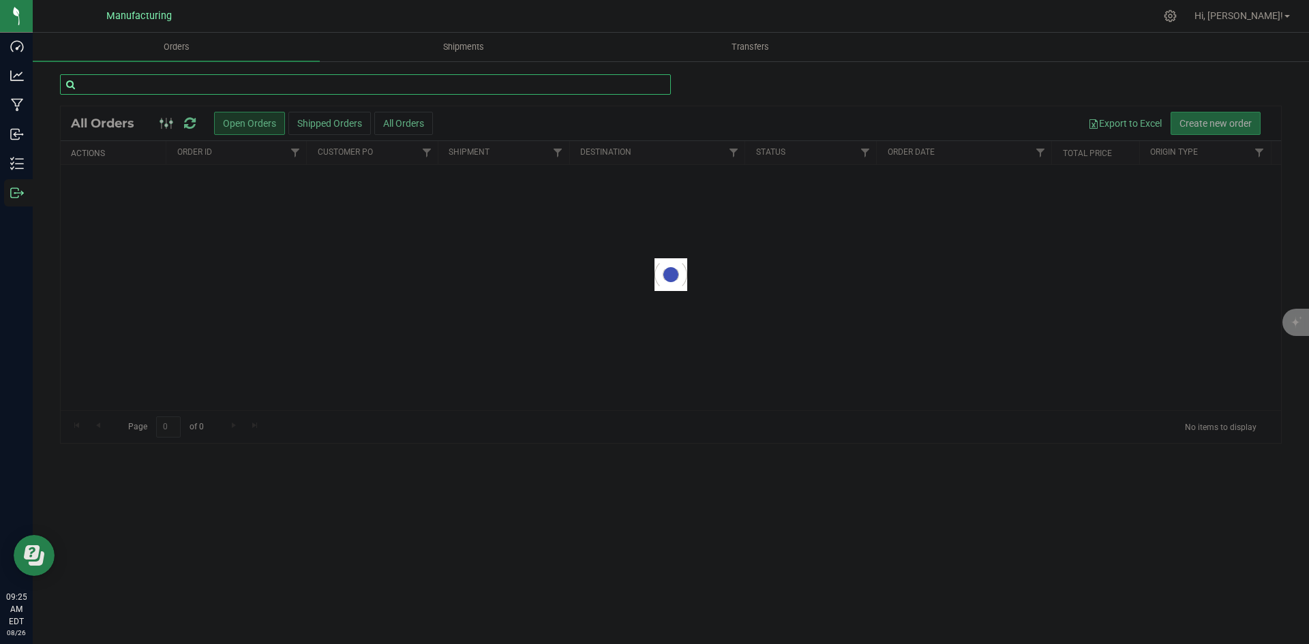
click at [184, 92] on input "text" at bounding box center [365, 84] width 611 height 20
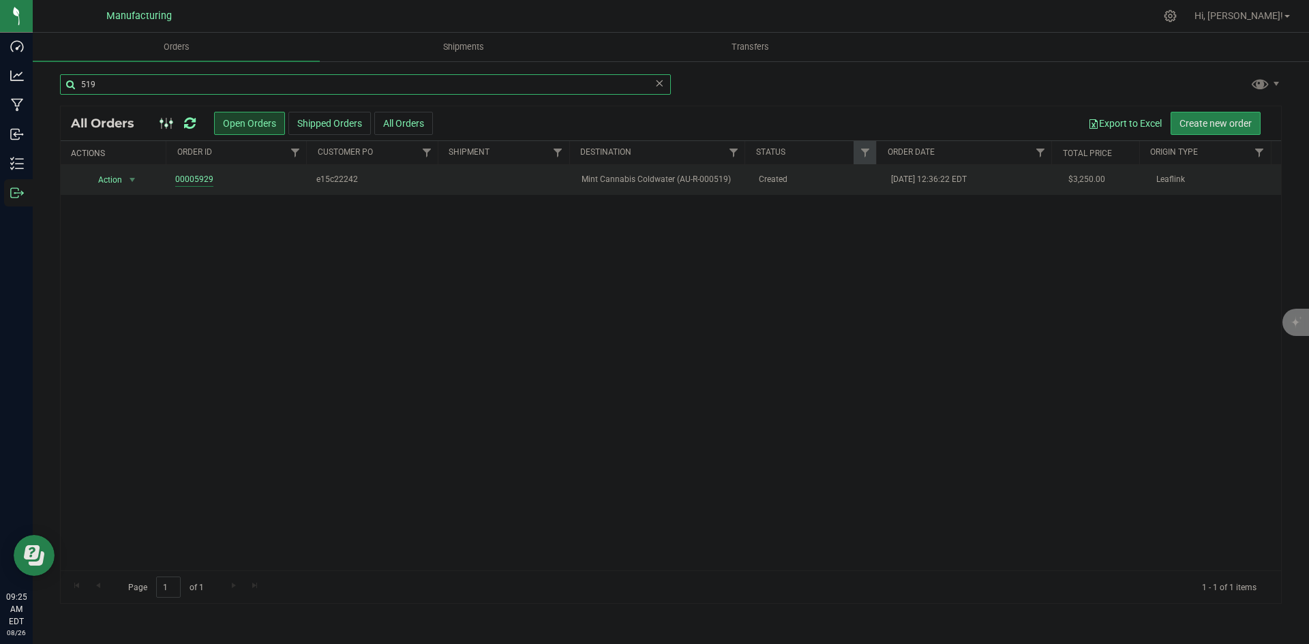
type input "519"
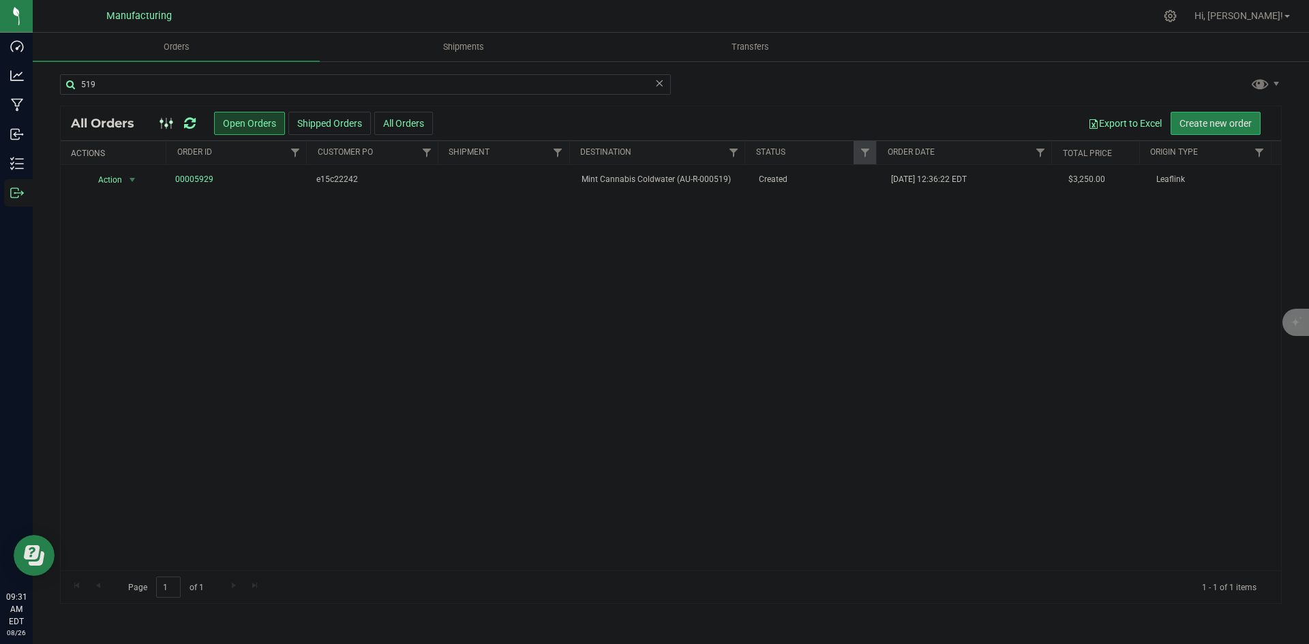
click at [188, 119] on icon at bounding box center [190, 124] width 12 height 14
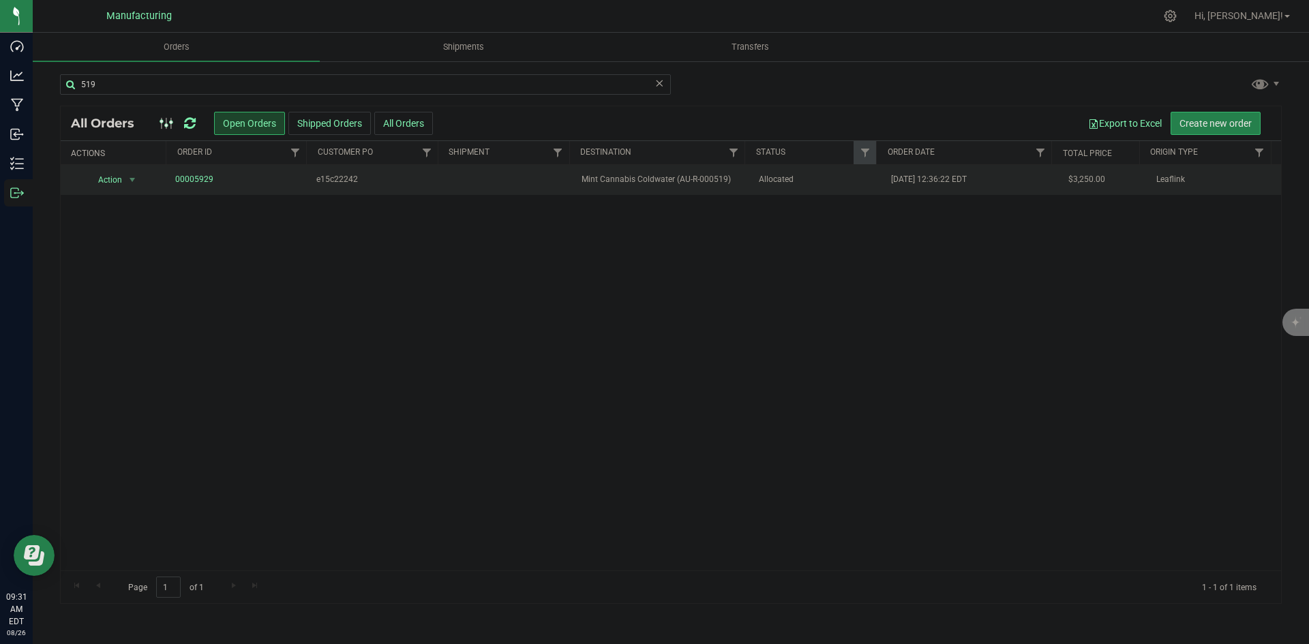
drag, startPoint x: 693, startPoint y: 187, endPoint x: 678, endPoint y: 178, distance: 16.8
click at [698, 182] on span "Mint Cannabis Coldwater (AU-R-000519)" at bounding box center [661, 179] width 160 height 13
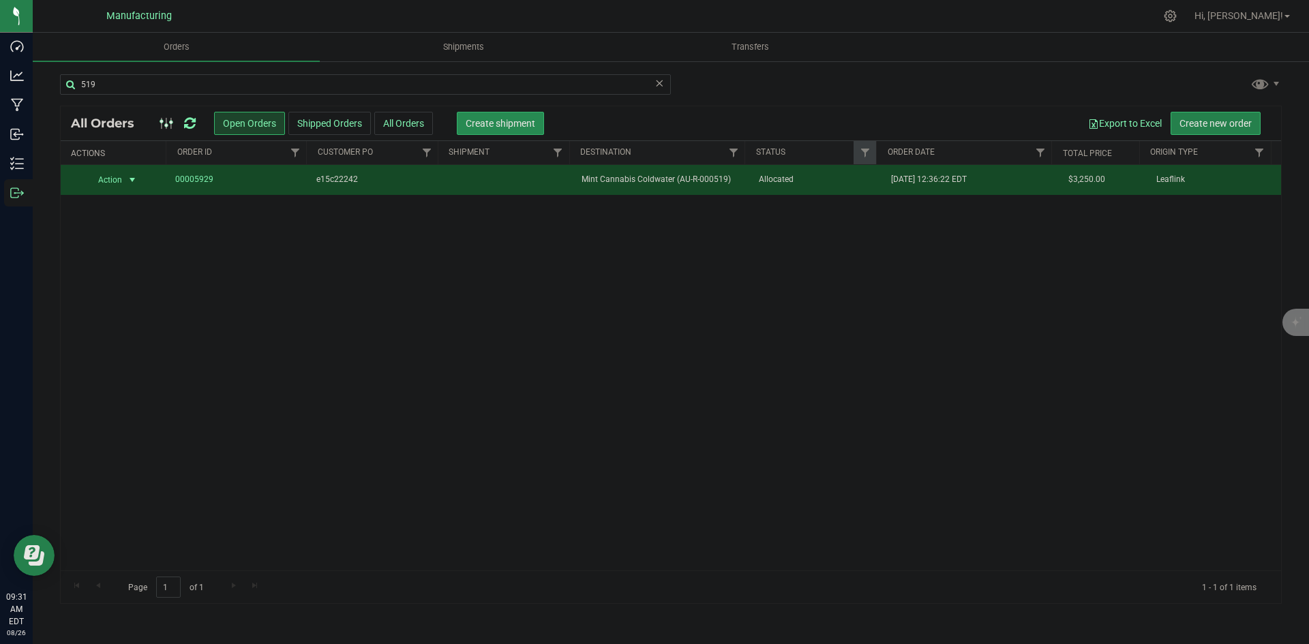
click at [517, 122] on span "Create shipment" at bounding box center [501, 123] width 70 height 11
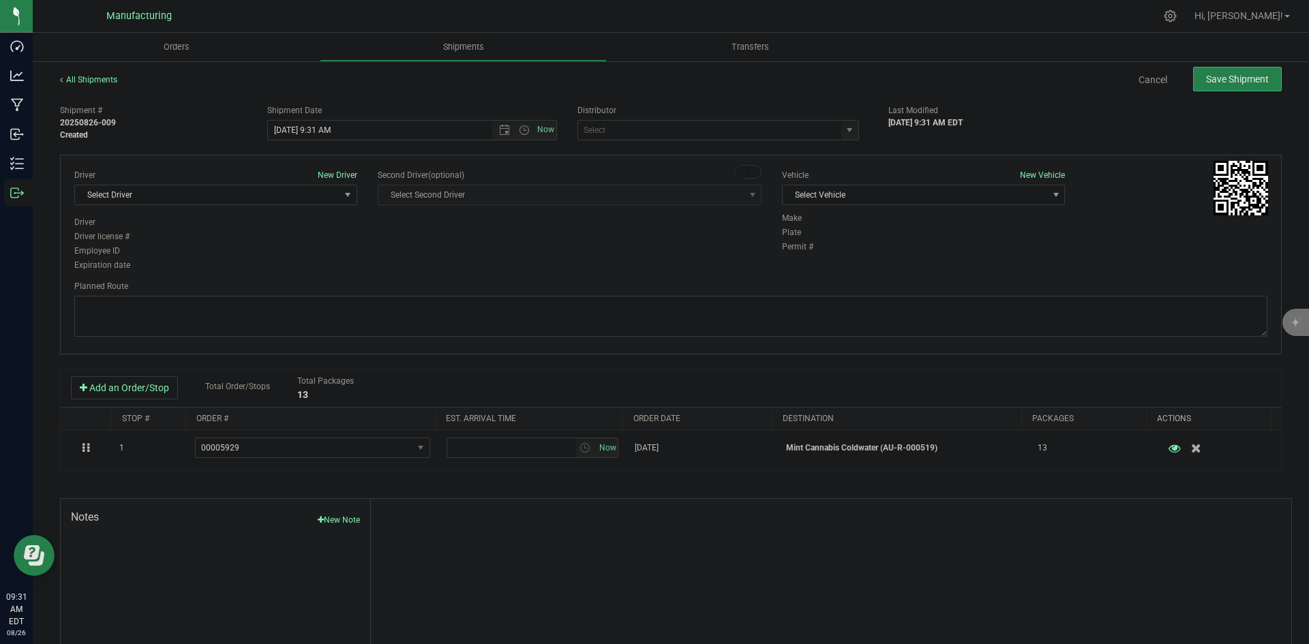
click at [852, 128] on div "J&J Secure Transport Bridgman (AU-ST-000143) JK Logix Lansing (AU-ST-000104) Mo…" at bounding box center [722, 130] width 290 height 20
click at [831, 130] on span at bounding box center [718, 130] width 282 height 20
click at [848, 132] on span "select" at bounding box center [849, 130] width 11 height 11
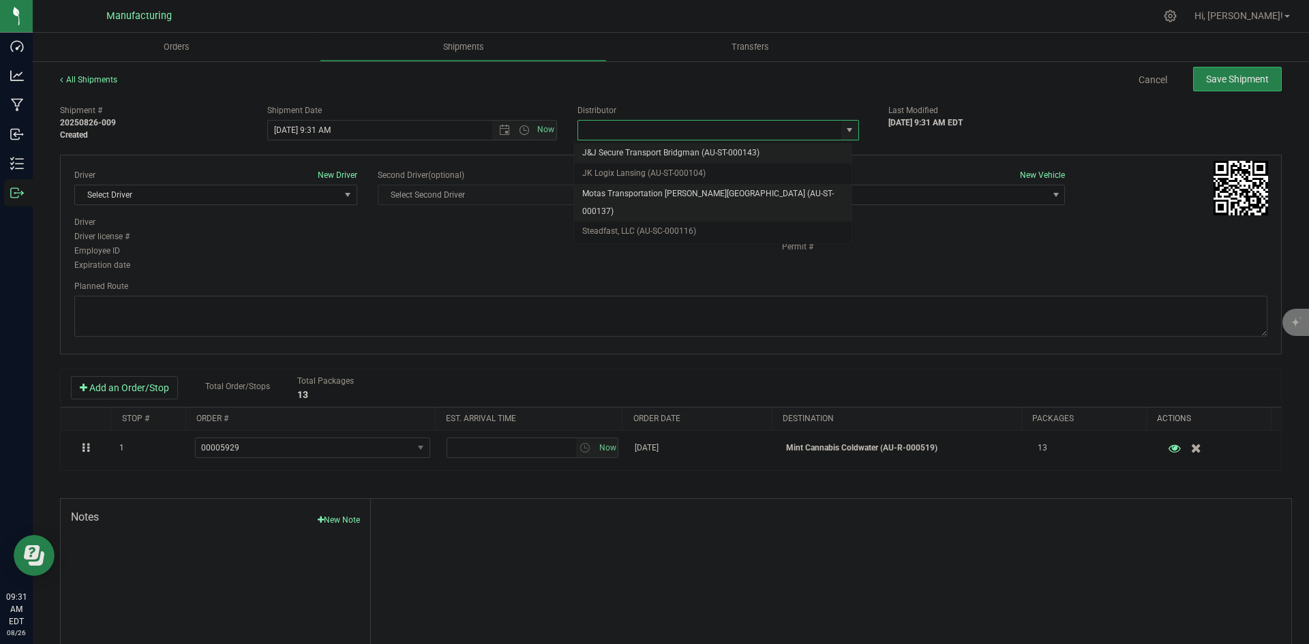
click at [697, 185] on li "Motas Transportation [PERSON_NAME][GEOGRAPHIC_DATA] (AU-ST-000137)" at bounding box center [712, 202] width 277 height 37
type input "Motas Transportation [PERSON_NAME][GEOGRAPHIC_DATA] (AU-ST-000137)"
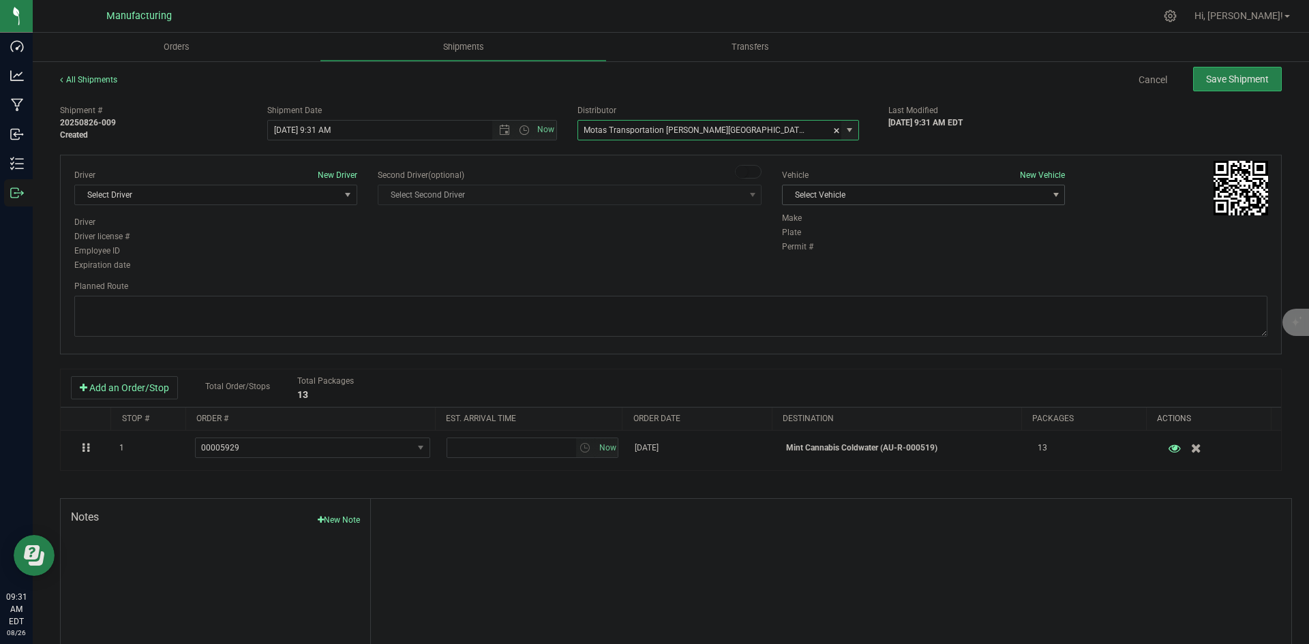
click at [911, 192] on span "Select Vehicle" at bounding box center [914, 194] width 264 height 19
click at [804, 259] on li "T3" at bounding box center [916, 259] width 279 height 20
click at [286, 201] on span "Select Driver" at bounding box center [207, 194] width 264 height 19
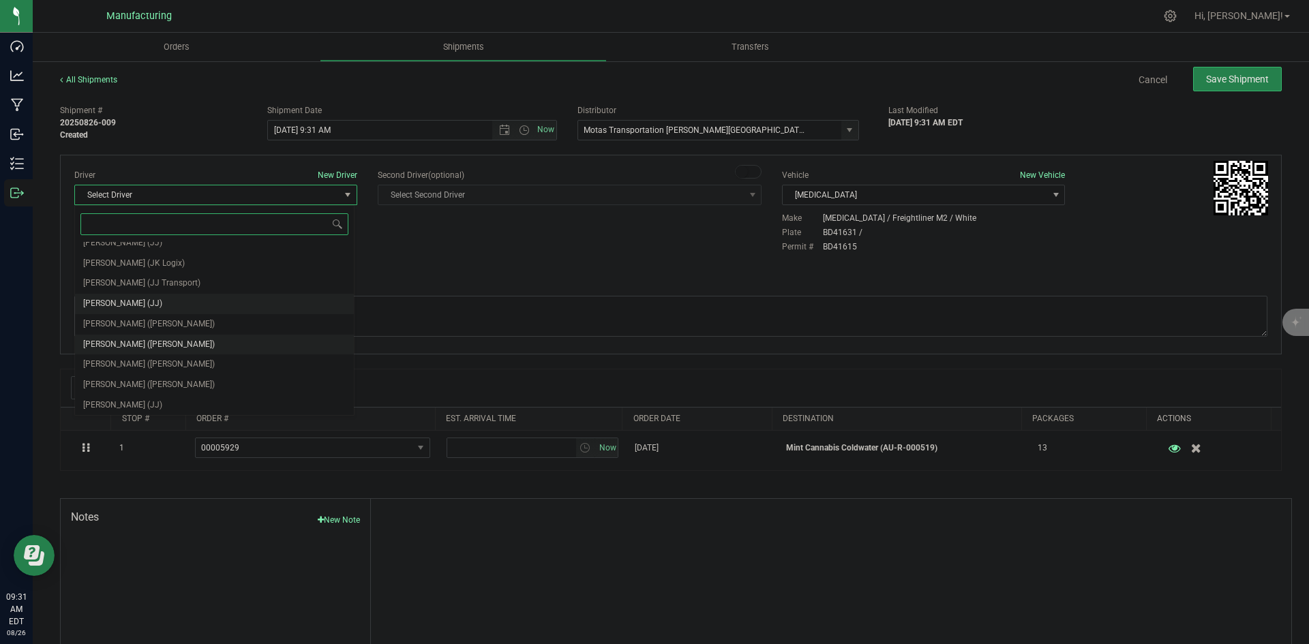
scroll to position [72, 0]
drag, startPoint x: 125, startPoint y: 321, endPoint x: 149, endPoint y: 314, distance: 24.8
click at [125, 321] on span "Lloyd Neely (Motas)" at bounding box center [149, 323] width 132 height 18
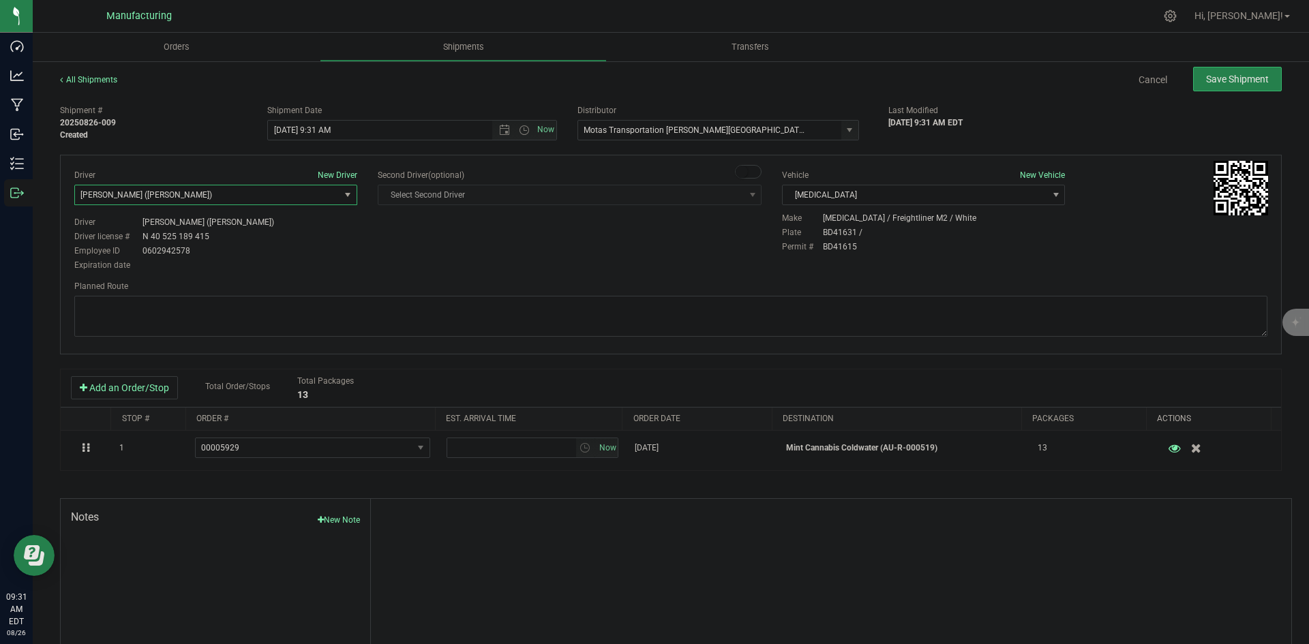
drag, startPoint x: 326, startPoint y: 275, endPoint x: 338, endPoint y: 267, distance: 14.7
click at [327, 275] on div "Driver New Driver Lloyd Neely (Motas) Select Driver Perry Black (JK Logix) Robe…" at bounding box center [670, 255] width 1221 height 200
click at [521, 132] on span "Open the time view" at bounding box center [524, 130] width 11 height 11
click at [311, 230] on li "2:00 PM" at bounding box center [408, 234] width 285 height 18
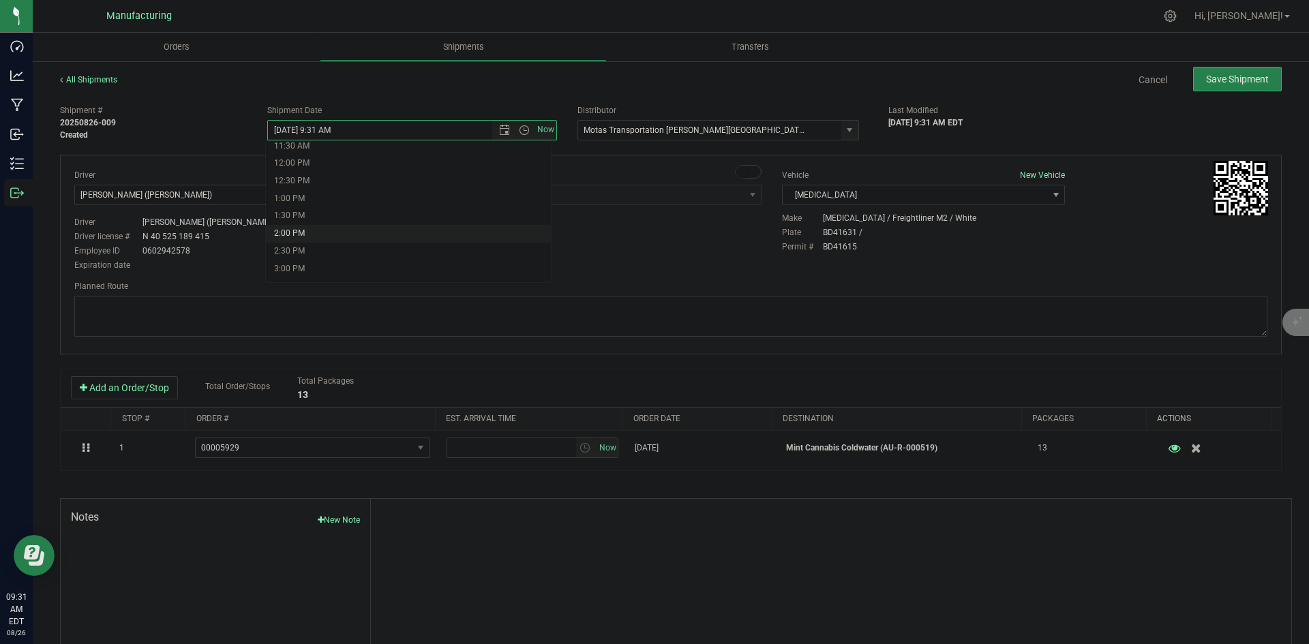
type input "8/26/2025 2:00 PM"
click at [451, 249] on div "Driver New Driver Lloyd Neely (Motas) Select Driver Perry Black (JK Logix) Robe…" at bounding box center [670, 221] width 1213 height 104
click at [759, 310] on textarea at bounding box center [670, 316] width 1193 height 41
paste textarea "Head south 246 ft -- Turn right 325 ft -- Turn right 407 ft -- Turn right towar…"
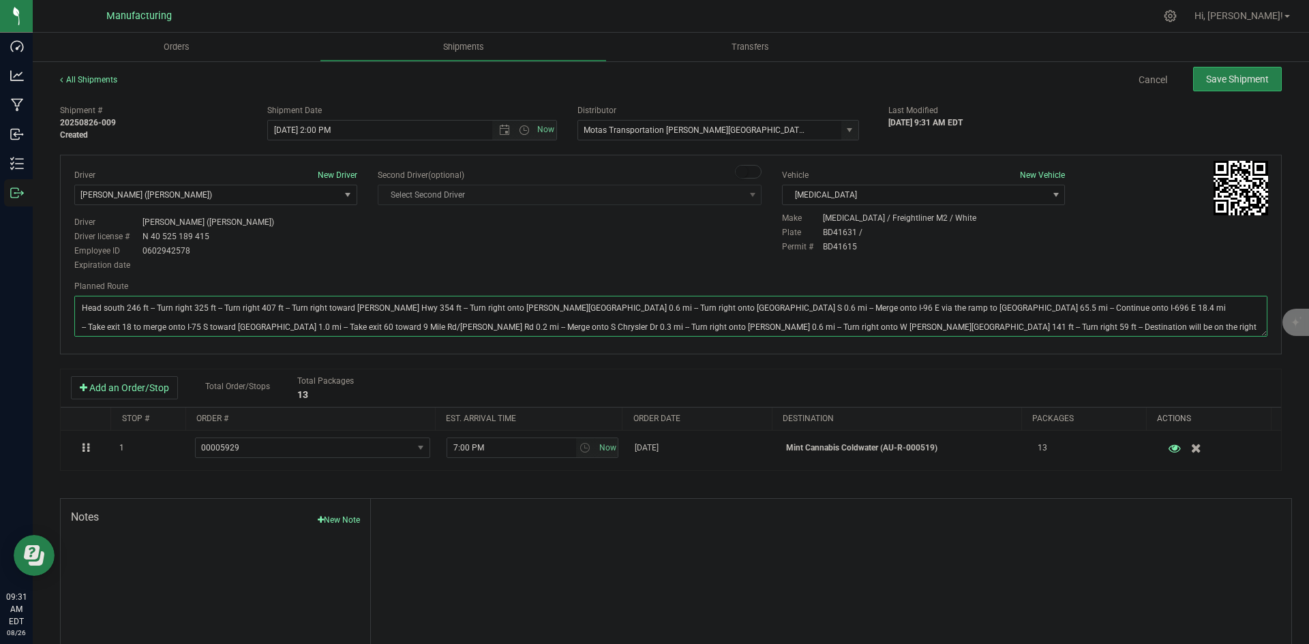
type textarea "Head south 246 ft -- Turn right 325 ft -- Turn right 407 ft -- Turn right towar…"
drag, startPoint x: 700, startPoint y: 244, endPoint x: 747, endPoint y: 226, distance: 50.5
click at [701, 244] on div "Driver New Driver Lloyd Neely (Motas) Select Driver Perry Black (JK Logix) Robe…" at bounding box center [670, 221] width 1213 height 104
click at [1239, 78] on span "Save Shipment" at bounding box center [1237, 79] width 63 height 11
type input "8/26/2025 6:00 PM"
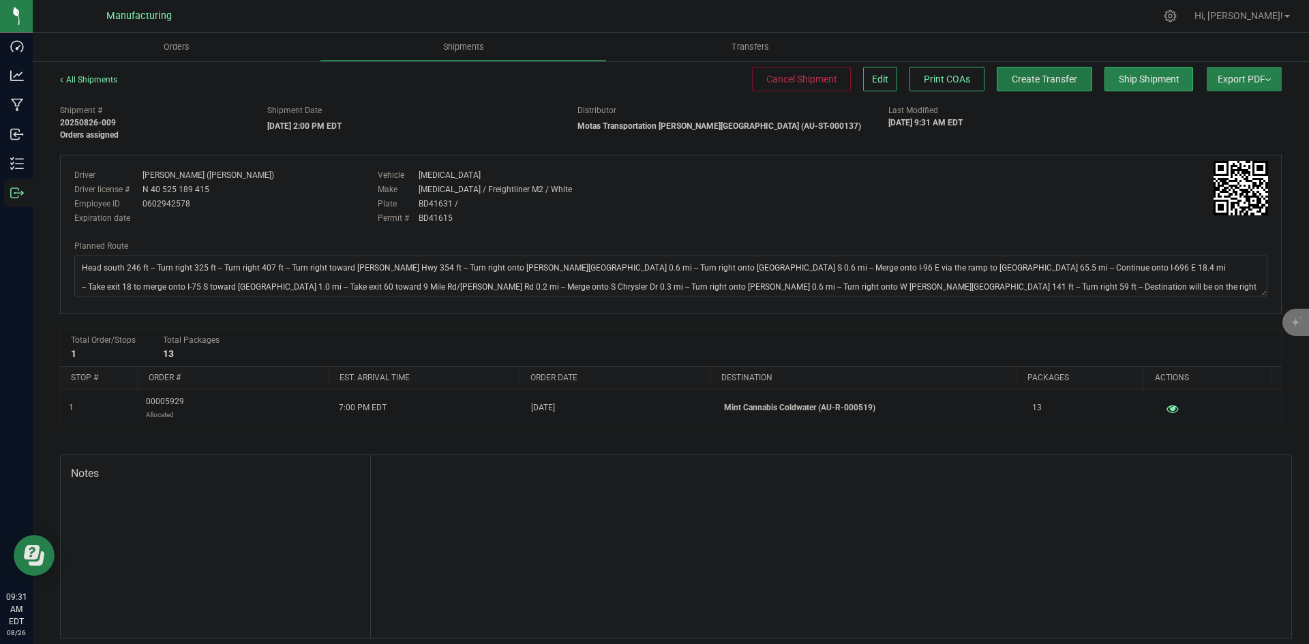
click at [1027, 80] on span "Create Transfer" at bounding box center [1044, 79] width 65 height 11
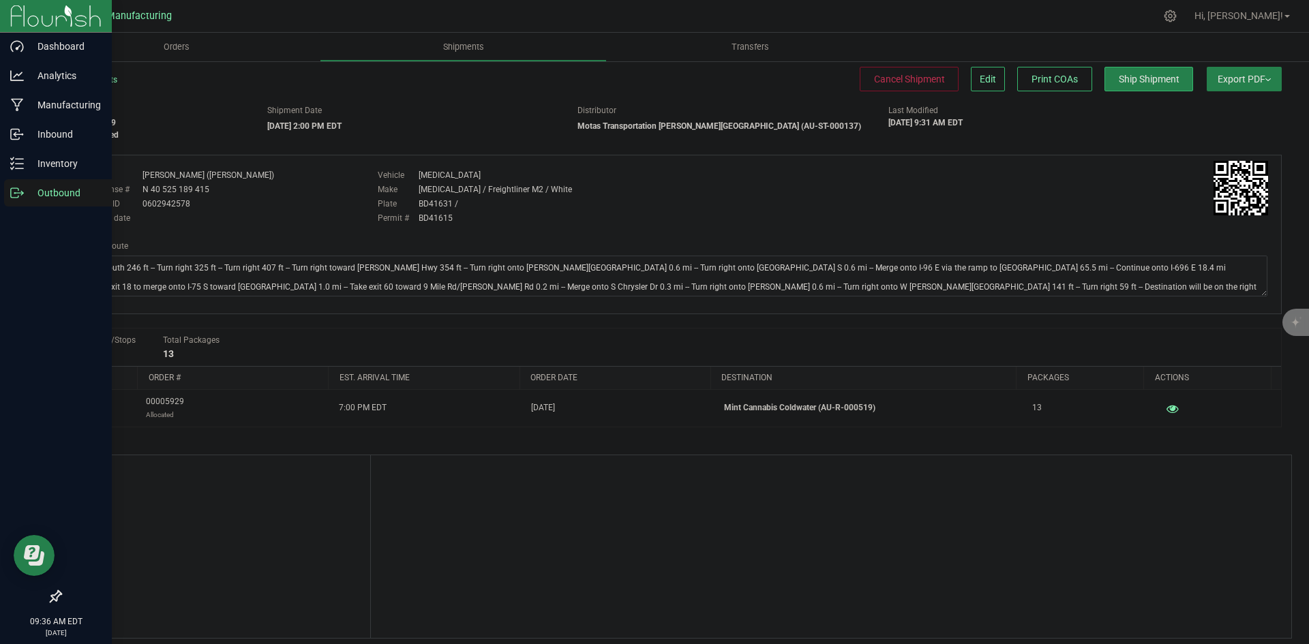
click at [18, 192] on icon at bounding box center [17, 193] width 14 height 14
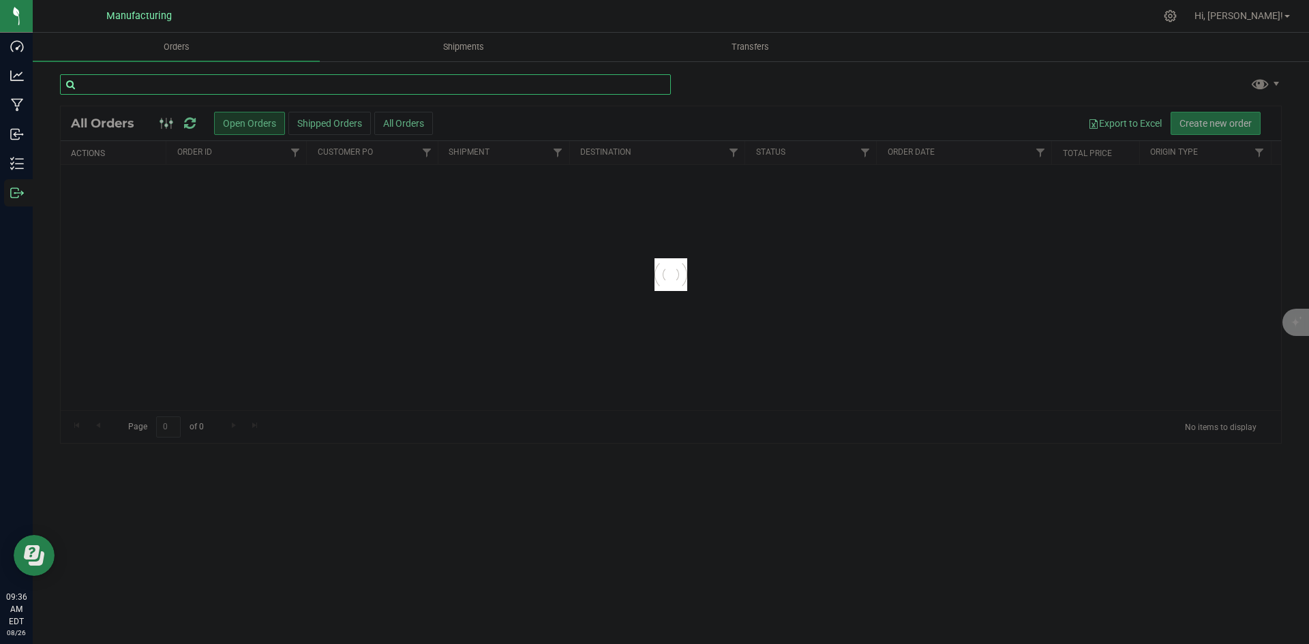
click at [166, 87] on input "text" at bounding box center [365, 84] width 611 height 20
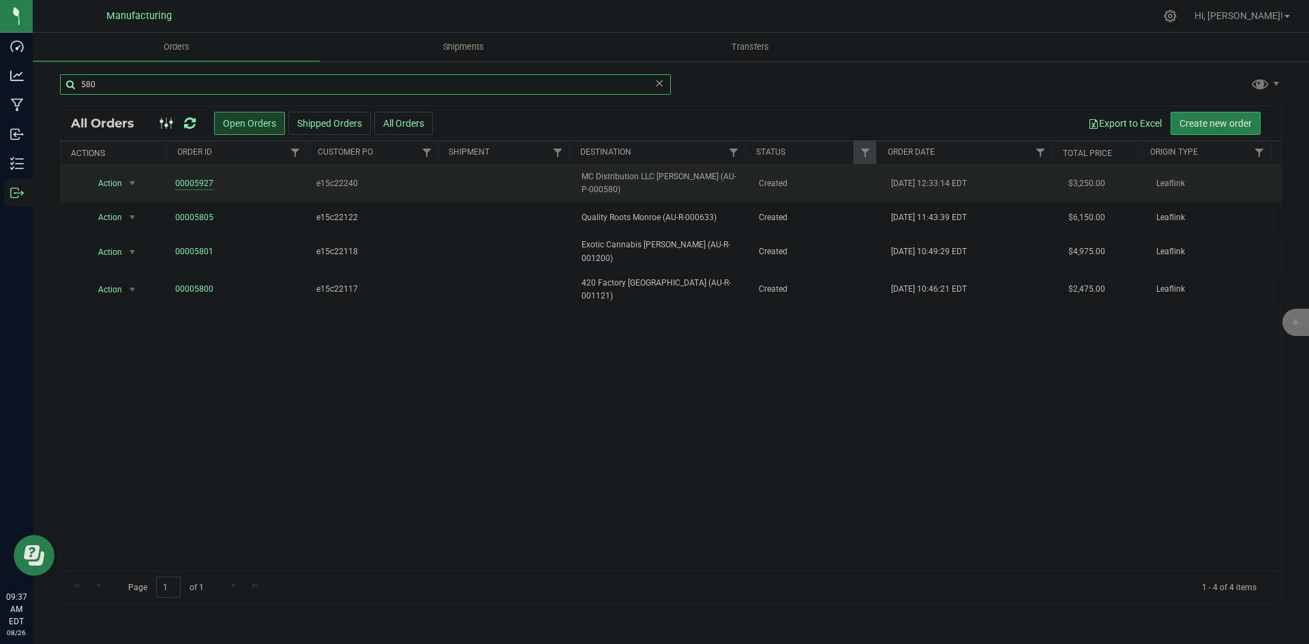
type input "580"
drag, startPoint x: 187, startPoint y: 177, endPoint x: 182, endPoint y: 182, distance: 7.2
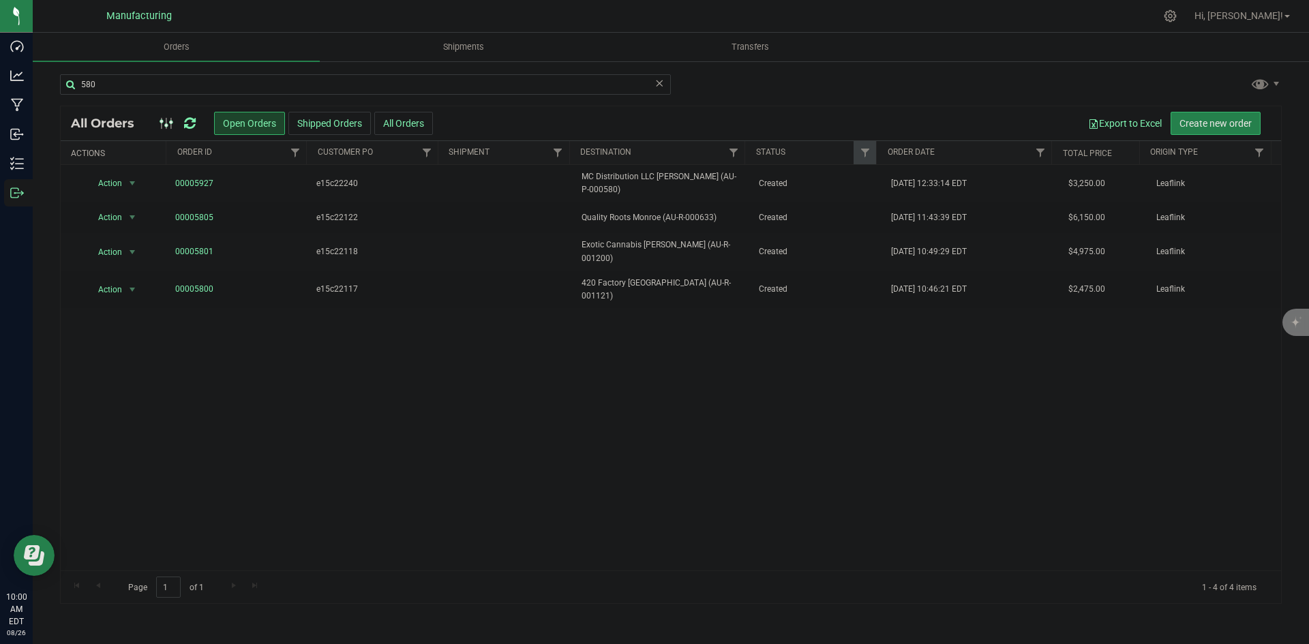
click at [194, 125] on icon at bounding box center [190, 124] width 12 height 14
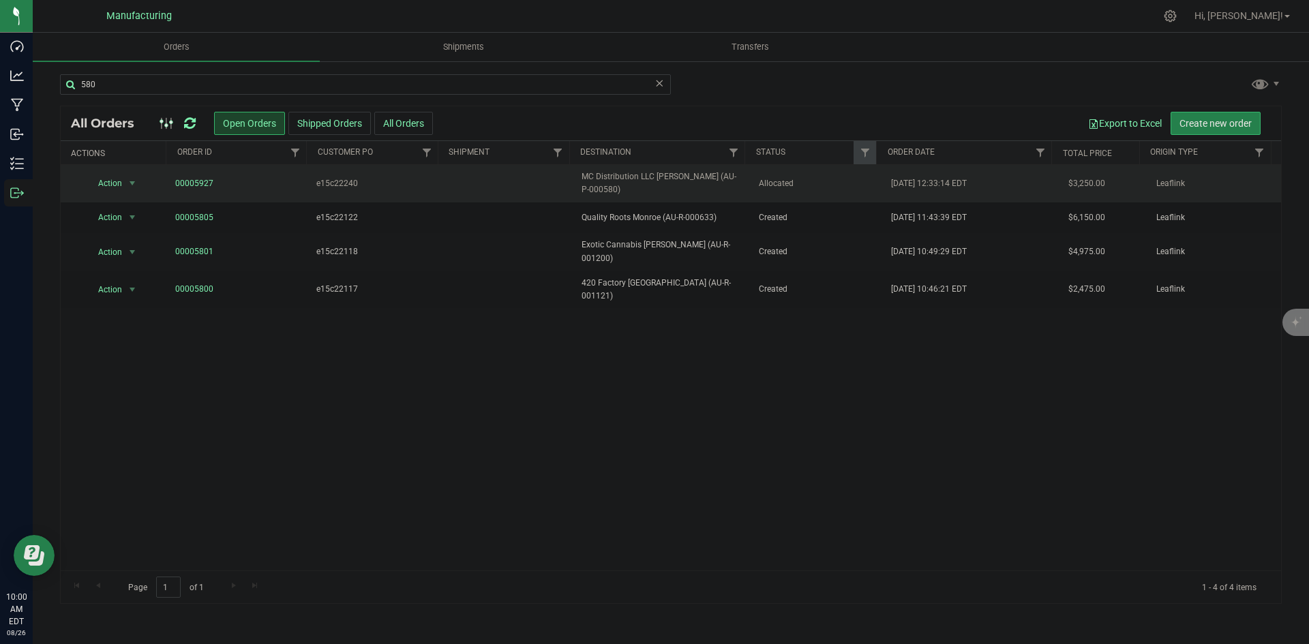
click at [705, 176] on span "MC Distribution LLC Warren (AU-P-000580)" at bounding box center [661, 183] width 160 height 26
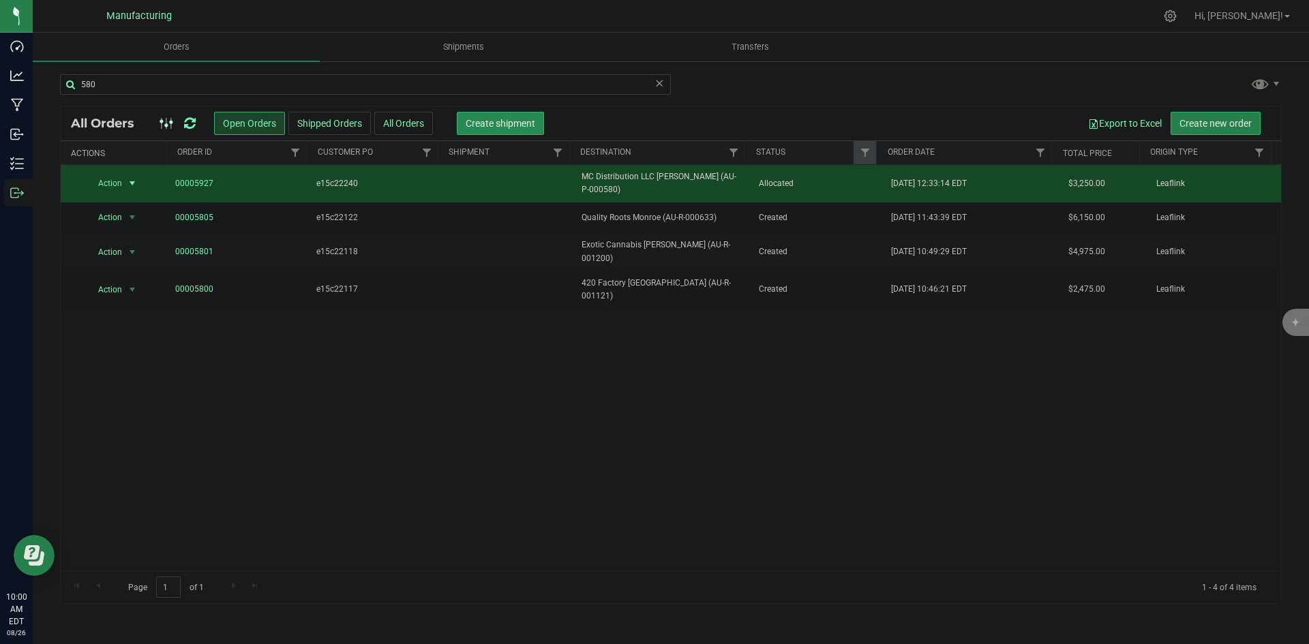
click at [505, 123] on span "Create shipment" at bounding box center [501, 123] width 70 height 11
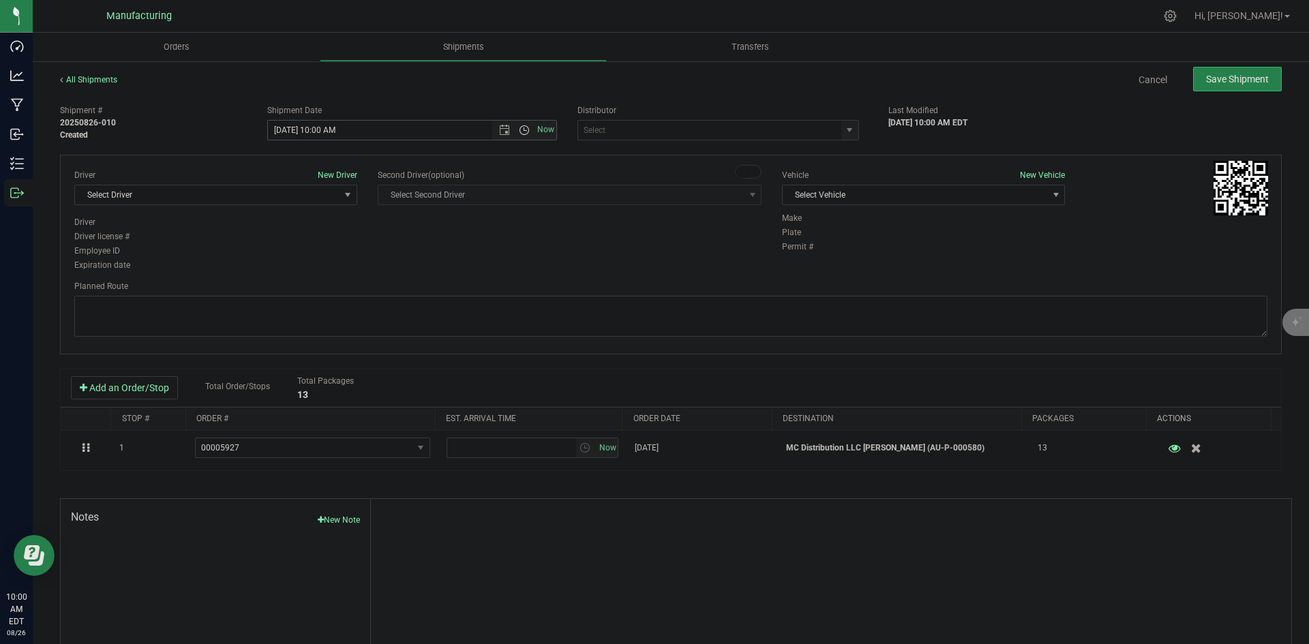
click at [519, 130] on span "Open the time view" at bounding box center [524, 130] width 11 height 11
click at [303, 202] on li "1:30 PM" at bounding box center [408, 194] width 285 height 18
click at [521, 125] on span "Open the time view" at bounding box center [524, 130] width 11 height 11
click at [337, 216] on li "2:00 PM" at bounding box center [408, 211] width 285 height 18
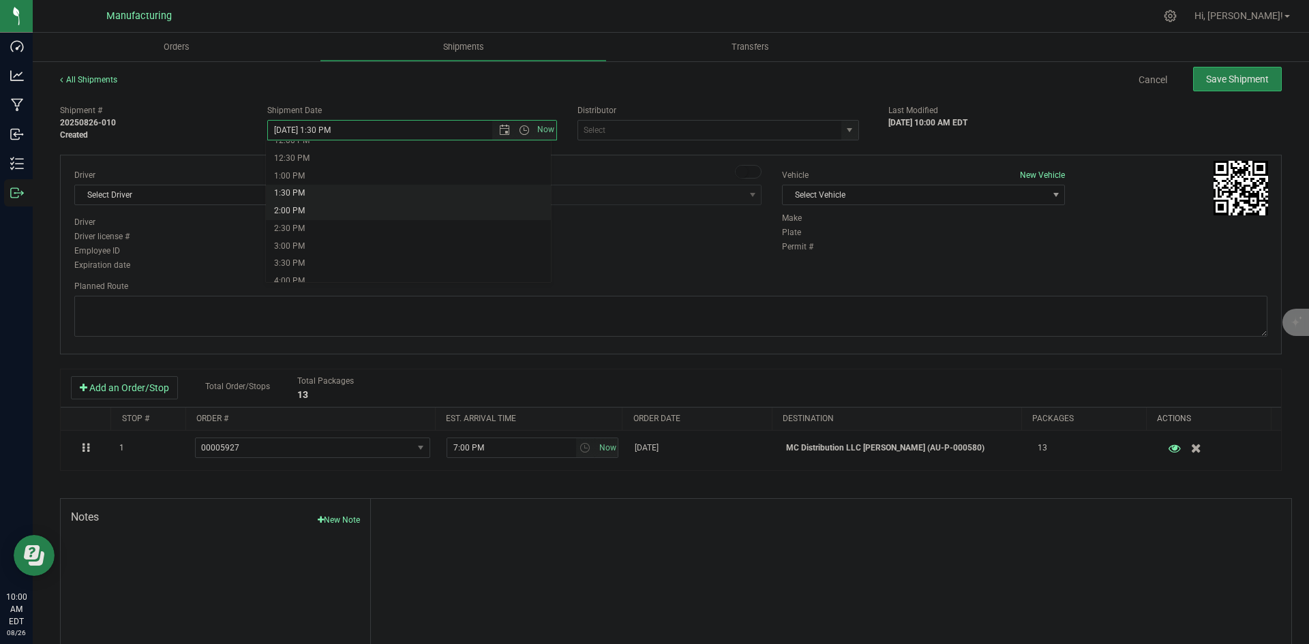
type input "8/26/2025 2:00 PM"
click at [468, 242] on div "Driver New Driver Select Driver Select Driver Perry Black (JK Logix) Robert Cle…" at bounding box center [670, 221] width 1213 height 104
click at [846, 132] on span "select" at bounding box center [849, 130] width 11 height 11
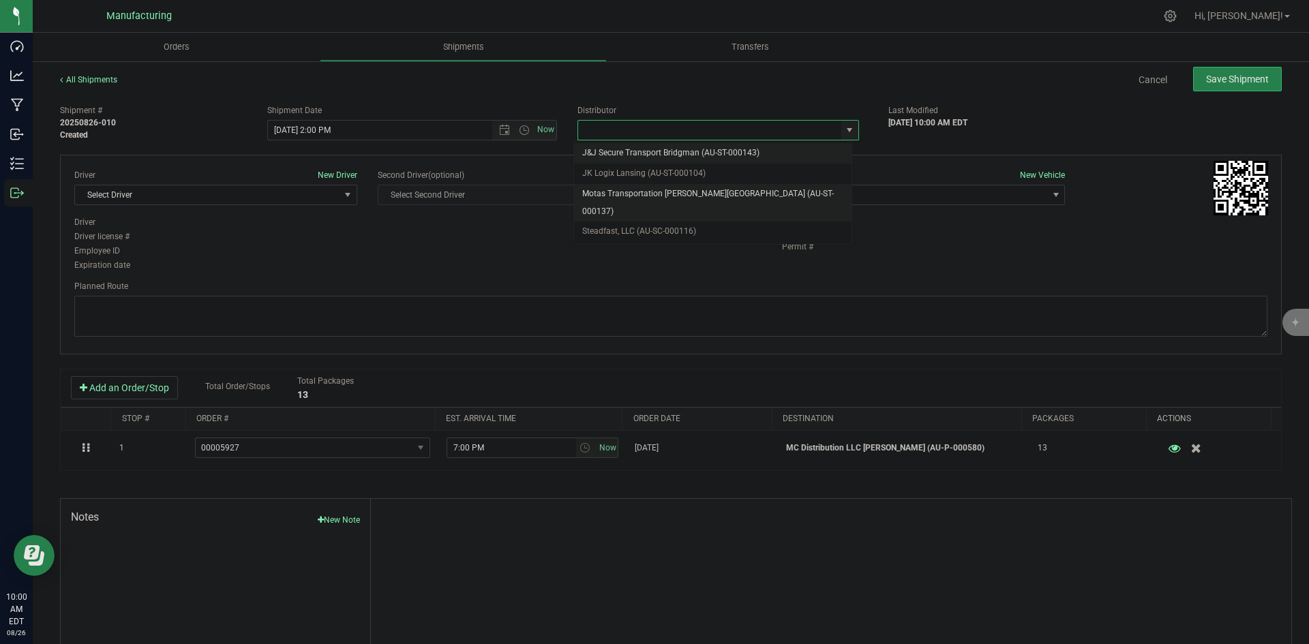
click at [614, 198] on li "Motas Transportation [PERSON_NAME][GEOGRAPHIC_DATA] (AU-ST-000137)" at bounding box center [712, 202] width 277 height 37
type input "Motas Transportation [PERSON_NAME][GEOGRAPHIC_DATA] (AU-ST-000137)"
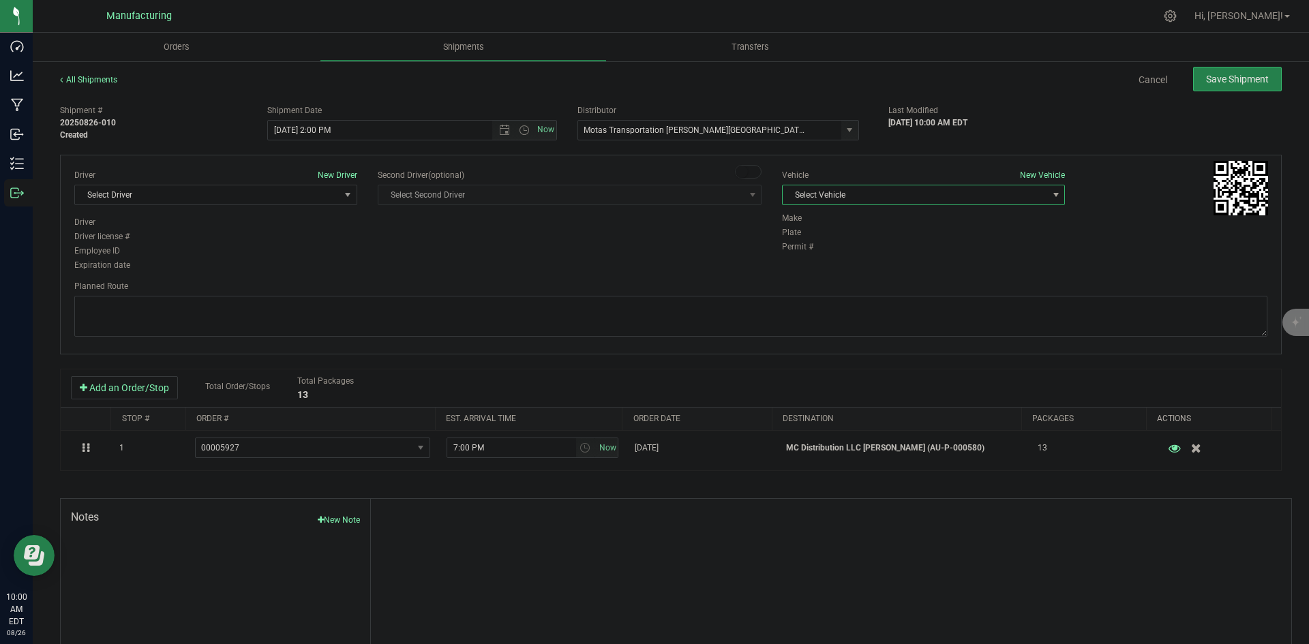
click at [881, 198] on span "Select Vehicle" at bounding box center [914, 194] width 264 height 19
click at [803, 253] on li "T3" at bounding box center [916, 259] width 279 height 20
click at [308, 194] on span "Select Driver" at bounding box center [207, 194] width 264 height 19
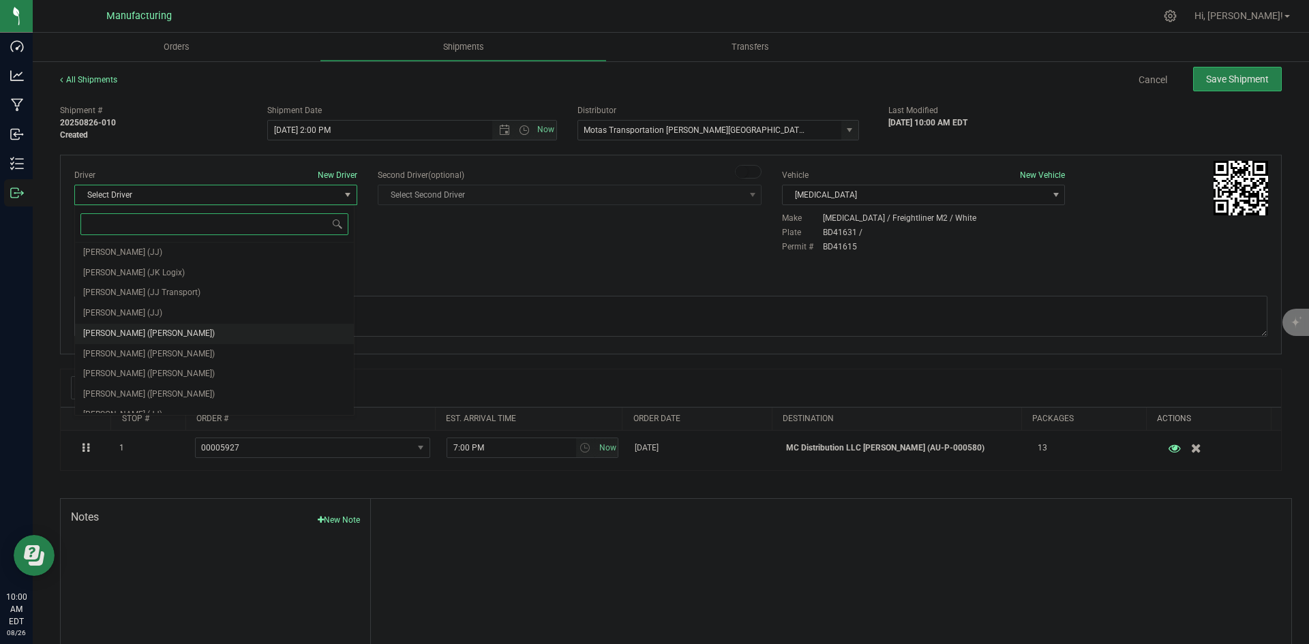
scroll to position [72, 0]
drag, startPoint x: 132, startPoint y: 319, endPoint x: 208, endPoint y: 302, distance: 78.2
click at [133, 319] on span "Lloyd Neely (Motas)" at bounding box center [149, 323] width 132 height 18
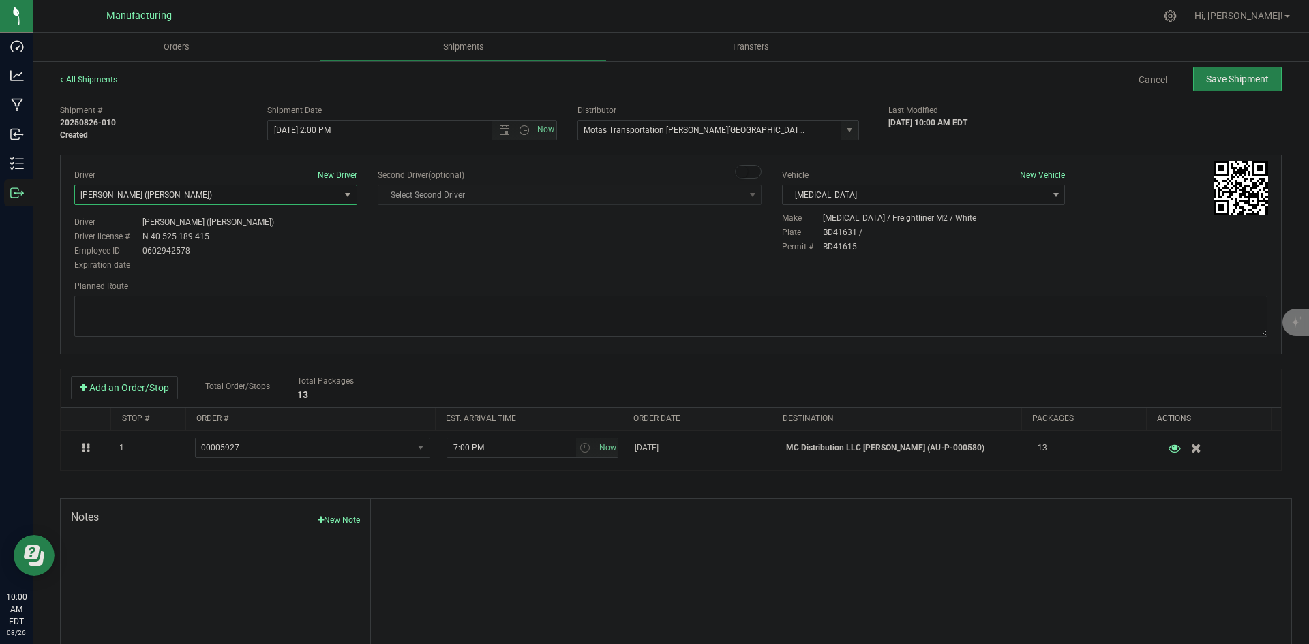
click at [410, 263] on div "Driver New Driver Lloyd Neely (Motas) Select Driver Perry Black (JK Logix) Robe…" at bounding box center [670, 221] width 1213 height 104
drag, startPoint x: 787, startPoint y: 326, endPoint x: 719, endPoint y: 293, distance: 75.9
click at [787, 326] on textarea at bounding box center [670, 316] width 1193 height 41
paste textarea "Head south 246 ft -- Turn right 325 ft -- Turn right 407 ft -- Turn right towar…"
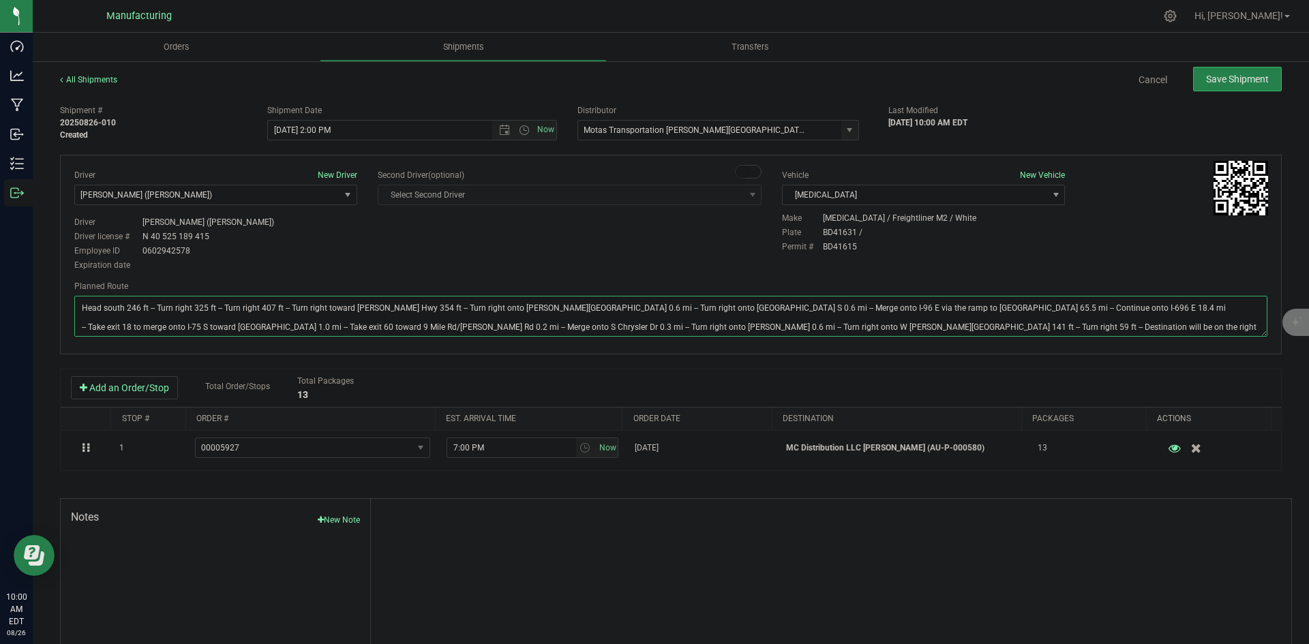
type textarea "Head south 246 ft -- Turn right 325 ft -- Turn right 407 ft -- Turn right towar…"
drag, startPoint x: 644, startPoint y: 249, endPoint x: 809, endPoint y: 207, distance: 170.4
click at [656, 248] on div "Driver New Driver Lloyd Neely (Motas) Select Driver Perry Black (JK Logix) Robe…" at bounding box center [670, 221] width 1213 height 104
click at [1238, 78] on span "Save Shipment" at bounding box center [1237, 79] width 63 height 11
type input "8/26/2025 6:00 PM"
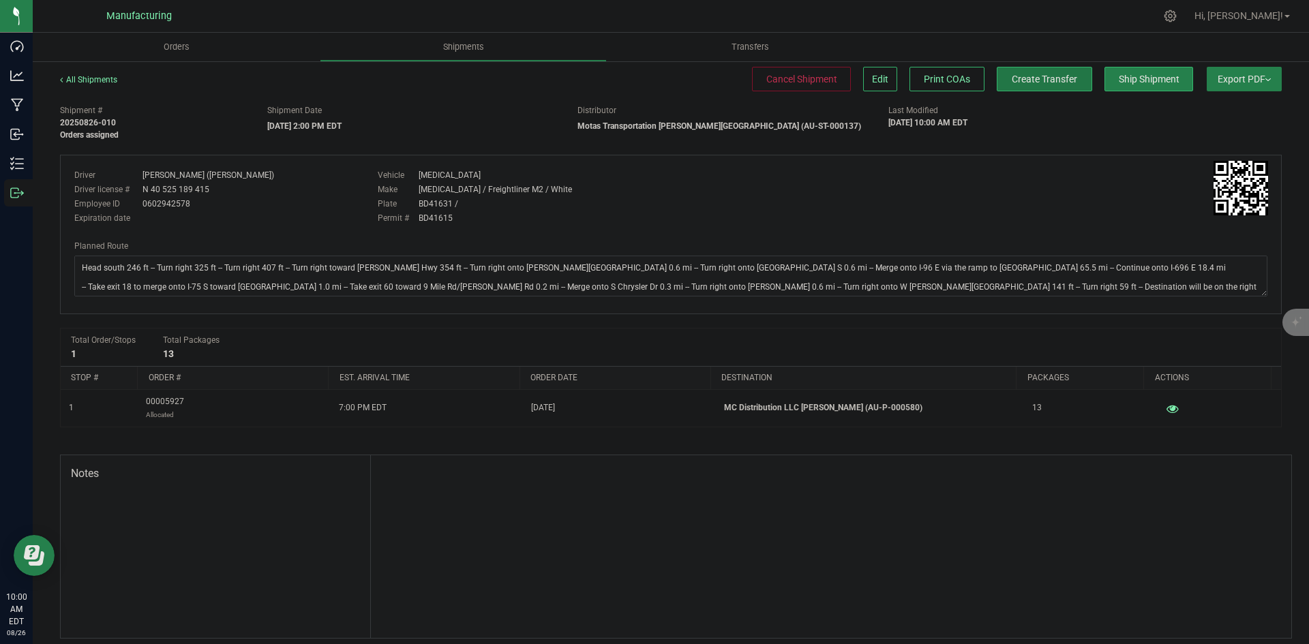
click at [1041, 74] on span "Create Transfer" at bounding box center [1044, 79] width 65 height 11
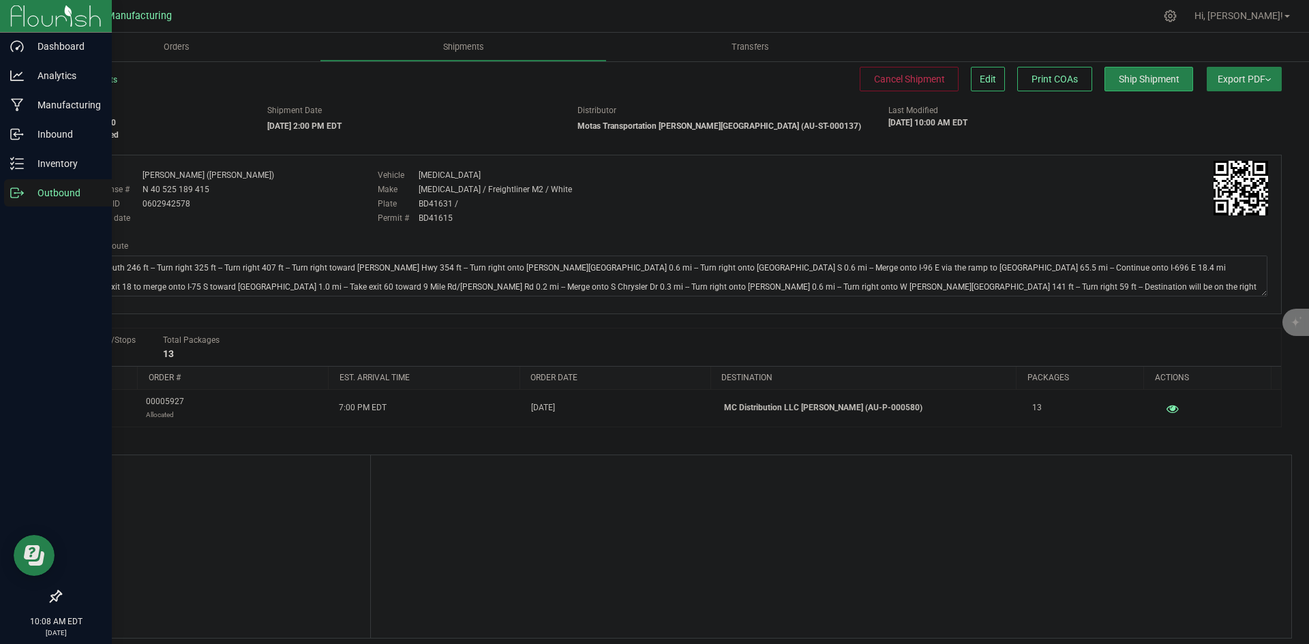
click at [18, 187] on icon at bounding box center [17, 193] width 14 height 14
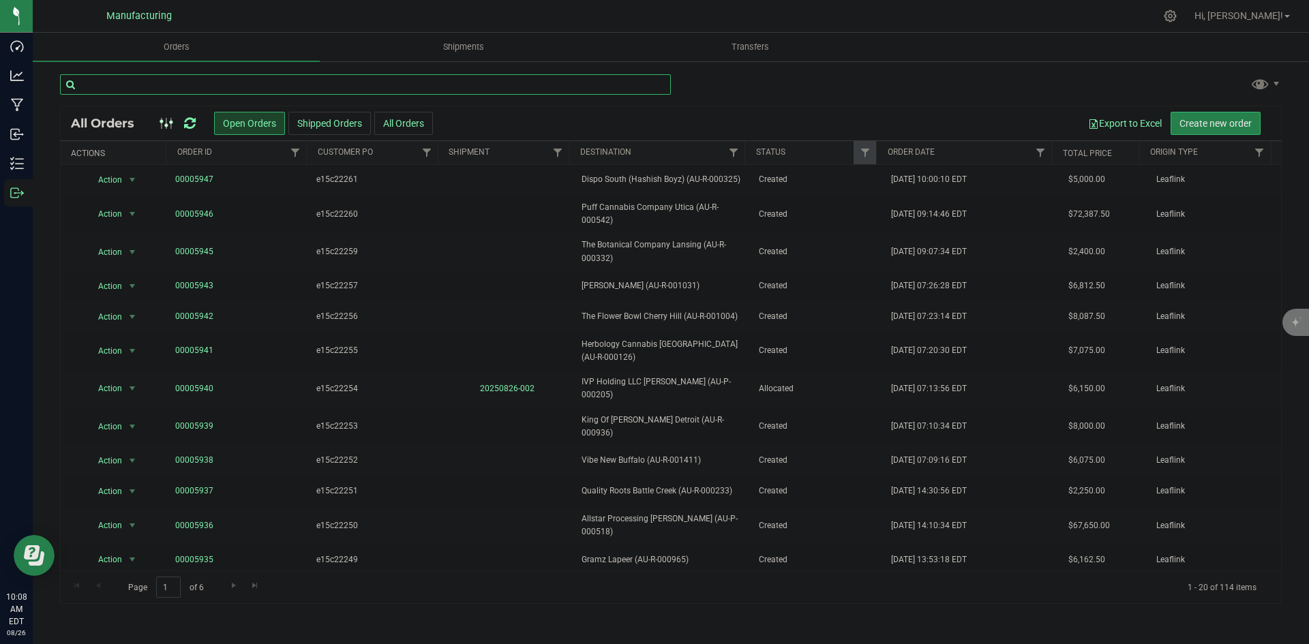
click at [192, 85] on input "text" at bounding box center [365, 84] width 611 height 20
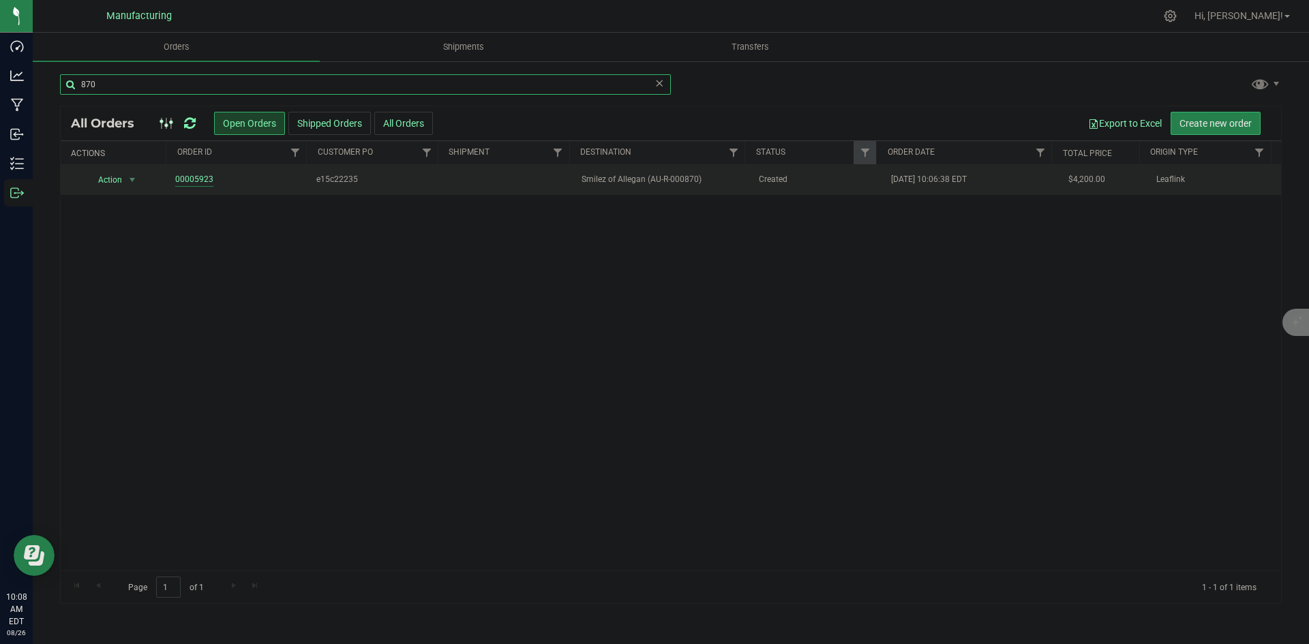
type input "870"
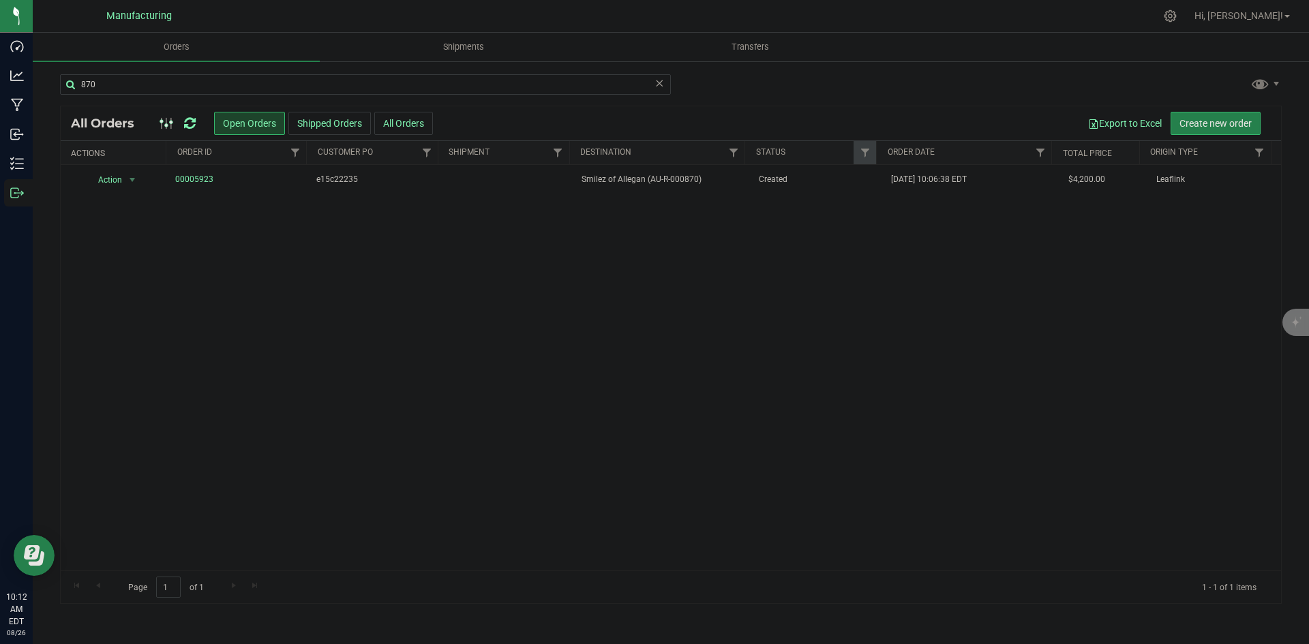
click at [190, 125] on icon at bounding box center [190, 124] width 12 height 14
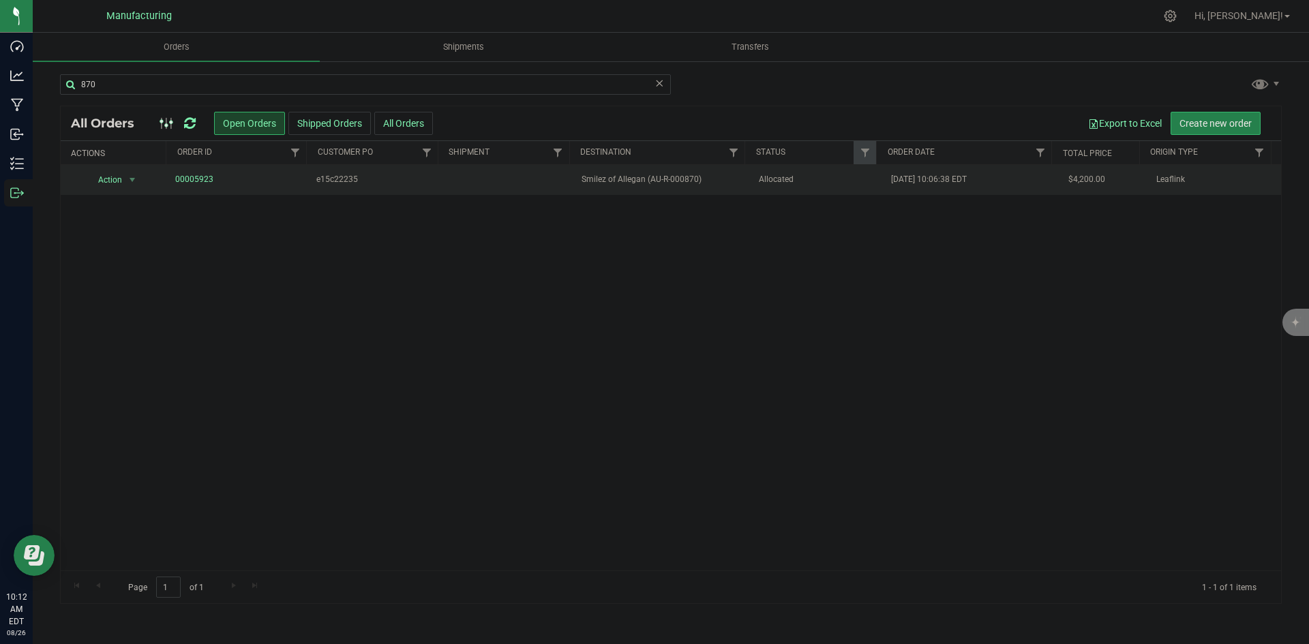
click at [750, 194] on td "Allocated" at bounding box center [816, 180] width 133 height 30
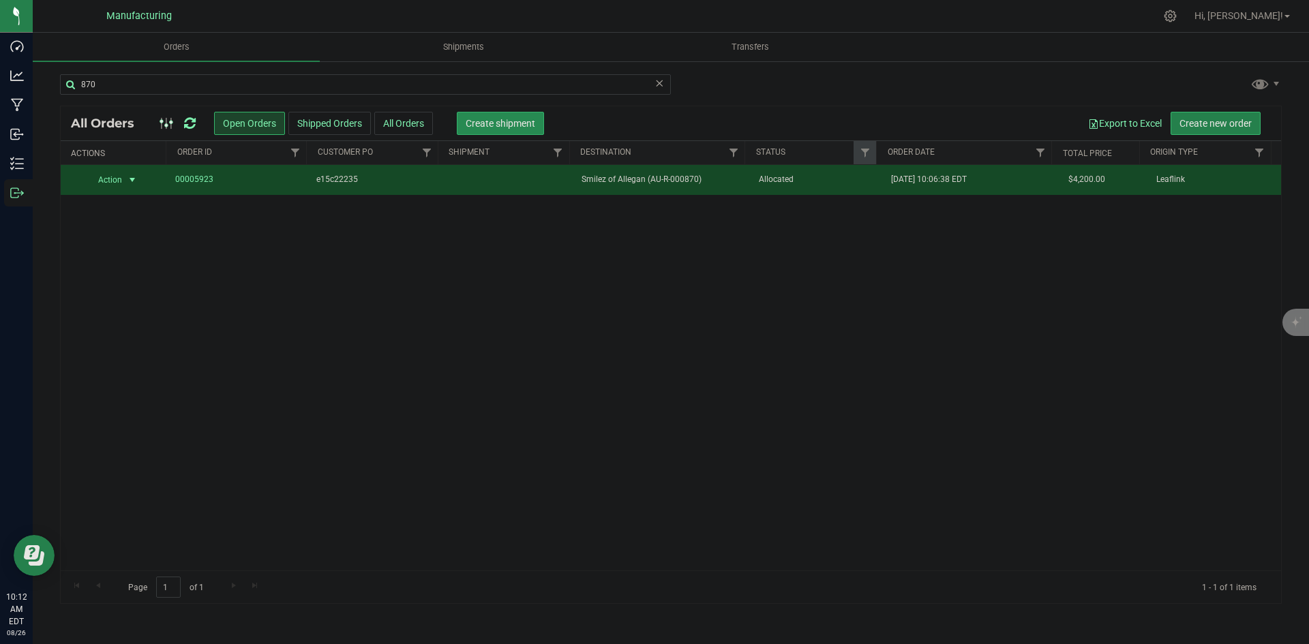
click at [530, 127] on span "Create shipment" at bounding box center [501, 123] width 70 height 11
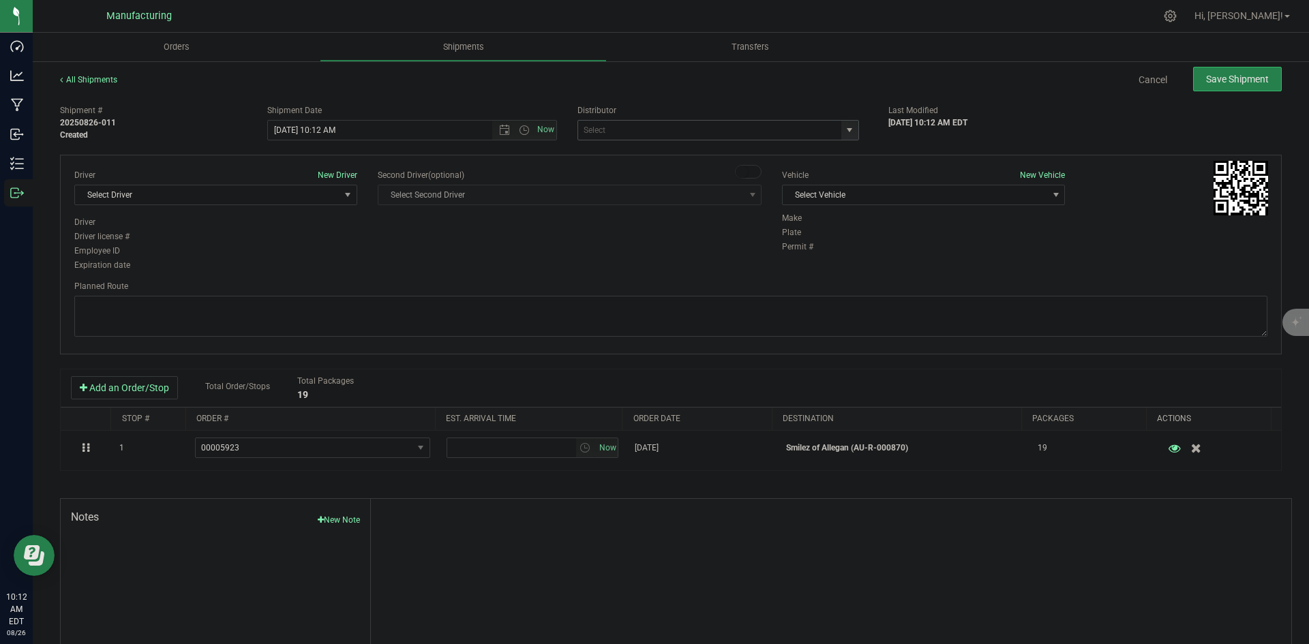
click at [844, 130] on span "select" at bounding box center [849, 130] width 11 height 11
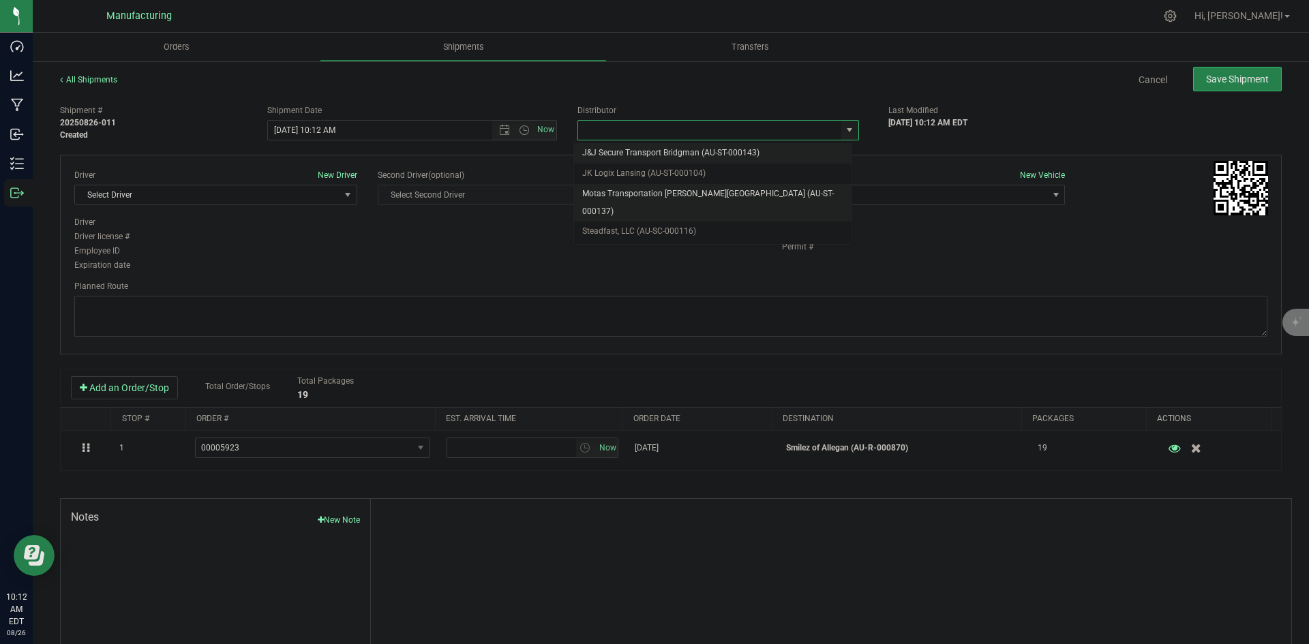
drag, startPoint x: 637, startPoint y: 185, endPoint x: 718, endPoint y: 192, distance: 80.7
click at [638, 185] on li "Motas Transportation [PERSON_NAME][GEOGRAPHIC_DATA] (AU-ST-000137)" at bounding box center [712, 202] width 277 height 37
type input "Motas Transportation [PERSON_NAME][GEOGRAPHIC_DATA] (AU-ST-000137)"
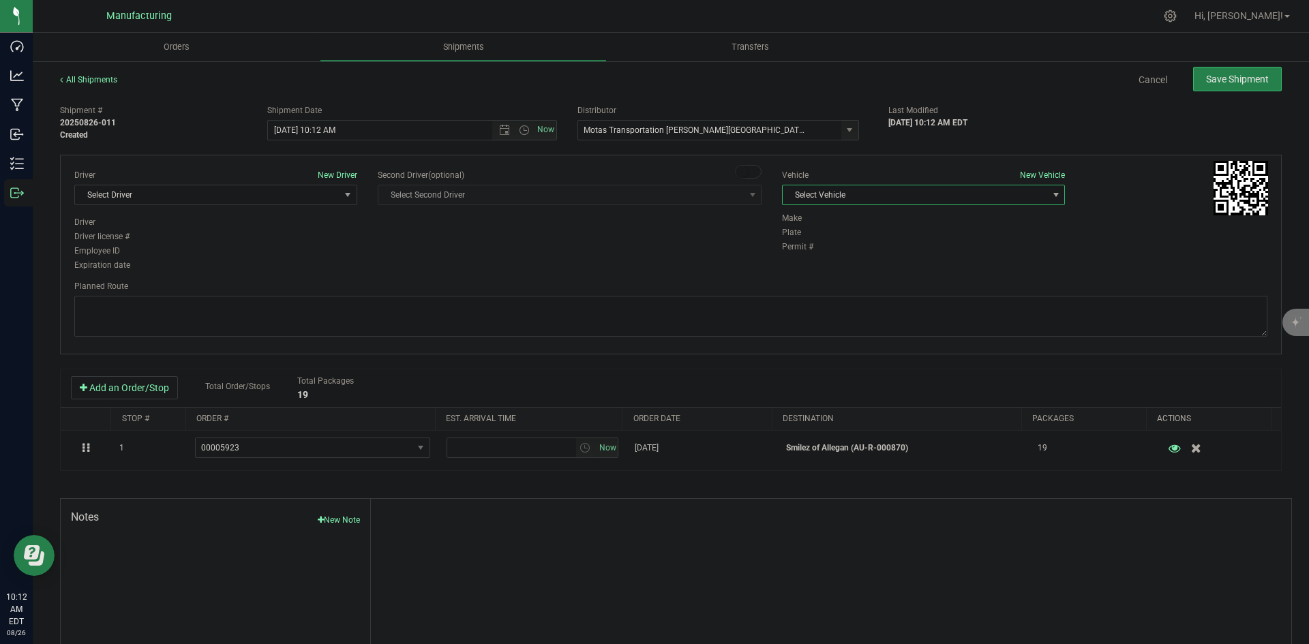
click at [911, 202] on span "Select Vehicle" at bounding box center [914, 194] width 264 height 19
click at [817, 255] on li "T3" at bounding box center [916, 259] width 279 height 20
click at [307, 192] on span "Select Driver" at bounding box center [207, 194] width 264 height 19
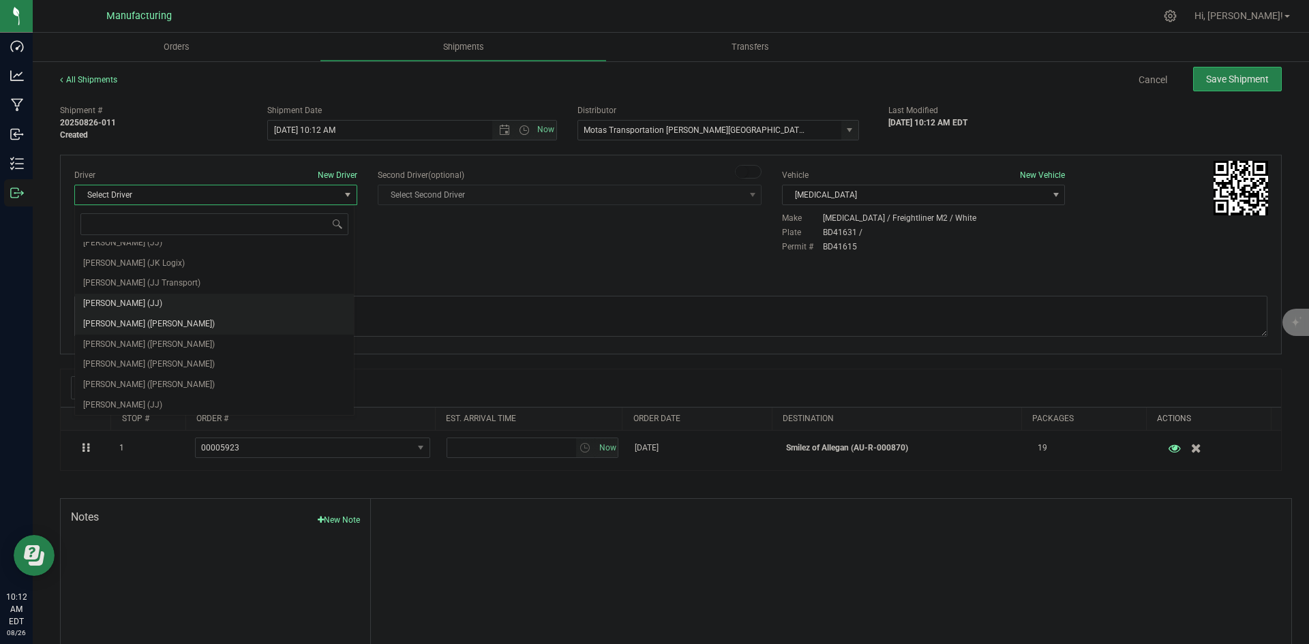
scroll to position [72, 0]
drag, startPoint x: 145, startPoint y: 313, endPoint x: 153, endPoint y: 309, distance: 8.2
click at [147, 312] on li "Lloyd Neely (Motas)" at bounding box center [214, 322] width 279 height 20
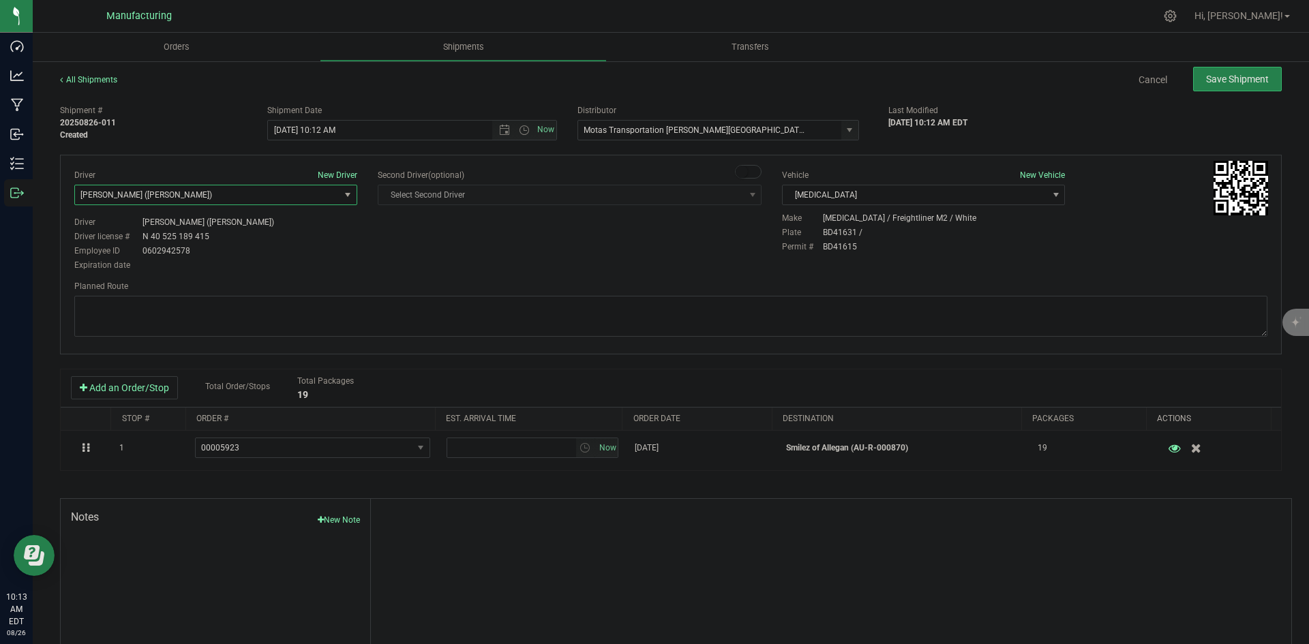
click at [431, 247] on div "Driver New Driver Lloyd Neely (Motas) Select Driver Perry Black (JK Logix) Robe…" at bounding box center [670, 221] width 1213 height 104
click at [519, 127] on span "Open the time view" at bounding box center [524, 130] width 11 height 11
drag, startPoint x: 292, startPoint y: 232, endPoint x: 327, endPoint y: 230, distance: 35.5
click at [292, 231] on li "2:00 PM" at bounding box center [408, 234] width 285 height 18
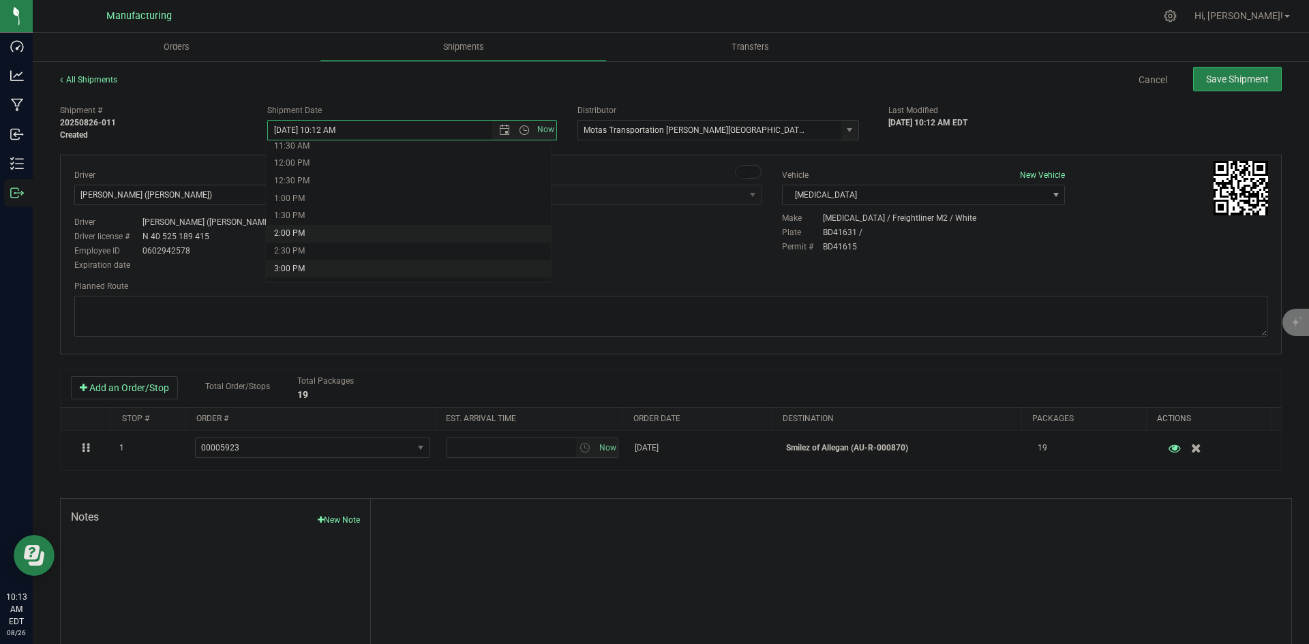
type input "8/26/2025 2:00 PM"
drag, startPoint x: 446, startPoint y: 246, endPoint x: 461, endPoint y: 247, distance: 15.0
click at [453, 247] on div "Driver New Driver Lloyd Neely (Motas) Select Driver Perry Black (JK Logix) Robe…" at bounding box center [670, 221] width 1213 height 104
drag, startPoint x: 714, startPoint y: 319, endPoint x: 716, endPoint y: 306, distance: 13.1
click at [716, 316] on textarea at bounding box center [670, 316] width 1193 height 41
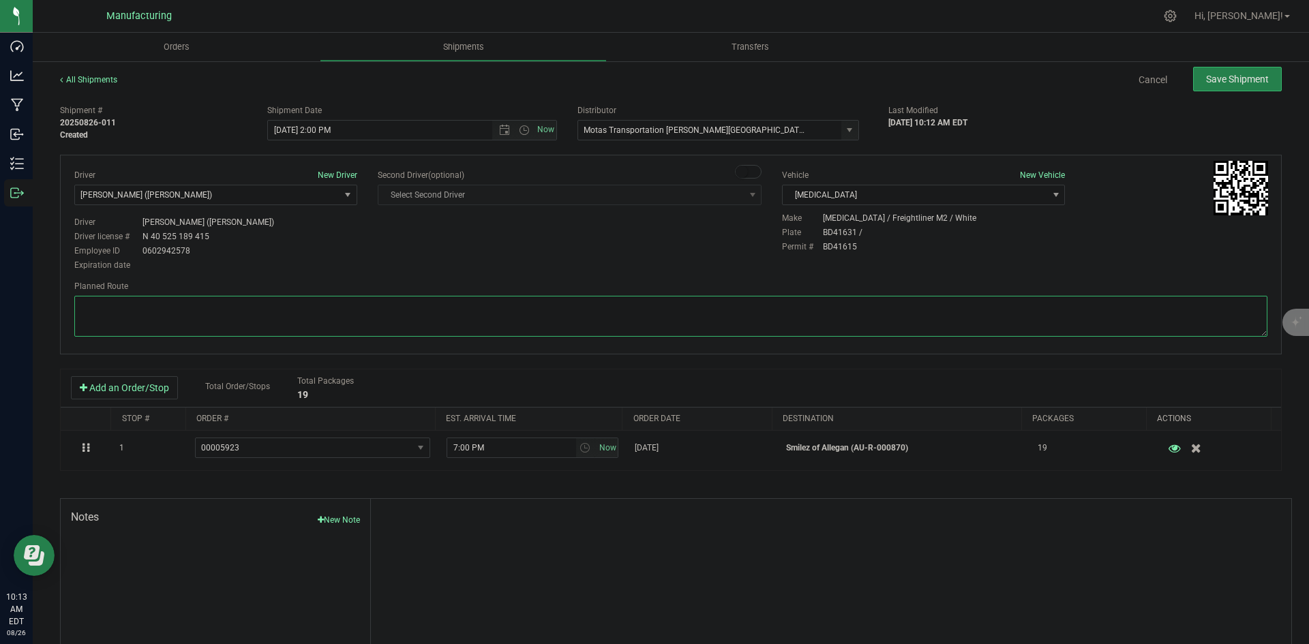
paste textarea "Head south 246 ft -- Turn right 325 ft -- Turn right 407 ft -- Turn right towar…"
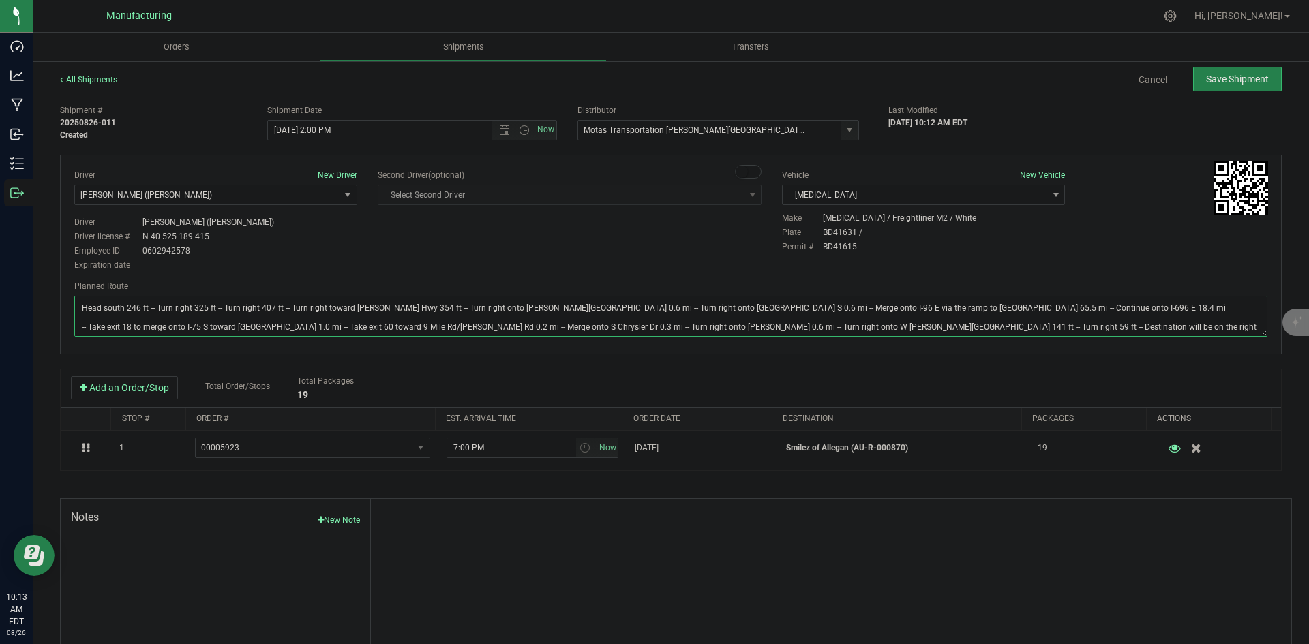
type textarea "Head south 246 ft -- Turn right 325 ft -- Turn right 407 ft -- Turn right towar…"
click at [727, 249] on div "Driver New Driver Lloyd Neely (Motas) Select Driver Perry Black (JK Logix) Robe…" at bounding box center [670, 221] width 1213 height 104
click at [1230, 74] on span "Save Shipment" at bounding box center [1237, 79] width 63 height 11
type input "8/26/2025 6:00 PM"
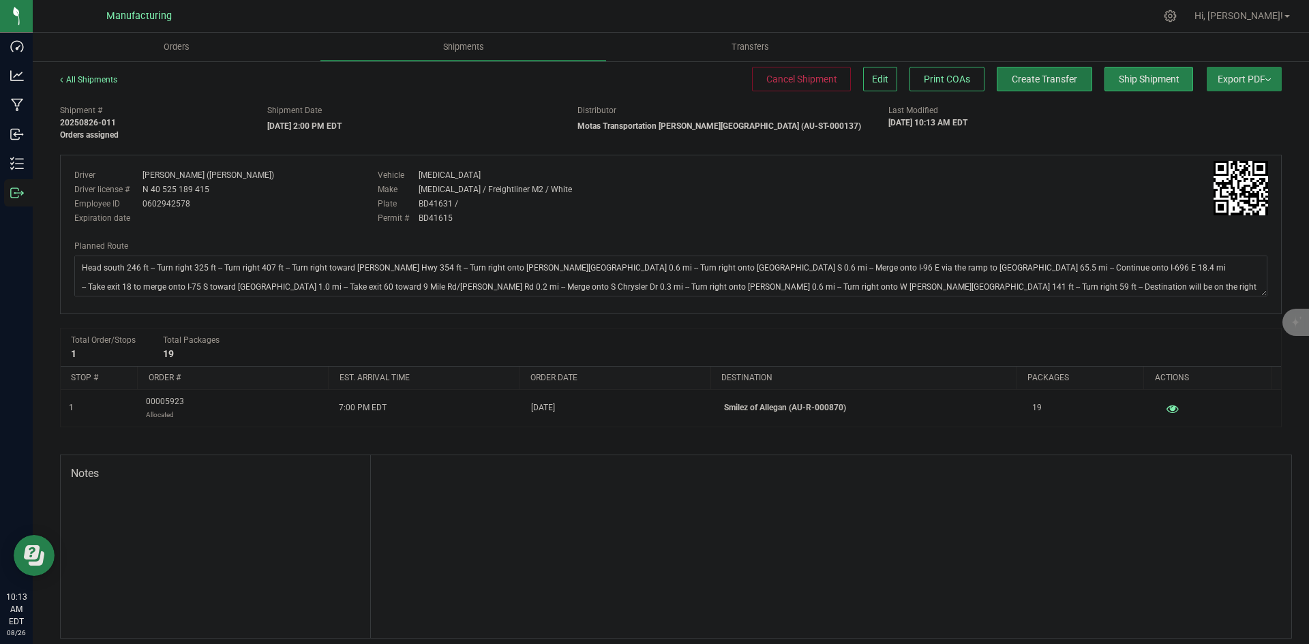
click at [1065, 74] on button "Create Transfer" at bounding box center [1044, 79] width 95 height 25
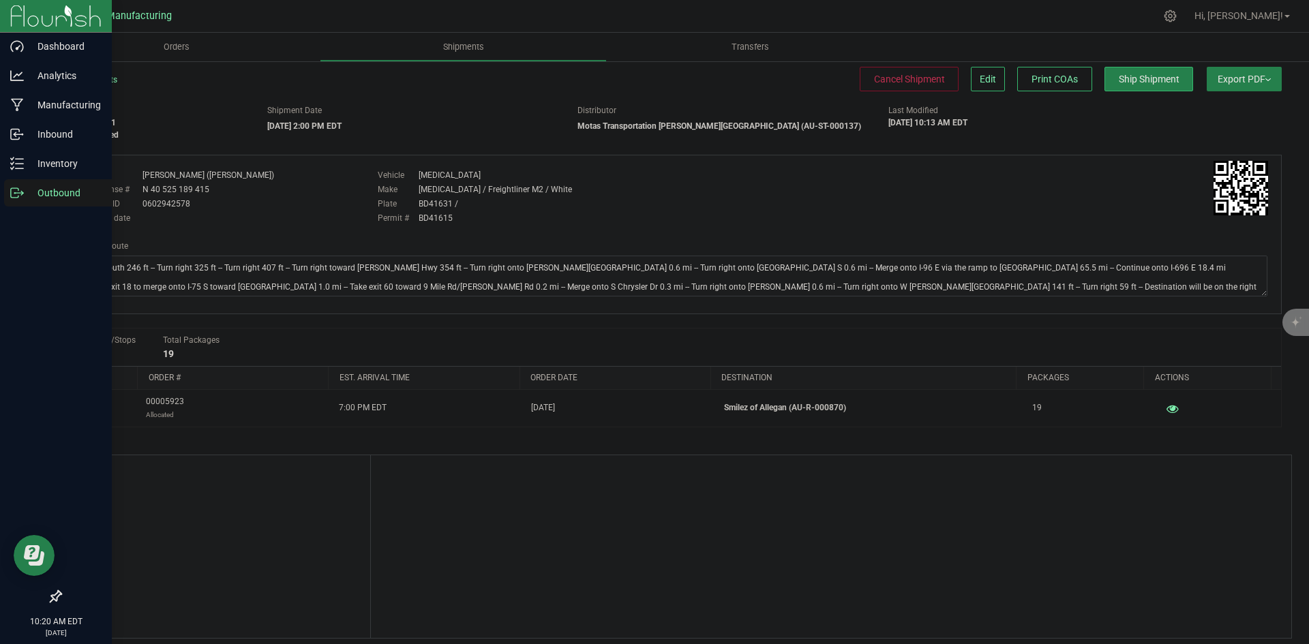
click at [61, 198] on p "Outbound" at bounding box center [65, 193] width 82 height 16
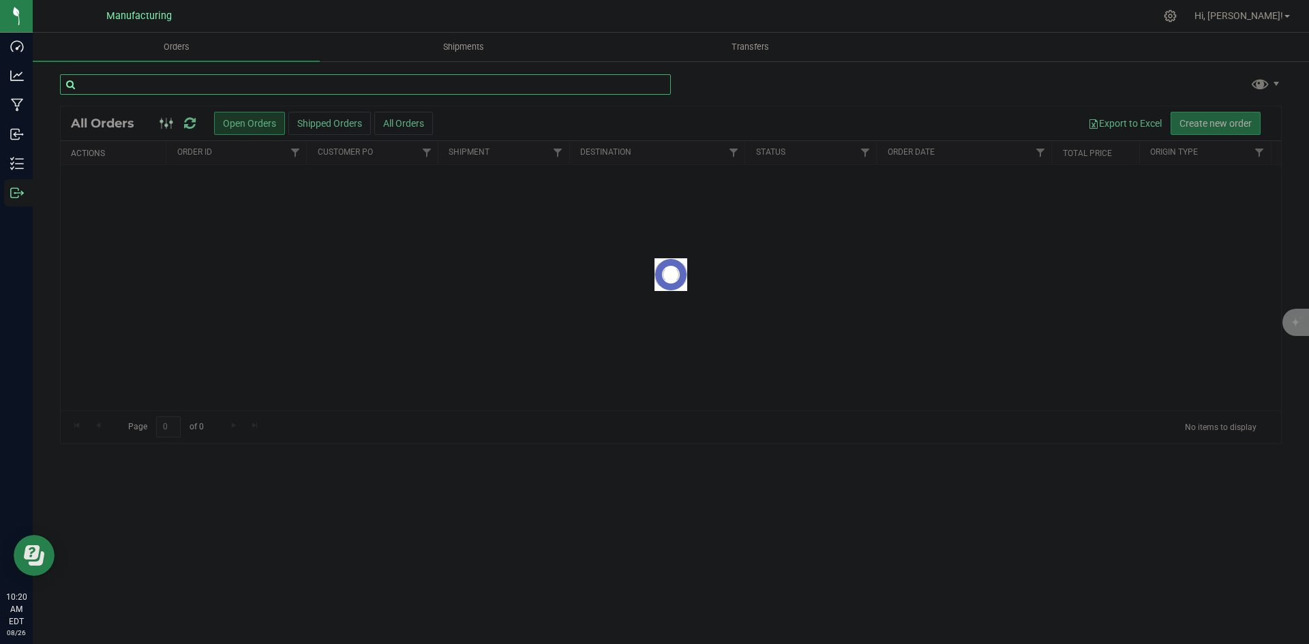
click at [227, 79] on input "text" at bounding box center [365, 84] width 611 height 20
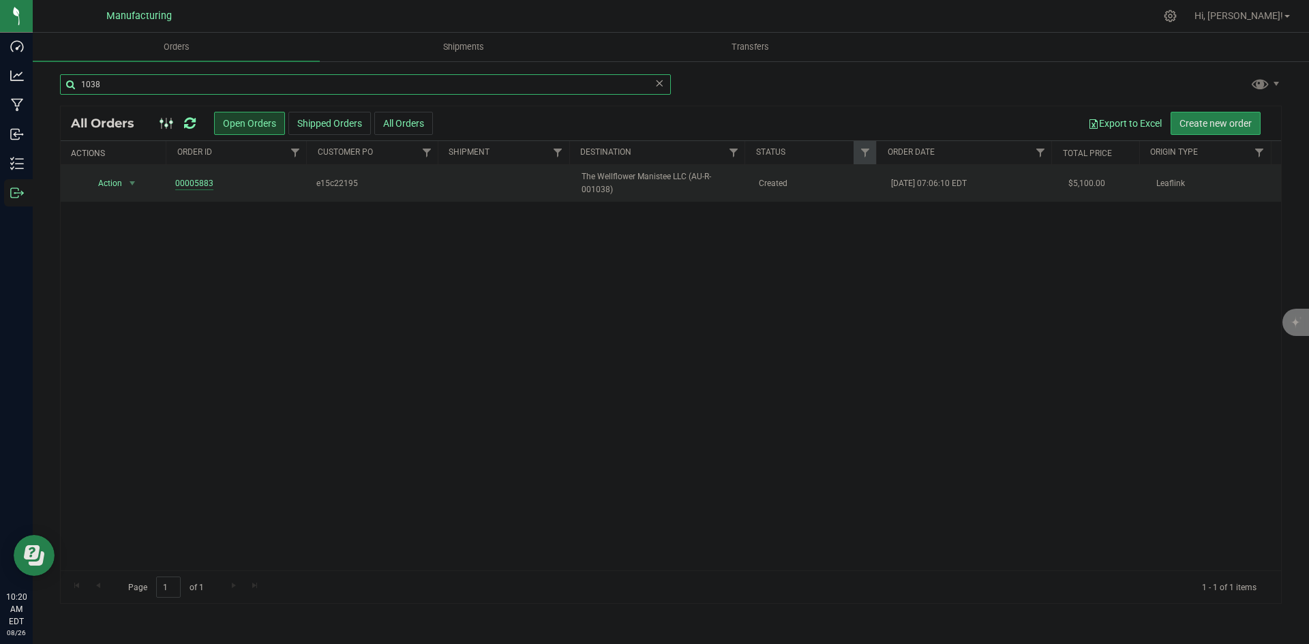
type input "1038"
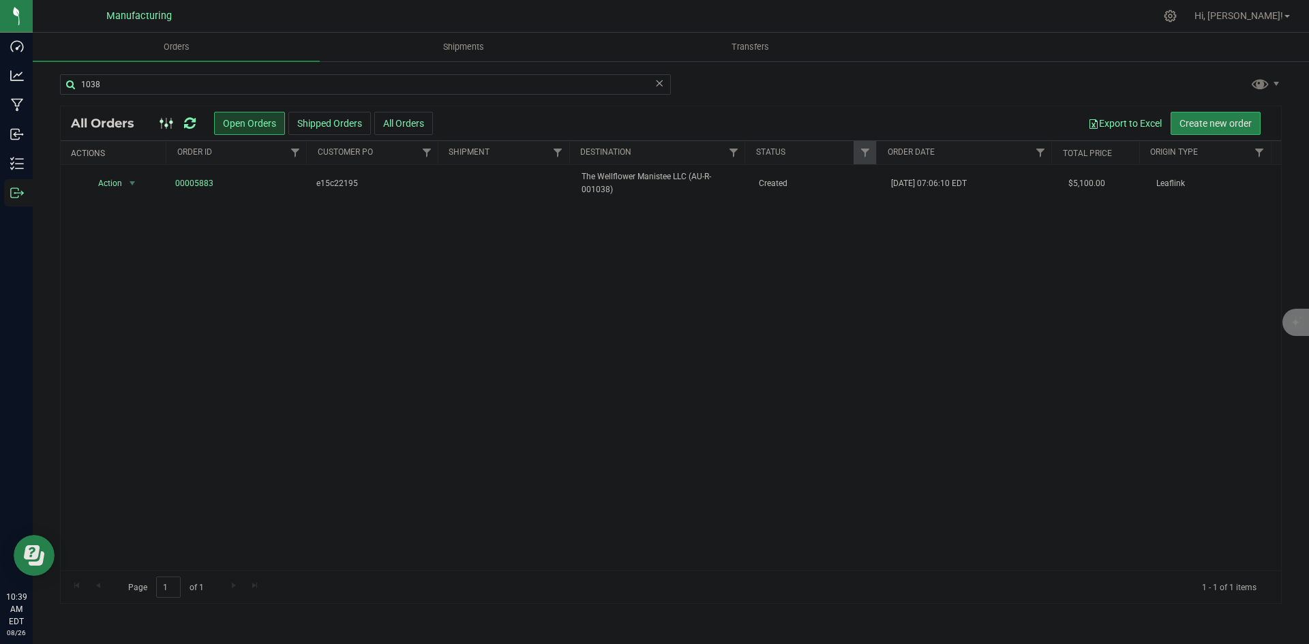
click at [188, 122] on icon at bounding box center [190, 124] width 12 height 14
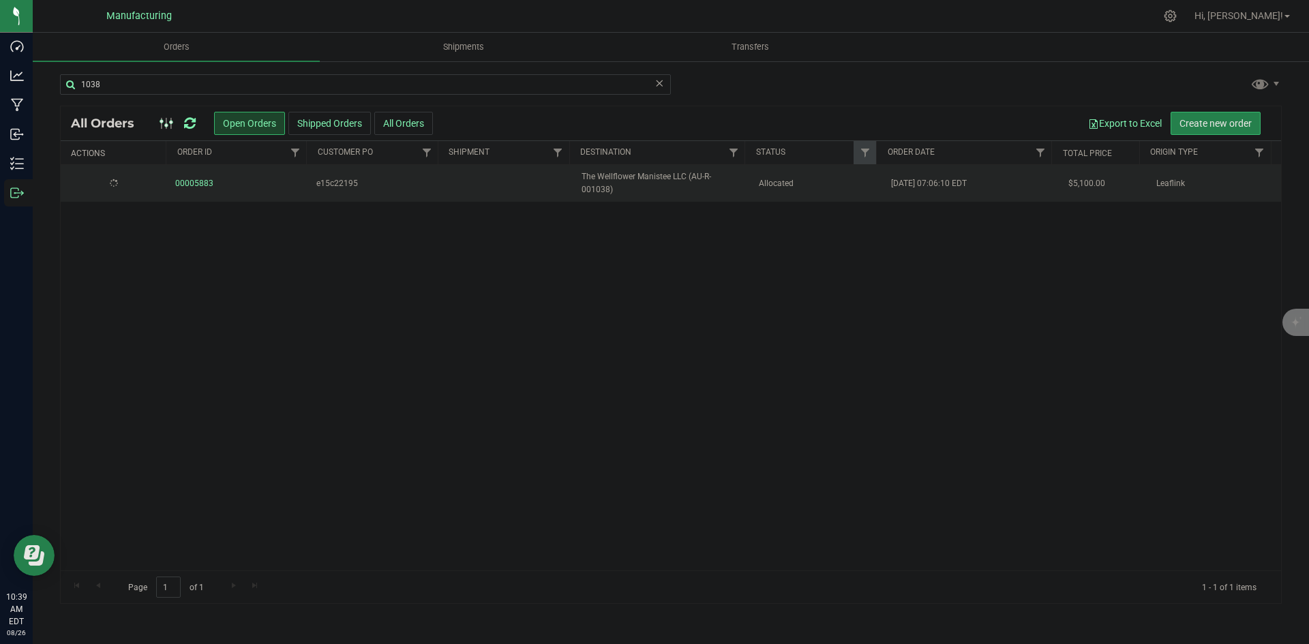
click at [706, 178] on span "The Wellflower Manistee LLC (AU-R-001038)" at bounding box center [661, 183] width 160 height 26
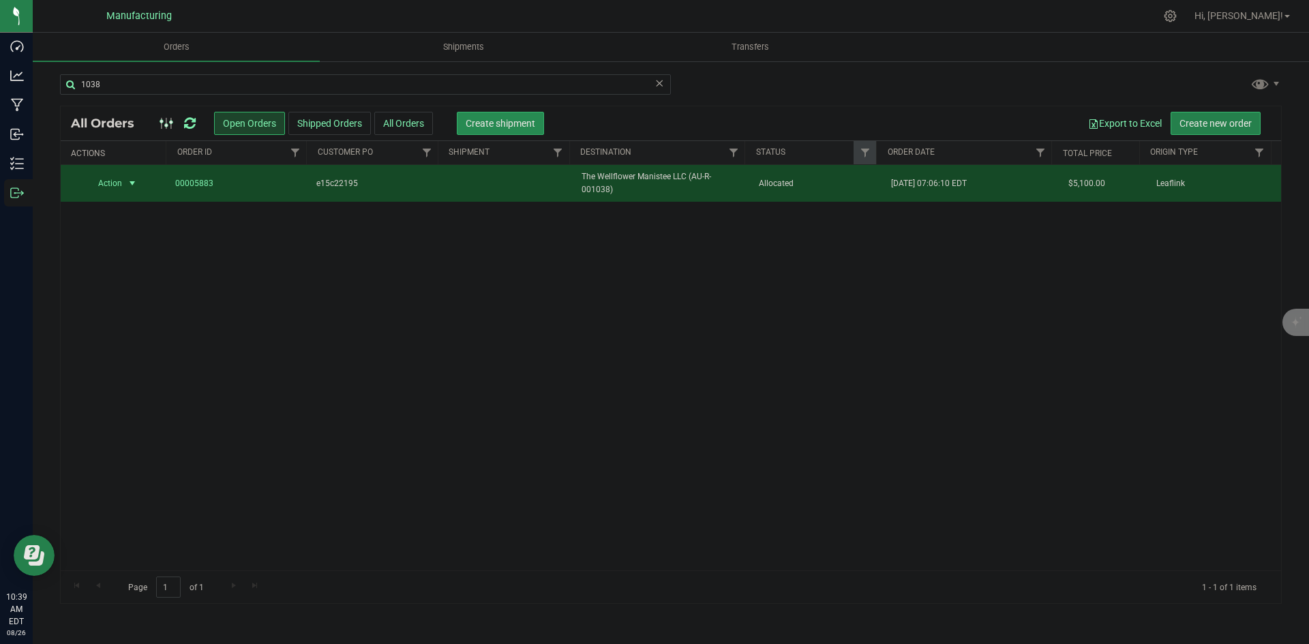
click at [476, 113] on button "Create shipment" at bounding box center [500, 123] width 87 height 23
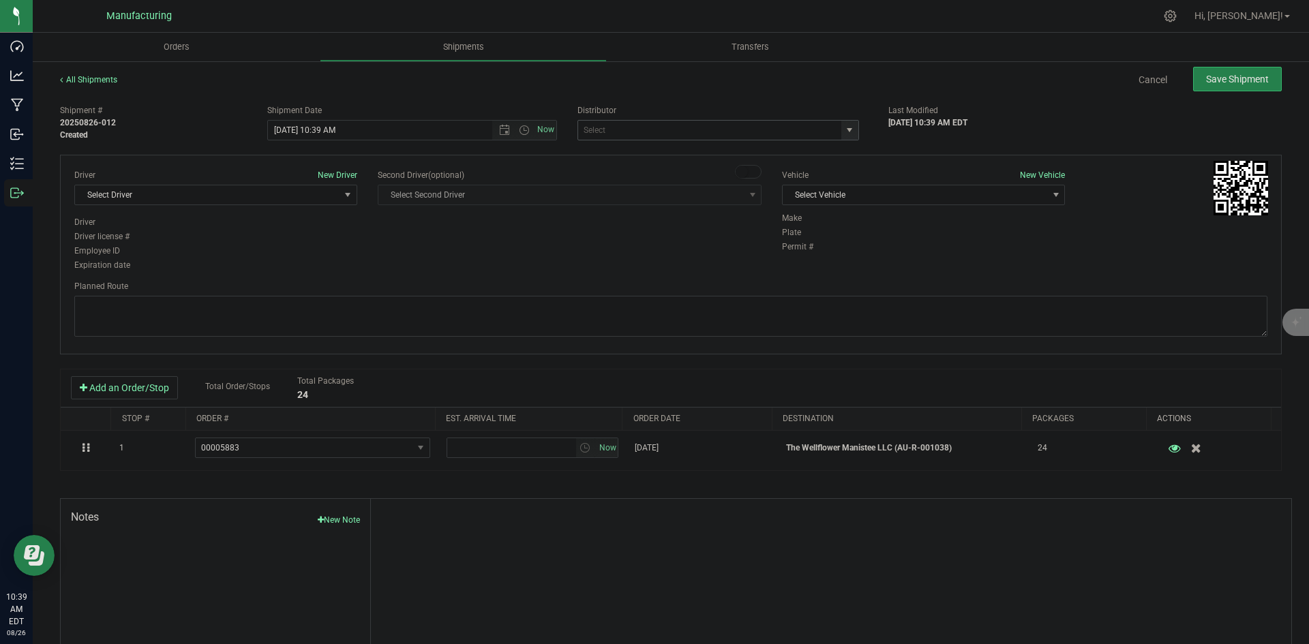
click at [844, 134] on span "select" at bounding box center [849, 130] width 11 height 11
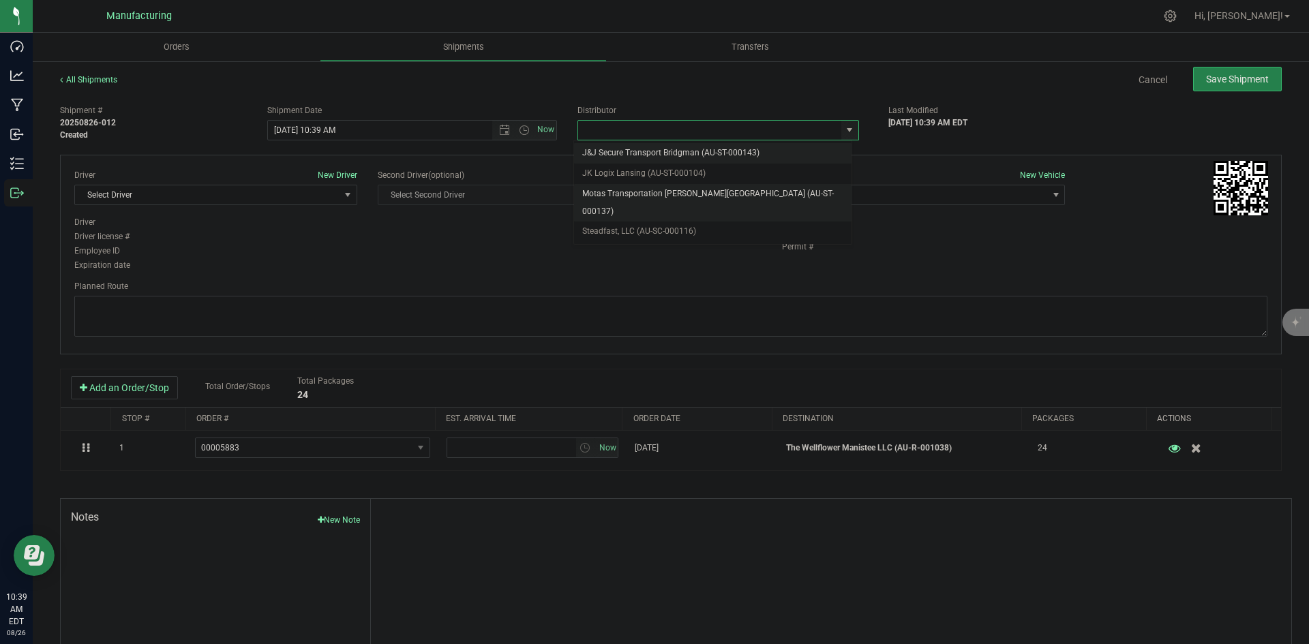
click at [665, 194] on li "Motas Transportation [PERSON_NAME][GEOGRAPHIC_DATA] (AU-ST-000137)" at bounding box center [712, 202] width 277 height 37
type input "Motas Transportation [PERSON_NAME][GEOGRAPHIC_DATA] (AU-ST-000137)"
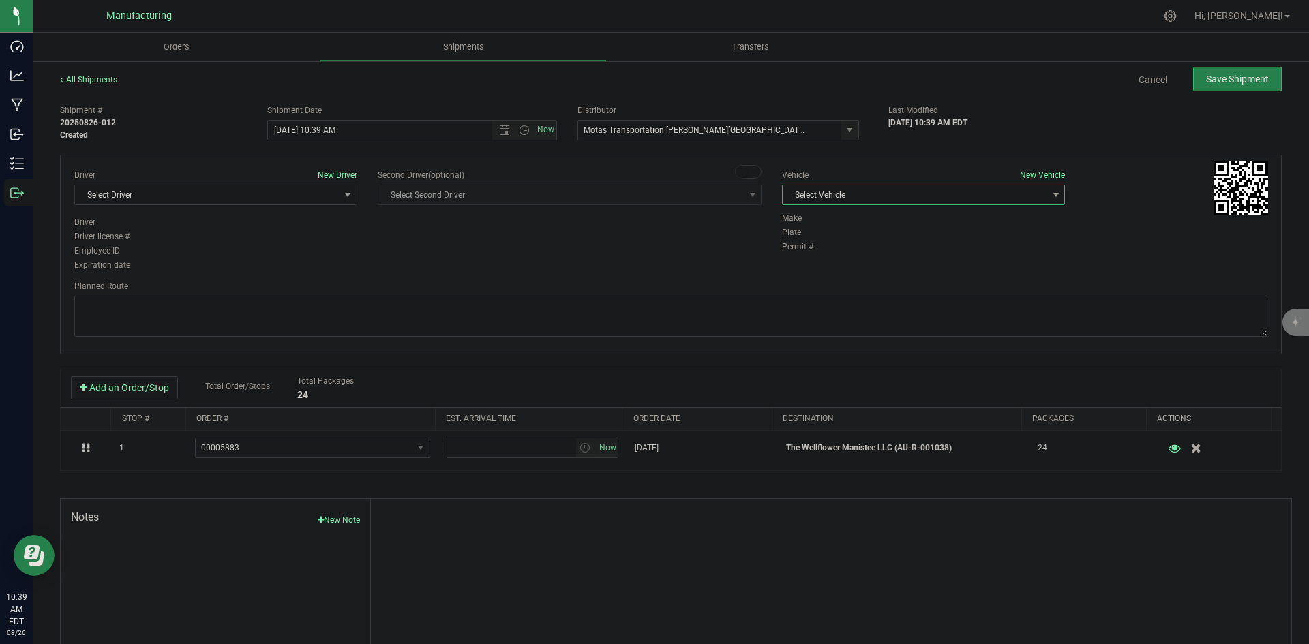
click at [951, 196] on span "Select Vehicle" at bounding box center [914, 194] width 264 height 19
click at [800, 259] on li "T3" at bounding box center [916, 259] width 279 height 20
click at [297, 190] on span "Select Driver" at bounding box center [207, 194] width 264 height 19
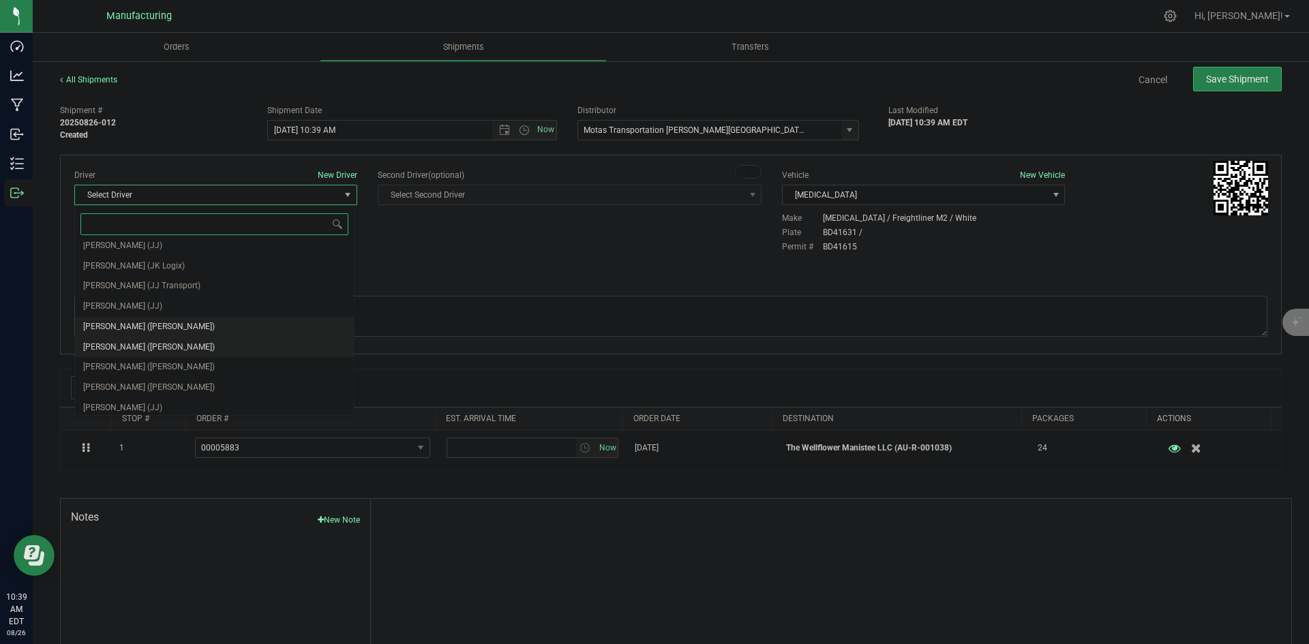
scroll to position [72, 0]
drag, startPoint x: 140, startPoint y: 317, endPoint x: 284, endPoint y: 293, distance: 145.1
click at [143, 316] on span "Lloyd Neely (Motas)" at bounding box center [149, 323] width 132 height 18
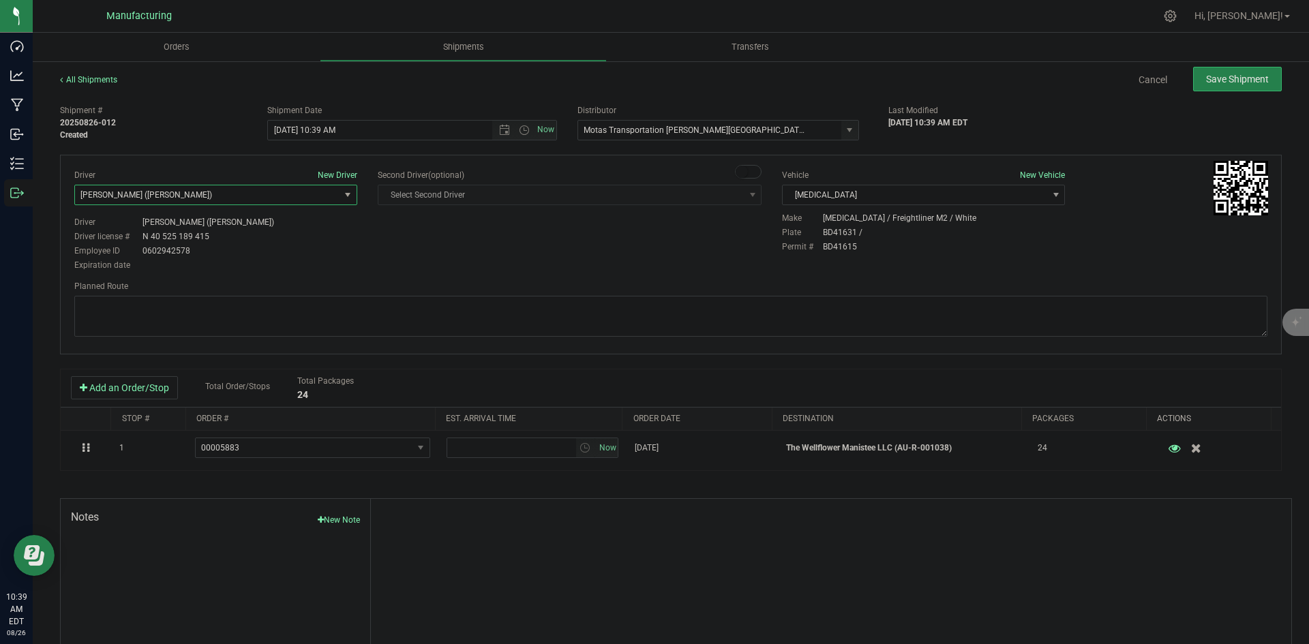
click at [376, 276] on div "Driver New Driver Lloyd Neely (Motas) Select Driver Perry Black (JK Logix) Robe…" at bounding box center [670, 255] width 1221 height 200
click at [519, 128] on span "Open the time view" at bounding box center [524, 130] width 11 height 11
click at [295, 233] on li "2:00 PM" at bounding box center [408, 234] width 285 height 18
type input "8/26/2025 2:00 PM"
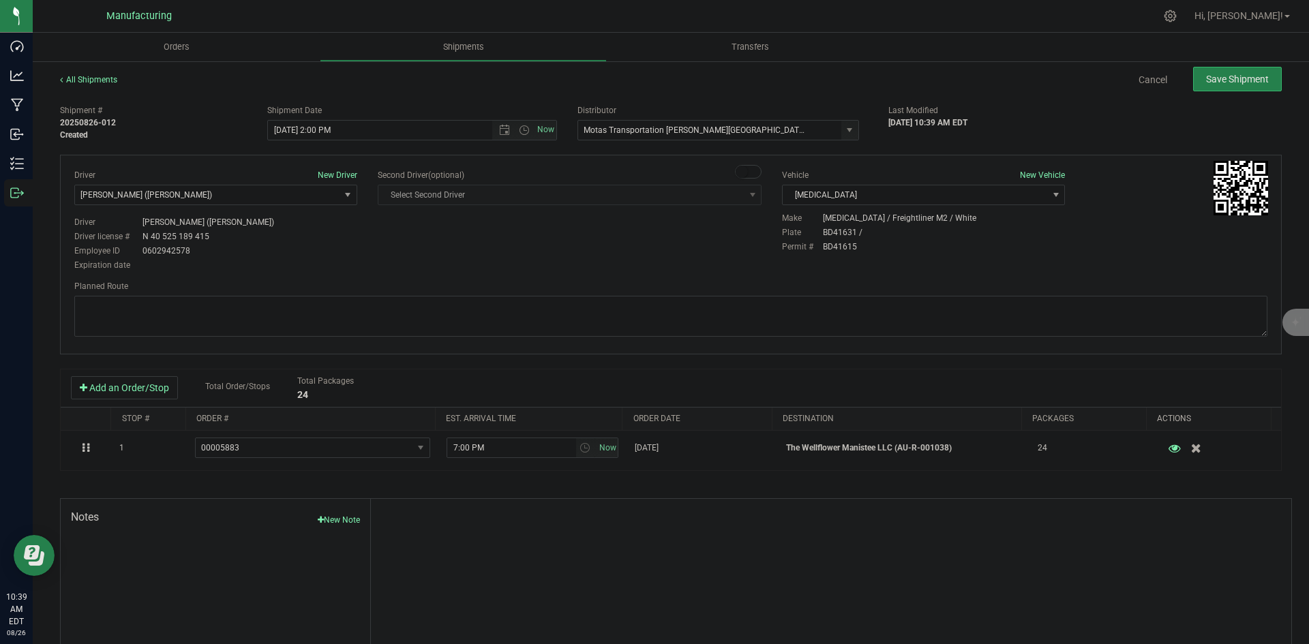
drag, startPoint x: 447, startPoint y: 253, endPoint x: 509, endPoint y: 256, distance: 62.1
click at [456, 255] on div "Driver New Driver Lloyd Neely (Motas) Select Driver Perry Black (JK Logix) Robe…" at bounding box center [670, 221] width 1213 height 104
click at [668, 314] on textarea at bounding box center [670, 316] width 1193 height 41
paste textarea "Head south 246 ft -- Turn right 325 ft -- Turn right 407 ft -- Turn right towar…"
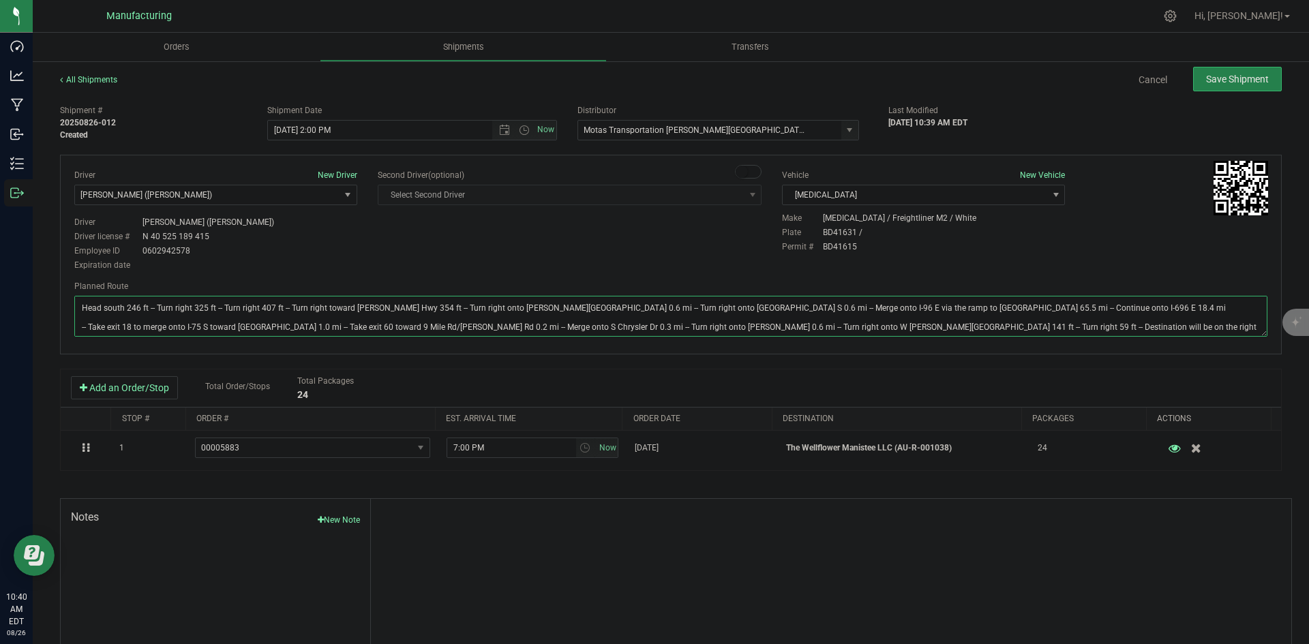
type textarea "Head south 246 ft -- Turn right 325 ft -- Turn right 407 ft -- Turn right towar…"
drag, startPoint x: 673, startPoint y: 243, endPoint x: 883, endPoint y: 188, distance: 216.9
click at [678, 241] on div "Driver New Driver Lloyd Neely (Motas) Select Driver Perry Black (JK Logix) Robe…" at bounding box center [670, 221] width 1213 height 104
click at [1265, 73] on button "Save Shipment" at bounding box center [1237, 79] width 89 height 25
type input "8/26/2025 6:00 PM"
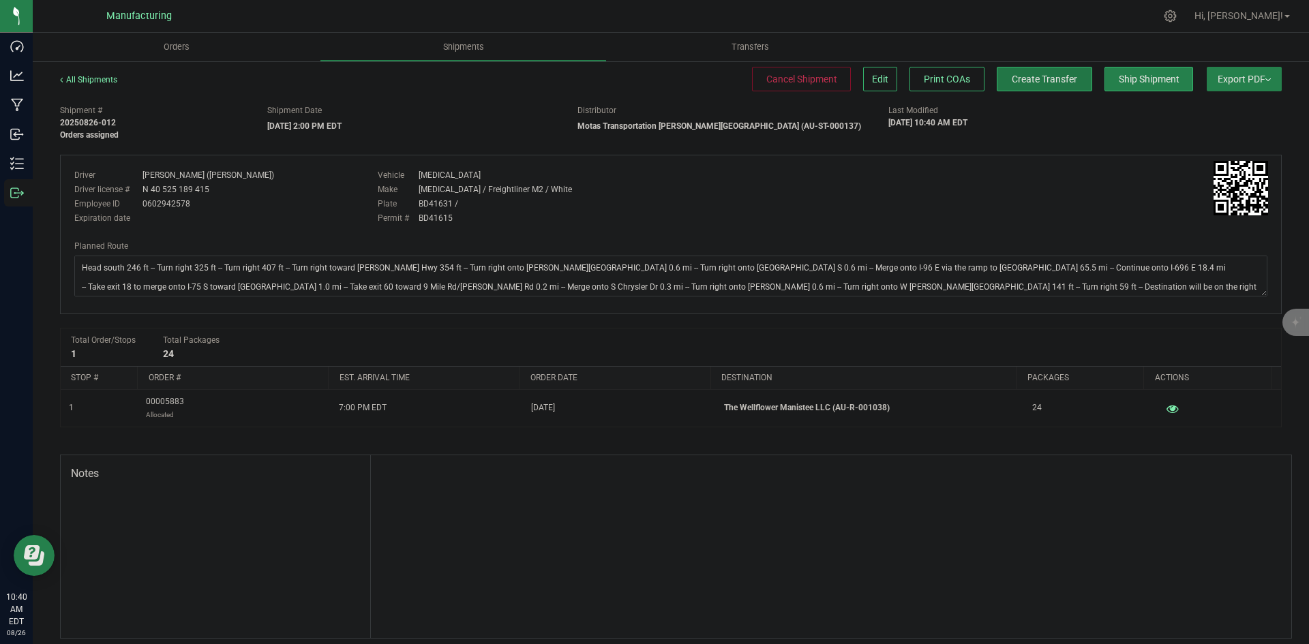
click at [1016, 78] on span "Create Transfer" at bounding box center [1044, 79] width 65 height 11
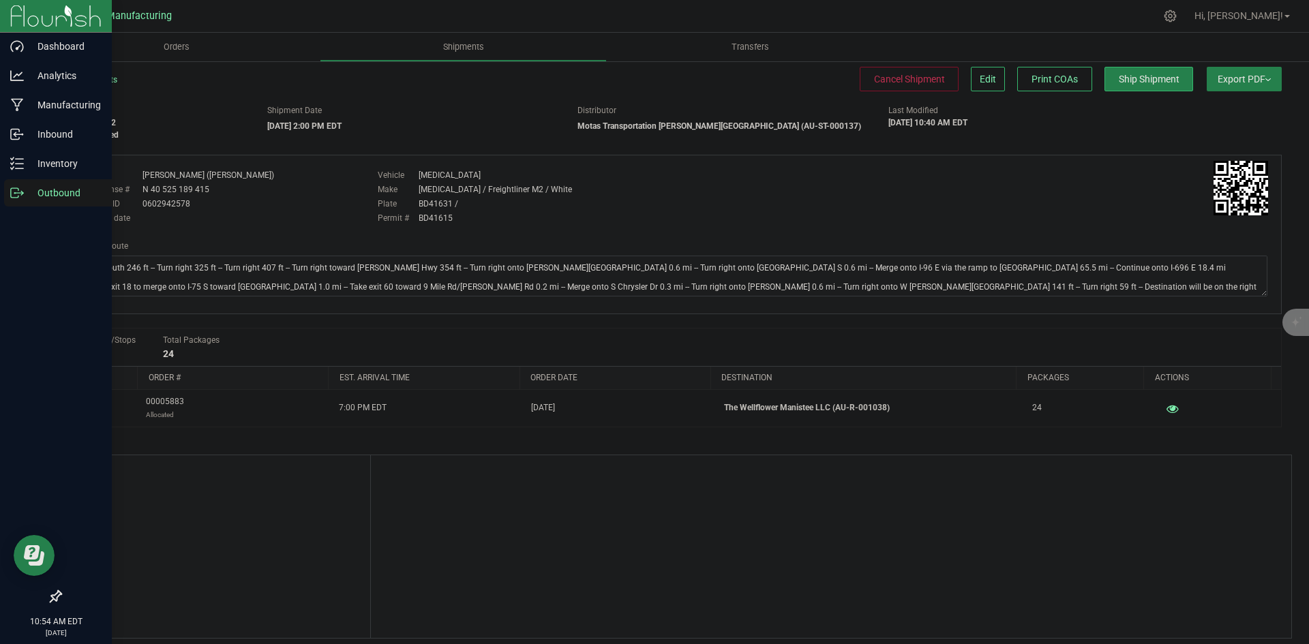
click at [28, 185] on p "Outbound" at bounding box center [65, 193] width 82 height 16
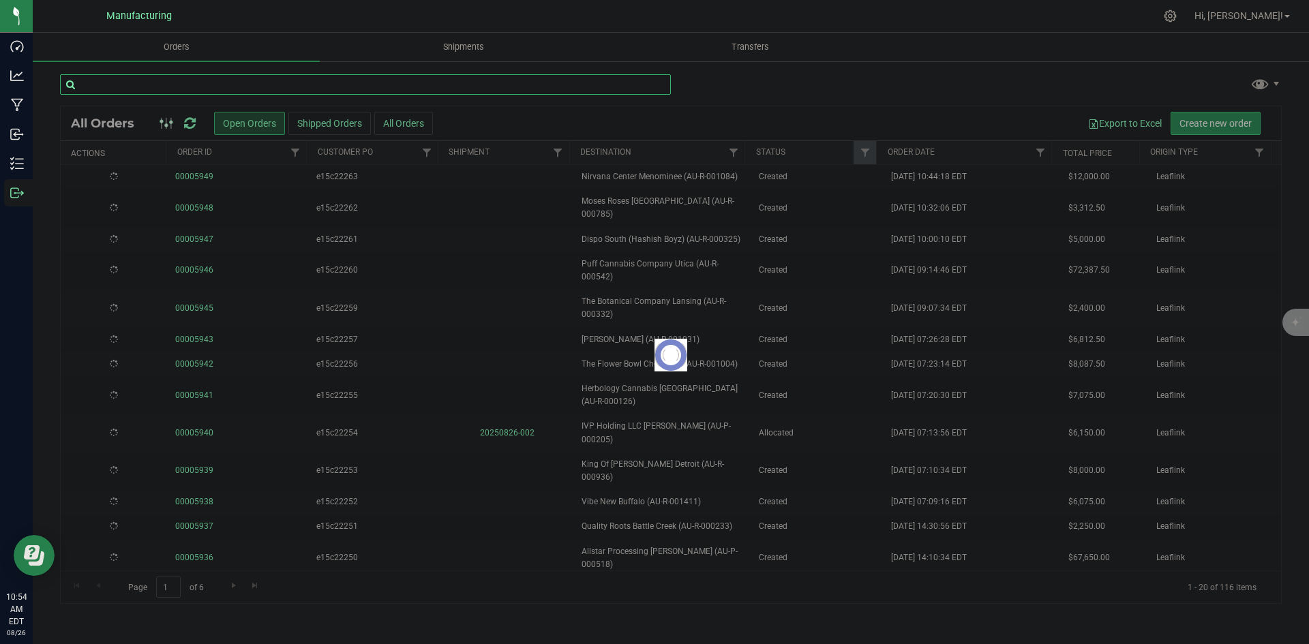
click at [179, 77] on input "text" at bounding box center [365, 84] width 611 height 20
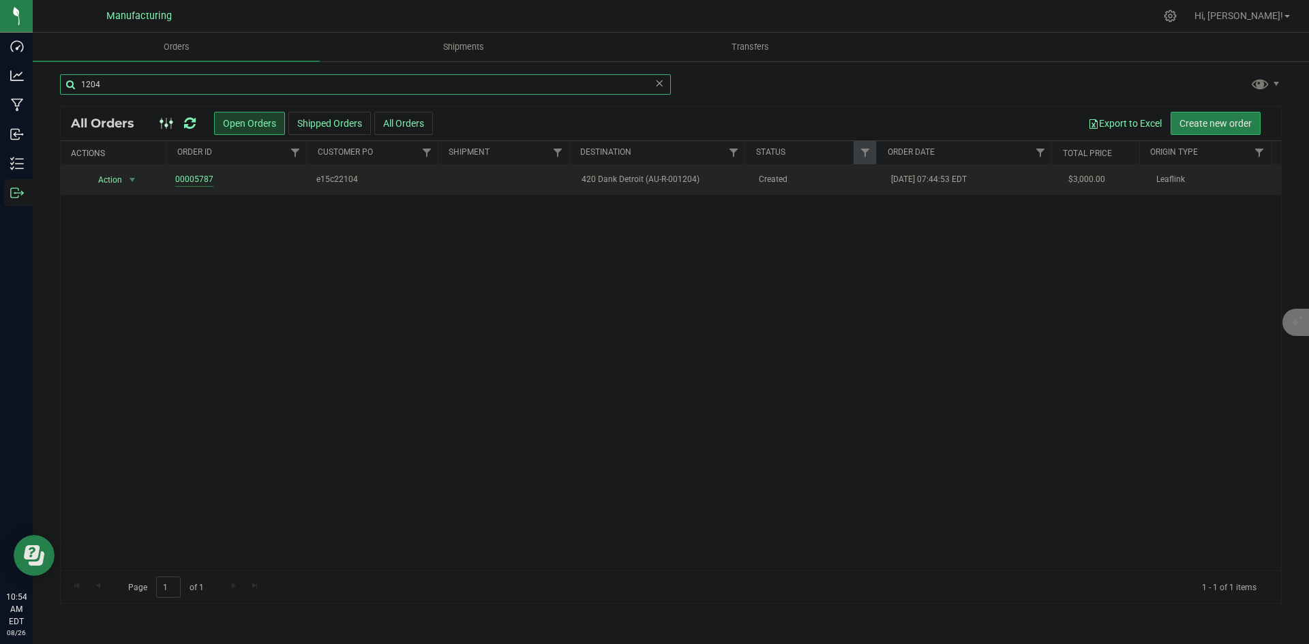
type input "1204"
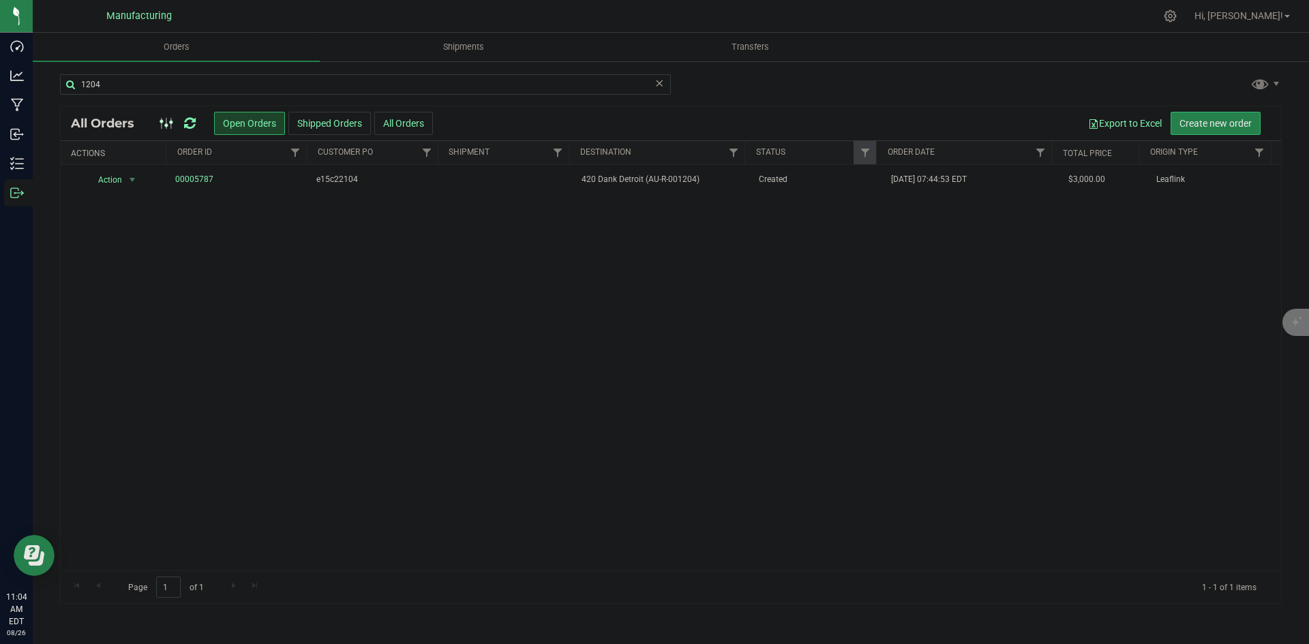
click at [190, 121] on icon at bounding box center [190, 124] width 12 height 14
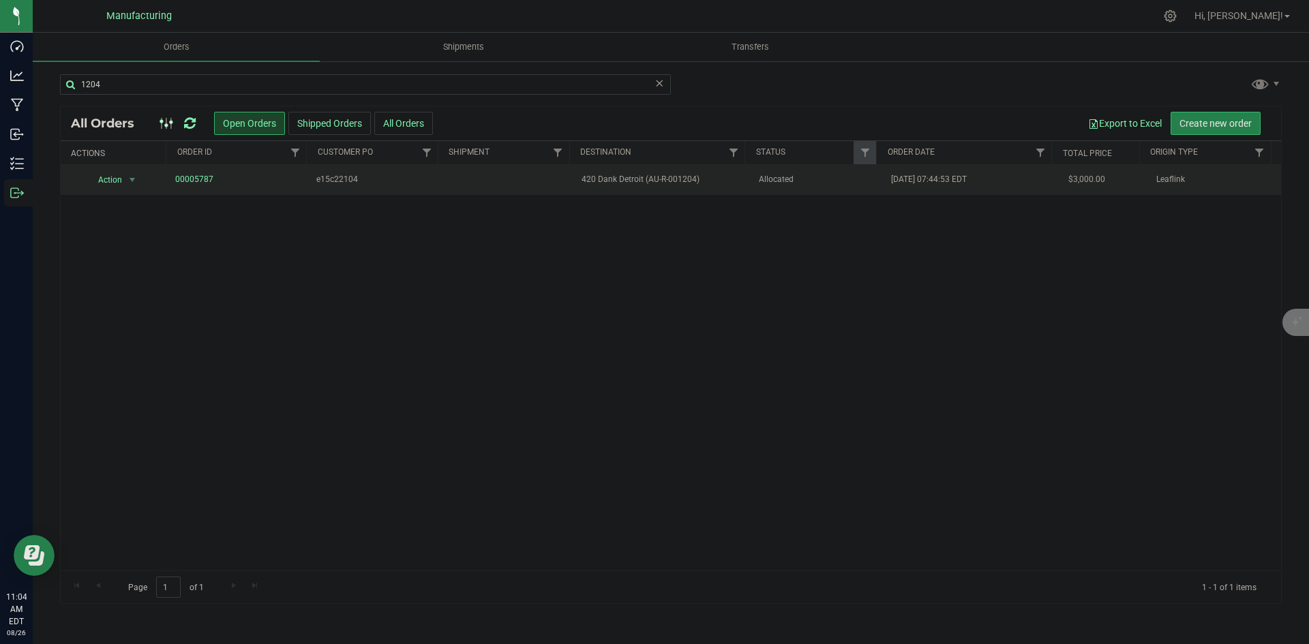
click at [706, 186] on span "420 Dank Detroit (AU-R-001204)" at bounding box center [661, 179] width 160 height 13
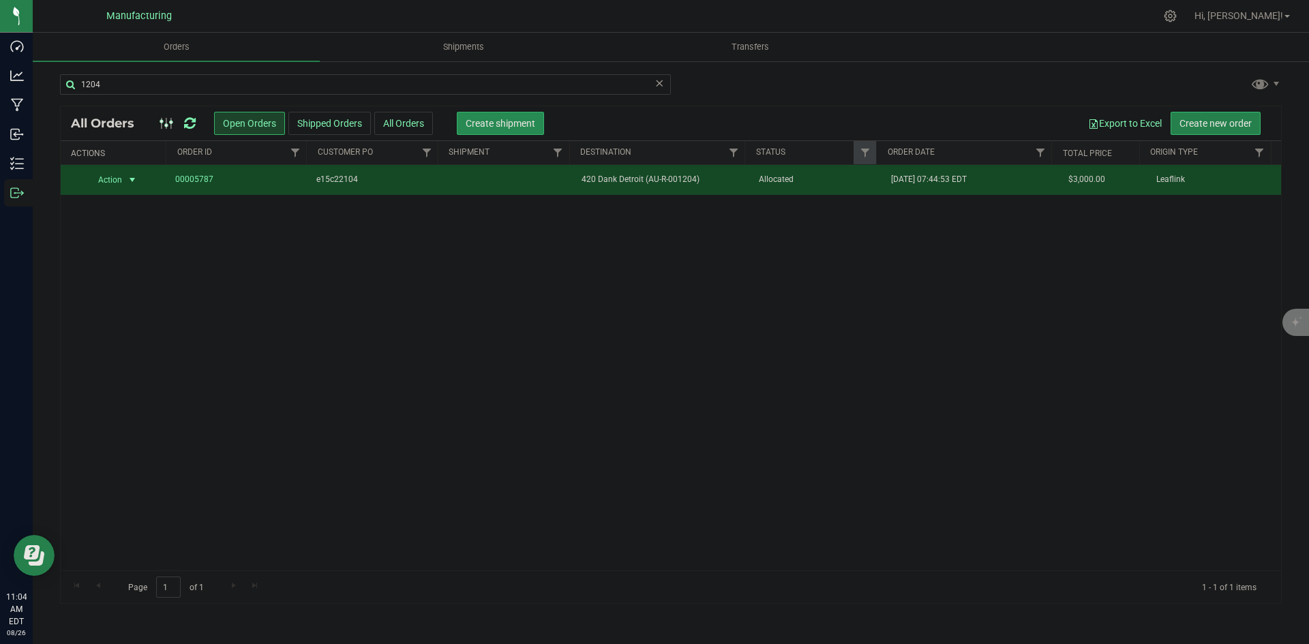
click at [528, 119] on span "Create shipment" at bounding box center [501, 123] width 70 height 11
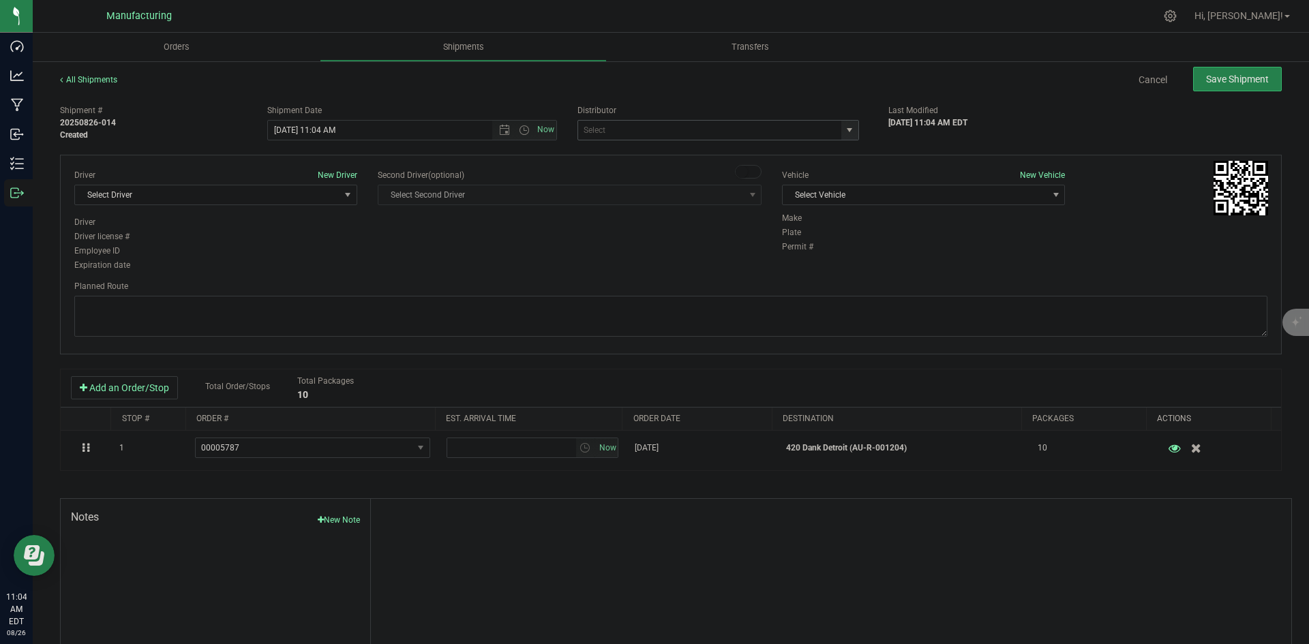
click at [844, 127] on span "select" at bounding box center [849, 130] width 11 height 11
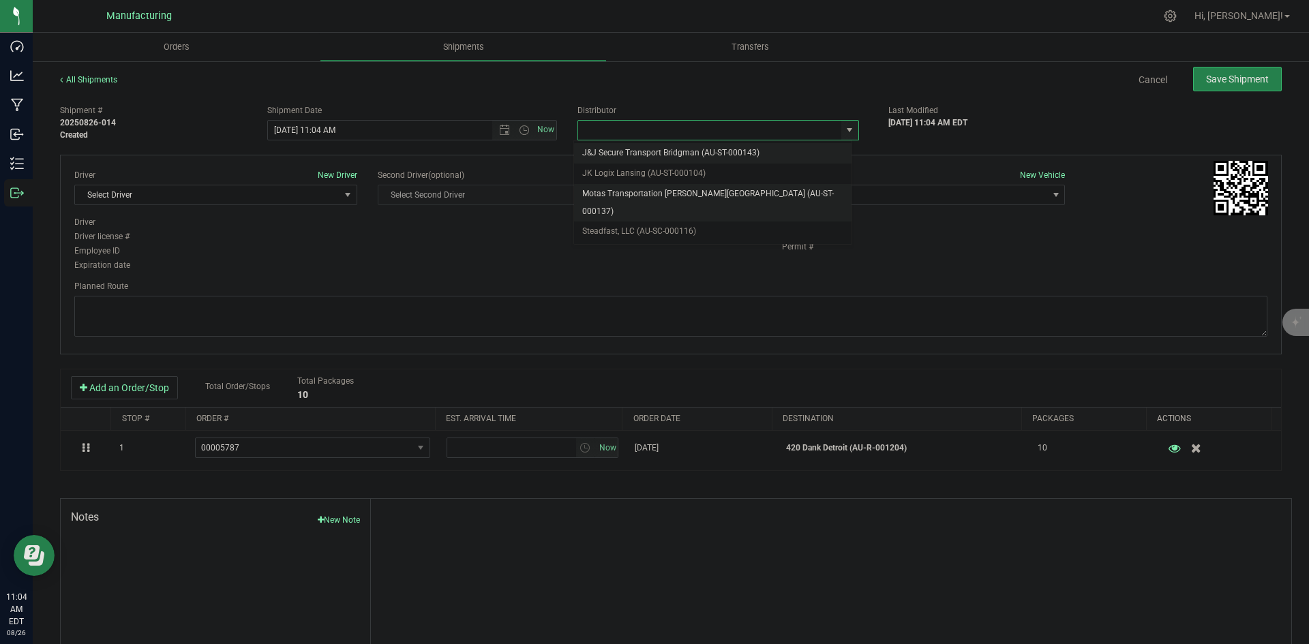
click at [671, 193] on li "Motas Transportation [PERSON_NAME][GEOGRAPHIC_DATA] (AU-ST-000137)" at bounding box center [712, 202] width 277 height 37
type input "Motas Transportation [PERSON_NAME][GEOGRAPHIC_DATA] (AU-ST-000137)"
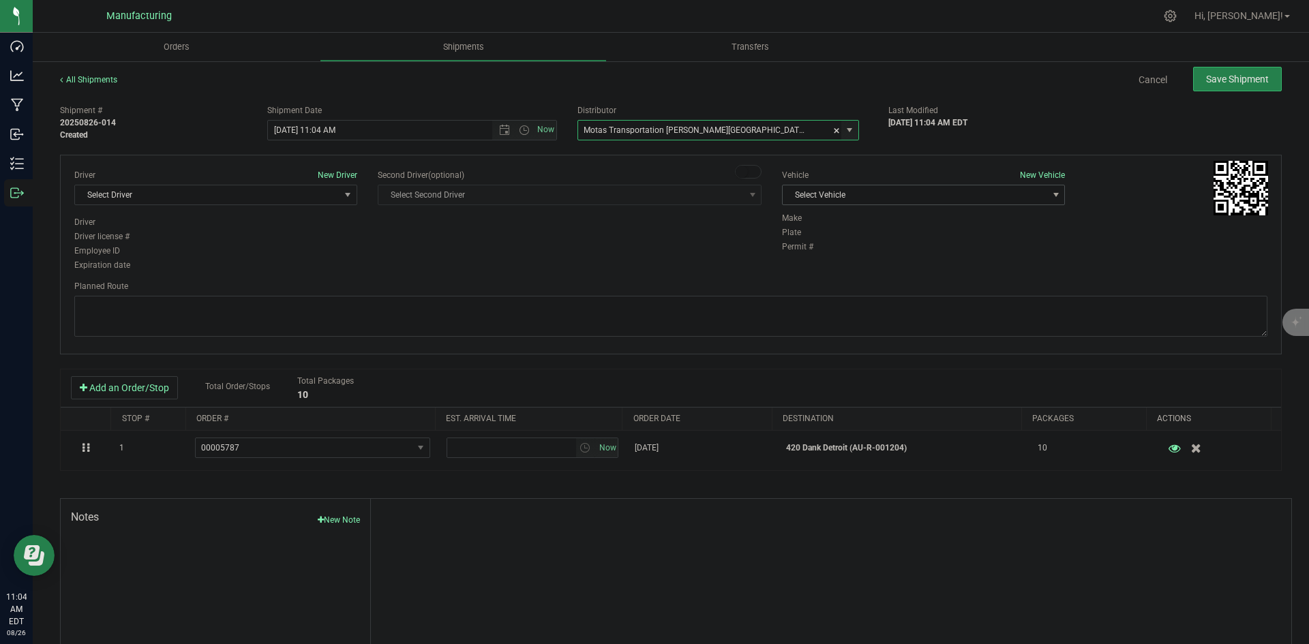
click at [913, 194] on span "Select Vehicle" at bounding box center [914, 194] width 264 height 19
click at [829, 255] on li "T3" at bounding box center [916, 259] width 279 height 20
click at [342, 189] on span "select" at bounding box center [347, 194] width 11 height 11
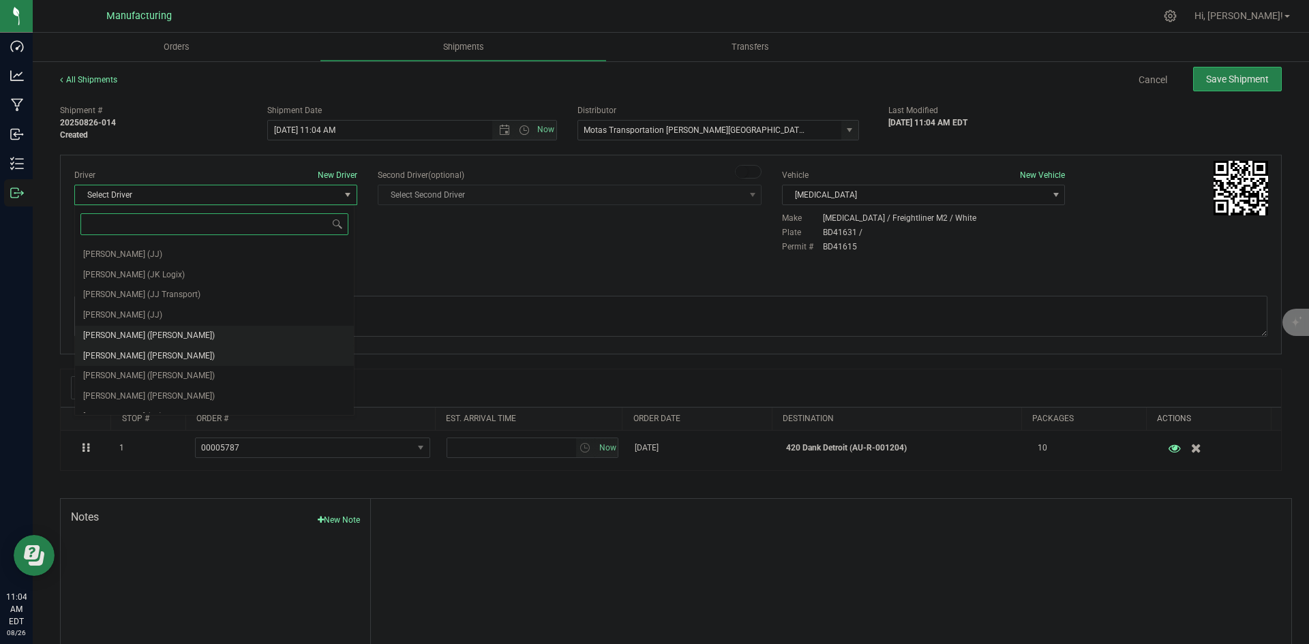
scroll to position [72, 0]
click at [152, 322] on span "Lloyd Neely (Motas)" at bounding box center [149, 323] width 132 height 18
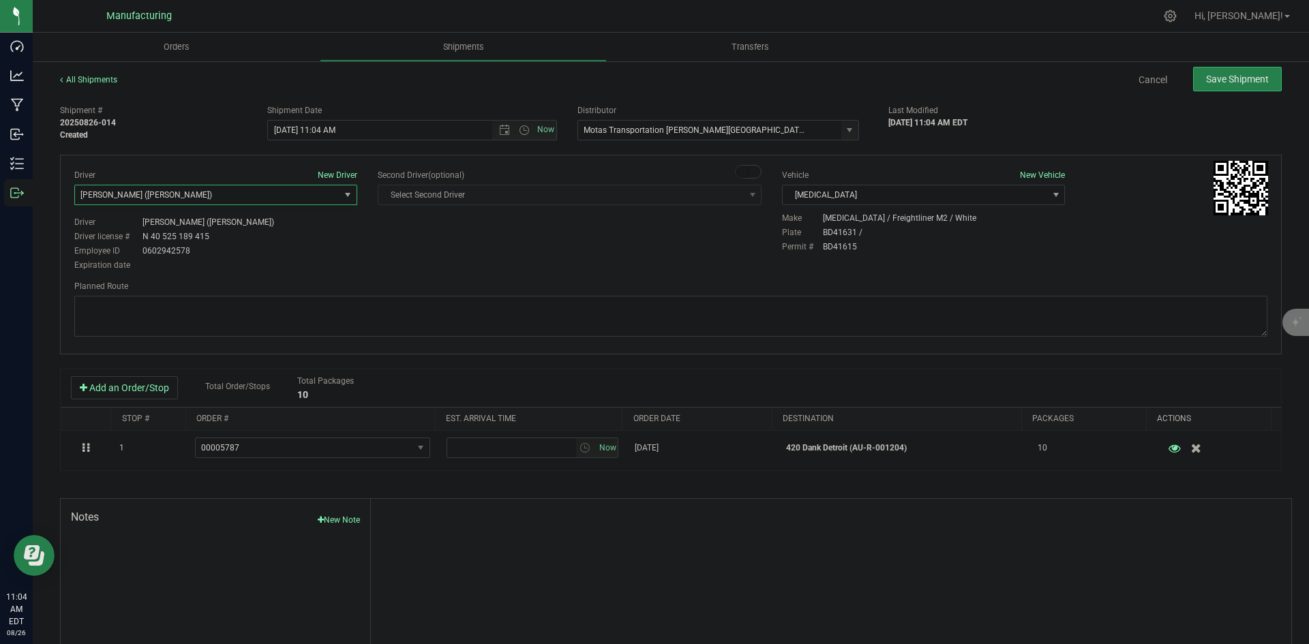
click at [399, 244] on div "Driver New Driver Lloyd Neely (Motas) Select Driver Perry Black (JK Logix) Robe…" at bounding box center [670, 221] width 1213 height 104
click at [519, 130] on span "Open the time view" at bounding box center [524, 130] width 11 height 11
click at [299, 233] on li "2:00 PM" at bounding box center [408, 234] width 285 height 18
type input "8/26/2025 2:00 PM"
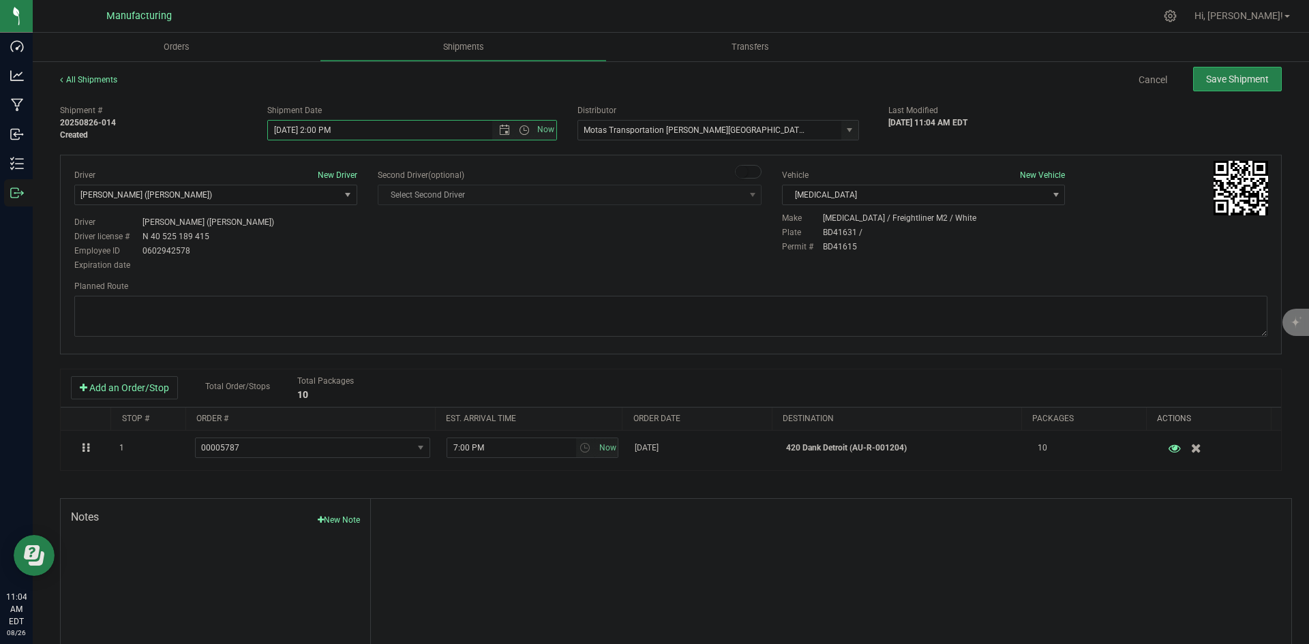
click at [528, 249] on div "Driver New Driver Lloyd Neely (Motas) Select Driver Perry Black (JK Logix) Robe…" at bounding box center [670, 221] width 1213 height 104
drag, startPoint x: 748, startPoint y: 314, endPoint x: 724, endPoint y: 292, distance: 32.3
click at [748, 314] on textarea at bounding box center [670, 316] width 1193 height 41
paste textarea "Head south 246 ft -- Turn right 325 ft -- Turn right 407 ft -- Turn right towar…"
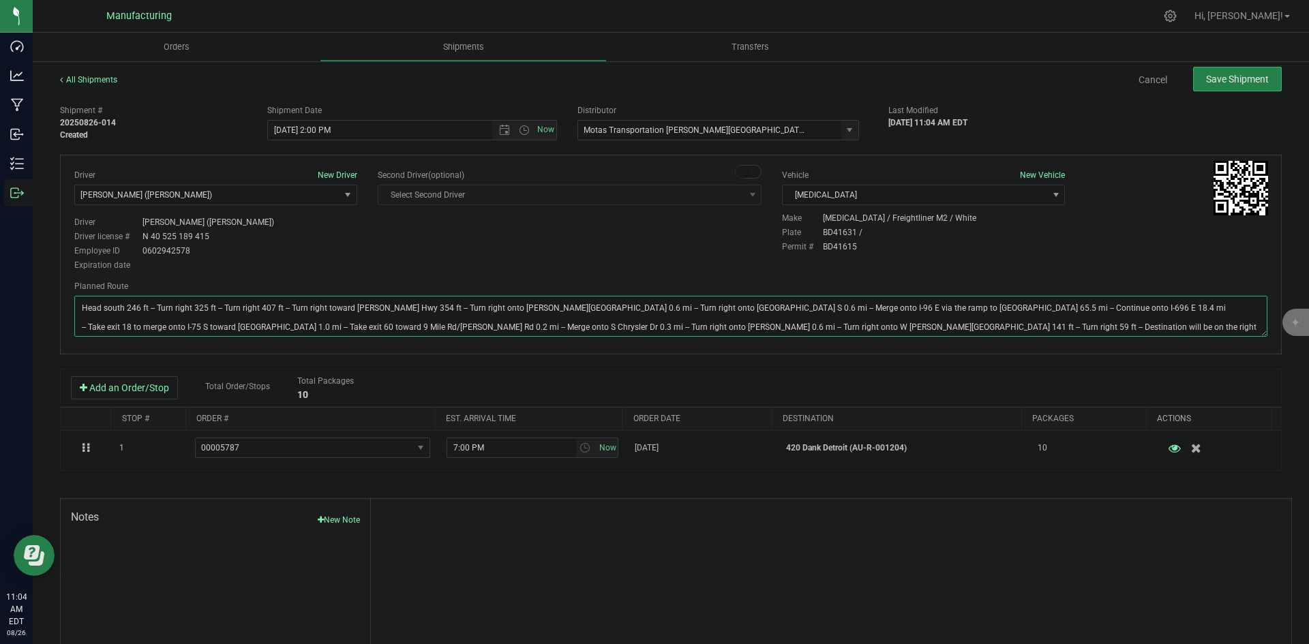
type textarea "Head south 246 ft -- Turn right 325 ft -- Turn right 407 ft -- Turn right towar…"
drag, startPoint x: 688, startPoint y: 262, endPoint x: 756, endPoint y: 236, distance: 73.2
click at [698, 258] on div "Driver New Driver Lloyd Neely (Motas) Select Driver Perry Black (JK Logix) Robe…" at bounding box center [670, 221] width 1213 height 104
click at [1251, 84] on span "Save Shipment" at bounding box center [1237, 79] width 63 height 11
type input "8/26/2025 6:00 PM"
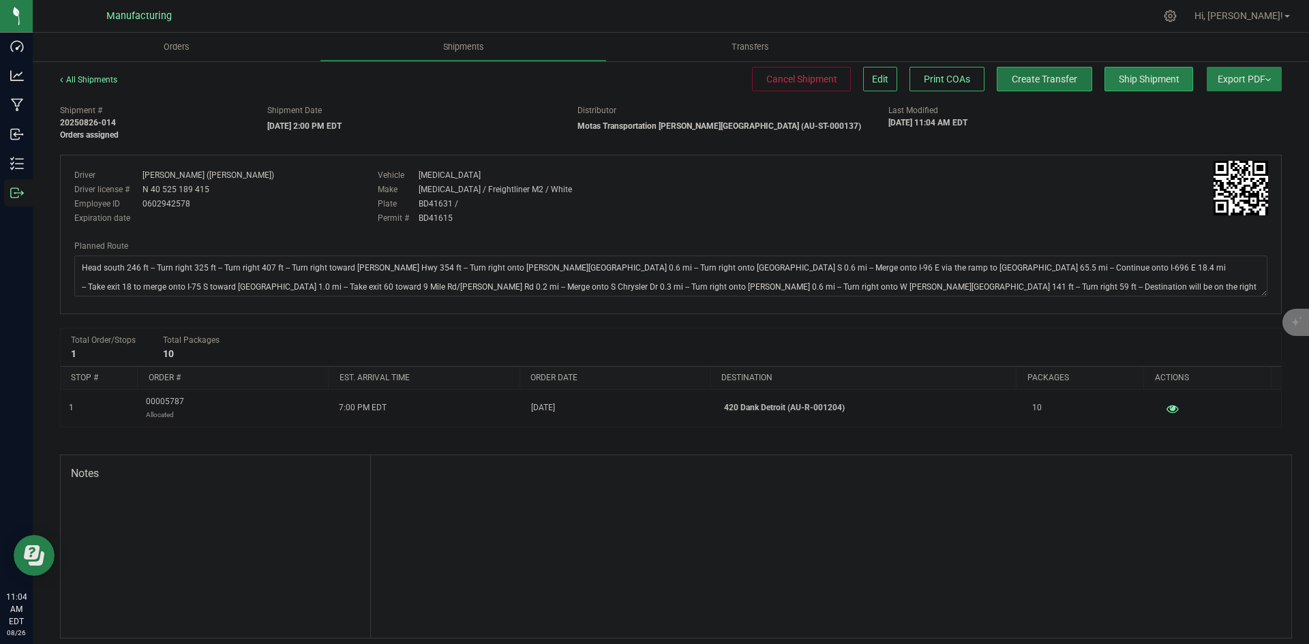
click at [1053, 80] on span "Create Transfer" at bounding box center [1044, 79] width 65 height 11
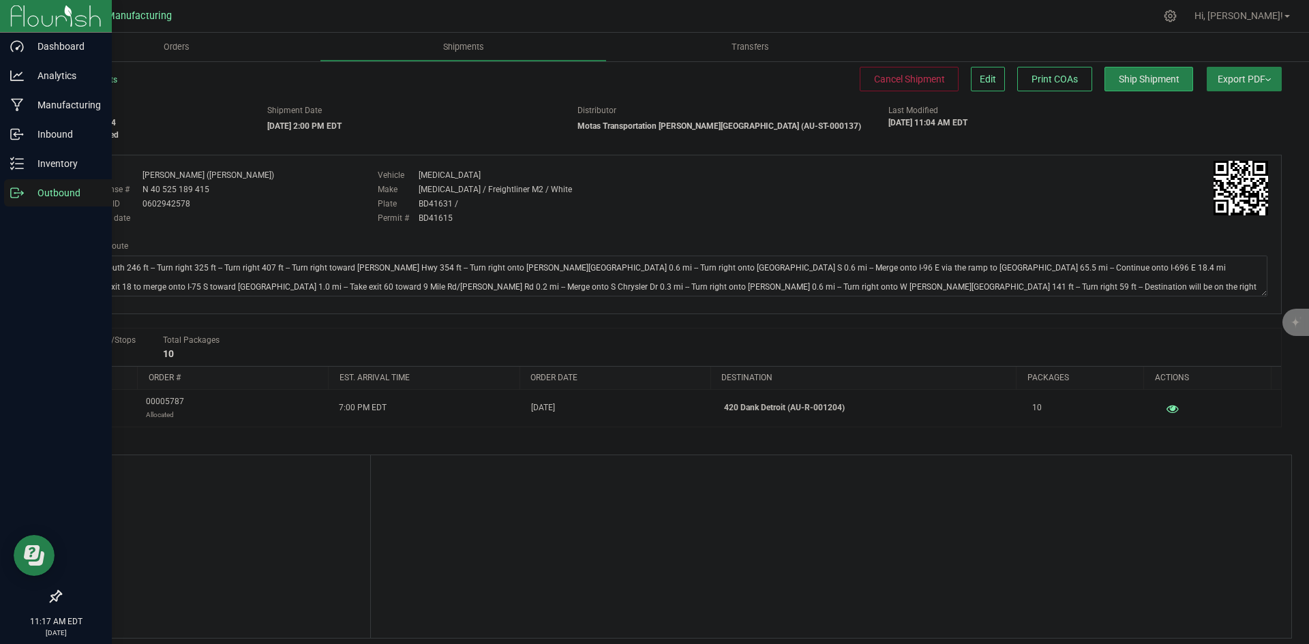
click at [16, 194] on icon at bounding box center [17, 193] width 14 height 14
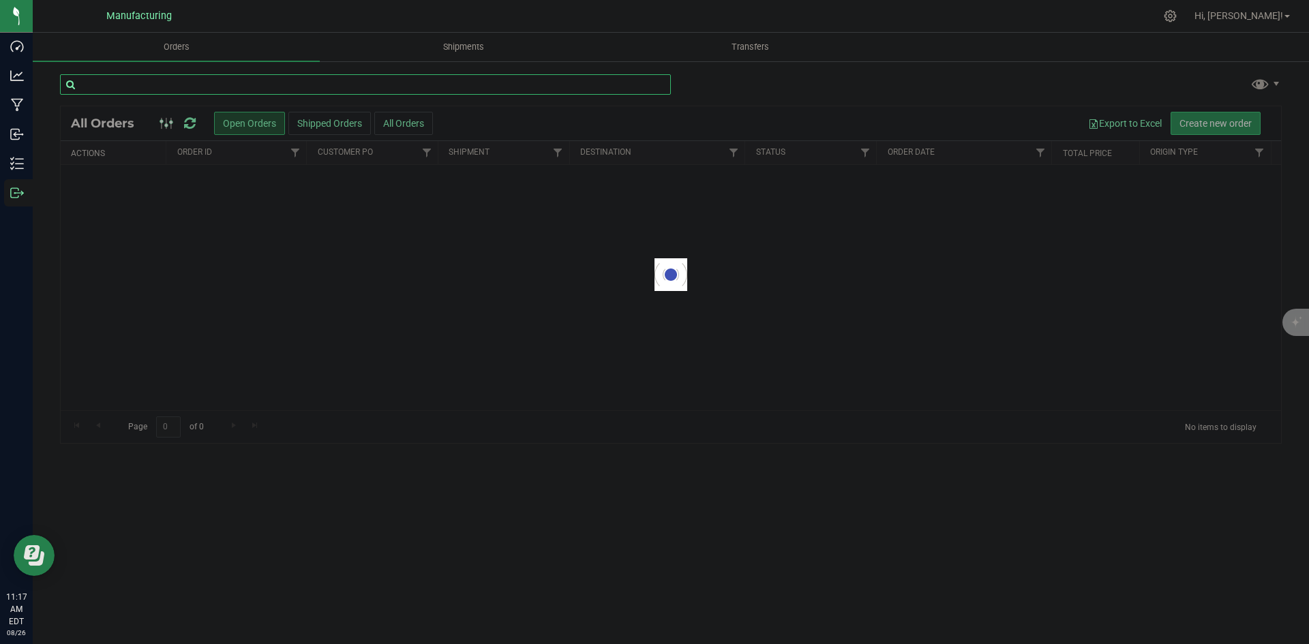
click at [237, 90] on input "text" at bounding box center [365, 84] width 611 height 20
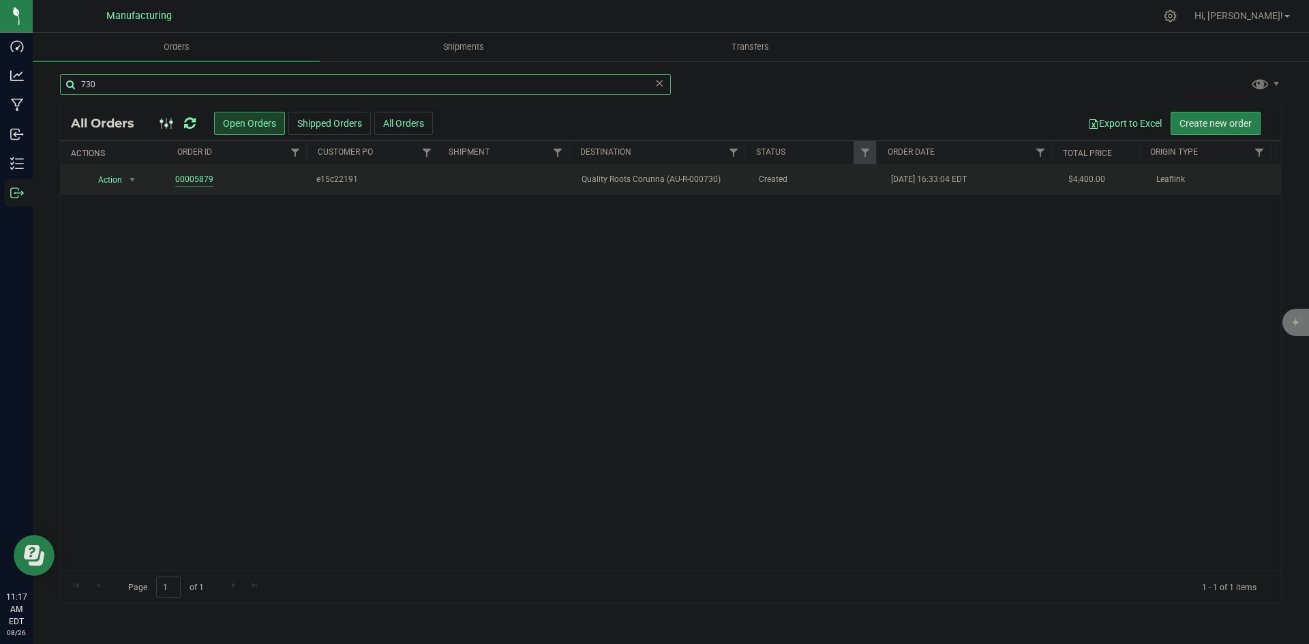
type input "730"
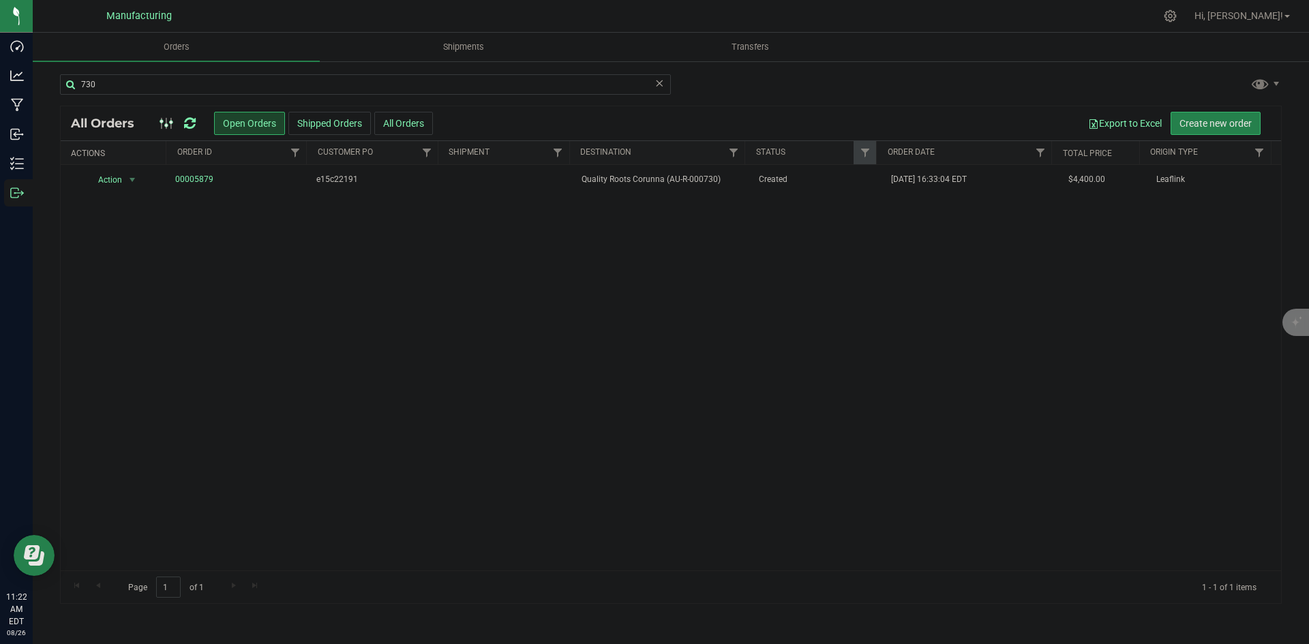
click at [187, 124] on icon at bounding box center [190, 124] width 12 height 14
click at [735, 196] on div "Action Action Cancel order Clone order Edit order Mark as fully paid Order audi…" at bounding box center [671, 368] width 1220 height 406
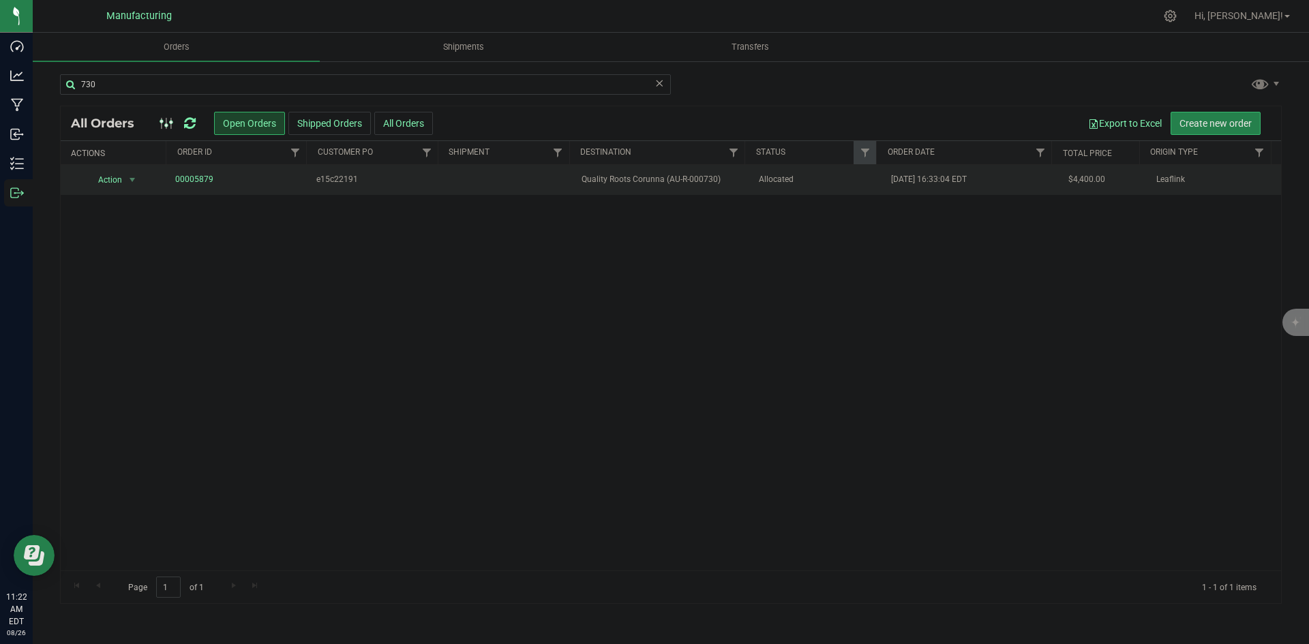
click at [727, 186] on td "Quality Roots Corunna (AU-R-000730)" at bounding box center [661, 180] width 177 height 30
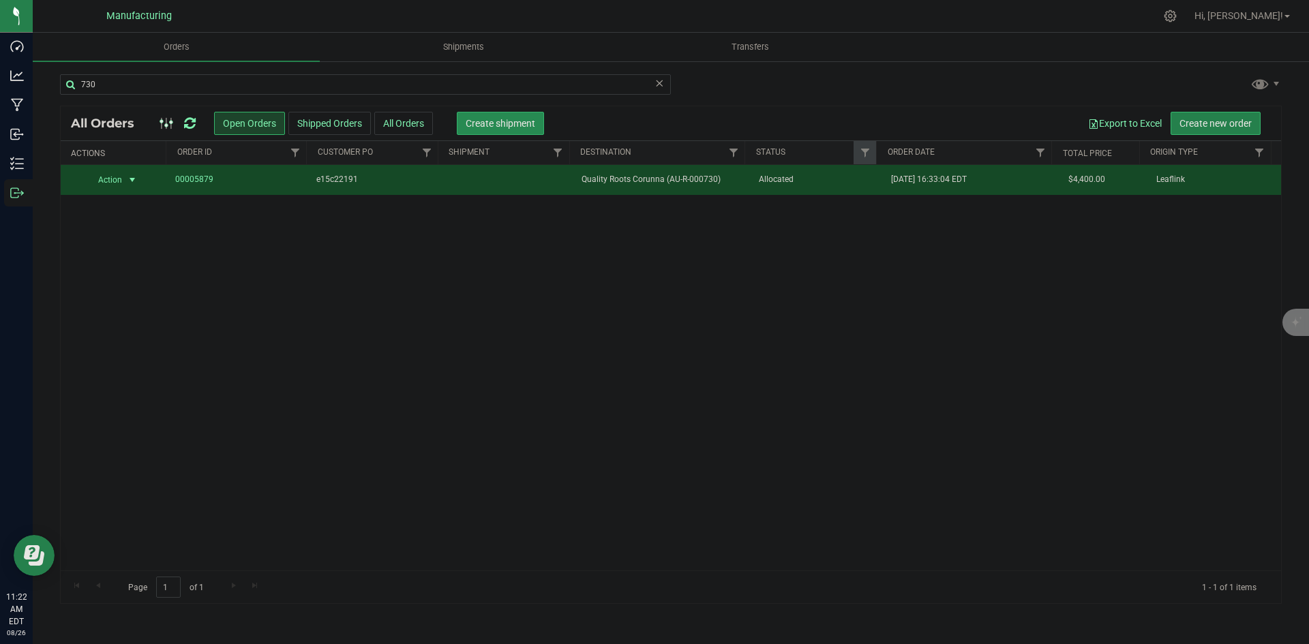
click at [513, 123] on span "Create shipment" at bounding box center [501, 123] width 70 height 11
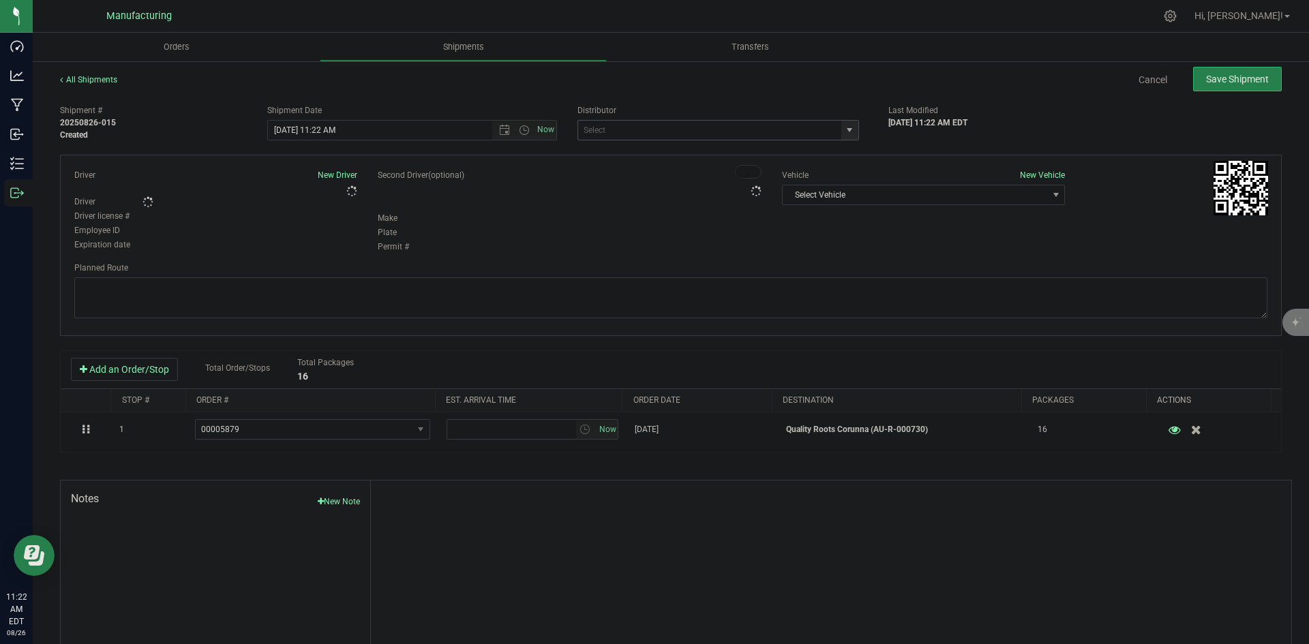
drag, startPoint x: 844, startPoint y: 133, endPoint x: 824, endPoint y: 140, distance: 21.1
click at [844, 132] on span "select" at bounding box center [849, 130] width 11 height 11
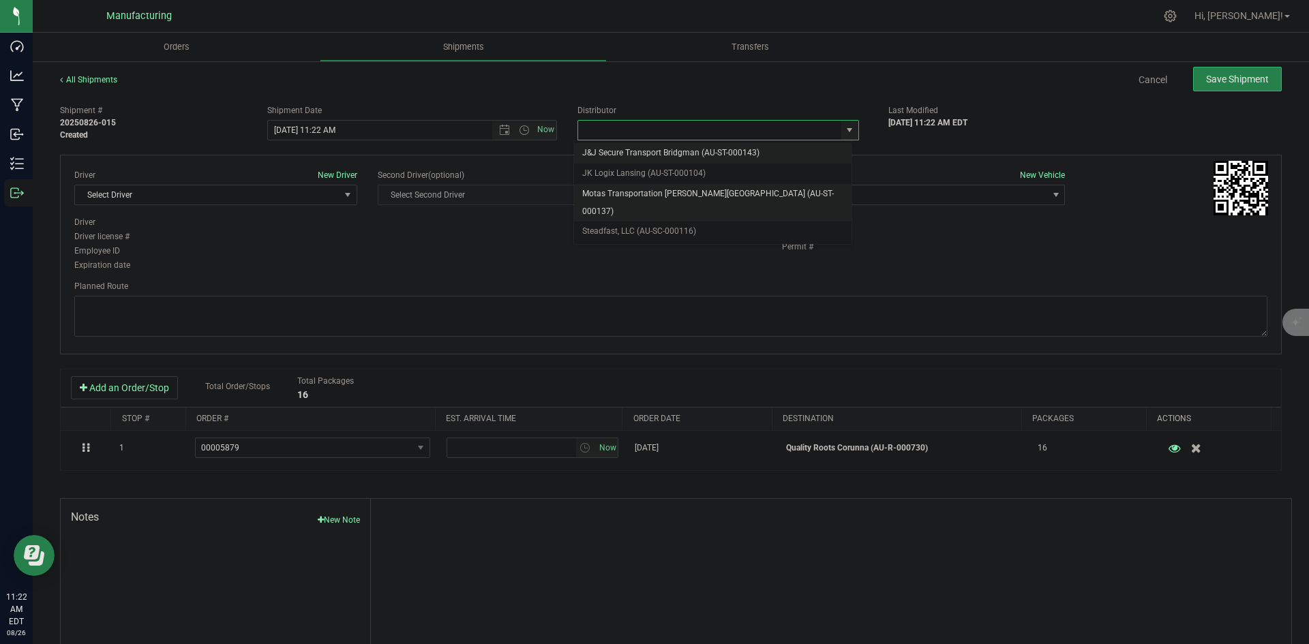
click at [684, 191] on li "Motas Transportation [PERSON_NAME][GEOGRAPHIC_DATA] (AU-ST-000137)" at bounding box center [712, 202] width 277 height 37
type input "Motas Transportation [PERSON_NAME][GEOGRAPHIC_DATA] (AU-ST-000137)"
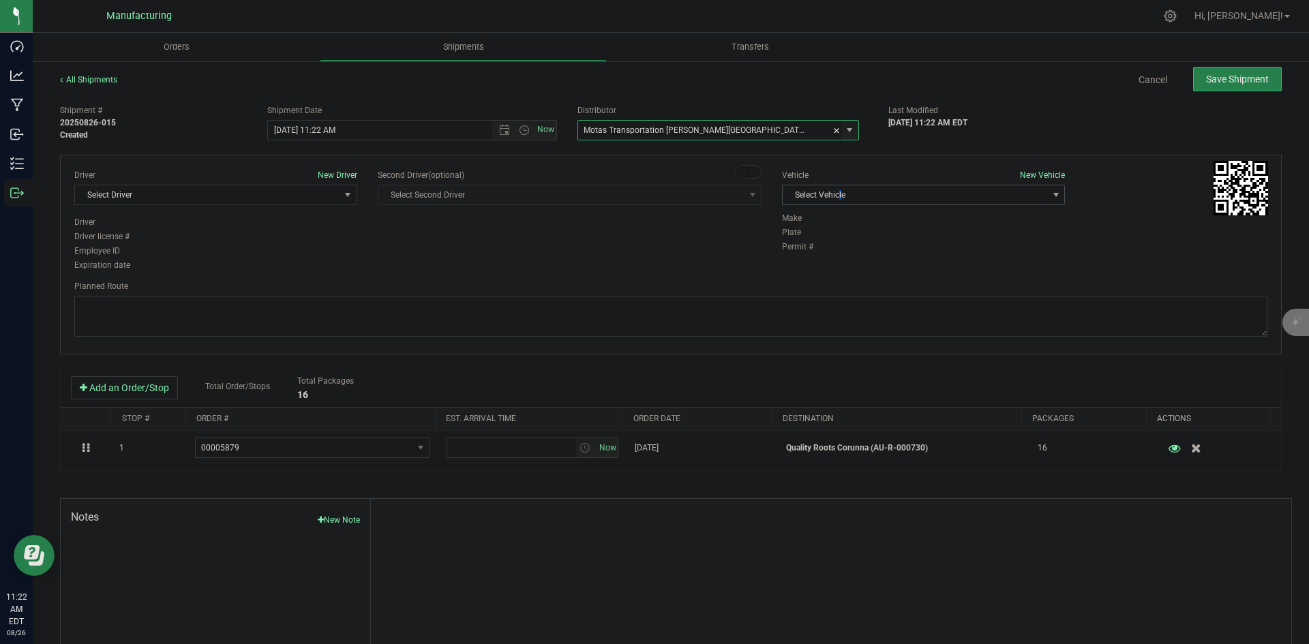
click at [836, 192] on span "Select Vehicle" at bounding box center [914, 194] width 264 height 19
click at [802, 249] on li "T3" at bounding box center [916, 259] width 279 height 20
click at [322, 197] on span "Select Driver" at bounding box center [207, 194] width 264 height 19
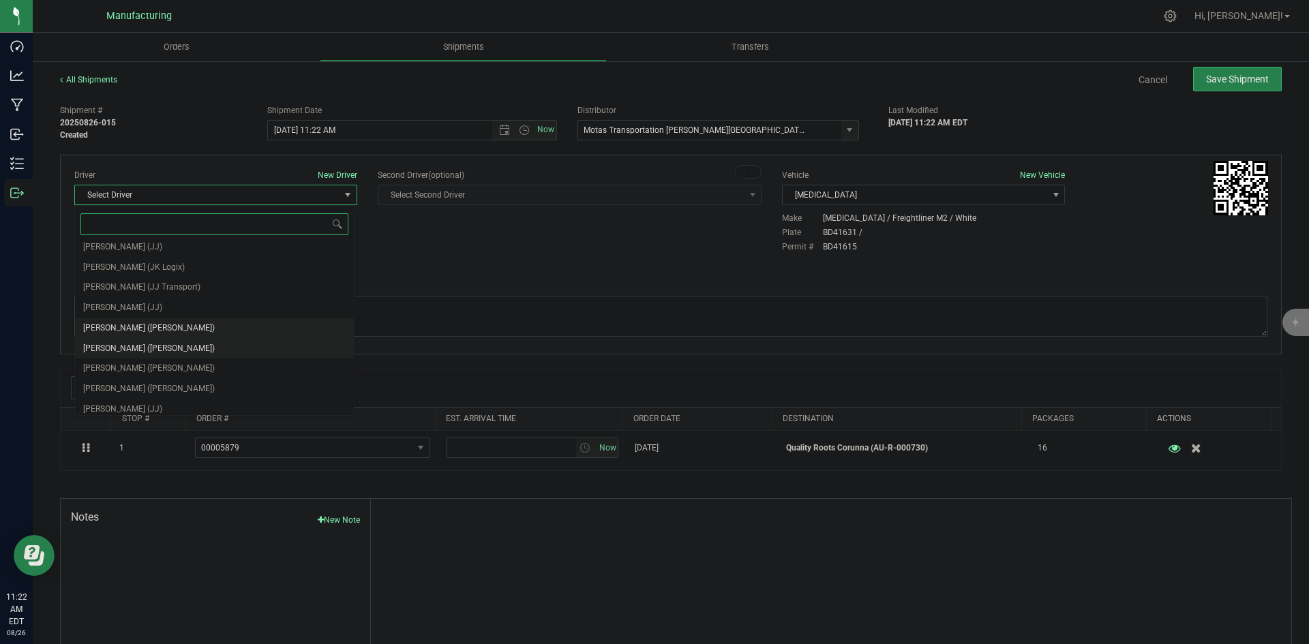
scroll to position [72, 0]
click at [155, 328] on span "Lloyd Neely (Motas)" at bounding box center [149, 323] width 132 height 18
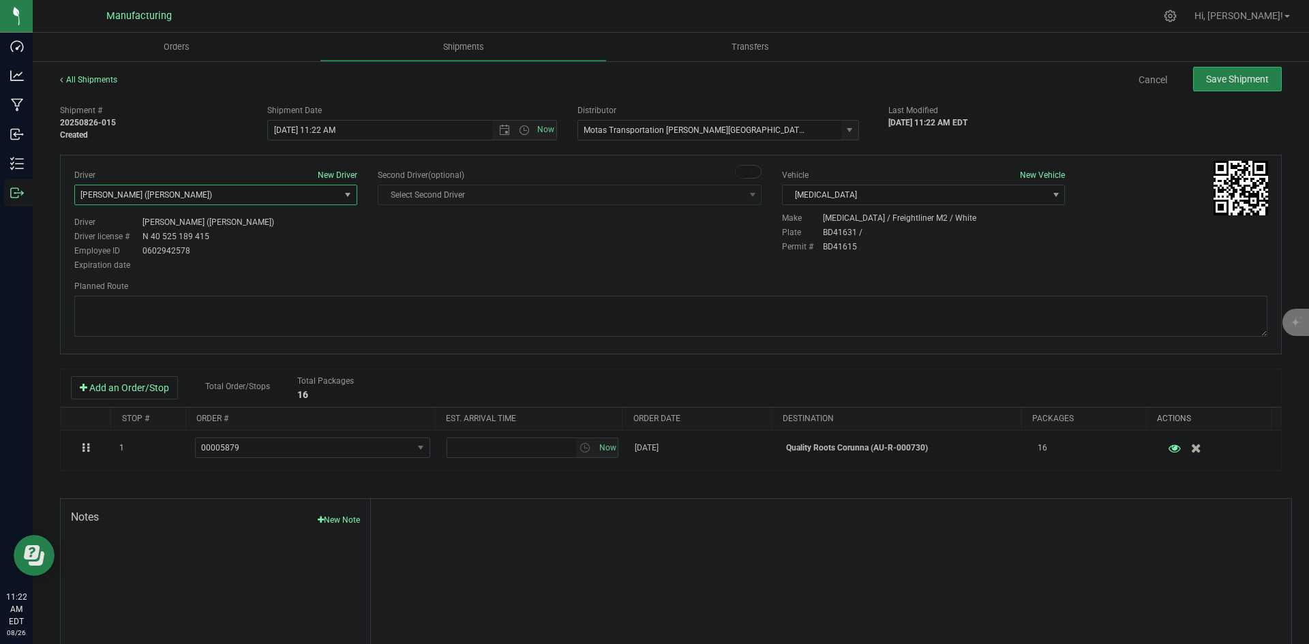
drag, startPoint x: 361, startPoint y: 267, endPoint x: 442, endPoint y: 226, distance: 91.1
click at [365, 267] on div "Driver New Driver Lloyd Neely (Motas) Select Driver Perry Black (JK Logix) Robe…" at bounding box center [670, 221] width 1213 height 104
click at [519, 132] on span "Open the time view" at bounding box center [524, 130] width 11 height 11
click at [299, 234] on li "2:00 PM" at bounding box center [408, 234] width 285 height 18
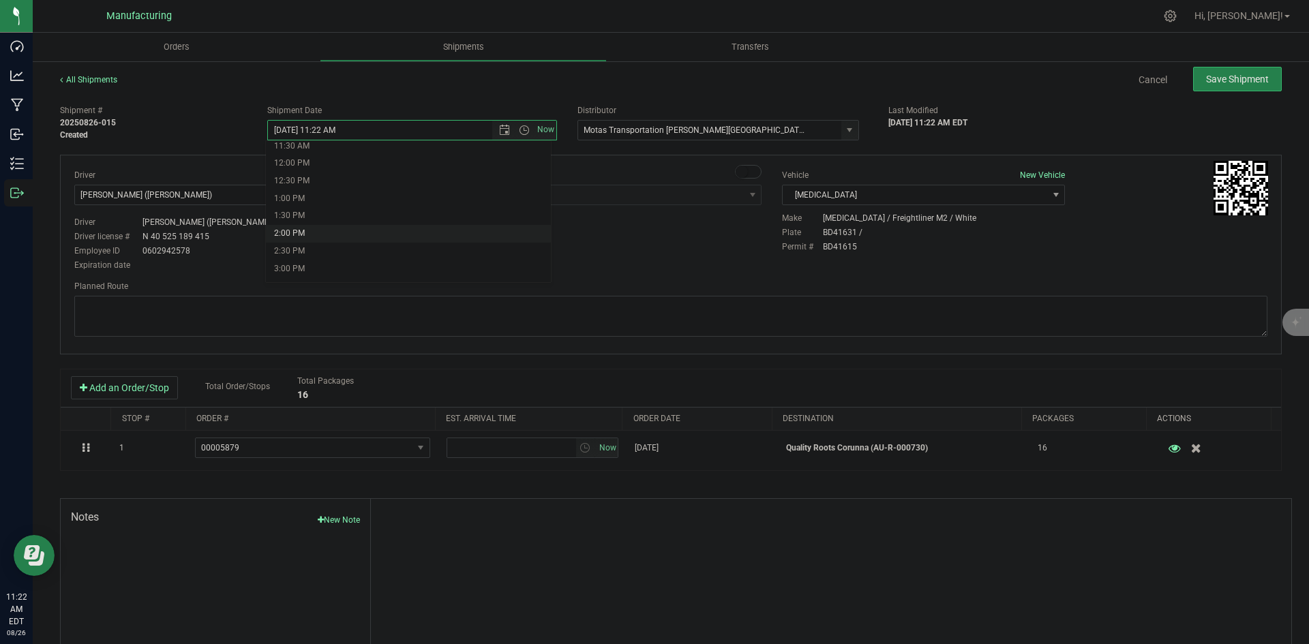
type input "8/26/2025 2:00 PM"
click at [517, 244] on div "Driver New Driver Lloyd Neely (Motas) Select Driver Perry Black (JK Logix) Robe…" at bounding box center [670, 221] width 1213 height 104
drag, startPoint x: 589, startPoint y: 289, endPoint x: 583, endPoint y: 303, distance: 14.7
click at [586, 299] on div "Planned Route" at bounding box center [670, 310] width 1193 height 60
click at [583, 303] on textarea at bounding box center [670, 316] width 1193 height 41
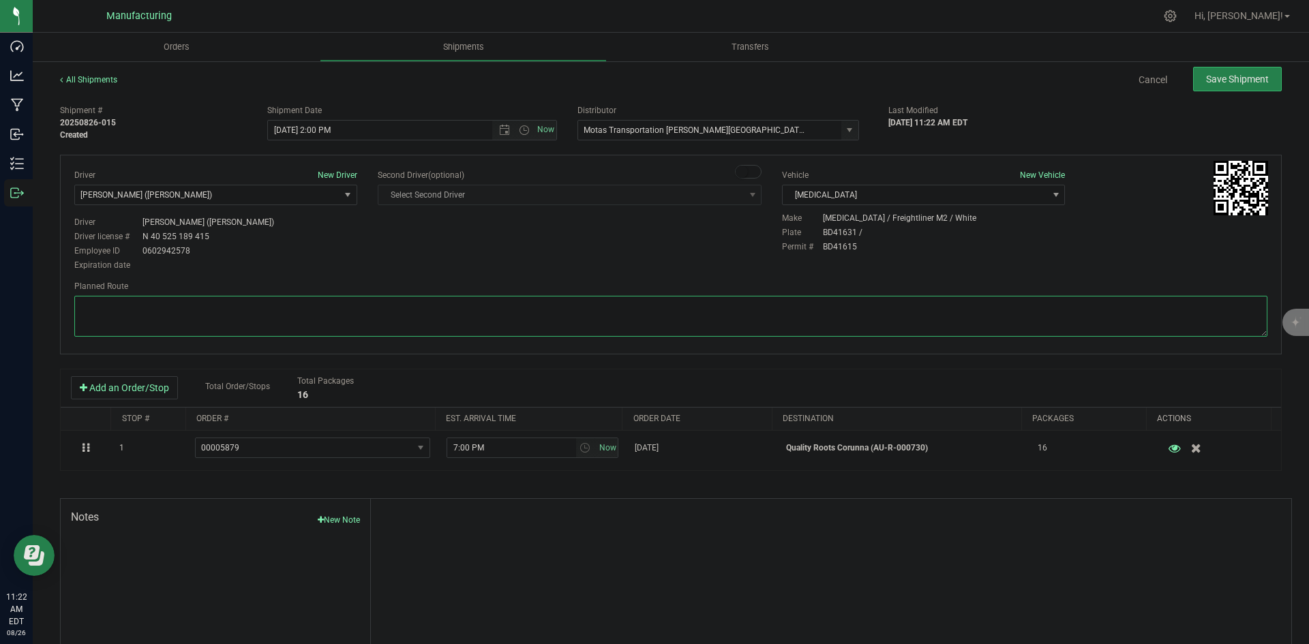
paste textarea "Head south 246 ft -- Turn right 325 ft -- Turn right 407 ft -- Turn right towar…"
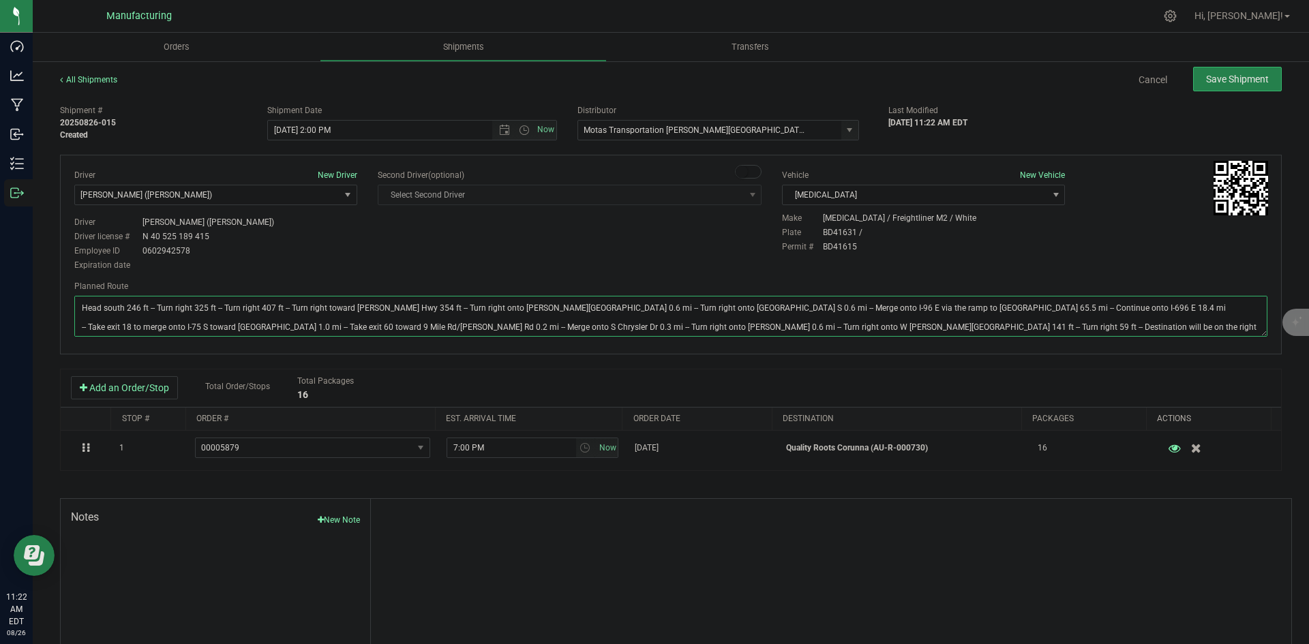
type textarea "Head south 246 ft -- Turn right 325 ft -- Turn right 407 ft -- Turn right towar…"
drag, startPoint x: 643, startPoint y: 253, endPoint x: 774, endPoint y: 217, distance: 135.8
click at [652, 252] on div "Driver New Driver Lloyd Neely (Motas) Select Driver Perry Black (JK Logix) Robe…" at bounding box center [670, 221] width 1213 height 104
click at [1234, 78] on span "Save Shipment" at bounding box center [1237, 79] width 63 height 11
type input "8/26/2025 6:00 PM"
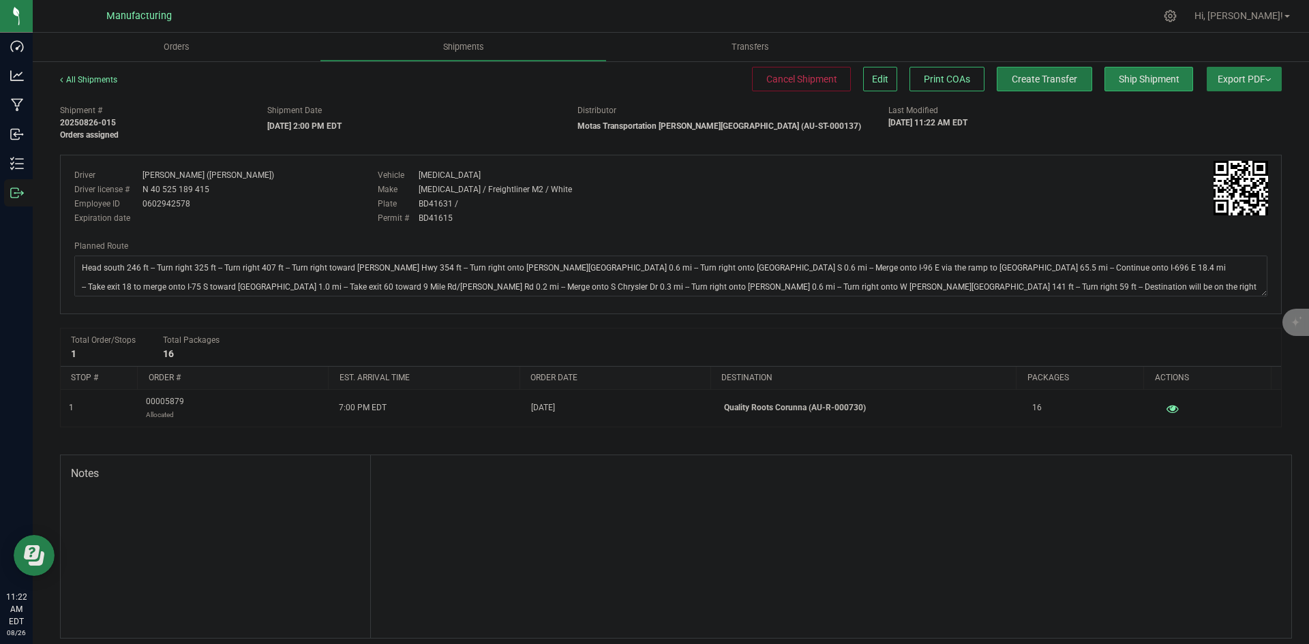
click at [1033, 82] on span "Create Transfer" at bounding box center [1044, 79] width 65 height 11
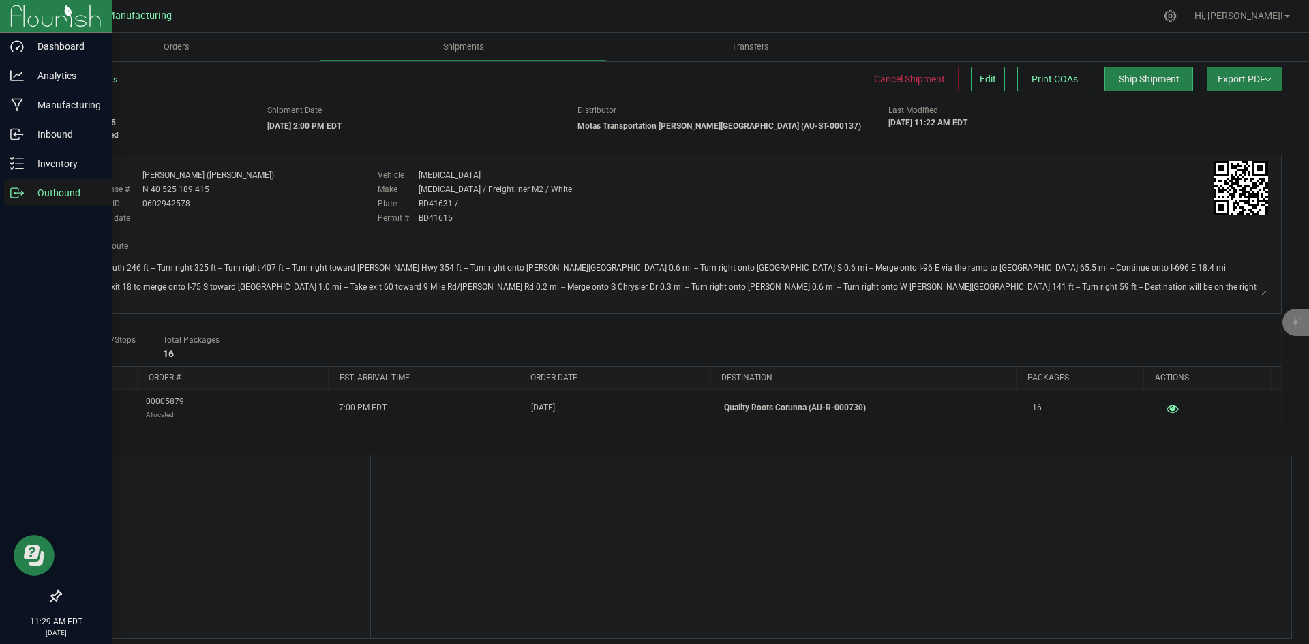
click at [22, 192] on icon at bounding box center [22, 192] width 2 height 2
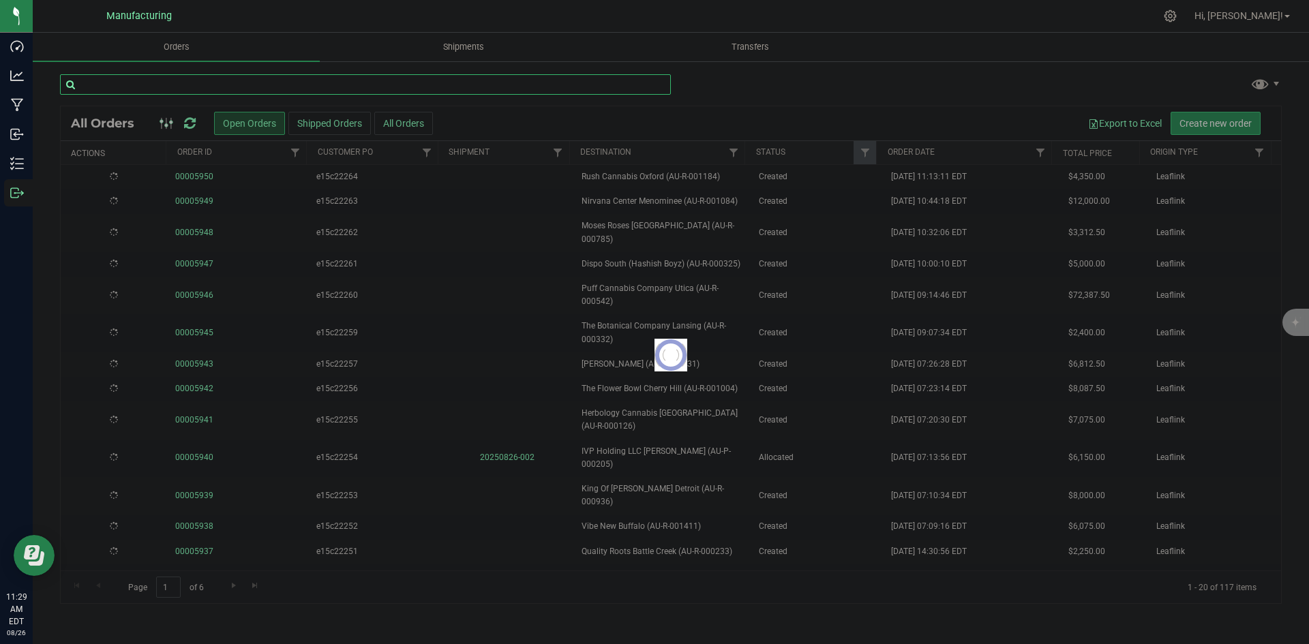
click at [156, 87] on input "text" at bounding box center [365, 84] width 611 height 20
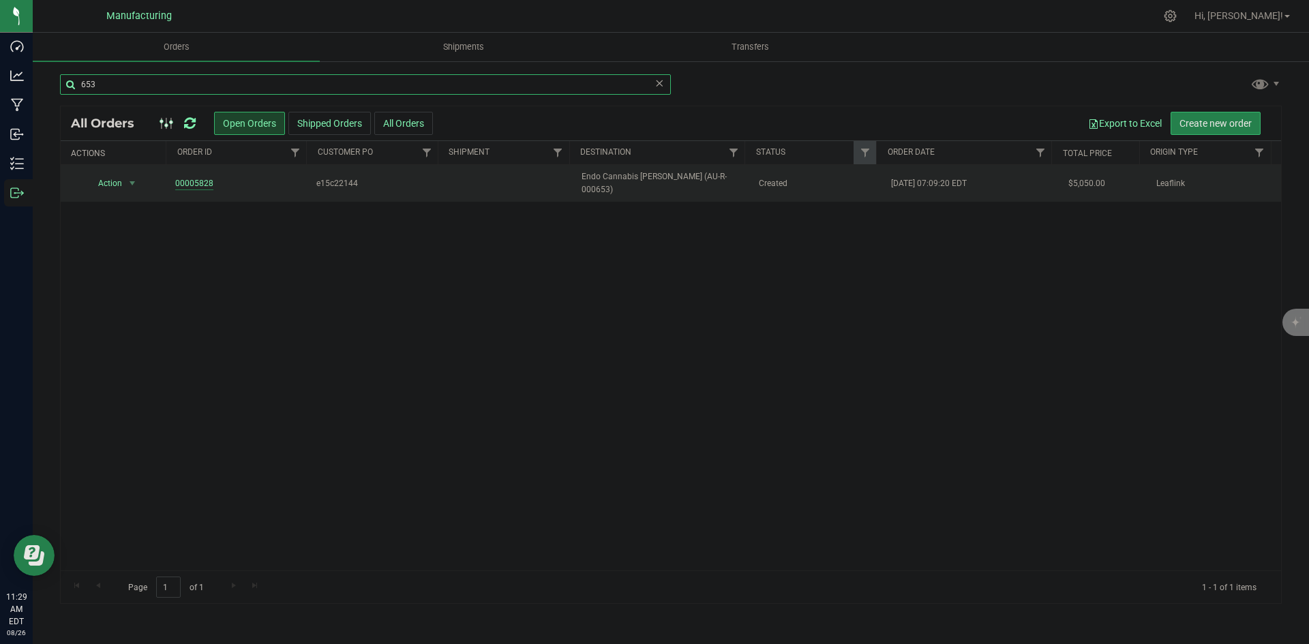
type input "653"
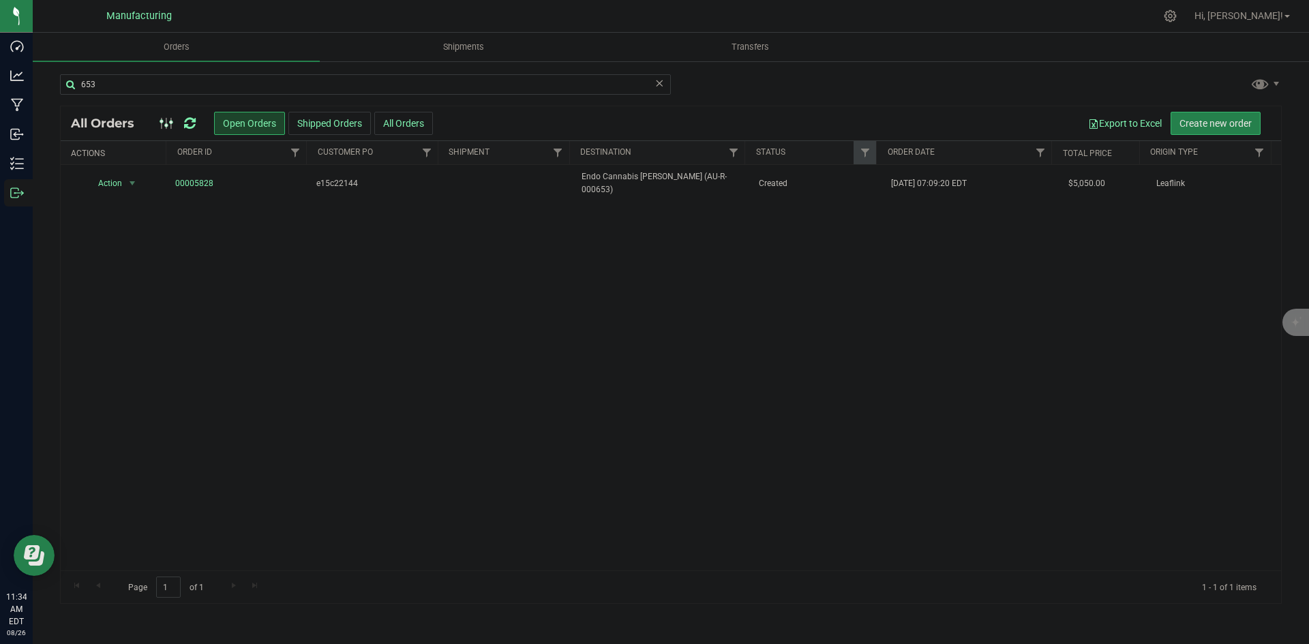
click at [189, 123] on icon at bounding box center [190, 124] width 12 height 14
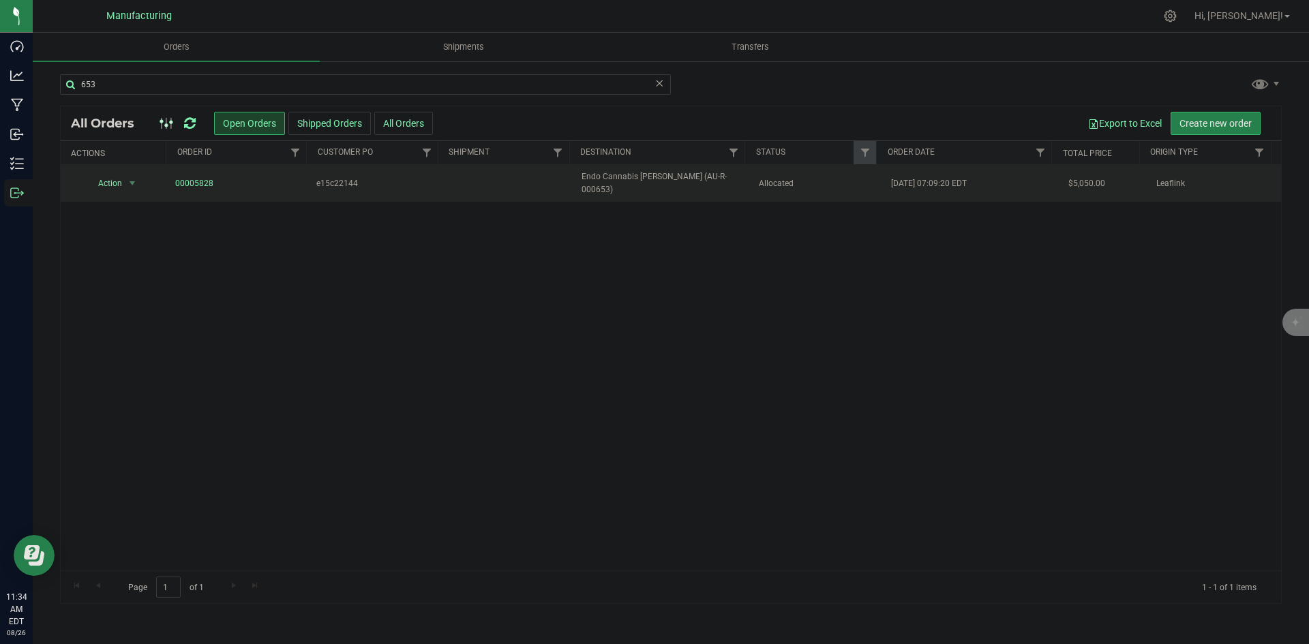
click at [713, 186] on span "Endo Cannabis Adrian (AU-R-000653)" at bounding box center [661, 183] width 160 height 26
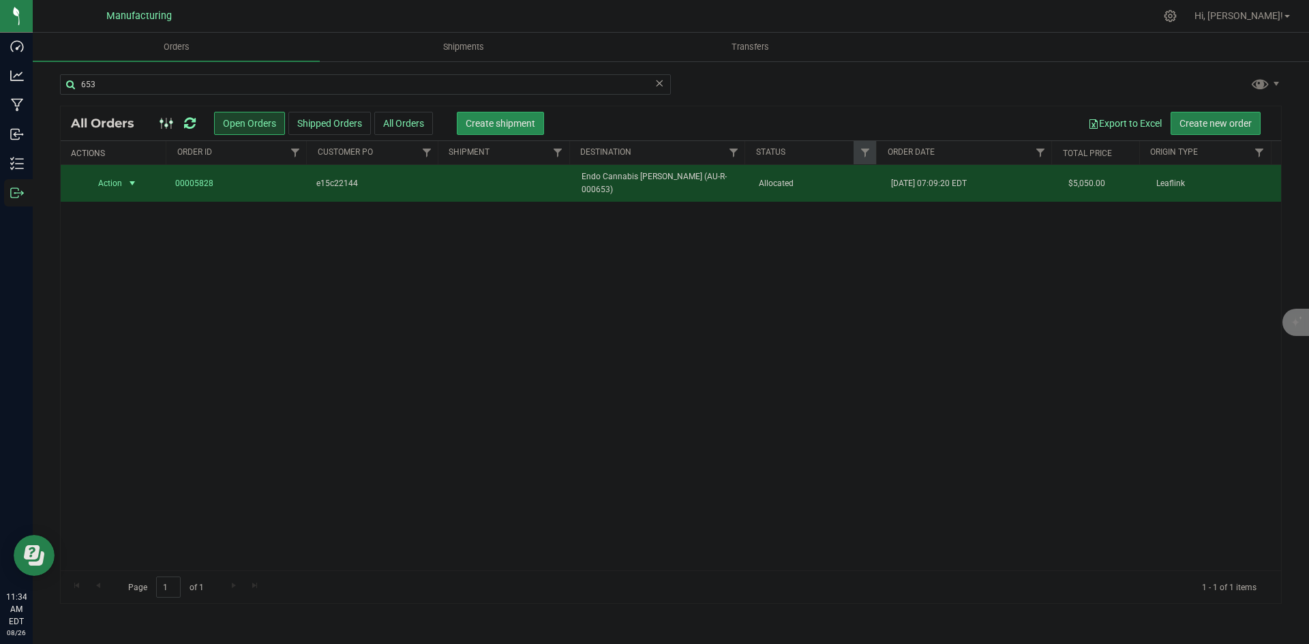
click at [523, 131] on button "Create shipment" at bounding box center [500, 123] width 87 height 23
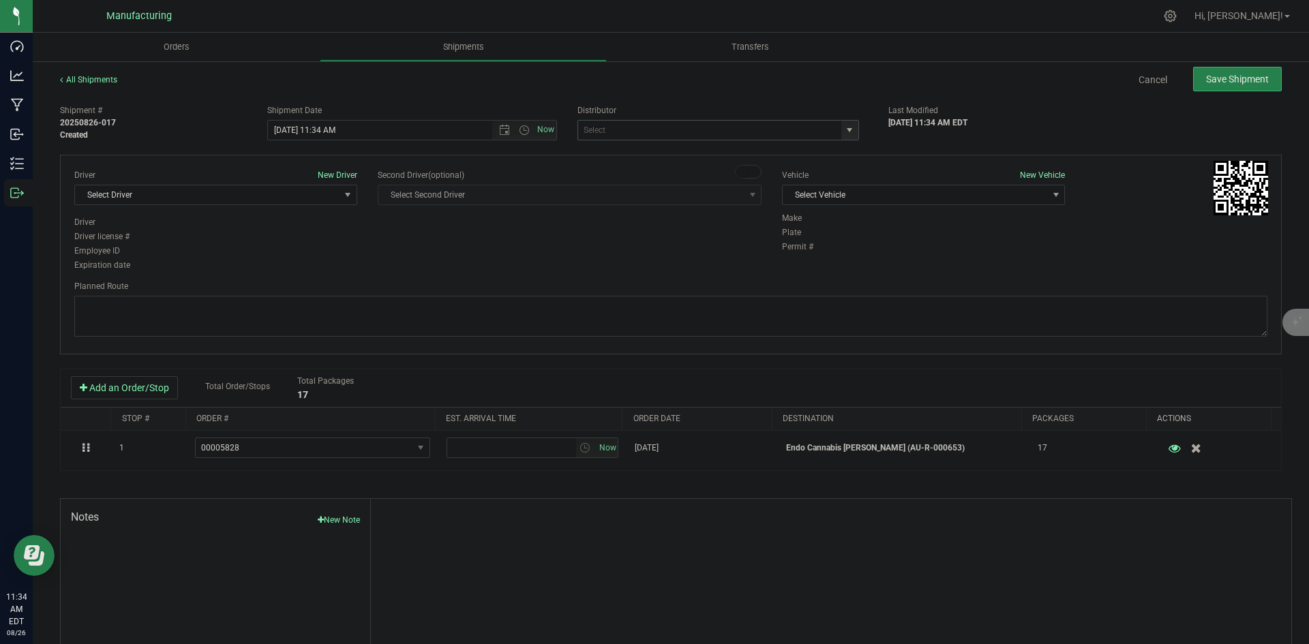
click at [844, 134] on span "select" at bounding box center [849, 130] width 11 height 11
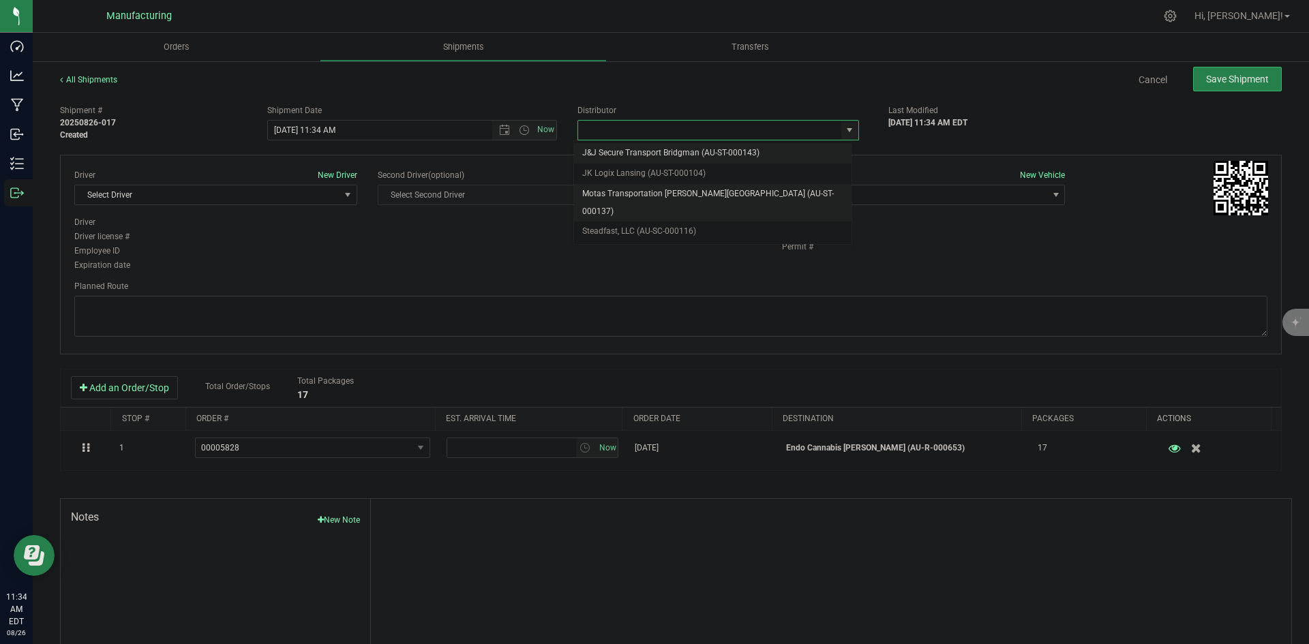
click at [649, 197] on li "Motas Transportation [PERSON_NAME][GEOGRAPHIC_DATA] (AU-ST-000137)" at bounding box center [712, 202] width 277 height 37
type input "Motas Transportation [PERSON_NAME][GEOGRAPHIC_DATA] (AU-ST-000137)"
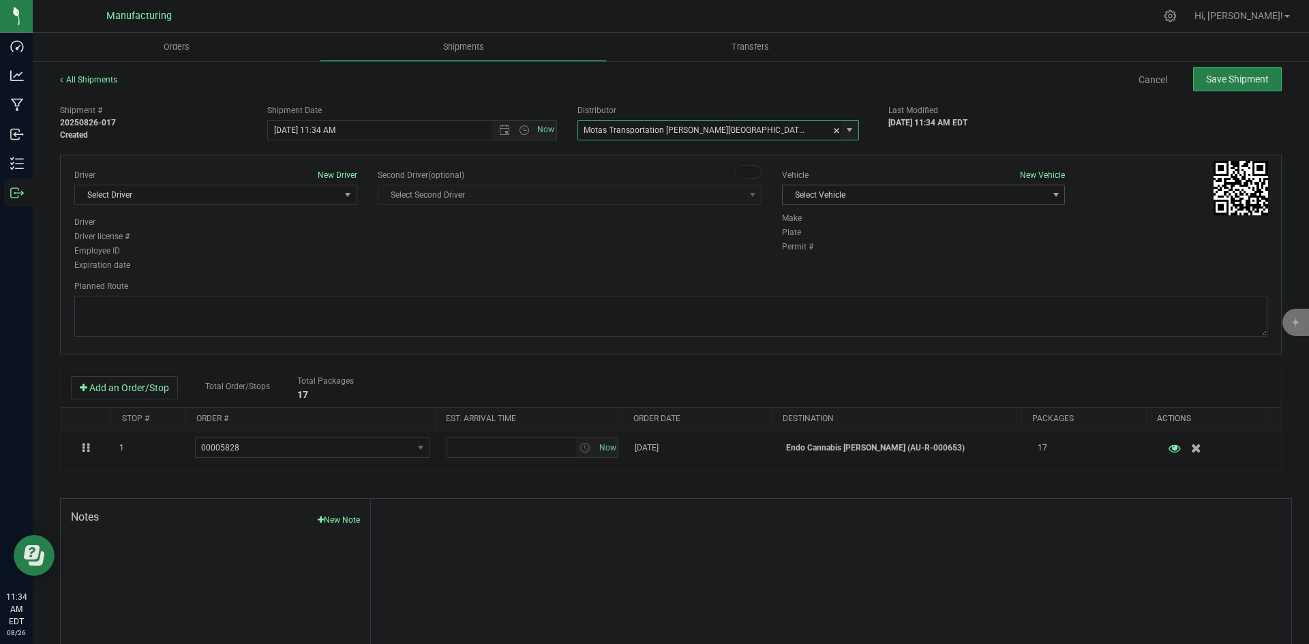
click at [930, 192] on span "Select Vehicle" at bounding box center [914, 194] width 264 height 19
click at [818, 255] on li "T3" at bounding box center [916, 259] width 279 height 20
click at [309, 200] on span "Select Driver" at bounding box center [207, 194] width 264 height 19
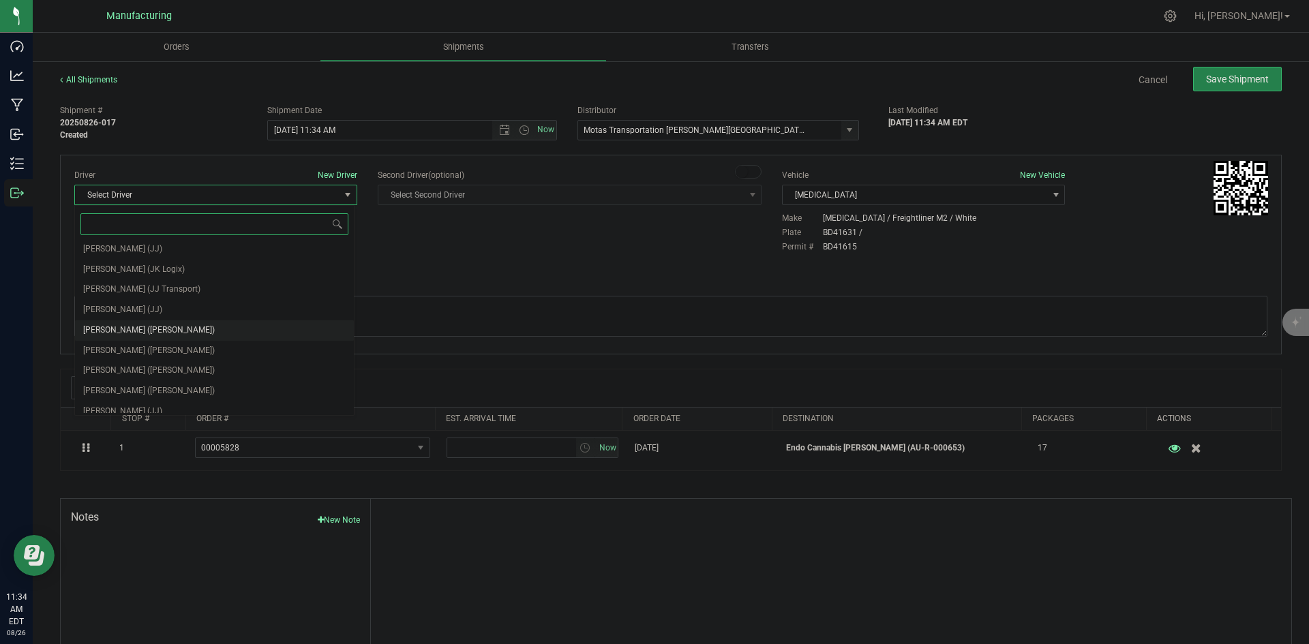
scroll to position [72, 0]
click at [117, 316] on span "Lloyd Neely (Motas)" at bounding box center [149, 323] width 132 height 18
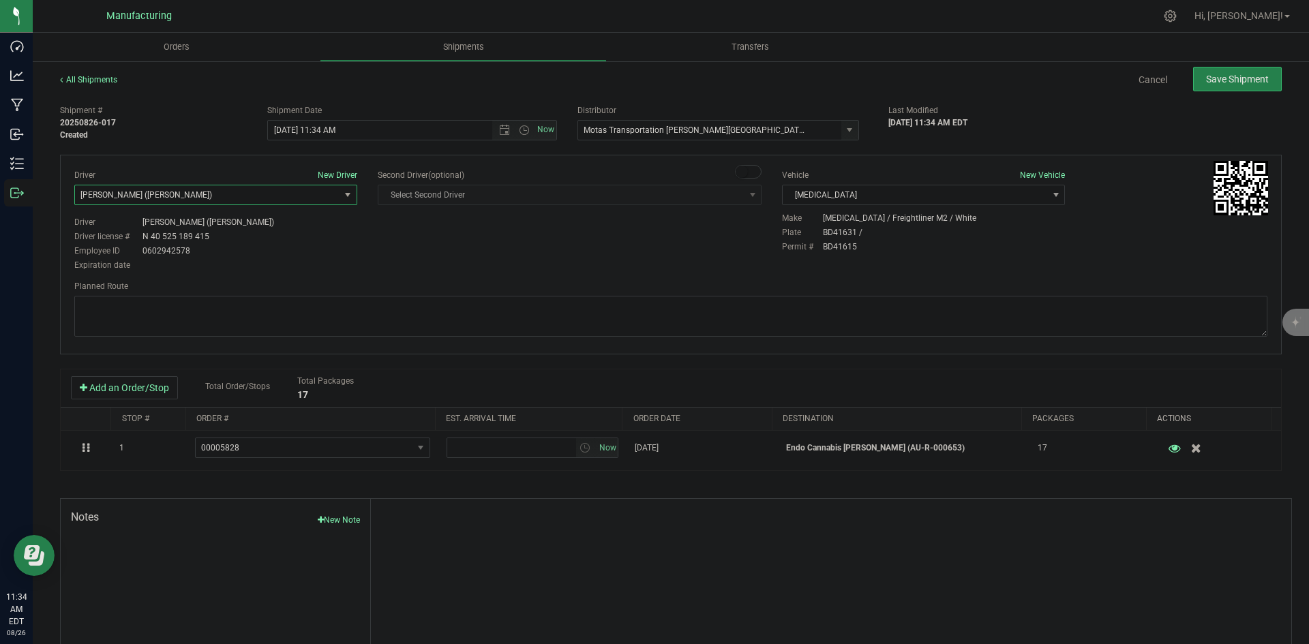
drag, startPoint x: 382, startPoint y: 273, endPoint x: 413, endPoint y: 247, distance: 40.7
click at [385, 271] on div "Driver New Driver Lloyd Neely (Motas) Select Driver Perry Black (JK Logix) Robe…" at bounding box center [670, 255] width 1221 height 200
click at [519, 125] on span "Open the time view" at bounding box center [524, 130] width 11 height 11
click at [296, 234] on li "2:00 PM" at bounding box center [408, 234] width 285 height 18
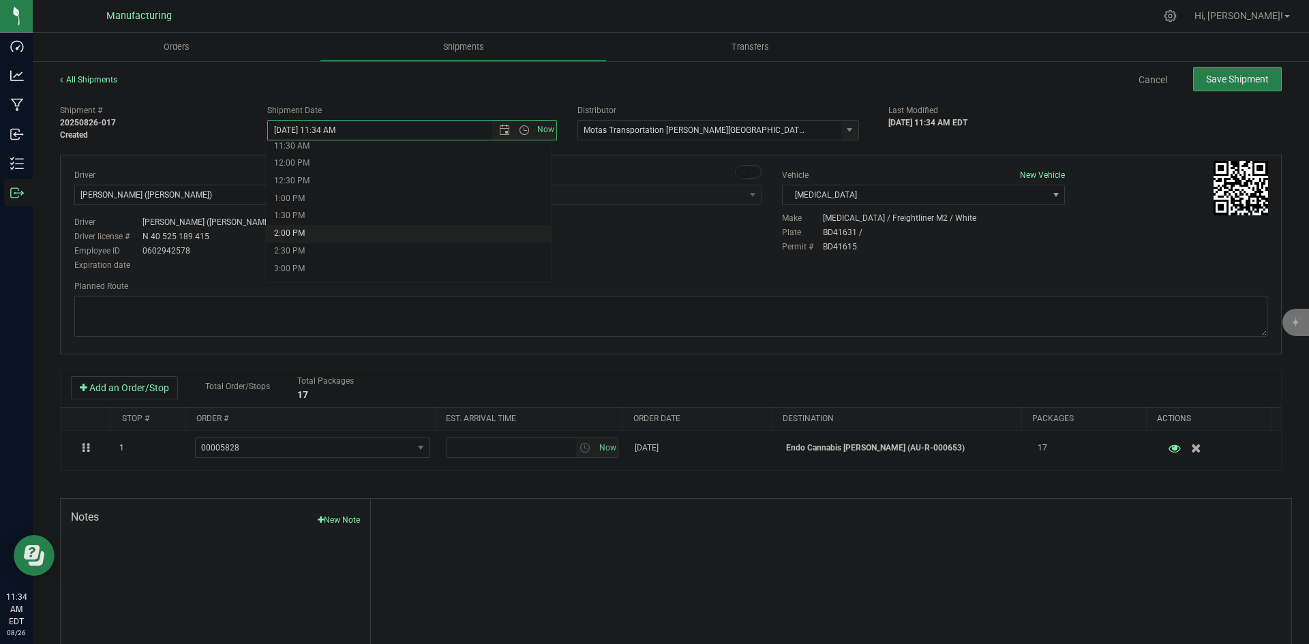
type input "8/26/2025 2:00 PM"
drag, startPoint x: 463, startPoint y: 243, endPoint x: 479, endPoint y: 237, distance: 17.2
click at [464, 243] on div "Driver New Driver Lloyd Neely (Motas) Select Driver Perry Black (JK Logix) Robe…" at bounding box center [670, 221] width 1213 height 104
click at [485, 295] on div "Planned Route" at bounding box center [670, 310] width 1193 height 60
click at [485, 299] on textarea at bounding box center [670, 316] width 1193 height 41
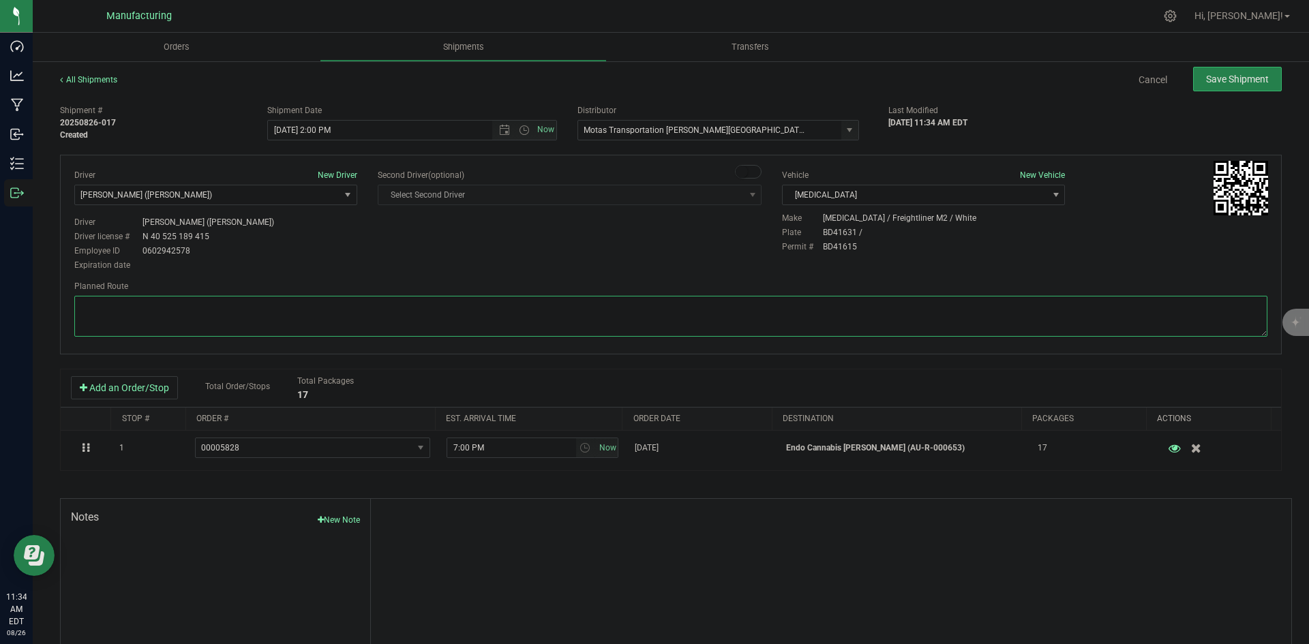
paste textarea "Head south 246 ft -- Turn right 325 ft -- Turn right 407 ft -- Turn right towar…"
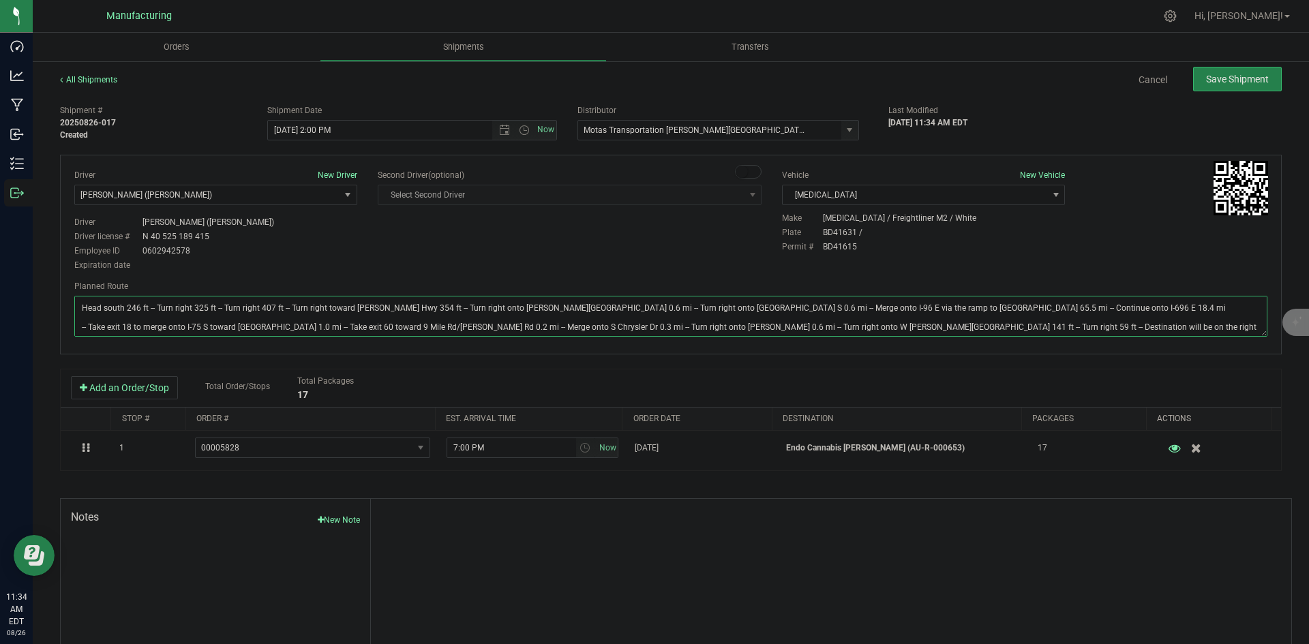
type textarea "Head south 246 ft -- Turn right 325 ft -- Turn right 407 ft -- Turn right towar…"
drag, startPoint x: 526, startPoint y: 254, endPoint x: 628, endPoint y: 220, distance: 106.9
click at [531, 254] on div "Driver New Driver Lloyd Neely (Motas) Select Driver Perry Black (JK Logix) Robe…" at bounding box center [670, 221] width 1213 height 104
click at [1231, 79] on span "Save Shipment" at bounding box center [1237, 79] width 63 height 11
type input "8/26/2025 6:00 PM"
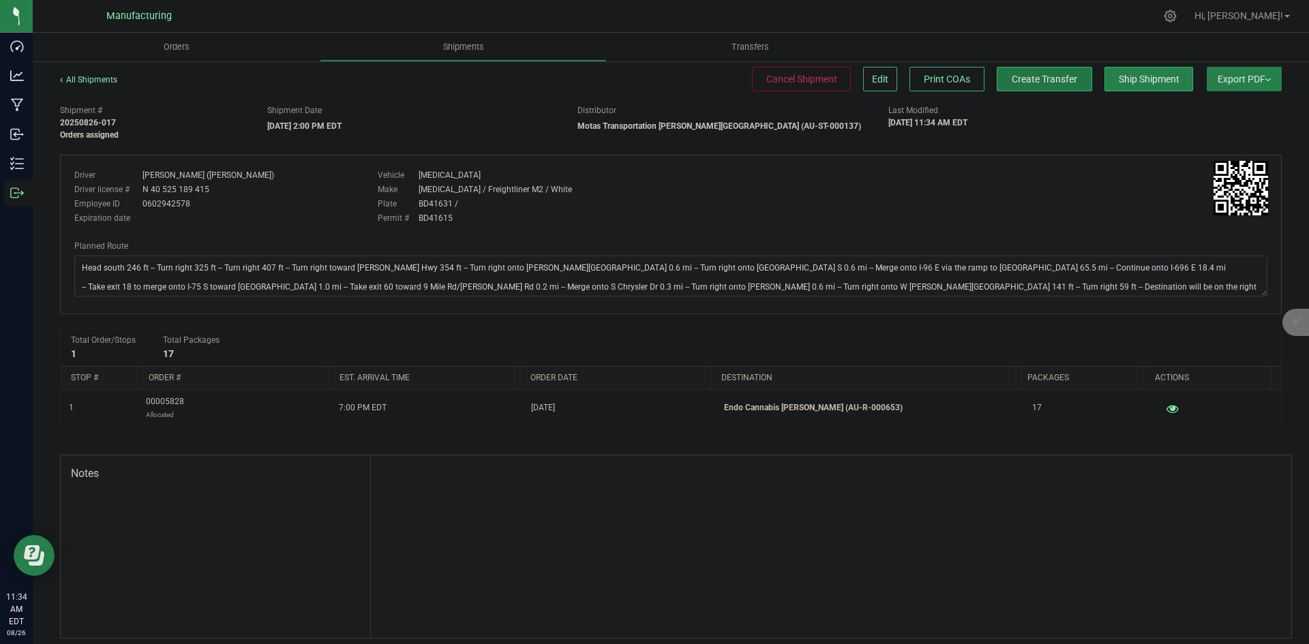
click at [1012, 80] on span "Create Transfer" at bounding box center [1044, 79] width 65 height 11
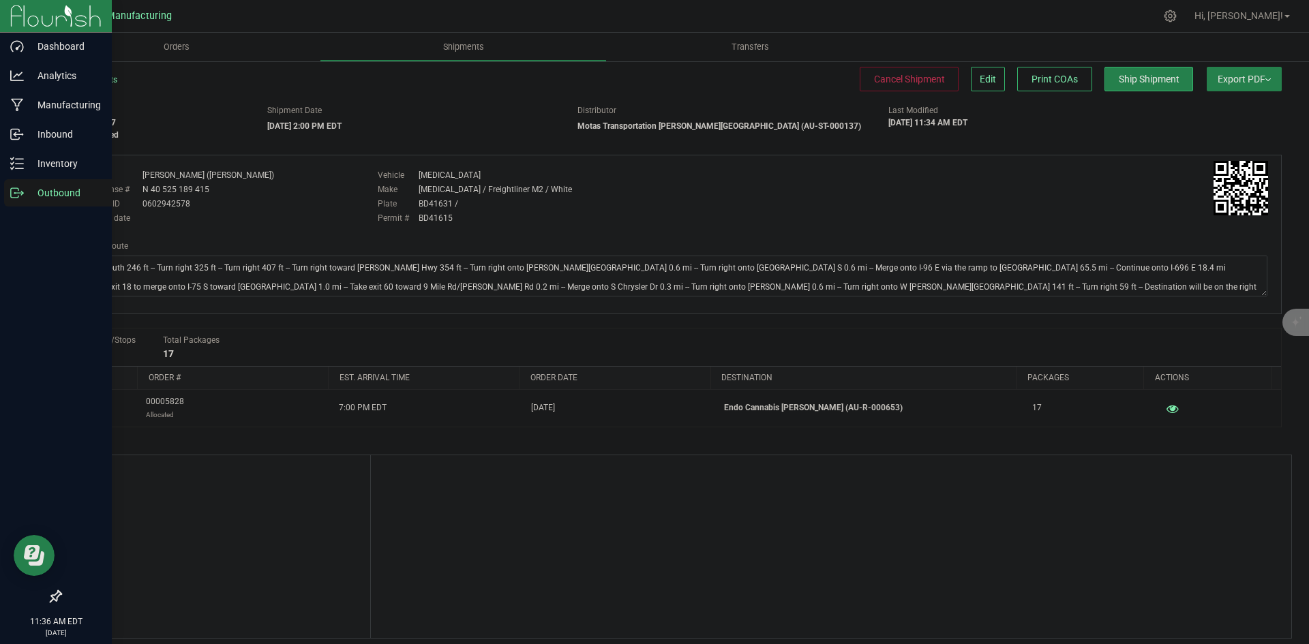
click at [20, 194] on icon at bounding box center [17, 193] width 14 height 14
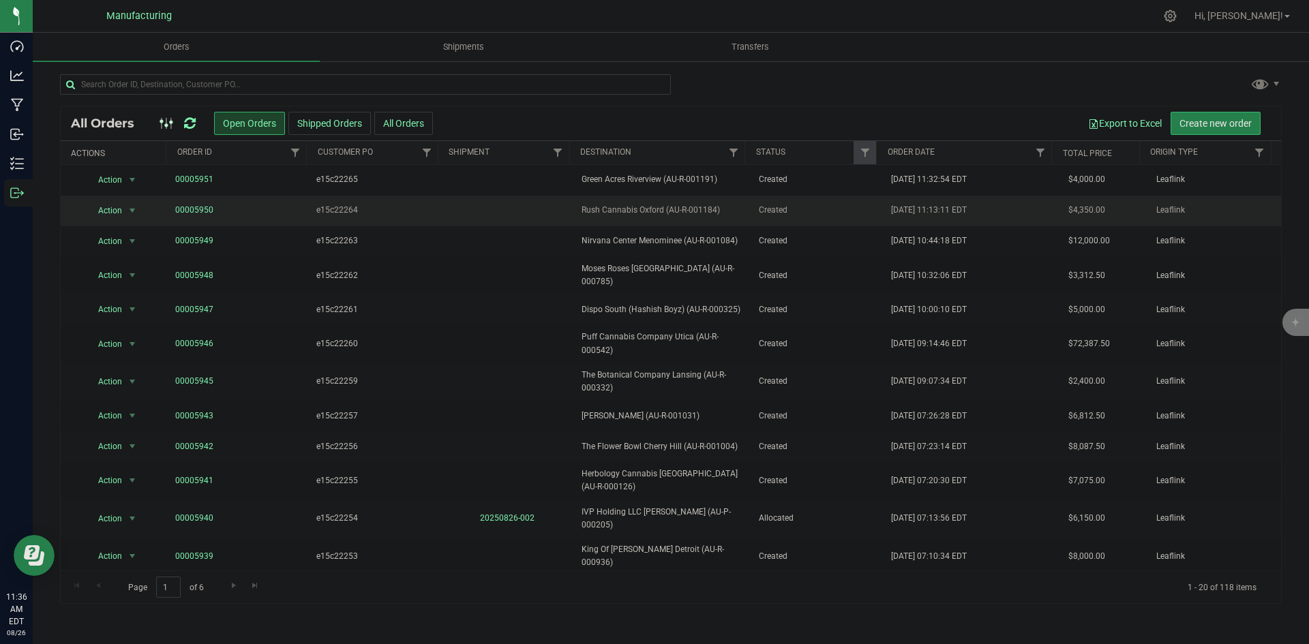
click at [224, 184] on div "All Orders Open Orders Shipped Orders All Orders Export to Excel Create new ord…" at bounding box center [670, 355] width 1221 height 498
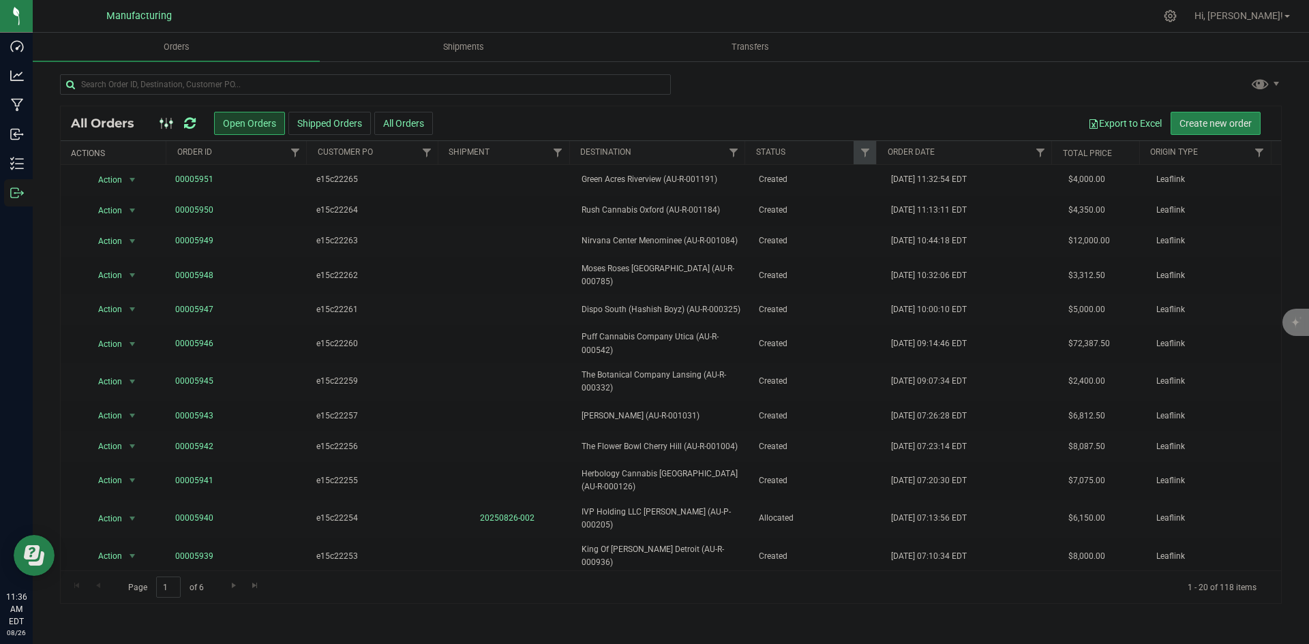
drag, startPoint x: 792, startPoint y: 95, endPoint x: 789, endPoint y: 102, distance: 7.6
click at [791, 97] on div at bounding box center [670, 89] width 1221 height 31
click at [213, 85] on input "text" at bounding box center [365, 84] width 611 height 20
click at [208, 79] on input "text" at bounding box center [365, 84] width 611 height 20
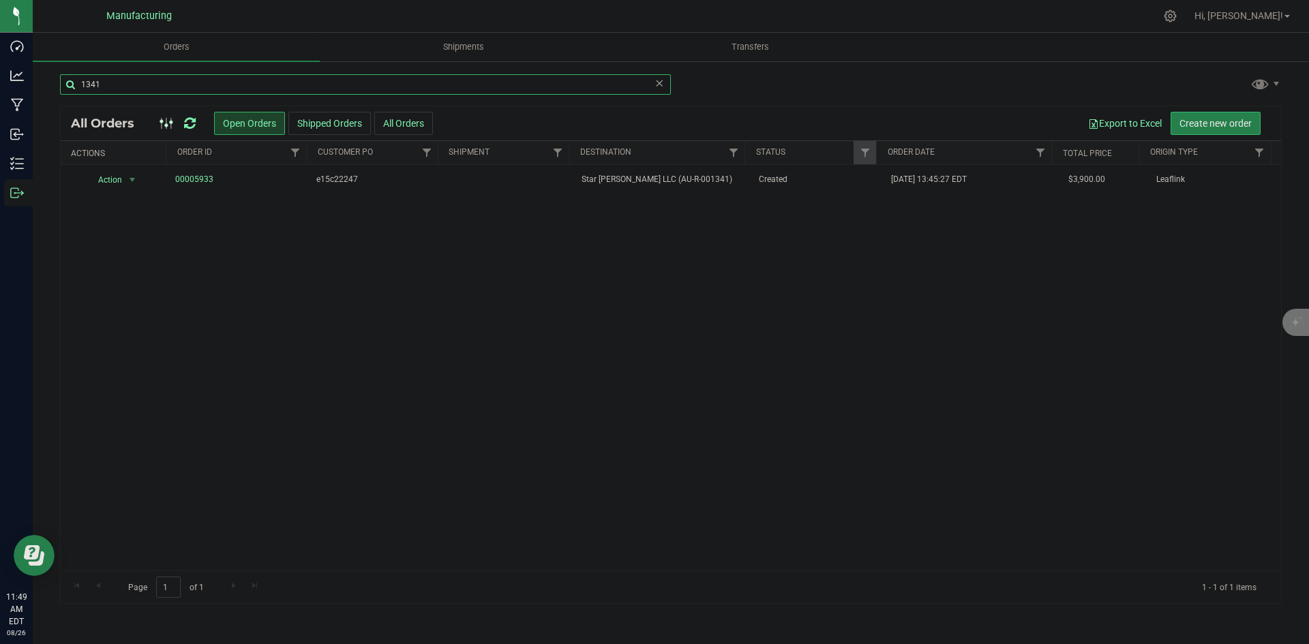
click at [287, 87] on input "1341" at bounding box center [365, 84] width 611 height 20
click at [452, 81] on input "1272" at bounding box center [365, 84] width 611 height 20
click at [451, 81] on input "1272" at bounding box center [365, 84] width 611 height 20
click at [491, 89] on input "325" at bounding box center [365, 84] width 611 height 20
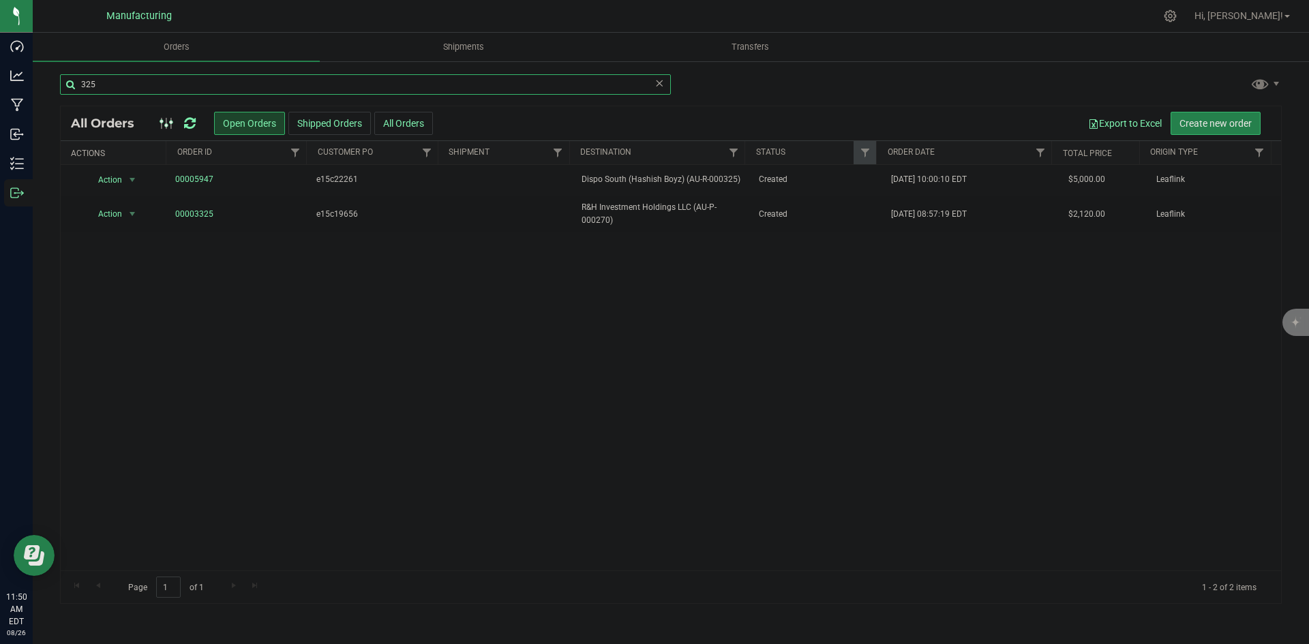
click at [493, 89] on input "325" at bounding box center [365, 84] width 611 height 20
click at [348, 85] on input "1084" at bounding box center [365, 84] width 611 height 20
click at [142, 85] on input "1184" at bounding box center [365, 84] width 611 height 20
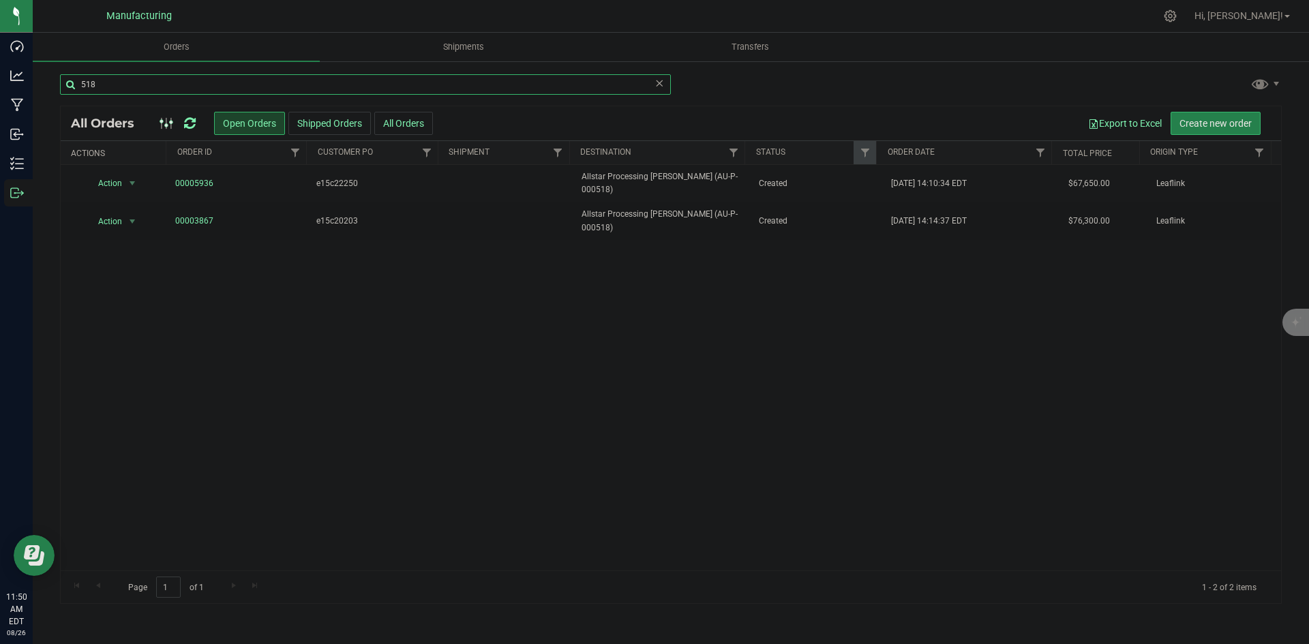
click at [522, 85] on input "518" at bounding box center [365, 84] width 611 height 20
click at [522, 84] on input "518" at bounding box center [365, 84] width 611 height 20
click at [303, 89] on input "332" at bounding box center [365, 84] width 611 height 20
click at [311, 84] on input "332" at bounding box center [365, 84] width 611 height 20
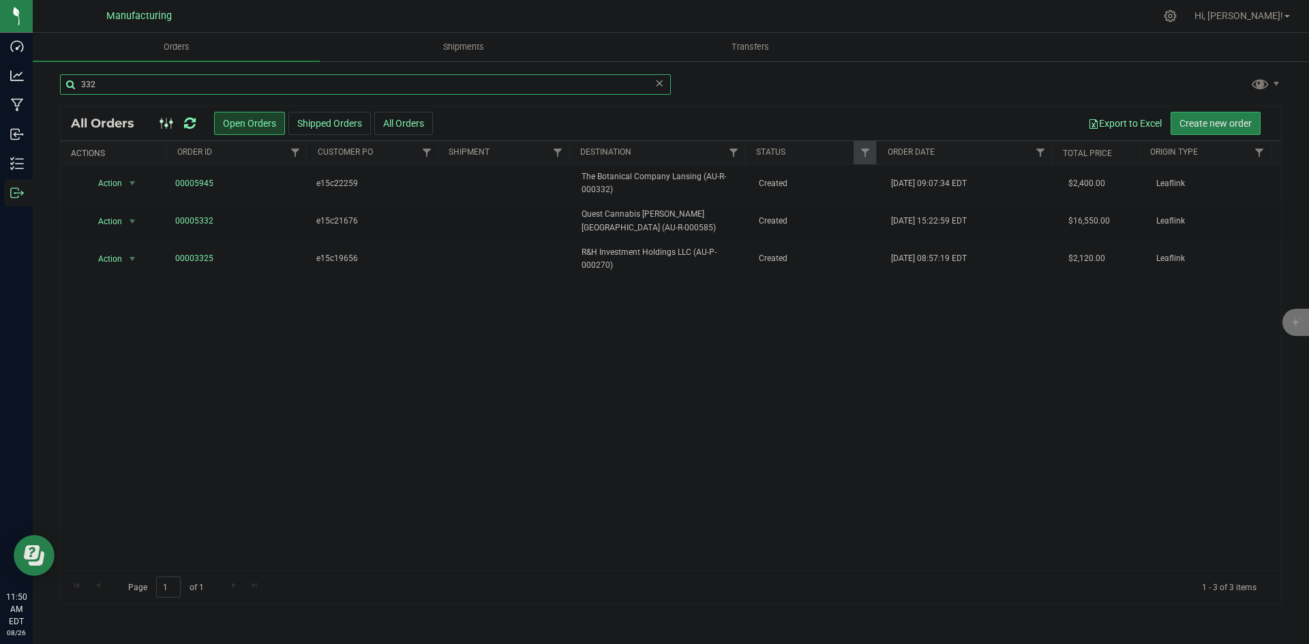
click at [311, 84] on input "332" at bounding box center [365, 84] width 611 height 20
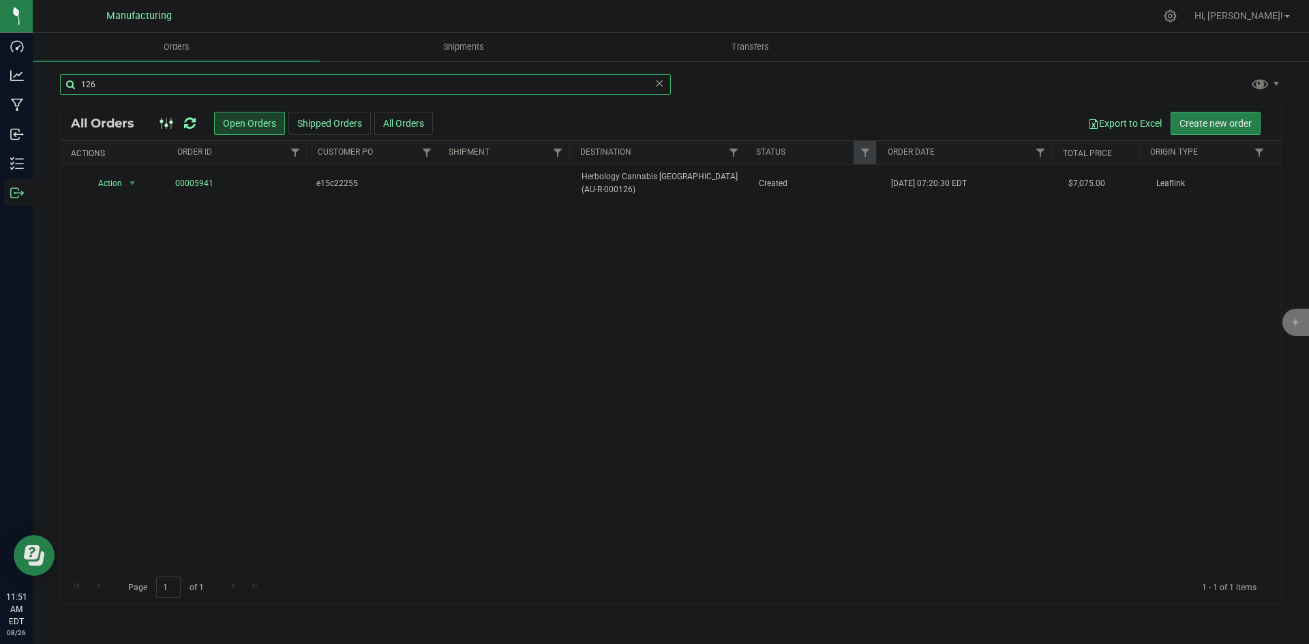
click at [506, 88] on input "126" at bounding box center [365, 84] width 611 height 20
click at [384, 85] on input "1191" at bounding box center [365, 84] width 611 height 20
click at [540, 85] on input "924" at bounding box center [365, 84] width 611 height 20
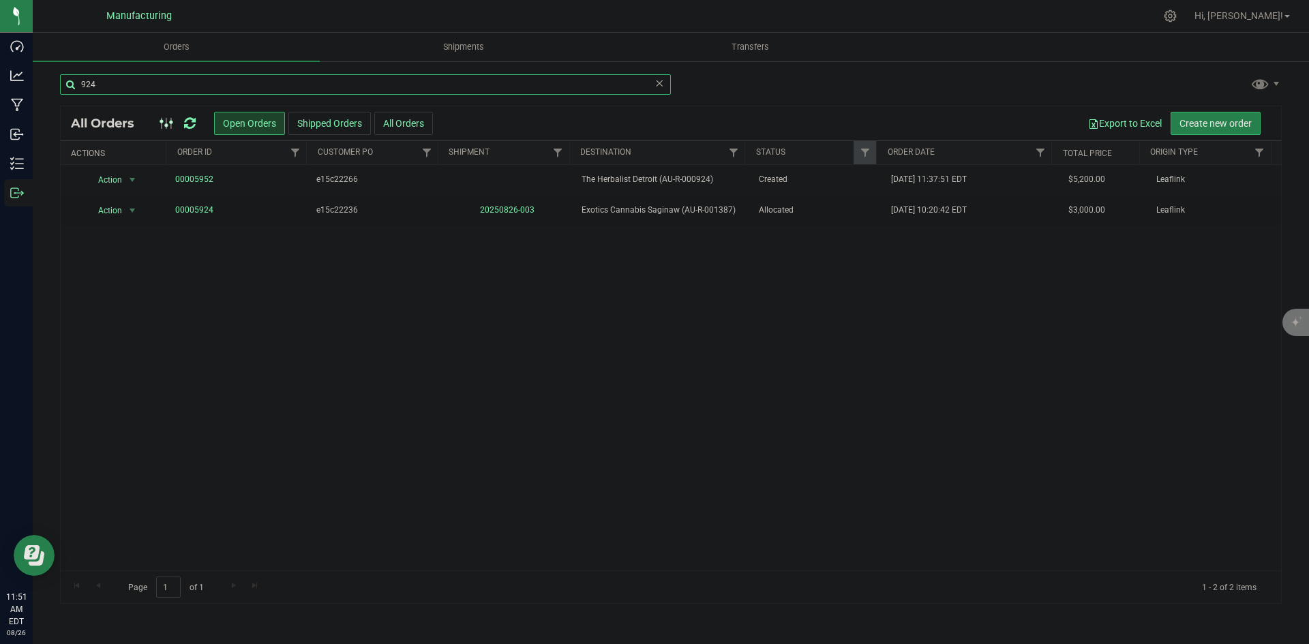
click at [540, 85] on input "924" at bounding box center [365, 84] width 611 height 20
click at [540, 89] on input "1347" at bounding box center [365, 84] width 611 height 20
click at [228, 85] on input "1051" at bounding box center [365, 84] width 611 height 20
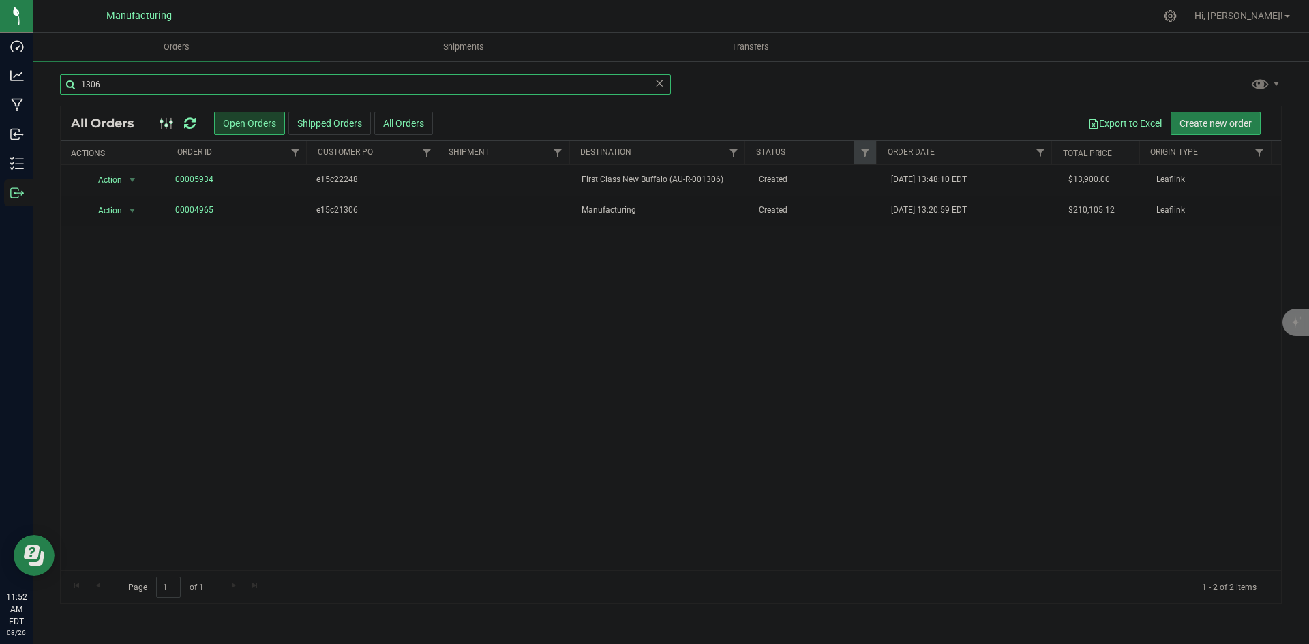
type input "1306"
click at [917, 450] on div "Action Action Cancel order Change facility Clone order Edit order Mark as fully…" at bounding box center [671, 368] width 1220 height 406
click at [663, 81] on icon at bounding box center [659, 82] width 10 height 16
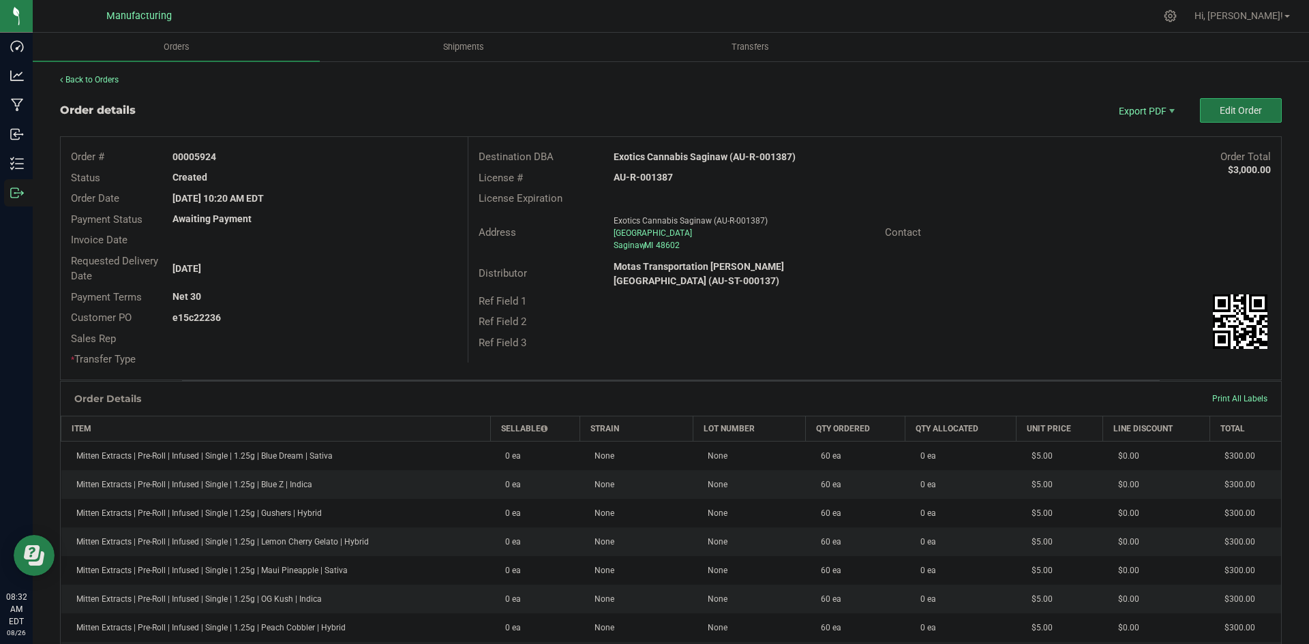
click at [1207, 111] on button "Edit Order" at bounding box center [1241, 110] width 82 height 25
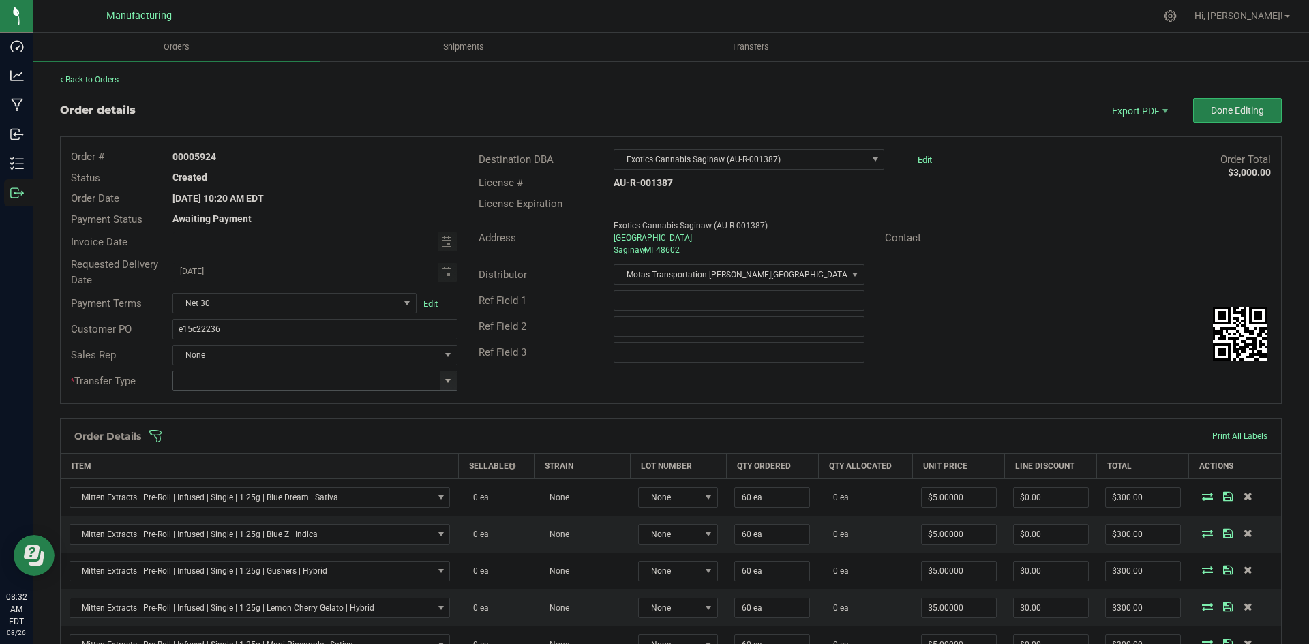
click at [443, 376] on span at bounding box center [447, 381] width 11 height 11
click at [256, 491] on li "Wholesale Transfer" at bounding box center [312, 495] width 281 height 23
type input "Wholesale Transfer"
click at [493, 387] on div "Order # 00005924 Status Created Order Date [DATE] 10:20 AM EDT Payment Status A…" at bounding box center [671, 270] width 1220 height 267
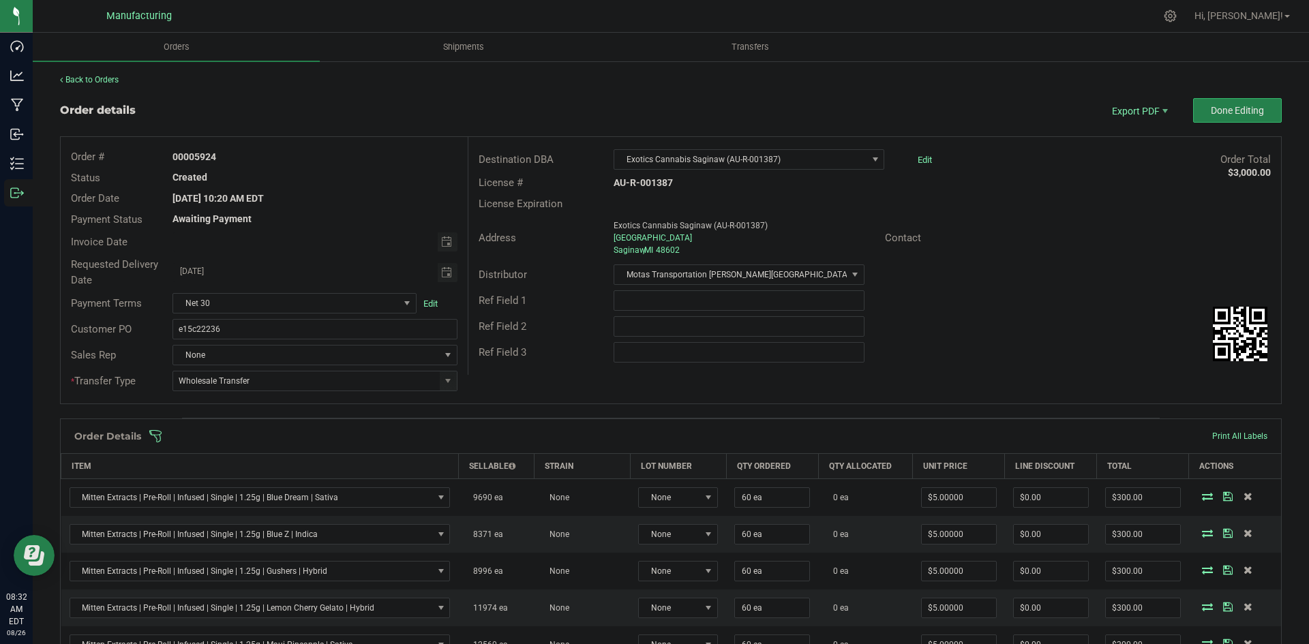
click at [488, 436] on span at bounding box center [759, 436] width 1221 height 14
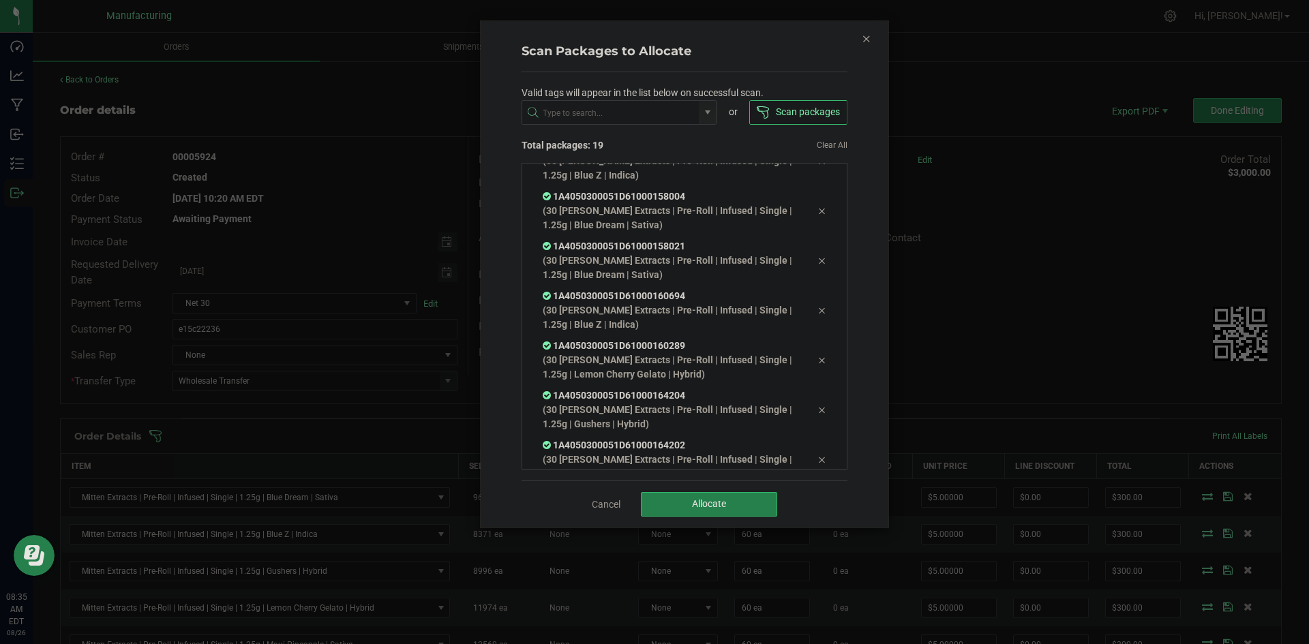
scroll to position [674, 0]
click at [686, 502] on button "Allocate" at bounding box center [709, 504] width 136 height 25
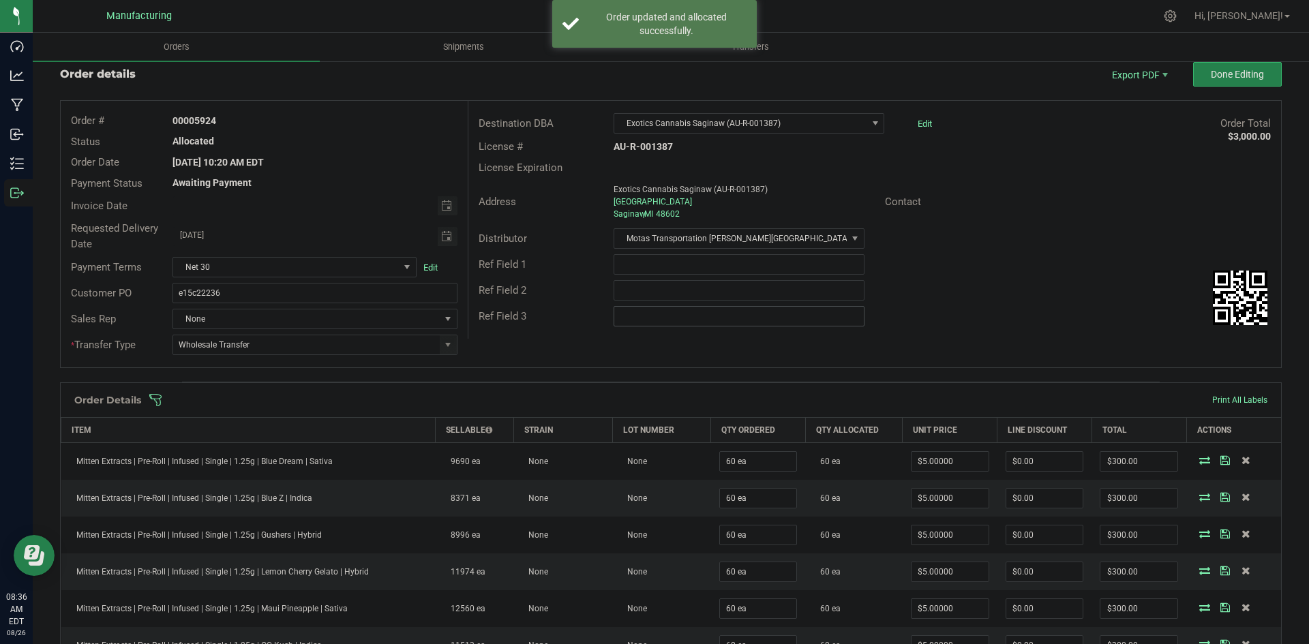
scroll to position [0, 0]
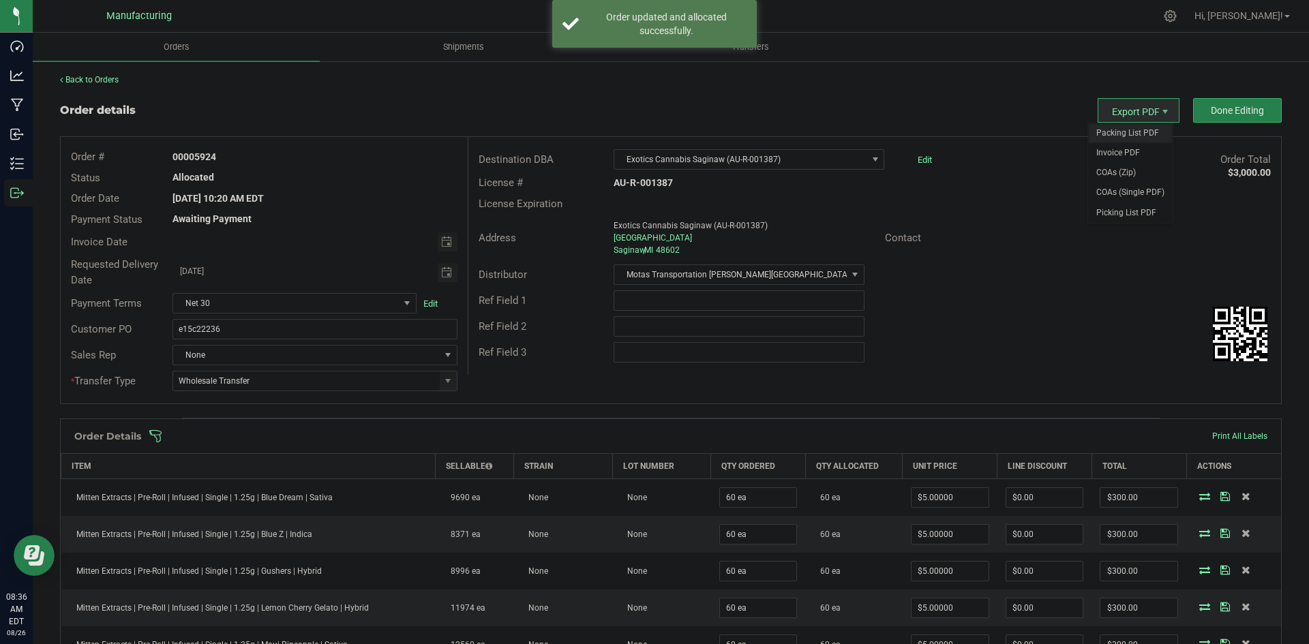
click at [1117, 128] on span "Packing List PDF" at bounding box center [1130, 133] width 85 height 20
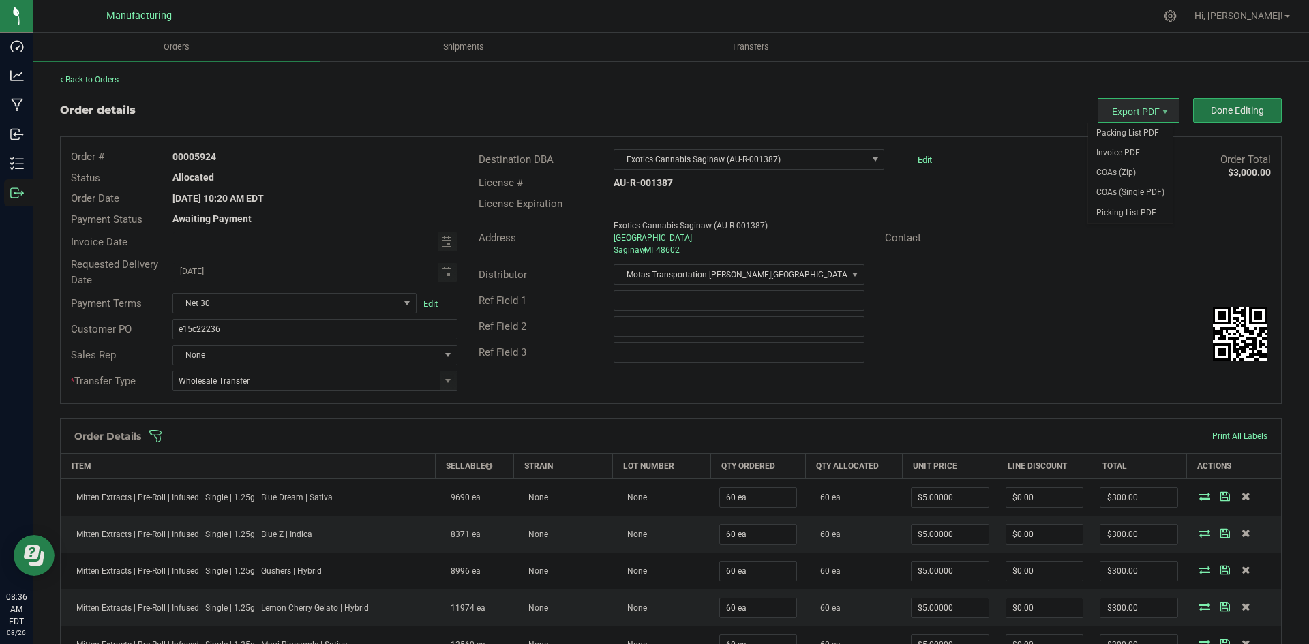
click at [1211, 105] on span "Done Editing" at bounding box center [1237, 110] width 53 height 11
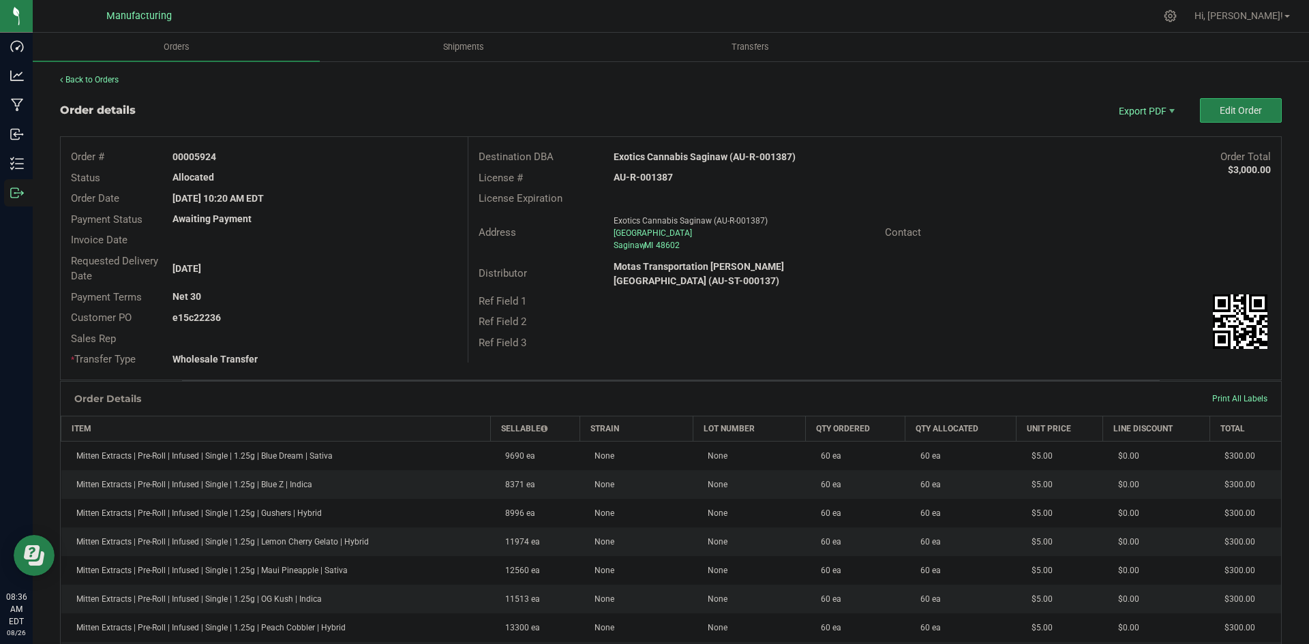
click at [713, 156] on strong "Exotics Cannabis Saginaw (AU-R-001387)" at bounding box center [704, 156] width 182 height 11
copy strong "Exotics Cannabis Saginaw (AU-R-001387)"
click at [651, 177] on strong "AU-R-001387" at bounding box center [642, 177] width 59 height 11
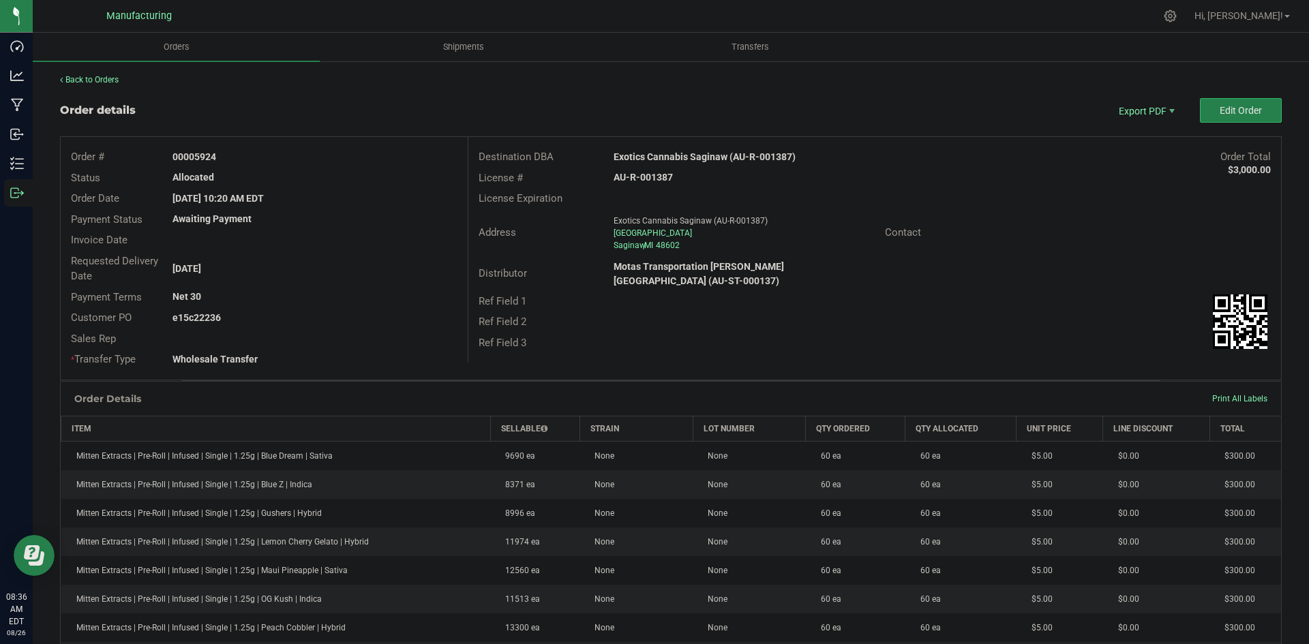
click at [651, 176] on strong "AU-R-001387" at bounding box center [642, 177] width 59 height 11
click at [652, 176] on strong "AU-R-001387" at bounding box center [642, 177] width 59 height 11
copy strong "AU-R-001387"
drag, startPoint x: 194, startPoint y: 157, endPoint x: 334, endPoint y: 153, distance: 139.8
click at [320, 152] on div "00005924" at bounding box center [314, 157] width 305 height 14
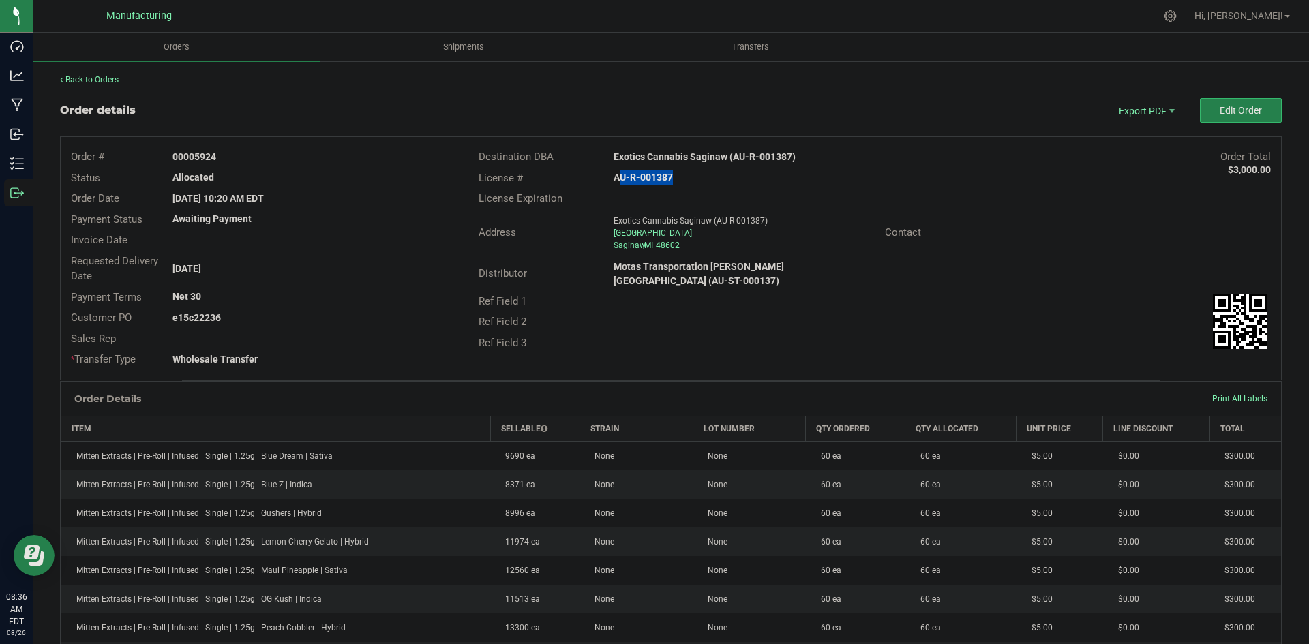
copy strong "5924"
drag, startPoint x: 194, startPoint y: 319, endPoint x: 378, endPoint y: 319, distance: 184.0
click at [371, 319] on div "e15c22236" at bounding box center [314, 318] width 305 height 14
copy strong "22236"
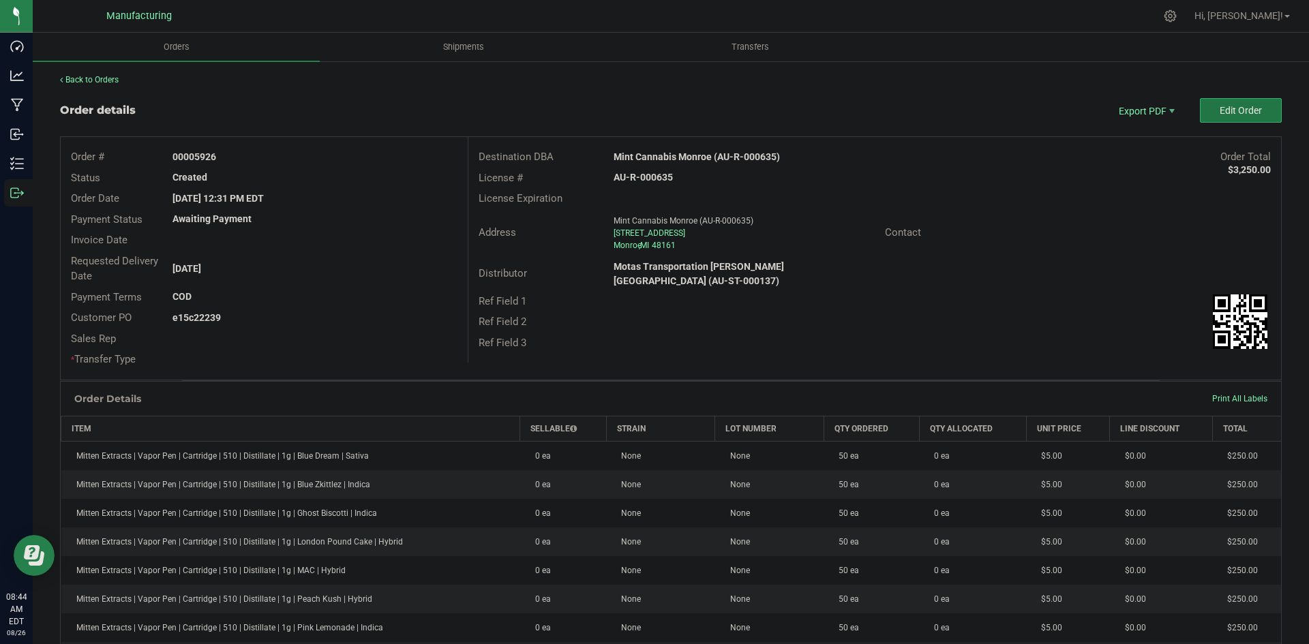
click at [1236, 111] on span "Edit Order" at bounding box center [1240, 110] width 42 height 11
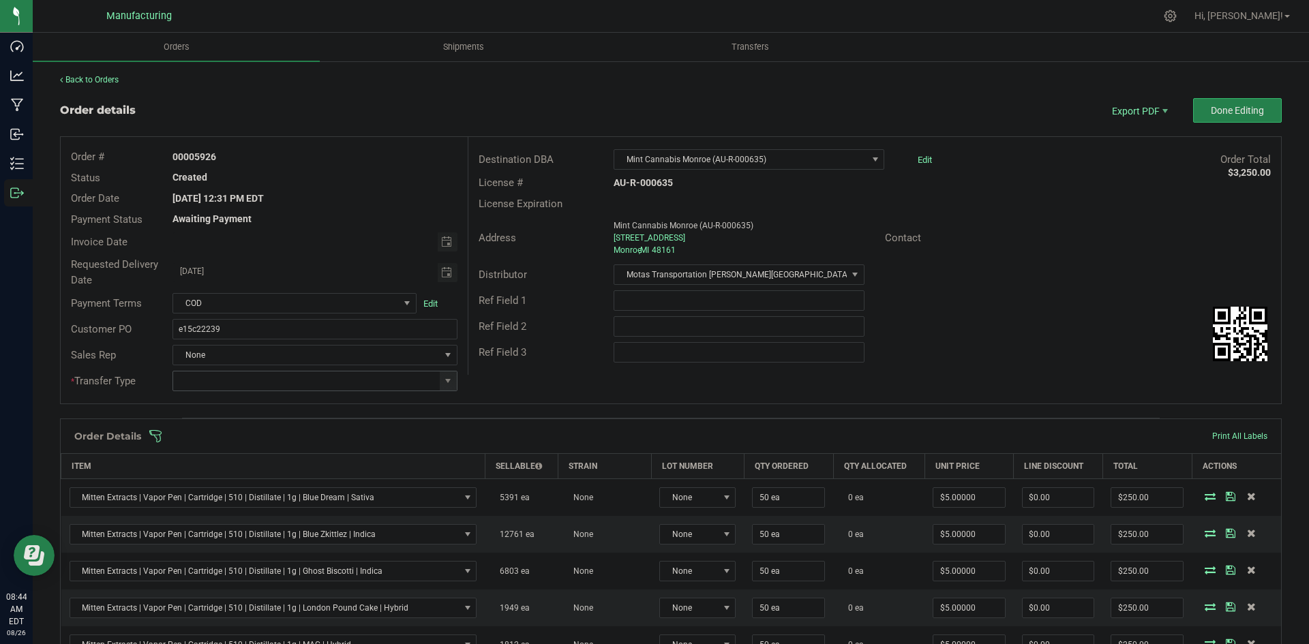
click at [444, 386] on span at bounding box center [448, 380] width 17 height 19
drag, startPoint x: 274, startPoint y: 489, endPoint x: 351, endPoint y: 460, distance: 82.4
click at [275, 489] on li "Wholesale Transfer" at bounding box center [312, 495] width 281 height 23
type input "Wholesale Transfer"
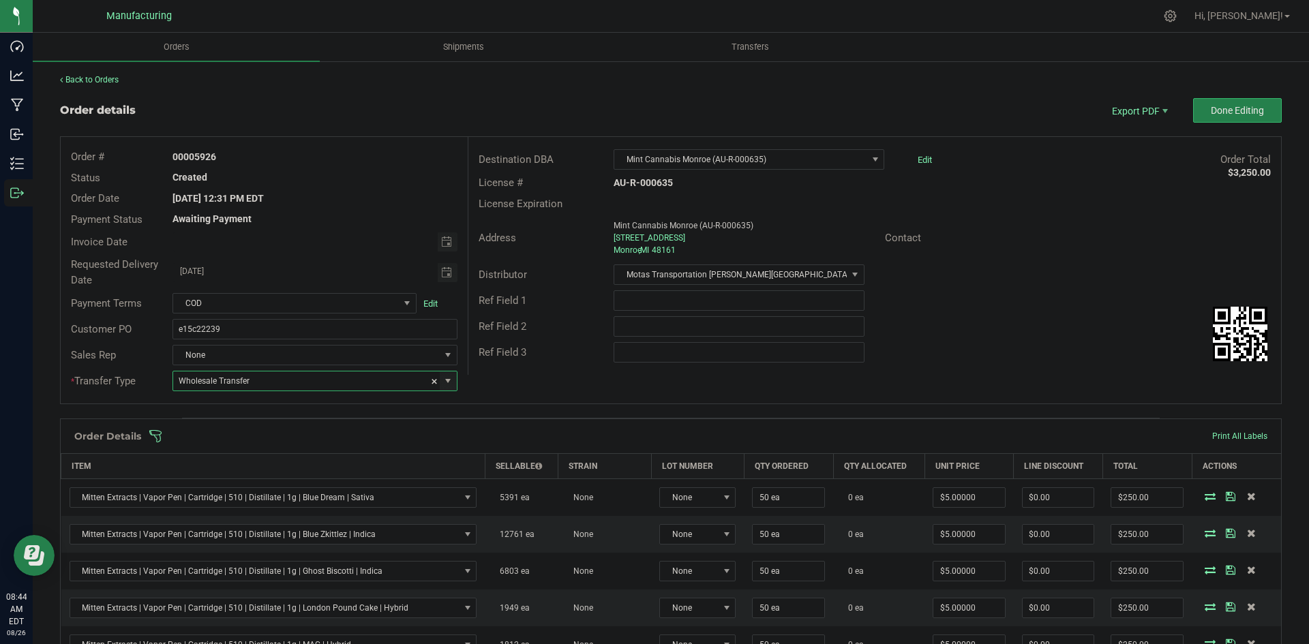
click at [498, 387] on div "Order # 00005926 Status Created Order Date [DATE] 12:31 PM EDT Payment Status A…" at bounding box center [671, 270] width 1220 height 267
click at [481, 434] on span at bounding box center [759, 436] width 1221 height 14
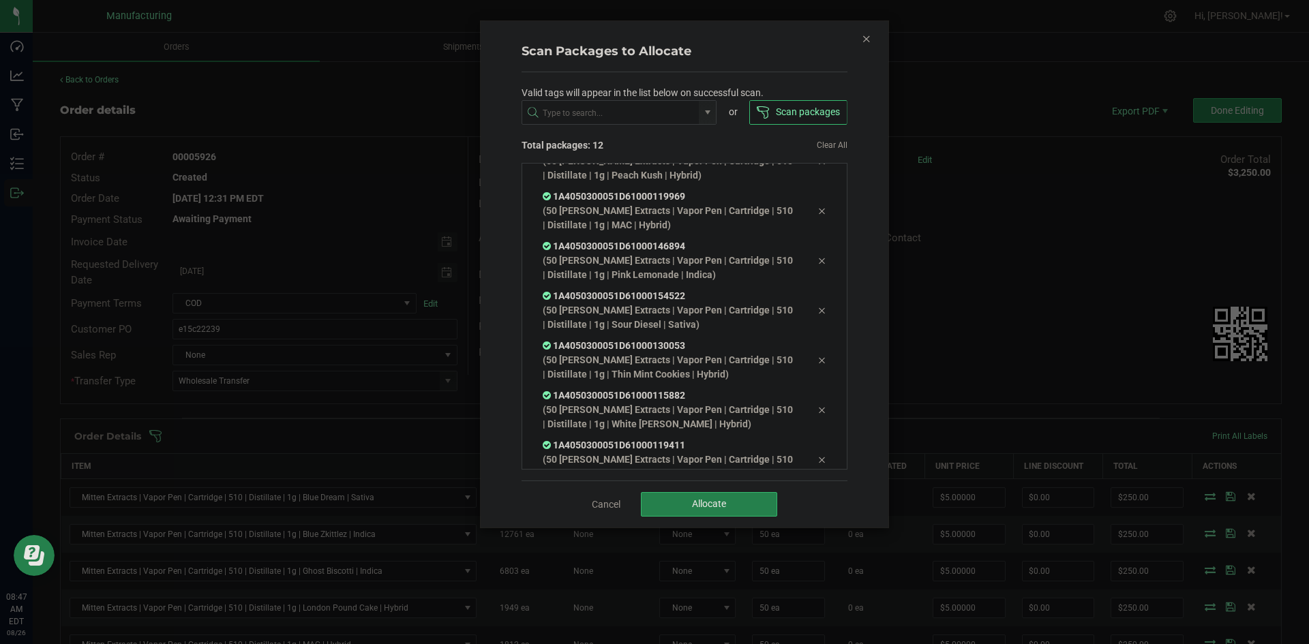
scroll to position [326, 0]
click at [697, 514] on button "Allocate" at bounding box center [709, 504] width 136 height 25
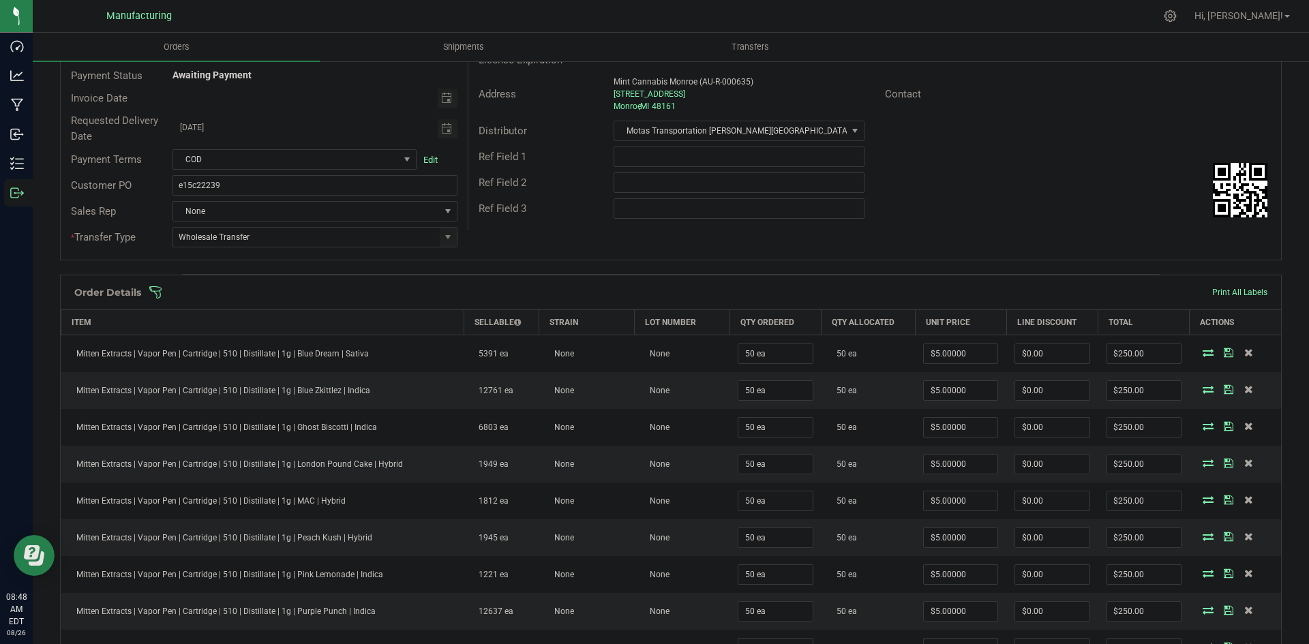
scroll to position [0, 0]
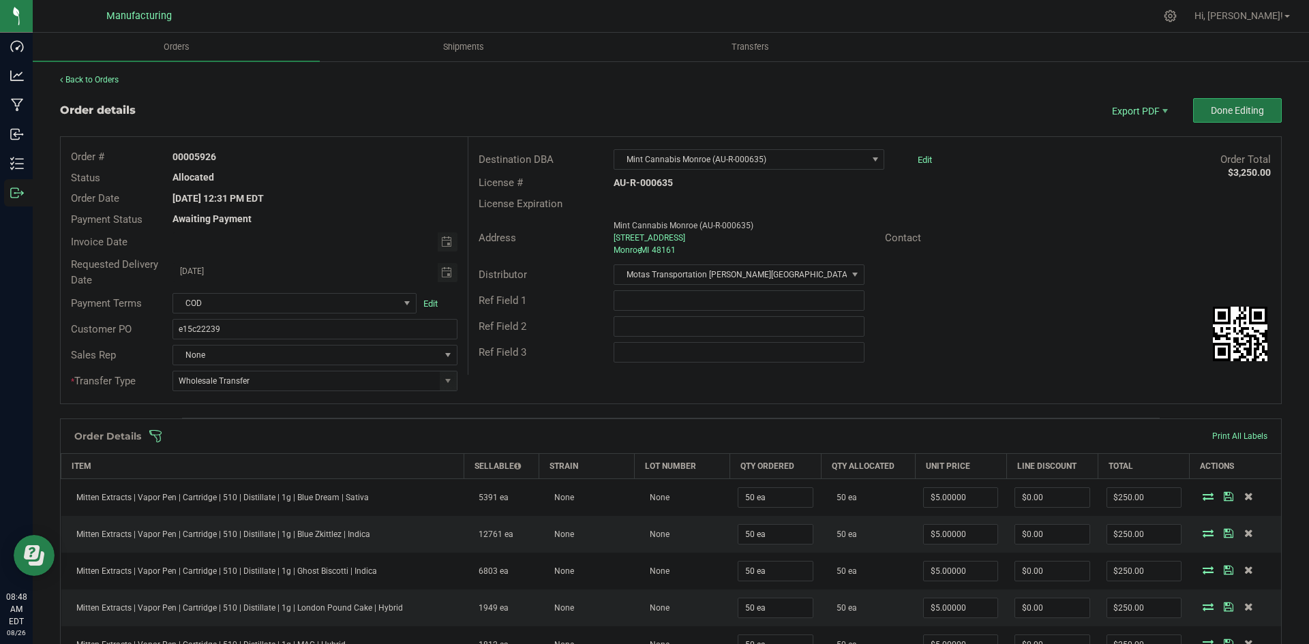
click at [1206, 118] on button "Done Editing" at bounding box center [1237, 110] width 89 height 25
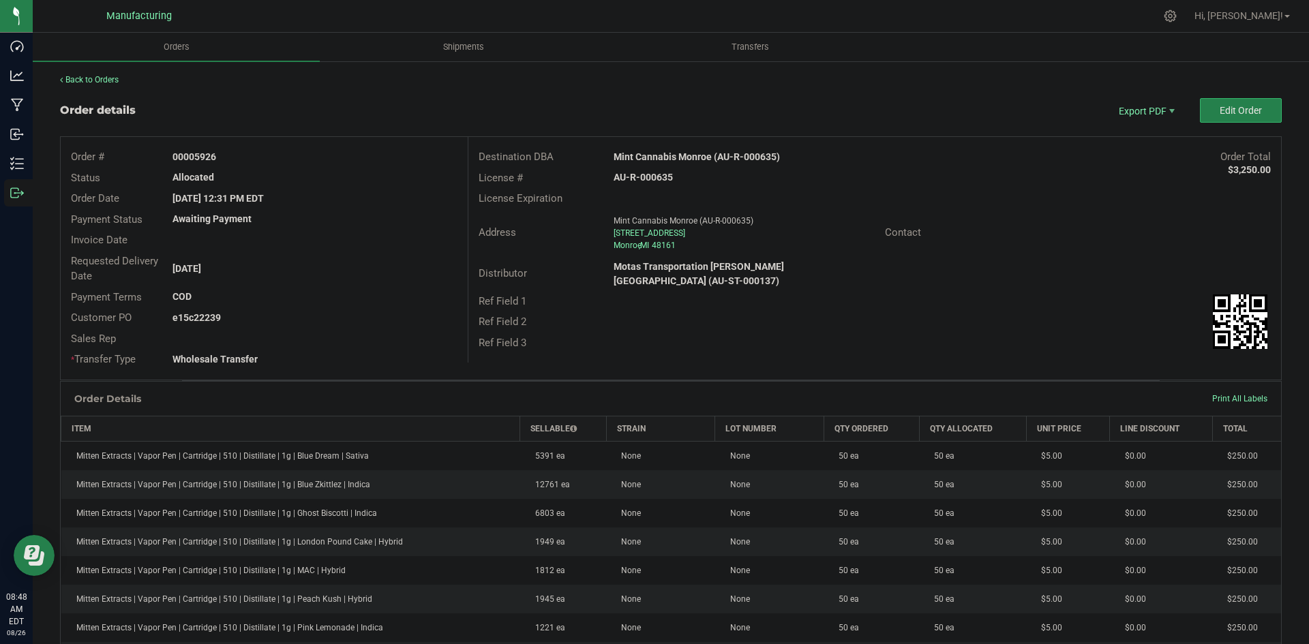
click at [686, 158] on strong "Mint Cannabis Monroe (AU-R-000635)" at bounding box center [696, 156] width 166 height 11
click at [686, 157] on strong "Mint Cannabis Monroe (AU-R-000635)" at bounding box center [696, 156] width 166 height 11
copy strong "Mint Cannabis Monroe (AU-R-000635)"
click at [656, 175] on strong "AU-R-000635" at bounding box center [642, 177] width 59 height 11
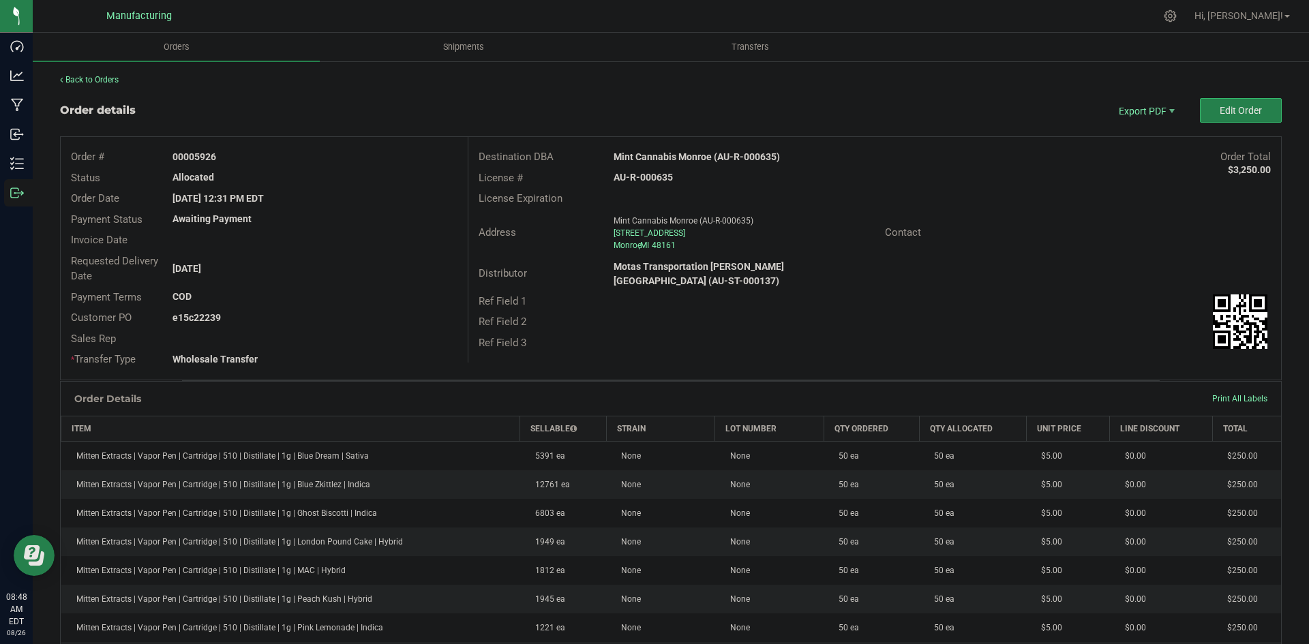
click at [656, 175] on strong "AU-R-000635" at bounding box center [642, 177] width 59 height 11
copy strong "AU-R-000635"
drag, startPoint x: 214, startPoint y: 154, endPoint x: 332, endPoint y: 151, distance: 118.0
click at [331, 150] on div "00005926" at bounding box center [314, 157] width 305 height 14
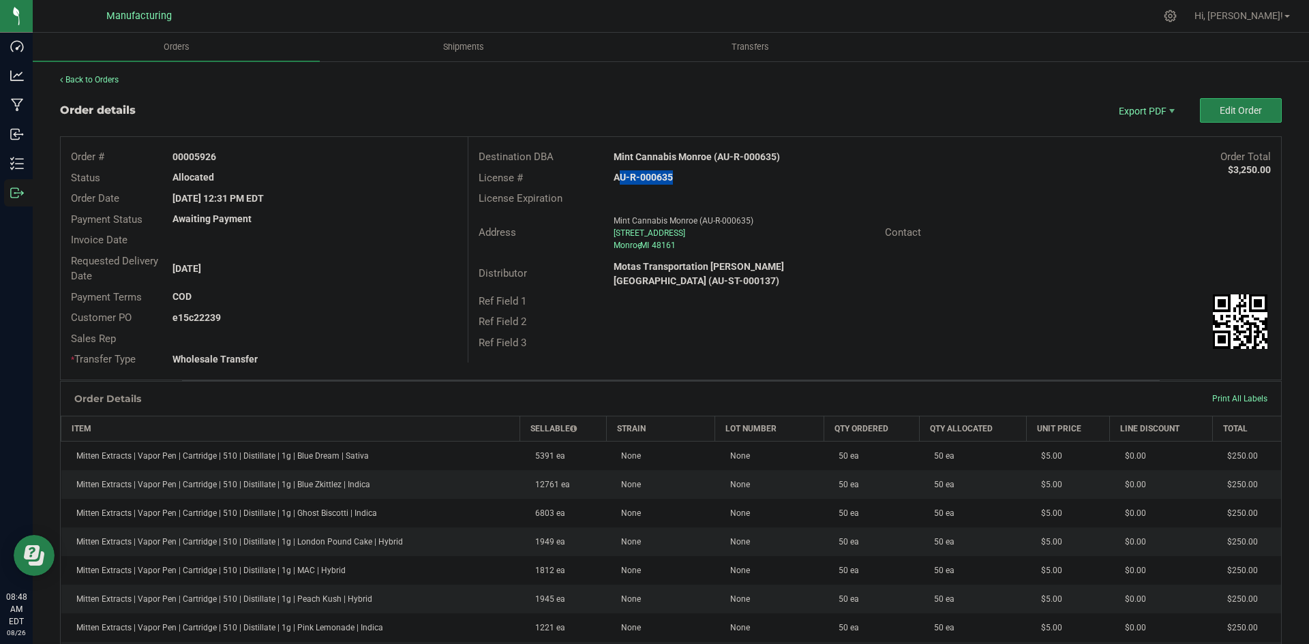
copy strong "5926"
drag, startPoint x: 194, startPoint y: 320, endPoint x: 408, endPoint y: 324, distance: 213.4
click at [387, 322] on div "e15c22239" at bounding box center [314, 318] width 305 height 14
copy strong "22239"
click at [1133, 134] on span "Packing List PDF" at bounding box center [1137, 133] width 85 height 20
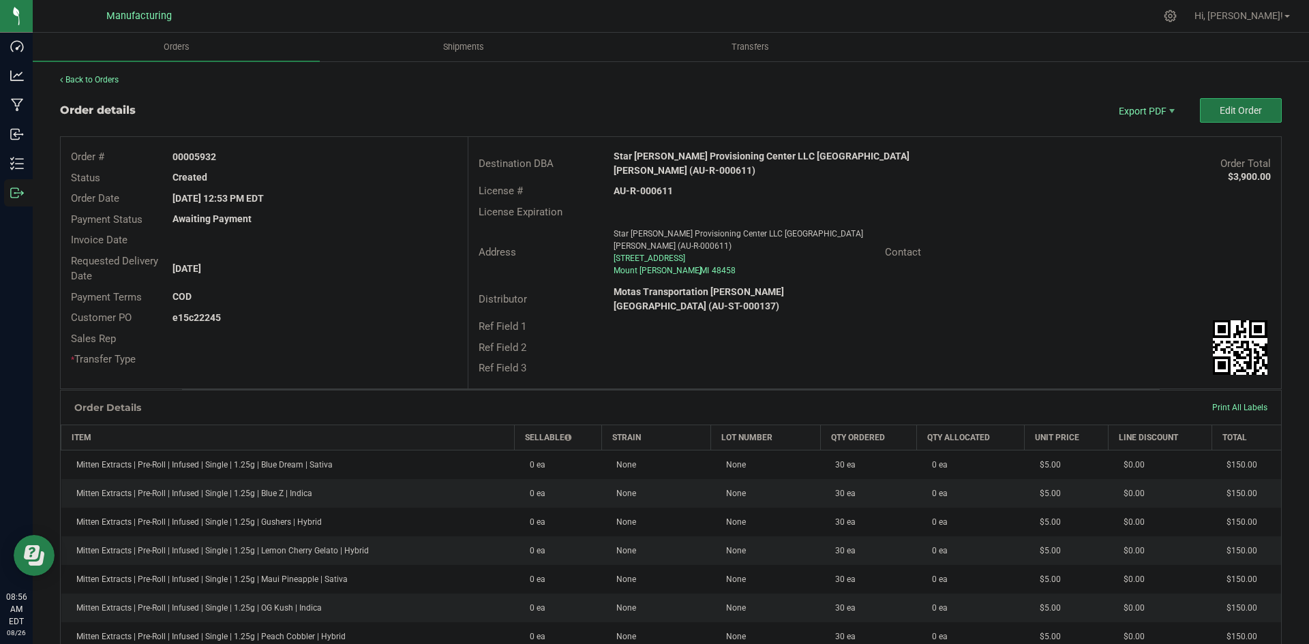
click at [1233, 100] on button "Edit Order" at bounding box center [1241, 110] width 82 height 25
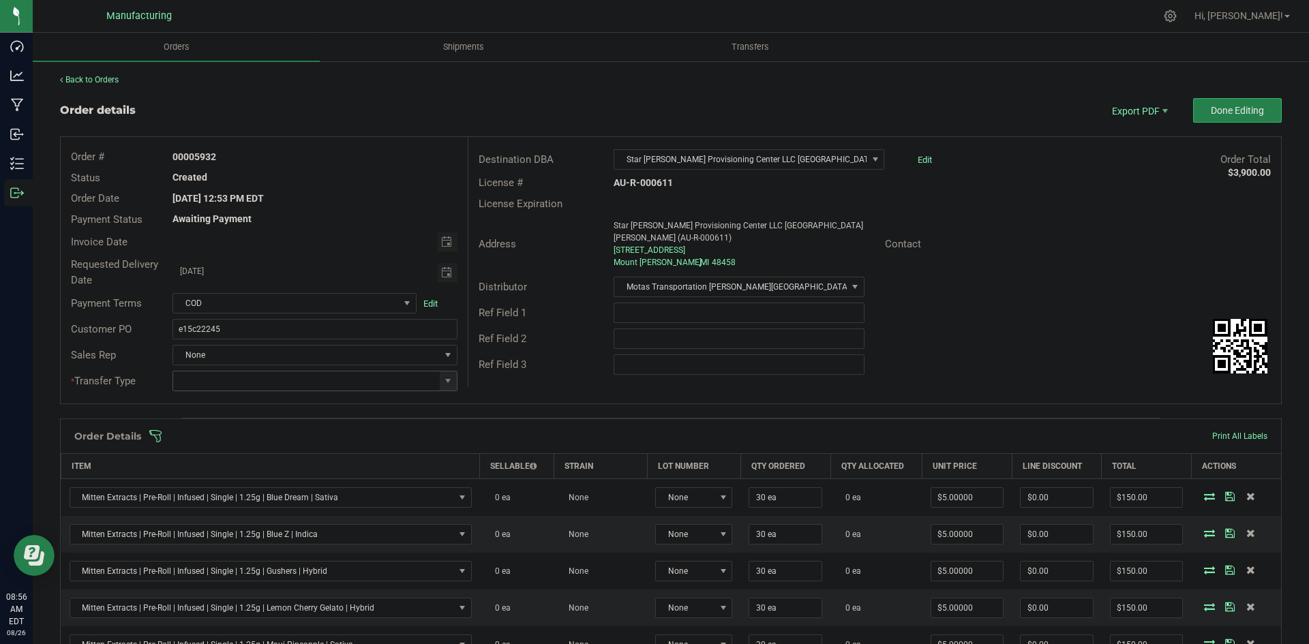
click at [445, 371] on span at bounding box center [314, 381] width 284 height 20
click at [448, 380] on span at bounding box center [447, 381] width 11 height 11
click at [238, 491] on li "Wholesale Transfer" at bounding box center [312, 495] width 281 height 23
type input "Wholesale Transfer"
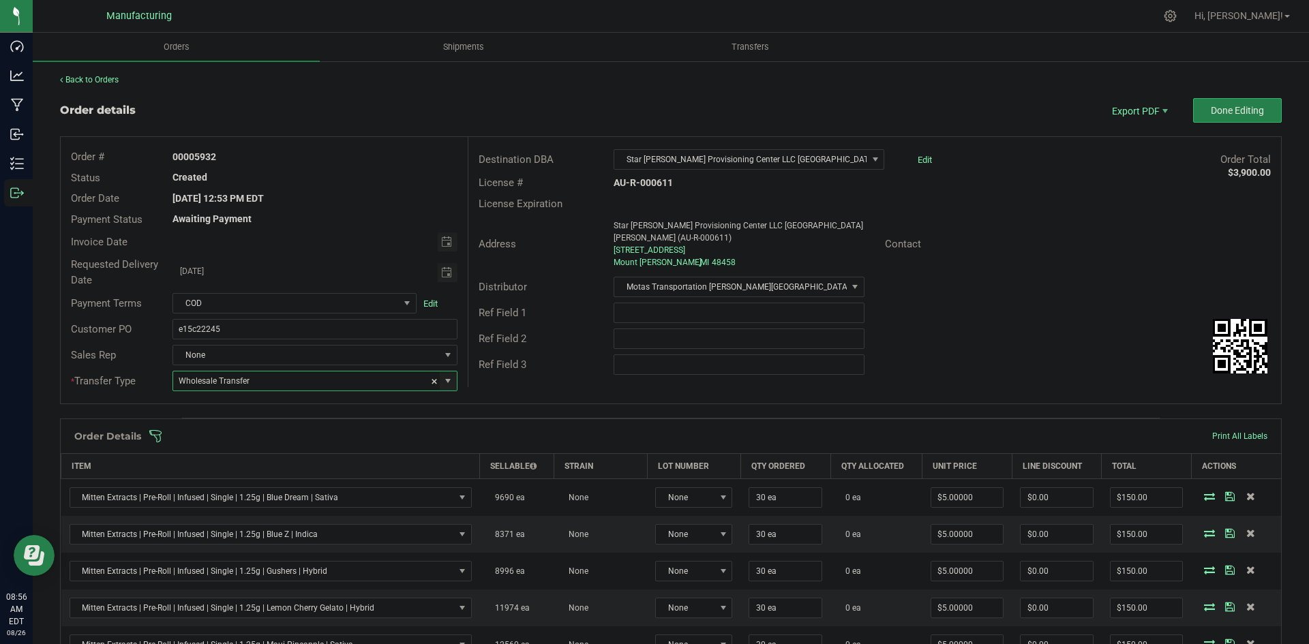
click at [517, 388] on div "Order # 00005932 Status Created Order Date [DATE] 12:53 PM EDT Payment Status A…" at bounding box center [671, 270] width 1220 height 267
click at [487, 432] on span at bounding box center [759, 436] width 1221 height 14
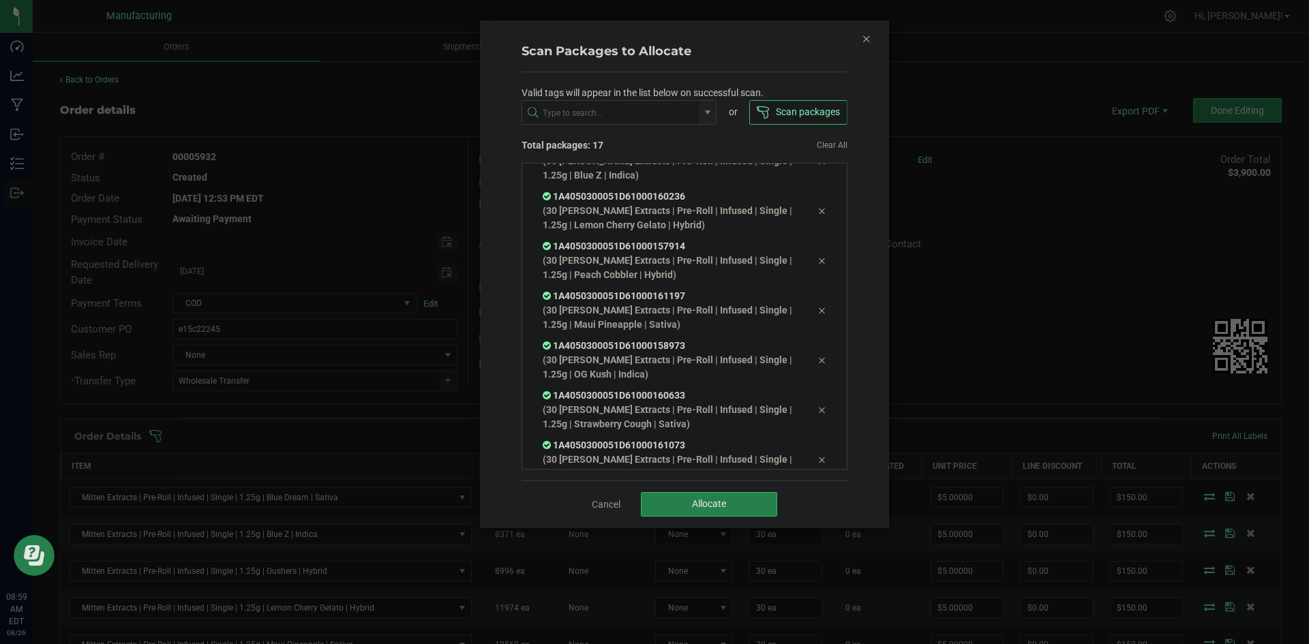
scroll to position [575, 0]
click at [663, 498] on button "Allocate" at bounding box center [709, 504] width 136 height 25
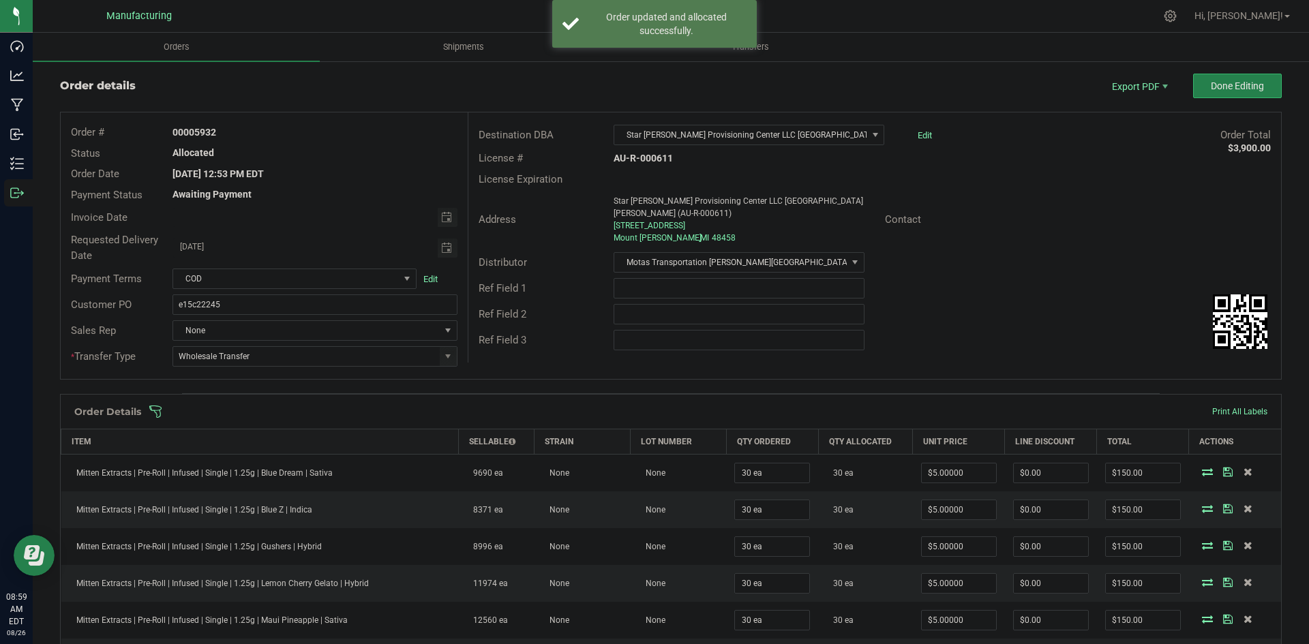
scroll to position [0, 0]
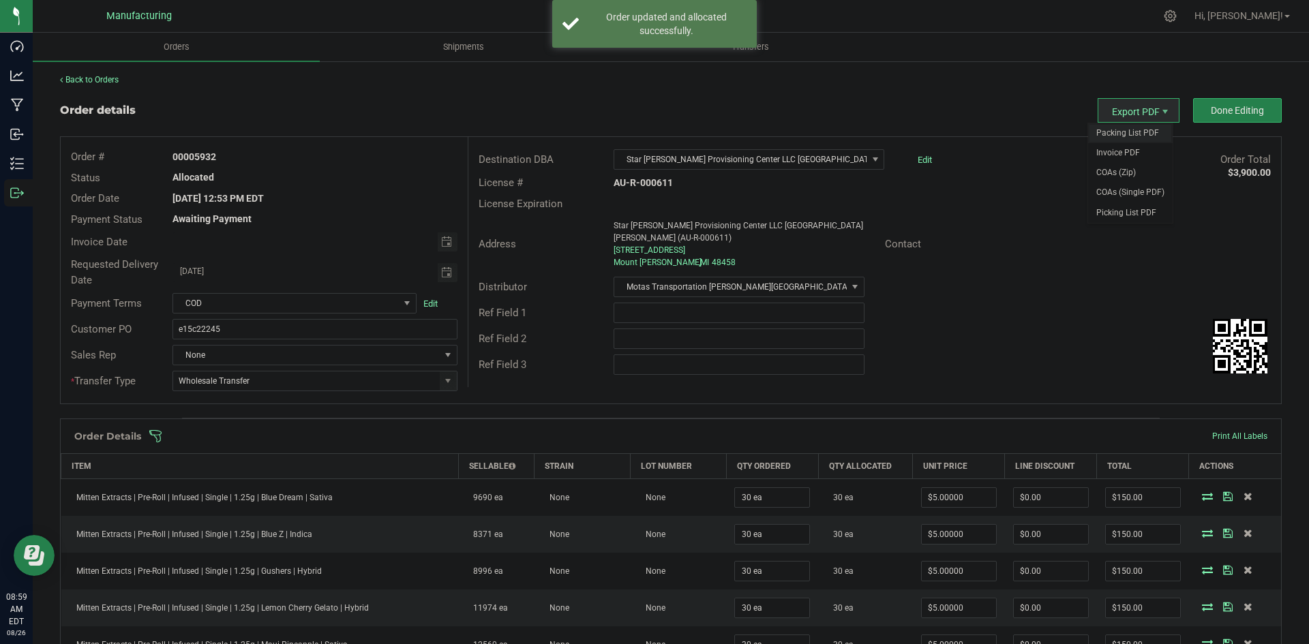
click at [1127, 127] on span "Packing List PDF" at bounding box center [1130, 133] width 85 height 20
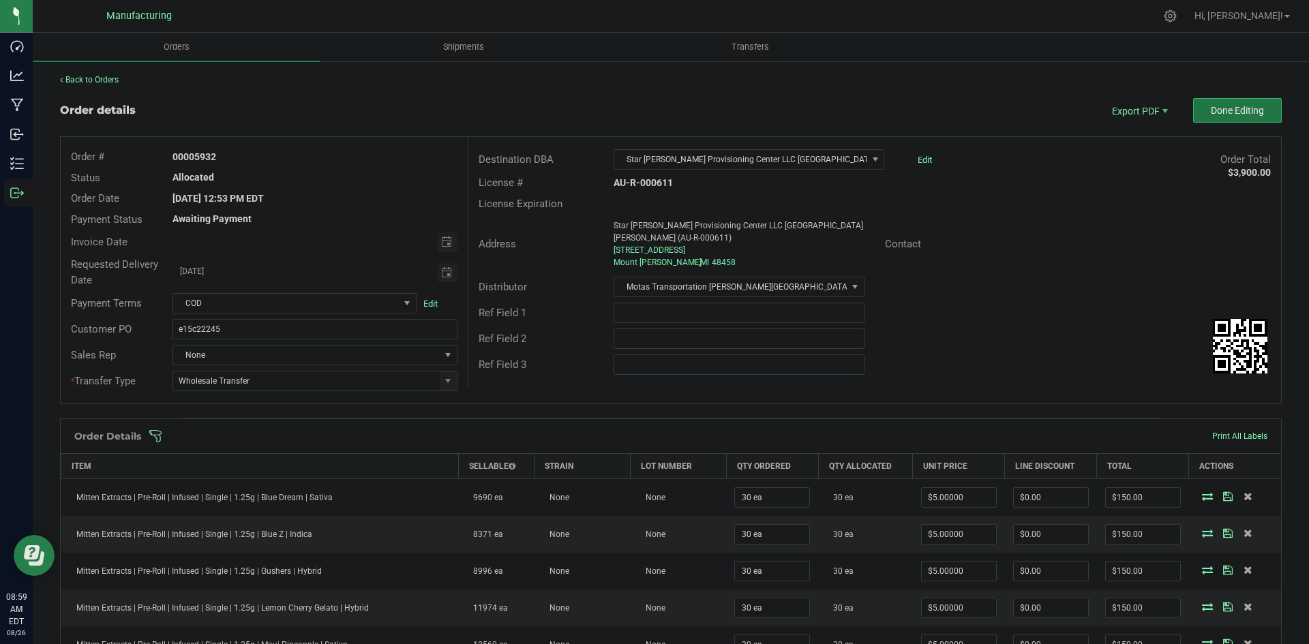
click at [1228, 101] on button "Done Editing" at bounding box center [1237, 110] width 89 height 25
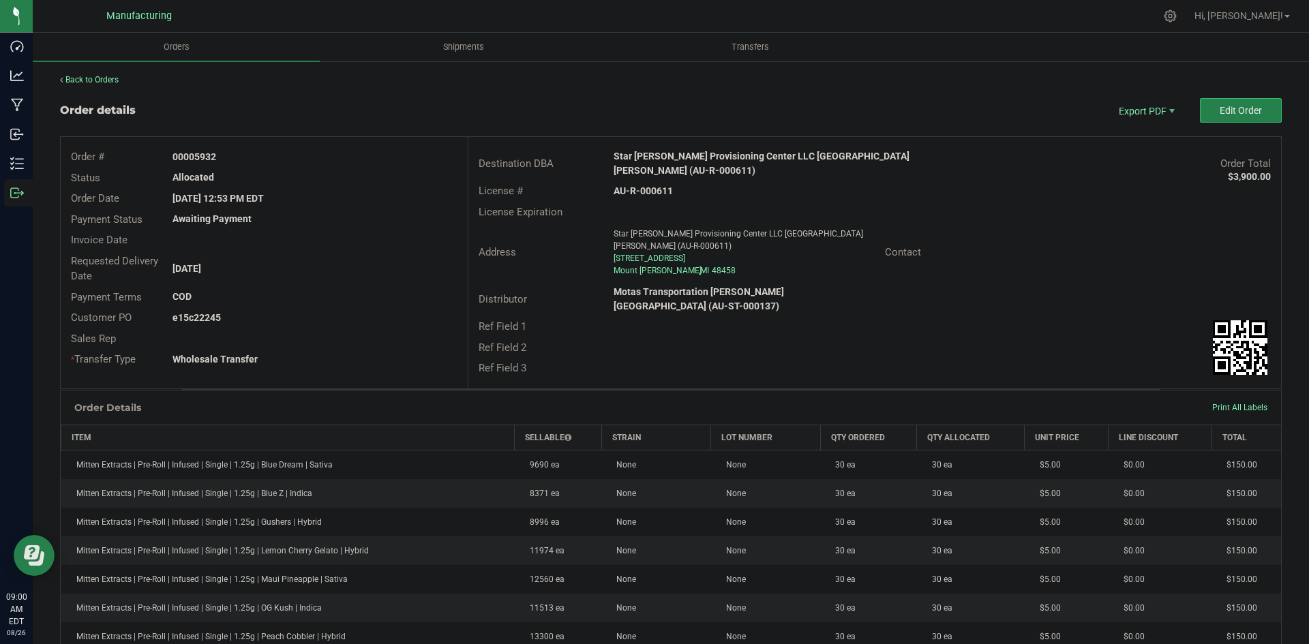
click at [779, 158] on strong "Star [PERSON_NAME] Provisioning Center LLC [GEOGRAPHIC_DATA][PERSON_NAME] (AU-R…" at bounding box center [761, 163] width 296 height 25
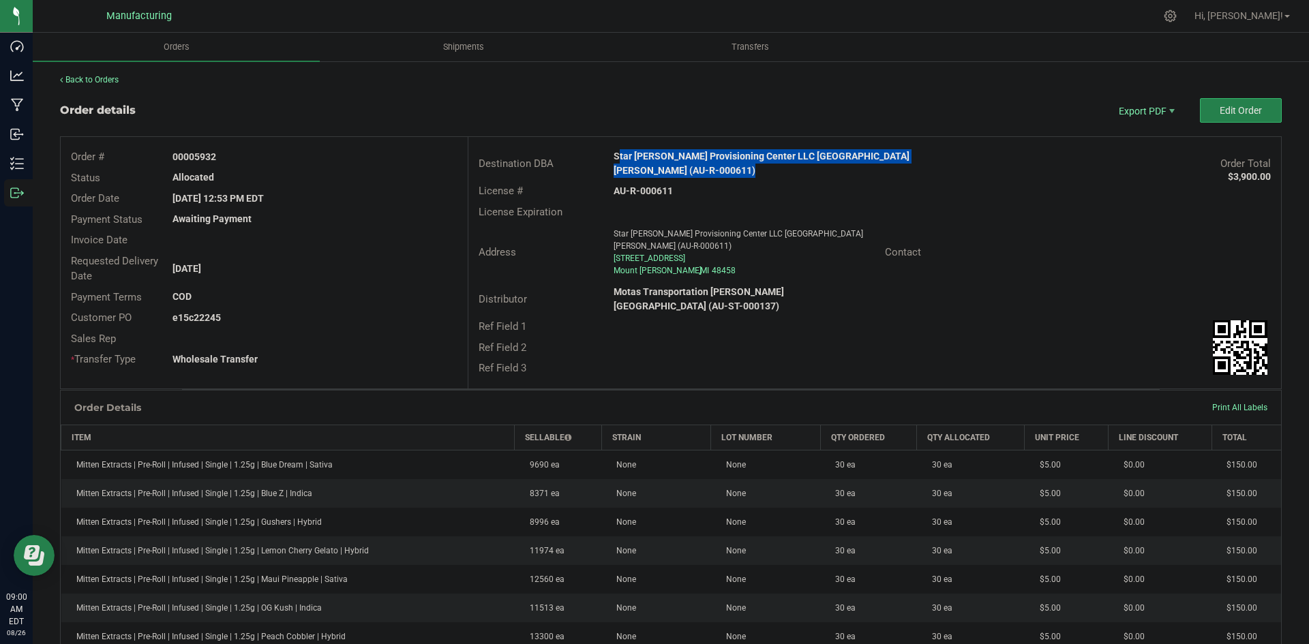
click at [779, 158] on strong "Star [PERSON_NAME] Provisioning Center LLC [GEOGRAPHIC_DATA][PERSON_NAME] (AU-R…" at bounding box center [761, 163] width 296 height 25
copy strong "Star [PERSON_NAME] Provisioning Center LLC [GEOGRAPHIC_DATA][PERSON_NAME] (AU-R…"
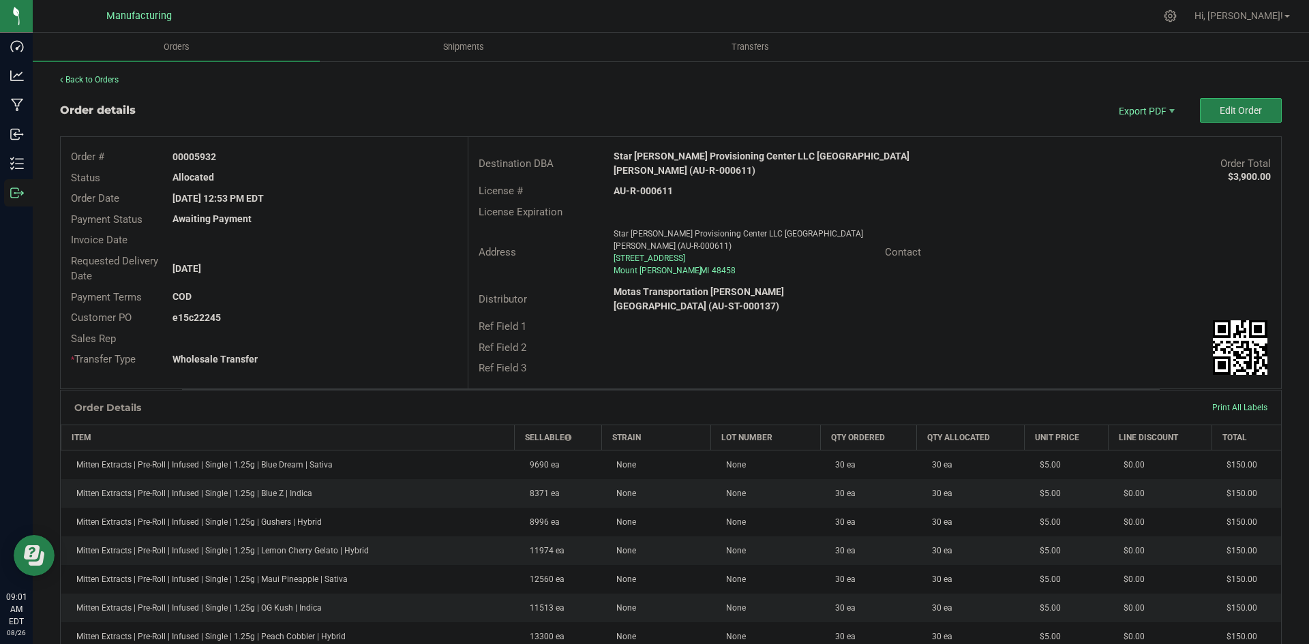
click at [649, 185] on strong "AU-R-000611" at bounding box center [642, 190] width 59 height 11
copy strong "AU-R-000611"
drag, startPoint x: 193, startPoint y: 156, endPoint x: 348, endPoint y: 157, distance: 154.7
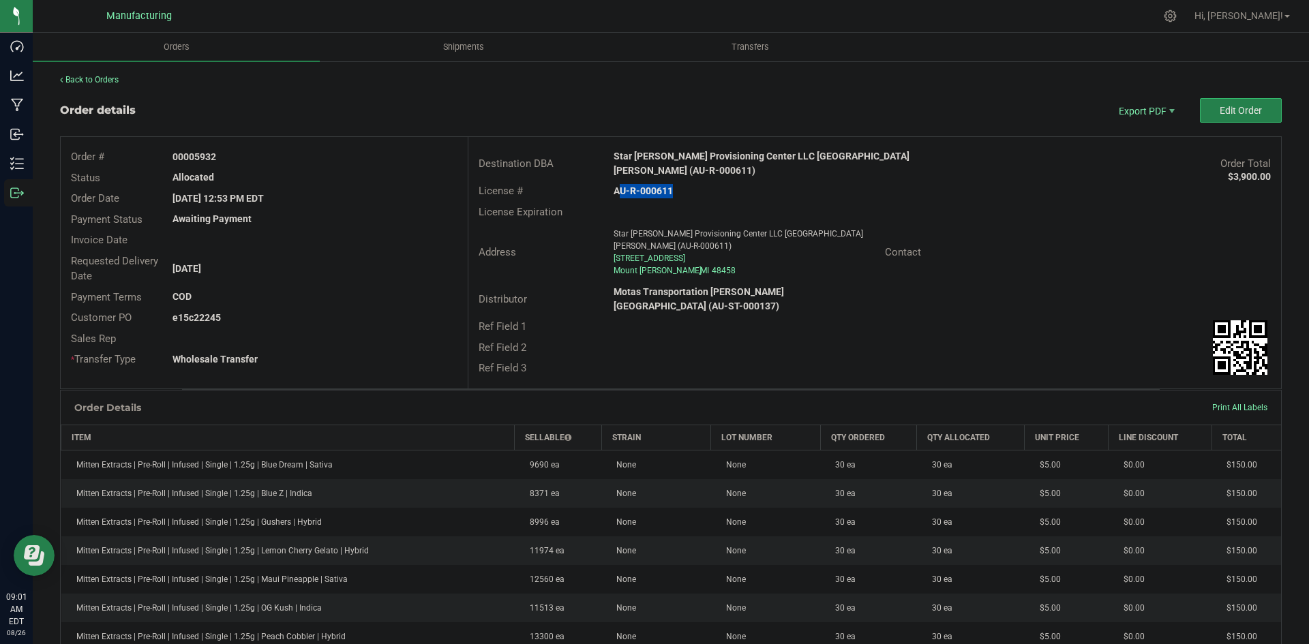
click at [337, 157] on div "00005932" at bounding box center [314, 157] width 305 height 14
copy strong "5932"
drag, startPoint x: 194, startPoint y: 316, endPoint x: 382, endPoint y: 319, distance: 188.8
click at [367, 319] on div "e15c22245" at bounding box center [314, 318] width 305 height 14
copy strong "22245"
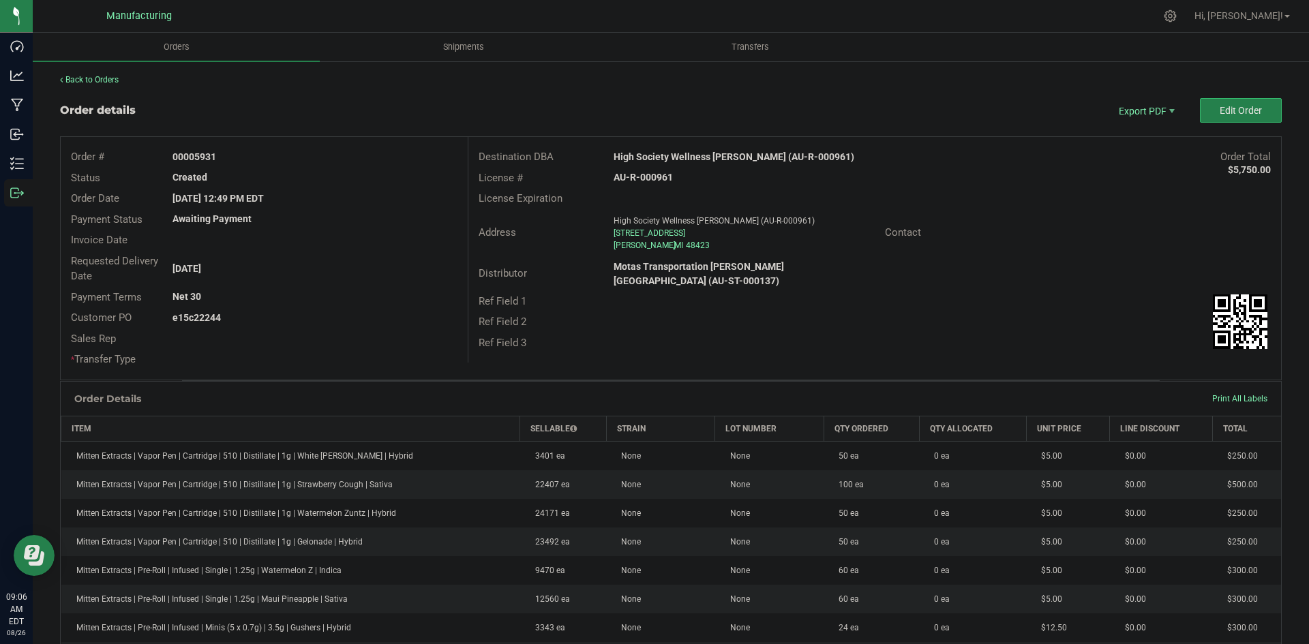
drag, startPoint x: 1217, startPoint y: 95, endPoint x: 1215, endPoint y: 104, distance: 8.3
click at [1217, 96] on div "Back to Orders Order details Export PDF Edit Order Order # 00005931 Status Crea…" at bounding box center [670, 642] width 1221 height 1136
click at [1215, 104] on button "Edit Order" at bounding box center [1241, 110] width 82 height 25
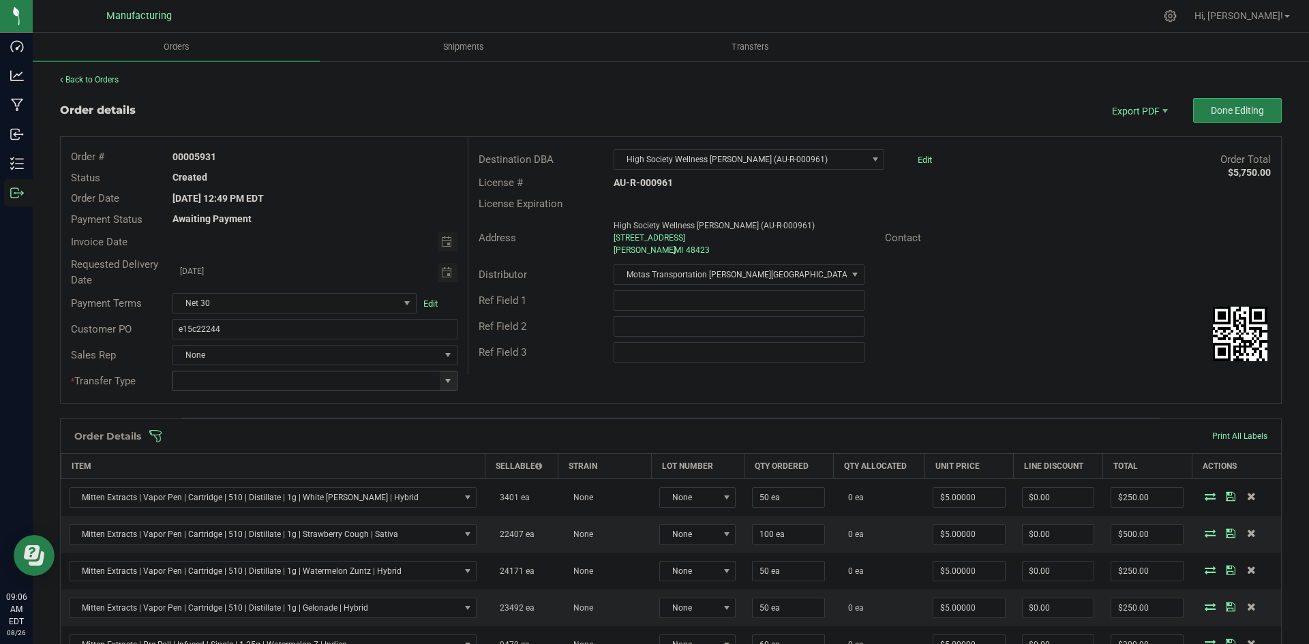
click at [443, 377] on span at bounding box center [447, 381] width 11 height 11
drag, startPoint x: 264, startPoint y: 496, endPoint x: 288, endPoint y: 483, distance: 27.1
click at [264, 496] on li "Wholesale Transfer" at bounding box center [312, 495] width 281 height 23
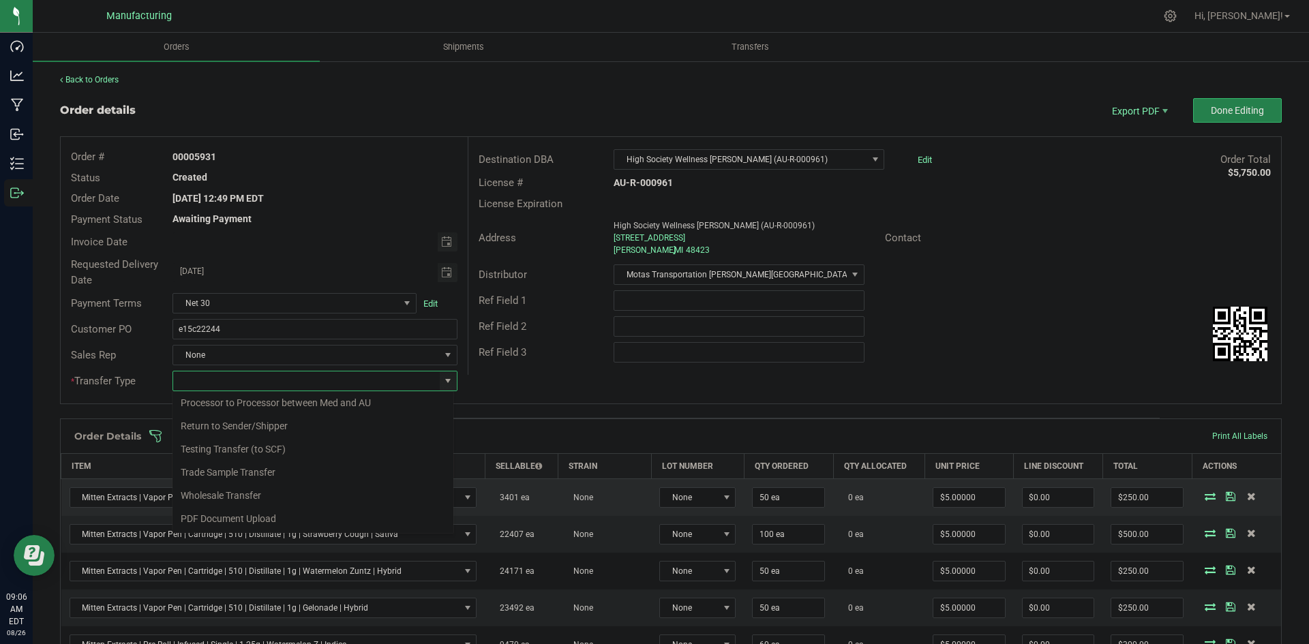
type input "Wholesale Transfer"
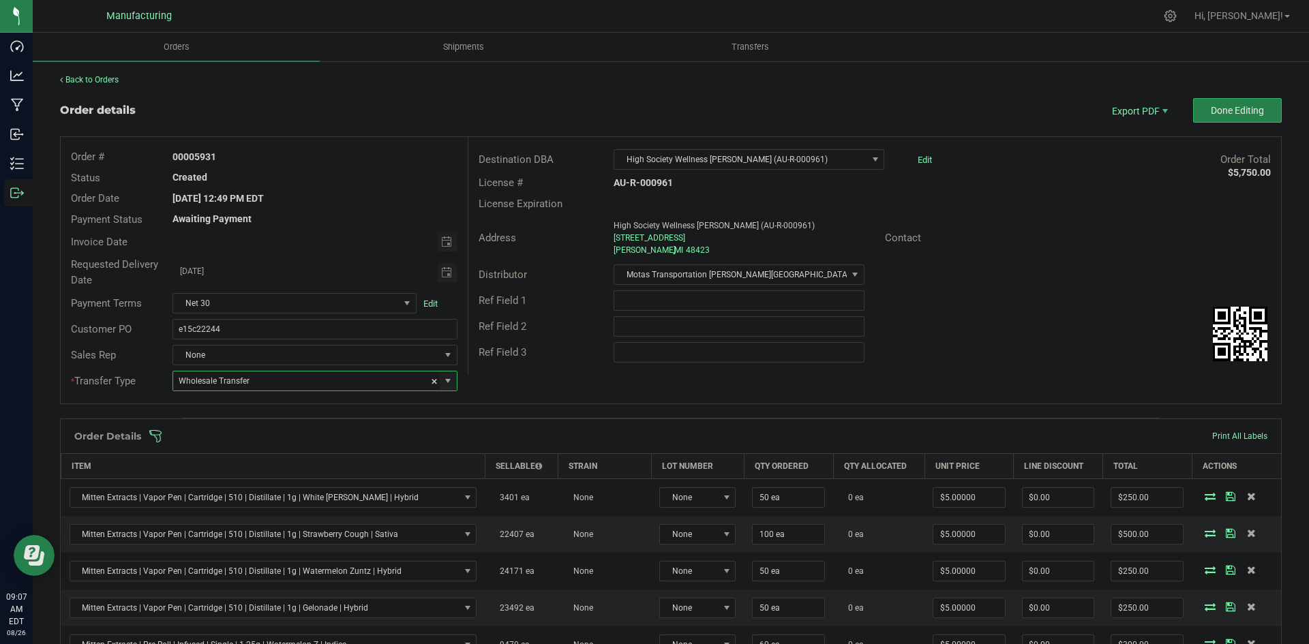
click at [498, 384] on div "Order # 00005931 Status Created Order Date [DATE] 12:49 PM EDT Payment Status A…" at bounding box center [671, 270] width 1220 height 267
click at [485, 432] on span at bounding box center [759, 436] width 1221 height 14
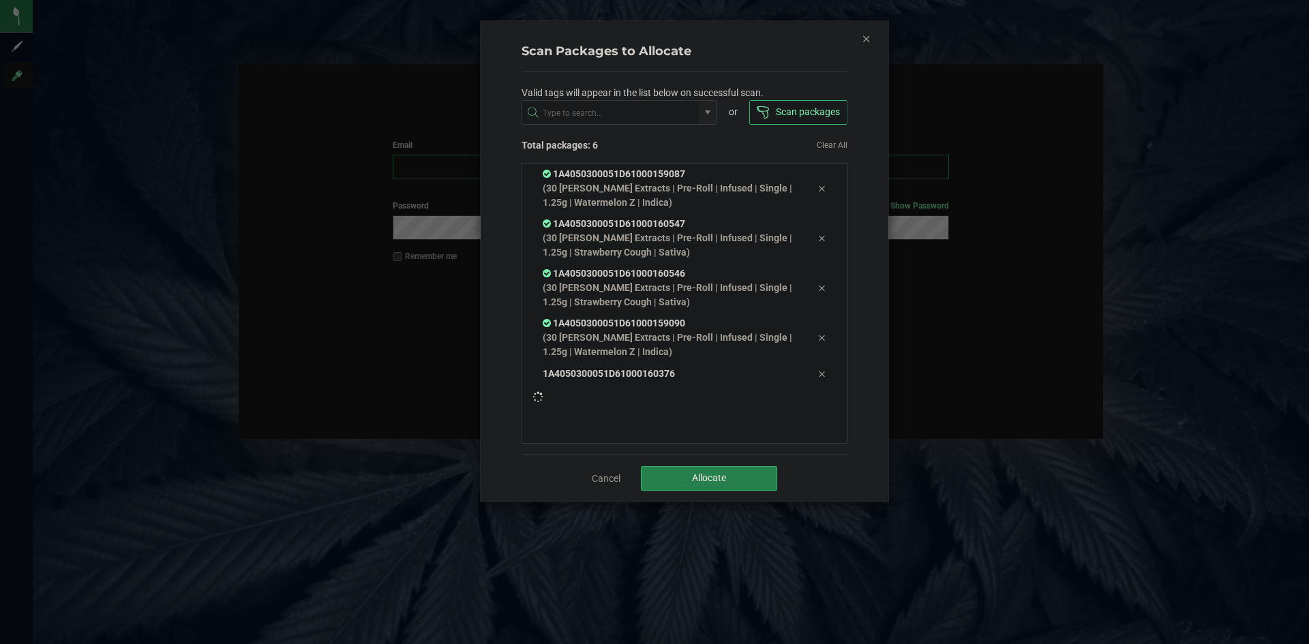
type input "[EMAIL_ADDRESS][DOMAIN_NAME]"
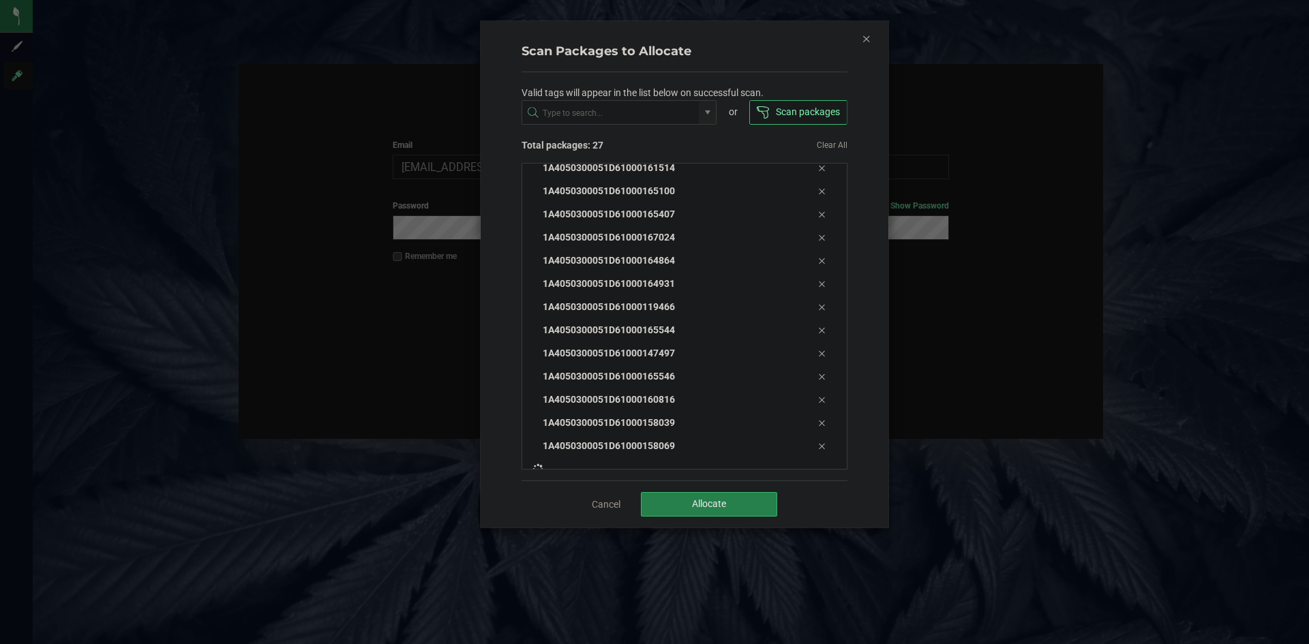
scroll to position [438, 0]
click at [598, 494] on div "Cancel Allocate" at bounding box center [684, 504] width 326 height 47
click at [598, 496] on div "Cancel Allocate" at bounding box center [684, 504] width 326 height 47
click at [601, 506] on link "Cancel" at bounding box center [606, 505] width 29 height 14
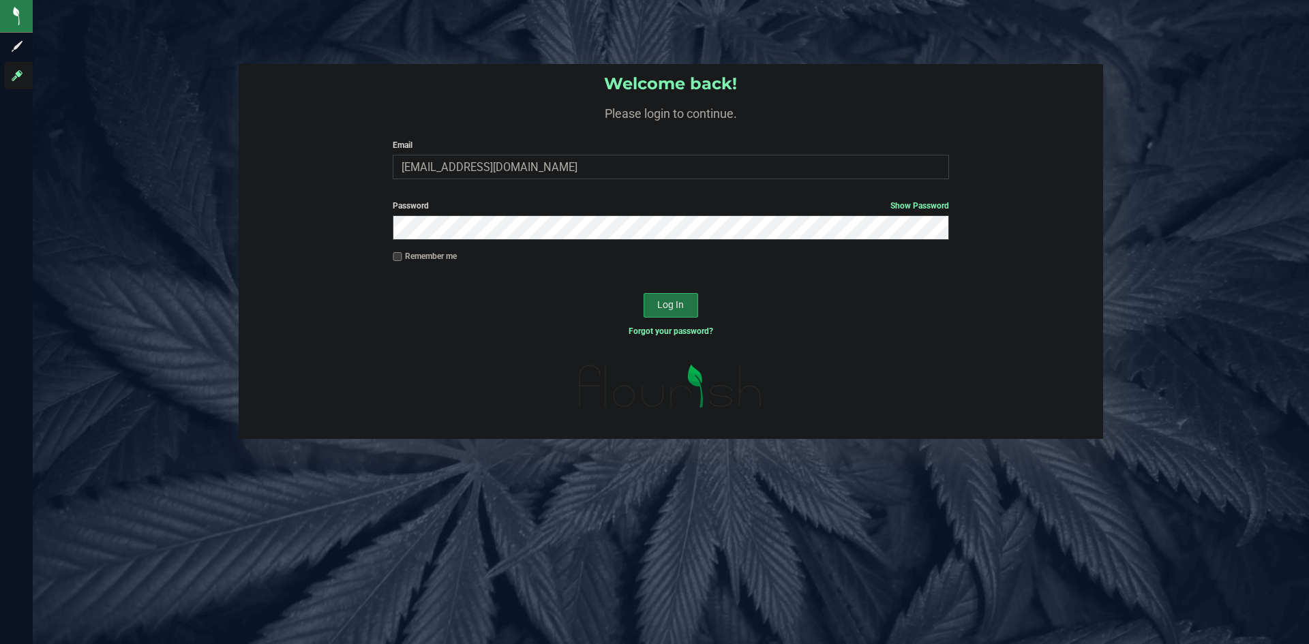
click at [666, 311] on button "Log In" at bounding box center [670, 305] width 55 height 25
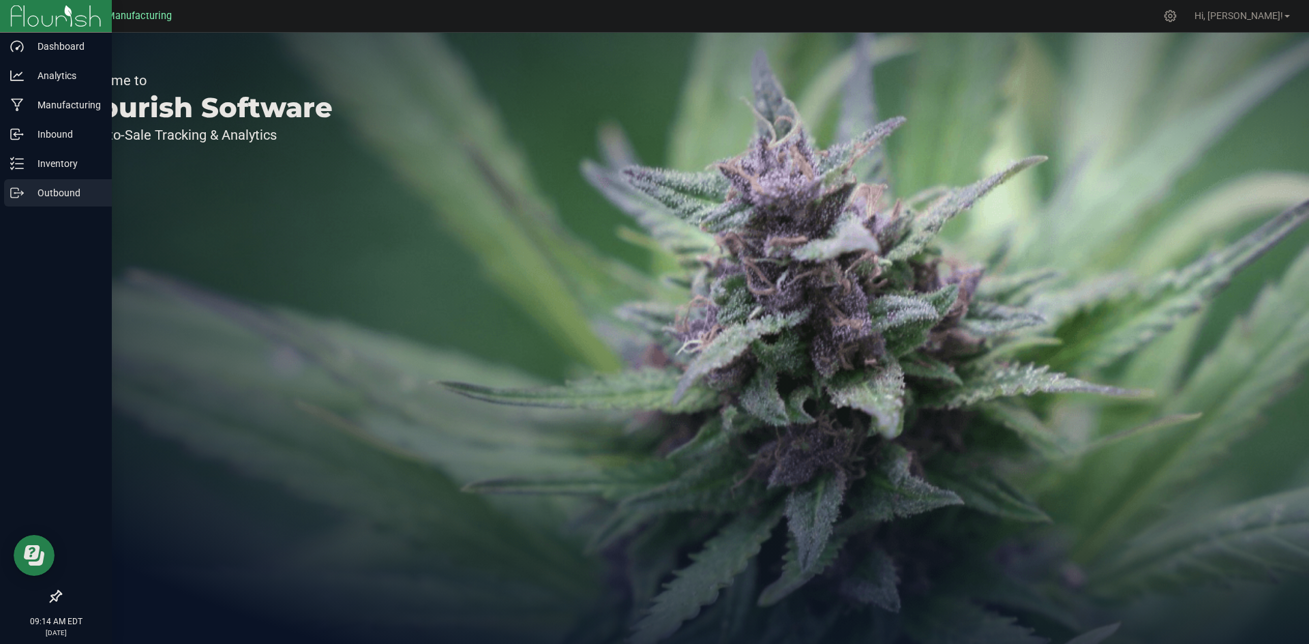
click at [27, 188] on p "Outbound" at bounding box center [65, 193] width 82 height 16
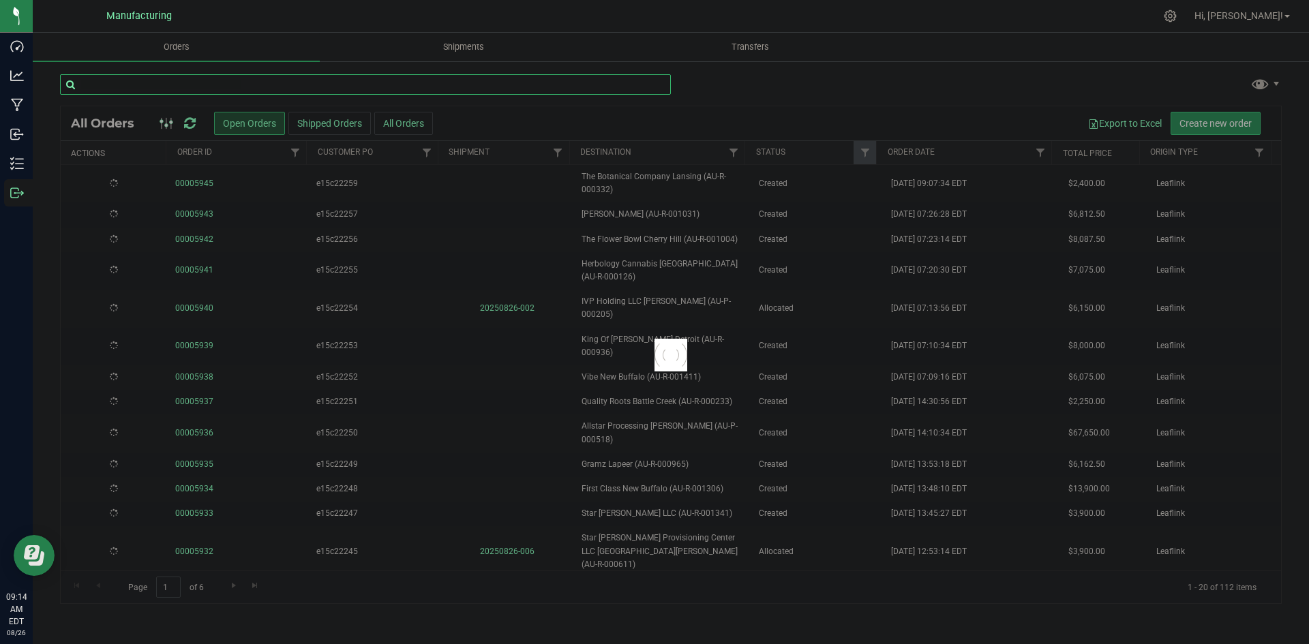
click at [178, 76] on input "text" at bounding box center [365, 84] width 611 height 20
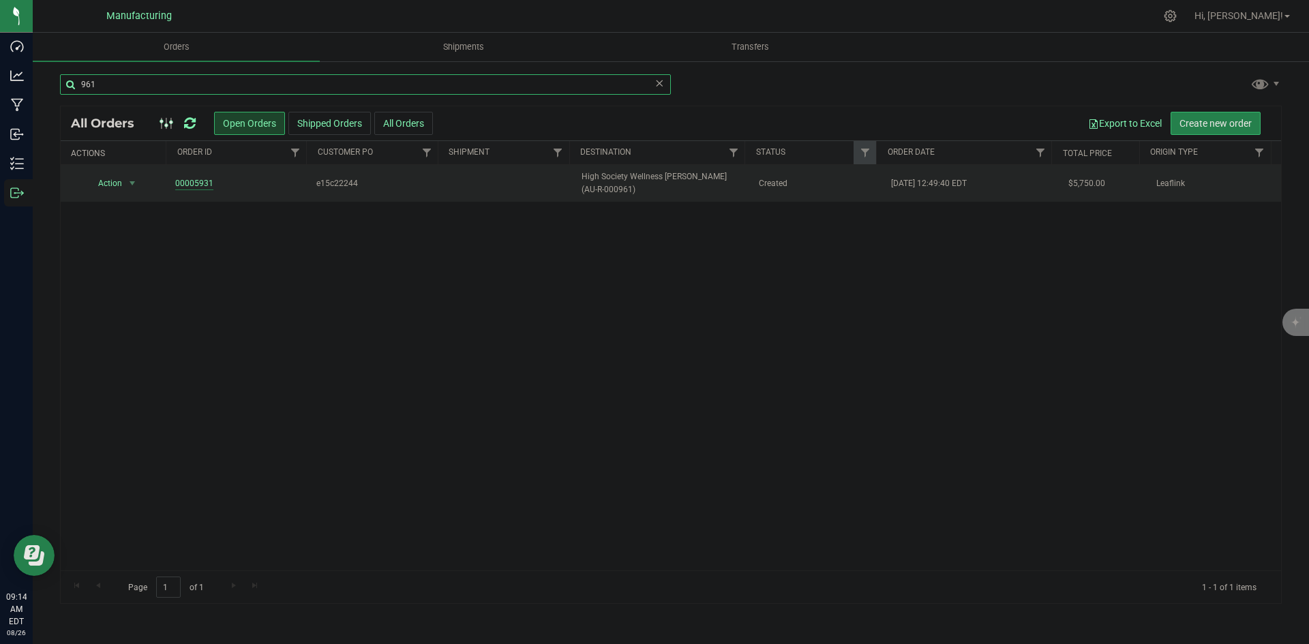
type input "961"
click at [185, 182] on link "00005931" at bounding box center [194, 183] width 38 height 13
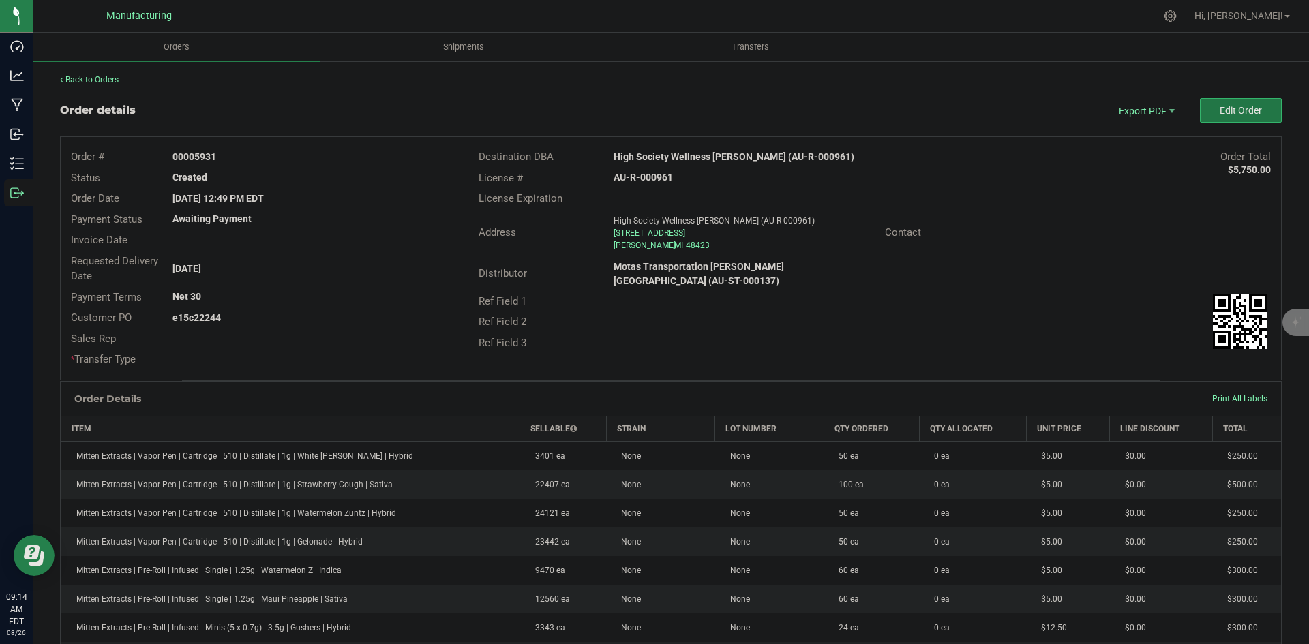
click at [1242, 106] on span "Edit Order" at bounding box center [1240, 110] width 42 height 11
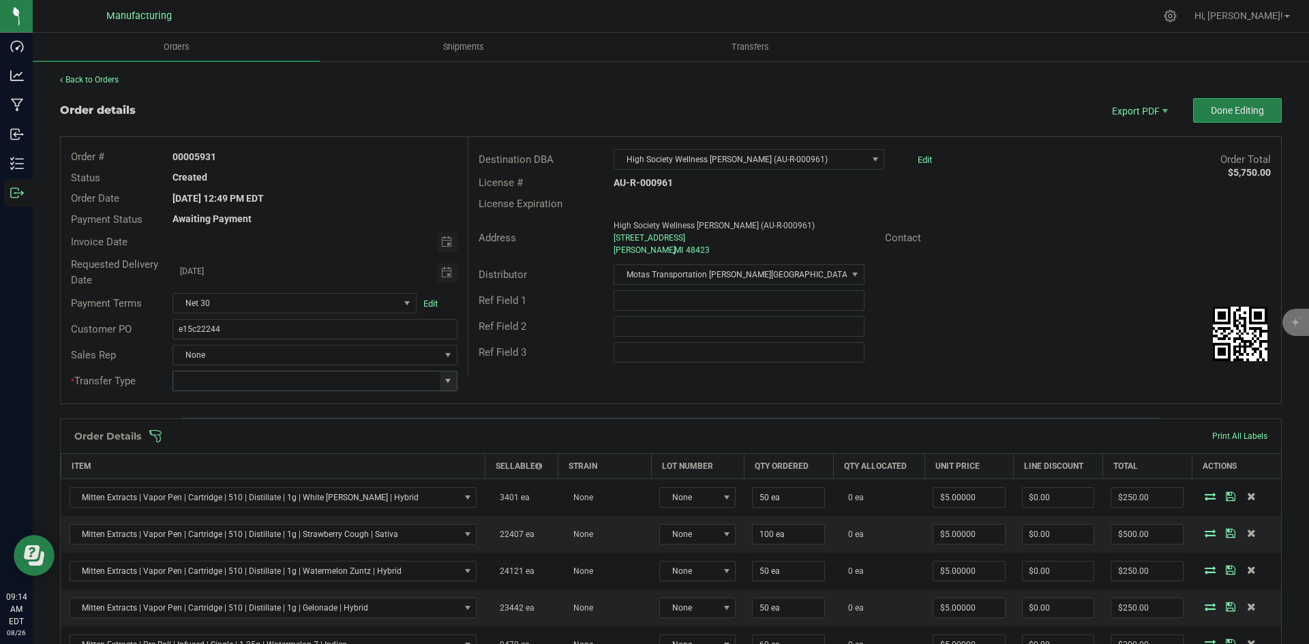
click at [450, 382] on span at bounding box center [447, 381] width 11 height 11
click at [243, 489] on li "Wholesale Transfer" at bounding box center [312, 495] width 281 height 23
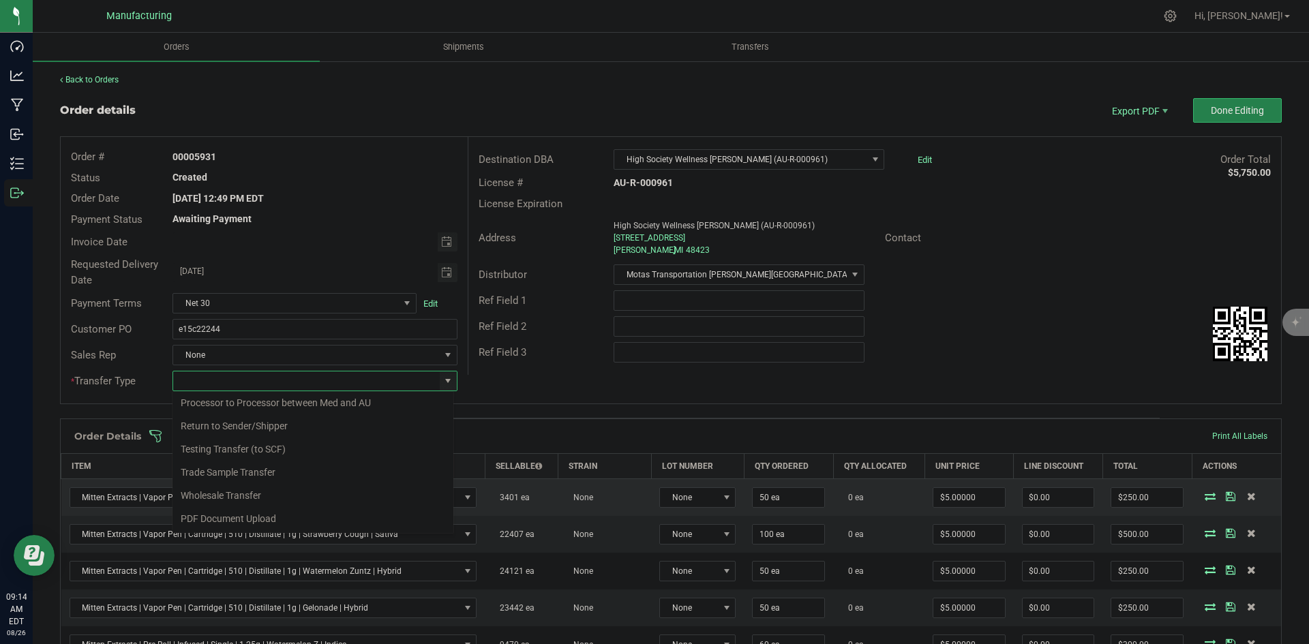
type input "Wholesale Transfer"
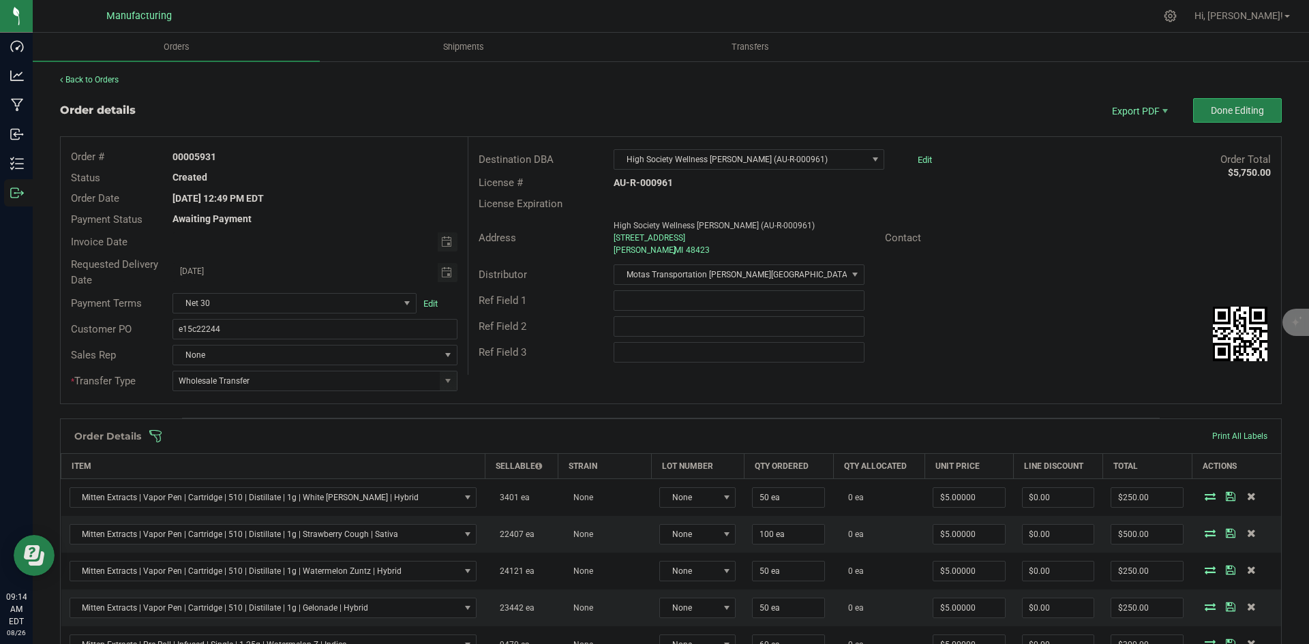
click at [508, 386] on div "Order # 00005931 Status Created Order Date [DATE] 12:49 PM EDT Payment Status A…" at bounding box center [671, 270] width 1220 height 267
click at [496, 434] on span at bounding box center [759, 436] width 1221 height 14
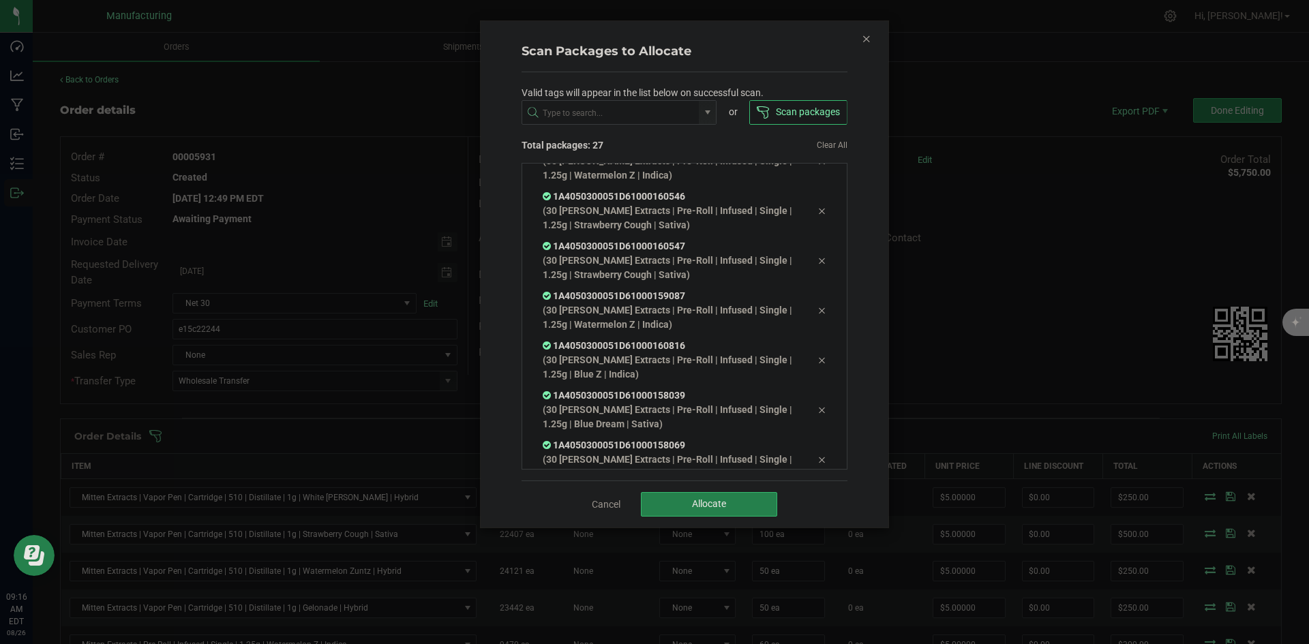
scroll to position [1072, 0]
click at [680, 502] on button "Allocate" at bounding box center [709, 504] width 136 height 25
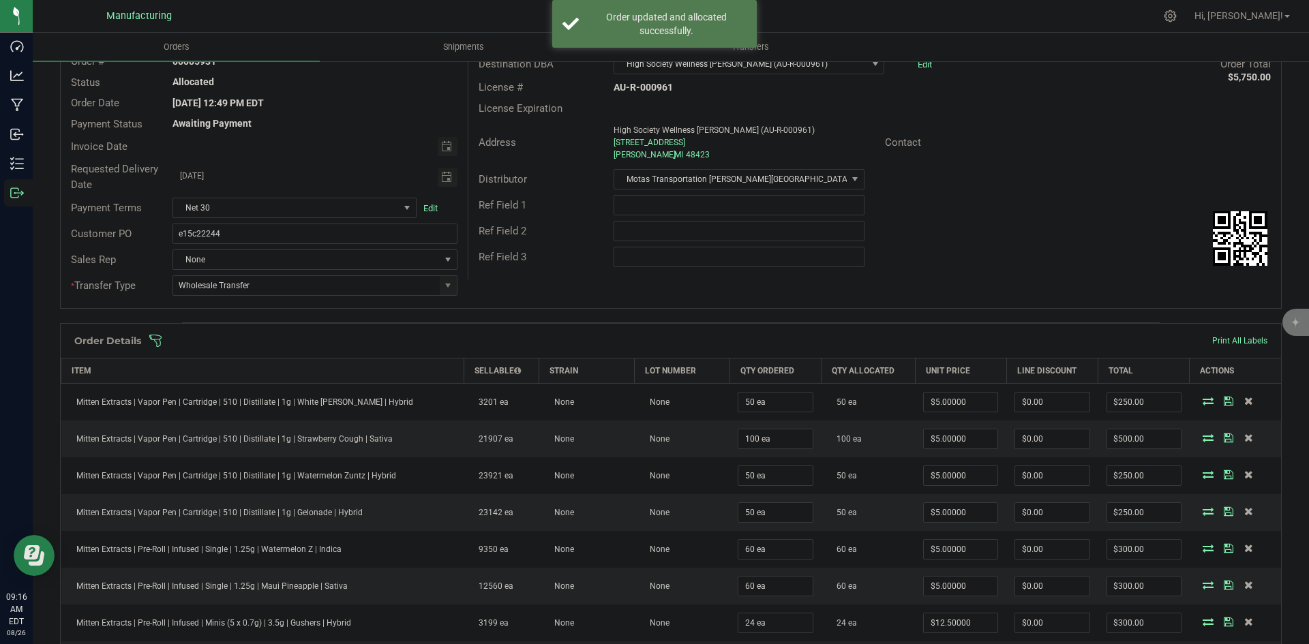
scroll to position [0, 0]
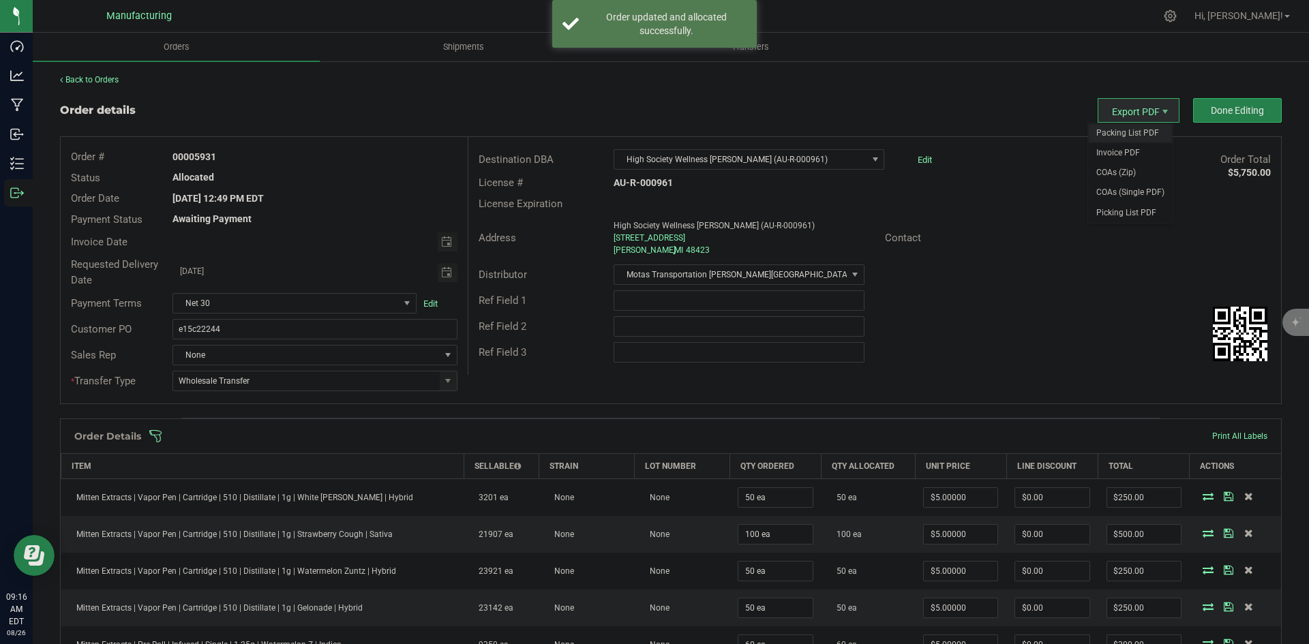
click at [1112, 127] on span "Packing List PDF" at bounding box center [1130, 133] width 85 height 20
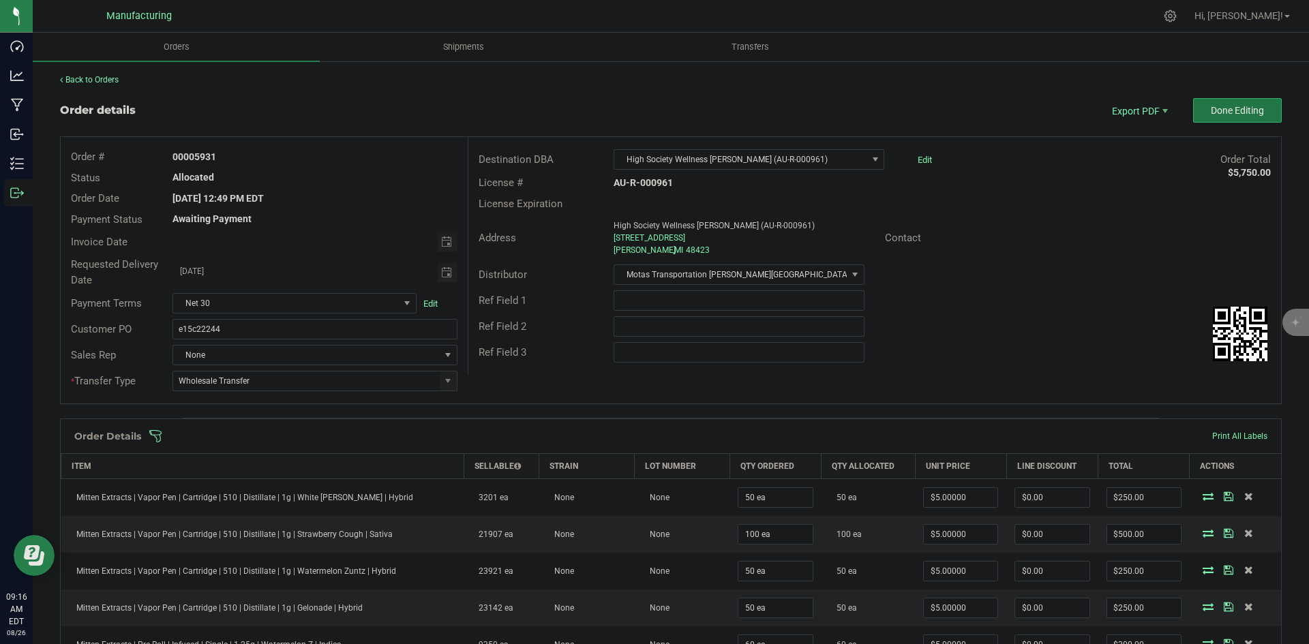
click at [1211, 113] on span "Done Editing" at bounding box center [1237, 110] width 53 height 11
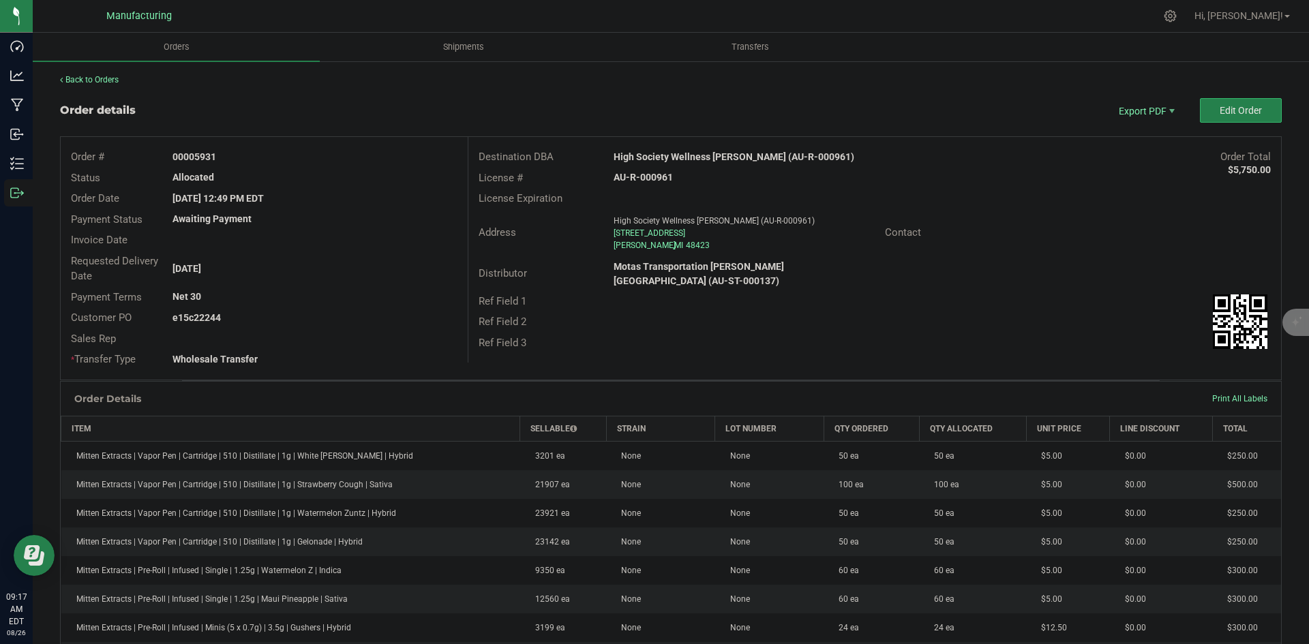
click at [721, 154] on strong "High Society Wellness [PERSON_NAME] (AU-R-000961)" at bounding box center [733, 156] width 241 height 11
copy strong "High Society Wellness [PERSON_NAME] (AU-R-000961)"
click at [641, 177] on strong "AU-R-000961" at bounding box center [642, 177] width 59 height 11
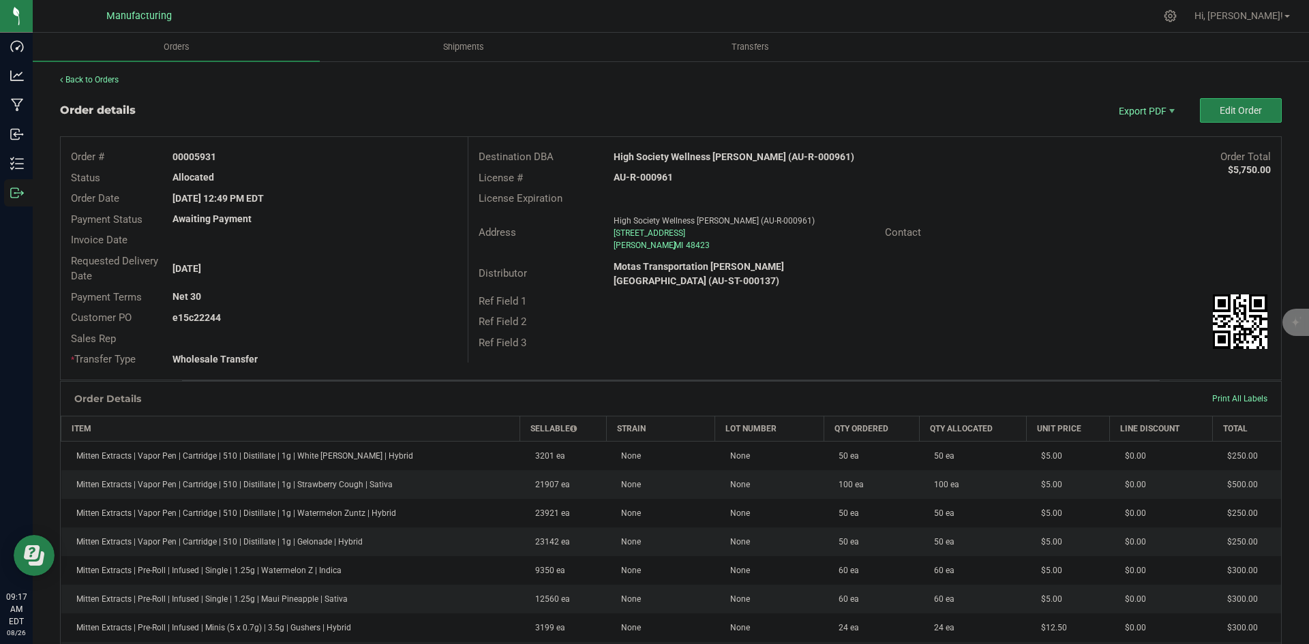
click at [641, 177] on strong "AU-R-000961" at bounding box center [642, 177] width 59 height 11
drag, startPoint x: 641, startPoint y: 177, endPoint x: 668, endPoint y: 178, distance: 26.6
click at [641, 176] on strong "AU-R-000961" at bounding box center [642, 177] width 59 height 11
copy strong "AU-R-000961"
drag, startPoint x: 194, startPoint y: 154, endPoint x: 342, endPoint y: 156, distance: 148.6
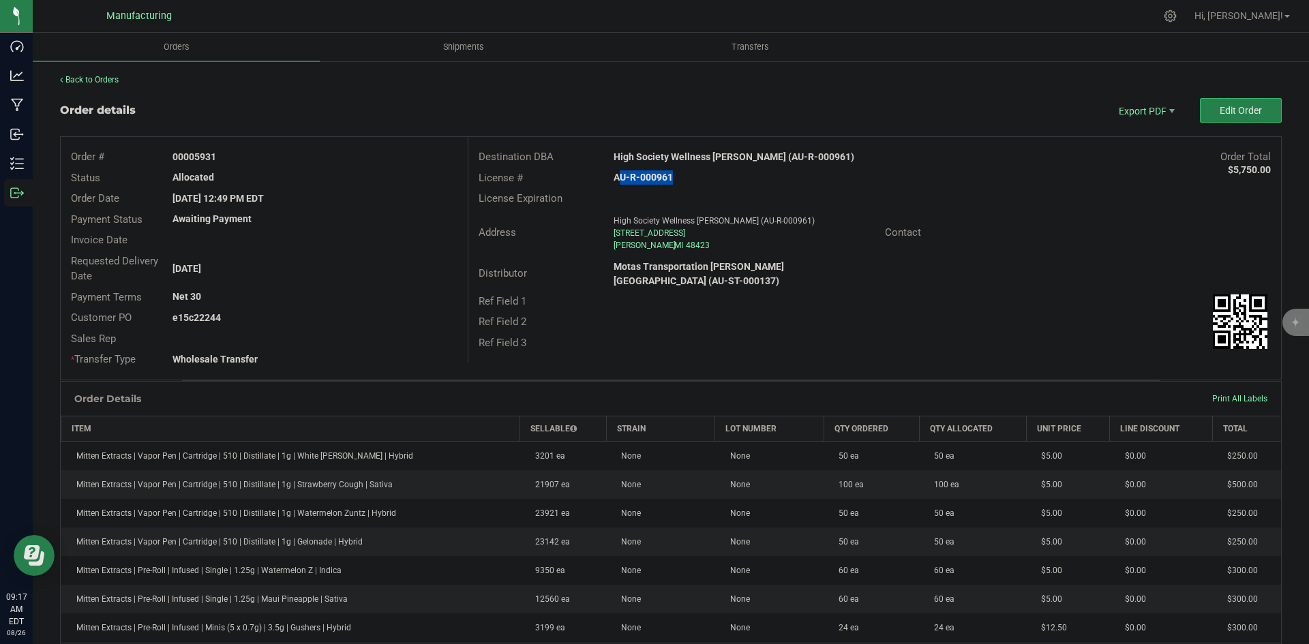
click at [333, 153] on div "00005931" at bounding box center [314, 157] width 305 height 14
copy strong "5931"
drag, startPoint x: 195, startPoint y: 315, endPoint x: 475, endPoint y: 324, distance: 280.3
click at [311, 315] on div "e15c22244" at bounding box center [314, 318] width 305 height 14
copy strong "22244"
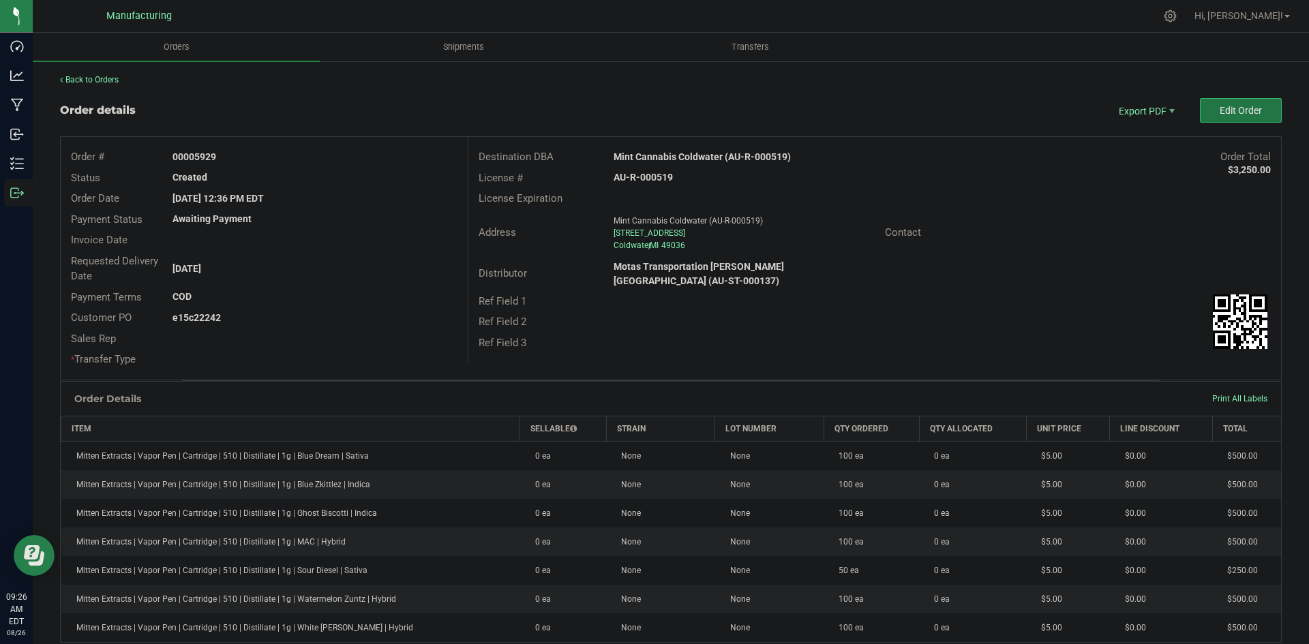
click at [1208, 114] on button "Edit Order" at bounding box center [1241, 110] width 82 height 25
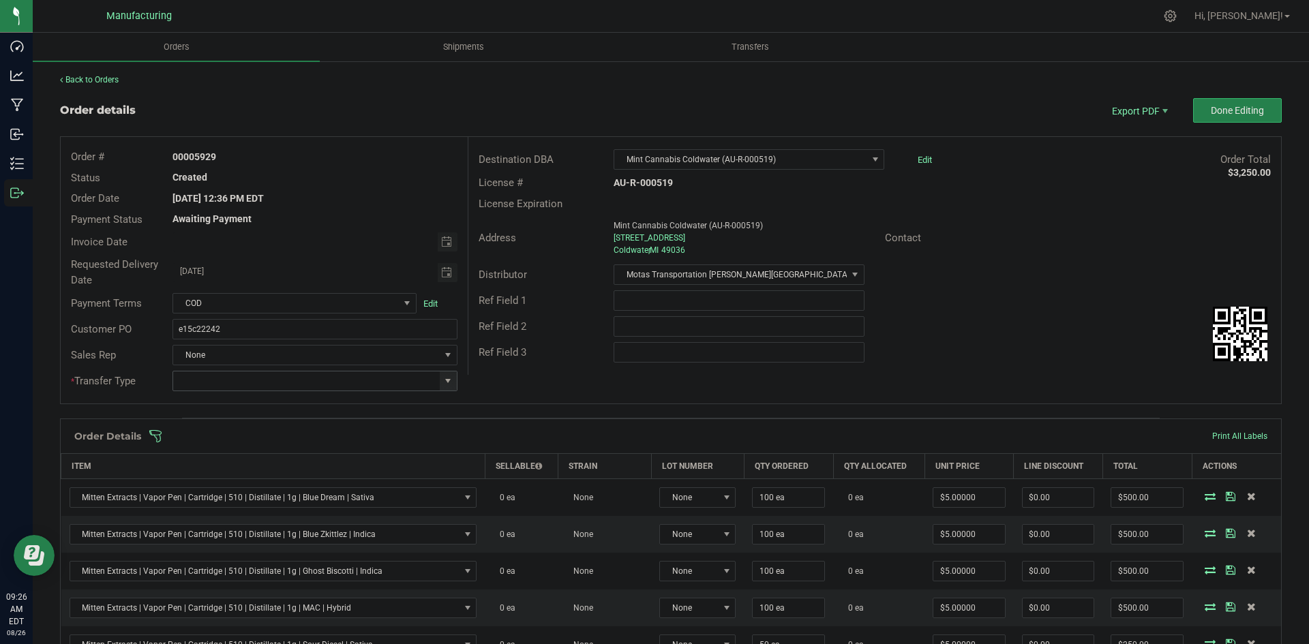
click at [446, 381] on span at bounding box center [447, 381] width 11 height 11
click at [285, 503] on li "Wholesale Transfer" at bounding box center [312, 495] width 281 height 23
type input "Wholesale Transfer"
click at [493, 391] on div "Order # 00005929 Status Created Order Date [DATE] 12:36 PM EDT Payment Status A…" at bounding box center [671, 270] width 1220 height 267
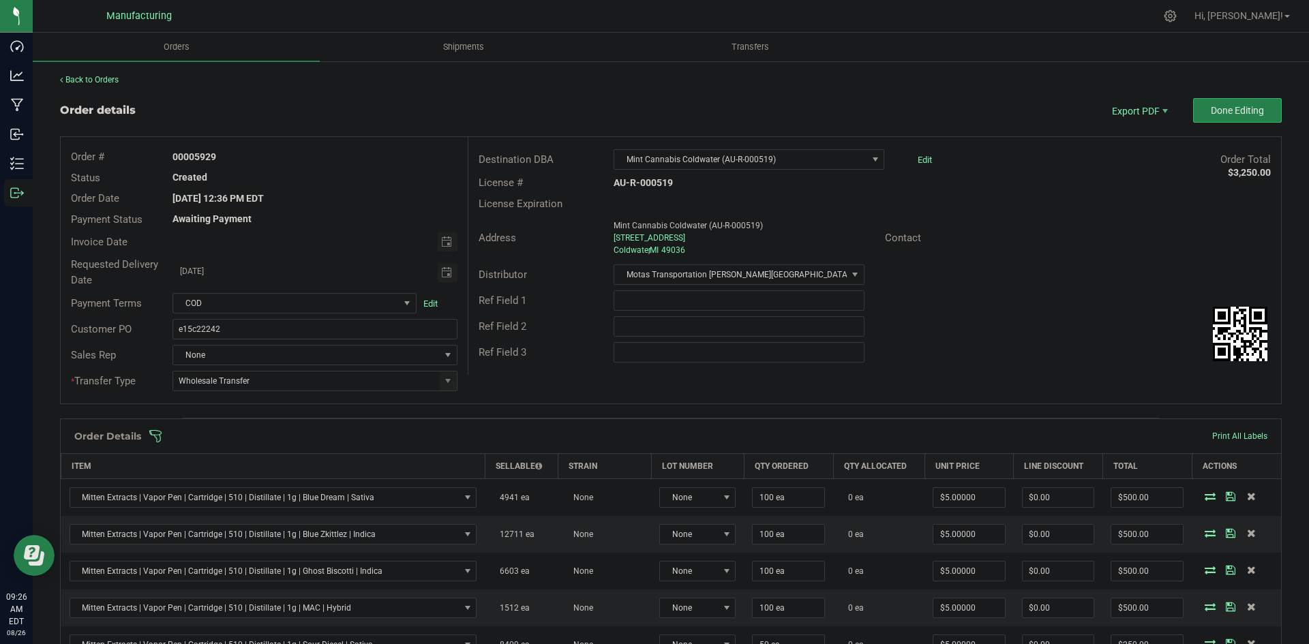
click at [474, 435] on span at bounding box center [759, 436] width 1221 height 14
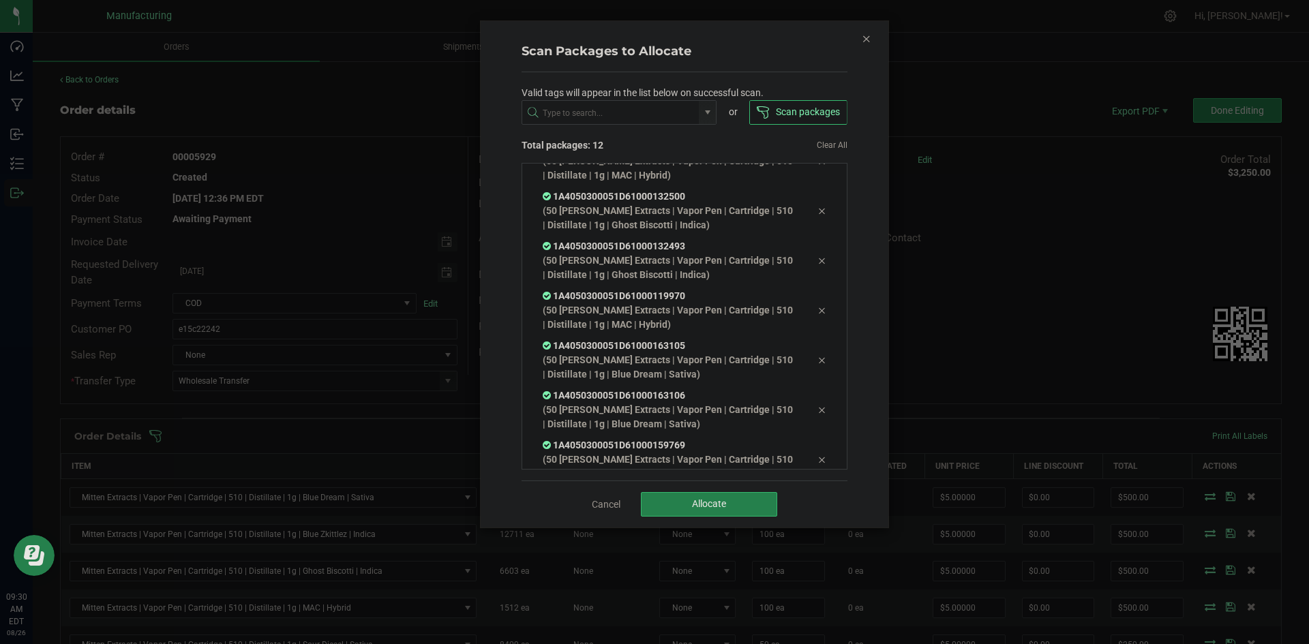
scroll to position [326, 0]
click at [731, 499] on button "Allocate" at bounding box center [709, 504] width 136 height 25
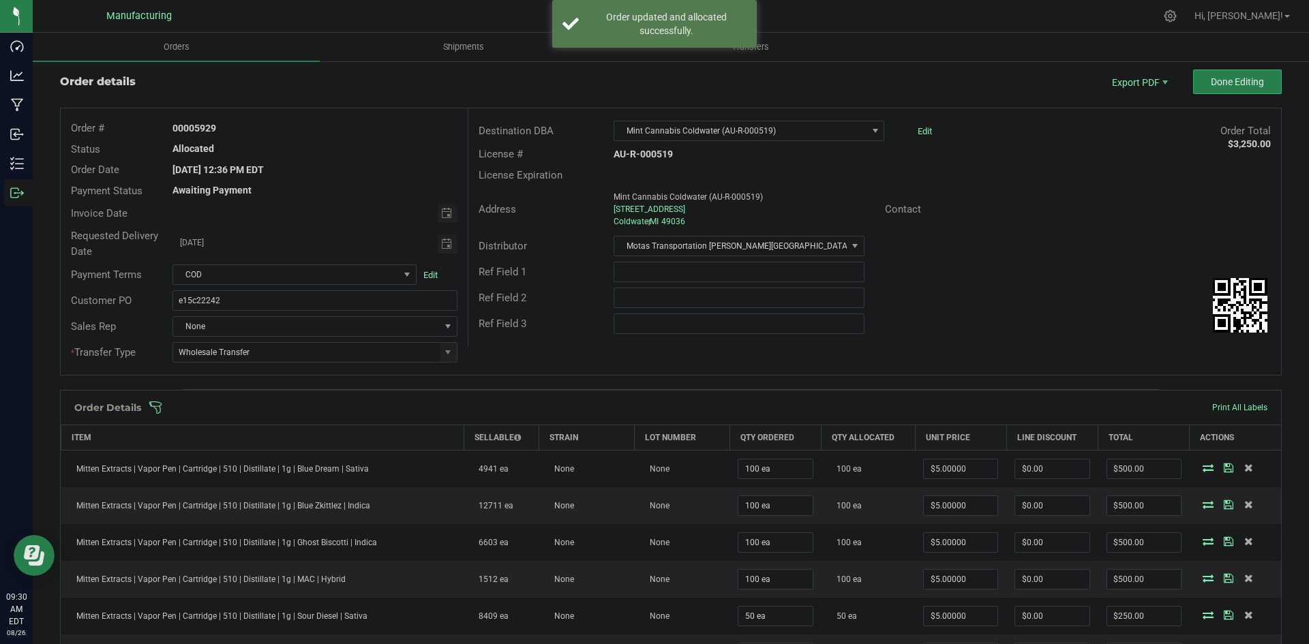
scroll to position [0, 0]
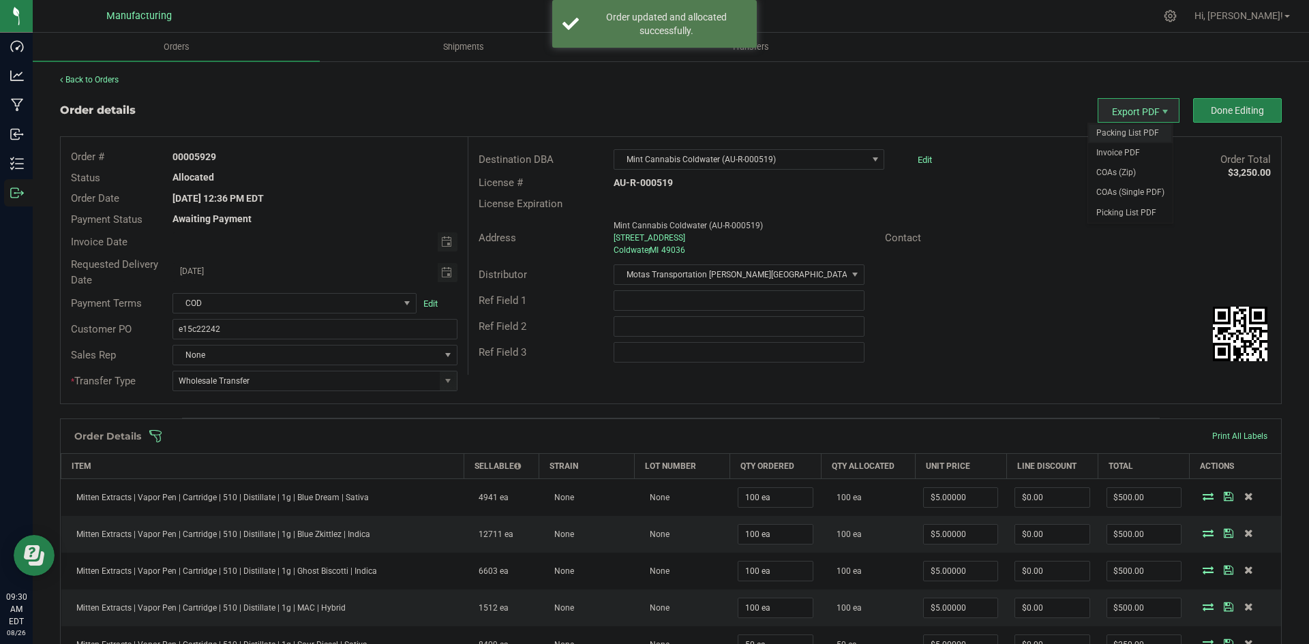
click at [1123, 123] on span "Packing List PDF" at bounding box center [1130, 133] width 85 height 20
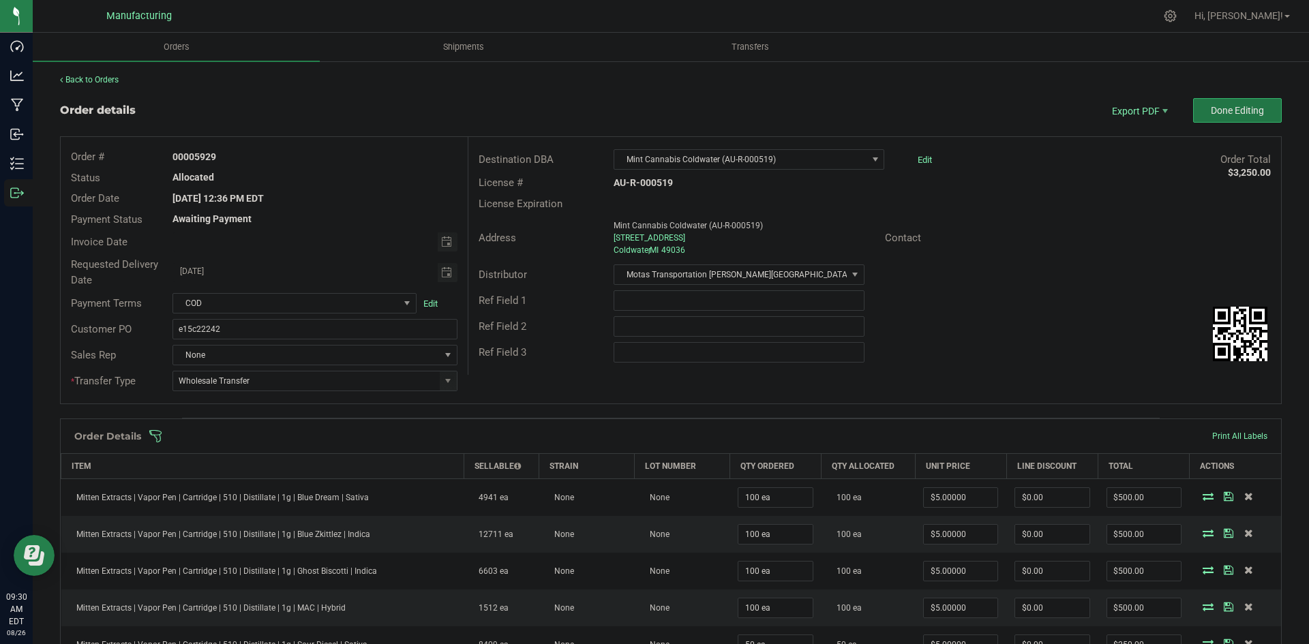
click at [1193, 102] on button "Done Editing" at bounding box center [1237, 110] width 89 height 25
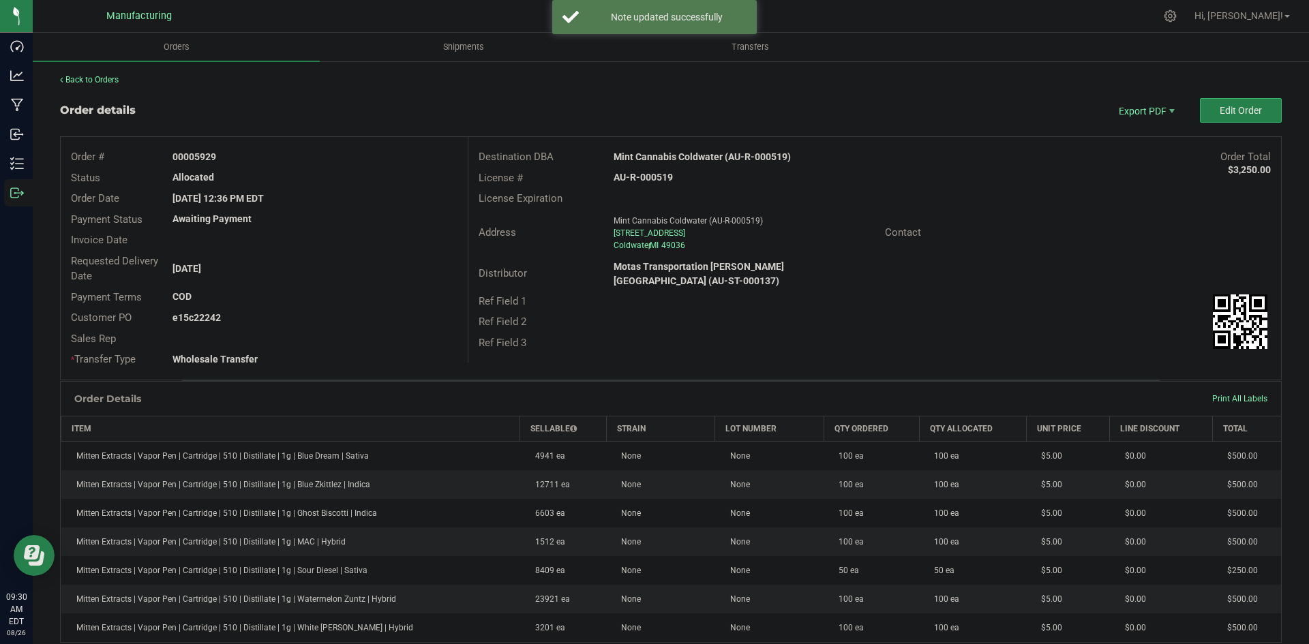
click at [699, 157] on strong "Mint Cannabis Coldwater (AU-R-000519)" at bounding box center [701, 156] width 177 height 11
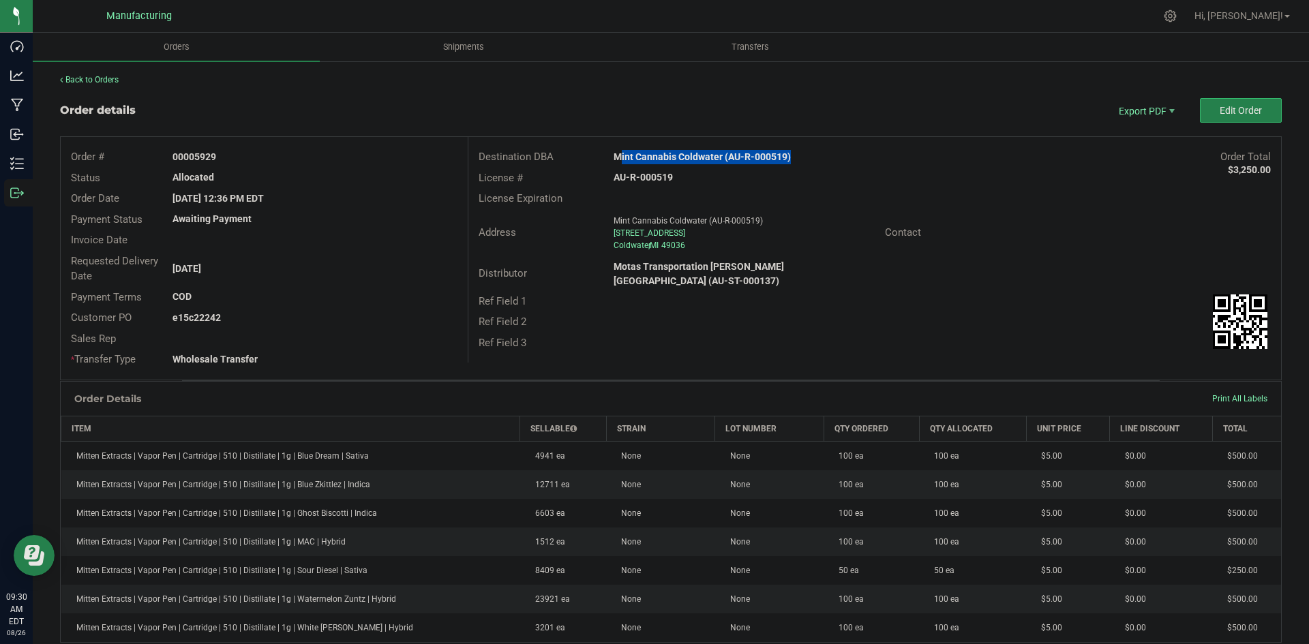
copy strong "Mint Cannabis Coldwater (AU-R-000519)"
click at [648, 176] on strong "AU-R-000519" at bounding box center [642, 177] width 59 height 11
copy strong "AU-R-000519"
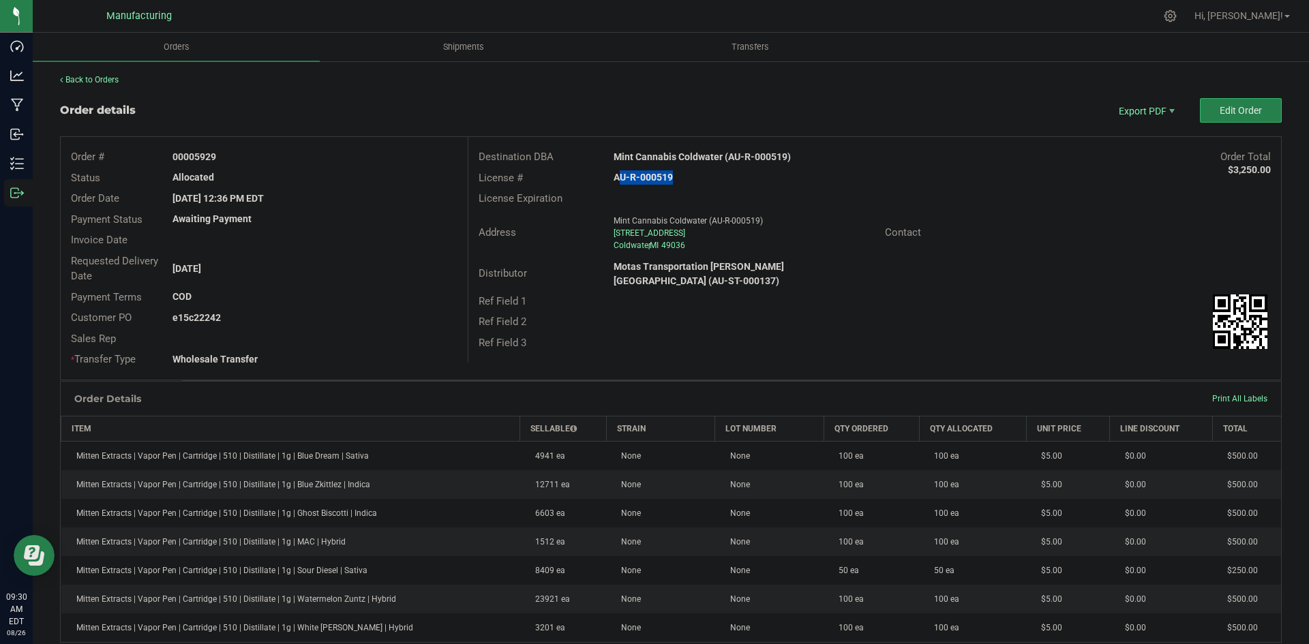
drag, startPoint x: 192, startPoint y: 153, endPoint x: 368, endPoint y: 162, distance: 176.0
click at [353, 161] on div "00005929" at bounding box center [314, 157] width 305 height 14
copy strong "5929"
drag, startPoint x: 192, startPoint y: 318, endPoint x: 425, endPoint y: 326, distance: 233.3
click at [396, 324] on div "e15c22242" at bounding box center [314, 318] width 305 height 14
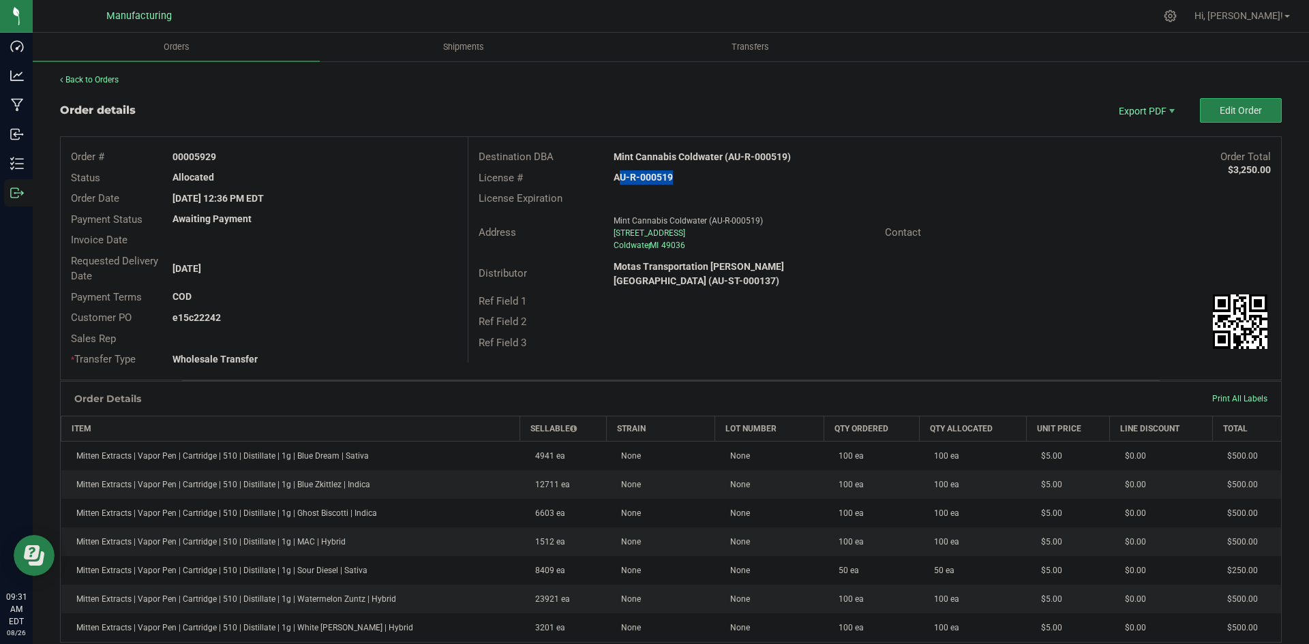
copy strong "22242"
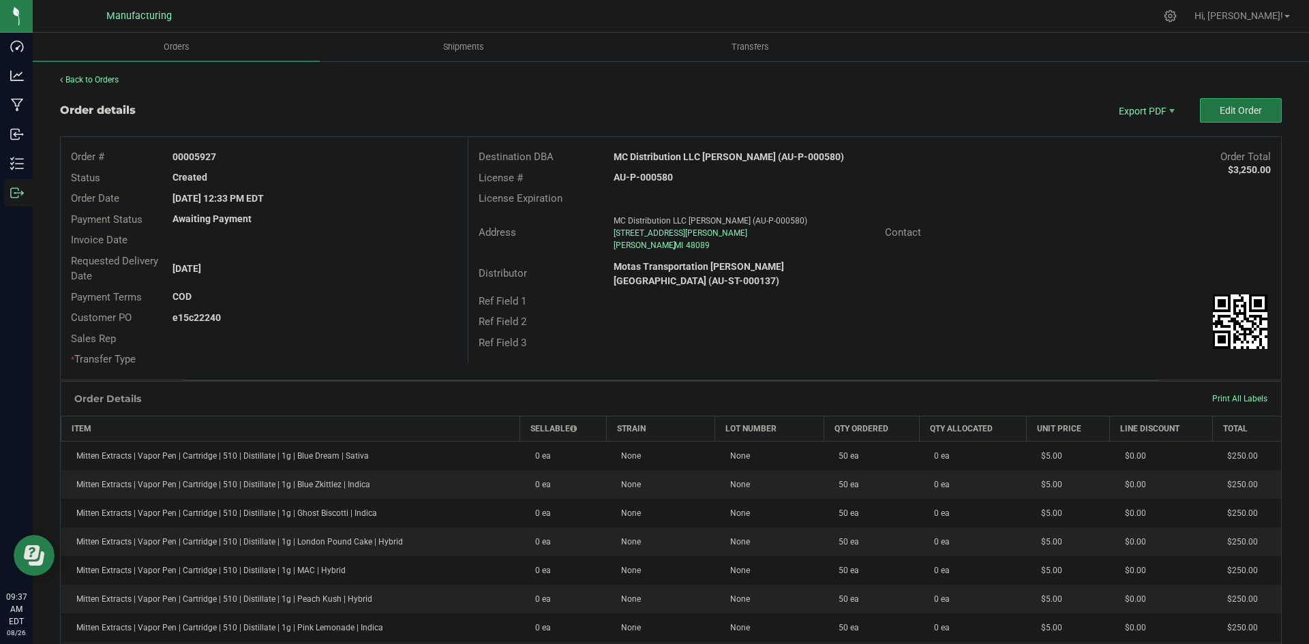
click at [1231, 106] on span "Edit Order" at bounding box center [1240, 110] width 42 height 11
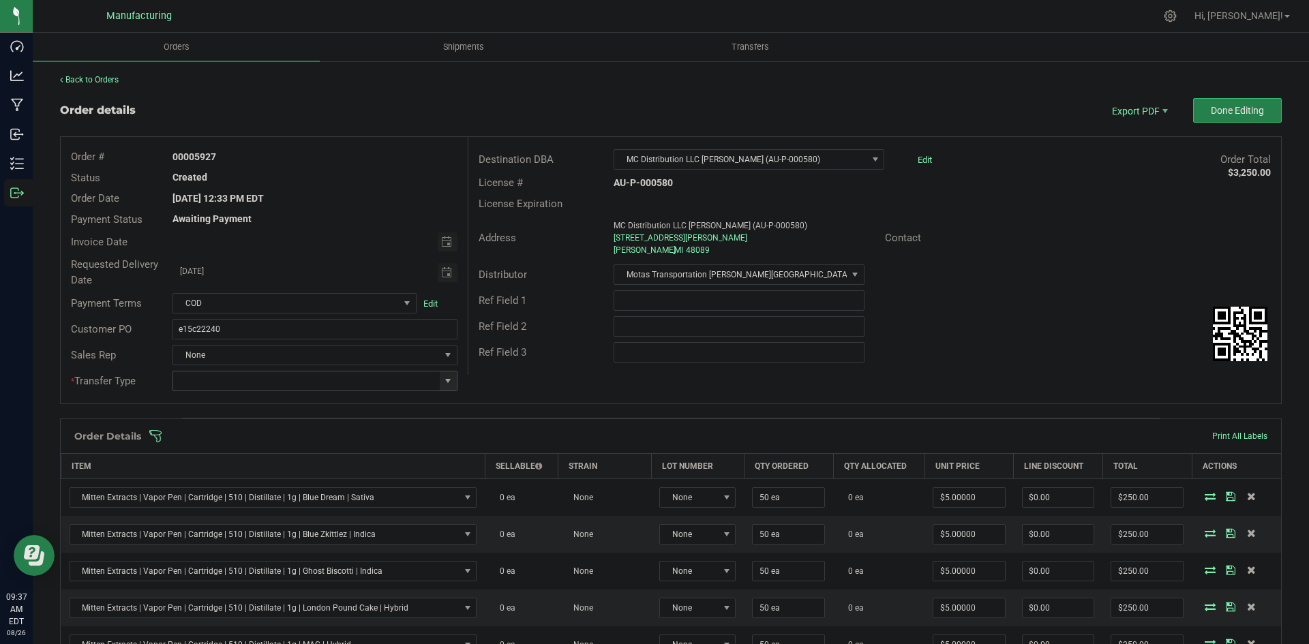
click at [448, 384] on span at bounding box center [447, 381] width 11 height 11
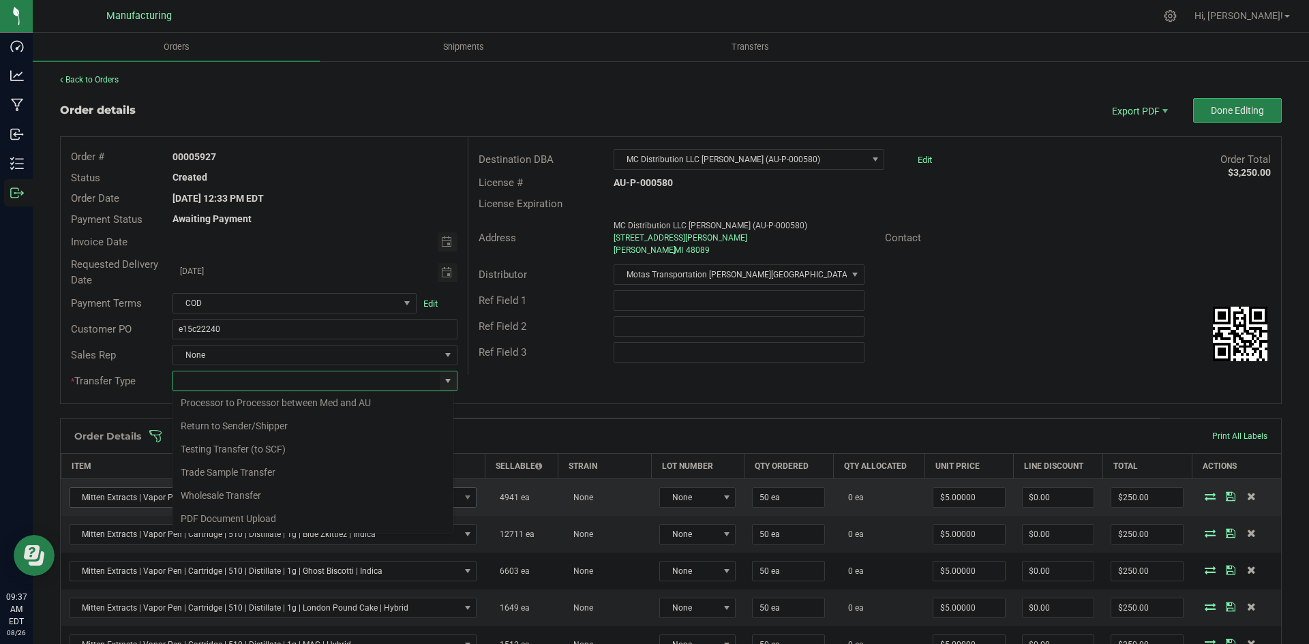
click at [260, 497] on li "Wholesale Transfer" at bounding box center [312, 495] width 281 height 23
type input "Wholesale Transfer"
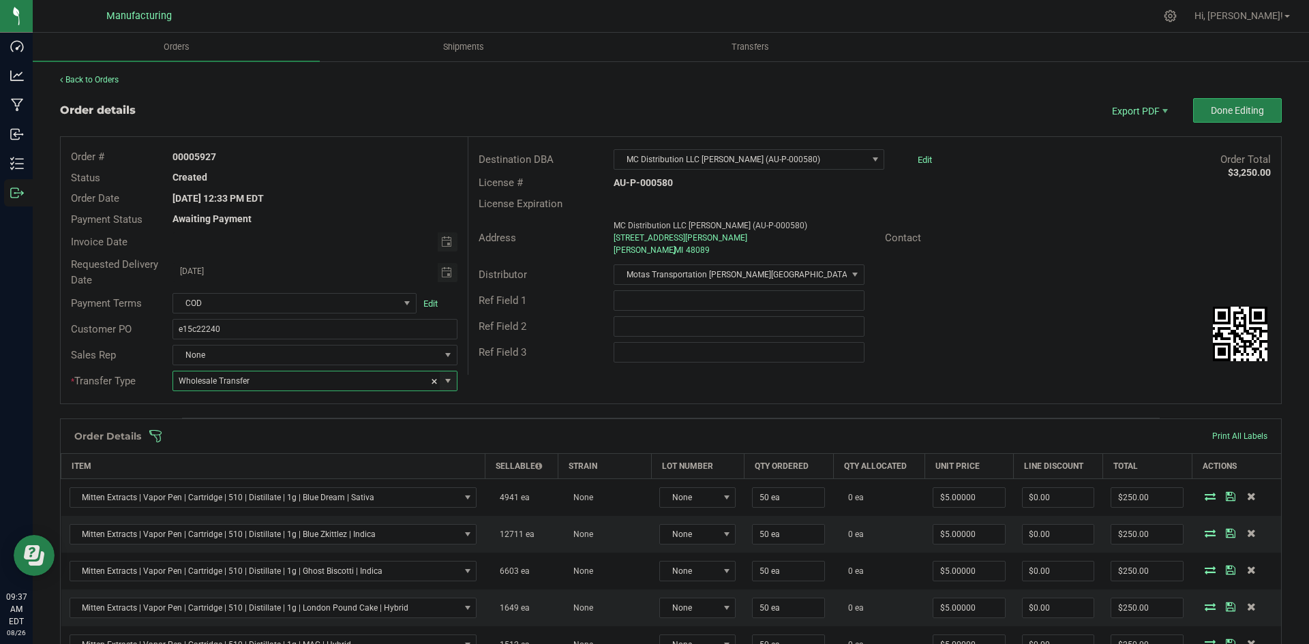
click at [514, 374] on div "Destination DBA MC Distribution LLC Warren (AU-P-000580) Edit Order Total $3,25…" at bounding box center [874, 256] width 813 height 238
click at [500, 431] on span at bounding box center [759, 436] width 1221 height 14
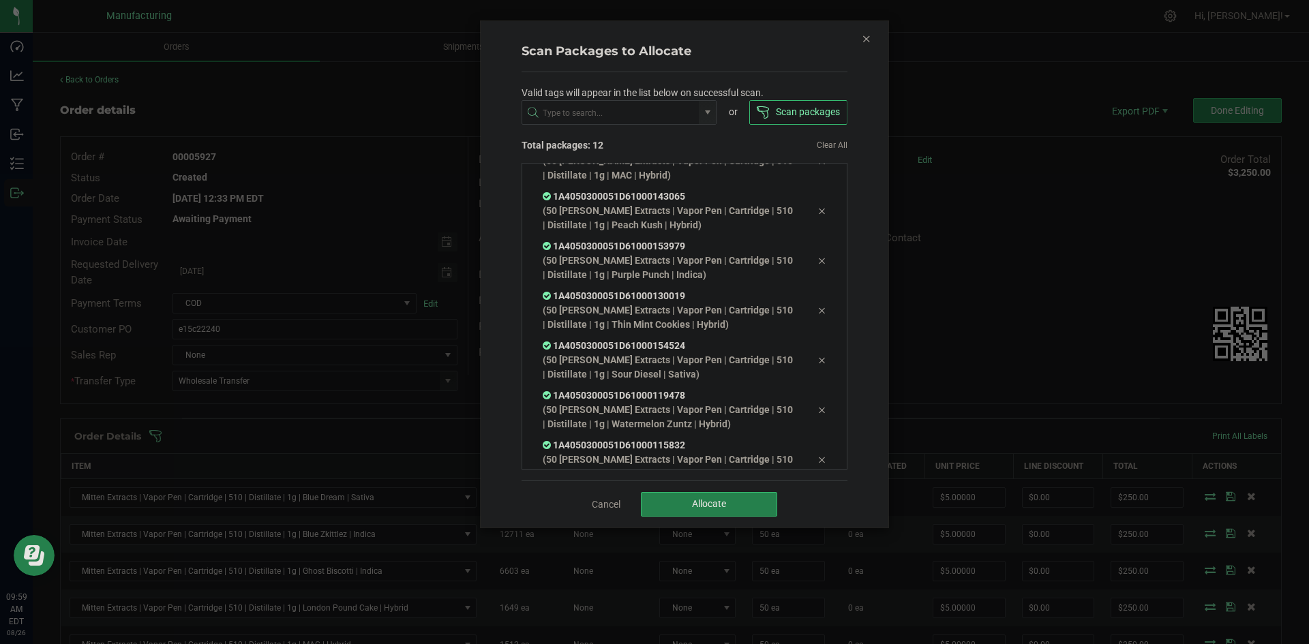
scroll to position [326, 0]
click at [692, 500] on span "Allocate" at bounding box center [709, 503] width 34 height 11
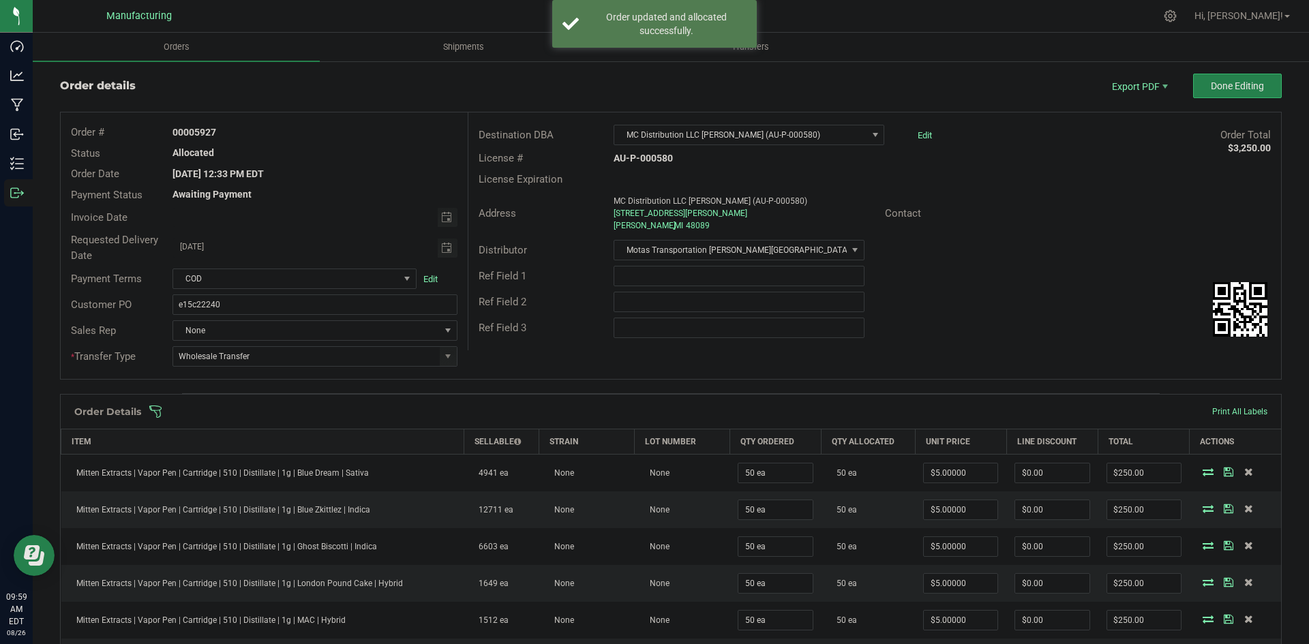
scroll to position [0, 0]
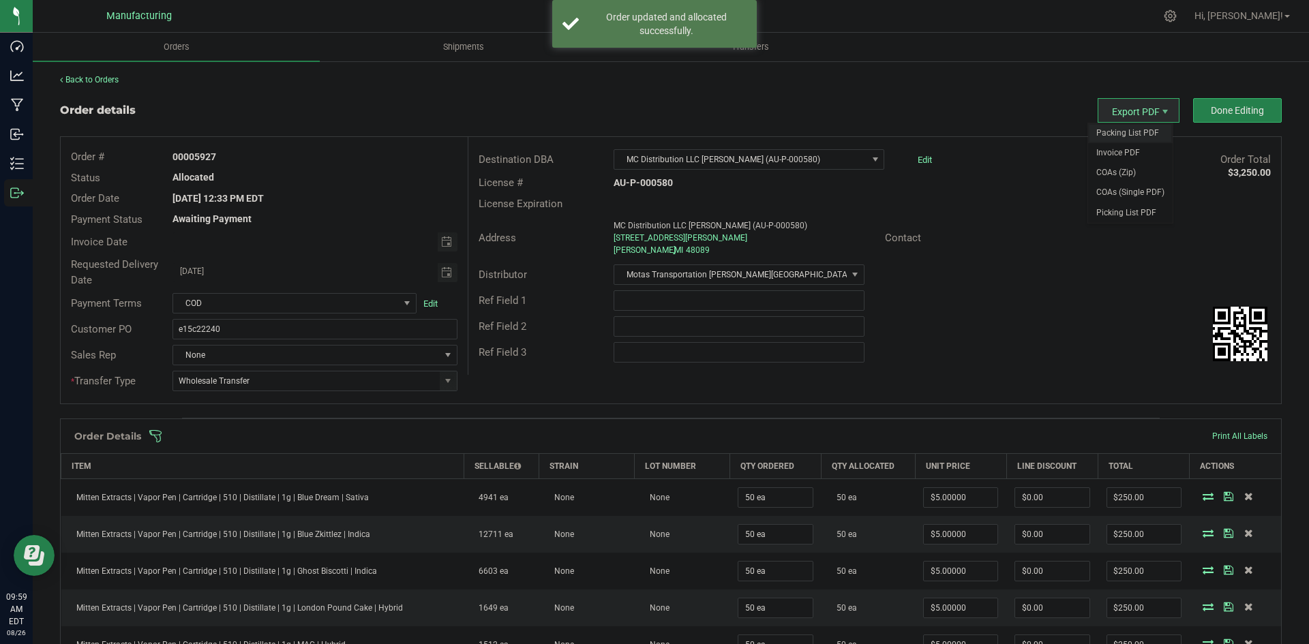
click at [1117, 127] on span "Packing List PDF" at bounding box center [1130, 133] width 85 height 20
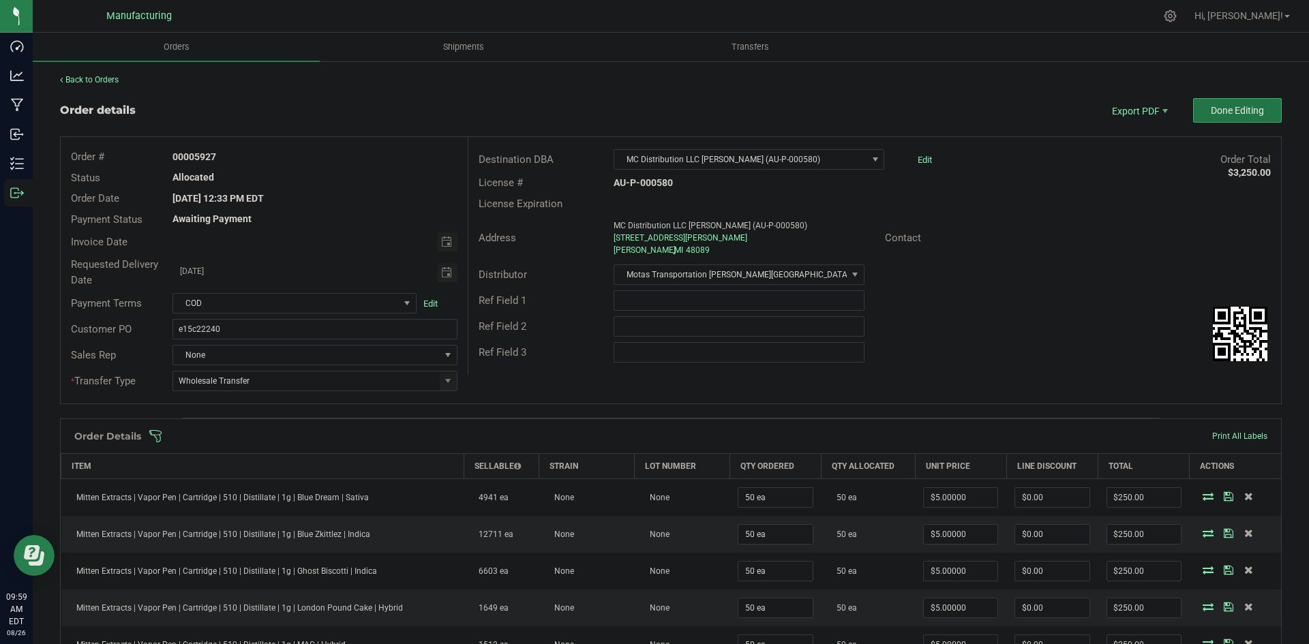
click at [1215, 110] on span "Done Editing" at bounding box center [1237, 110] width 53 height 11
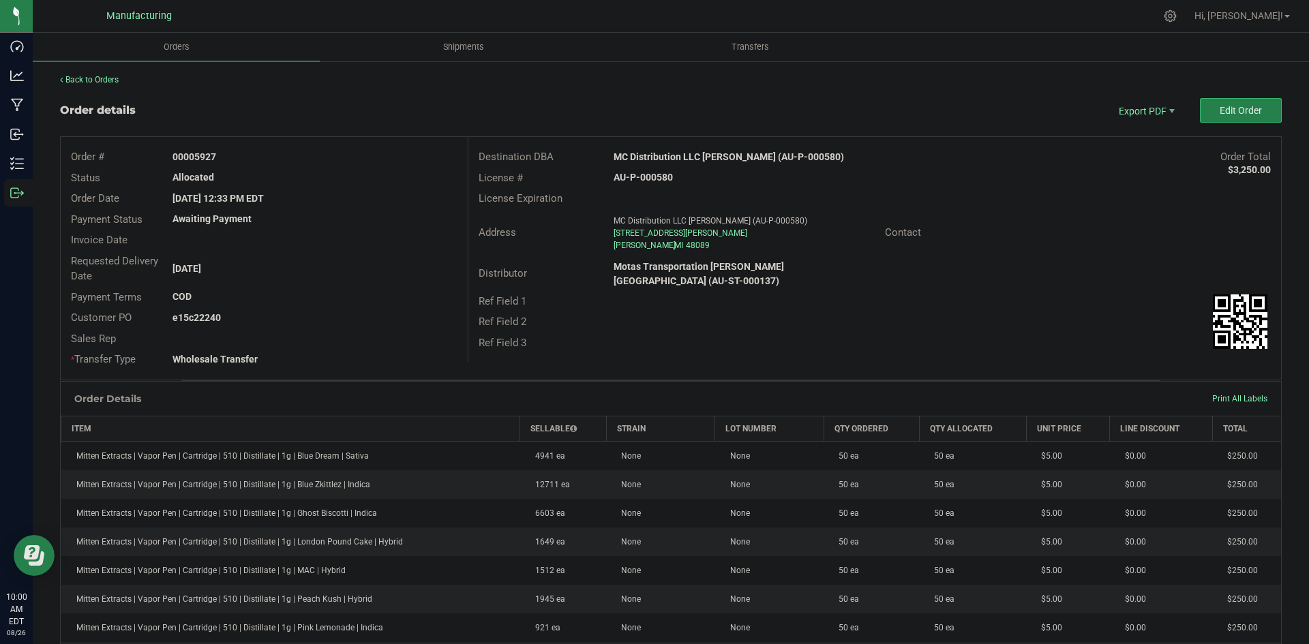
click at [683, 157] on strong "MC Distribution LLC Warren (AU-P-000580)" at bounding box center [728, 156] width 230 height 11
copy strong "MC Distribution LLC Warren (AU-P-000580)"
click at [655, 175] on strong "AU-P-000580" at bounding box center [642, 177] width 59 height 11
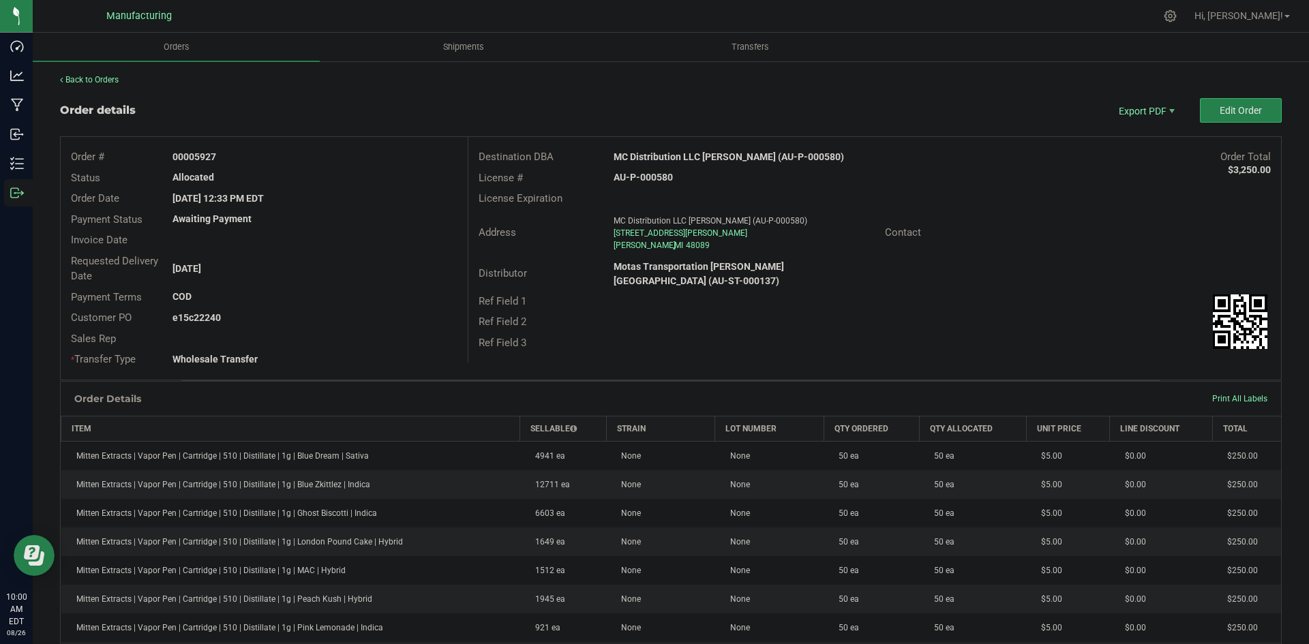
click at [656, 174] on strong "AU-P-000580" at bounding box center [642, 177] width 59 height 11
copy strong "AU-P-000580"
drag, startPoint x: 195, startPoint y: 153, endPoint x: 292, endPoint y: 153, distance: 97.5
click at [286, 153] on div "00005927" at bounding box center [314, 157] width 305 height 14
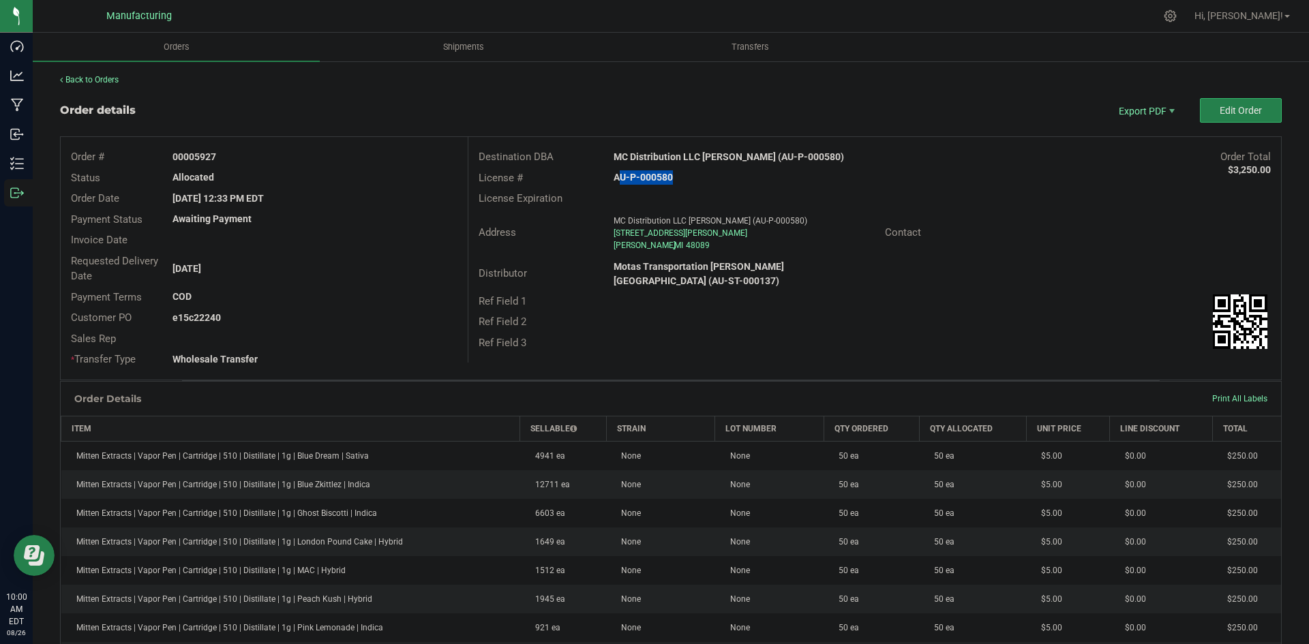
copy strong "5927"
drag, startPoint x: 194, startPoint y: 312, endPoint x: 352, endPoint y: 315, distance: 158.8
click at [326, 314] on div "e15c22240" at bounding box center [314, 318] width 305 height 14
copy strong "22240"
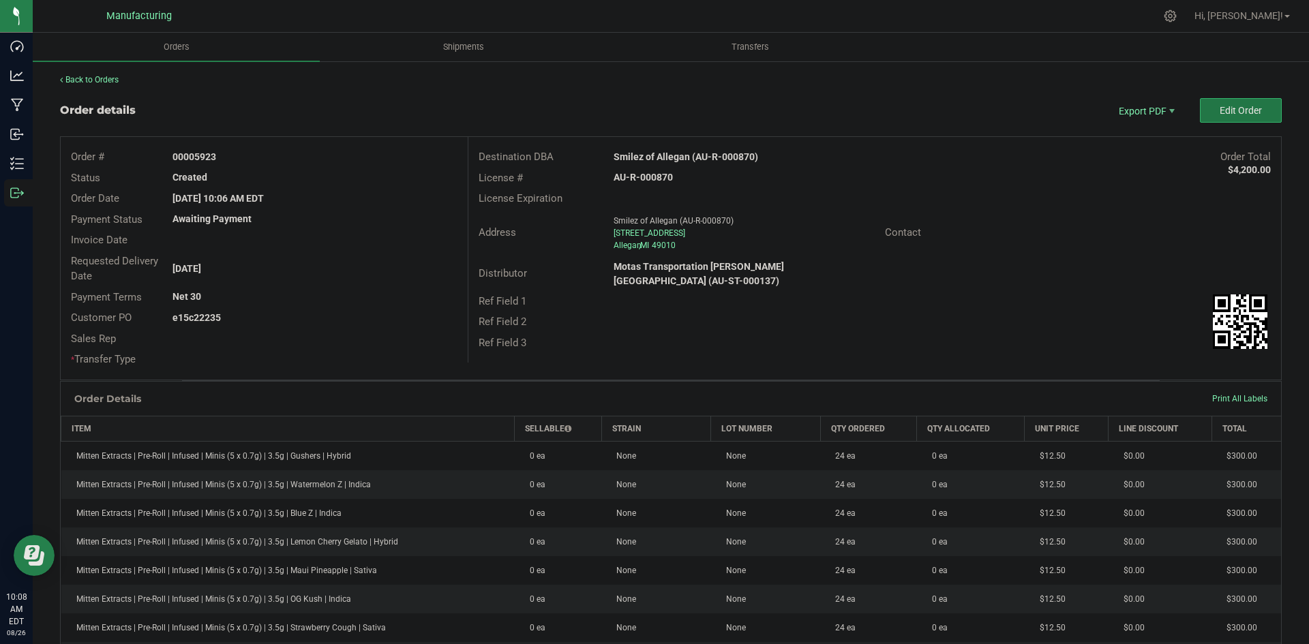
click at [1200, 117] on button "Edit Order" at bounding box center [1241, 110] width 82 height 25
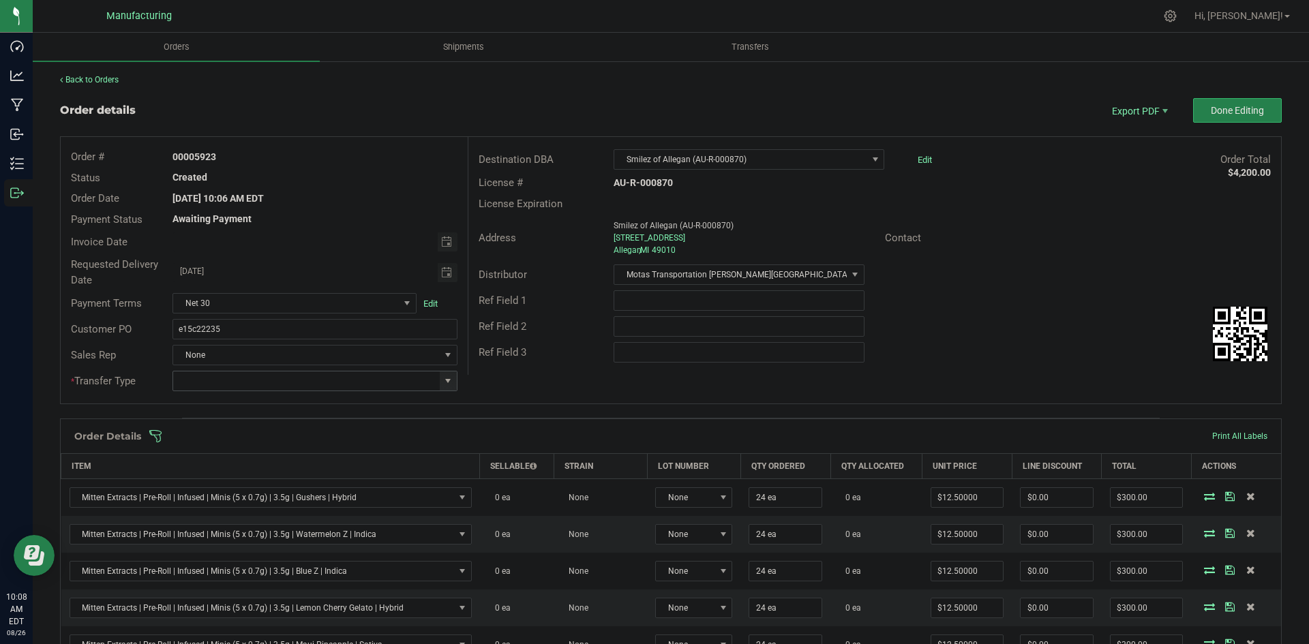
click at [446, 380] on span at bounding box center [447, 381] width 11 height 11
click at [215, 491] on li "Wholesale Transfer" at bounding box center [312, 495] width 281 height 23
type input "Wholesale Transfer"
click at [527, 388] on div "Order # 00005923 Status Created Order Date [DATE] 10:06 AM EDT Payment Status A…" at bounding box center [671, 270] width 1220 height 267
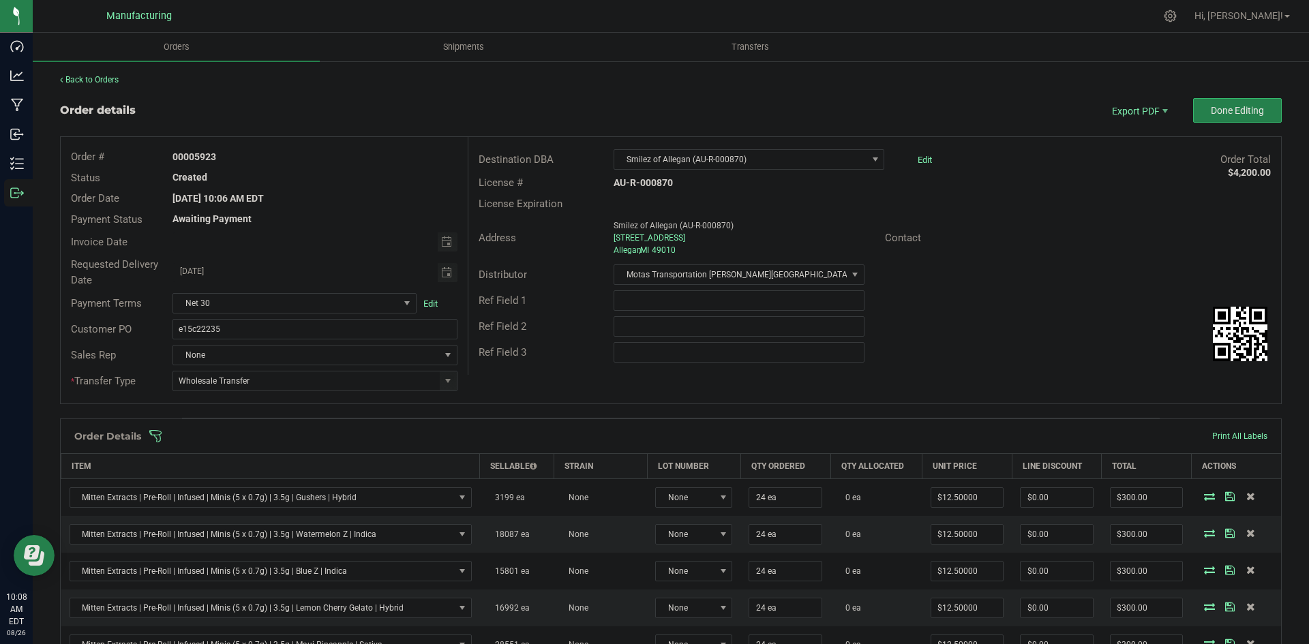
click at [511, 435] on span at bounding box center [759, 436] width 1221 height 14
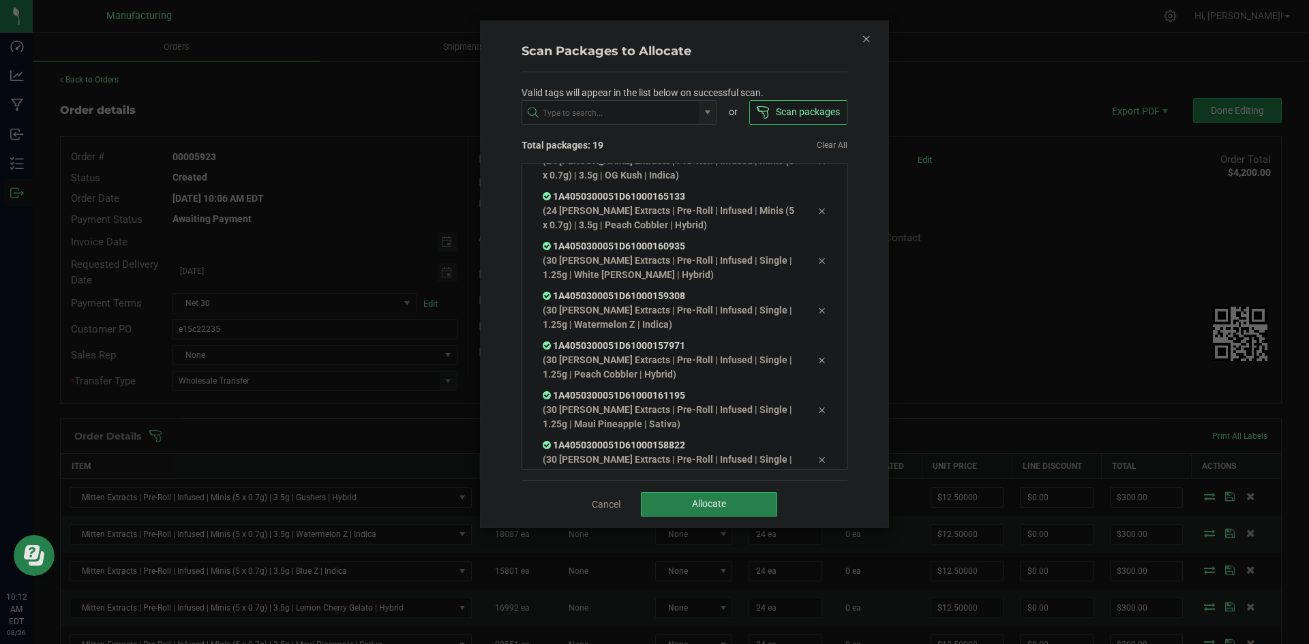
scroll to position [624, 0]
click at [671, 508] on button "Allocate" at bounding box center [709, 504] width 136 height 25
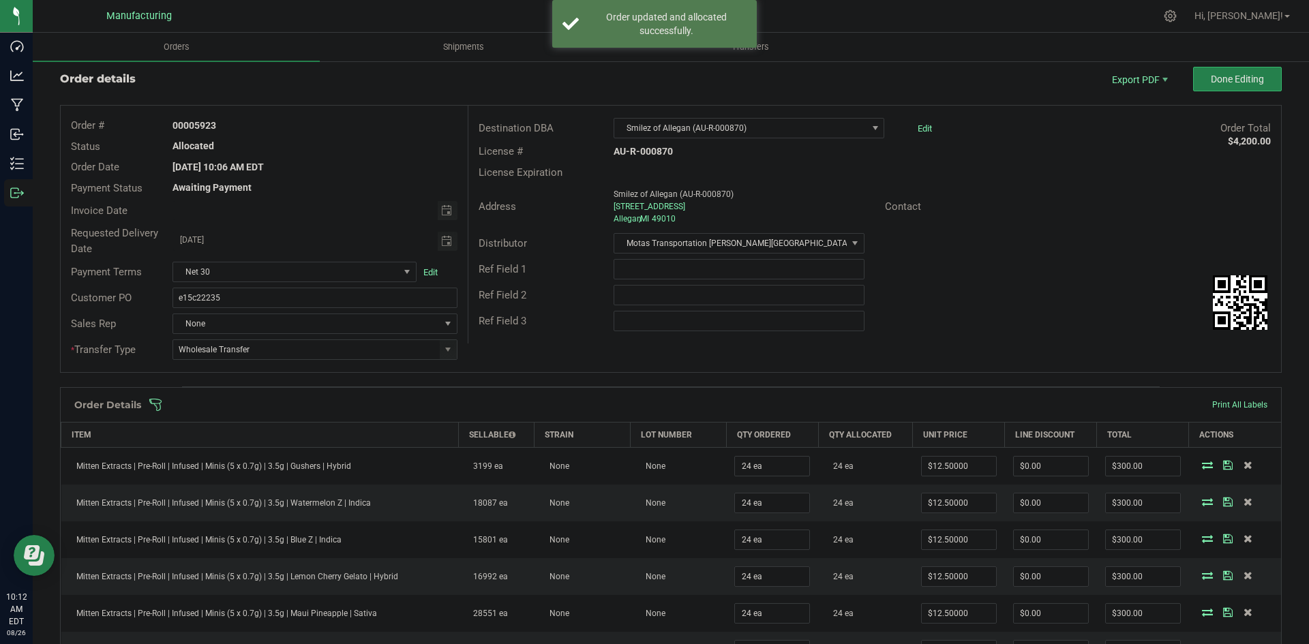
scroll to position [0, 0]
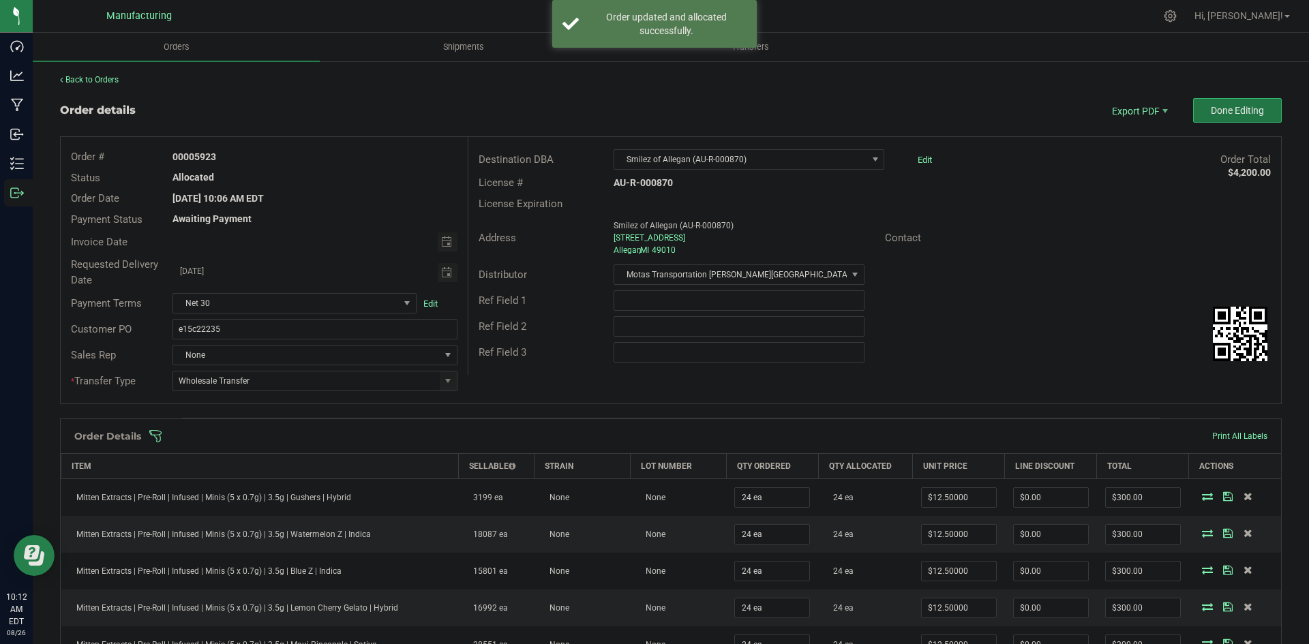
click at [1218, 115] on span "Done Editing" at bounding box center [1237, 110] width 53 height 11
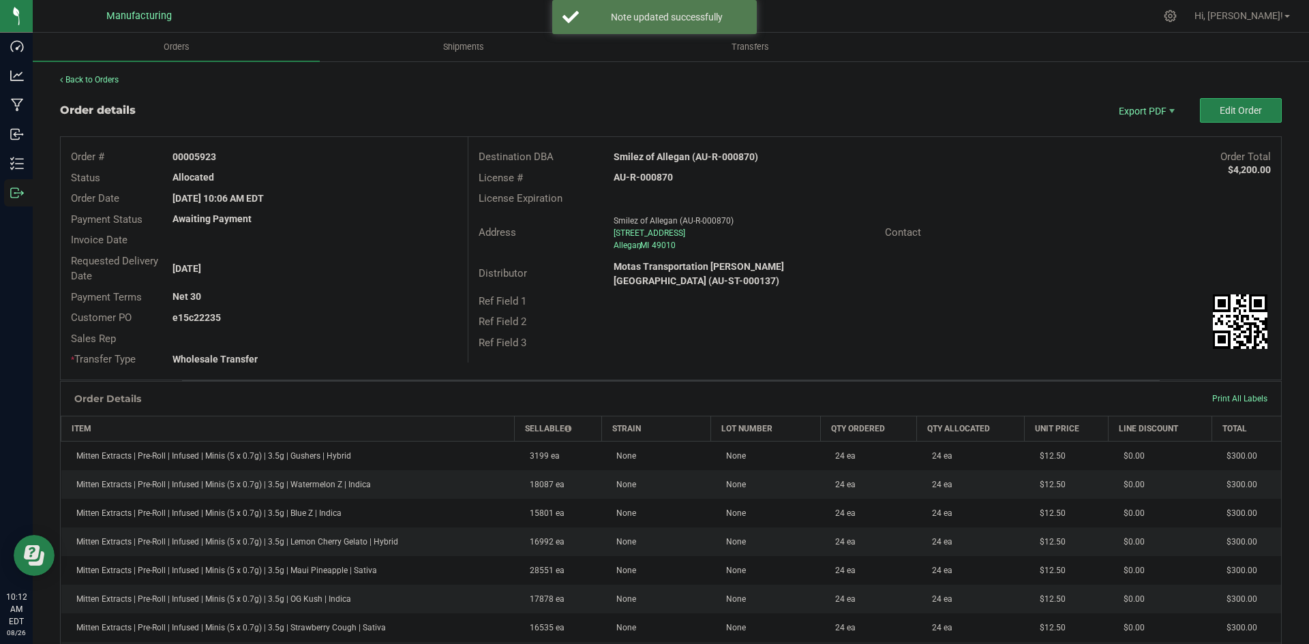
click at [669, 159] on strong "Smilez of Allegan (AU-R-000870)" at bounding box center [685, 156] width 145 height 11
click at [670, 159] on strong "Smilez of Allegan (AU-R-000870)" at bounding box center [685, 156] width 145 height 11
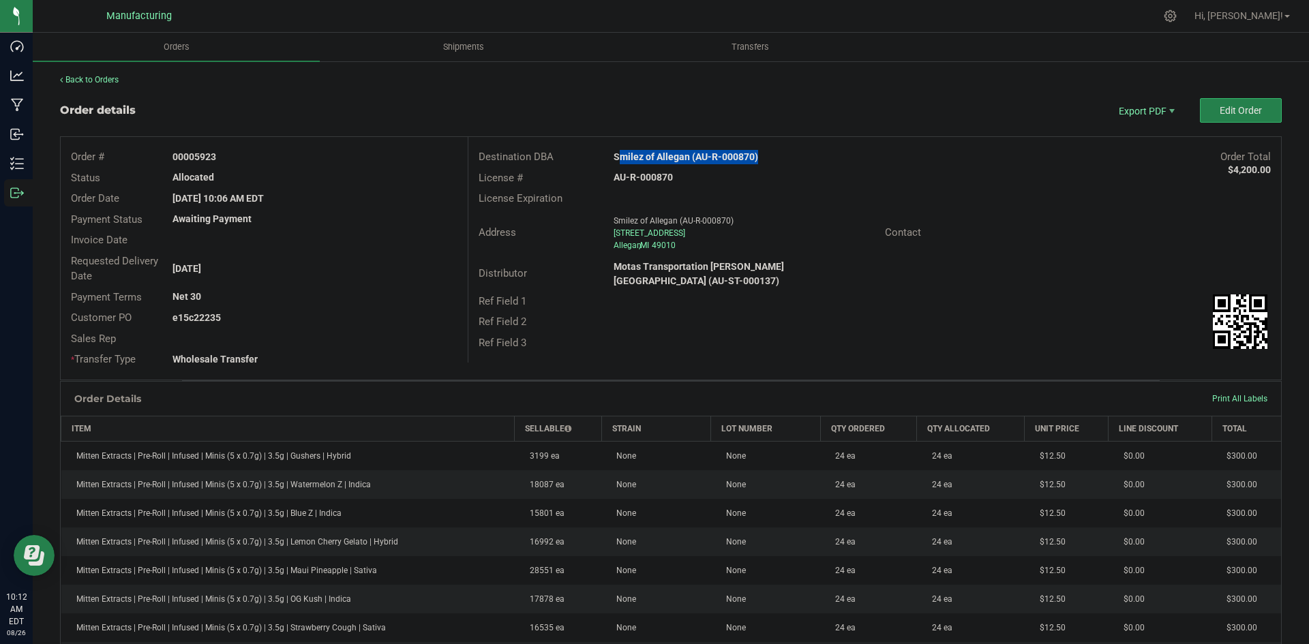
copy strong "Smilez of Allegan (AU-R-000870)"
click at [641, 173] on strong "AU-R-000870" at bounding box center [642, 177] width 59 height 11
copy strong "AU-R-000870"
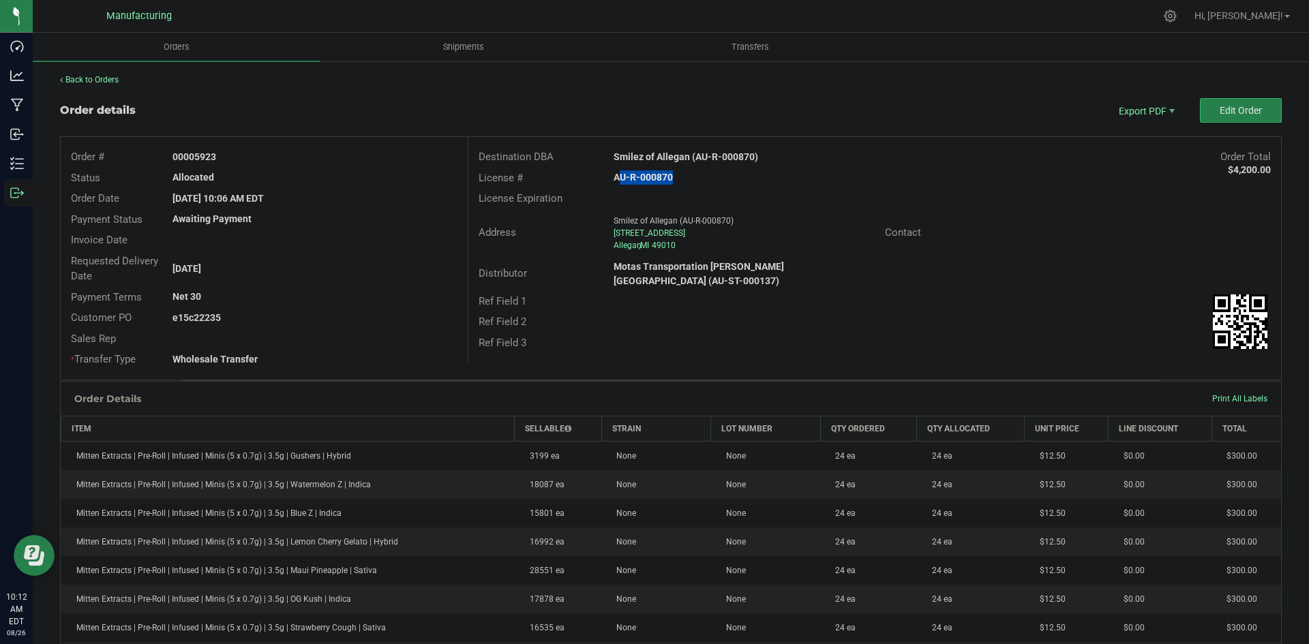
drag, startPoint x: 194, startPoint y: 155, endPoint x: 292, endPoint y: 160, distance: 98.3
click at [281, 157] on div "00005923" at bounding box center [314, 157] width 305 height 14
copy strong "5923"
drag, startPoint x: 192, startPoint y: 318, endPoint x: 348, endPoint y: 318, distance: 156.1
click at [341, 318] on div "e15c22235" at bounding box center [314, 318] width 305 height 14
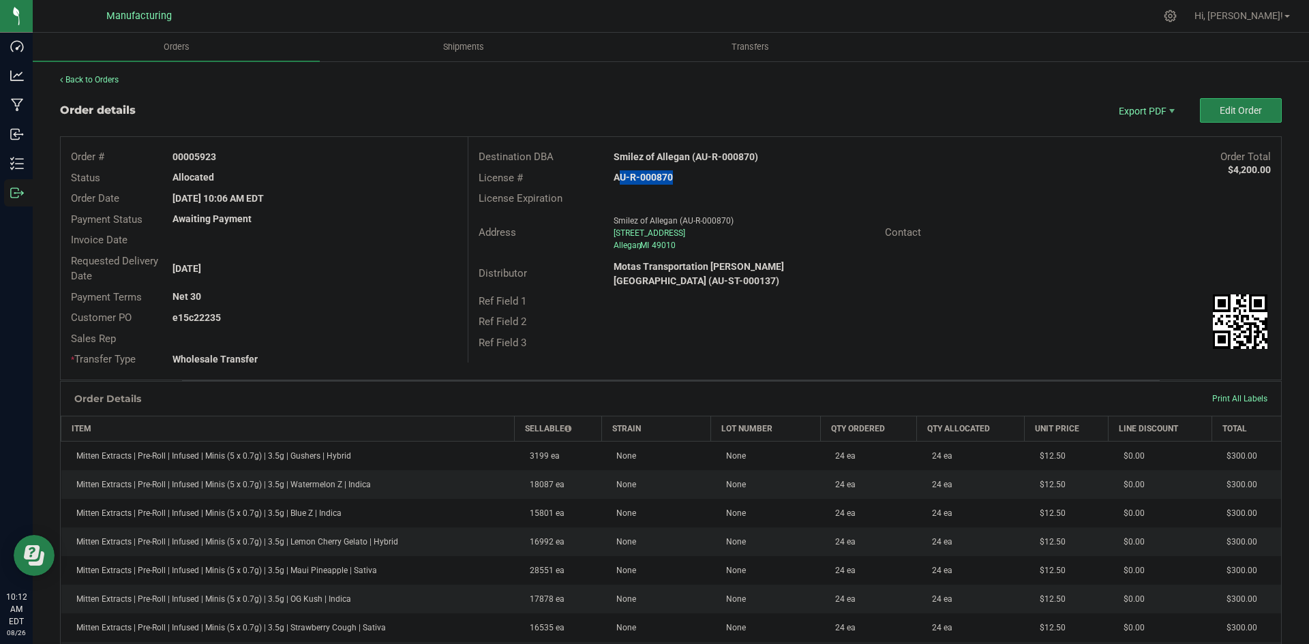
copy strong "22235"
click at [1135, 138] on span "Packing List PDF" at bounding box center [1137, 133] width 85 height 20
click at [1208, 117] on button "Edit Order" at bounding box center [1241, 110] width 82 height 25
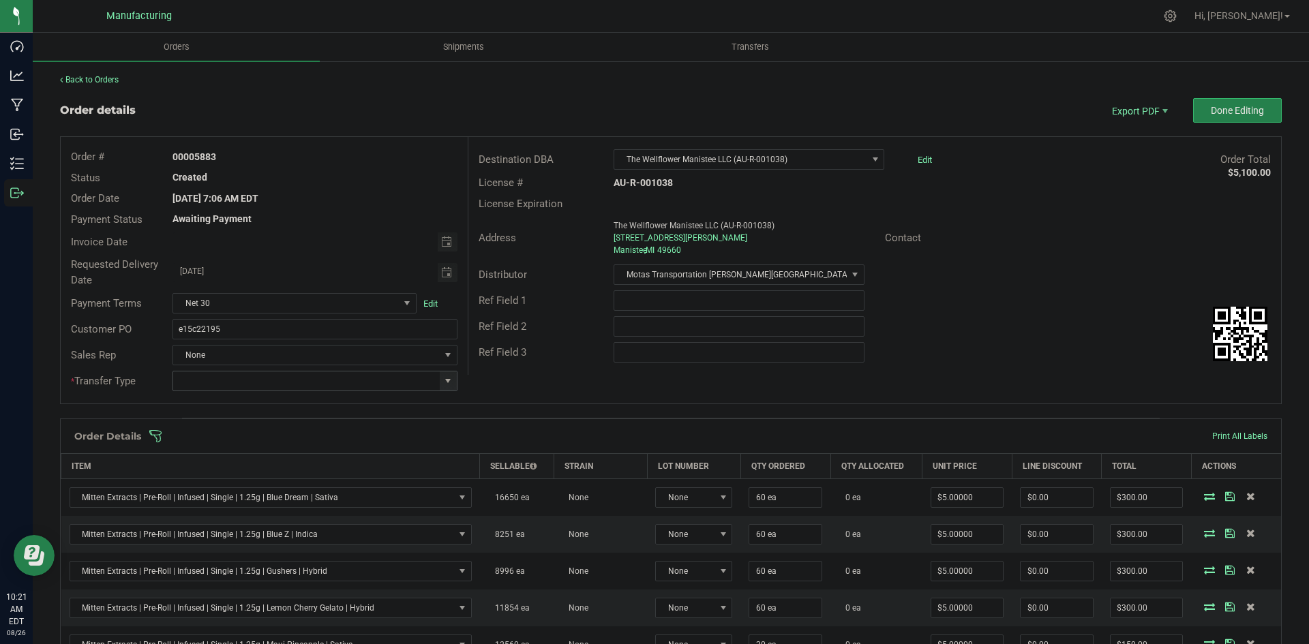
click at [448, 380] on span at bounding box center [447, 381] width 11 height 11
click at [252, 493] on li "Wholesale Transfer" at bounding box center [312, 495] width 281 height 23
type input "Wholesale Transfer"
click at [513, 391] on div "Order # 00005883 Status Created Order Date [DATE] 7:06 AM EDT Payment Status Aw…" at bounding box center [671, 270] width 1220 height 267
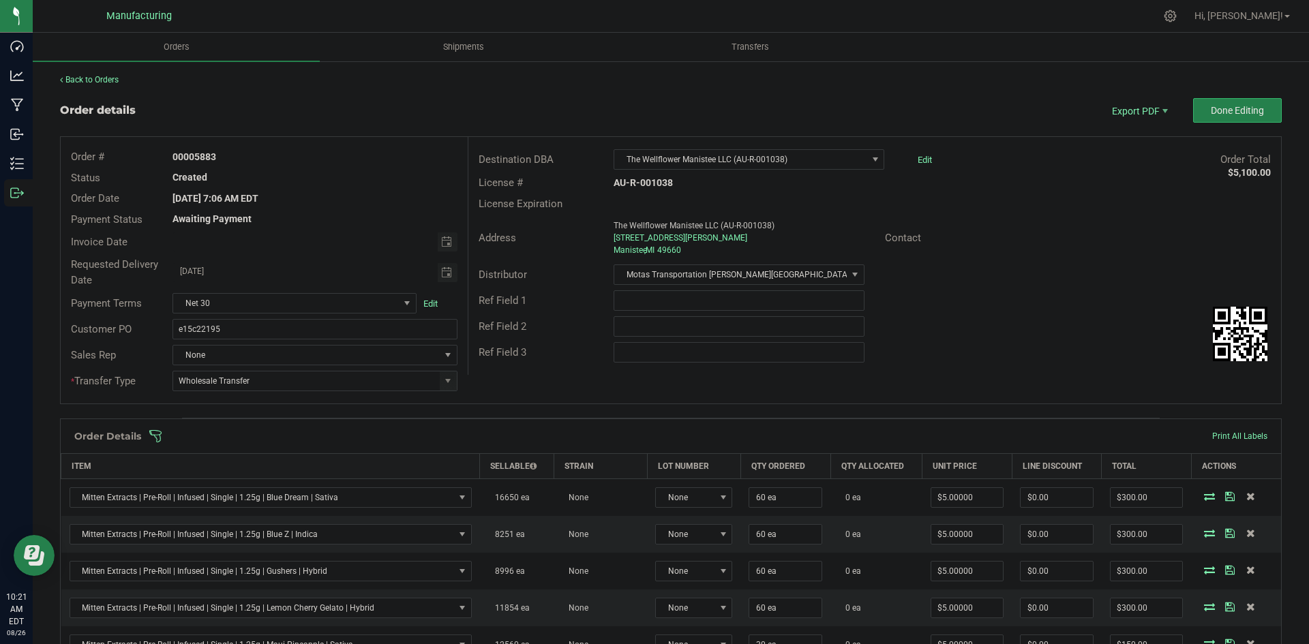
click at [505, 447] on div "Order Details Print All Labels" at bounding box center [671, 436] width 1220 height 34
click at [507, 442] on span at bounding box center [759, 436] width 1221 height 14
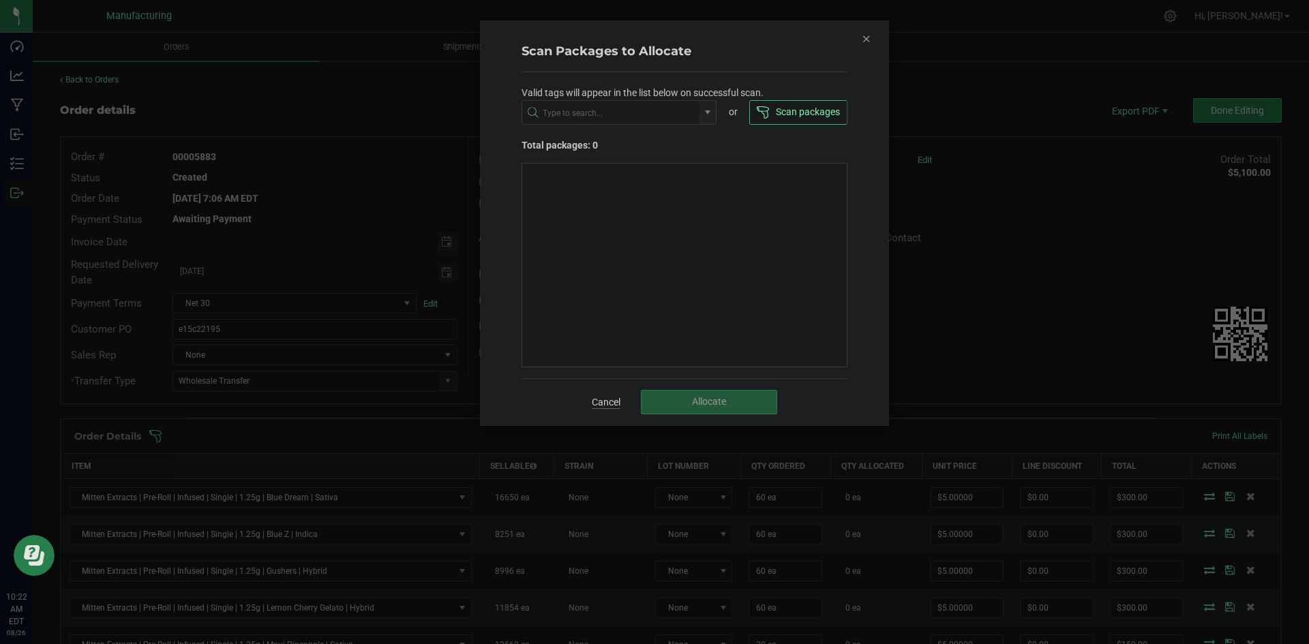
click at [611, 407] on link "Cancel" at bounding box center [606, 402] width 29 height 14
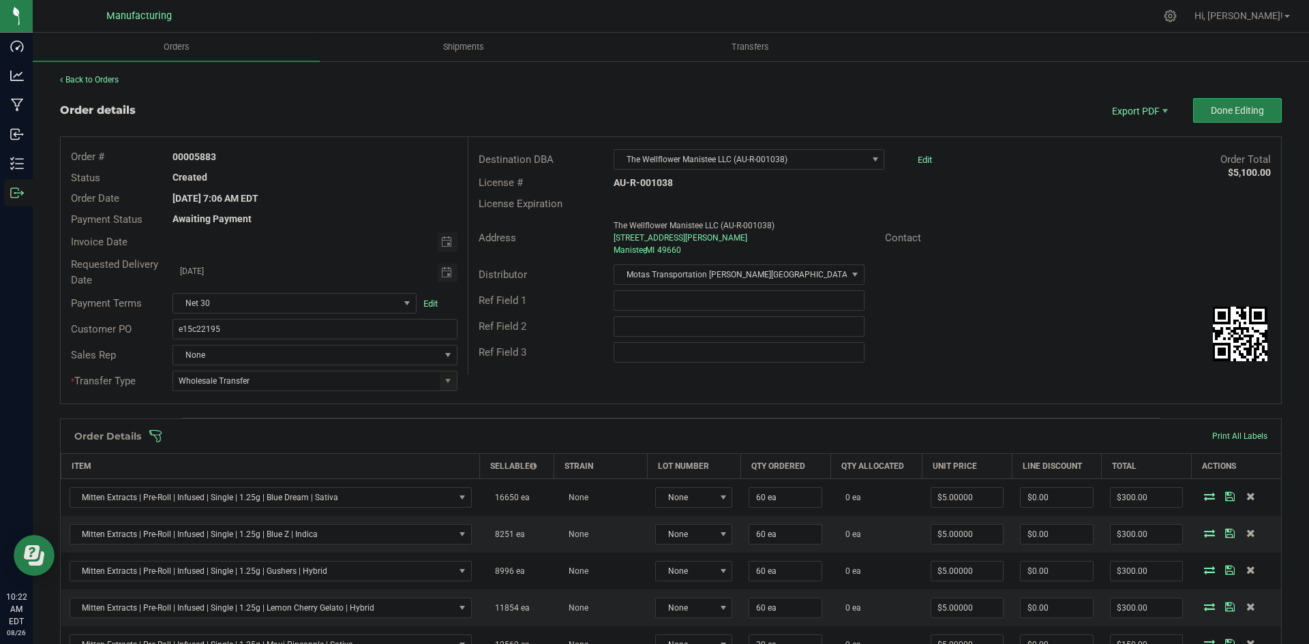
click at [651, 432] on span at bounding box center [759, 436] width 1221 height 14
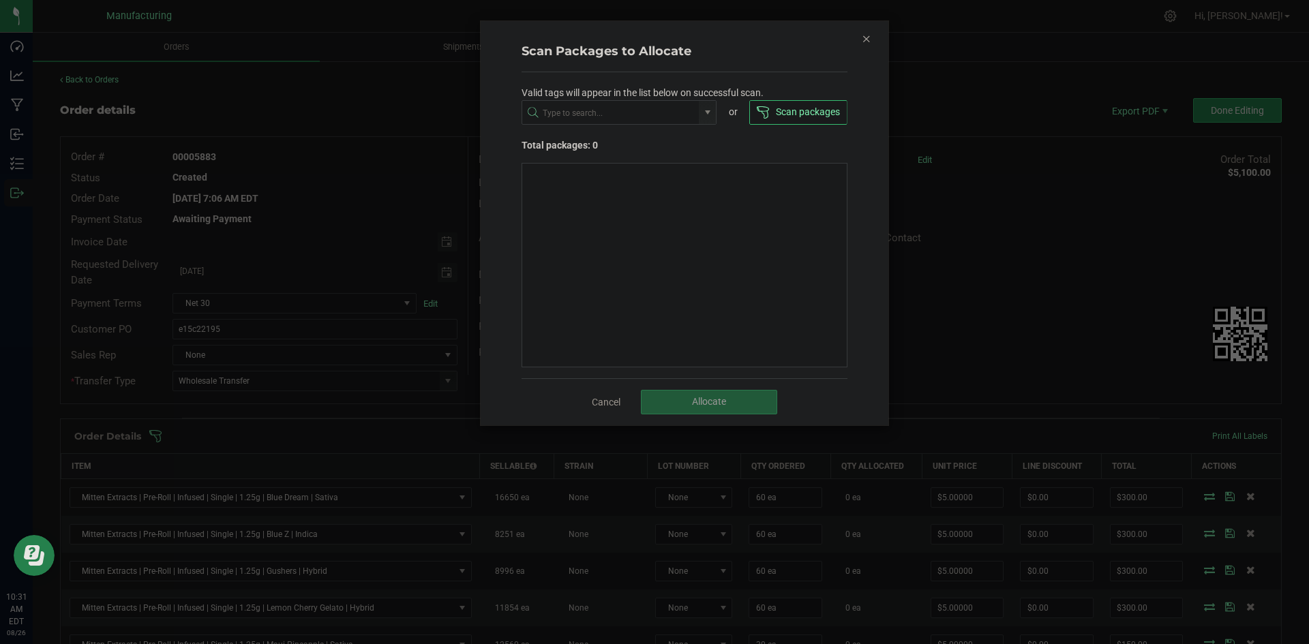
click at [866, 40] on icon "Close" at bounding box center [867, 38] width 10 height 16
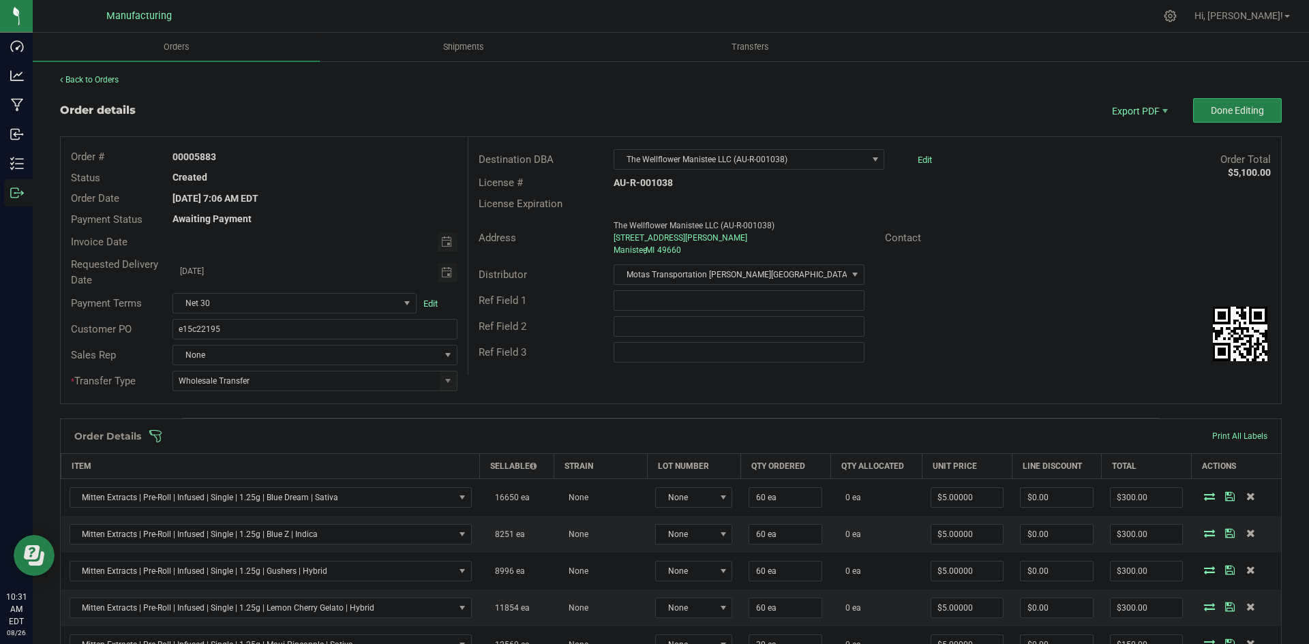
click at [769, 434] on span at bounding box center [759, 436] width 1221 height 14
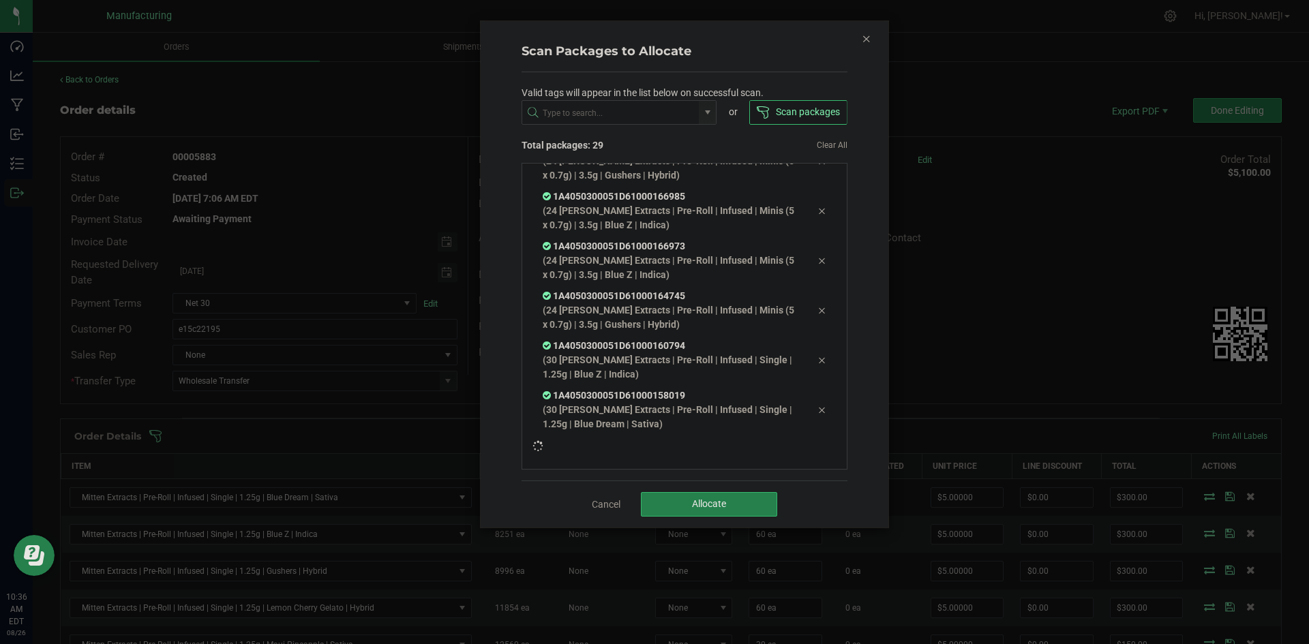
scroll to position [1145, 0]
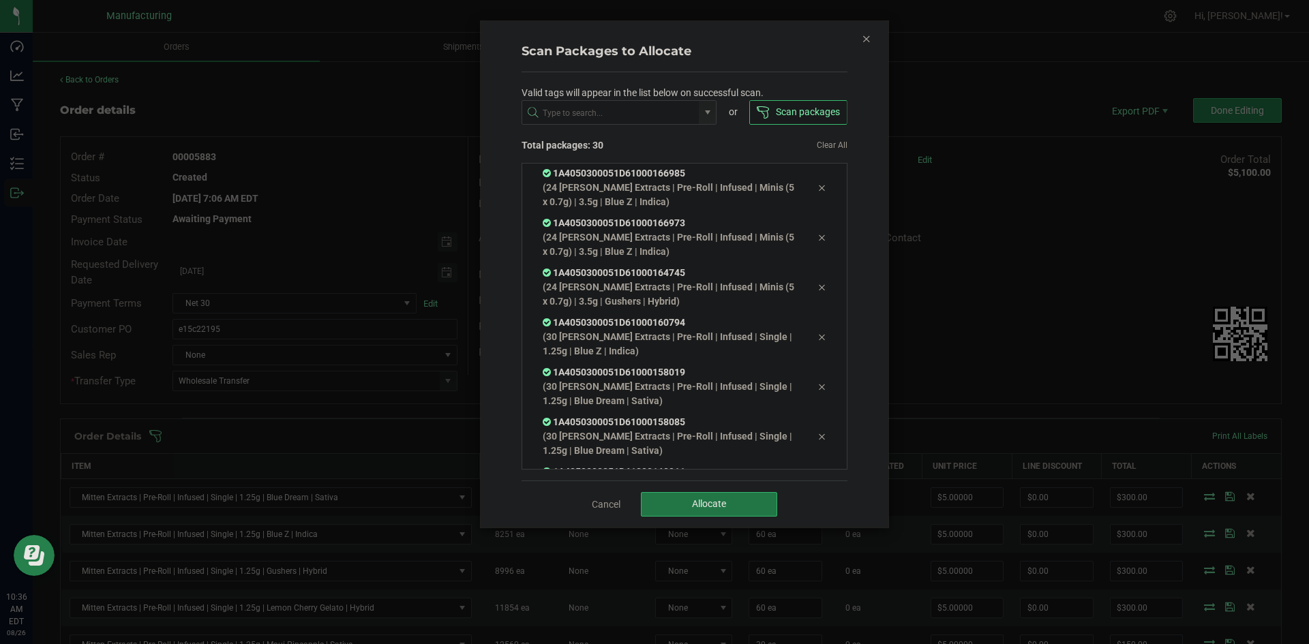
click at [708, 500] on span "Allocate" at bounding box center [709, 503] width 34 height 11
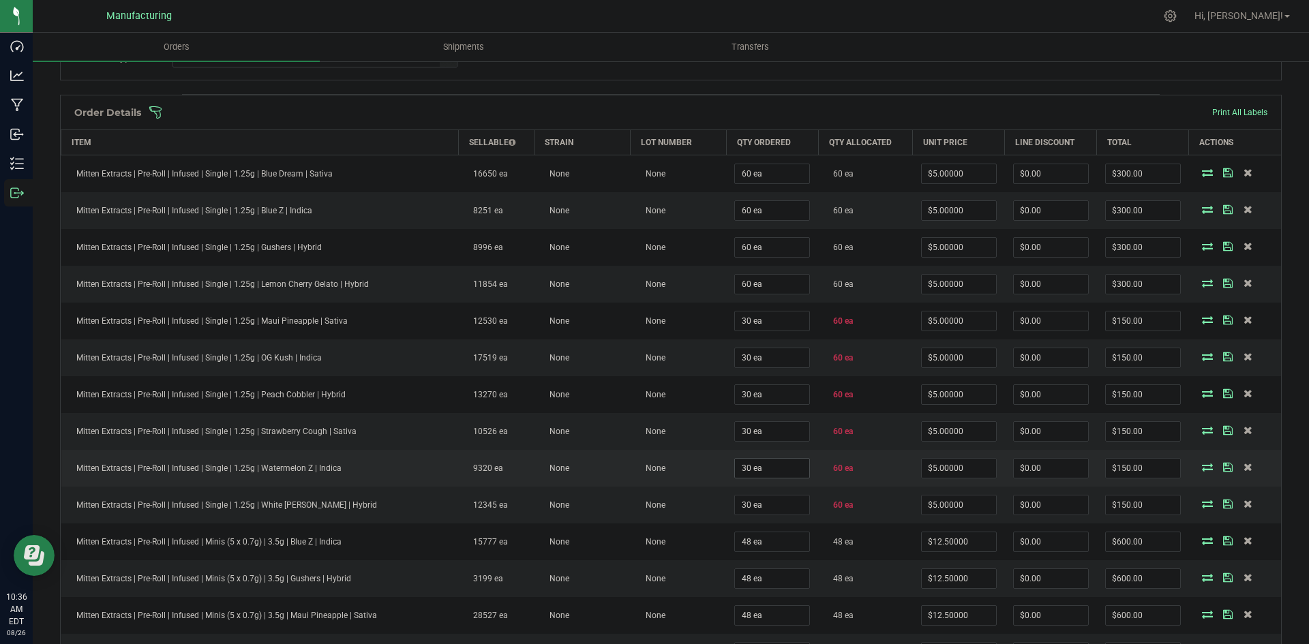
scroll to position [341, 0]
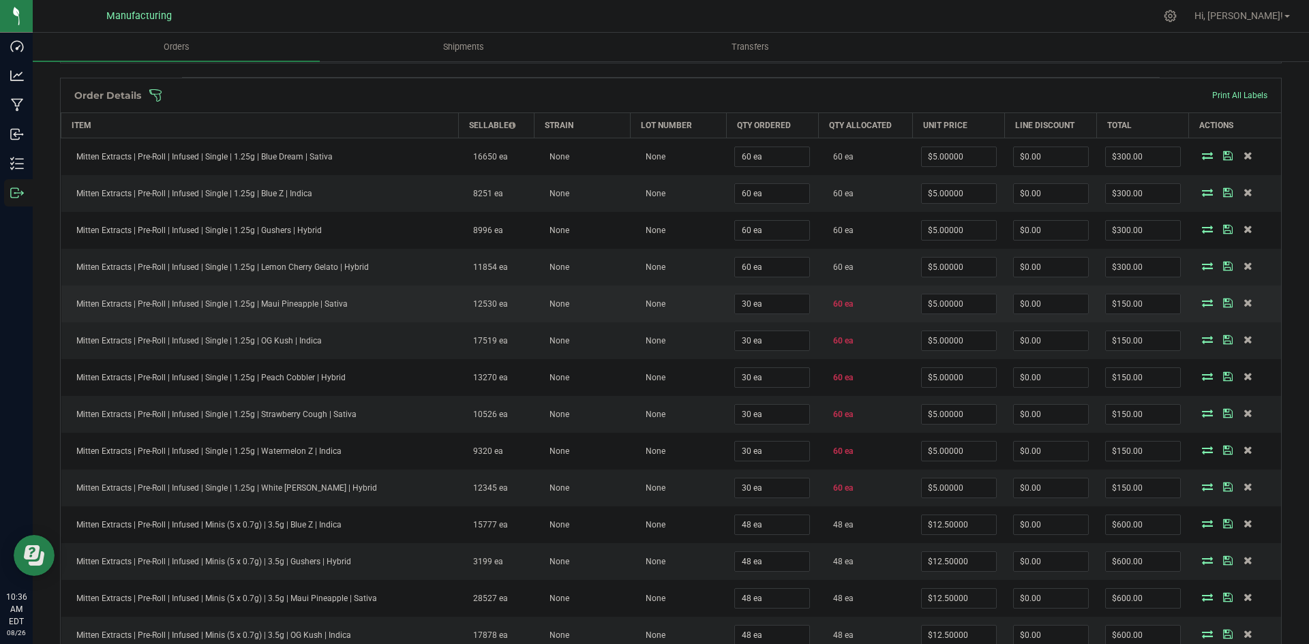
click at [1202, 299] on icon at bounding box center [1207, 303] width 11 height 8
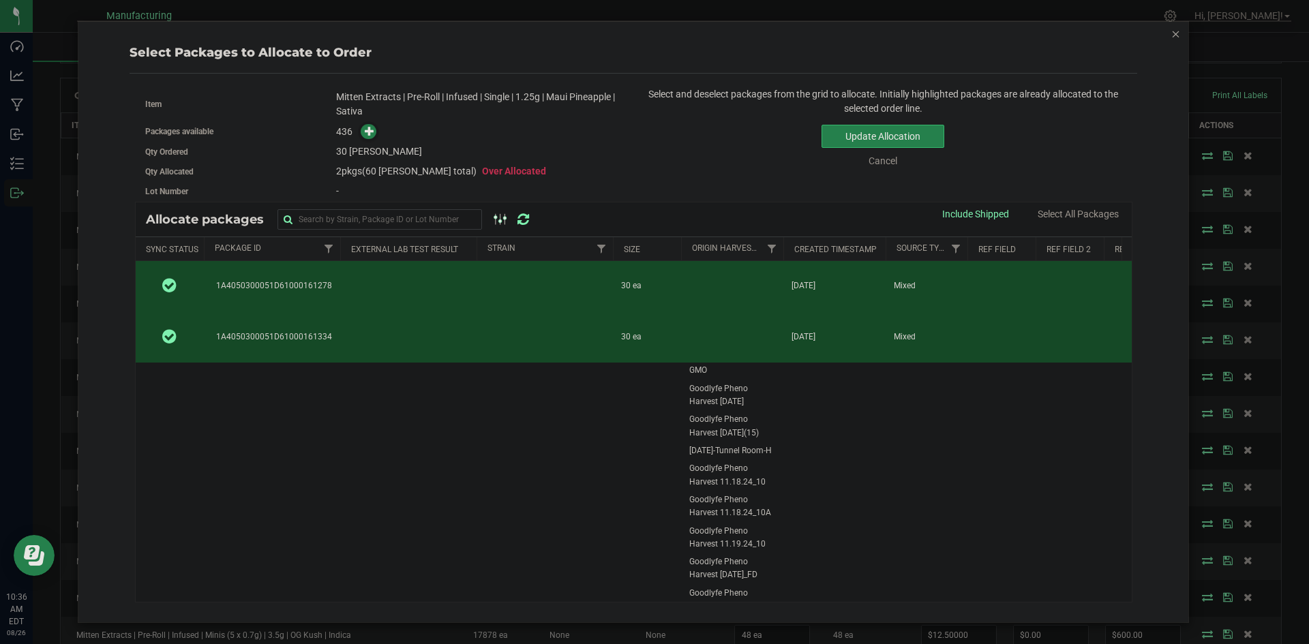
click at [337, 279] on td "1A4050300051D61000161278" at bounding box center [272, 286] width 136 height 51
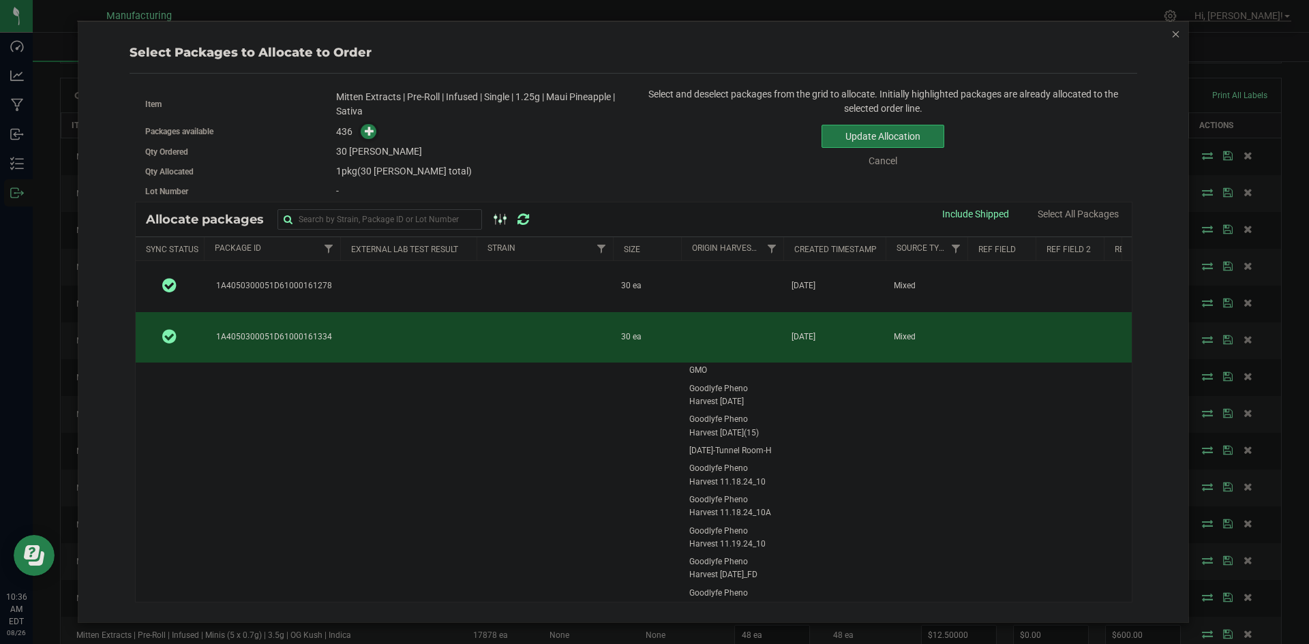
click at [840, 132] on button "Update Allocation" at bounding box center [882, 136] width 123 height 23
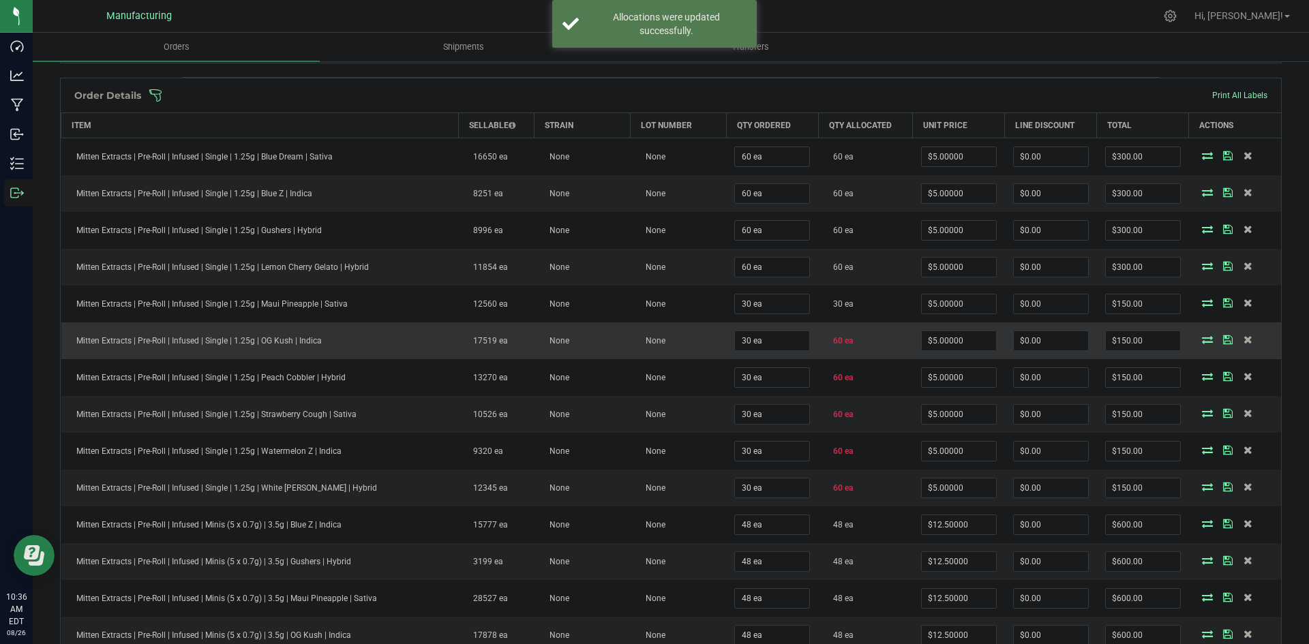
click at [1202, 341] on icon at bounding box center [1207, 339] width 11 height 8
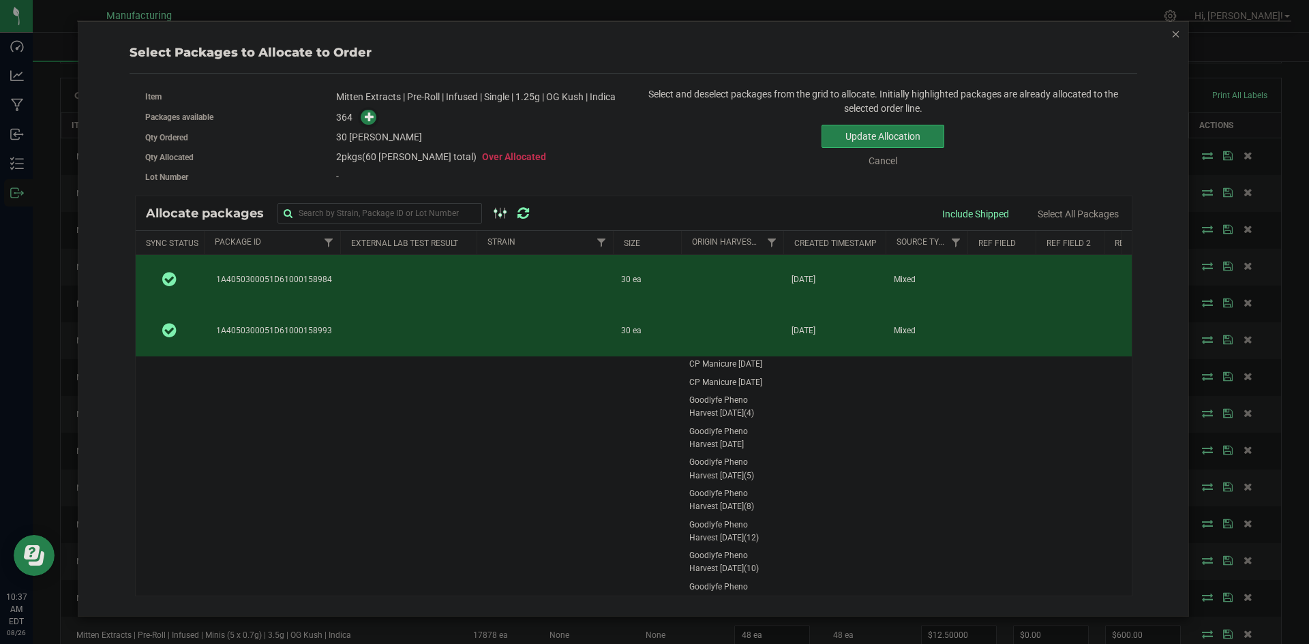
click at [431, 280] on td at bounding box center [408, 280] width 136 height 51
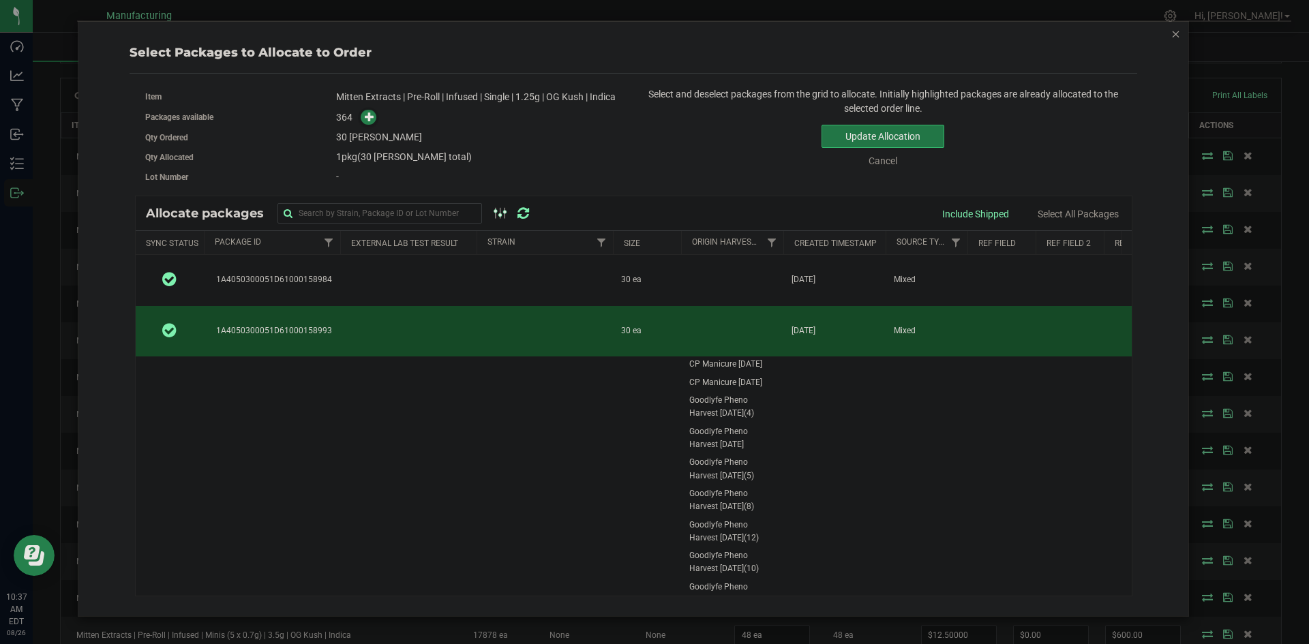
drag, startPoint x: 866, startPoint y: 138, endPoint x: 1031, endPoint y: 245, distance: 196.3
click at [866, 138] on button "Update Allocation" at bounding box center [882, 136] width 123 height 23
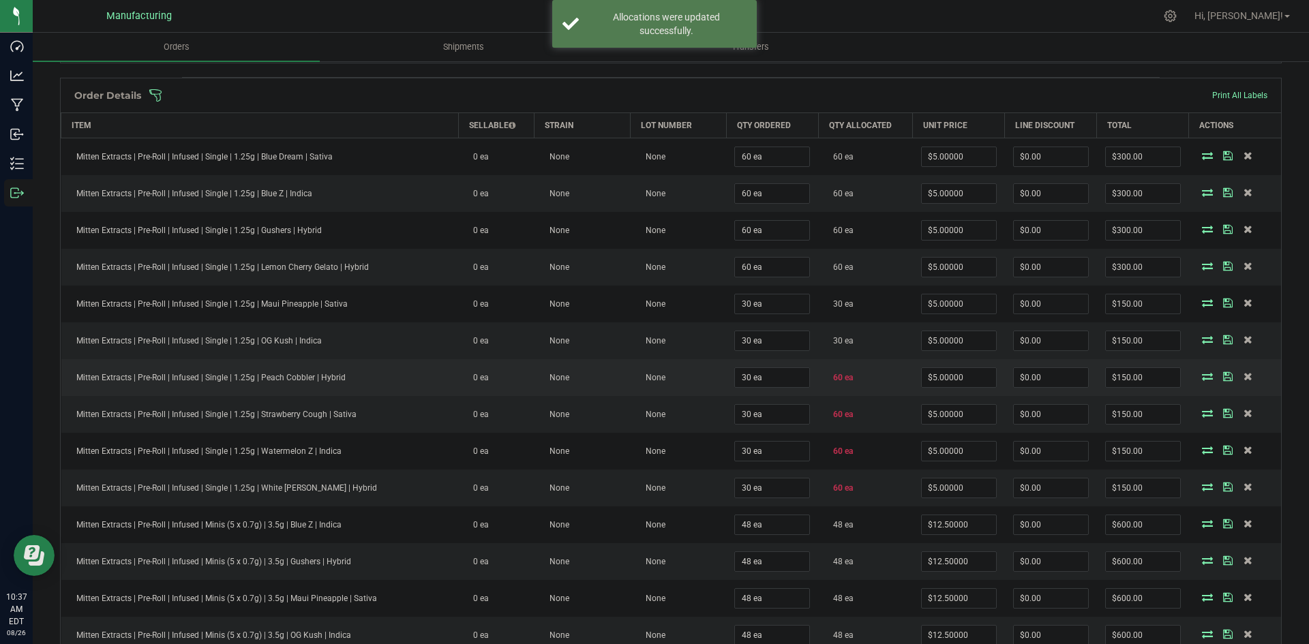
click at [1202, 376] on icon at bounding box center [1207, 376] width 11 height 8
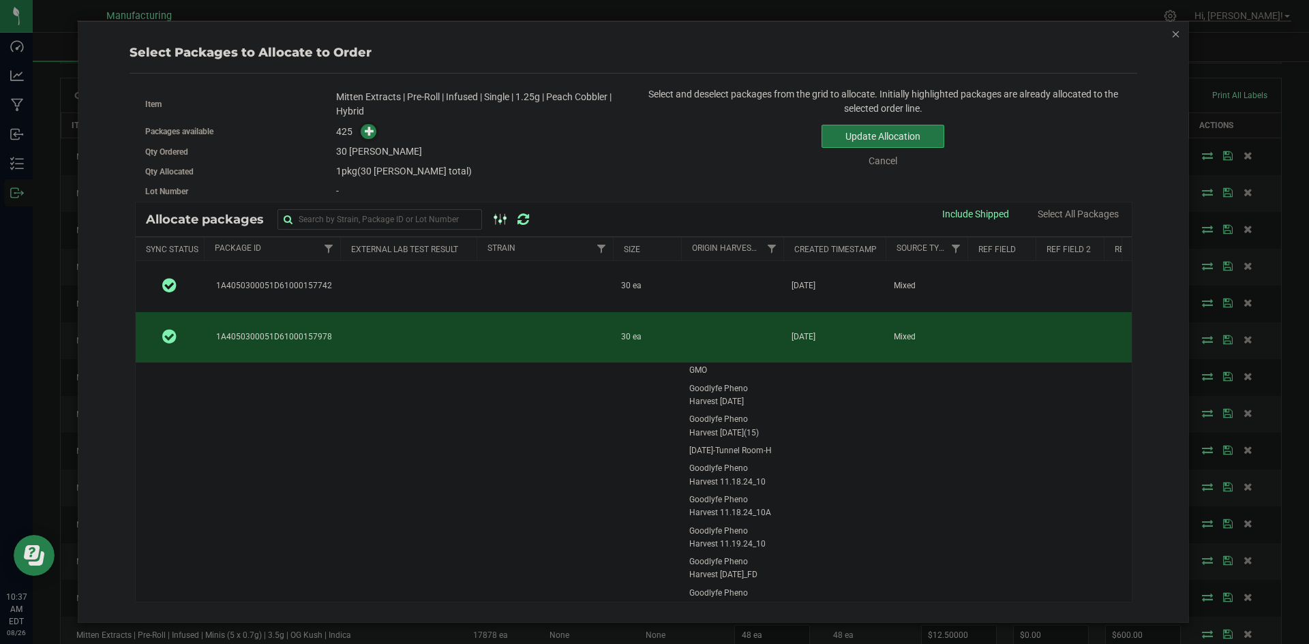
click at [840, 139] on button "Update Allocation" at bounding box center [882, 136] width 123 height 23
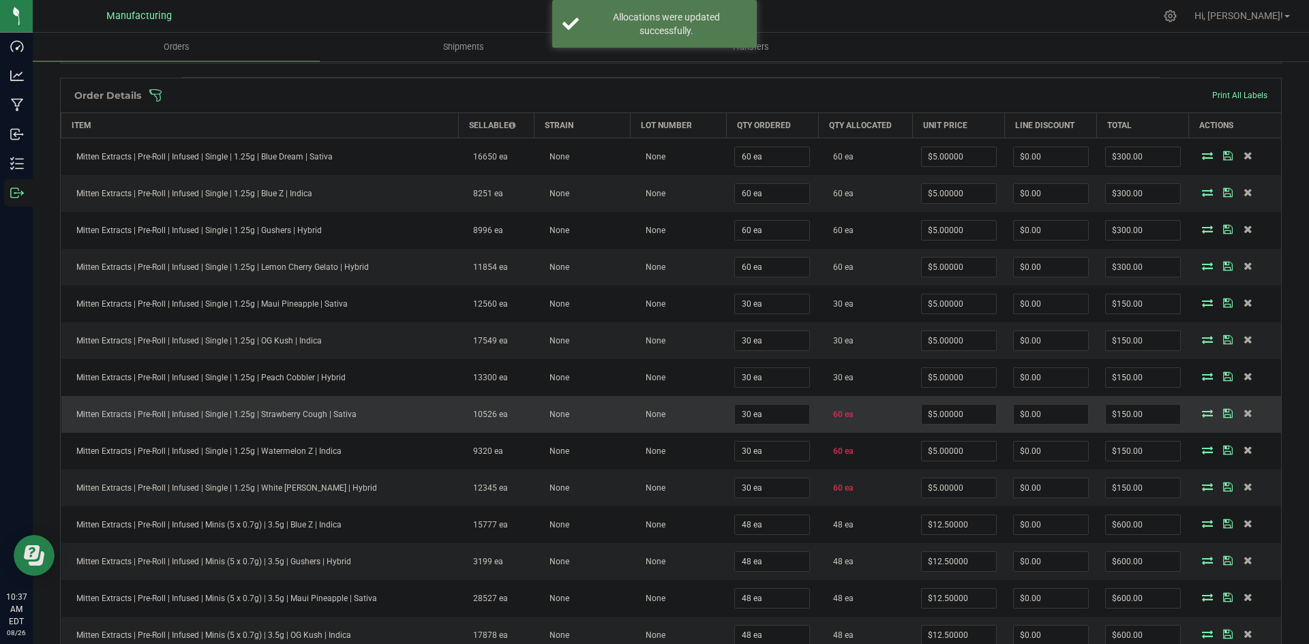
click at [1202, 410] on icon at bounding box center [1207, 413] width 11 height 8
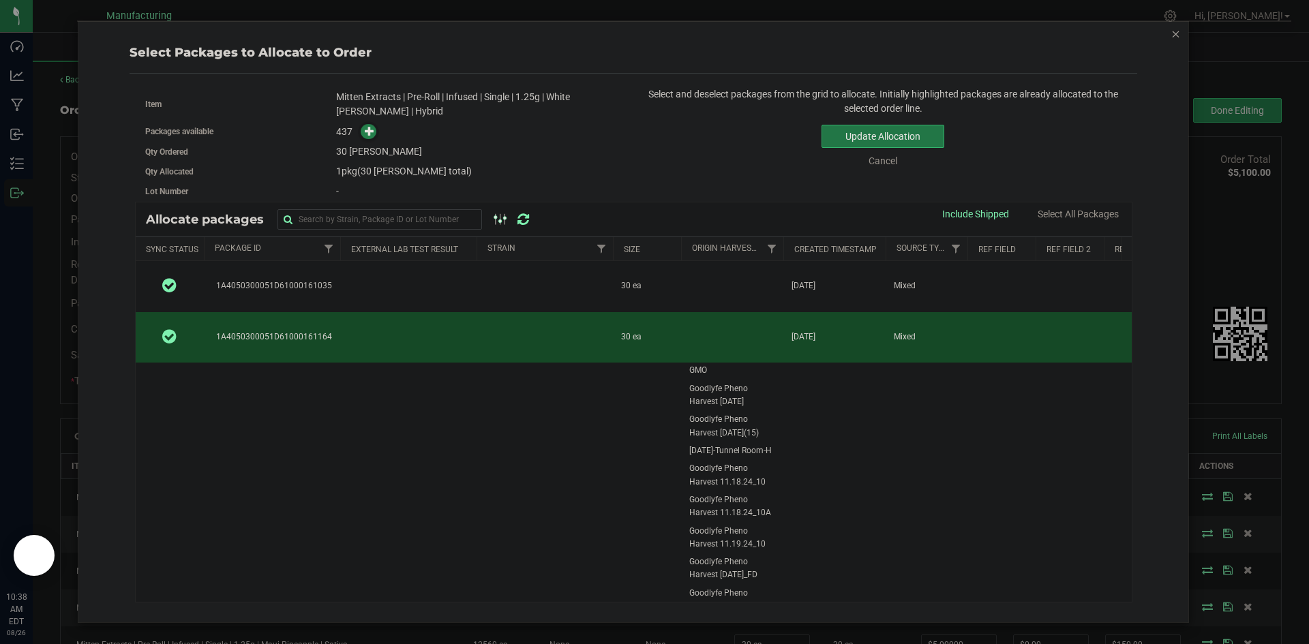
click at [875, 136] on button "Update Allocation" at bounding box center [882, 136] width 123 height 23
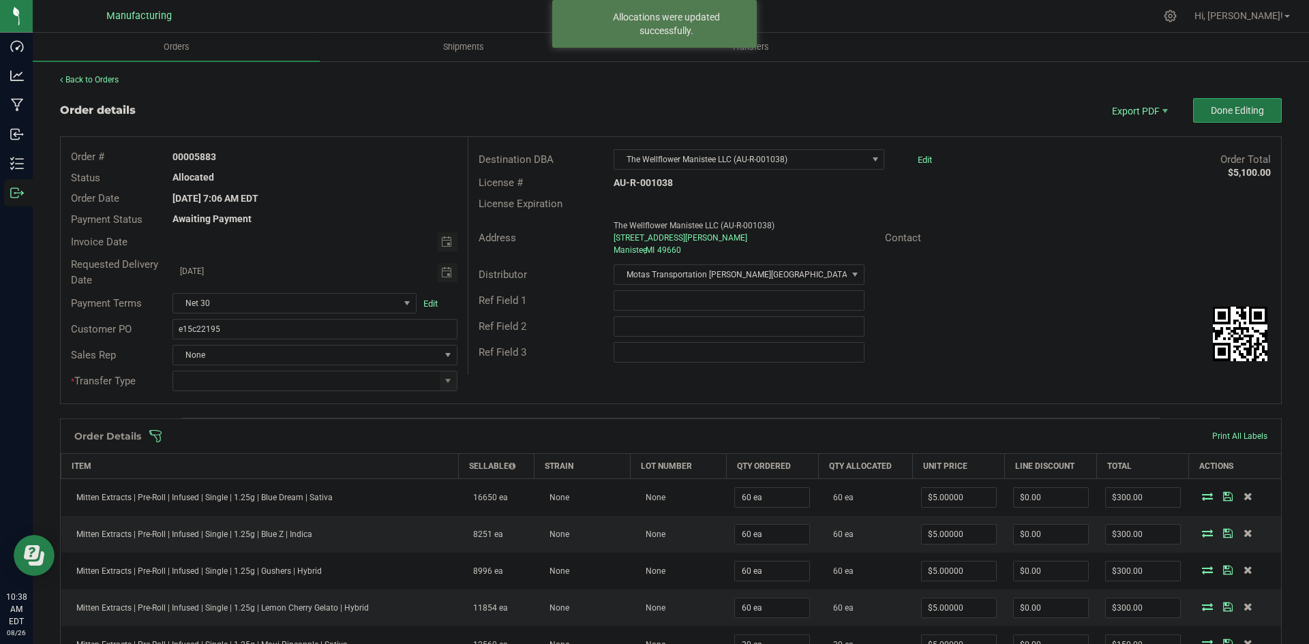
click at [1193, 106] on button "Done Editing" at bounding box center [1237, 110] width 89 height 25
click at [451, 384] on span at bounding box center [448, 380] width 17 height 19
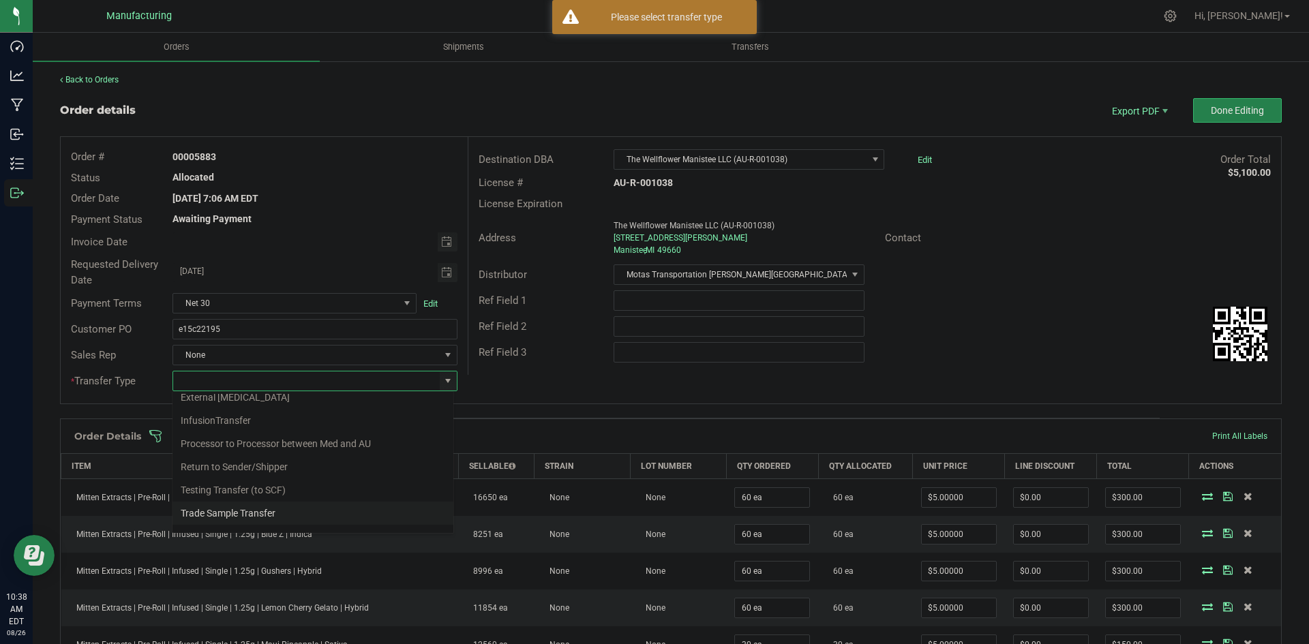
scroll to position [95, 0]
click at [285, 495] on li "Wholesale Transfer" at bounding box center [312, 495] width 281 height 23
type input "Wholesale Transfer"
click at [476, 397] on div "Order # 00005883 Status Allocated Order Date Aug 25, 2025 7:06 AM EDT Payment S…" at bounding box center [671, 270] width 1220 height 267
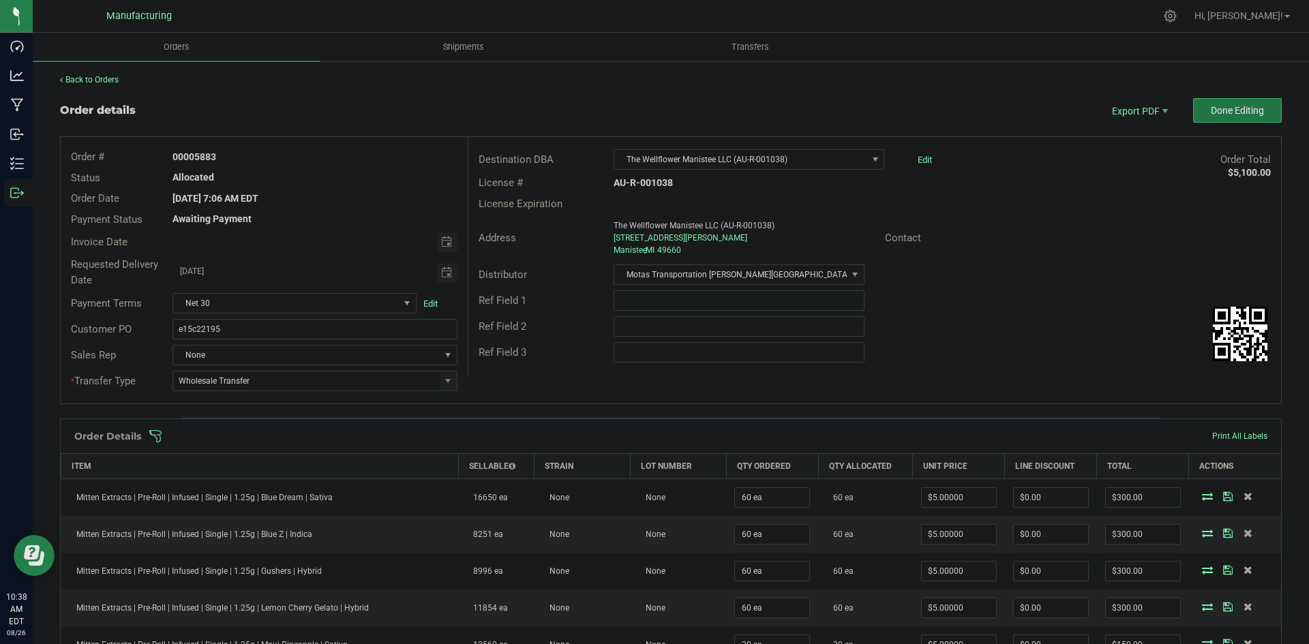
click at [1233, 112] on span "Done Editing" at bounding box center [1237, 110] width 53 height 11
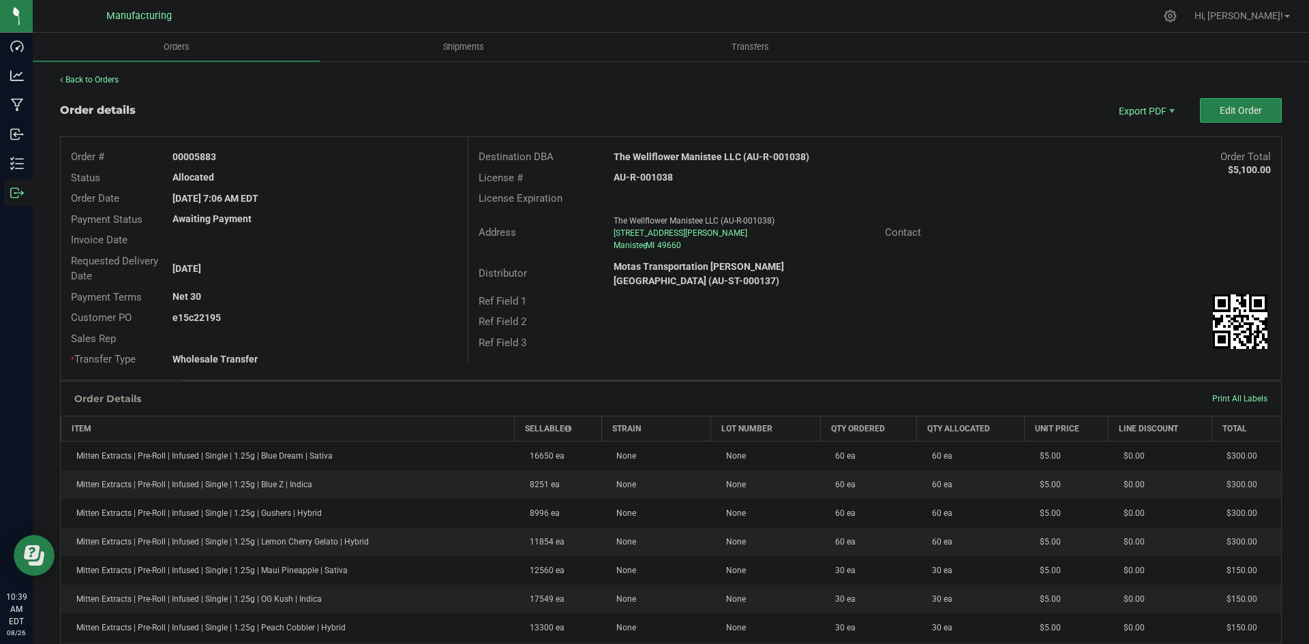
click at [701, 153] on strong "The Wellflower Manistee LLC (AU-R-001038)" at bounding box center [711, 156] width 196 height 11
copy strong "The Wellflower Manistee LLC (AU-R-001038)"
click at [643, 175] on strong "AU-R-001038" at bounding box center [642, 177] width 59 height 11
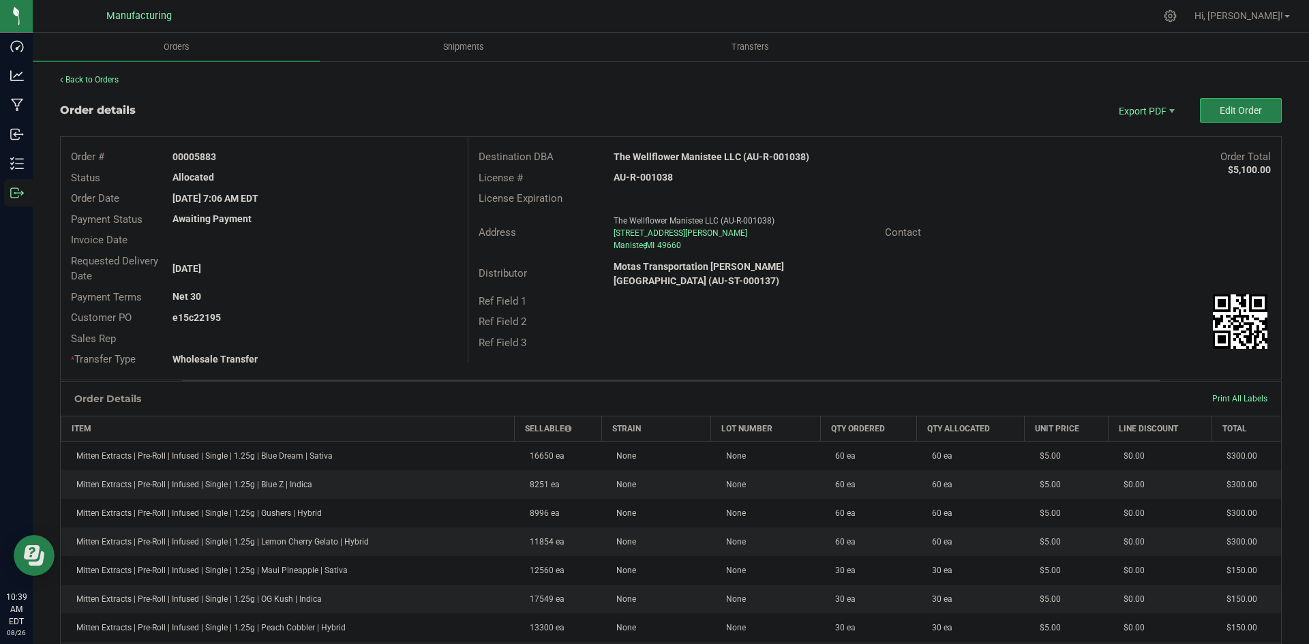
click at [643, 175] on strong "AU-R-001038" at bounding box center [642, 177] width 59 height 11
drag, startPoint x: 643, startPoint y: 175, endPoint x: 660, endPoint y: 177, distance: 17.8
click at [643, 175] on strong "AU-R-001038" at bounding box center [642, 177] width 59 height 11
copy strong "AU-R-001038"
drag, startPoint x: 192, startPoint y: 157, endPoint x: 523, endPoint y: 181, distance: 332.1
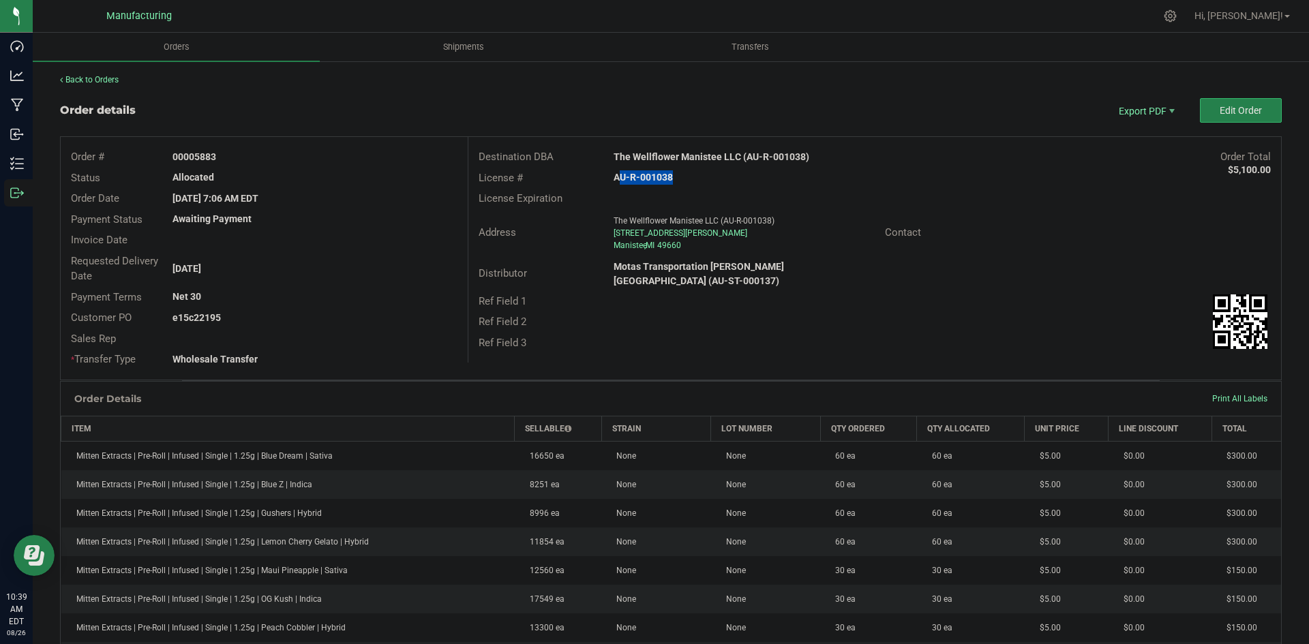
click at [365, 159] on div "00005883" at bounding box center [314, 157] width 305 height 14
copy strong "5883"
drag, startPoint x: 192, startPoint y: 318, endPoint x: 617, endPoint y: 341, distance: 425.3
click at [427, 320] on div "e15c22195" at bounding box center [314, 318] width 305 height 14
copy strong "22195"
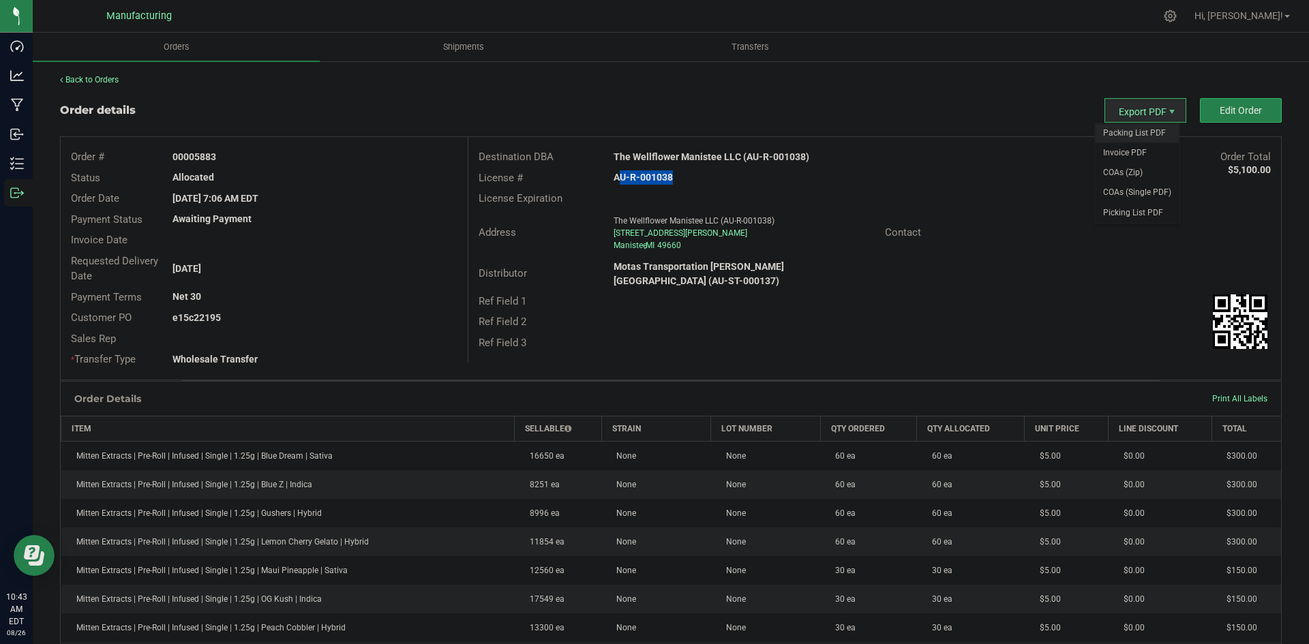
click at [1131, 129] on span "Packing List PDF" at bounding box center [1137, 133] width 85 height 20
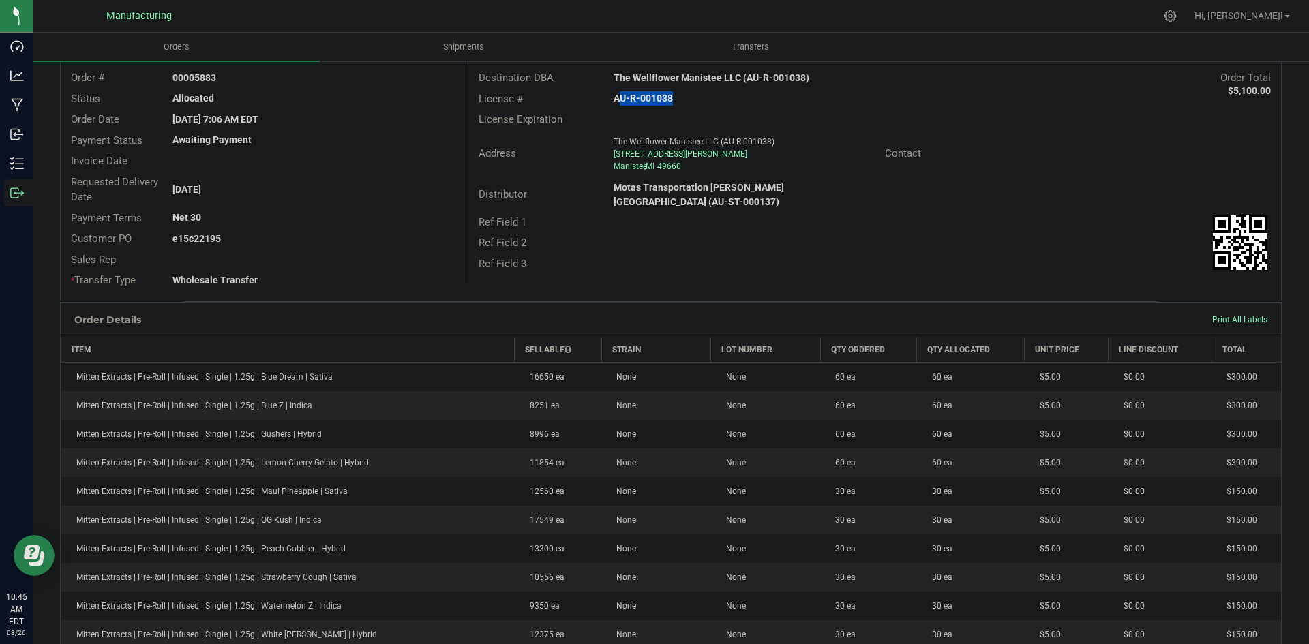
scroll to position [68, 0]
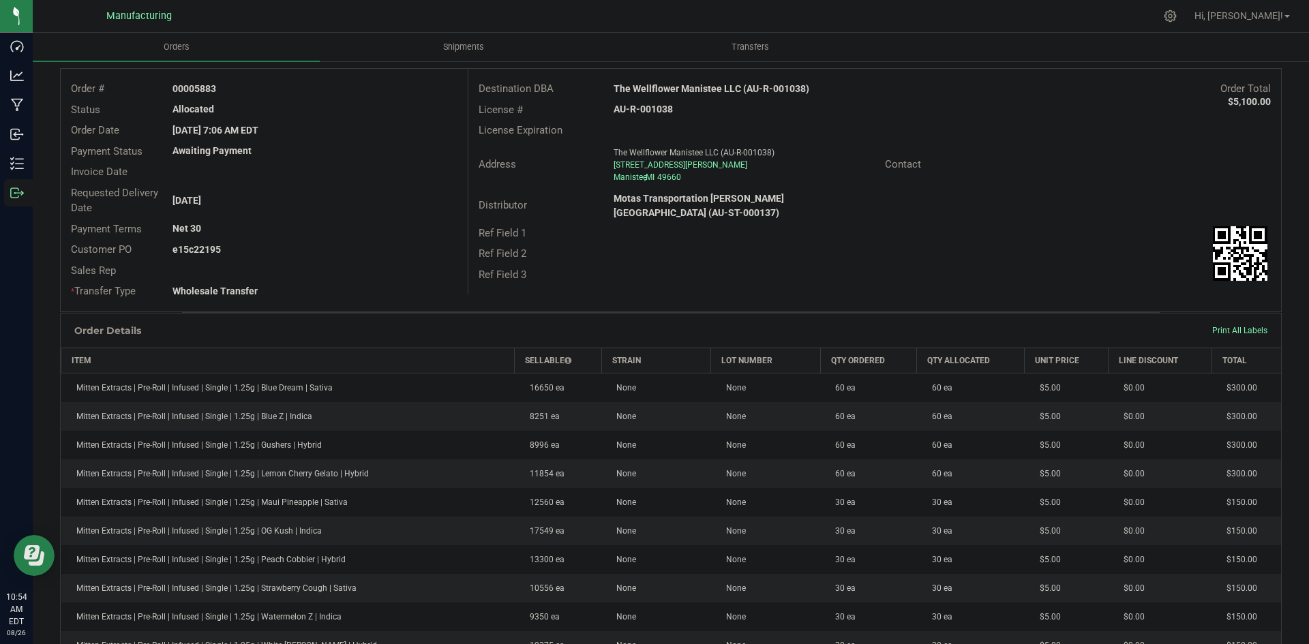
click at [801, 297] on div "Order # 00005883 Status Allocated Order Date Aug 25, 2025 7:06 AM EDT Payment S…" at bounding box center [671, 190] width 1220 height 243
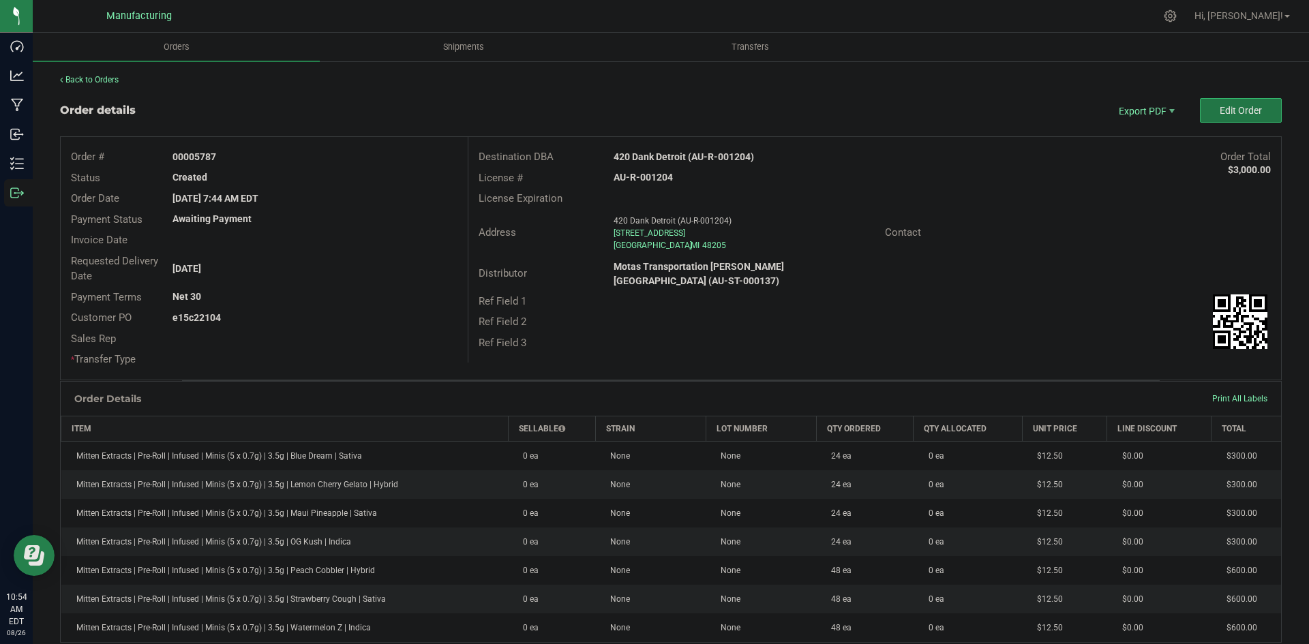
click at [1212, 102] on button "Edit Order" at bounding box center [1241, 110] width 82 height 25
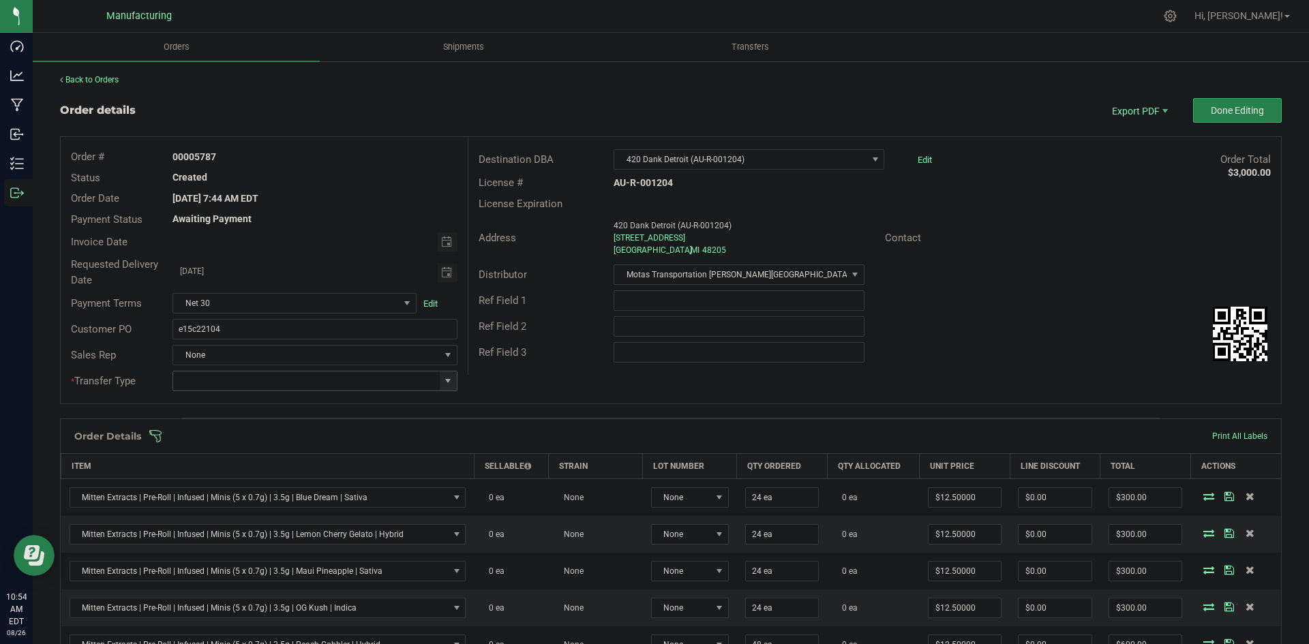
click at [449, 378] on span at bounding box center [447, 381] width 11 height 11
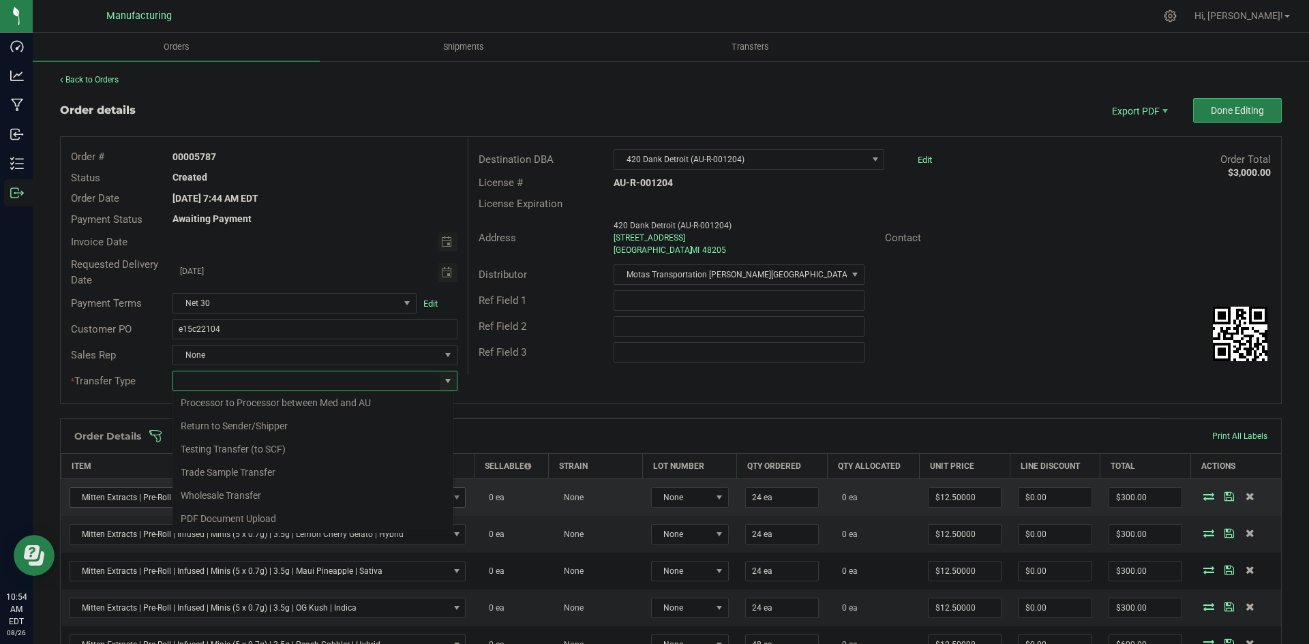
click at [262, 494] on li "Wholesale Transfer" at bounding box center [312, 495] width 281 height 23
type input "Wholesale Transfer"
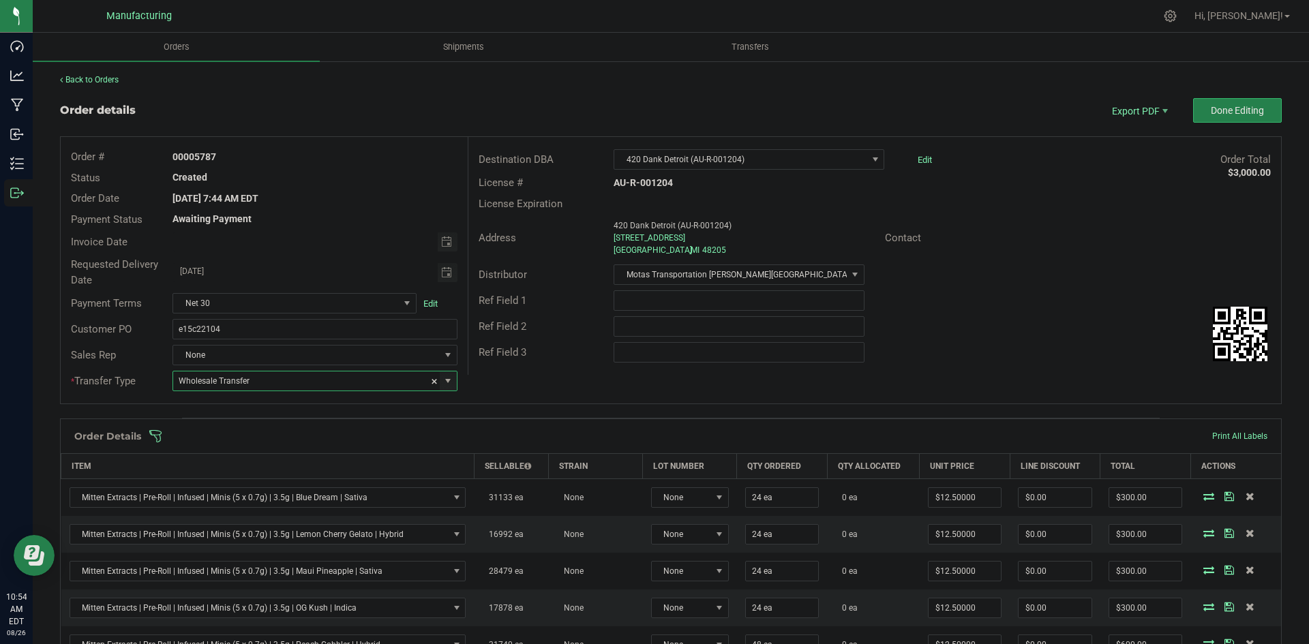
click at [547, 378] on div "Order # 00005787 Status Created Order Date [DATE] 7:44 AM EDT Payment Status Aw…" at bounding box center [671, 270] width 1220 height 267
click at [523, 434] on span at bounding box center [759, 436] width 1221 height 14
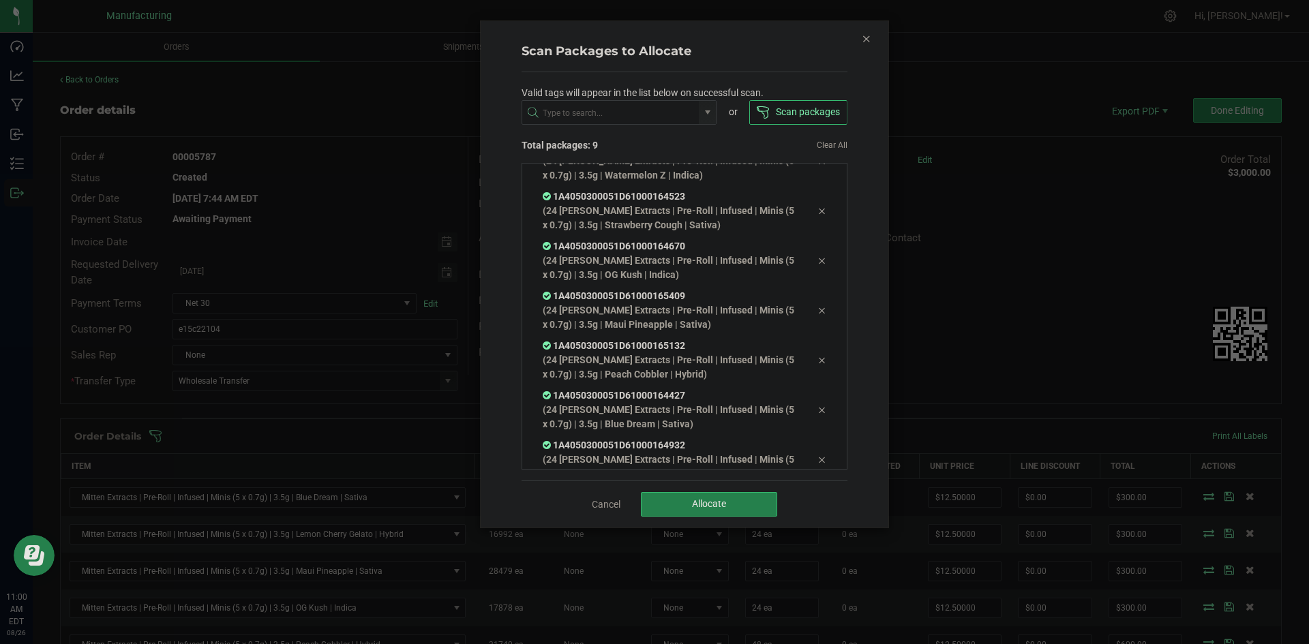
scroll to position [177, 0]
click at [740, 502] on button "Allocate" at bounding box center [709, 504] width 136 height 25
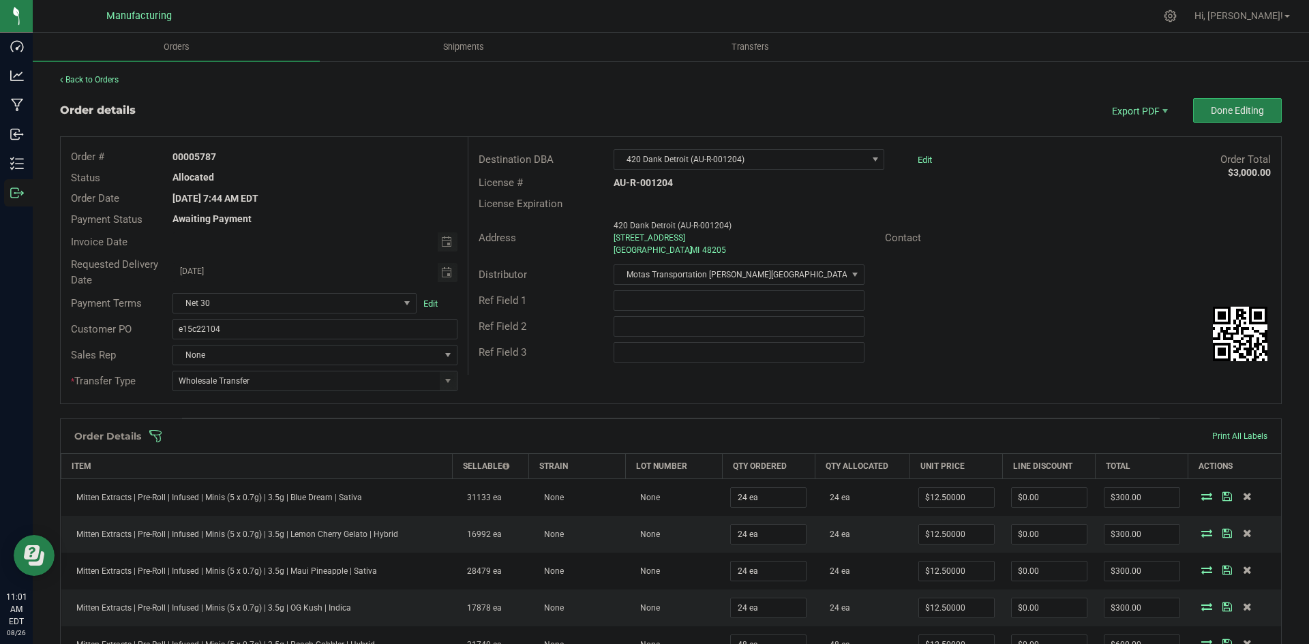
click at [502, 6] on div at bounding box center [699, 16] width 911 height 27
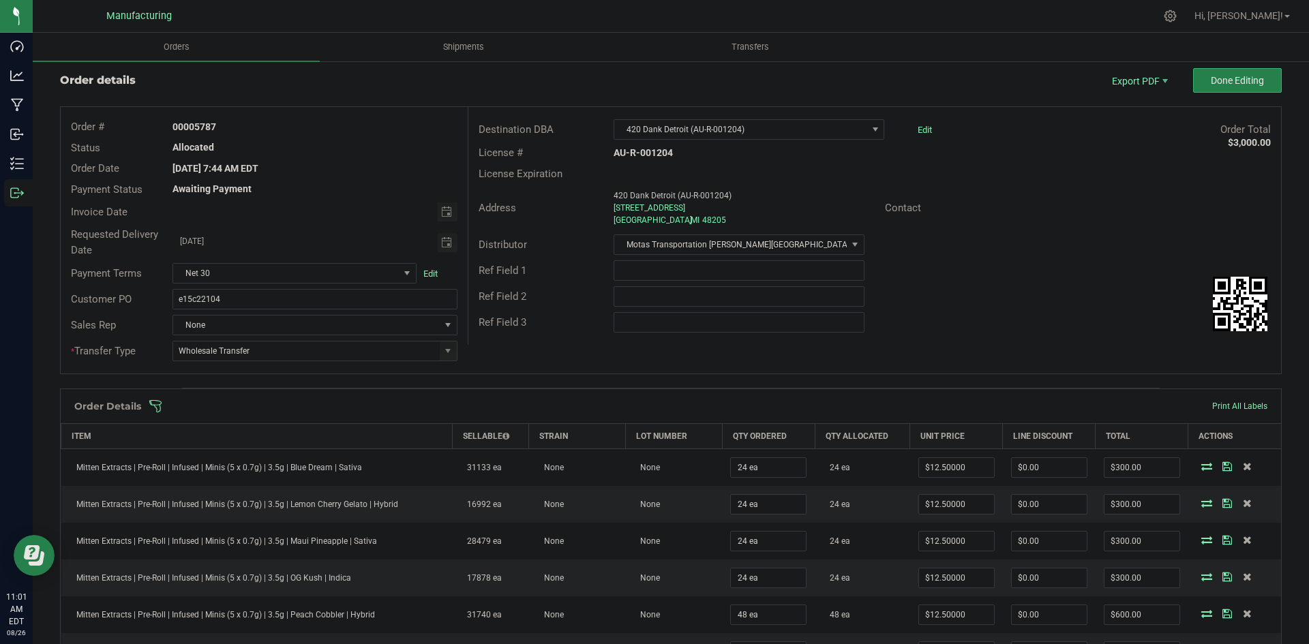
scroll to position [0, 0]
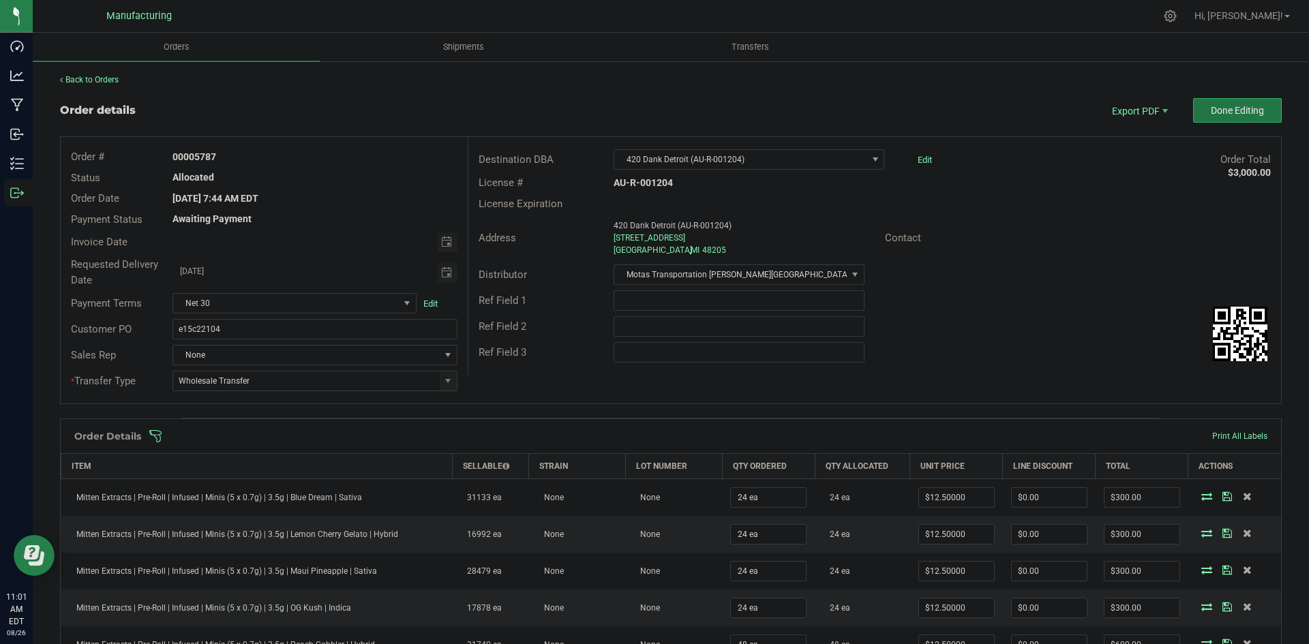
click at [1211, 116] on span "Done Editing" at bounding box center [1237, 110] width 53 height 11
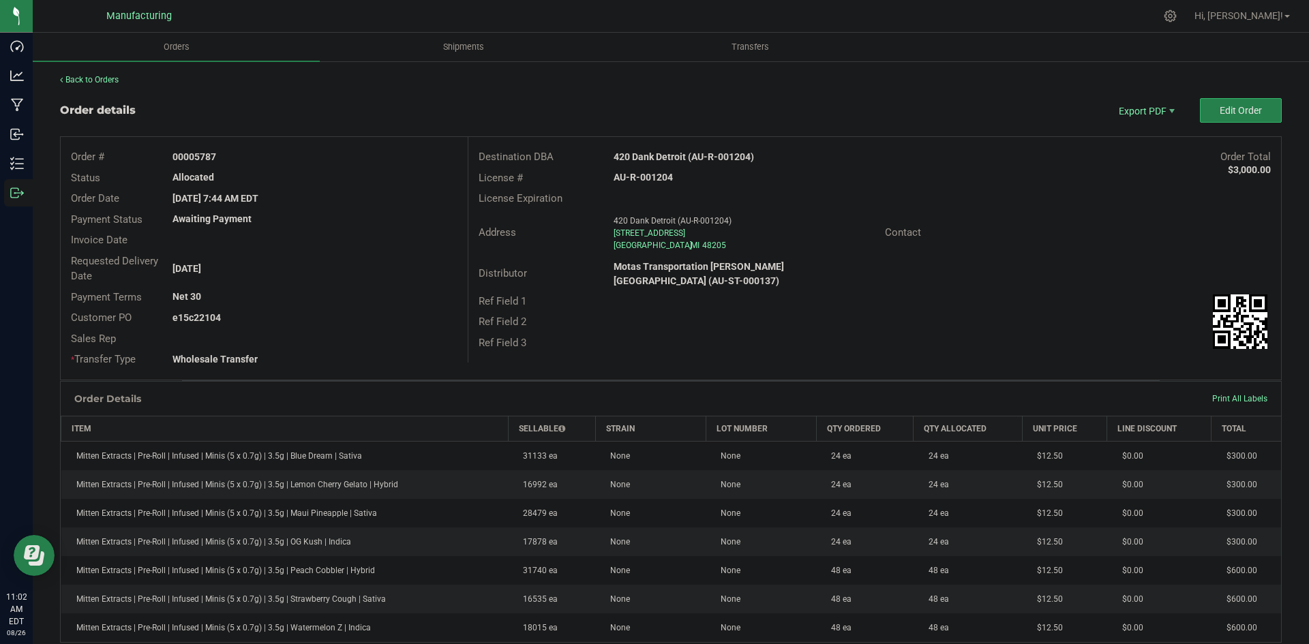
click at [663, 153] on strong "420 Dank Detroit (AU-R-001204)" at bounding box center [683, 156] width 140 height 11
click at [665, 153] on strong "420 Dank Detroit (AU-R-001204)" at bounding box center [683, 156] width 140 height 11
click at [665, 156] on strong "420 Dank Detroit (AU-R-001204)" at bounding box center [683, 156] width 140 height 11
click at [662, 158] on strong "420 Dank Detroit (AU-R-001204)" at bounding box center [683, 156] width 140 height 11
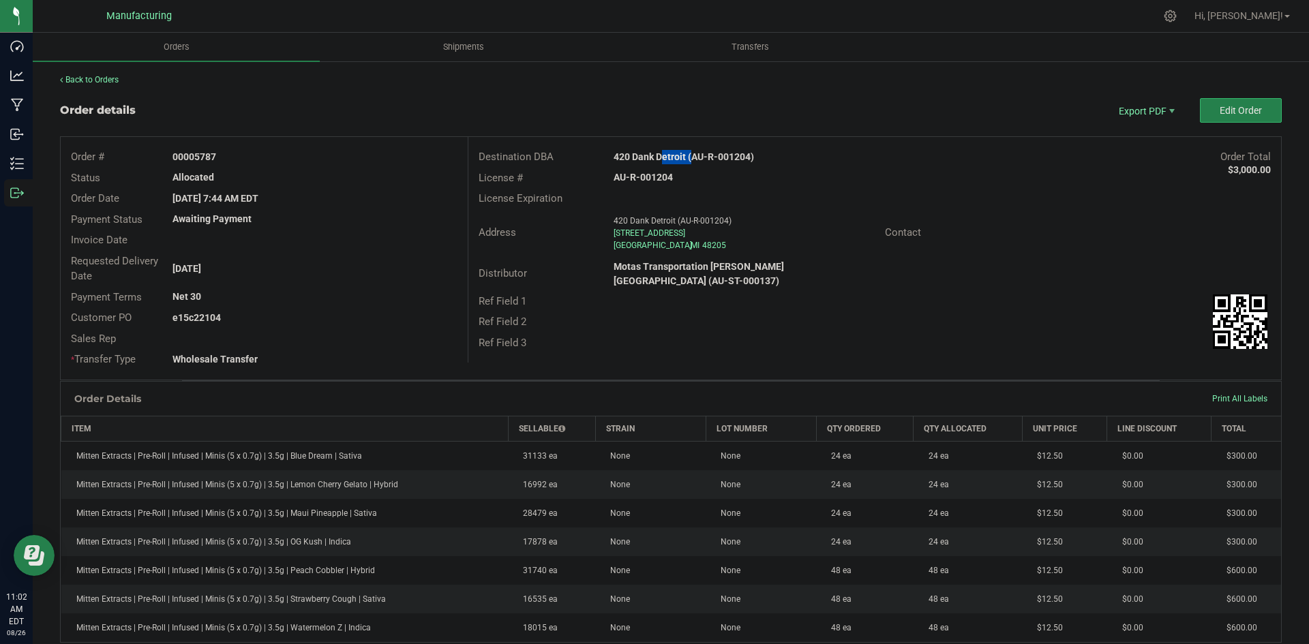
click at [662, 158] on strong "420 Dank Detroit (AU-R-001204)" at bounding box center [683, 156] width 140 height 11
copy strong "420 Dank Detroit (AU-R-001204)"
click at [649, 175] on strong "AU-R-001204" at bounding box center [642, 177] width 59 height 11
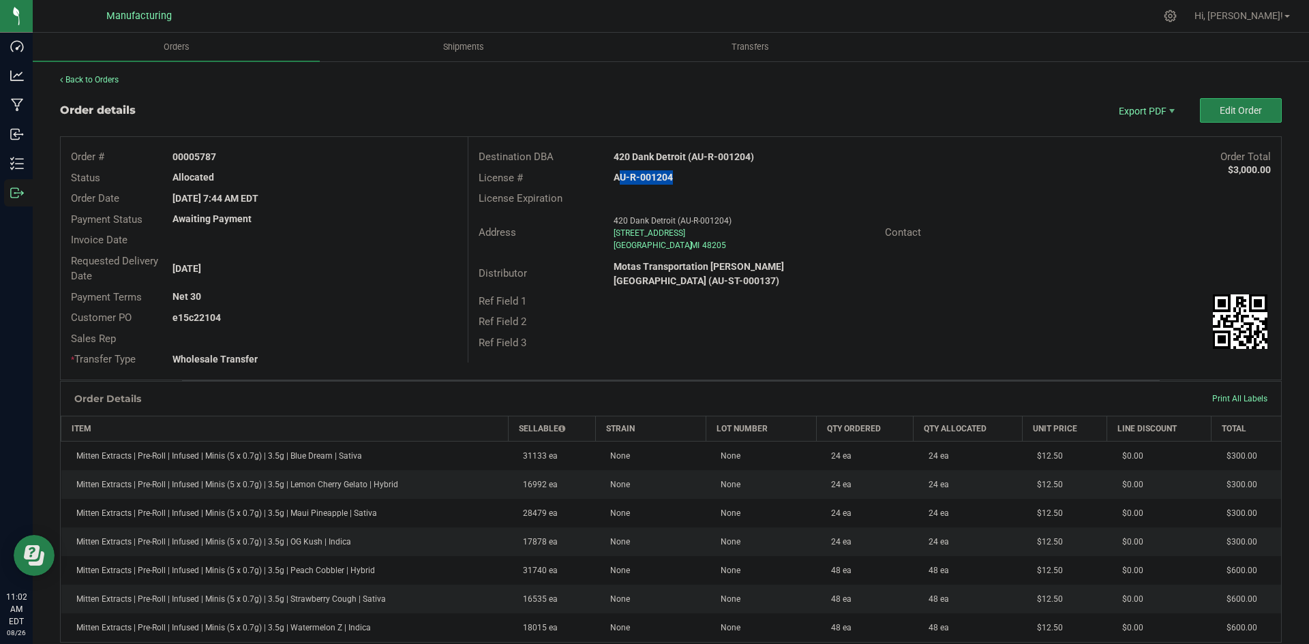
click at [649, 175] on strong "AU-R-001204" at bounding box center [642, 177] width 59 height 11
copy strong "AU-R-001204"
drag, startPoint x: 192, startPoint y: 155, endPoint x: 331, endPoint y: 153, distance: 139.1
click at [327, 153] on div "00005787" at bounding box center [314, 157] width 305 height 14
copy strong "5787"
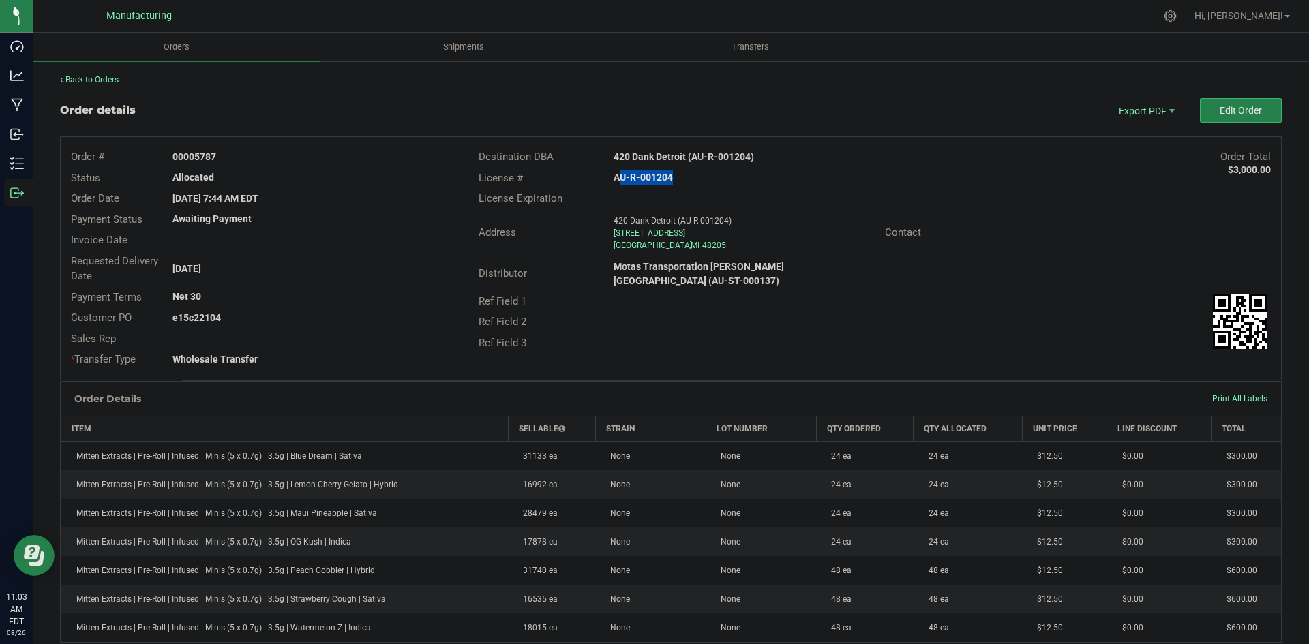
drag, startPoint x: 192, startPoint y: 318, endPoint x: 331, endPoint y: 318, distance: 138.4
click at [317, 318] on div "e15c22104" at bounding box center [314, 318] width 305 height 14
copy strong "22104"
click at [1129, 136] on span "Packing List PDF" at bounding box center [1137, 133] width 85 height 20
click at [1236, 105] on span "Edit Order" at bounding box center [1240, 110] width 42 height 11
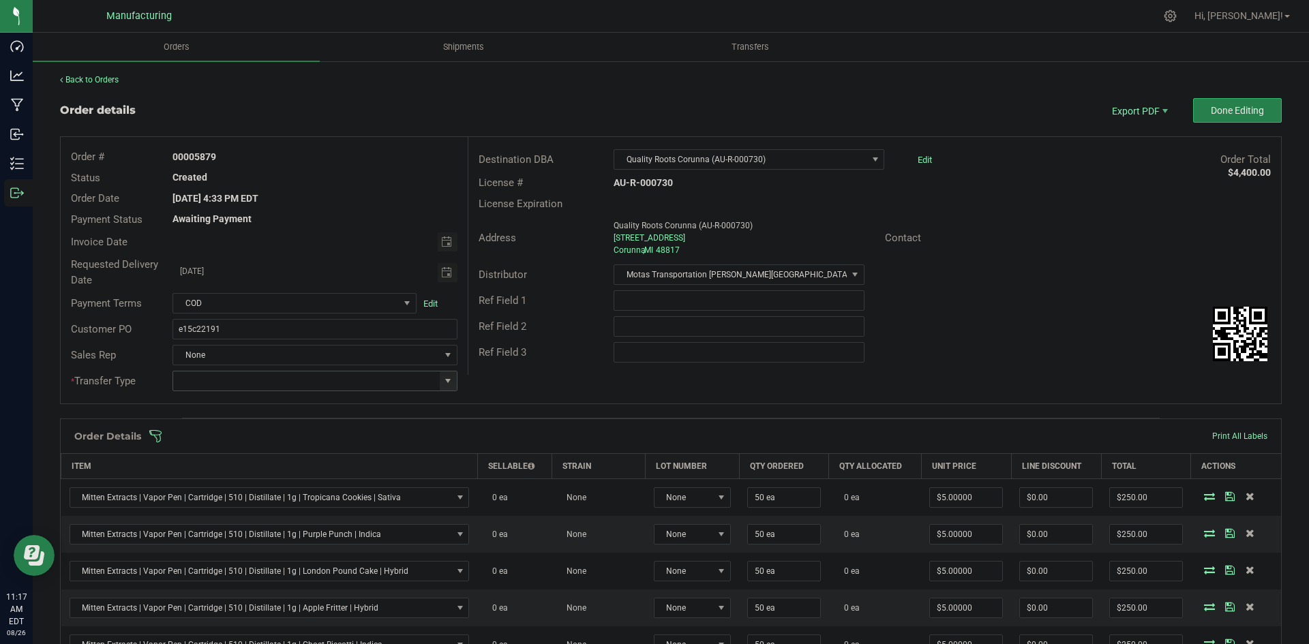
click at [447, 377] on span at bounding box center [447, 381] width 11 height 11
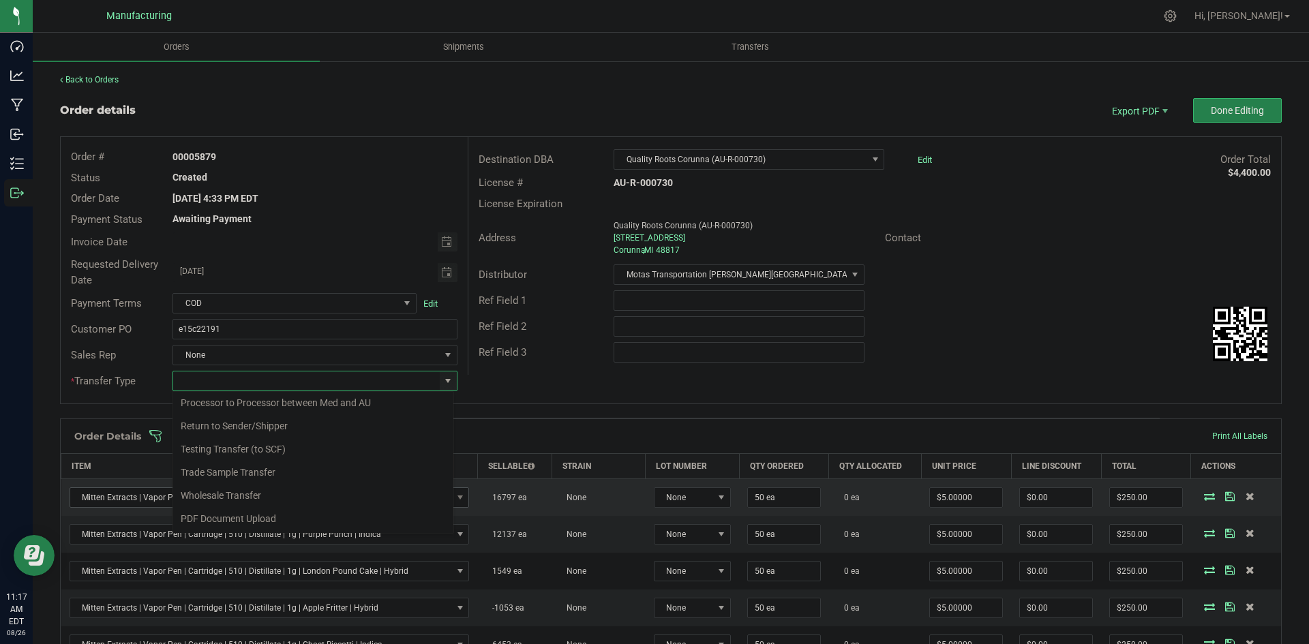
drag, startPoint x: 261, startPoint y: 494, endPoint x: 273, endPoint y: 491, distance: 12.6
click at [267, 494] on li "Wholesale Transfer" at bounding box center [312, 495] width 281 height 23
type input "Wholesale Transfer"
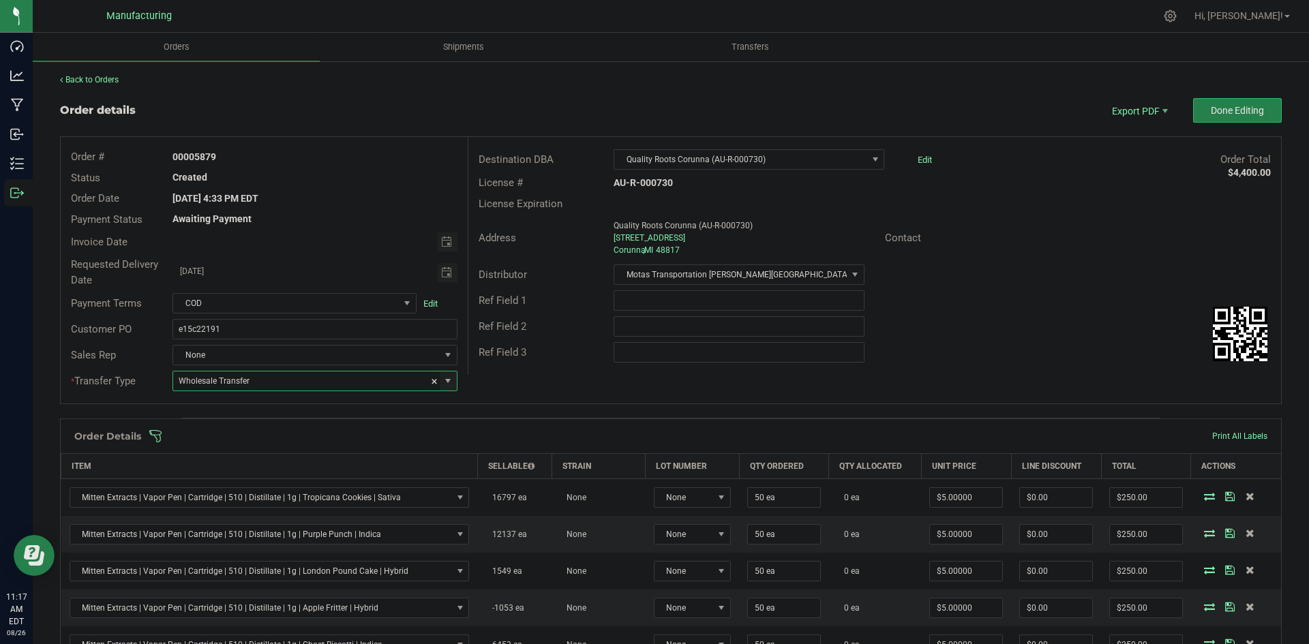
click at [513, 382] on div "Order # 00005879 Status Created Order Date [DATE] 4:33 PM EDT Payment Status Aw…" at bounding box center [671, 270] width 1220 height 267
click at [512, 436] on span at bounding box center [759, 436] width 1221 height 14
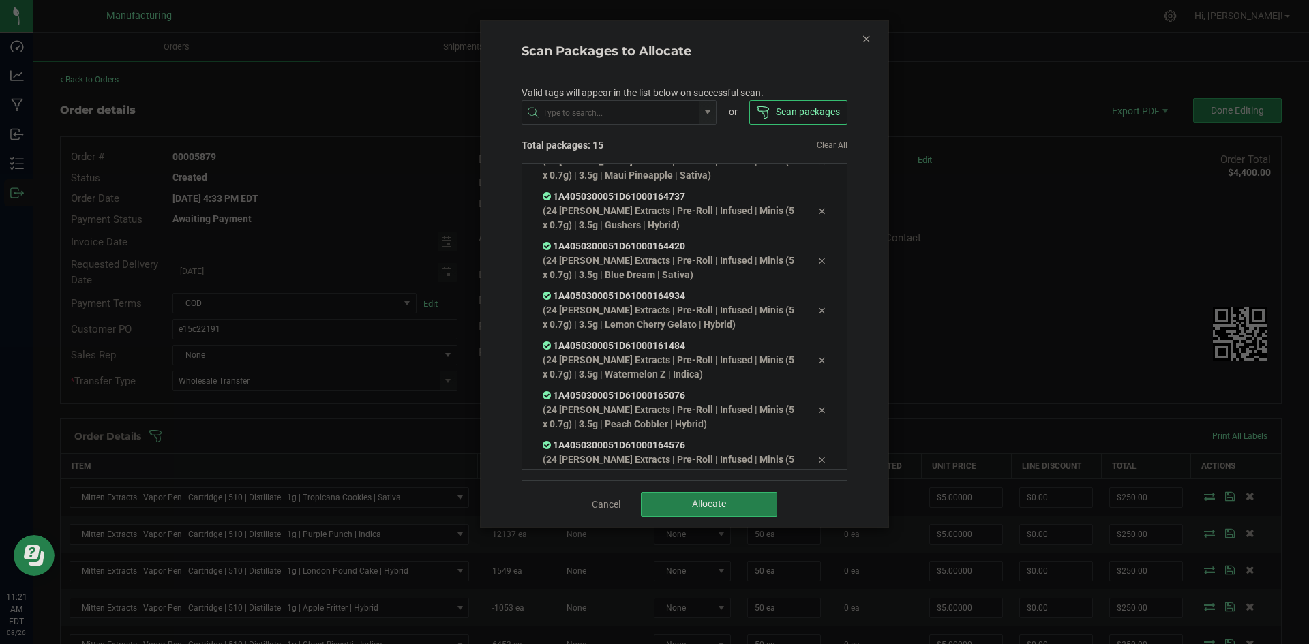
scroll to position [475, 0]
click at [681, 498] on button "Allocate" at bounding box center [709, 504] width 136 height 25
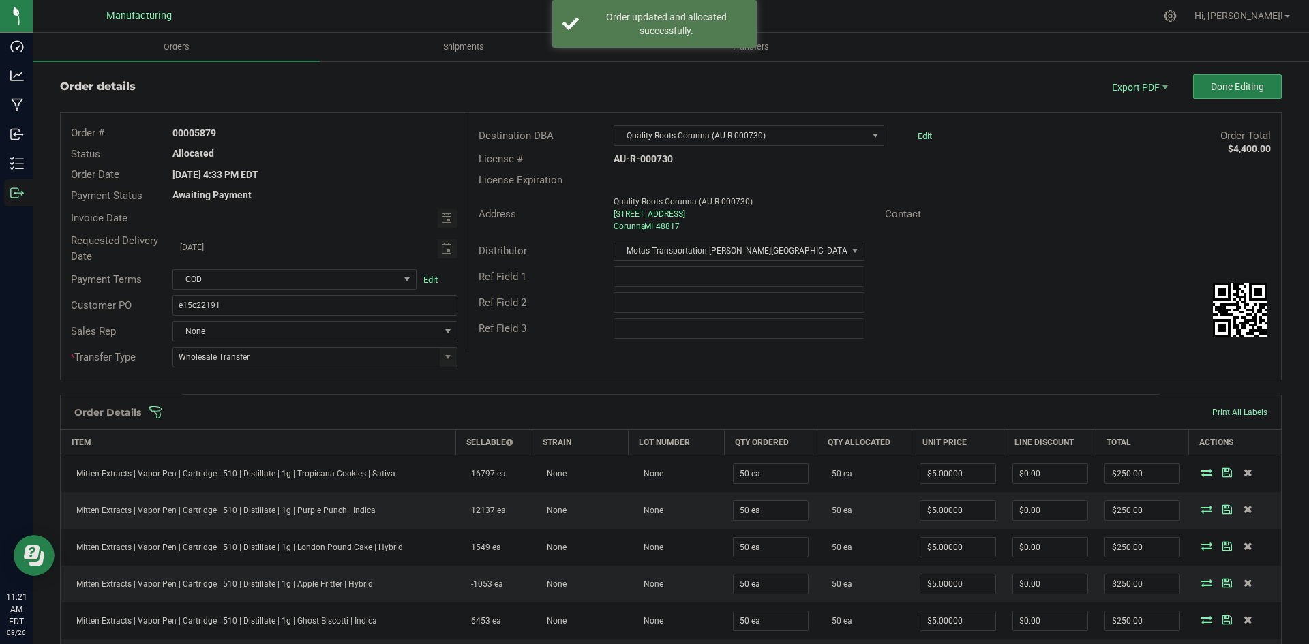
scroll to position [0, 0]
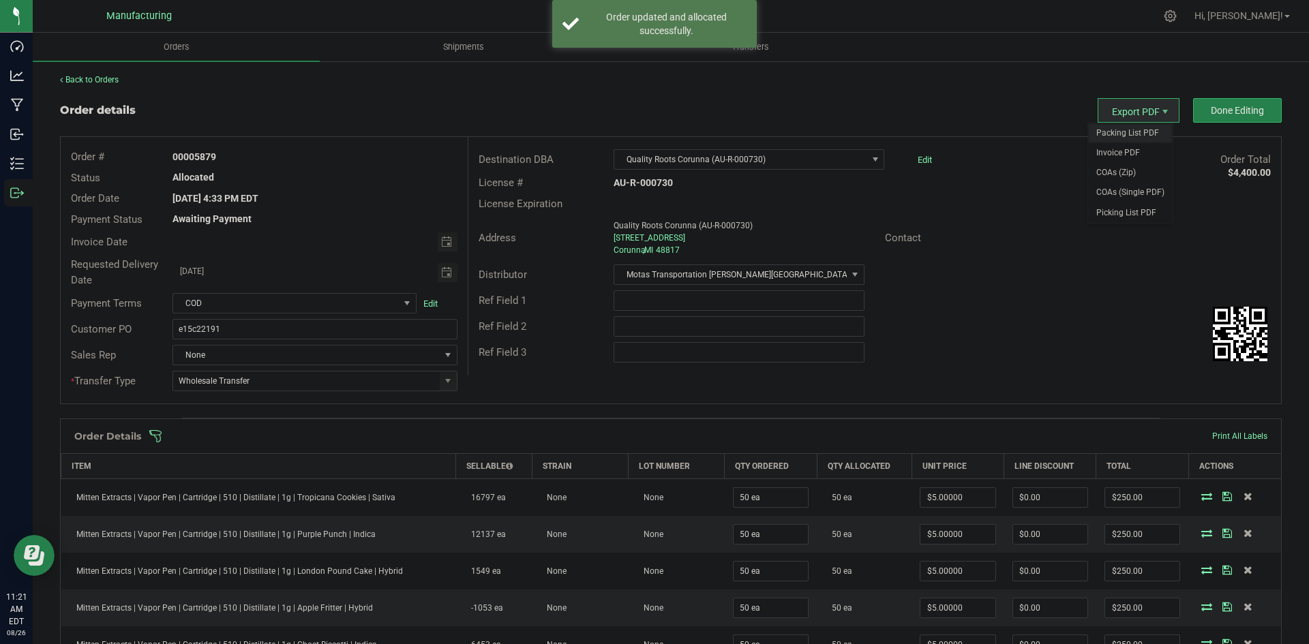
click at [1132, 129] on span "Packing List PDF" at bounding box center [1130, 133] width 85 height 20
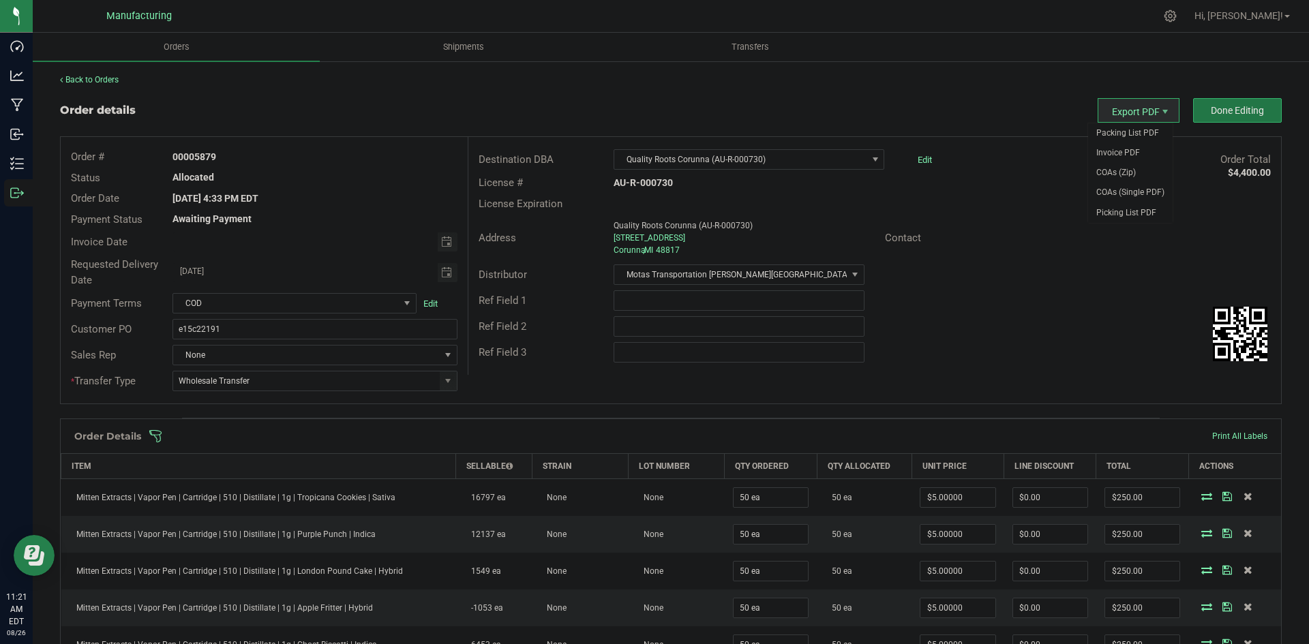
click at [1213, 111] on span "Done Editing" at bounding box center [1237, 110] width 53 height 11
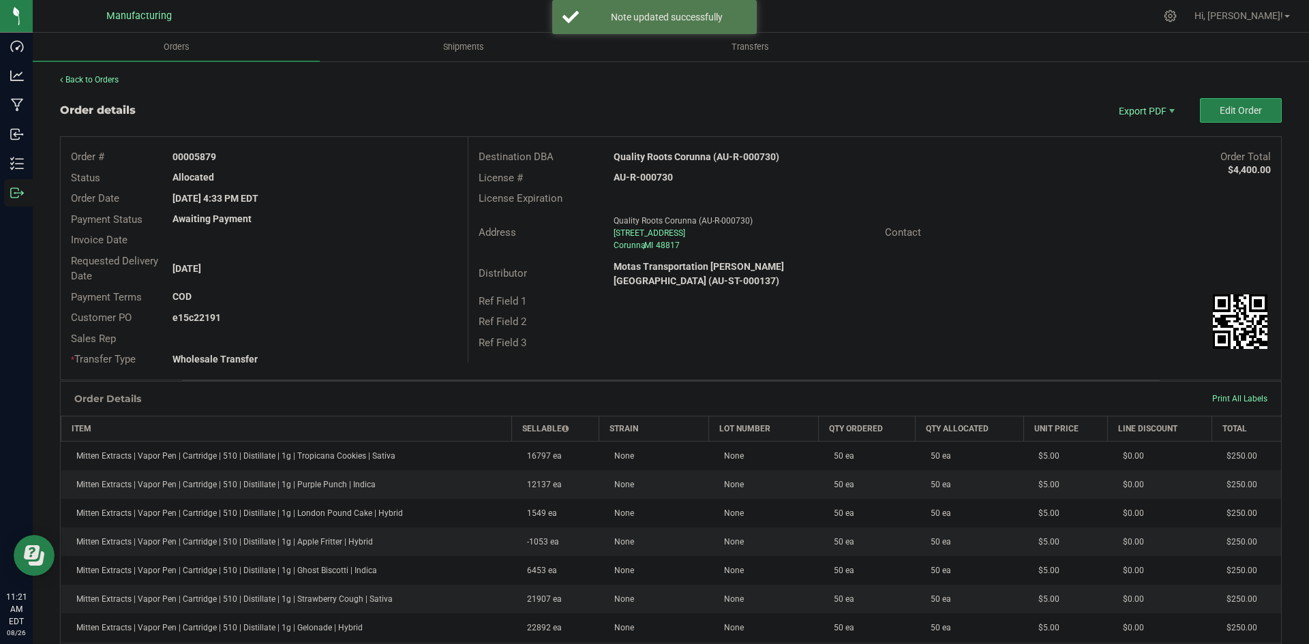
click at [684, 159] on strong "Quality Roots Corunna (AU-R-000730)" at bounding box center [696, 156] width 166 height 11
click at [686, 159] on strong "Quality Roots Corunna (AU-R-000730)" at bounding box center [696, 156] width 166 height 11
click at [686, 158] on strong "Quality Roots Corunna (AU-R-000730)" at bounding box center [696, 156] width 166 height 11
copy strong "Quality Roots Corunna (AU-R-000730)"
click at [652, 172] on strong "AU-R-000730" at bounding box center [642, 177] width 59 height 11
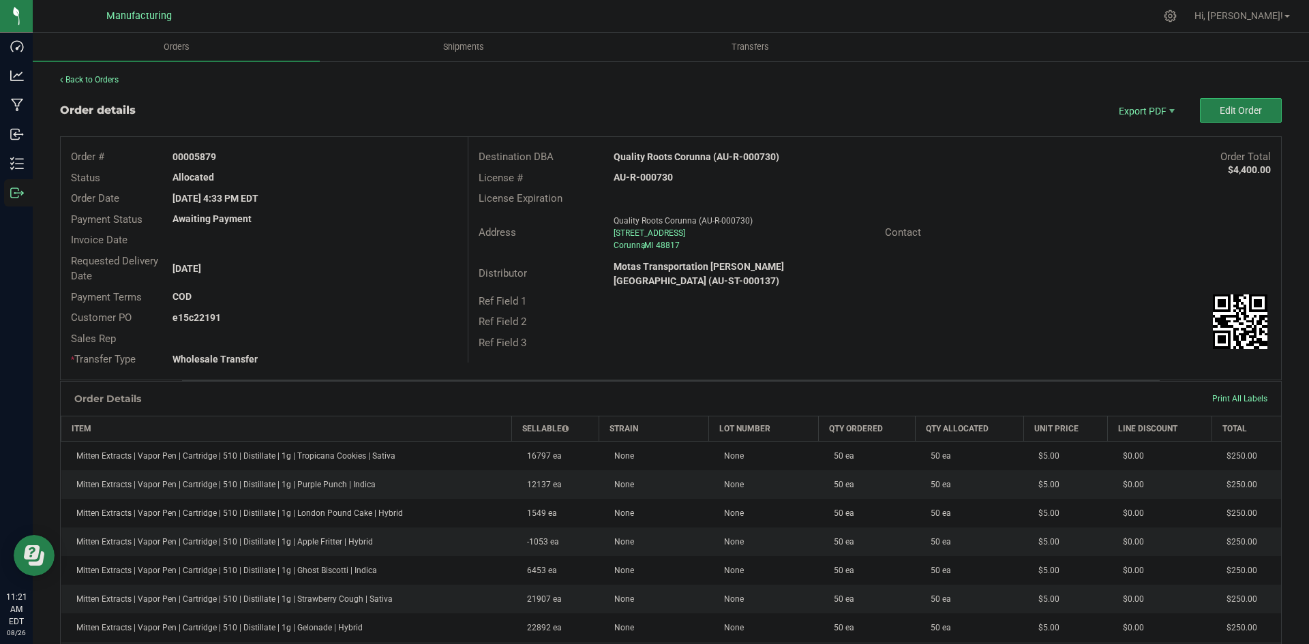
click at [652, 172] on strong "AU-R-000730" at bounding box center [642, 177] width 59 height 11
copy strong "AU-R-000730"
drag, startPoint x: 191, startPoint y: 155, endPoint x: 334, endPoint y: 157, distance: 143.2
click at [314, 153] on div "00005879" at bounding box center [314, 157] width 305 height 14
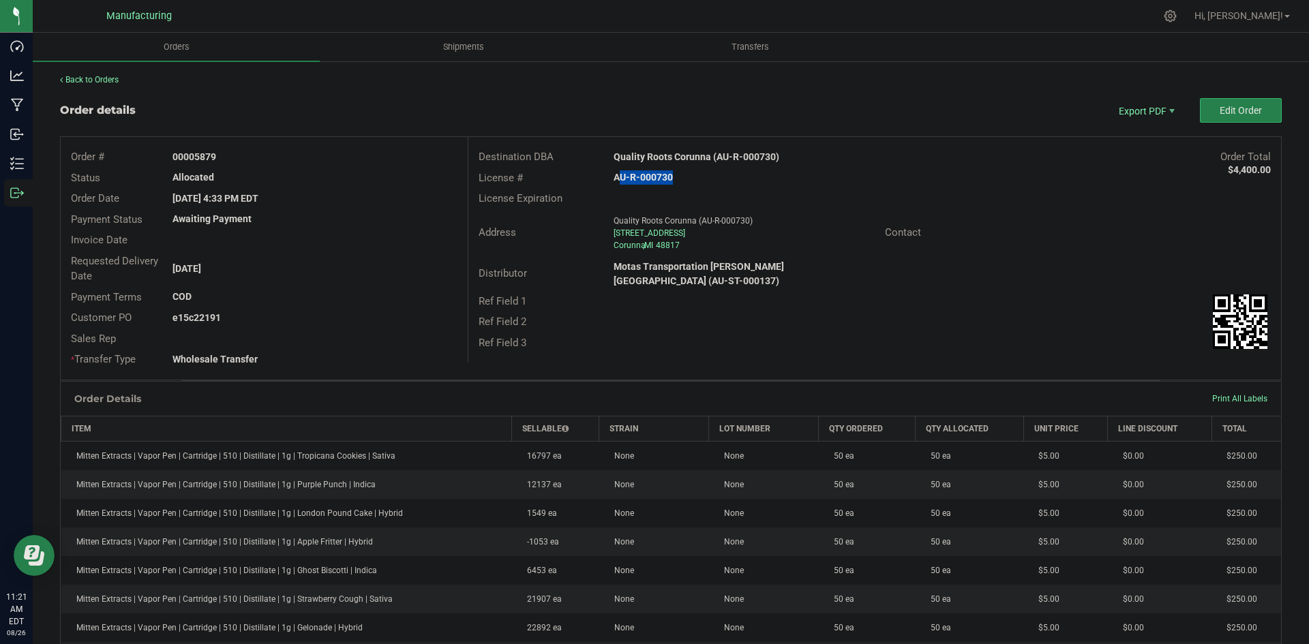
copy strong "05879"
drag, startPoint x: 204, startPoint y: 316, endPoint x: 332, endPoint y: 318, distance: 128.2
click at [330, 318] on div "e15c22191" at bounding box center [314, 318] width 305 height 14
copy strong "22191"
click at [483, 89] on div "Back to Orders Order details Export PDF Edit Order Order # 00005879 Status Allo…" at bounding box center [670, 599] width 1221 height 1050
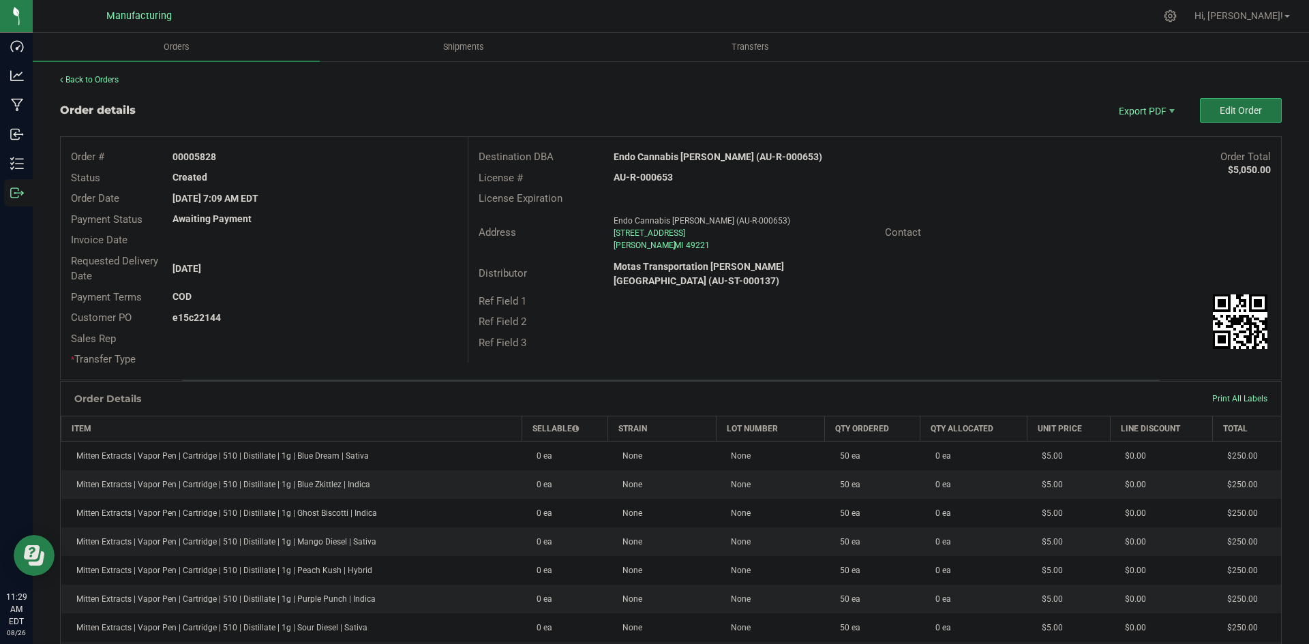
click at [1229, 103] on button "Edit Order" at bounding box center [1241, 110] width 82 height 25
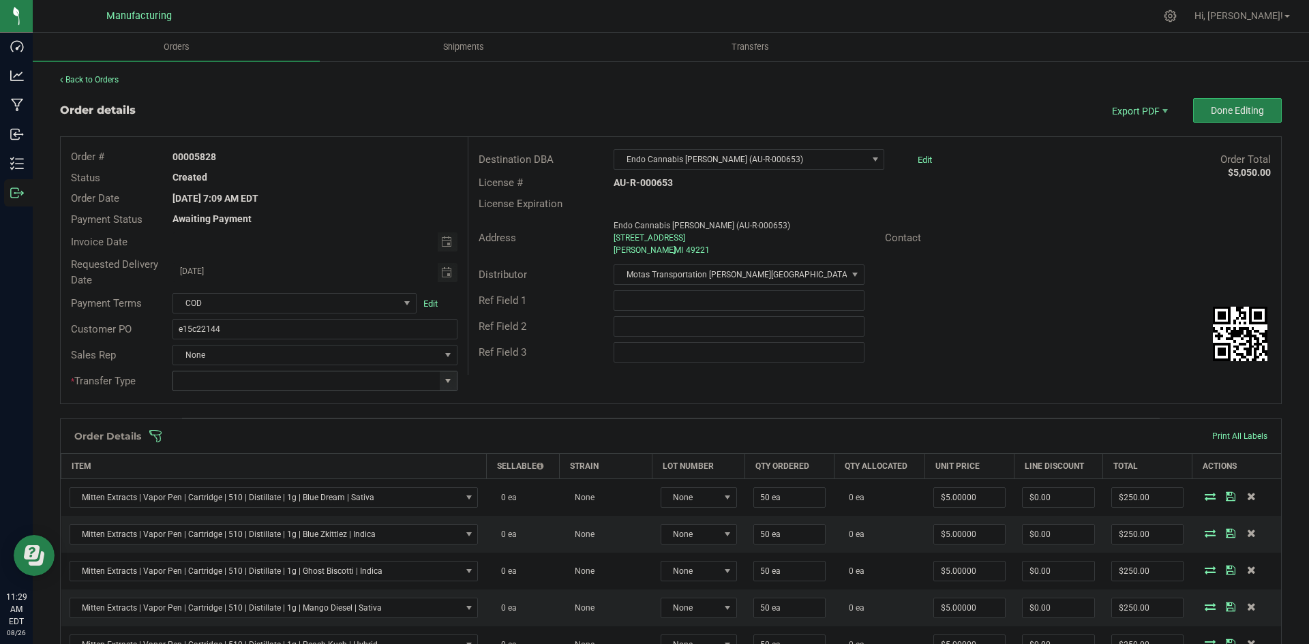
click at [445, 378] on span at bounding box center [447, 381] width 11 height 11
click at [233, 497] on li "Wholesale Transfer" at bounding box center [312, 495] width 281 height 23
type input "Wholesale Transfer"
drag, startPoint x: 521, startPoint y: 384, endPoint x: 527, endPoint y: 431, distance: 47.4
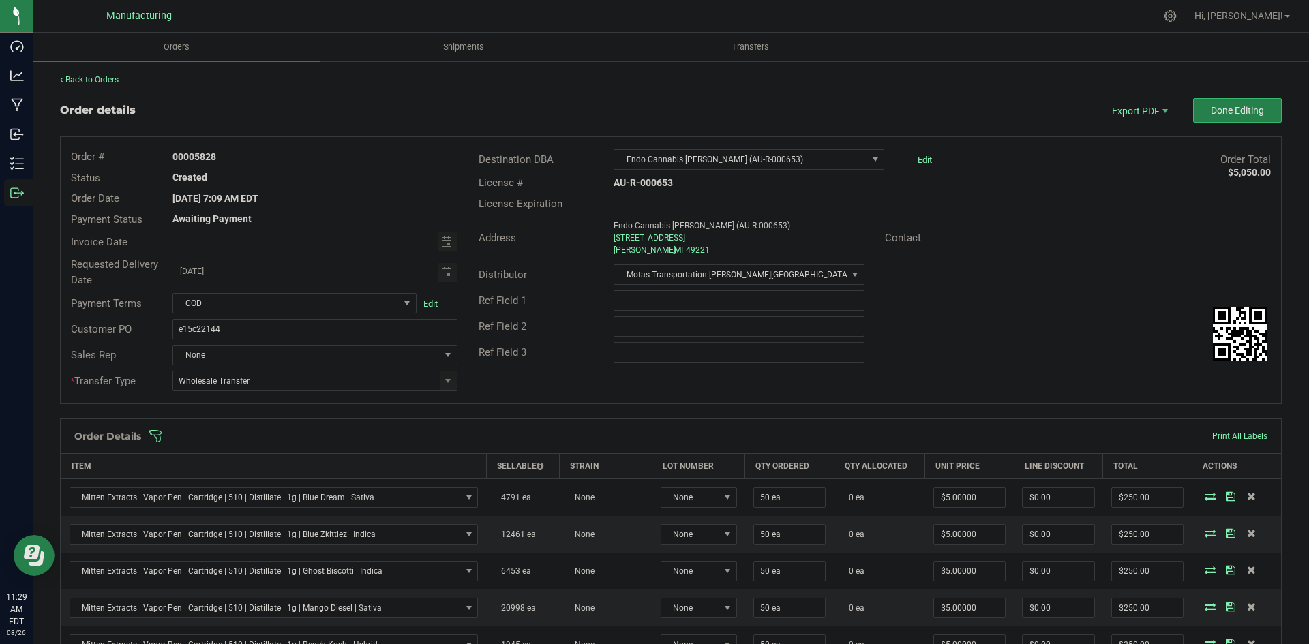
click at [521, 384] on div "Order # 00005828 Status Created Order Date [DATE] 7:09 AM EDT Payment Status Aw…" at bounding box center [671, 270] width 1220 height 267
click at [529, 438] on span at bounding box center [759, 436] width 1221 height 14
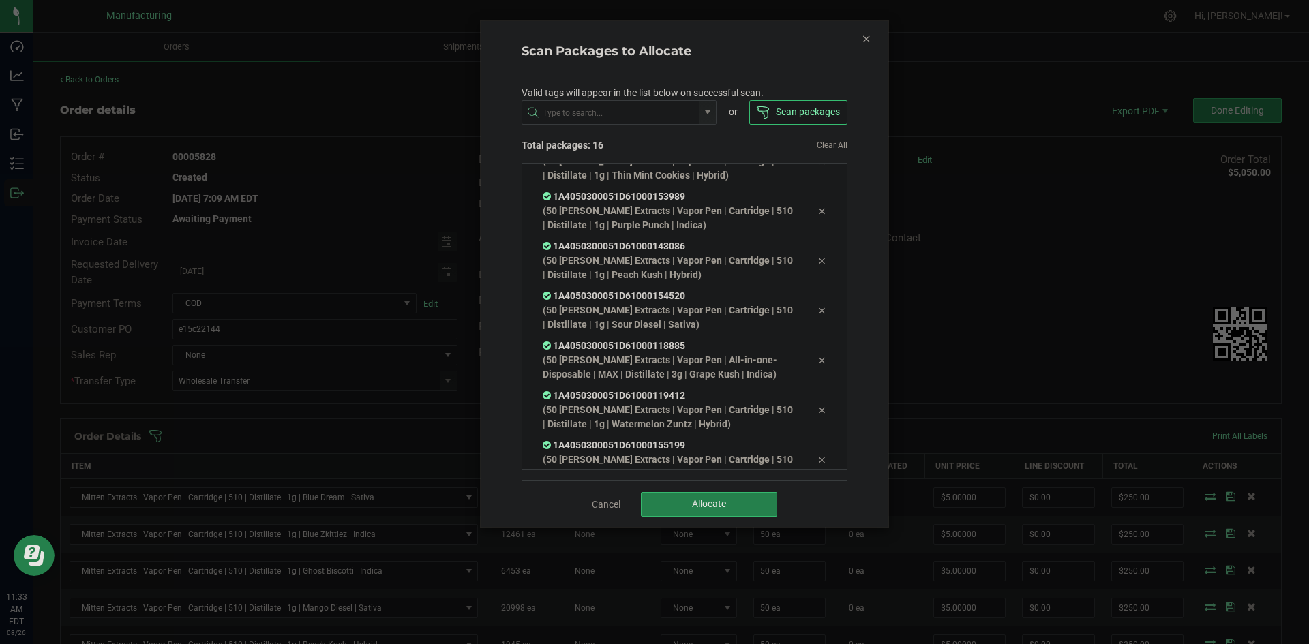
scroll to position [525, 0]
click at [728, 496] on button "Allocate" at bounding box center [709, 504] width 136 height 25
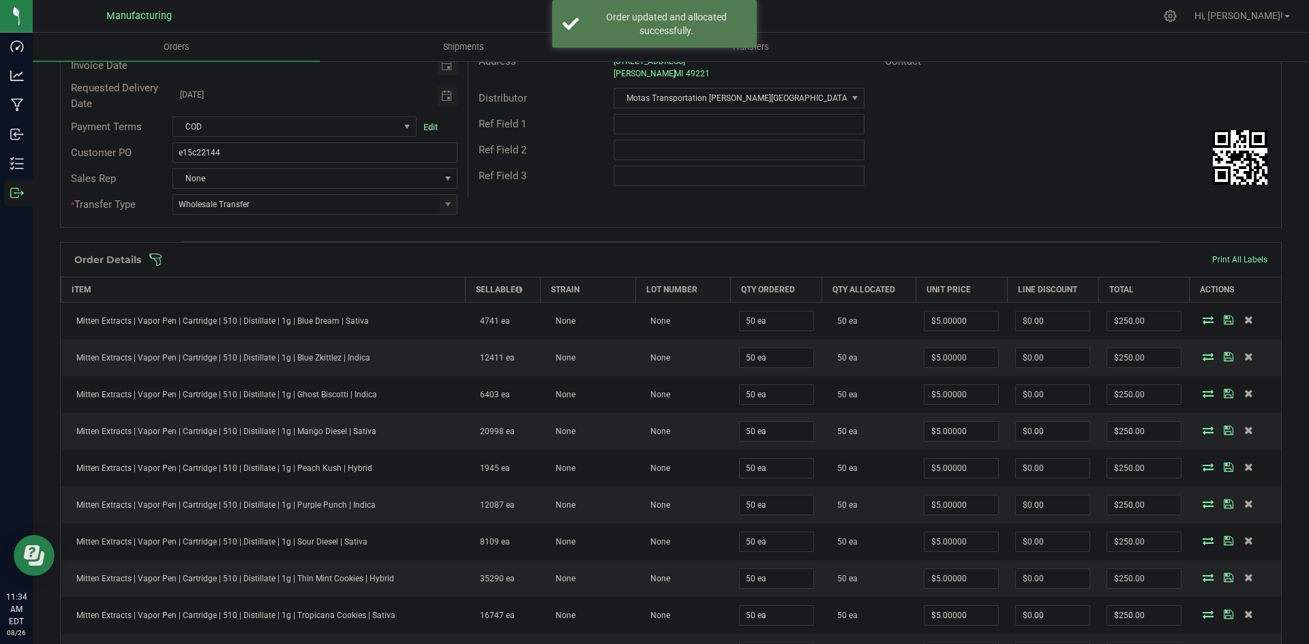
scroll to position [0, 0]
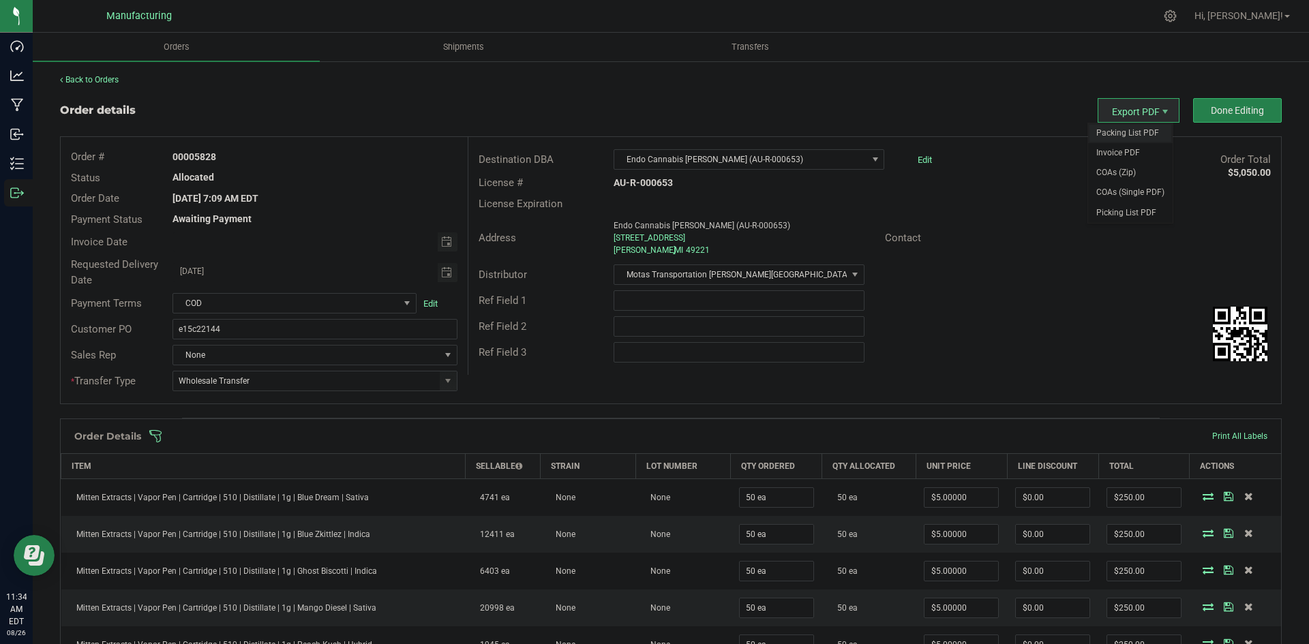
click at [1121, 134] on span "Packing List PDF" at bounding box center [1130, 133] width 85 height 20
click at [1217, 109] on span "Done Editing" at bounding box center [1237, 110] width 53 height 11
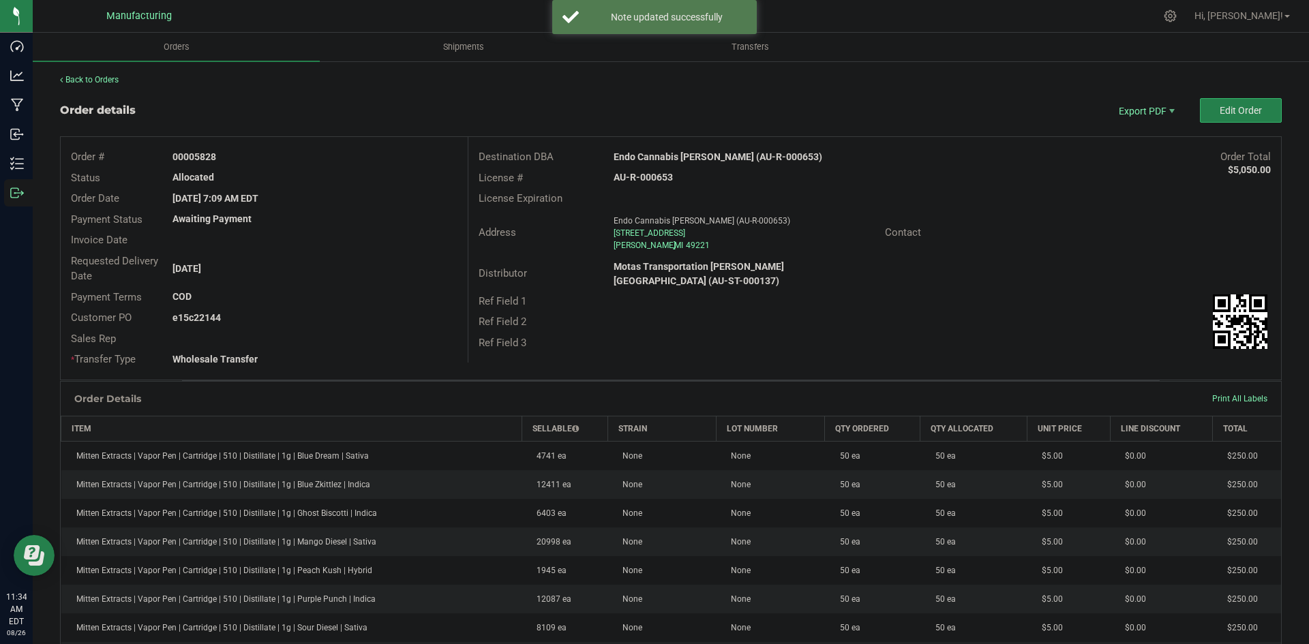
click at [683, 153] on strong "Endo Cannabis [PERSON_NAME] (AU-R-000653)" at bounding box center [717, 156] width 209 height 11
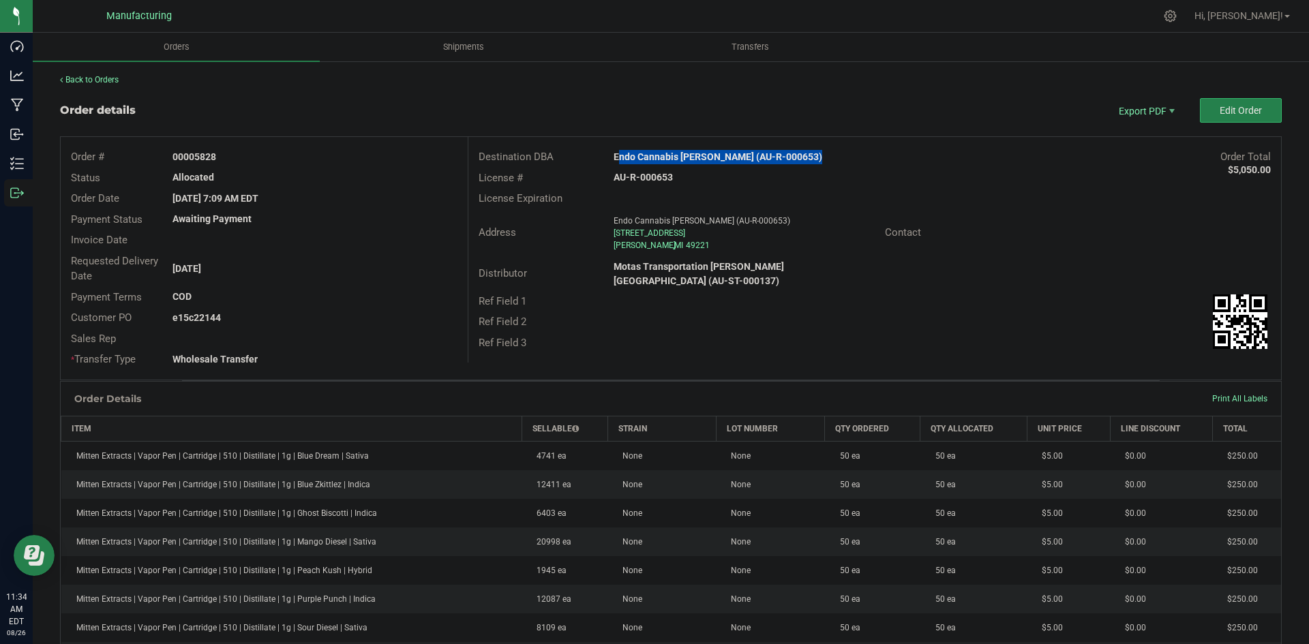
click at [683, 153] on strong "Endo Cannabis [PERSON_NAME] (AU-R-000653)" at bounding box center [717, 156] width 209 height 11
copy strong "Endo Cannabis [PERSON_NAME] (AU-R-000653)"
click at [645, 177] on strong "AU-R-000653" at bounding box center [642, 177] width 59 height 11
drag, startPoint x: 645, startPoint y: 177, endPoint x: 657, endPoint y: 176, distance: 11.7
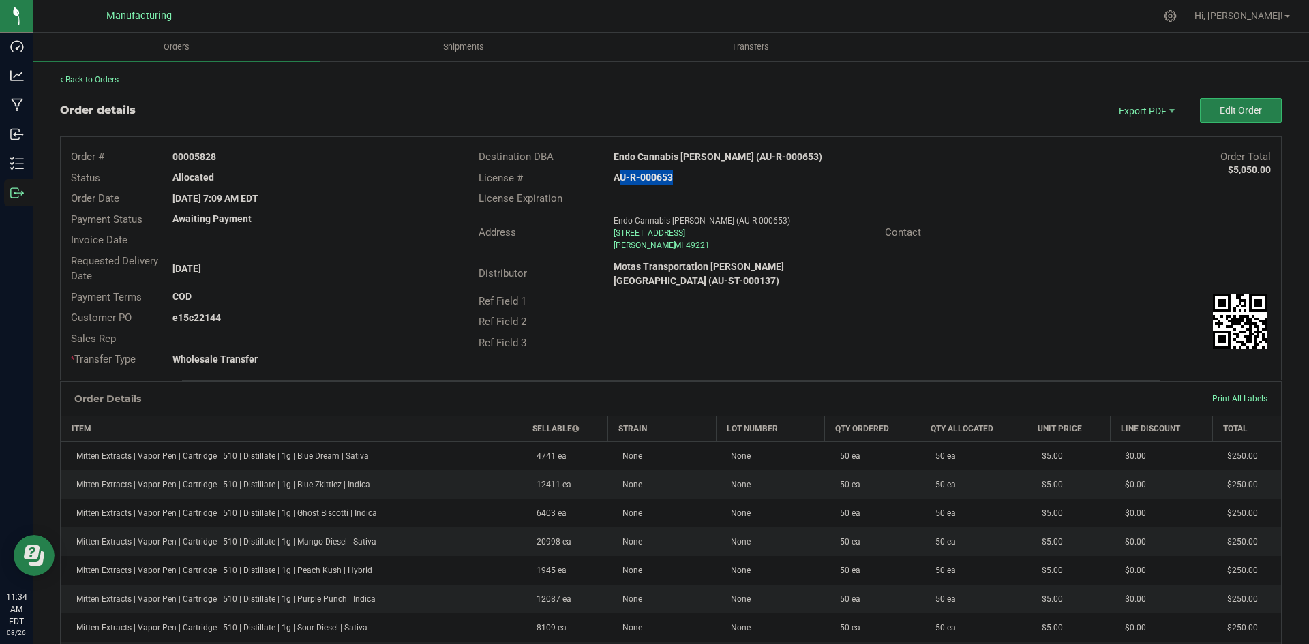
click at [646, 177] on strong "AU-R-000653" at bounding box center [642, 177] width 59 height 11
copy strong "AU-R-000653"
drag, startPoint x: 194, startPoint y: 152, endPoint x: 329, endPoint y: 156, distance: 135.0
click at [317, 153] on div "00005828" at bounding box center [314, 157] width 305 height 14
copy strong "5828"
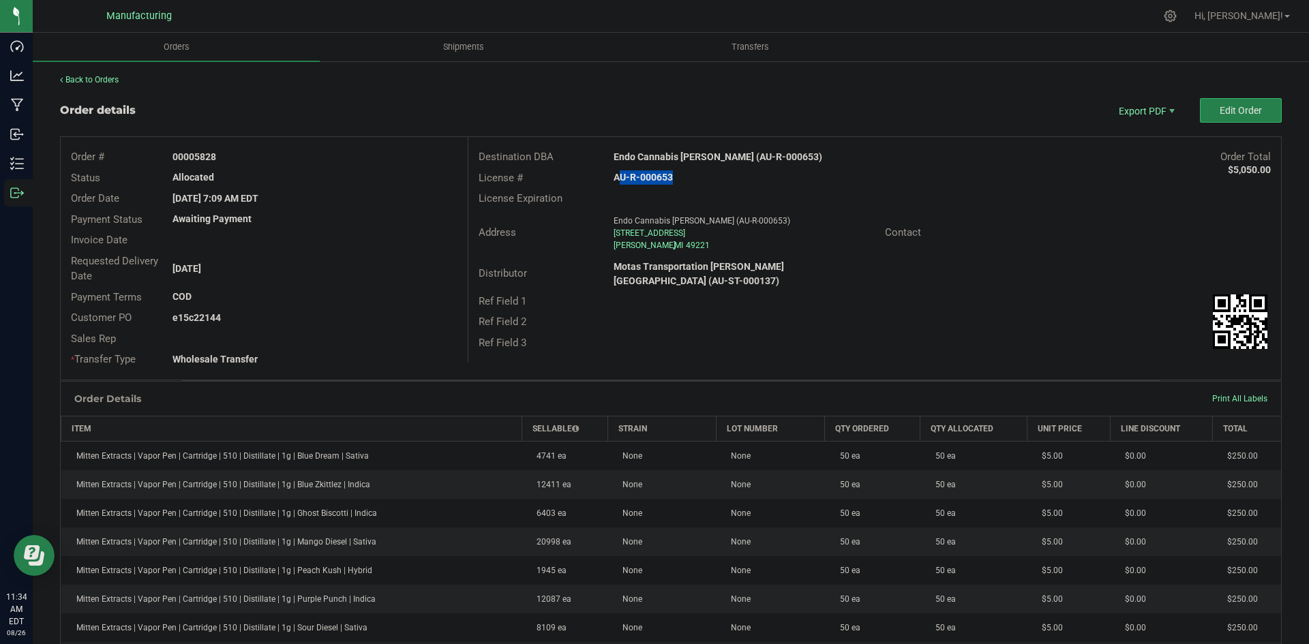
drag, startPoint x: 194, startPoint y: 316, endPoint x: 338, endPoint y: 311, distance: 143.9
click at [280, 311] on div "e15c22144" at bounding box center [314, 318] width 305 height 14
copy strong "22144"
click at [753, 252] on div "Address Endo Cannabis [PERSON_NAME] (AU-R-000653) [STREET_ADDRESS][PERSON_NAME]…" at bounding box center [874, 233] width 812 height 48
click at [753, 292] on div "Ref Field 1" at bounding box center [874, 301] width 812 height 21
